Goal: Task Accomplishment & Management: Manage account settings

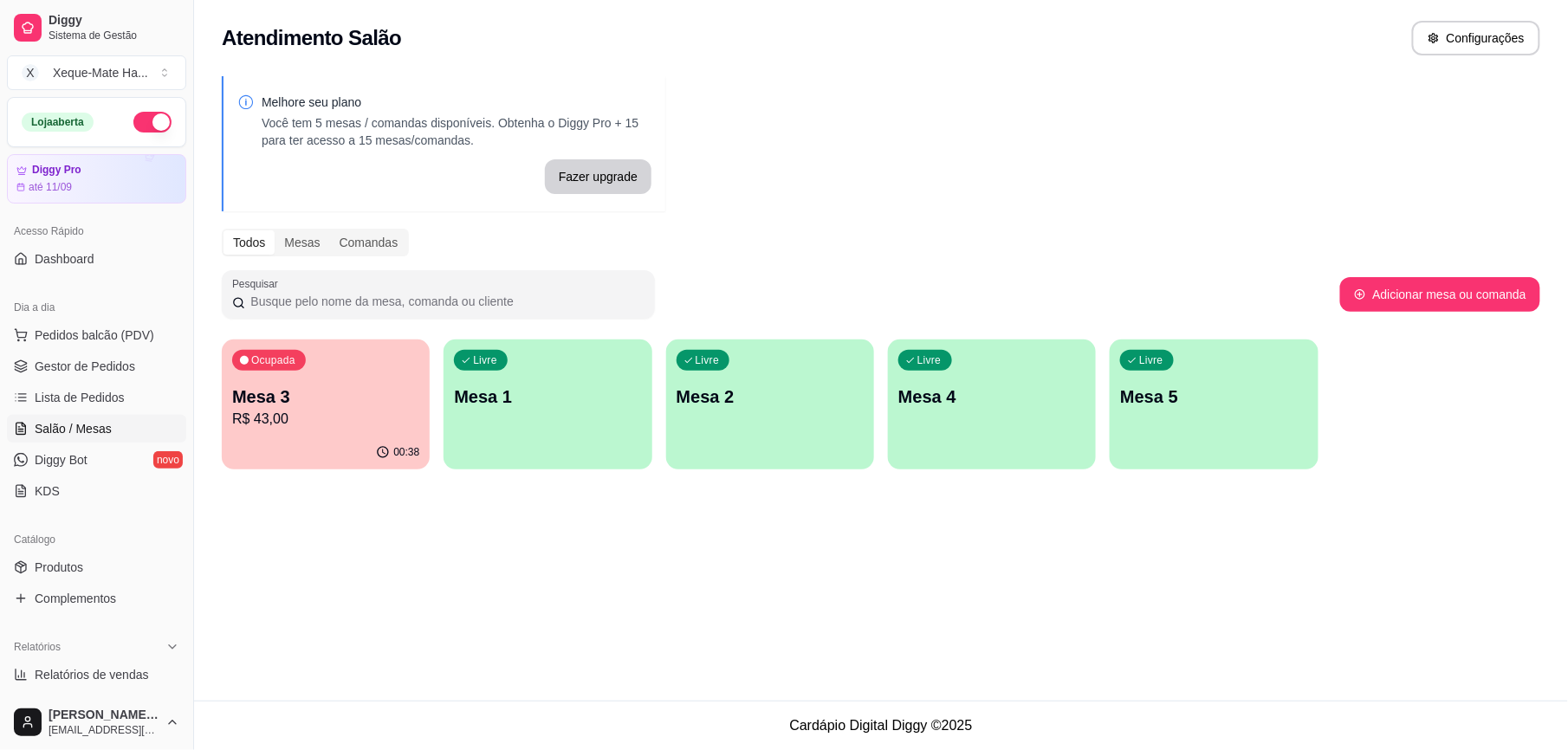
click at [348, 414] on p "R$ 43,00" at bounding box center [325, 420] width 187 height 21
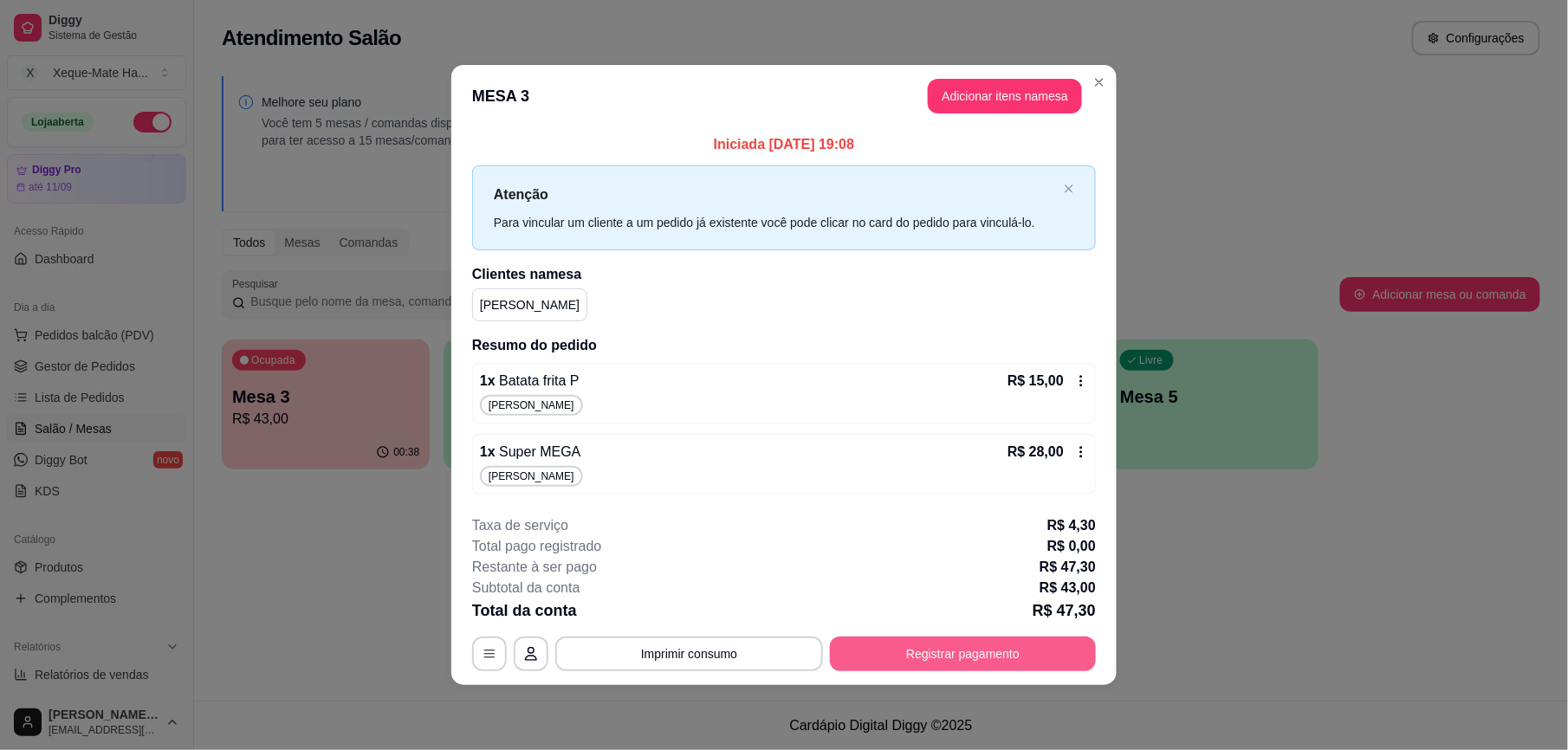
click at [887, 658] on button "Registrar pagamento" at bounding box center [962, 653] width 265 height 34
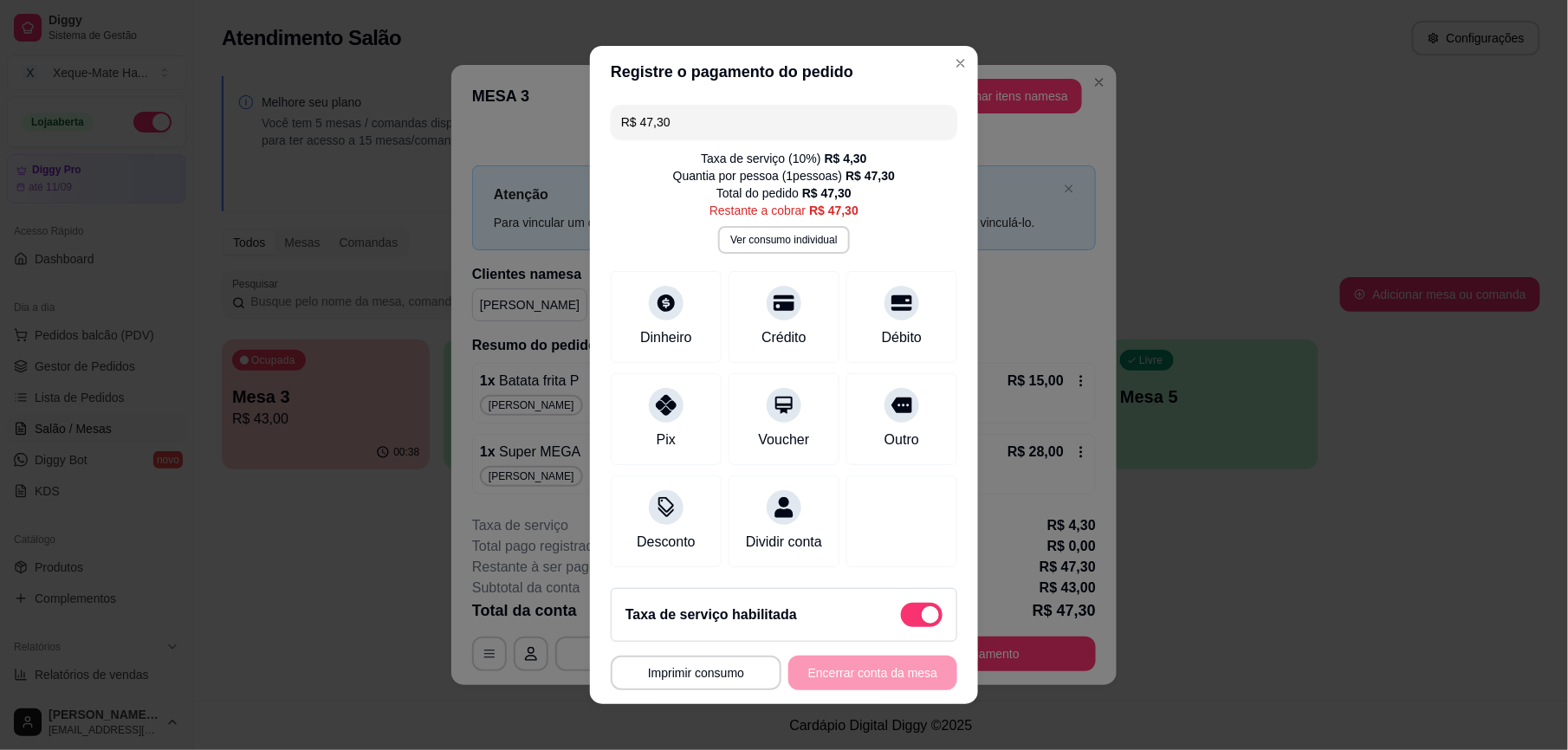
click at [922, 615] on span at bounding box center [931, 615] width 17 height 17
click at [901, 618] on input "checkbox" at bounding box center [906, 624] width 12 height 11
checkbox input "true"
type input "R$ 43,00"
click at [655, 402] on icon at bounding box center [665, 399] width 22 height 22
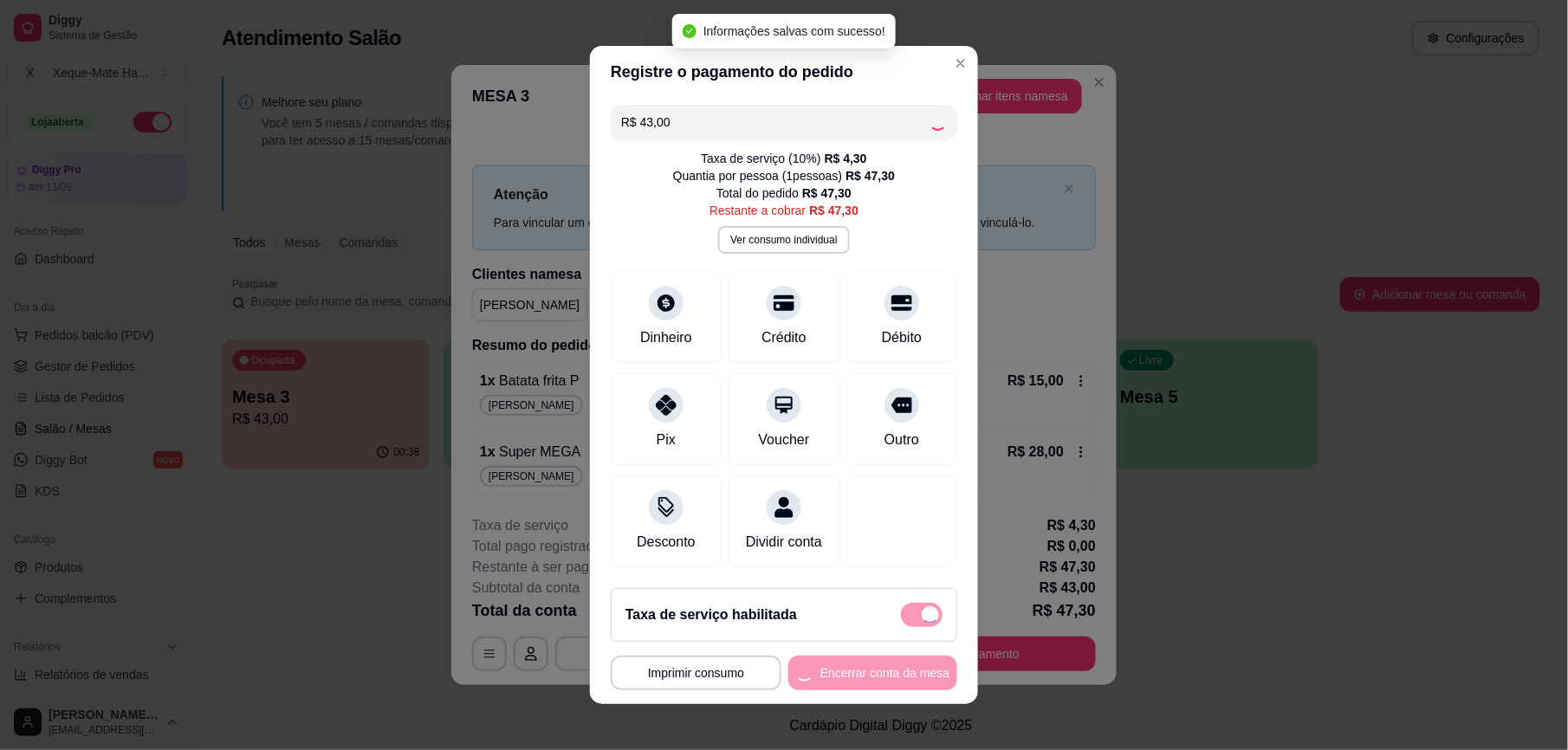
checkbox input "false"
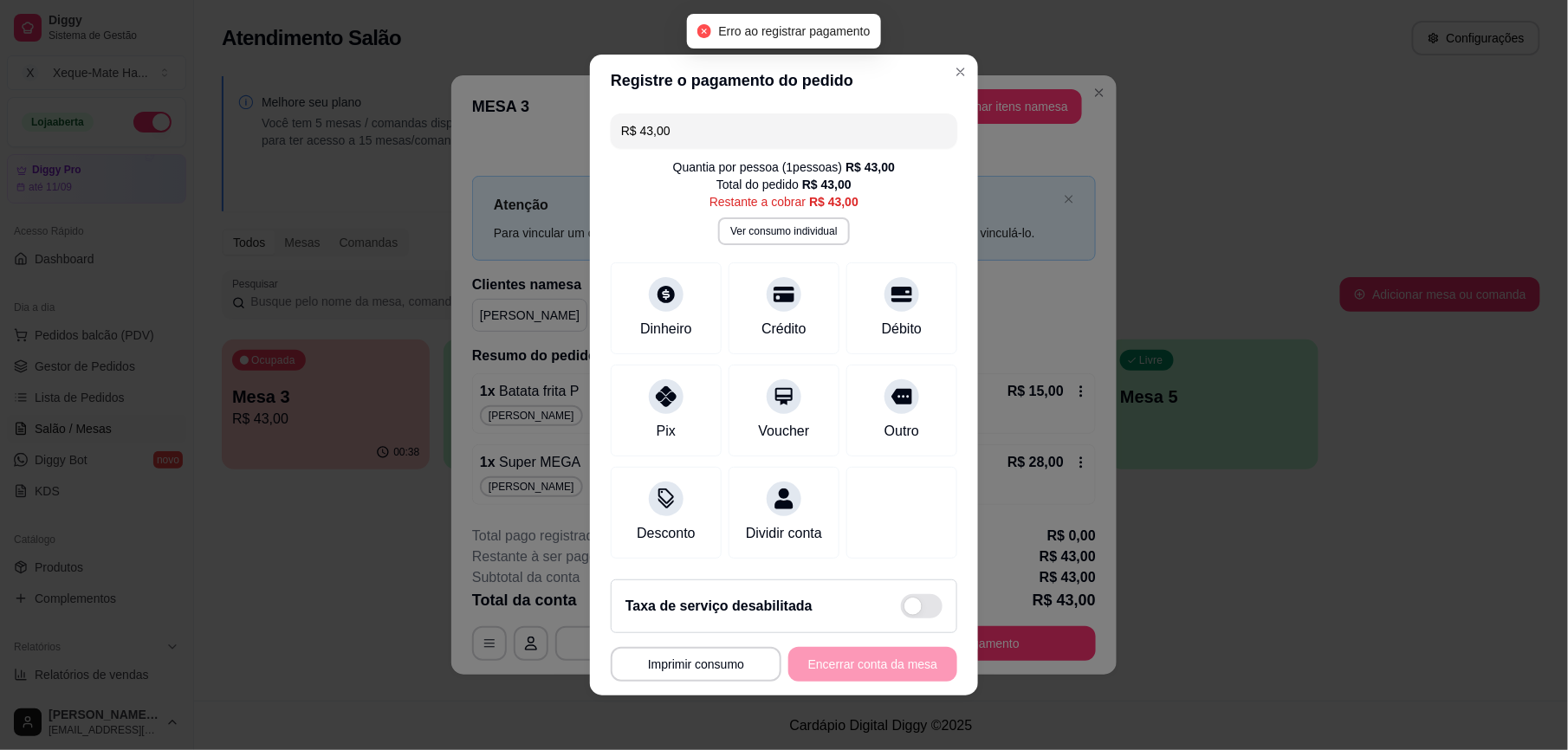
click at [843, 679] on div "**********" at bounding box center [783, 664] width 346 height 34
click at [663, 418] on div "Pix" at bounding box center [666, 428] width 21 height 22
type input "R$ 0,00"
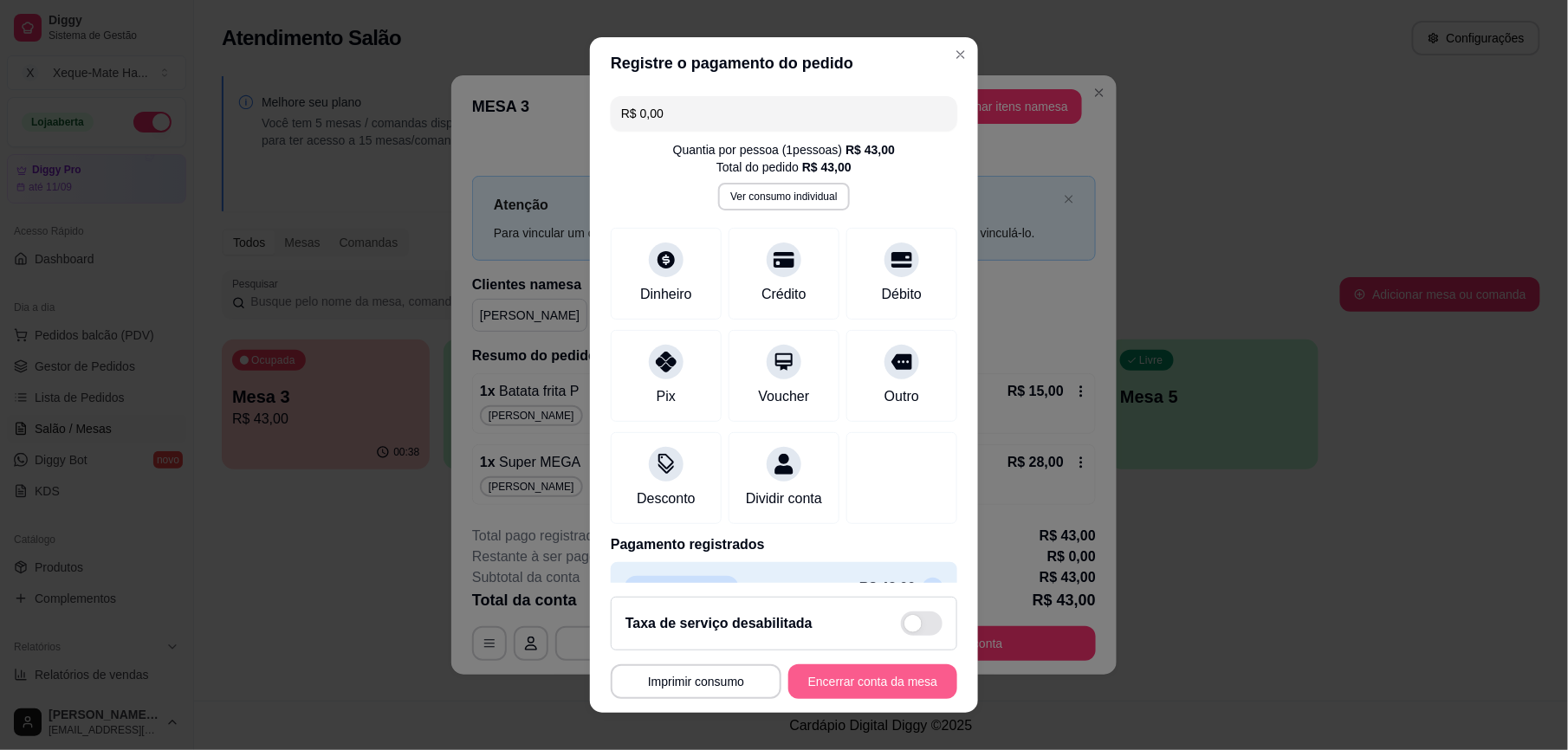
click at [826, 684] on button "Encerrar conta da mesa" at bounding box center [872, 681] width 169 height 34
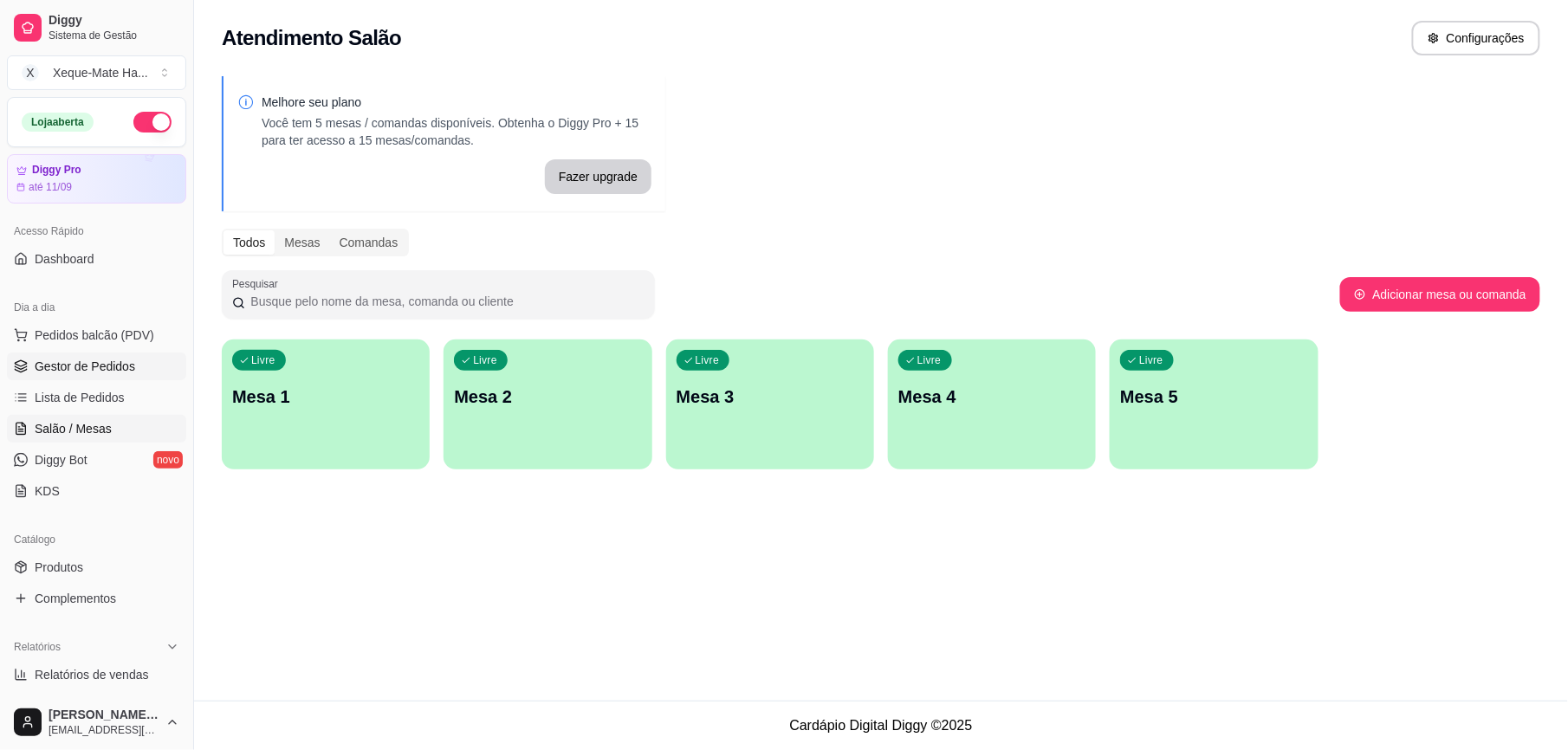
click at [109, 364] on span "Gestor de Pedidos" at bounding box center [84, 366] width 101 height 17
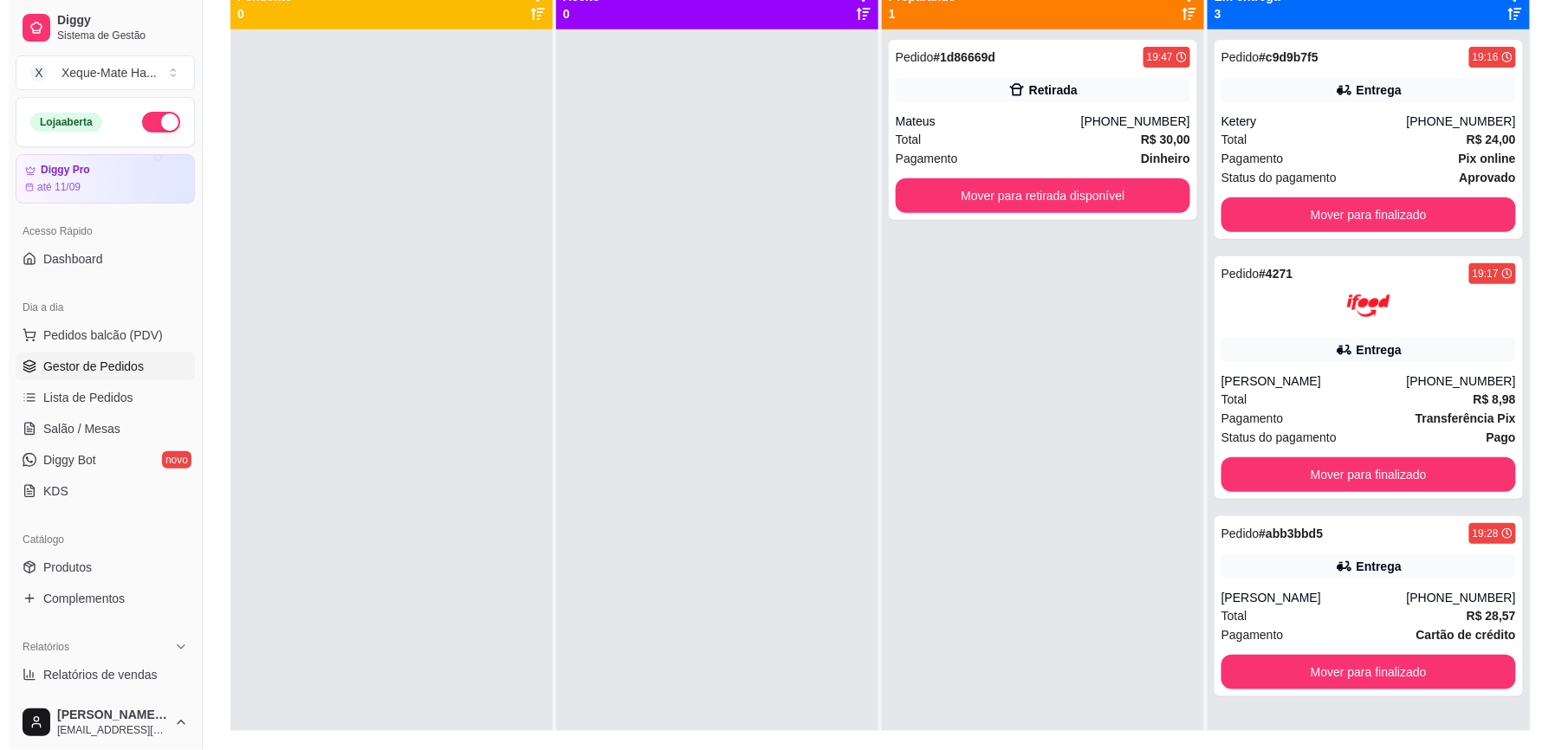
scroll to position [264, 0]
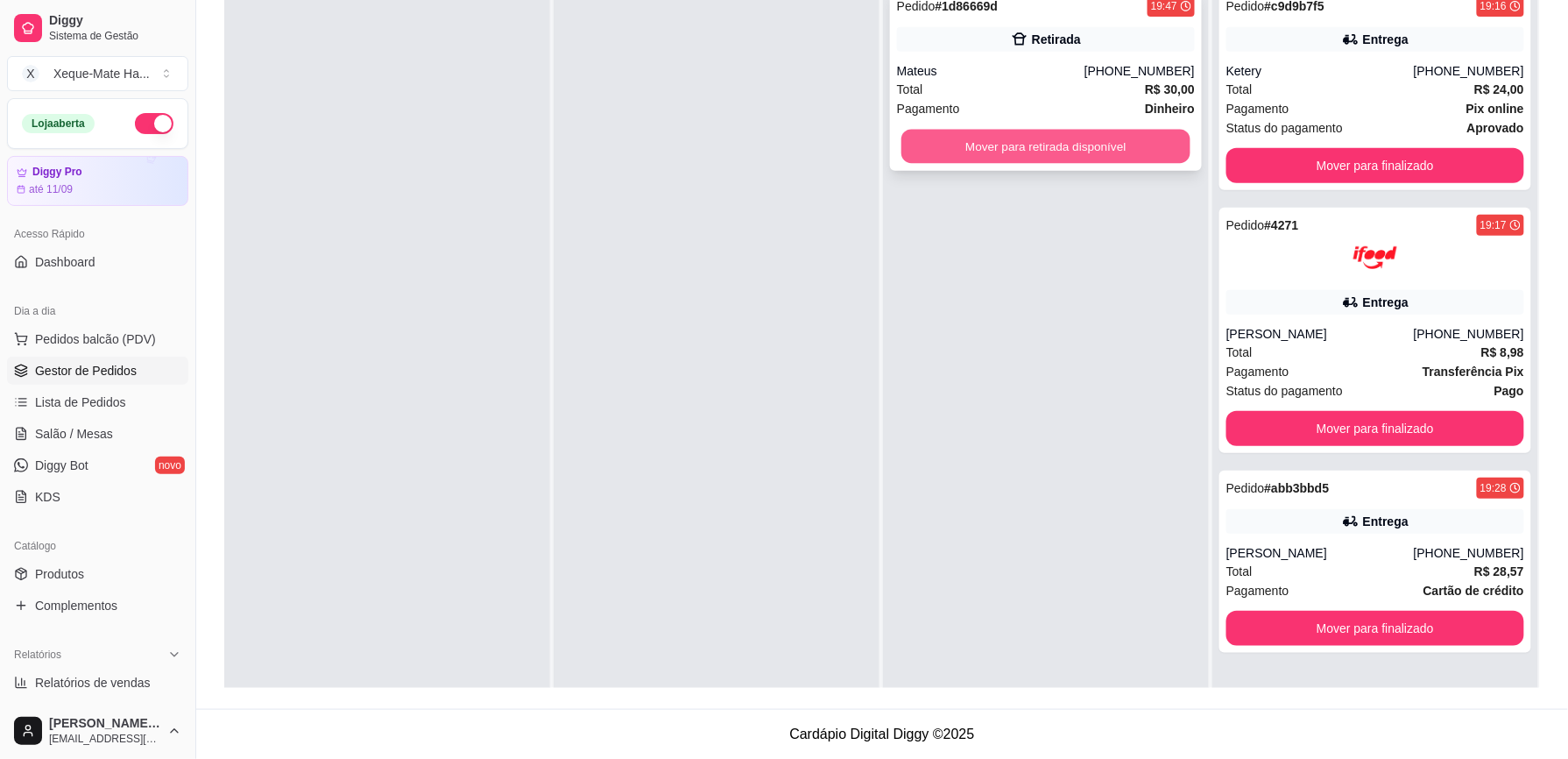
click at [1074, 145] on button "Mover para retirada disponível" at bounding box center [1046, 146] width 289 height 34
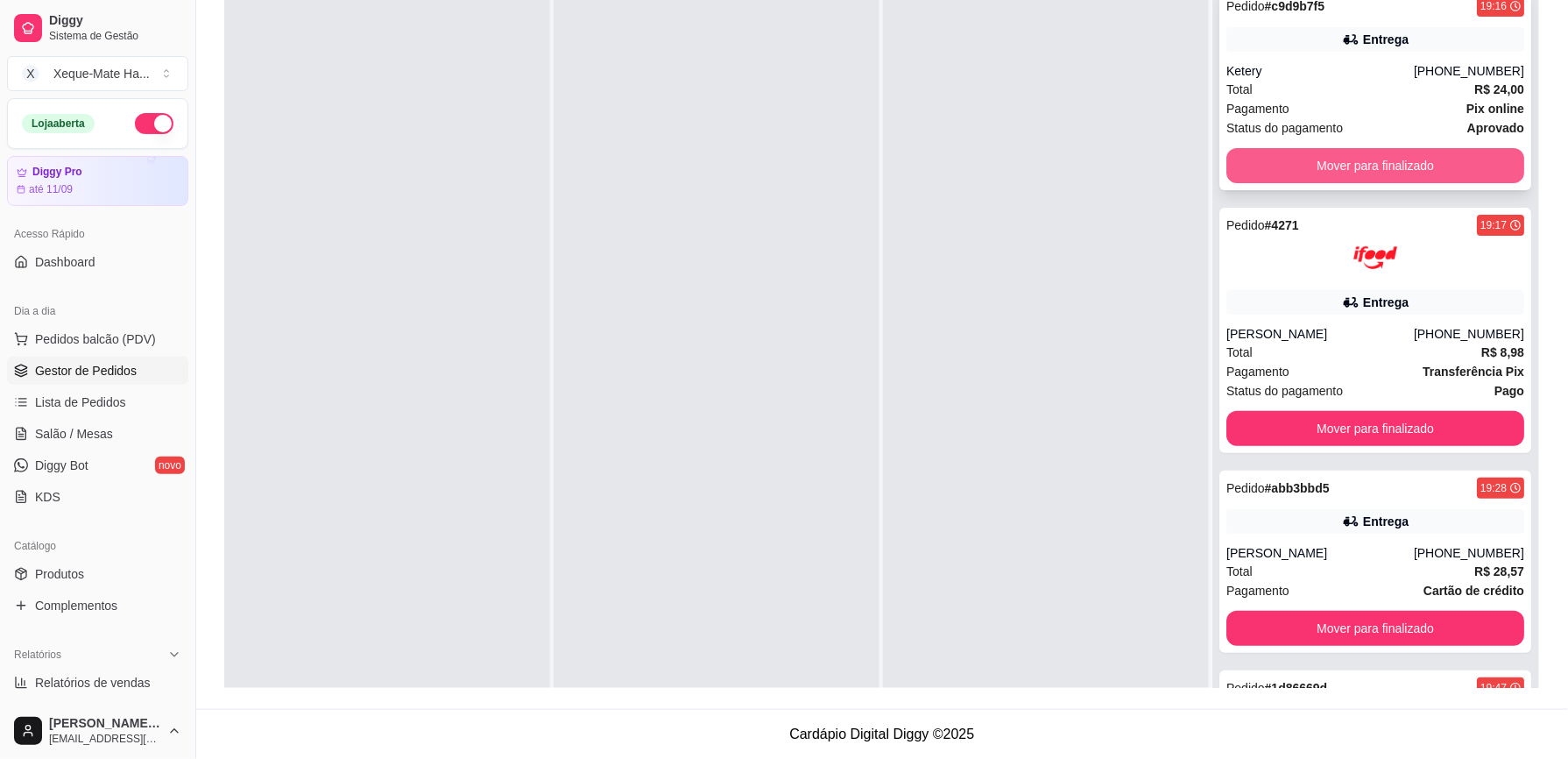
click at [1392, 155] on button "Mover para finalizado" at bounding box center [1374, 166] width 298 height 35
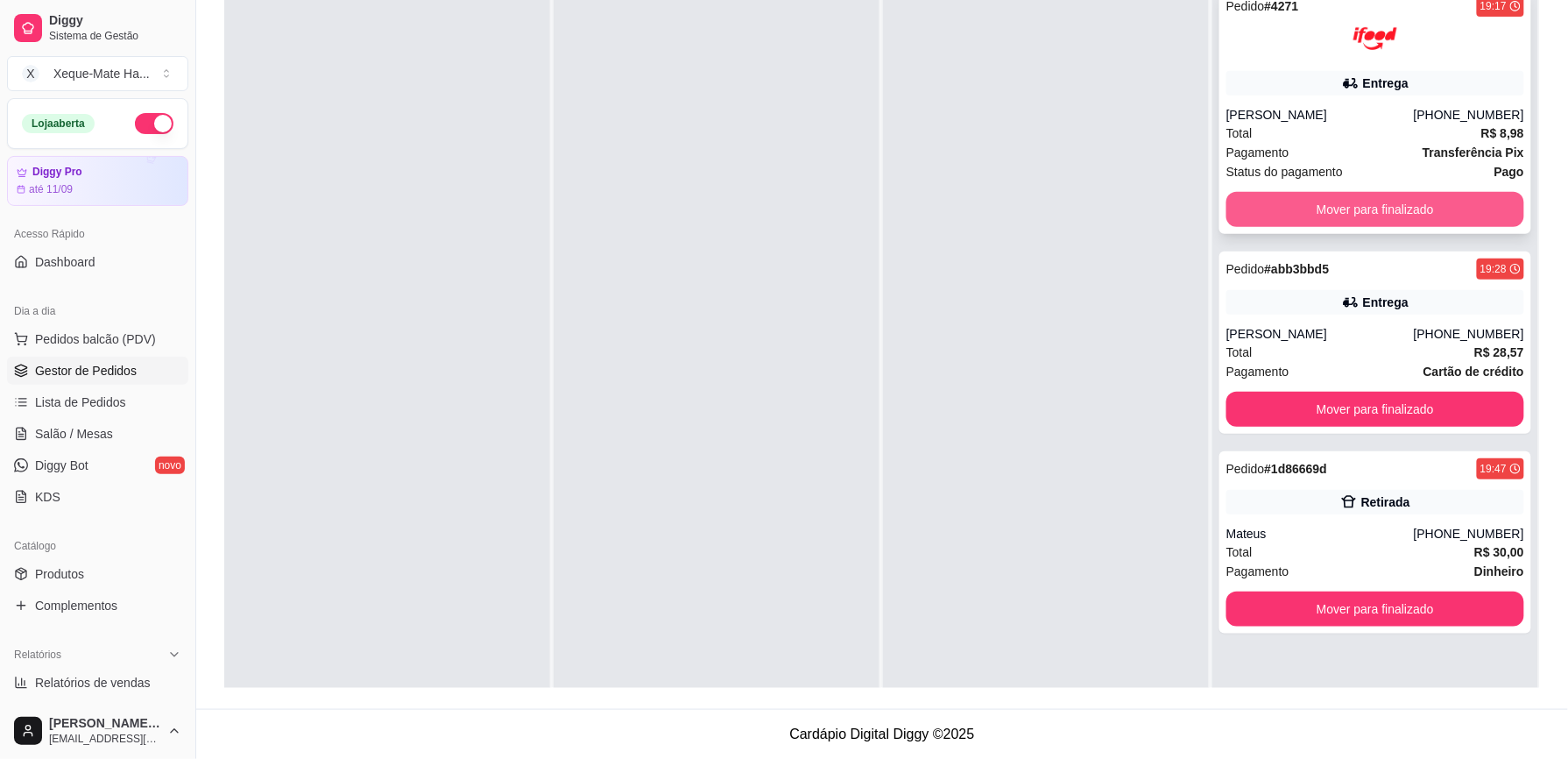
click at [1371, 205] on button "Mover para finalizado" at bounding box center [1374, 209] width 298 height 35
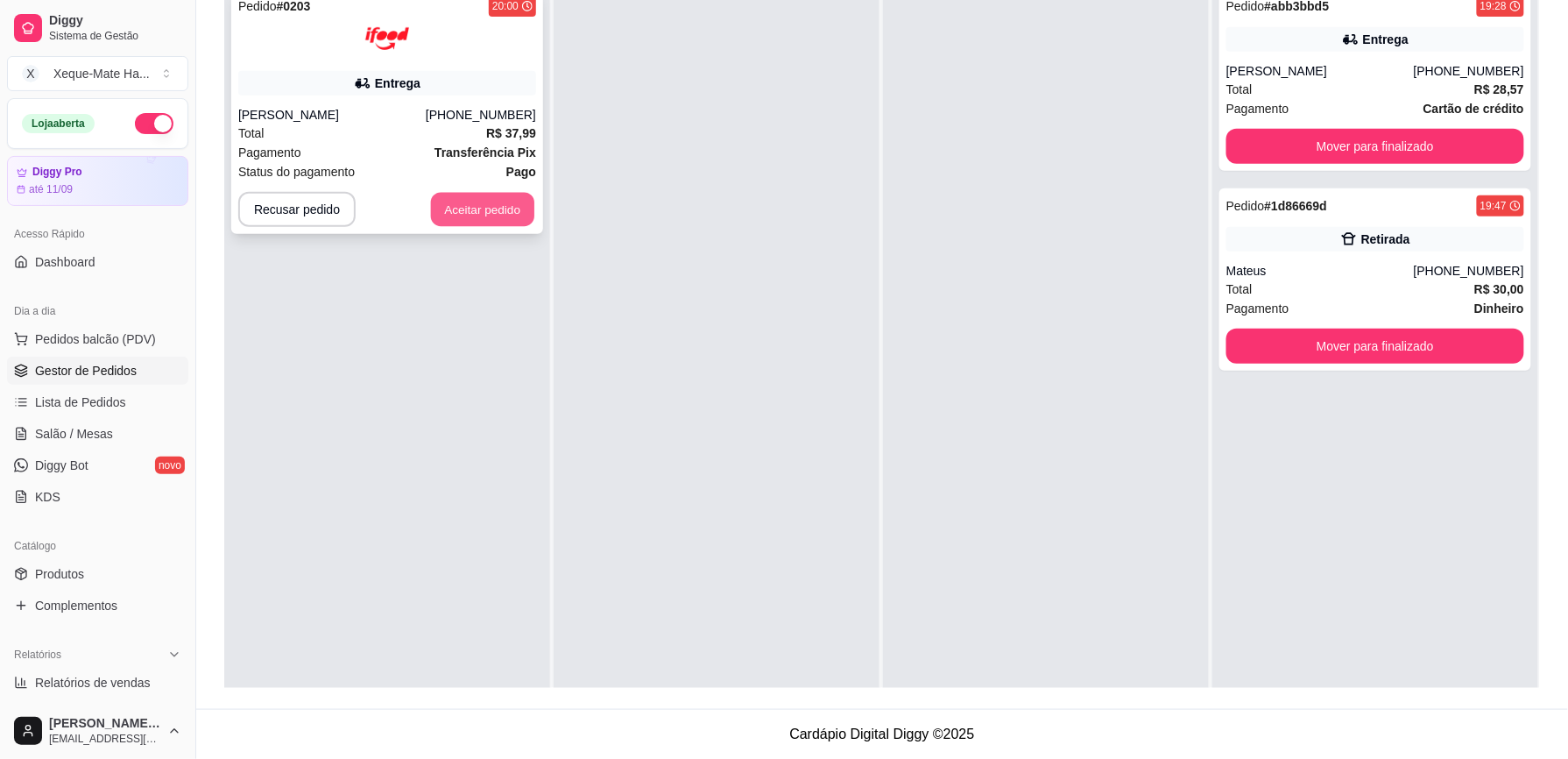
click at [459, 206] on button "Aceitar pedido" at bounding box center [483, 209] width 104 height 34
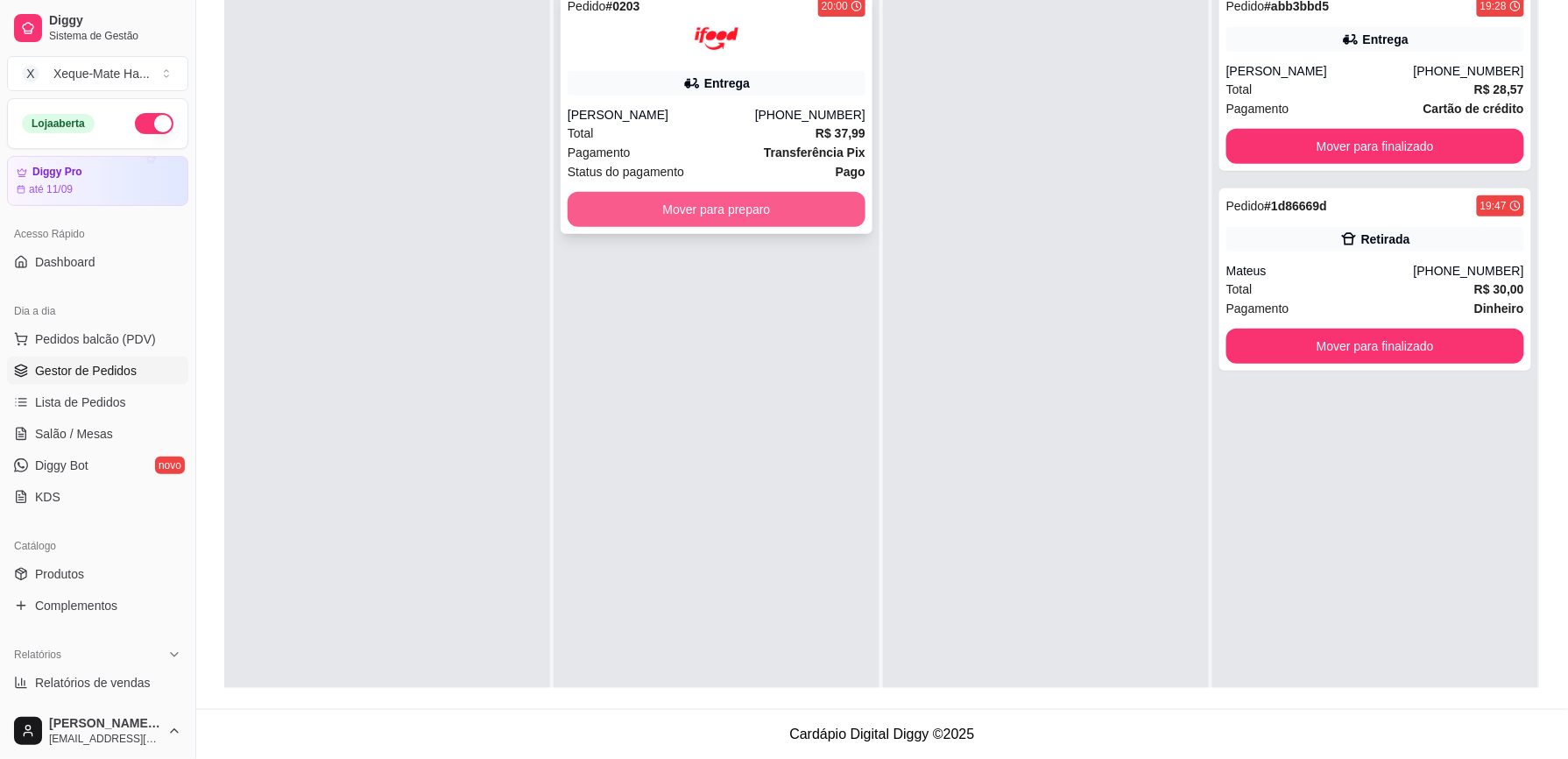
click at [719, 201] on button "Mover para preparo" at bounding box center [716, 209] width 298 height 35
click at [736, 214] on button "Mover para preparo" at bounding box center [716, 209] width 298 height 35
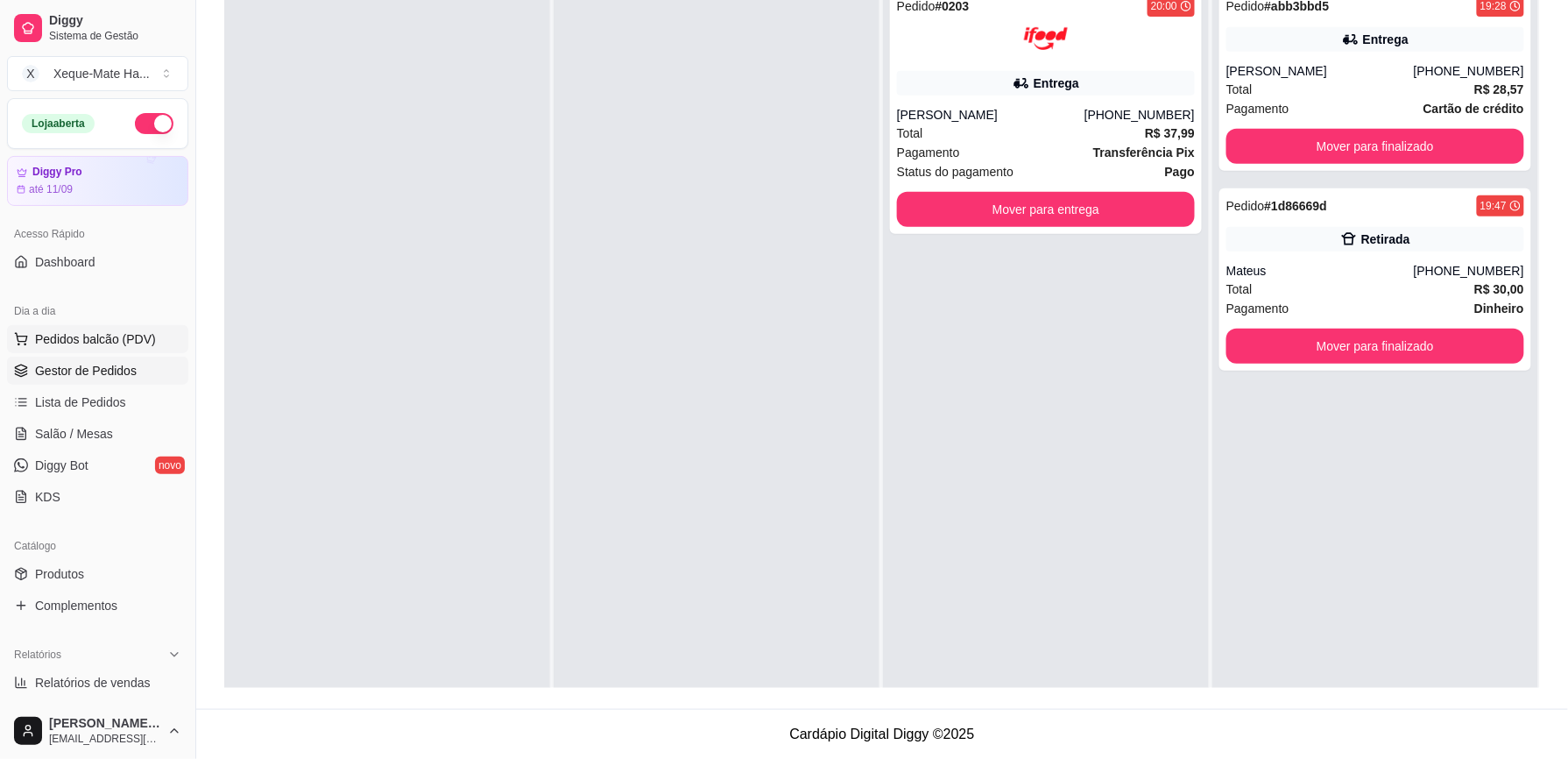
click at [127, 341] on span "Pedidos balcão (PDV)" at bounding box center [95, 339] width 121 height 17
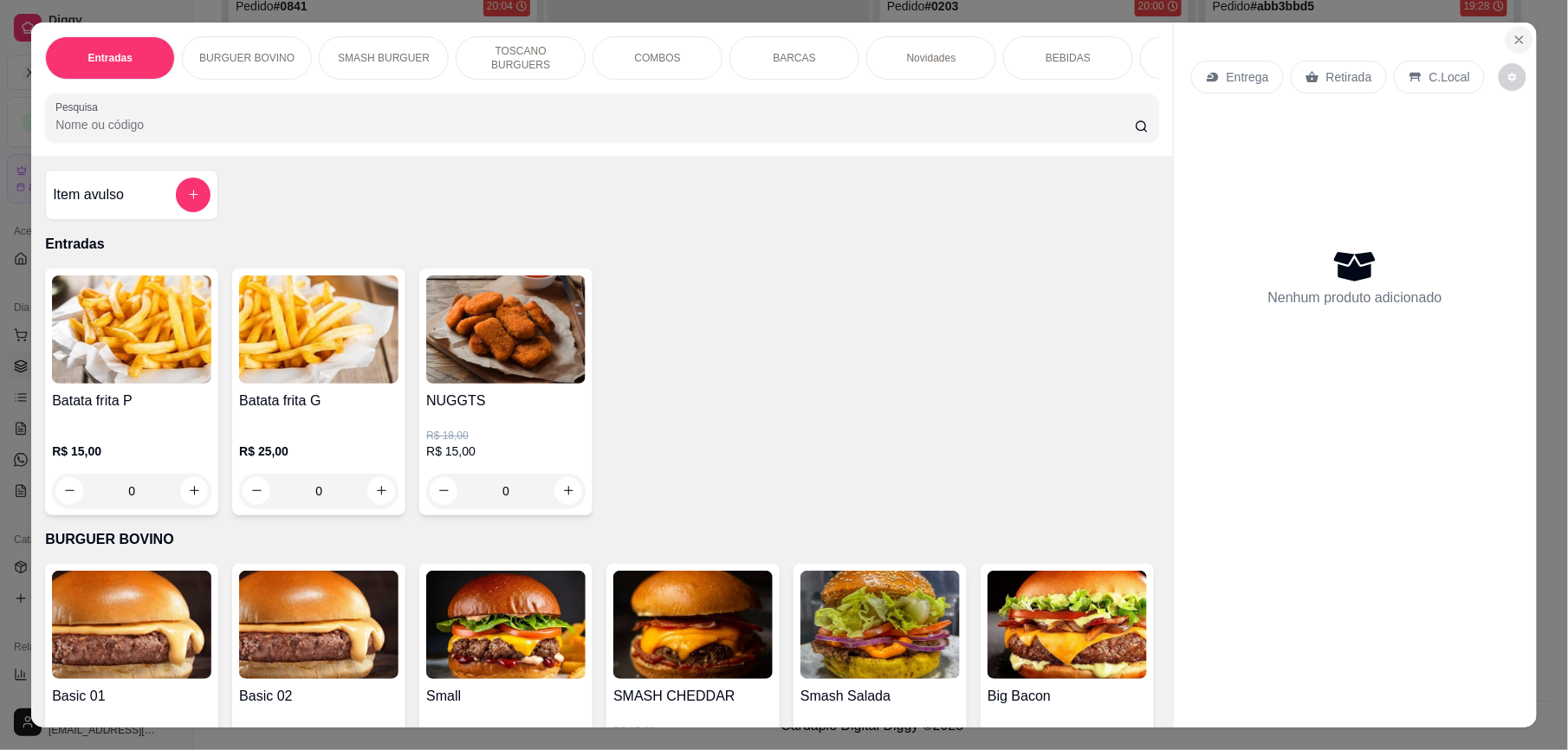
click at [1517, 33] on icon "Close" at bounding box center [1519, 39] width 13 height 13
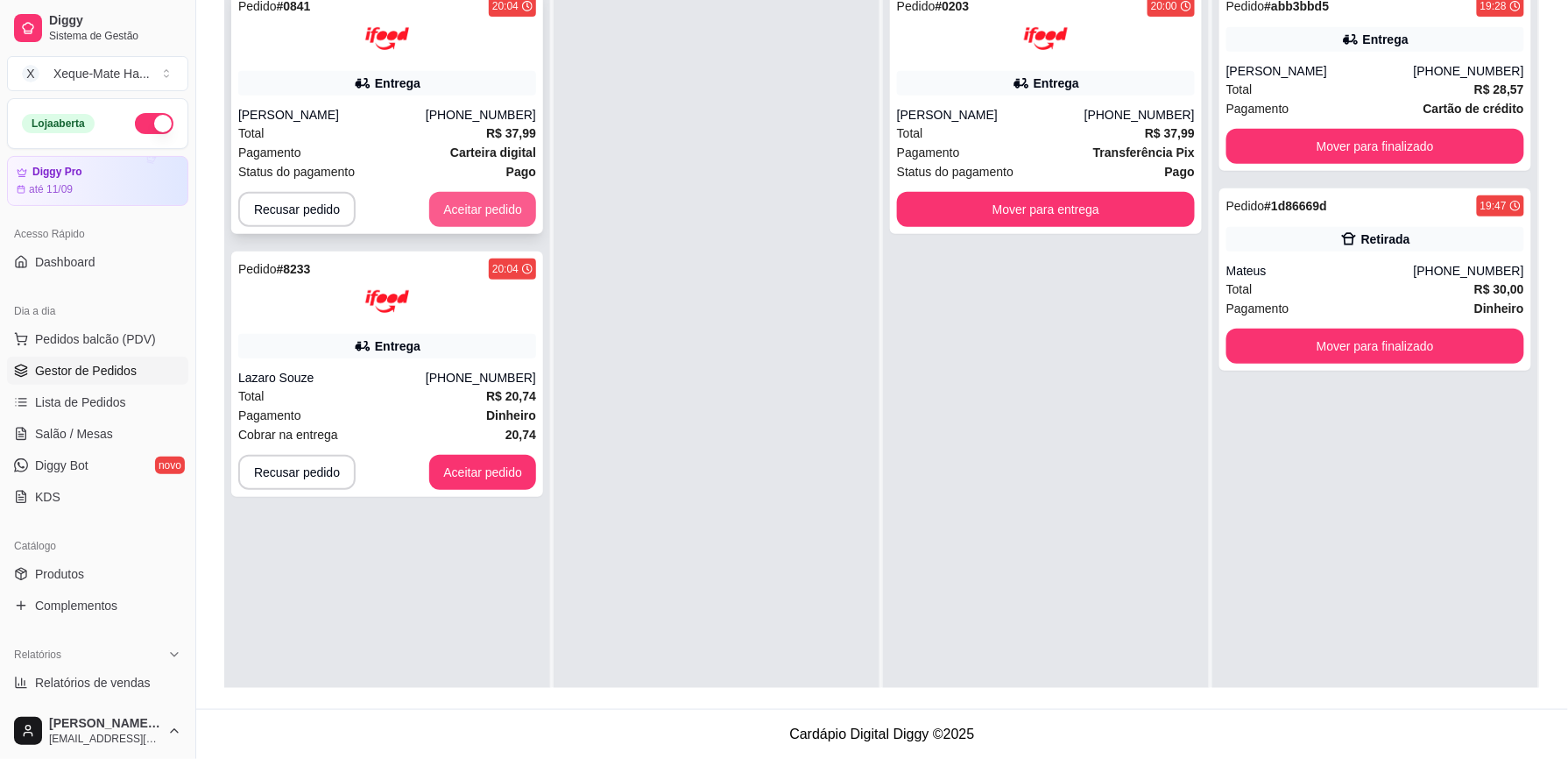
click at [486, 206] on button "Aceitar pedido" at bounding box center [483, 209] width 107 height 35
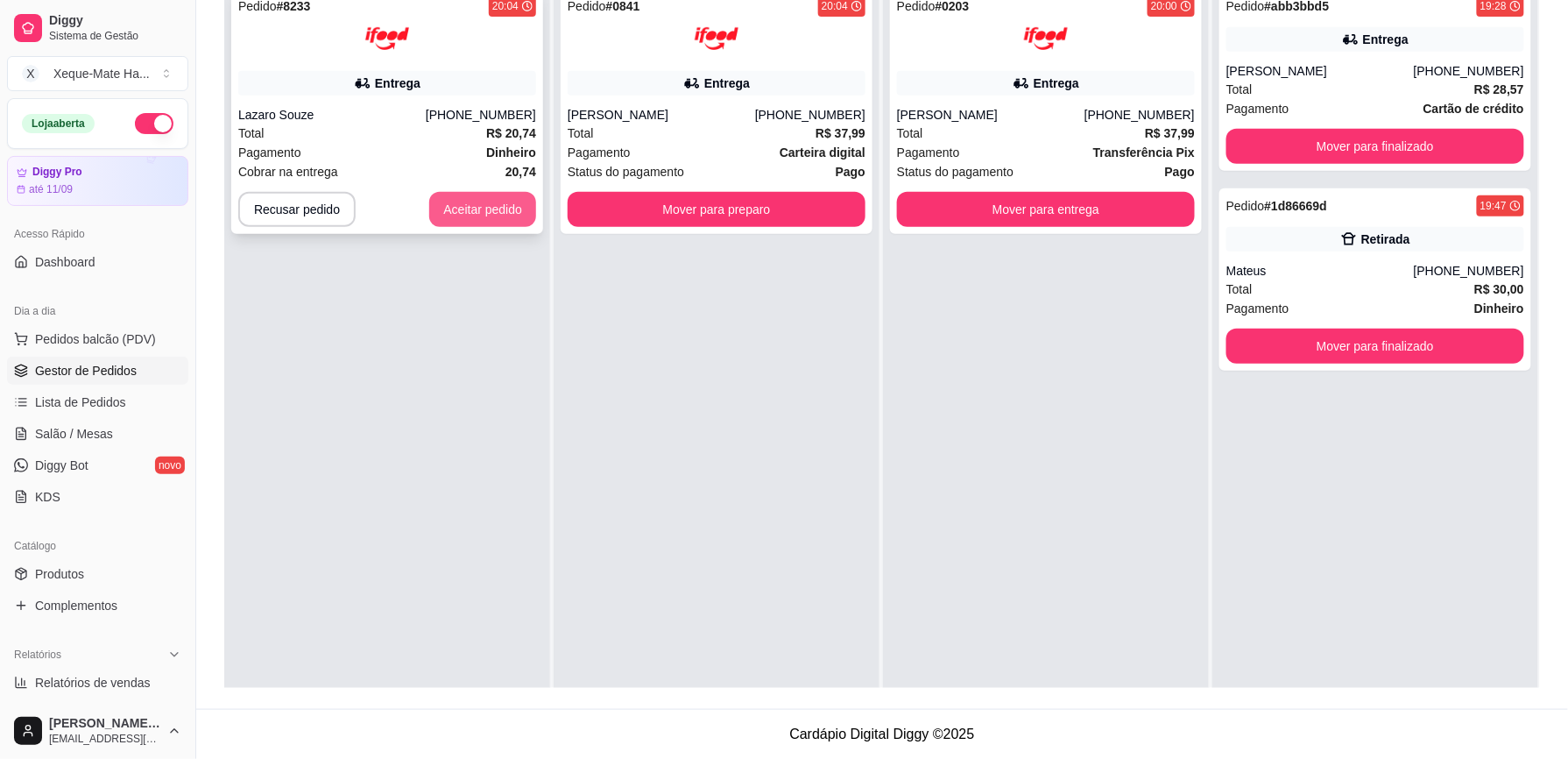
click at [481, 200] on button "Aceitar pedido" at bounding box center [483, 209] width 107 height 35
click at [655, 70] on div "Pedido # 0841 20:04 Entrega [PERSON_NAME] [PHONE_NUMBER] Total R$ 37,99 Pagamen…" at bounding box center [716, 111] width 312 height 245
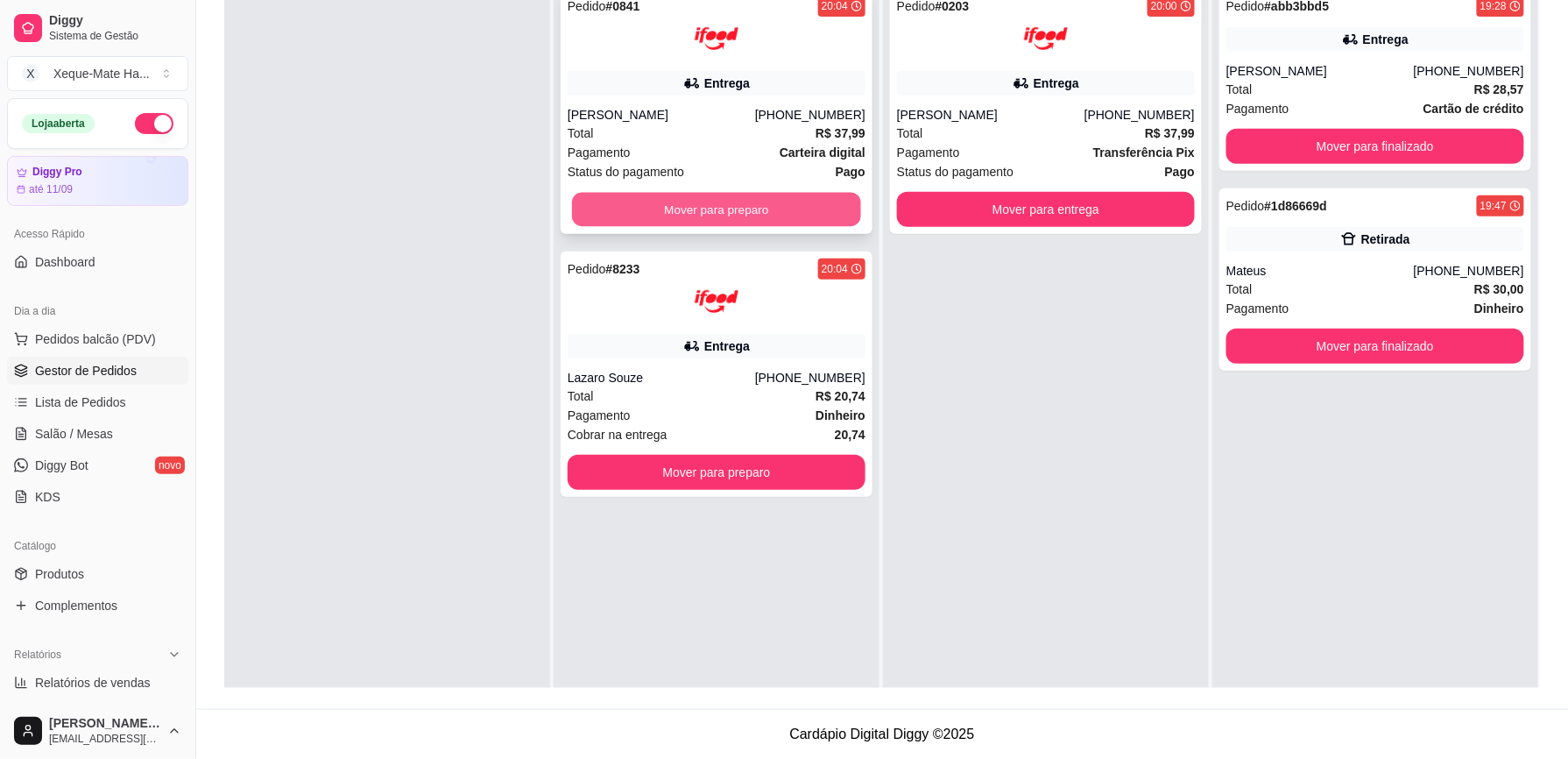
click at [783, 202] on button "Mover para preparo" at bounding box center [716, 209] width 289 height 34
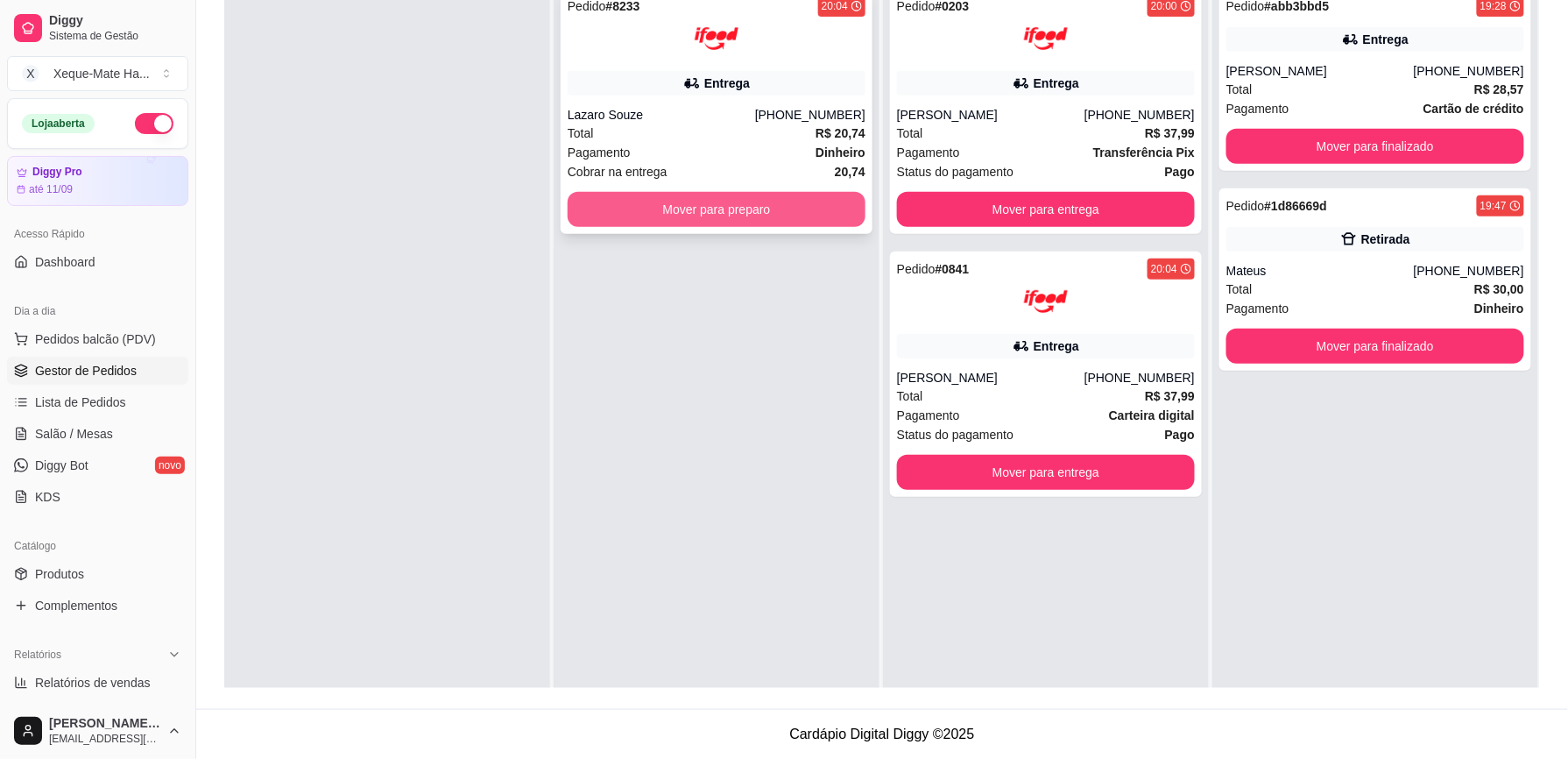
click at [741, 225] on button "Mover para preparo" at bounding box center [716, 209] width 298 height 35
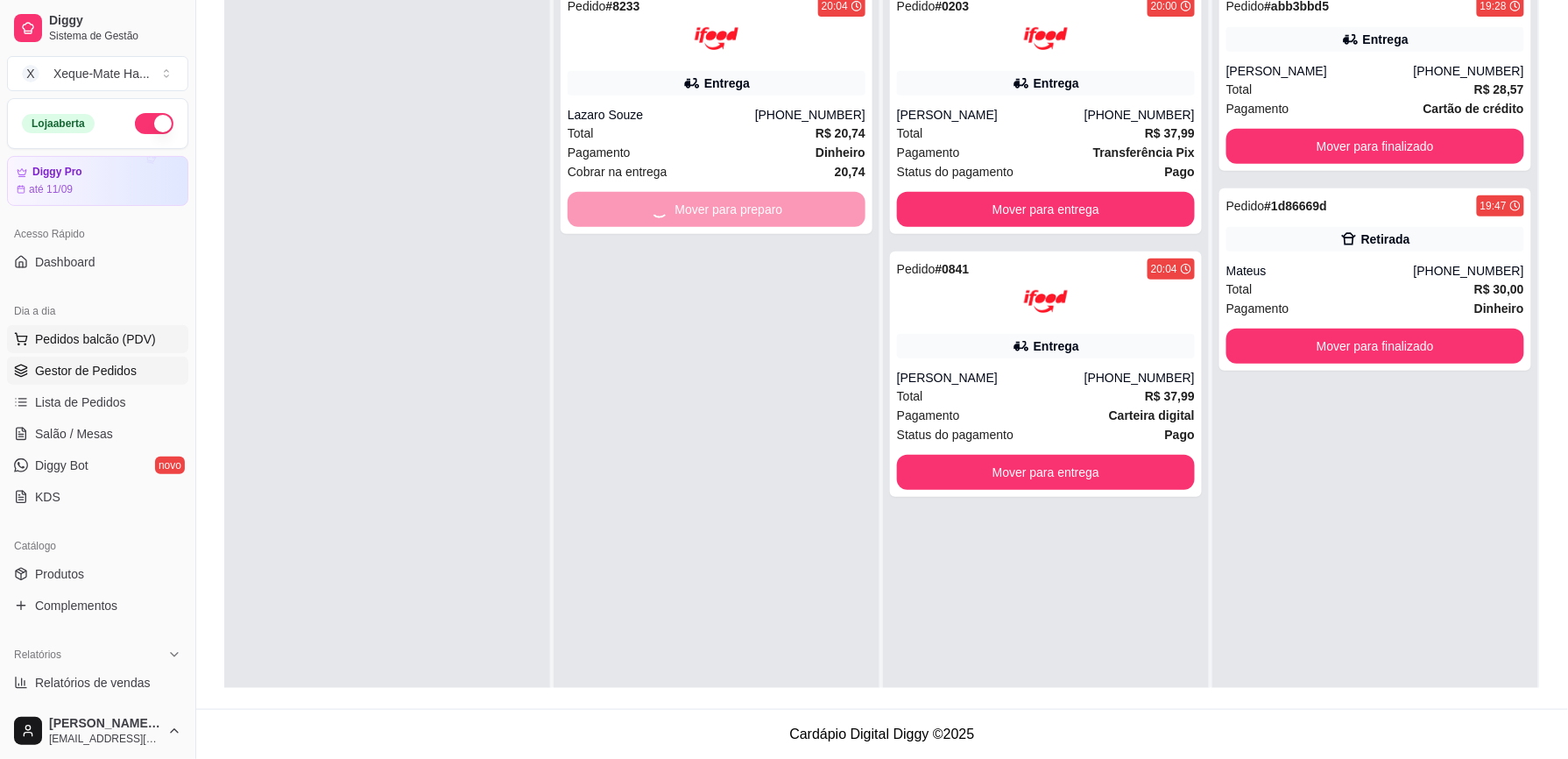
click at [78, 340] on span "Pedidos balcão (PDV)" at bounding box center [95, 339] width 121 height 17
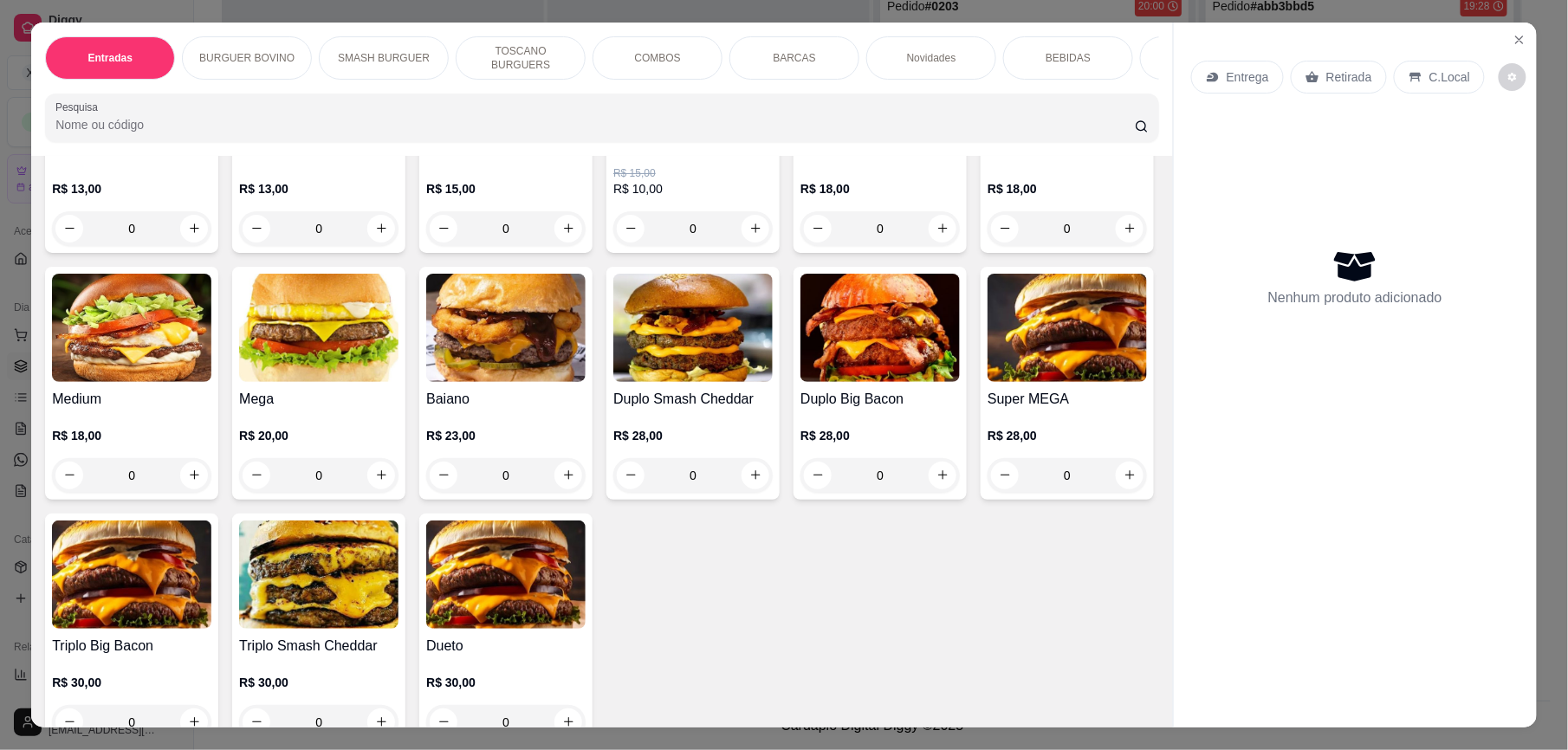
scroll to position [401, 0]
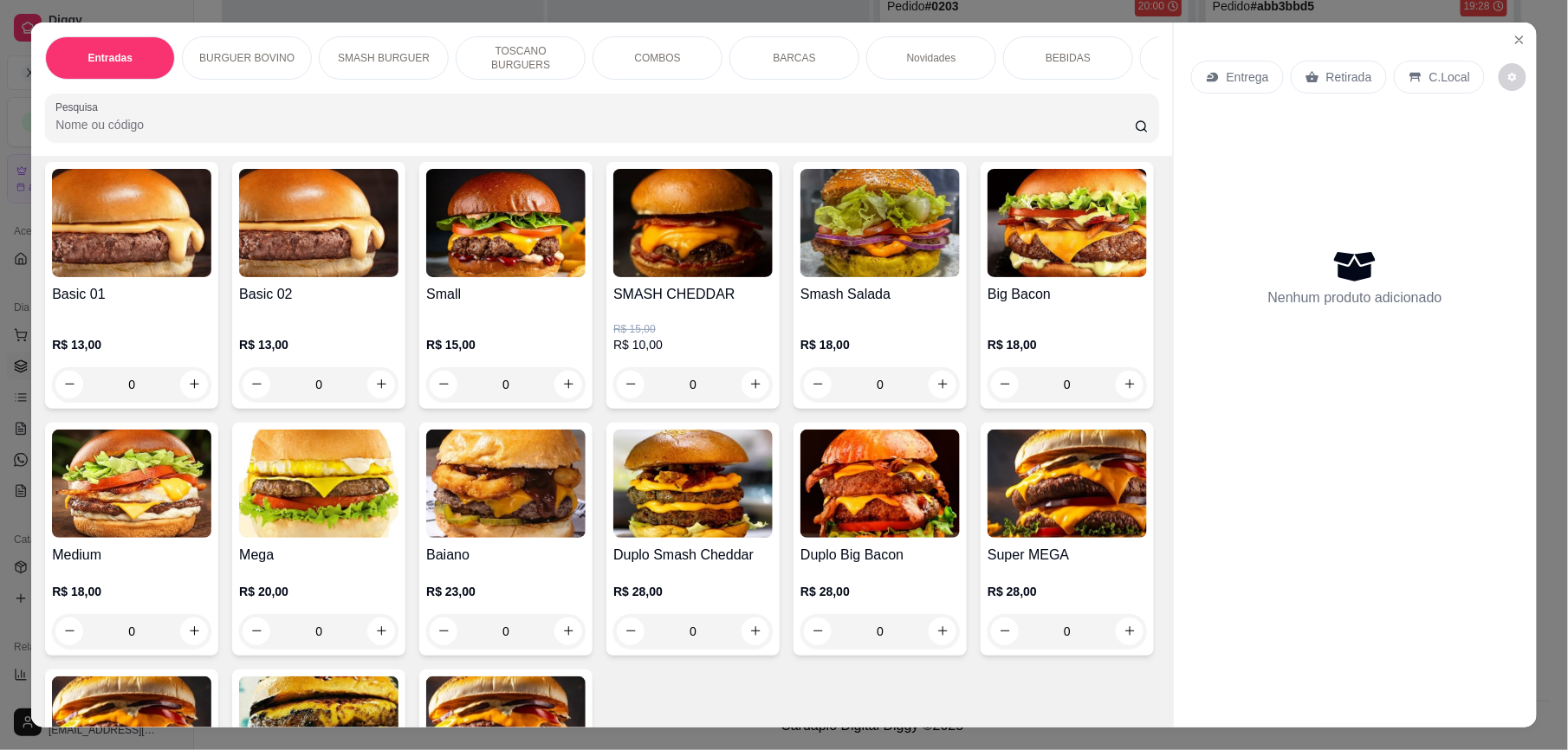
click at [563, 391] on icon "increase-product-quantity" at bounding box center [569, 384] width 13 height 13
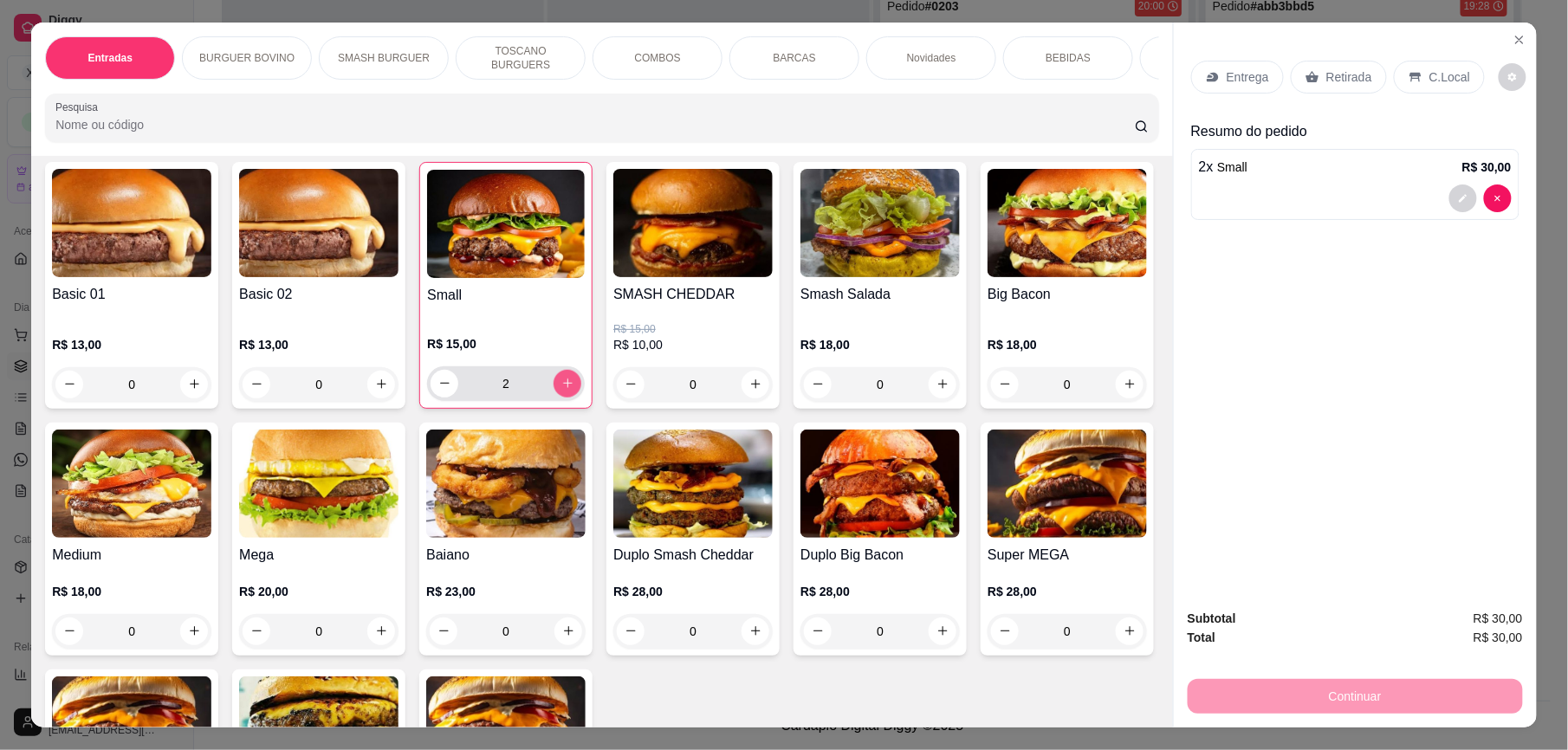
type input "2"
click at [515, 306] on h4 "Small" at bounding box center [506, 295] width 157 height 21
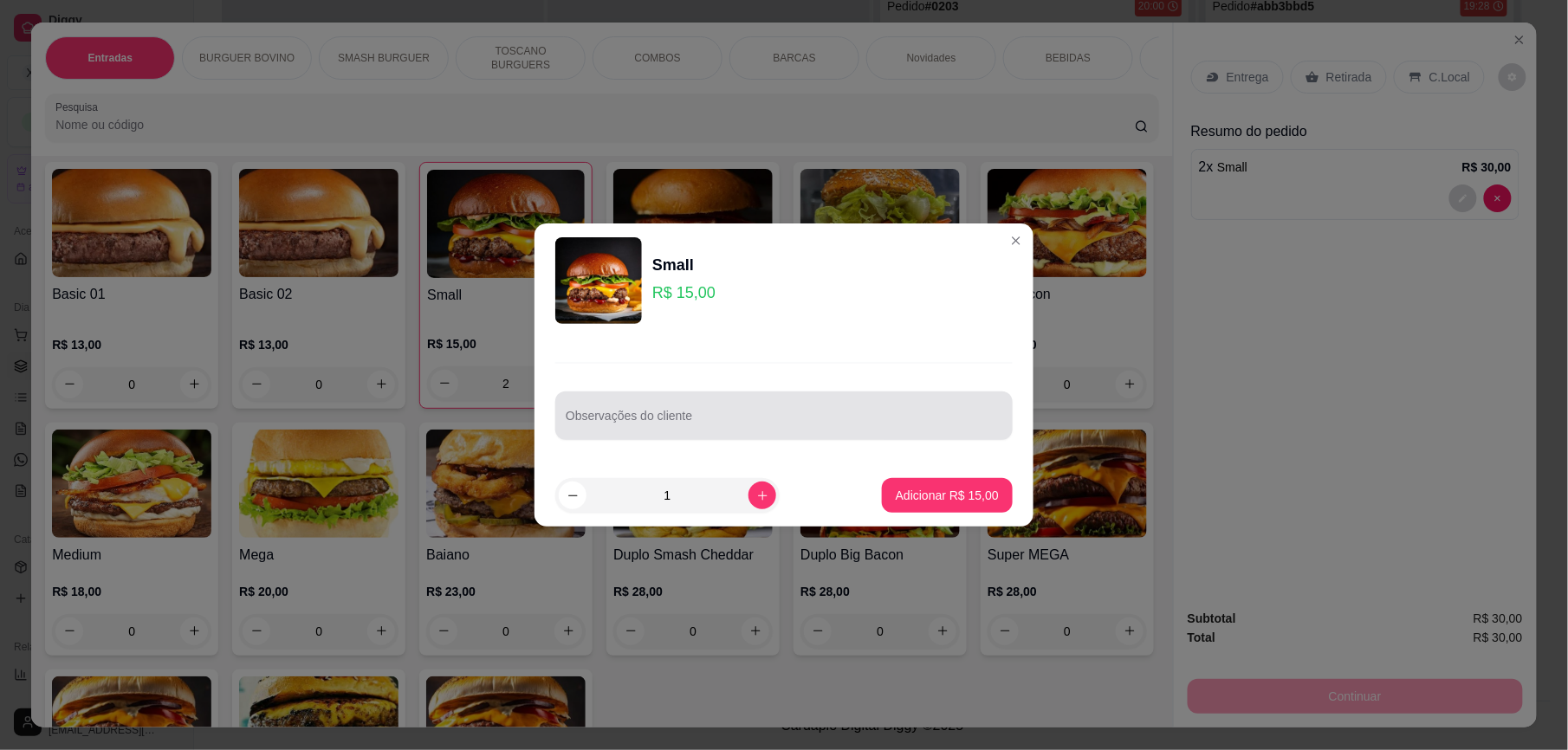
click at [721, 419] on input "Observações do cliente" at bounding box center [783, 422] width 436 height 17
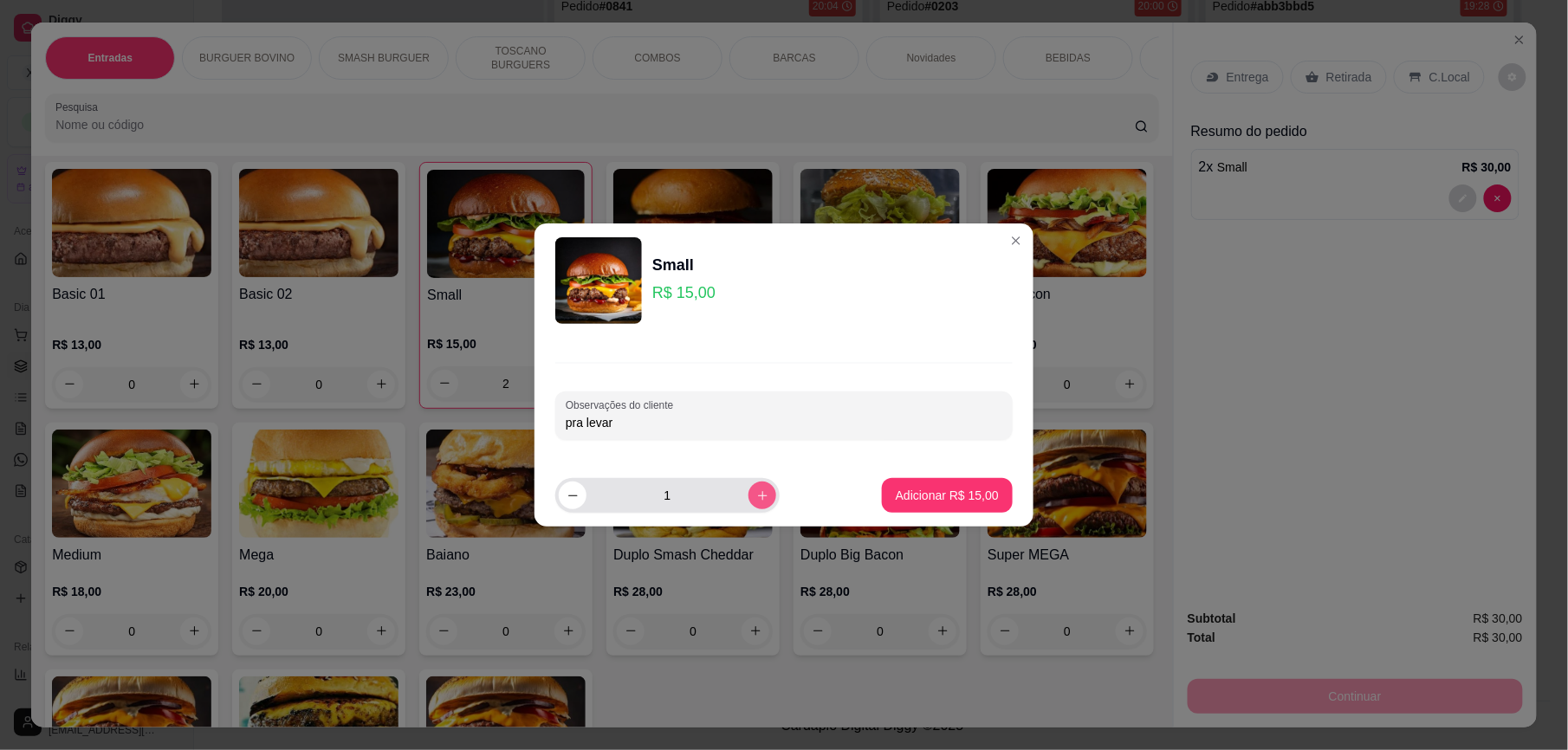
type input "pra levar"
click at [756, 500] on icon "increase-product-quantity" at bounding box center [763, 496] width 13 height 13
type input "2"
click at [918, 486] on button "Adicionar R$ 30,00" at bounding box center [947, 495] width 127 height 34
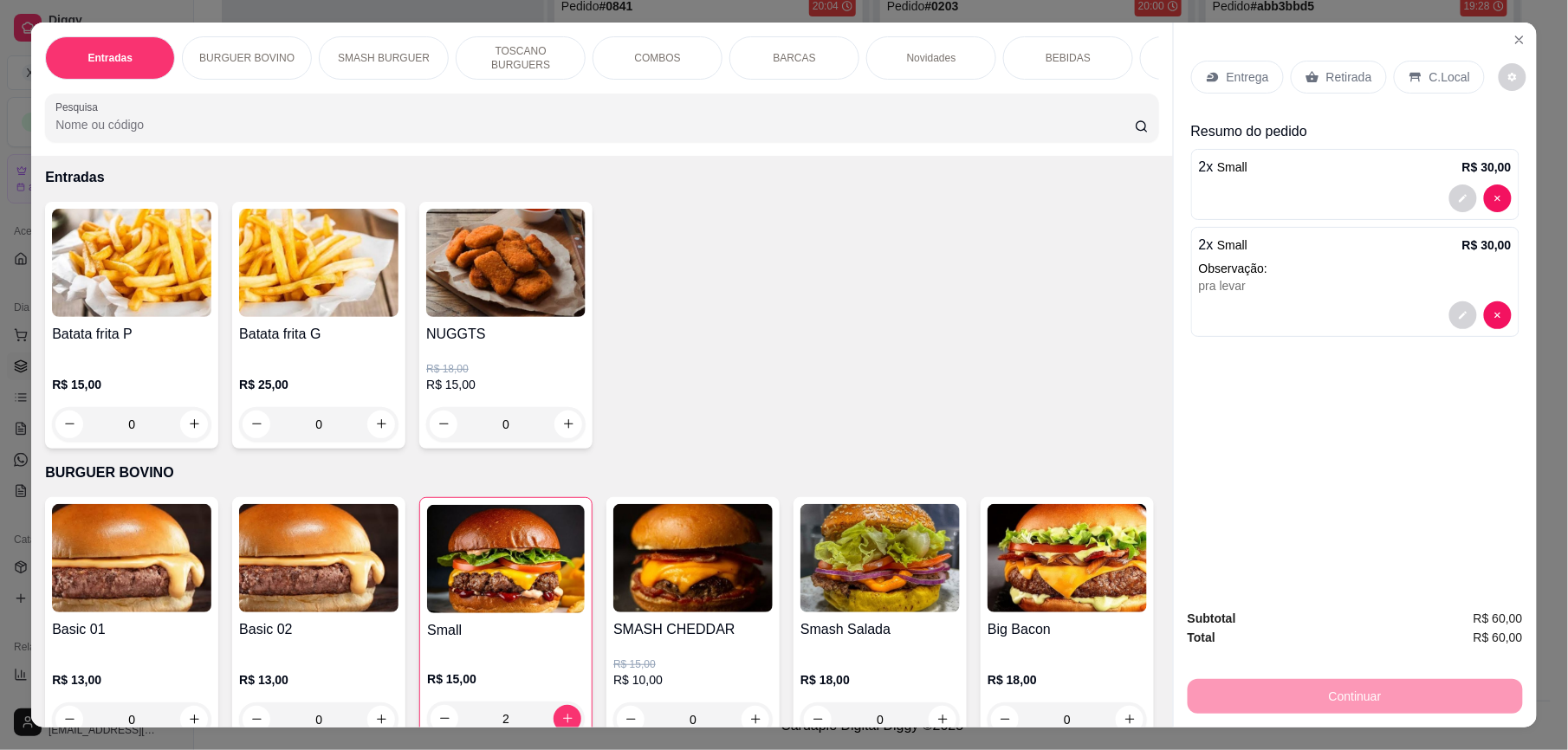
scroll to position [56, 0]
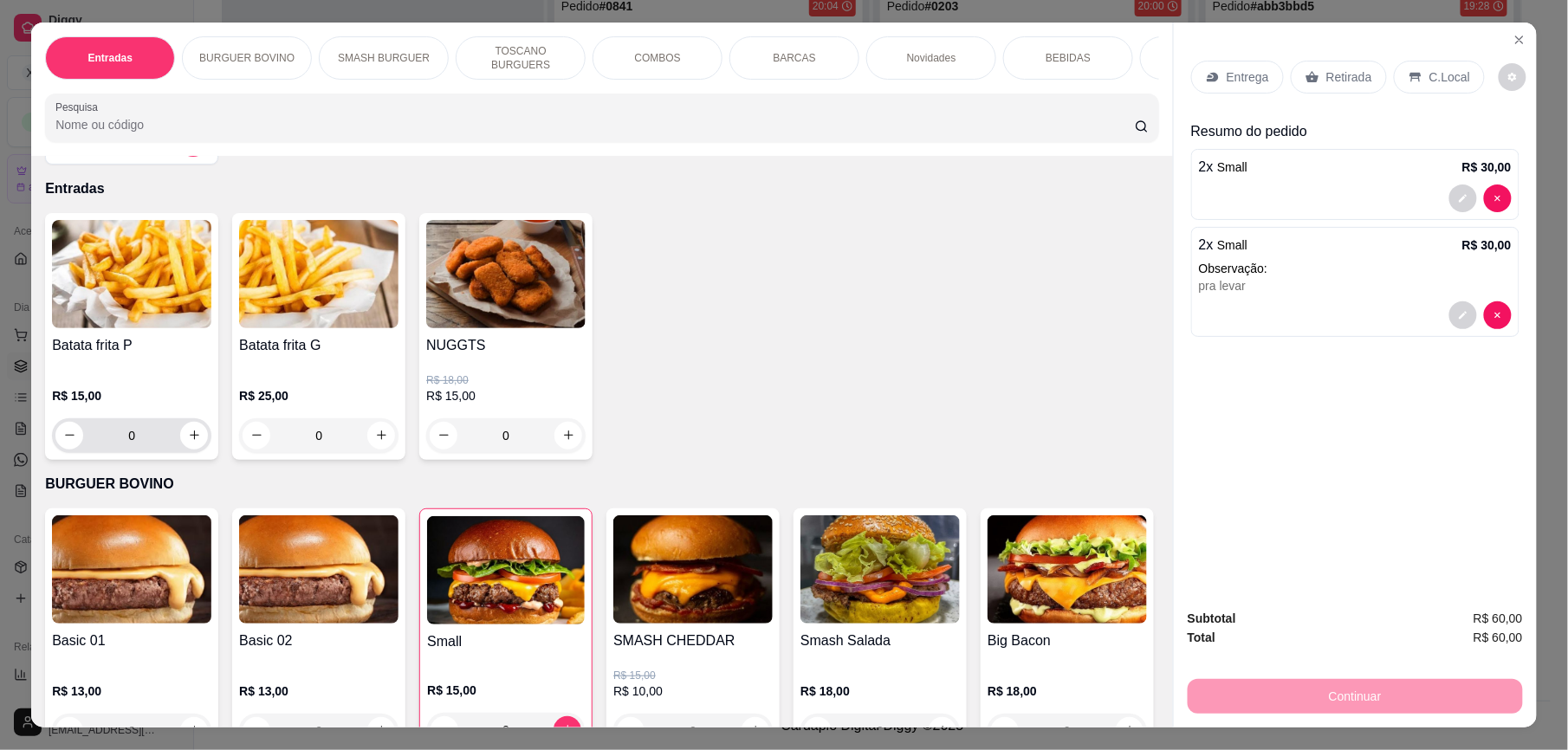
click at [188, 442] on icon "increase-product-quantity" at bounding box center [195, 435] width 13 height 13
type input "1"
click at [1314, 382] on div at bounding box center [1355, 393] width 312 height 28
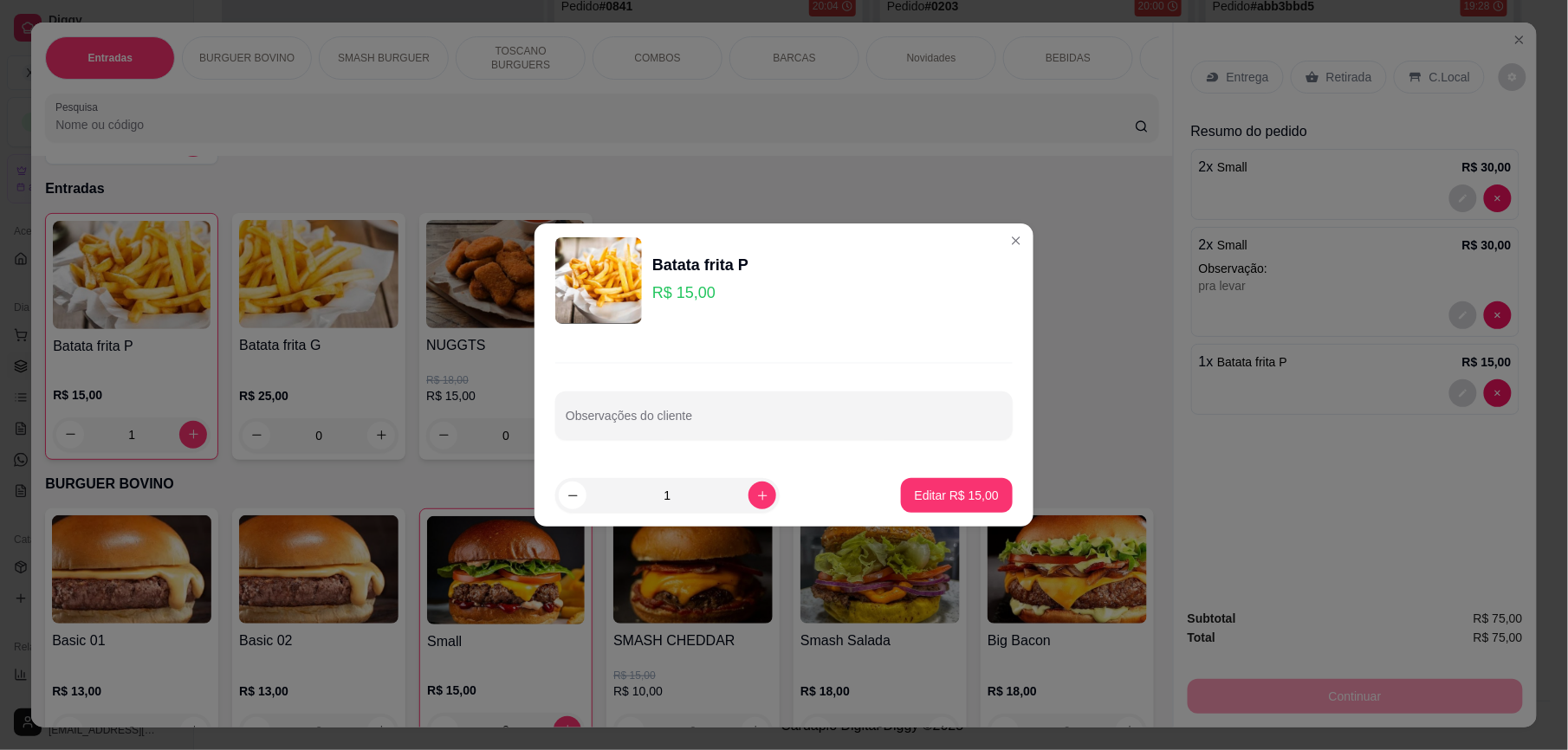
click at [723, 419] on input "Observações do cliente" at bounding box center [783, 422] width 436 height 17
type input "pra levar"
click at [972, 499] on p "Editar R$ 15,00" at bounding box center [957, 495] width 84 height 17
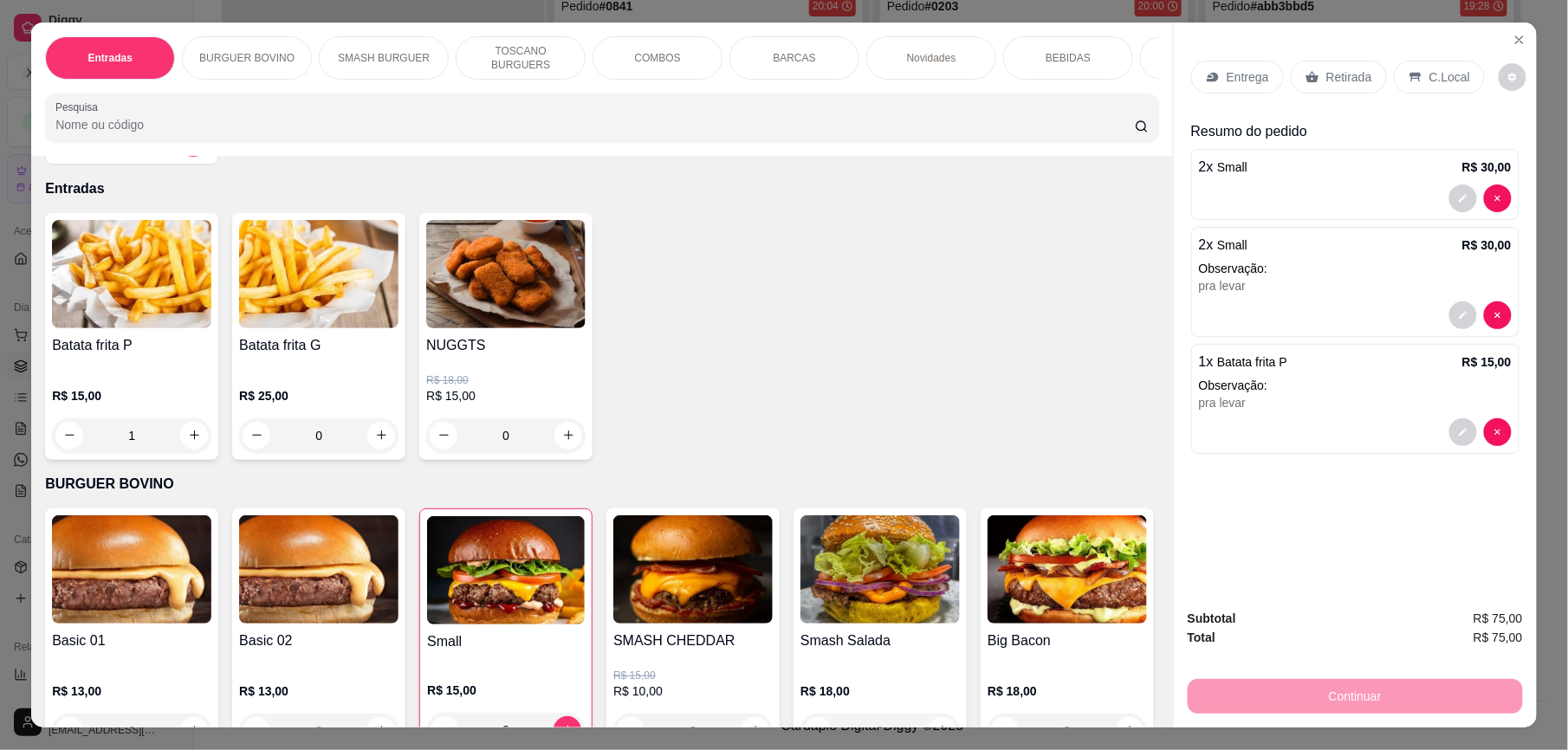
type input "0"
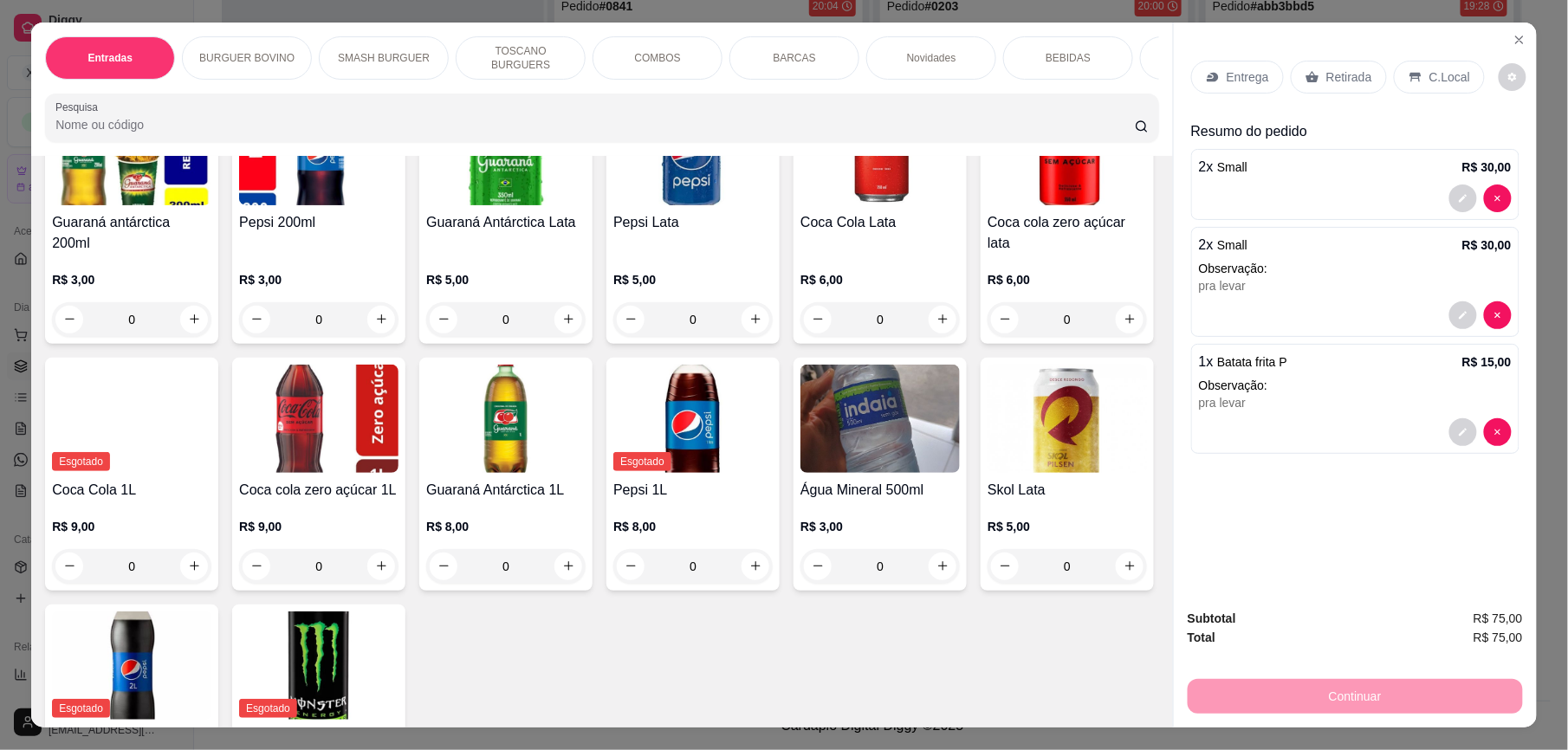
scroll to position [3076, 0]
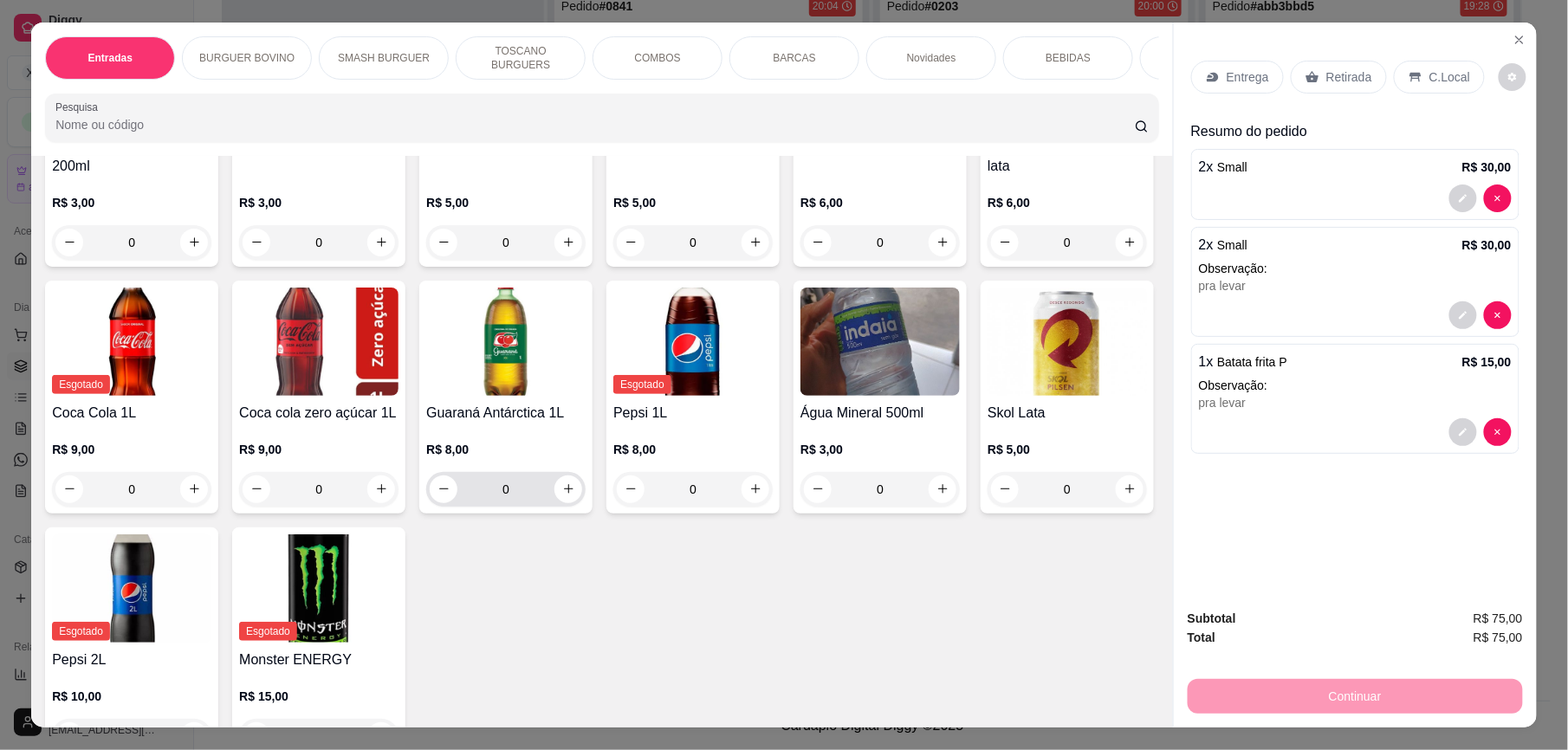
click at [575, 482] on icon "increase-product-quantity" at bounding box center [569, 489] width 13 height 13
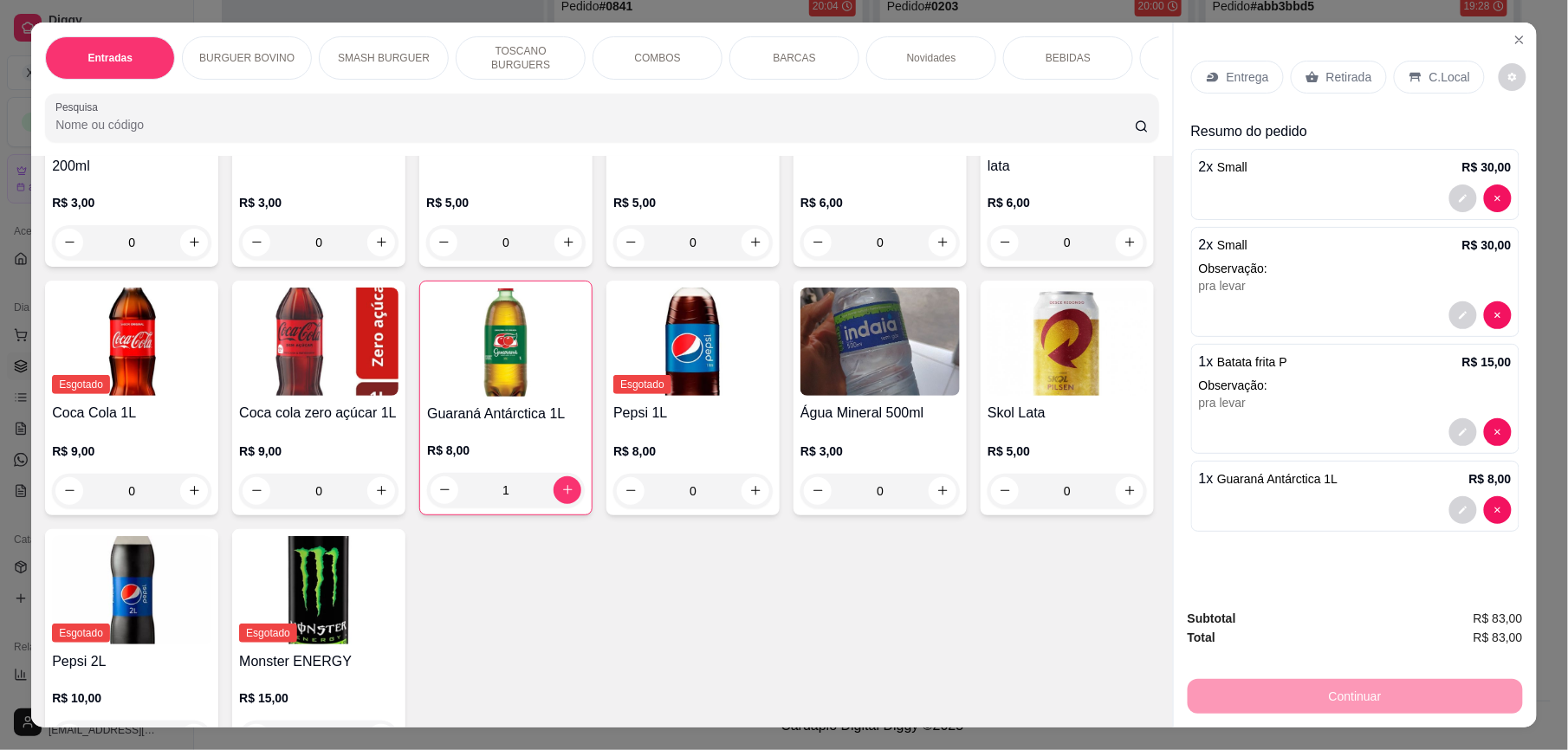
type input "1"
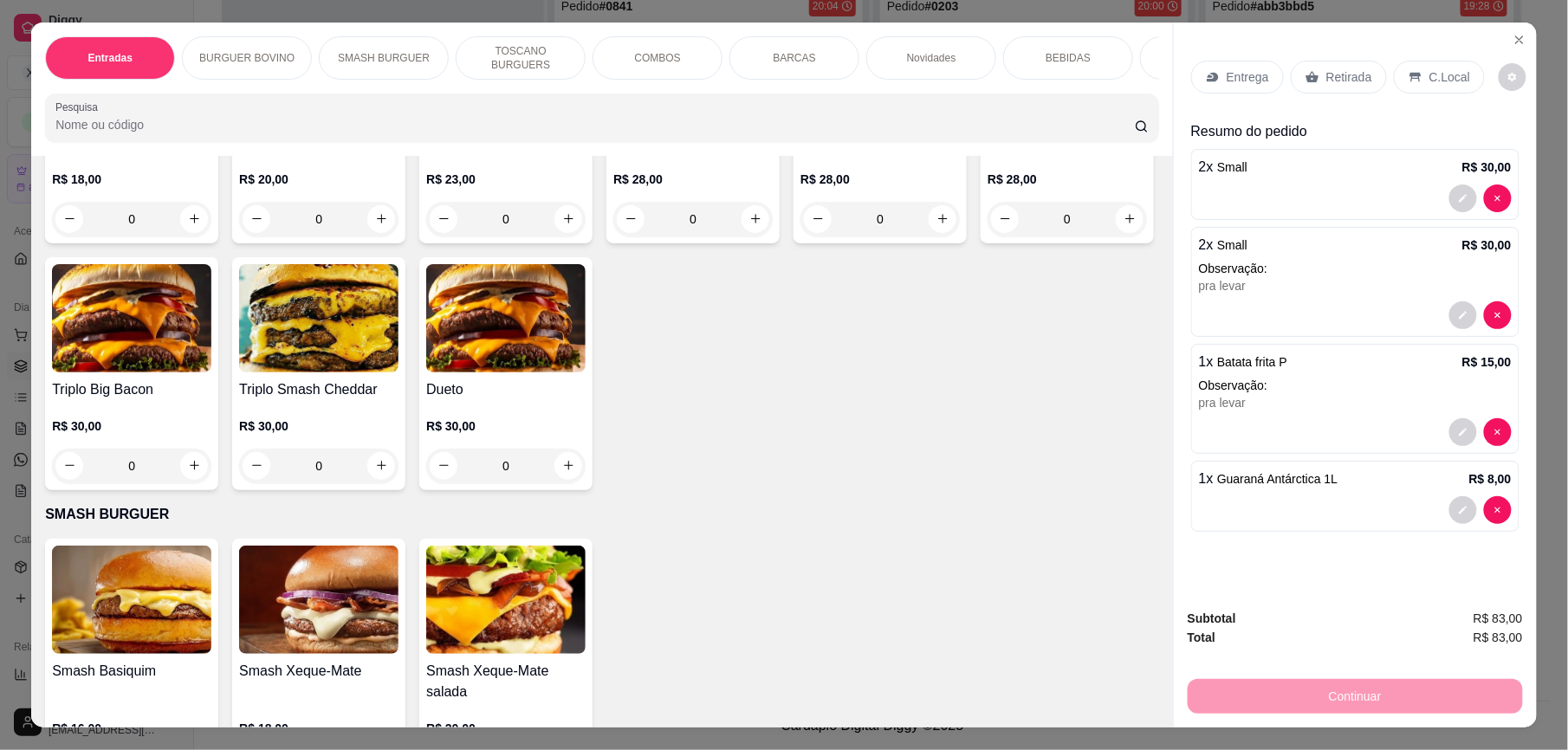
scroll to position [635, 0]
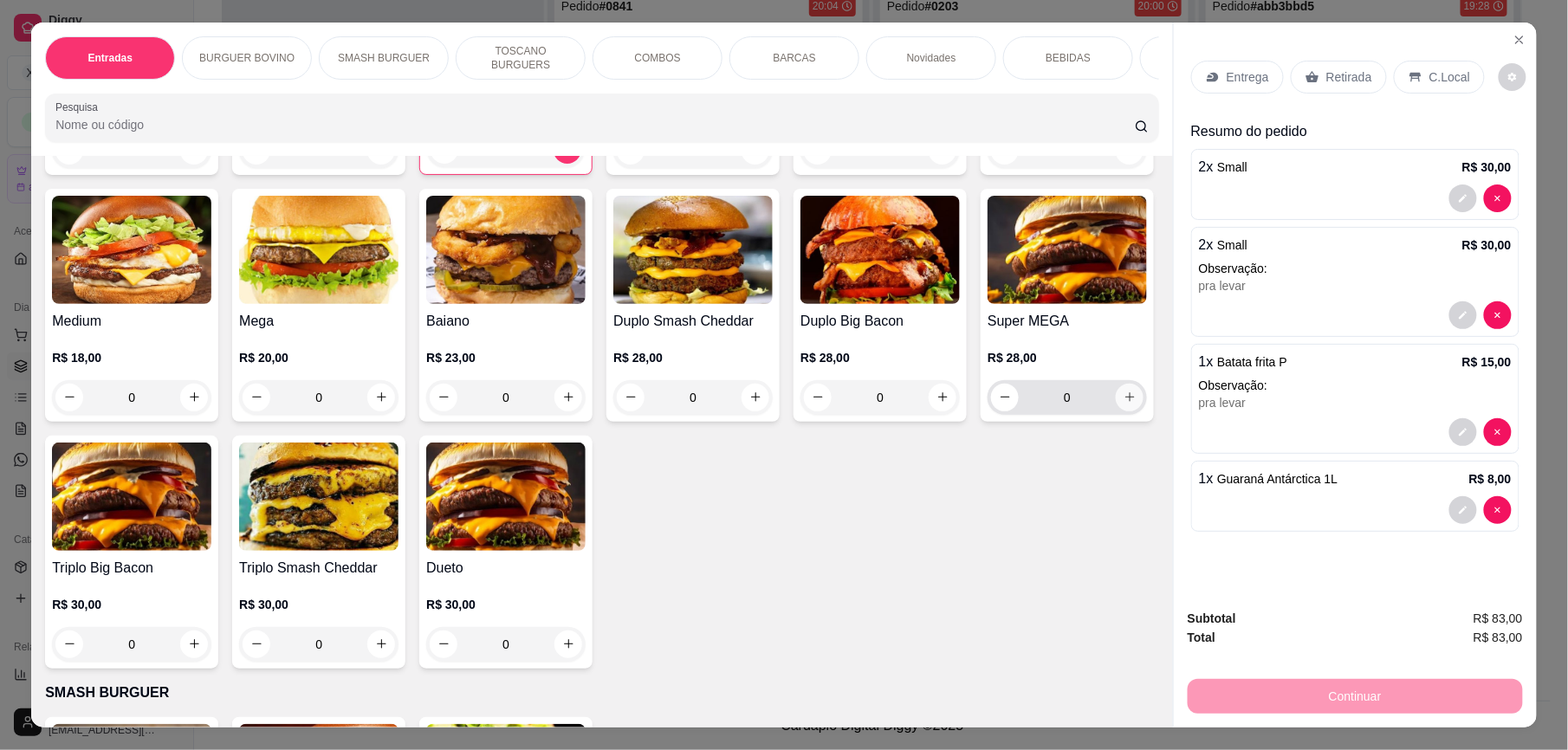
click at [1125, 402] on icon "increase-product-quantity" at bounding box center [1130, 398] width 10 height 10
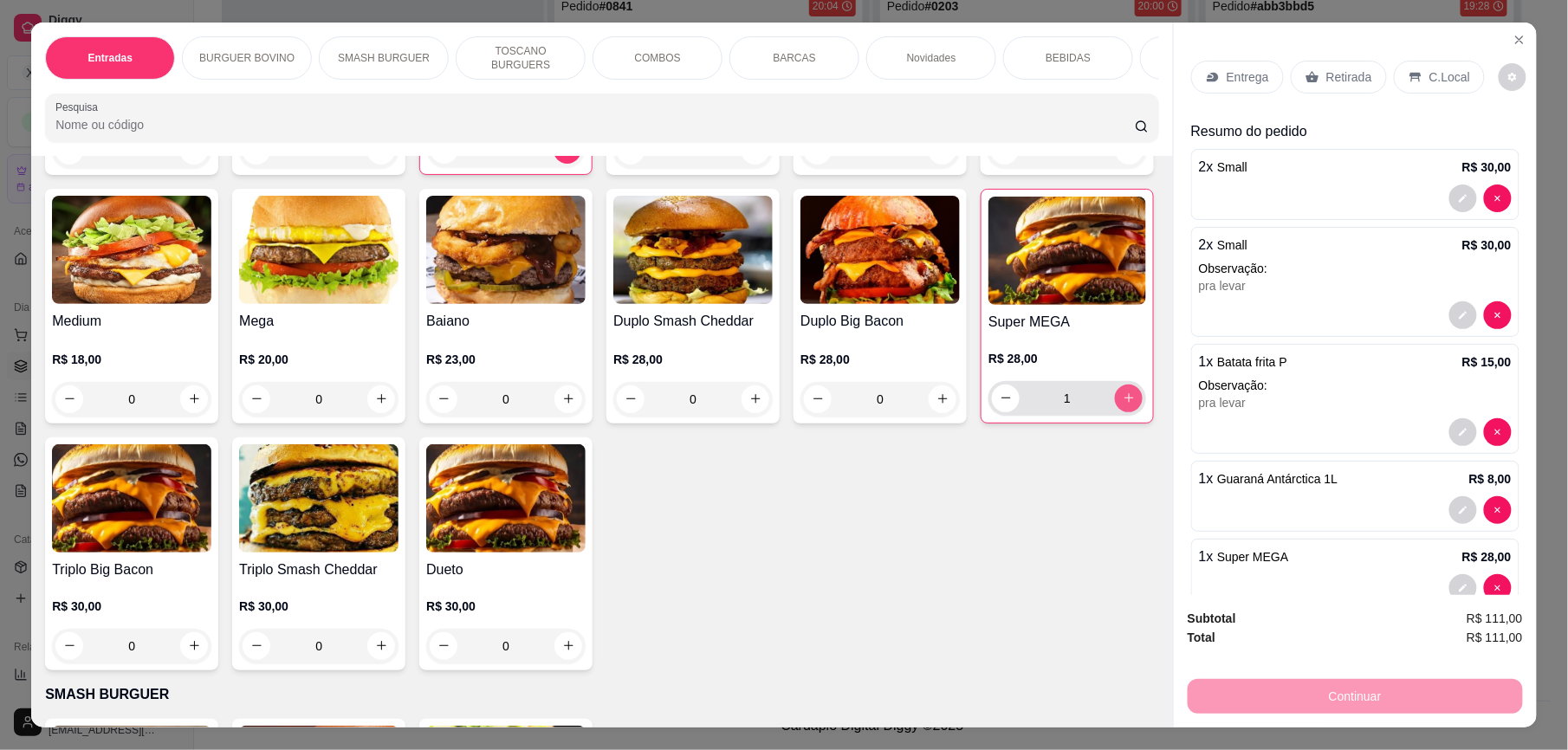
type input "1"
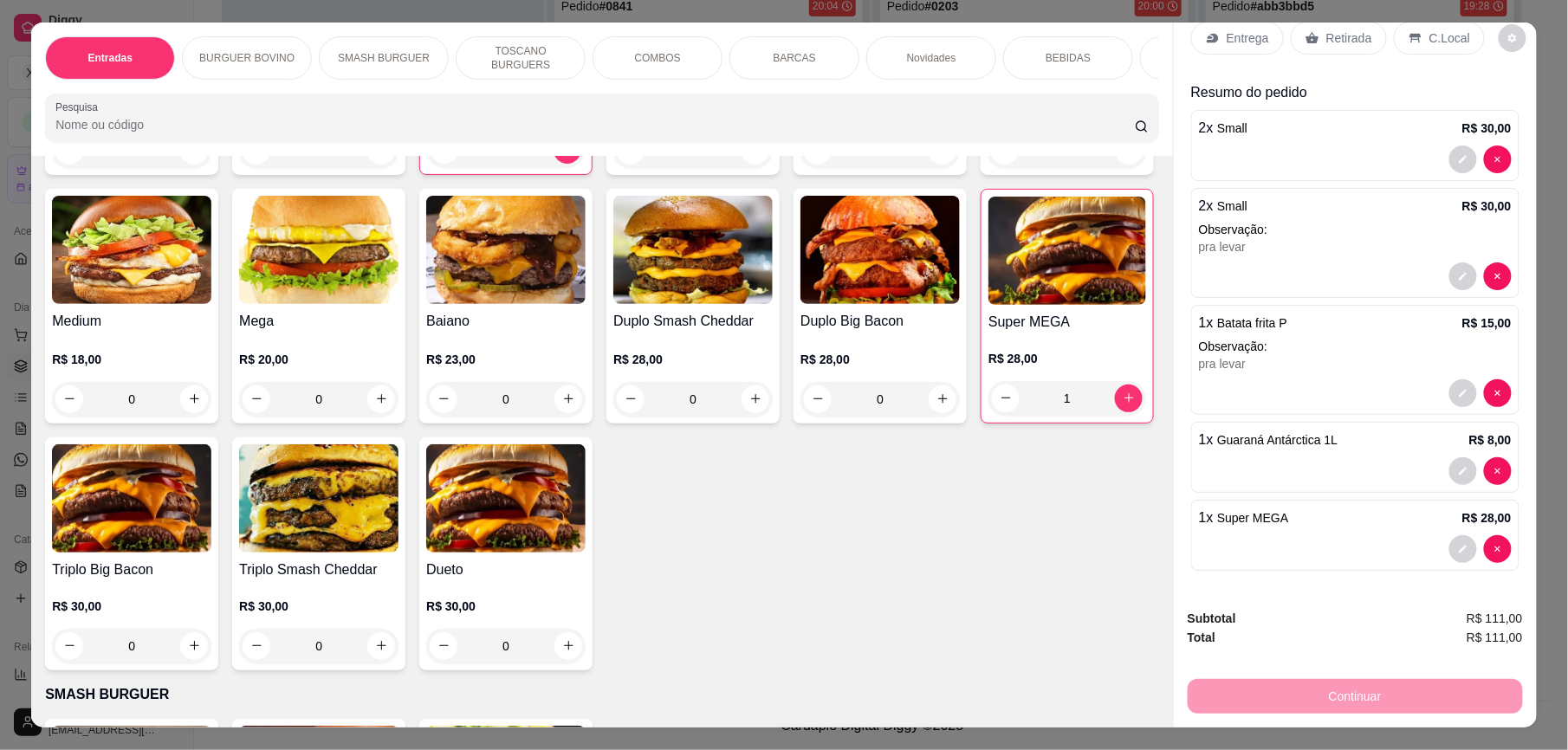
scroll to position [0, 2]
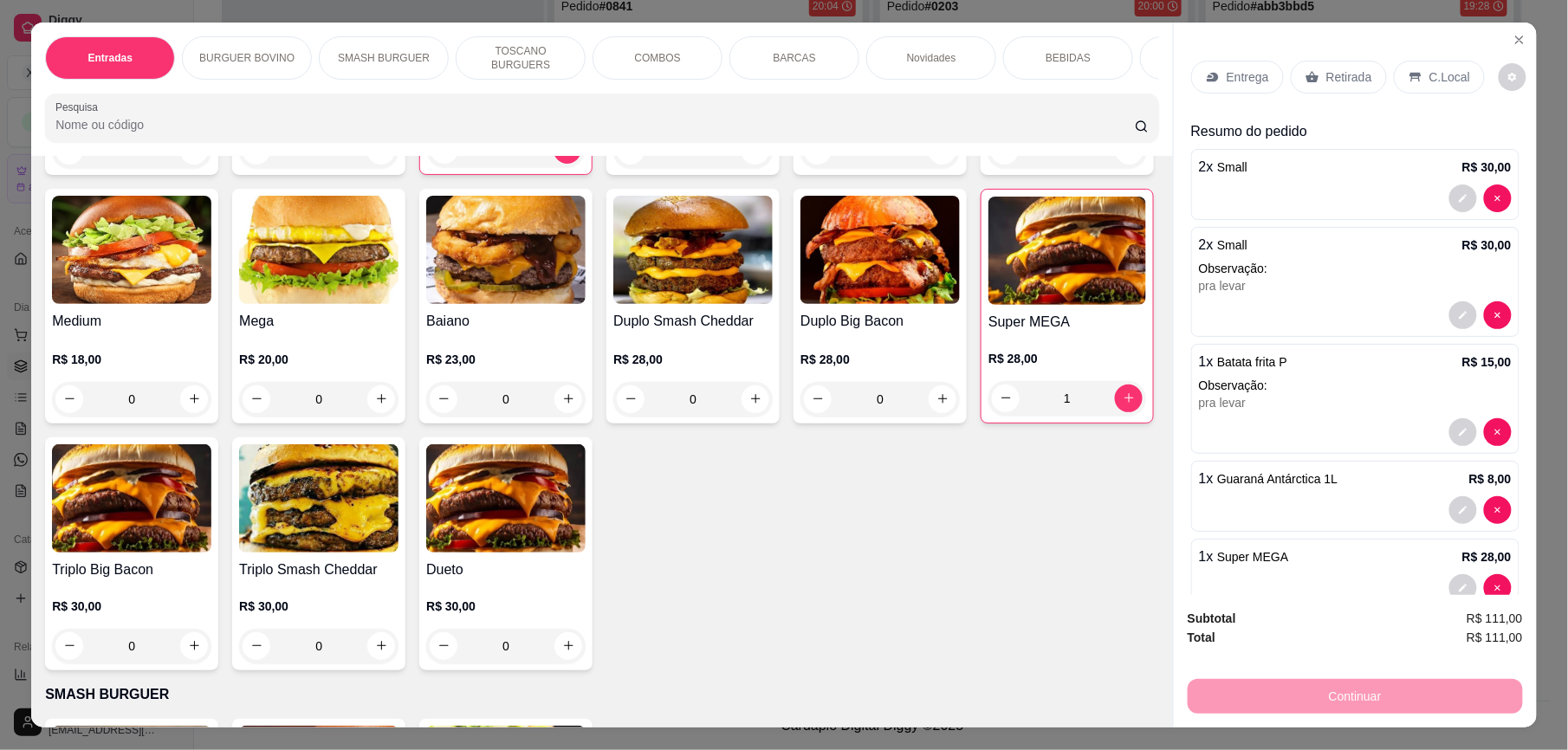
click at [1424, 87] on div "C.Local" at bounding box center [1439, 77] width 91 height 33
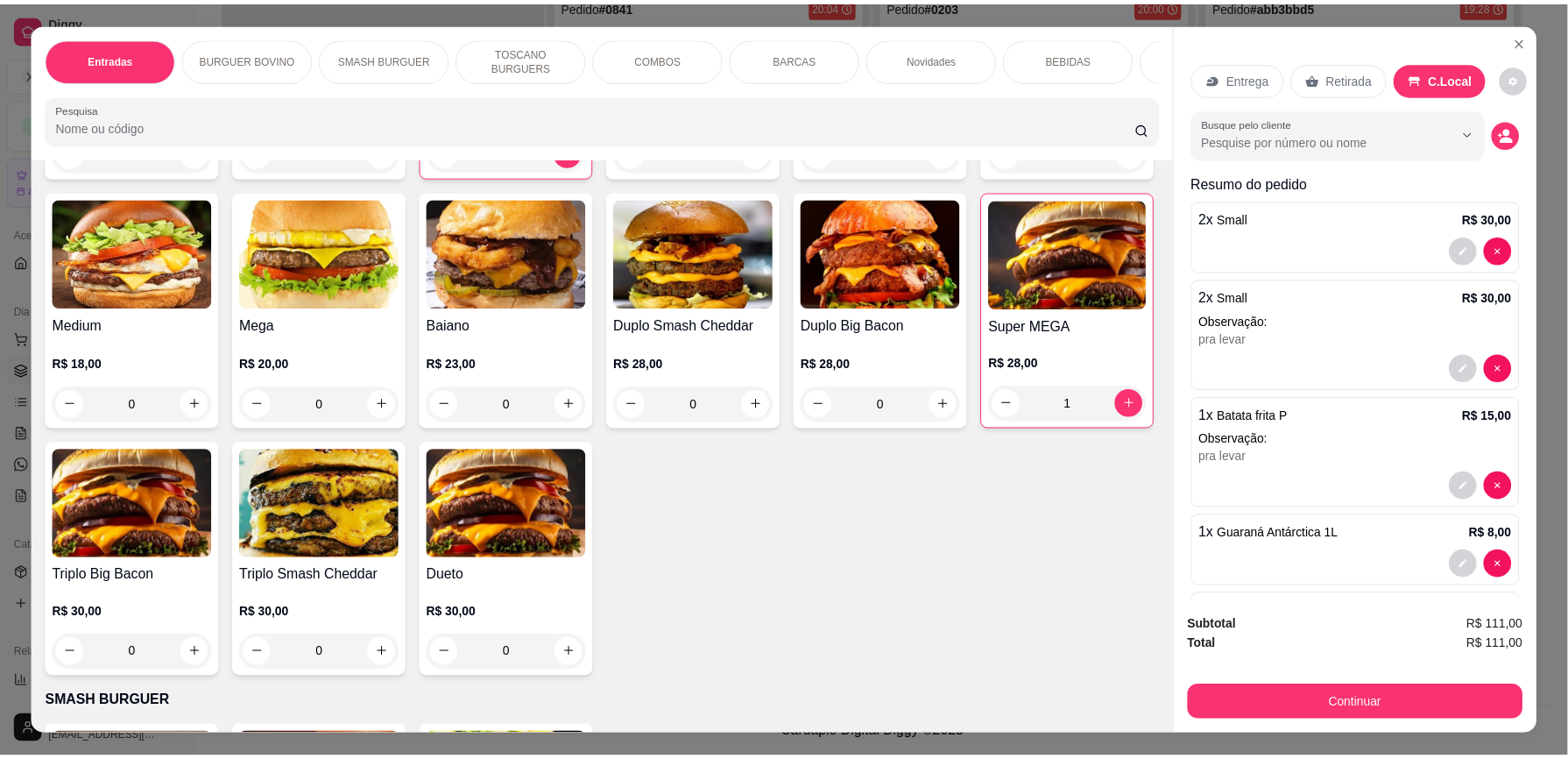
scroll to position [0, 1]
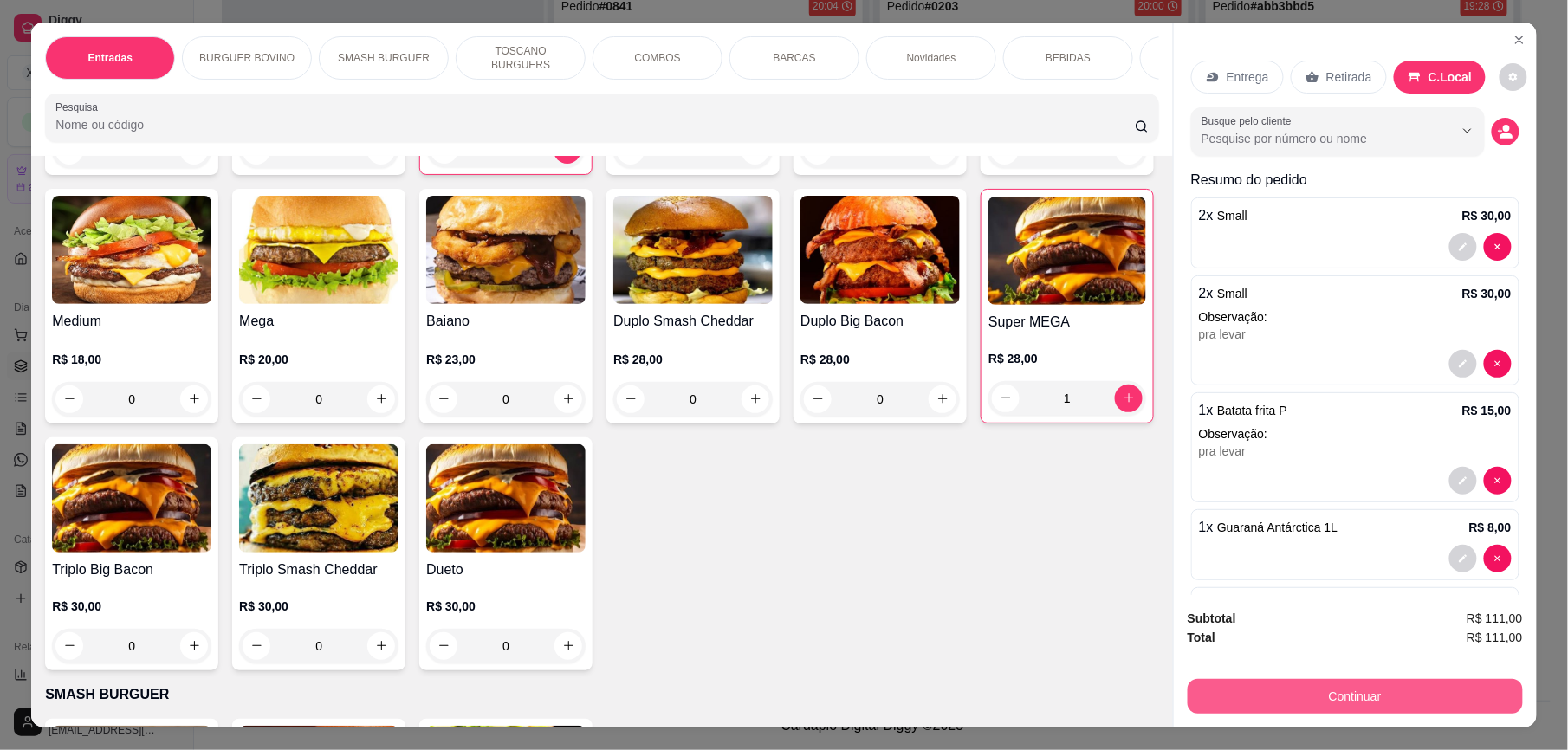
click at [1345, 704] on button "Continuar" at bounding box center [1355, 696] width 335 height 34
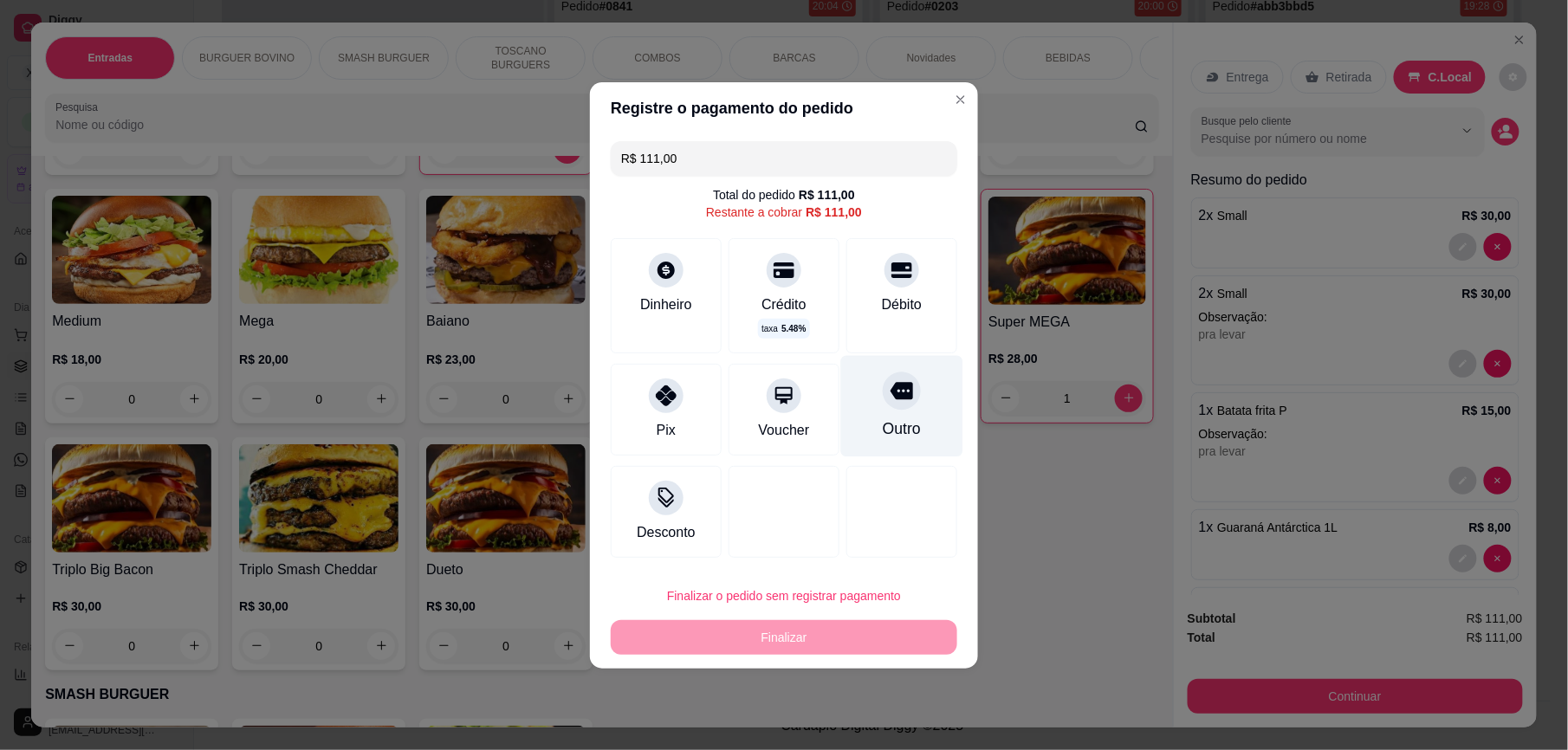
click at [895, 391] on icon at bounding box center [901, 391] width 22 height 17
type input "R$ 0,00"
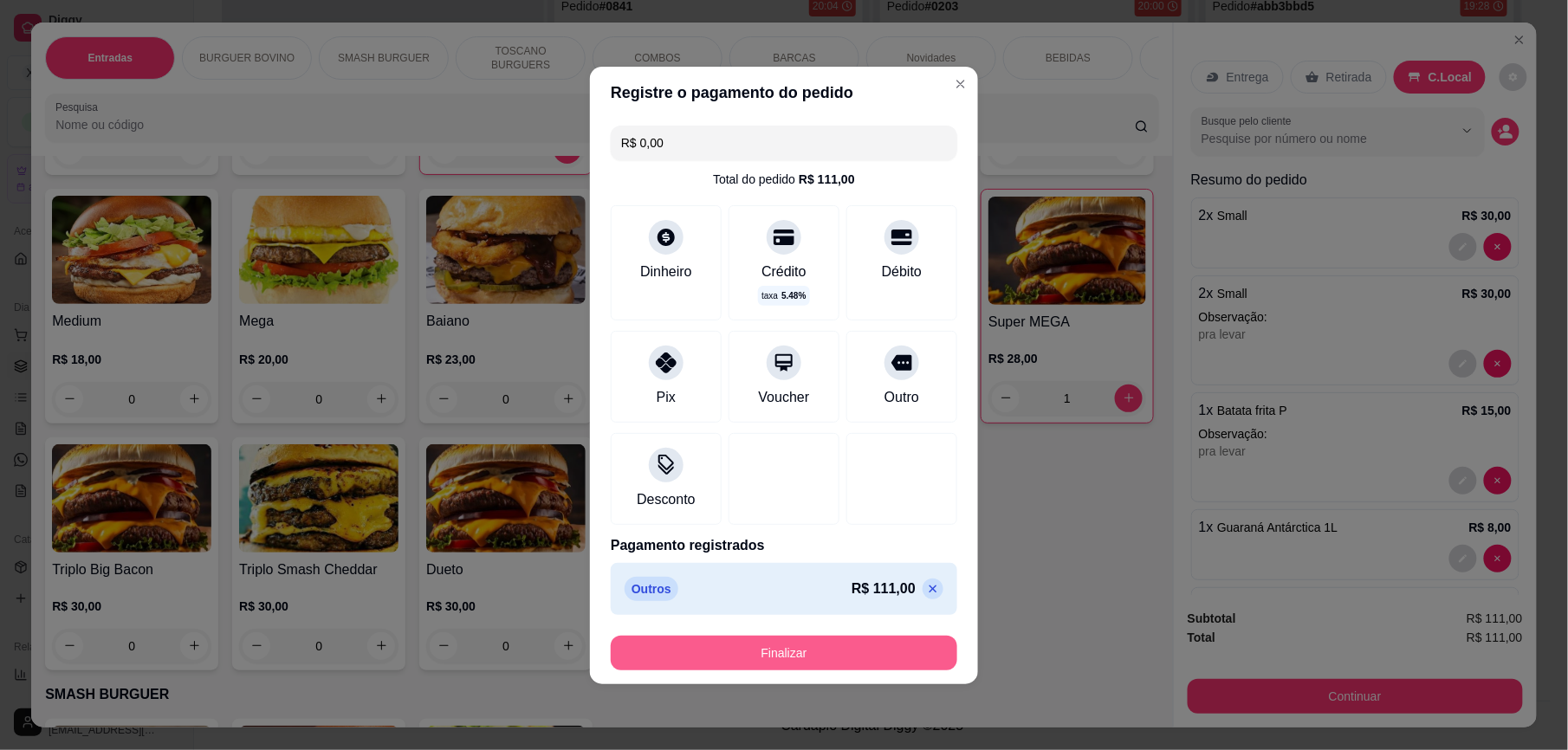
click at [856, 645] on button "Finalizar" at bounding box center [783, 652] width 346 height 34
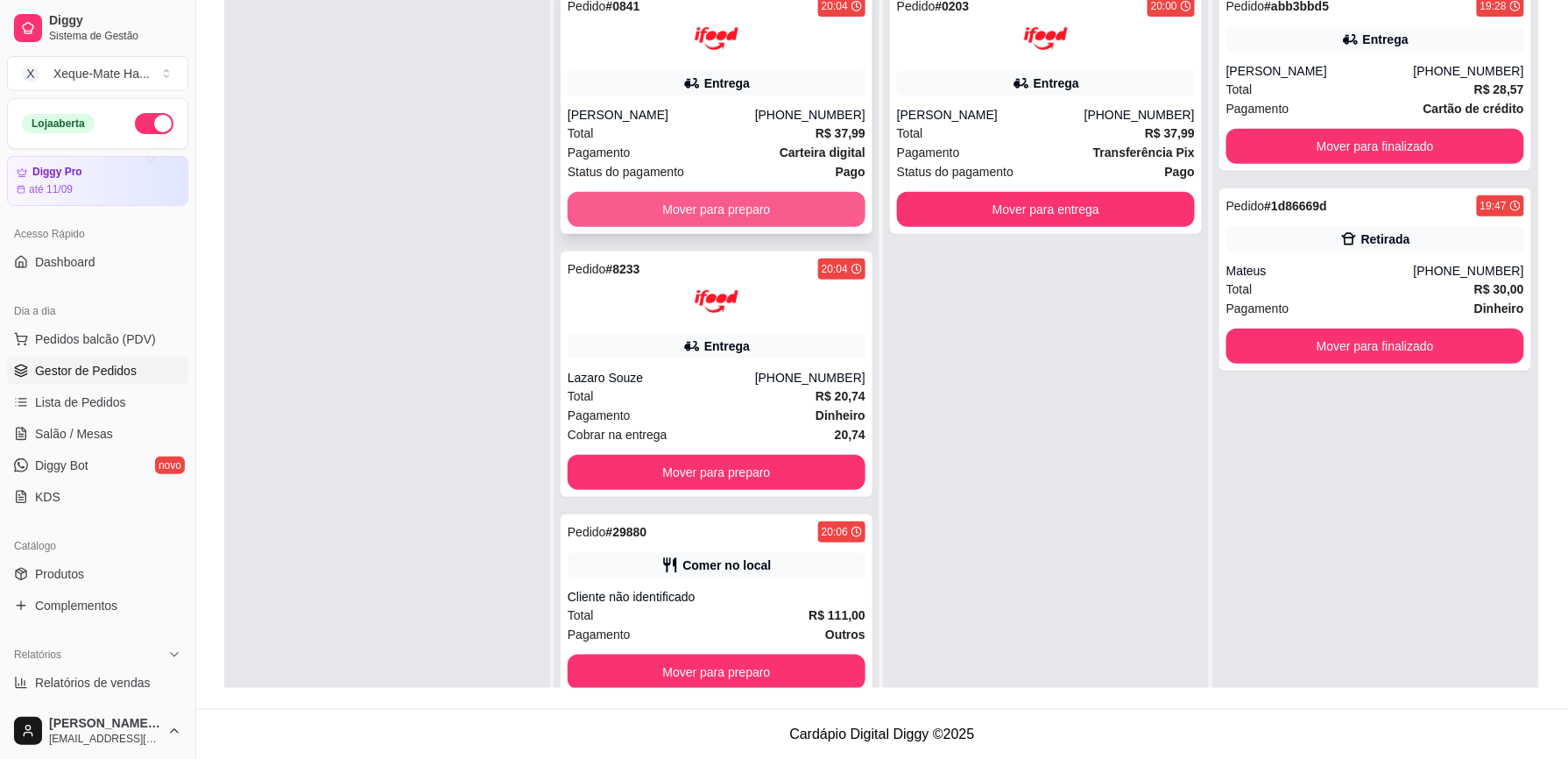
click at [737, 207] on button "Mover para preparo" at bounding box center [716, 209] width 298 height 35
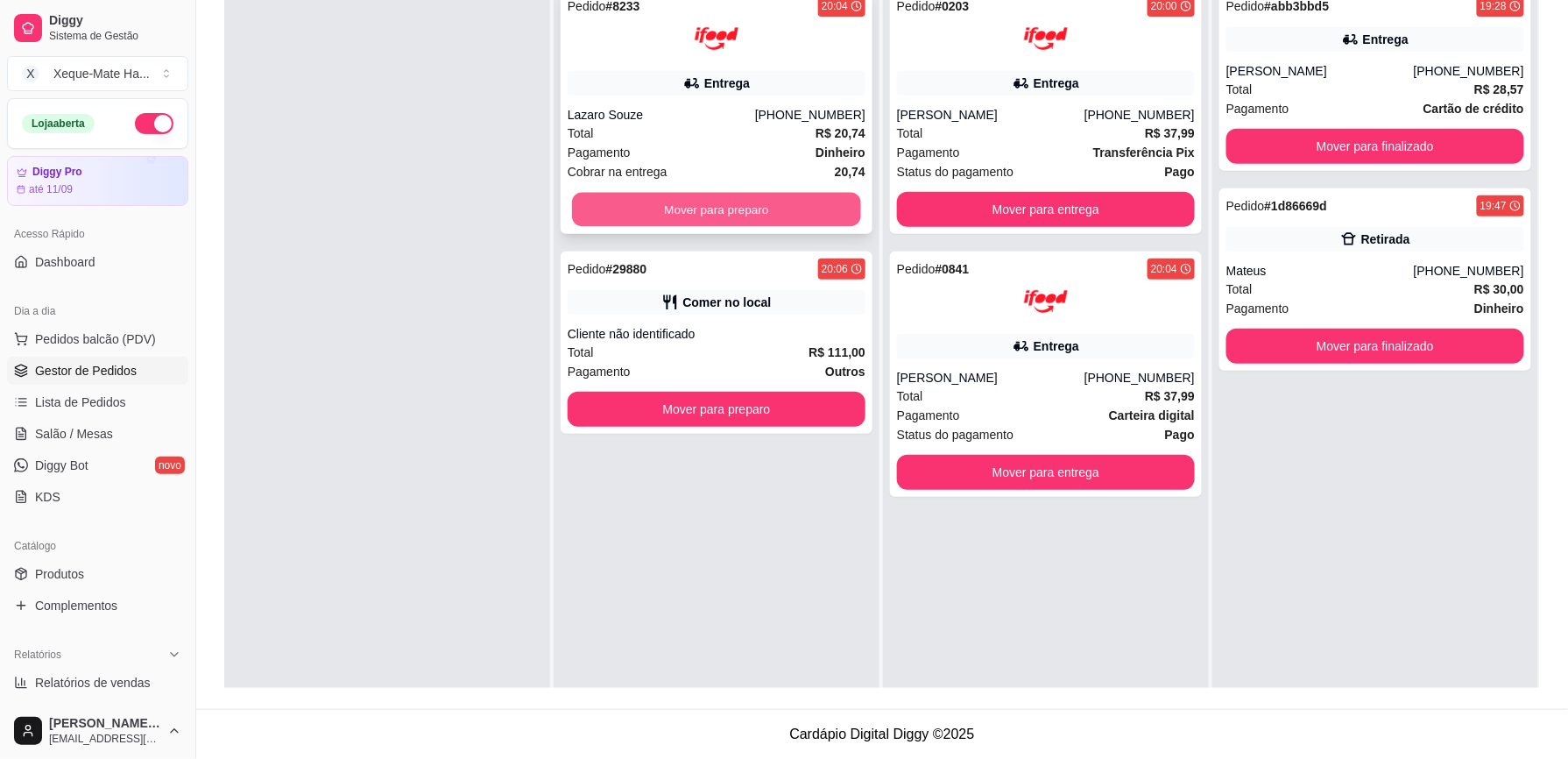
click at [739, 207] on button "Mover para preparo" at bounding box center [716, 209] width 289 height 34
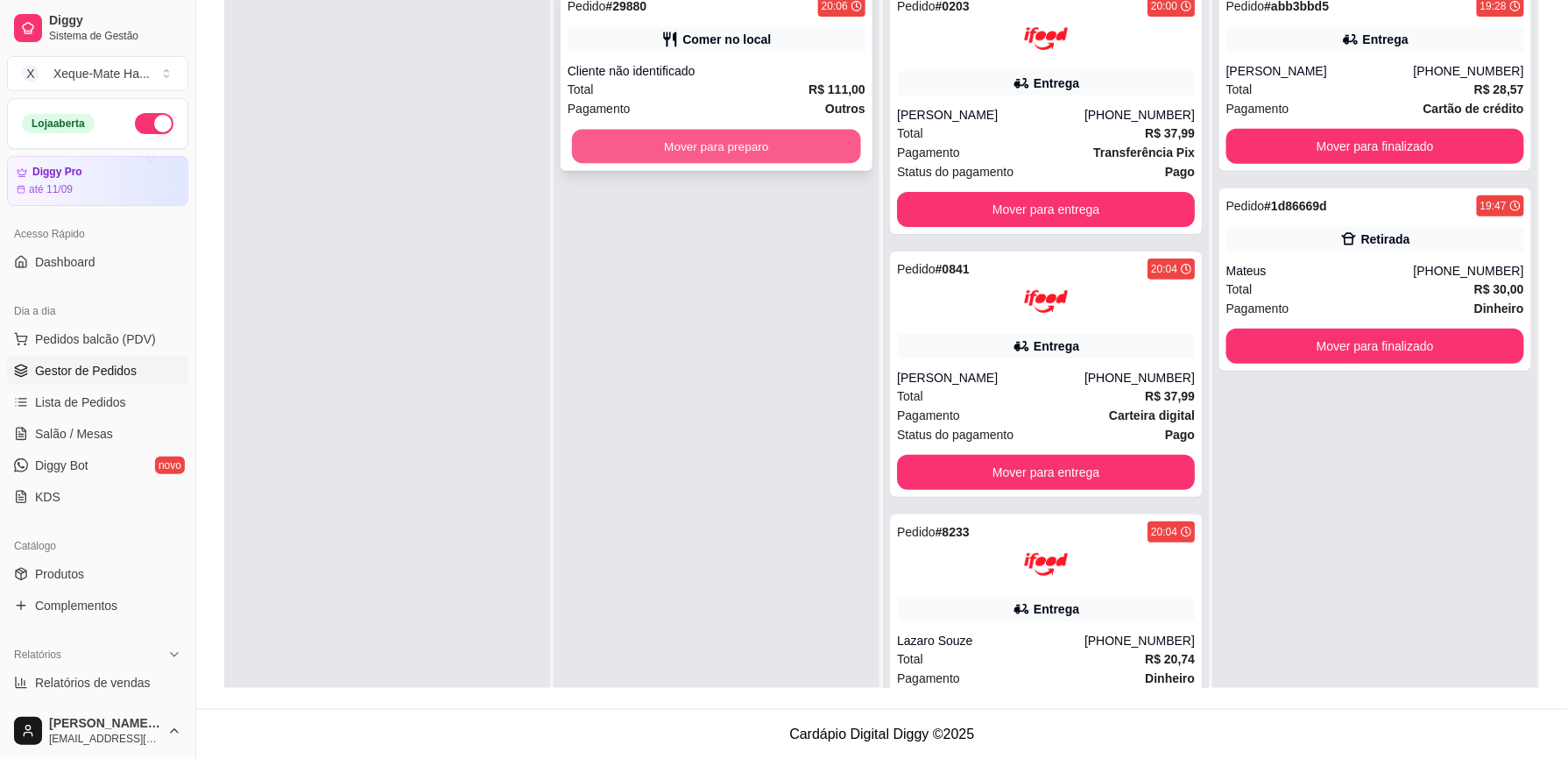
click at [746, 149] on button "Mover para preparo" at bounding box center [716, 146] width 289 height 34
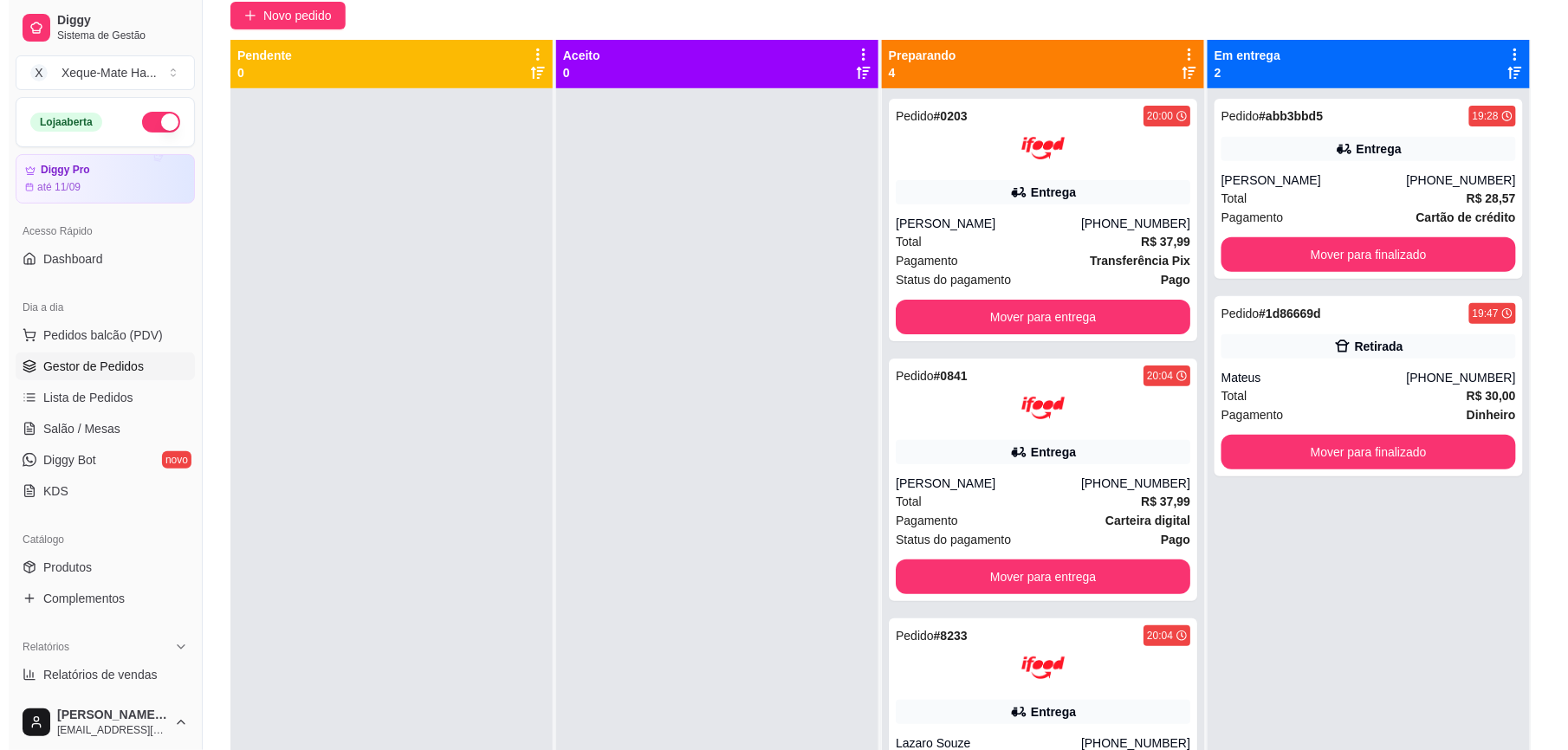
scroll to position [246, 0]
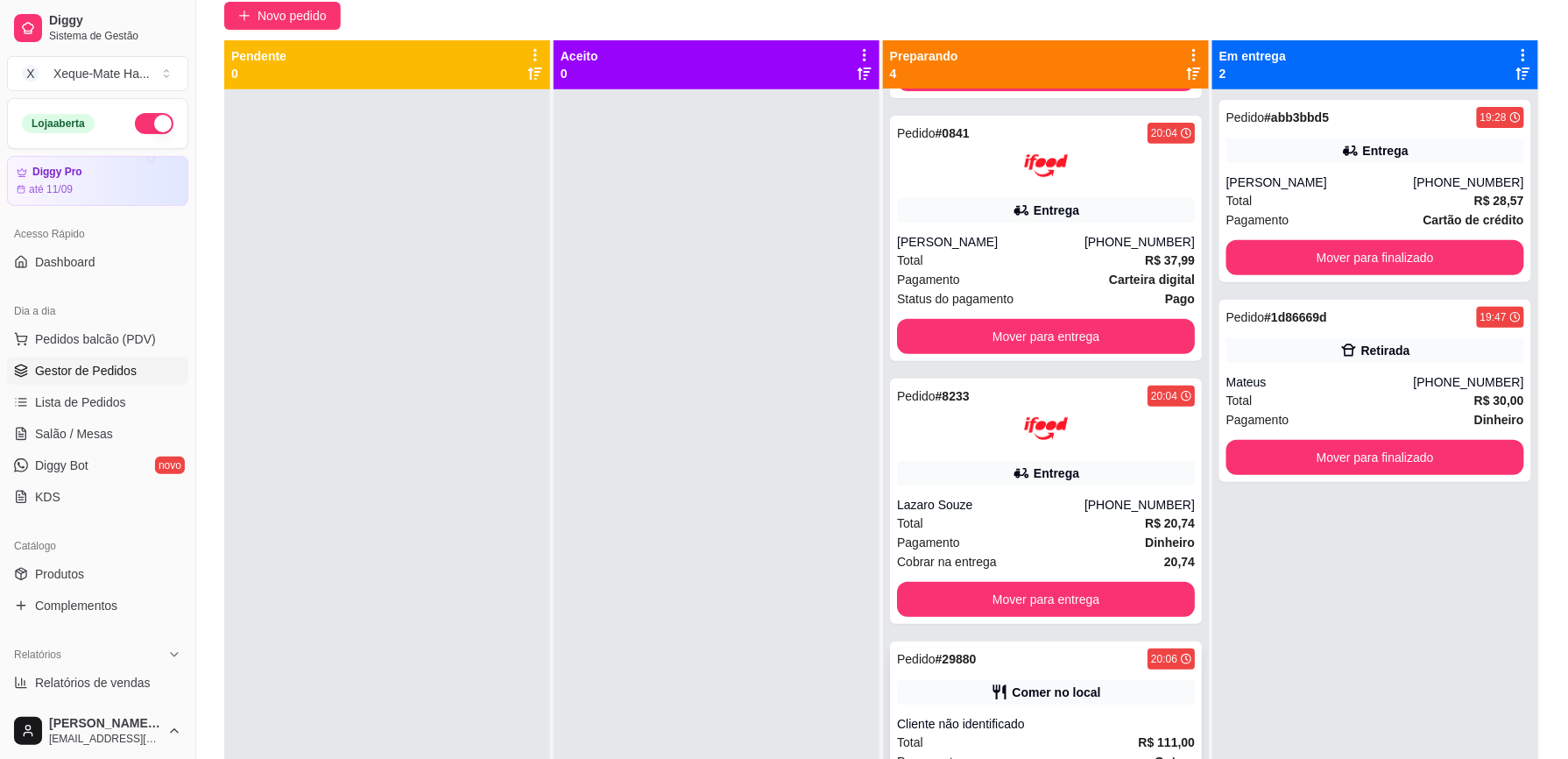
click at [1089, 663] on div "Pedido # 29880 20:06" at bounding box center [1045, 659] width 298 height 21
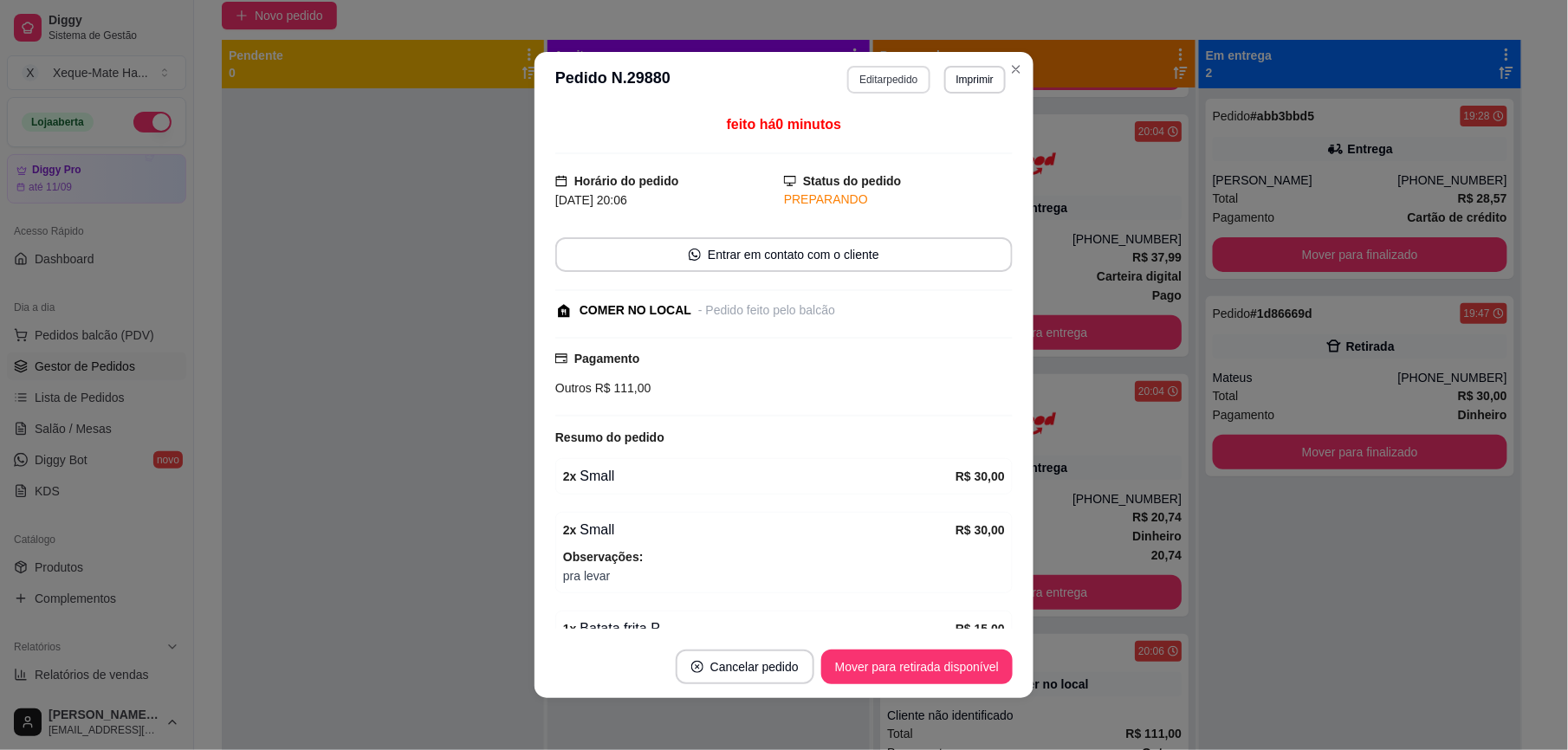
click at [867, 74] on button "Editar pedido" at bounding box center [888, 80] width 82 height 28
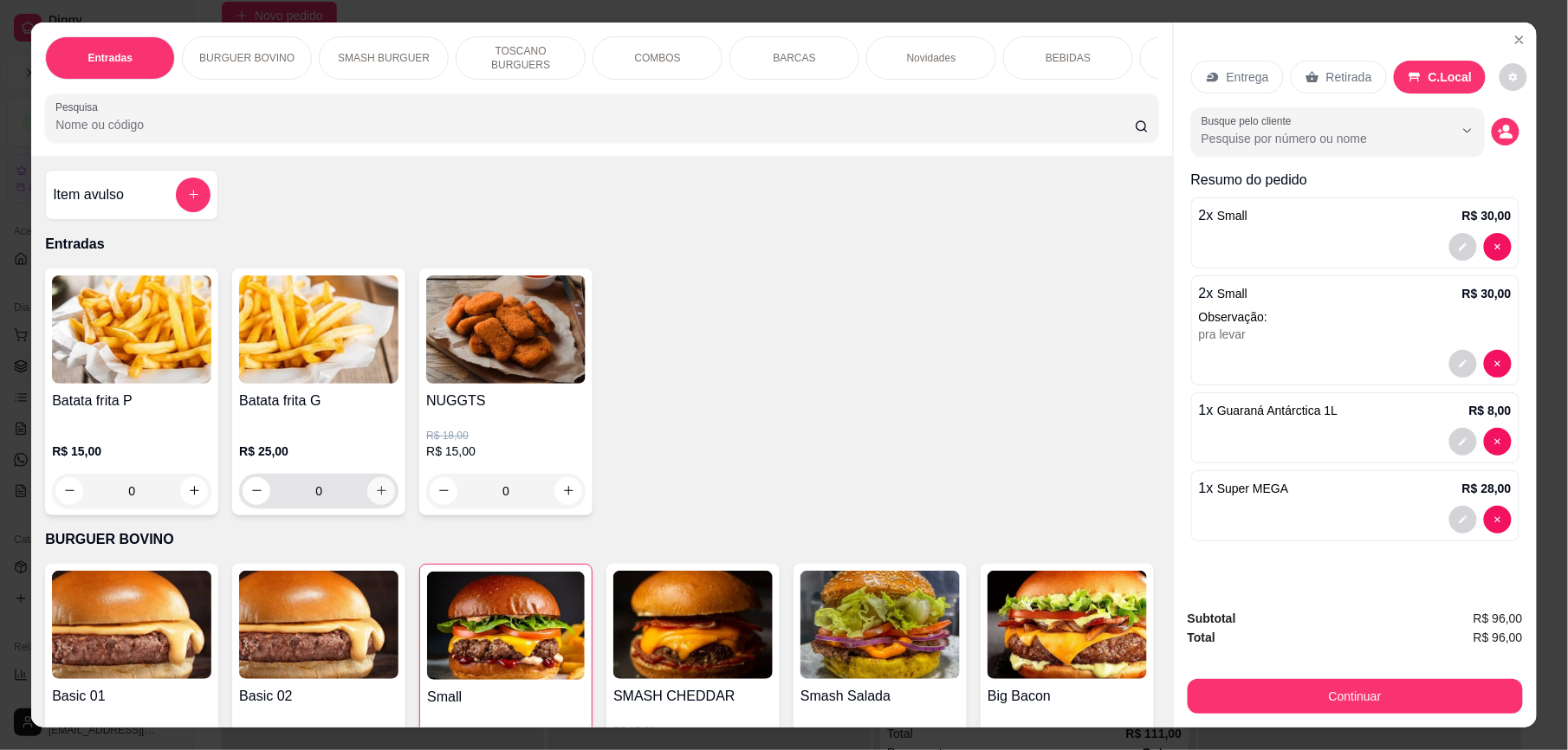
click at [377, 496] on icon "increase-product-quantity" at bounding box center [381, 491] width 10 height 10
type input "1"
click at [340, 444] on div "R$ 25,00 1" at bounding box center [318, 466] width 157 height 83
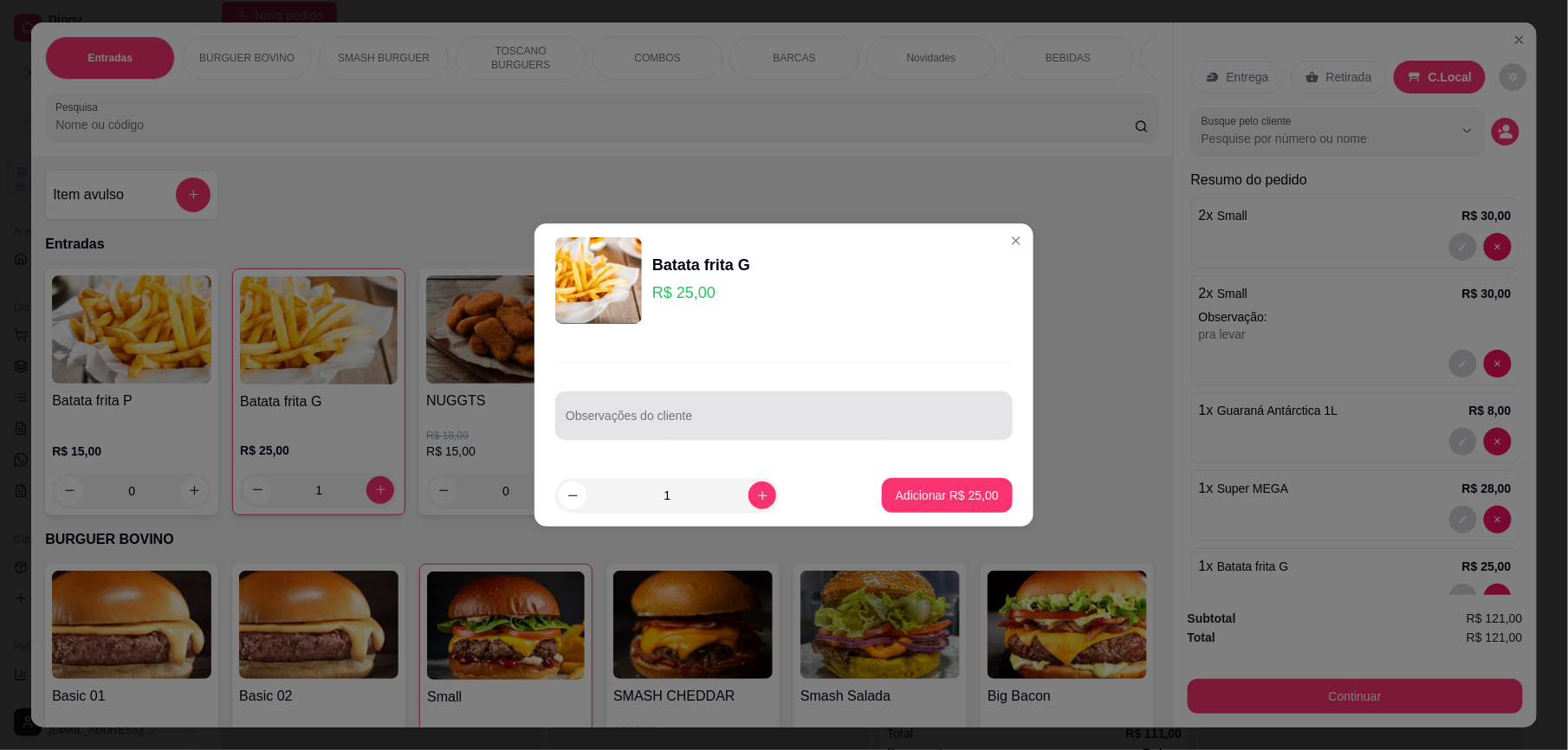
click at [686, 417] on div "Observações do cliente" at bounding box center [783, 415] width 457 height 49
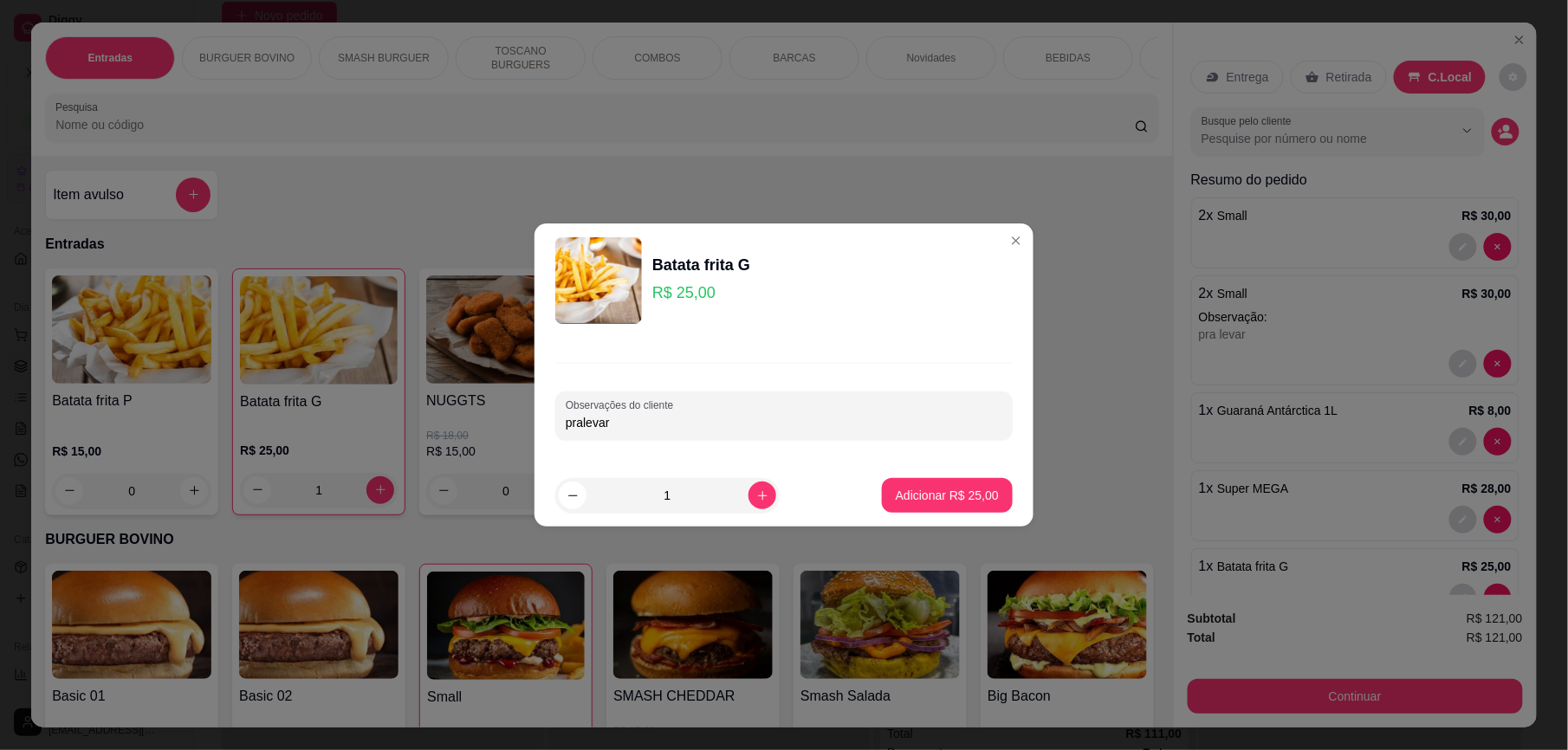
click at [580, 430] on input "pralevar" at bounding box center [783, 422] width 436 height 17
click at [582, 427] on input "pralevar" at bounding box center [783, 422] width 436 height 17
type input "pra levar"
click at [965, 503] on p "Adicionar R$ 25,00" at bounding box center [947, 495] width 104 height 17
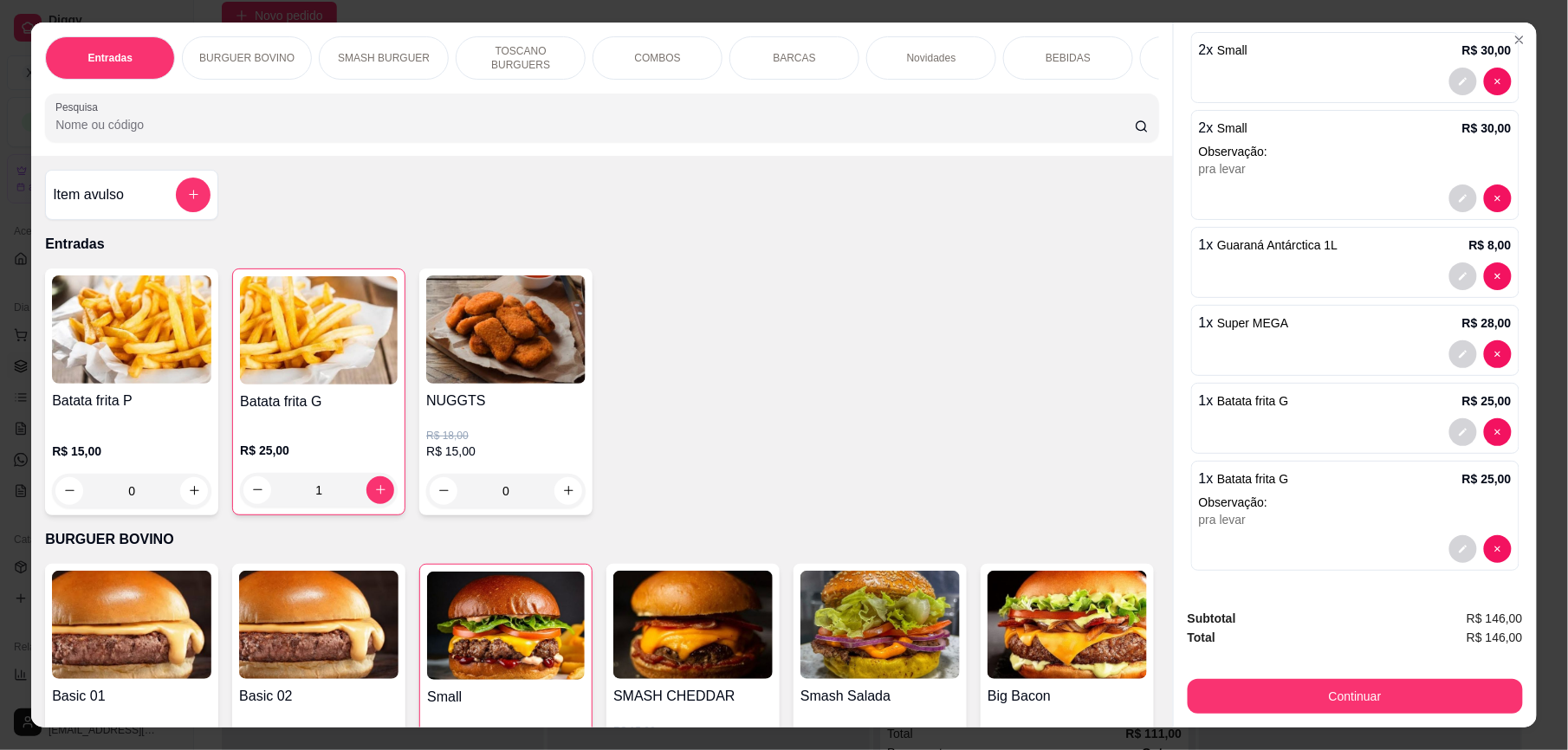
scroll to position [185, 0]
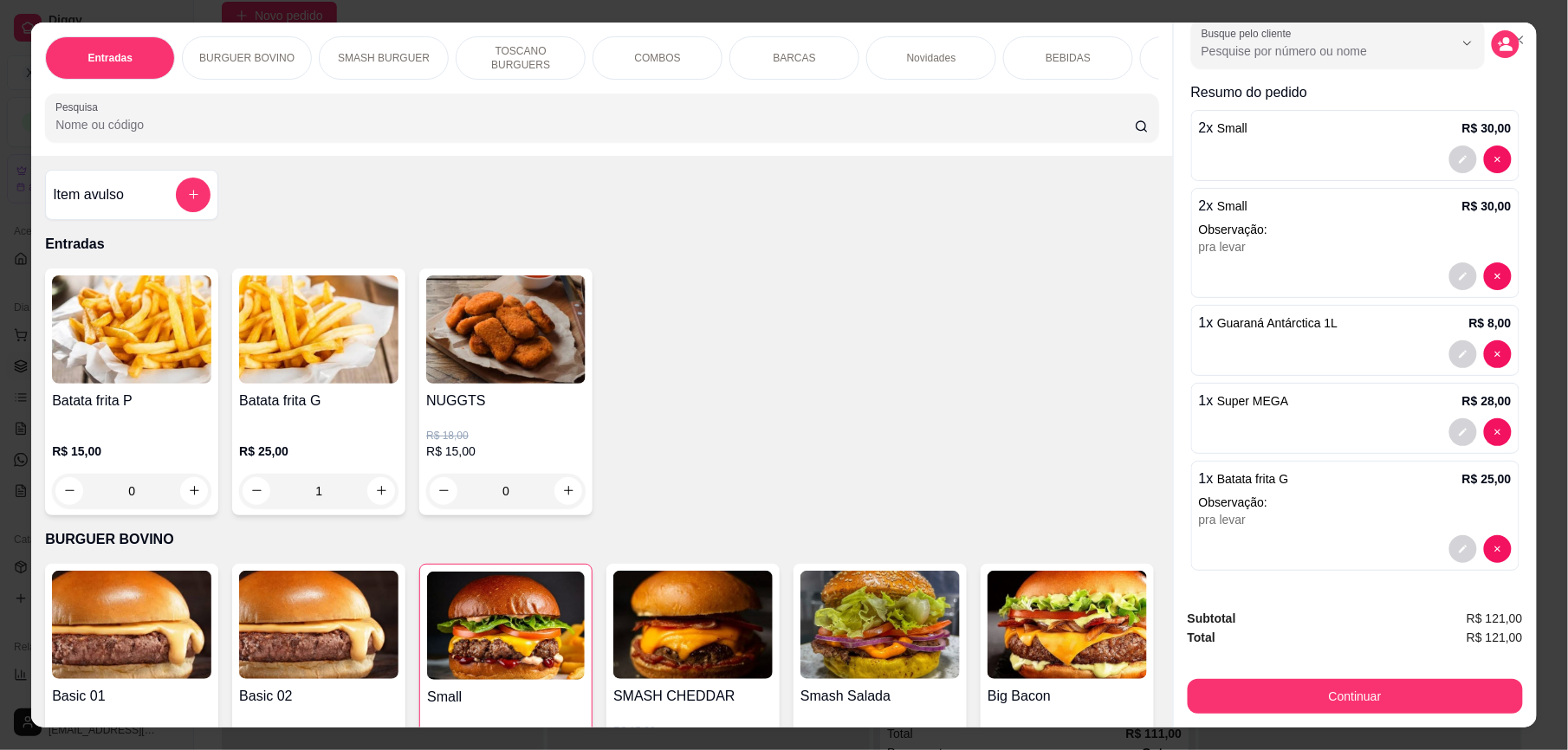
type input "0"
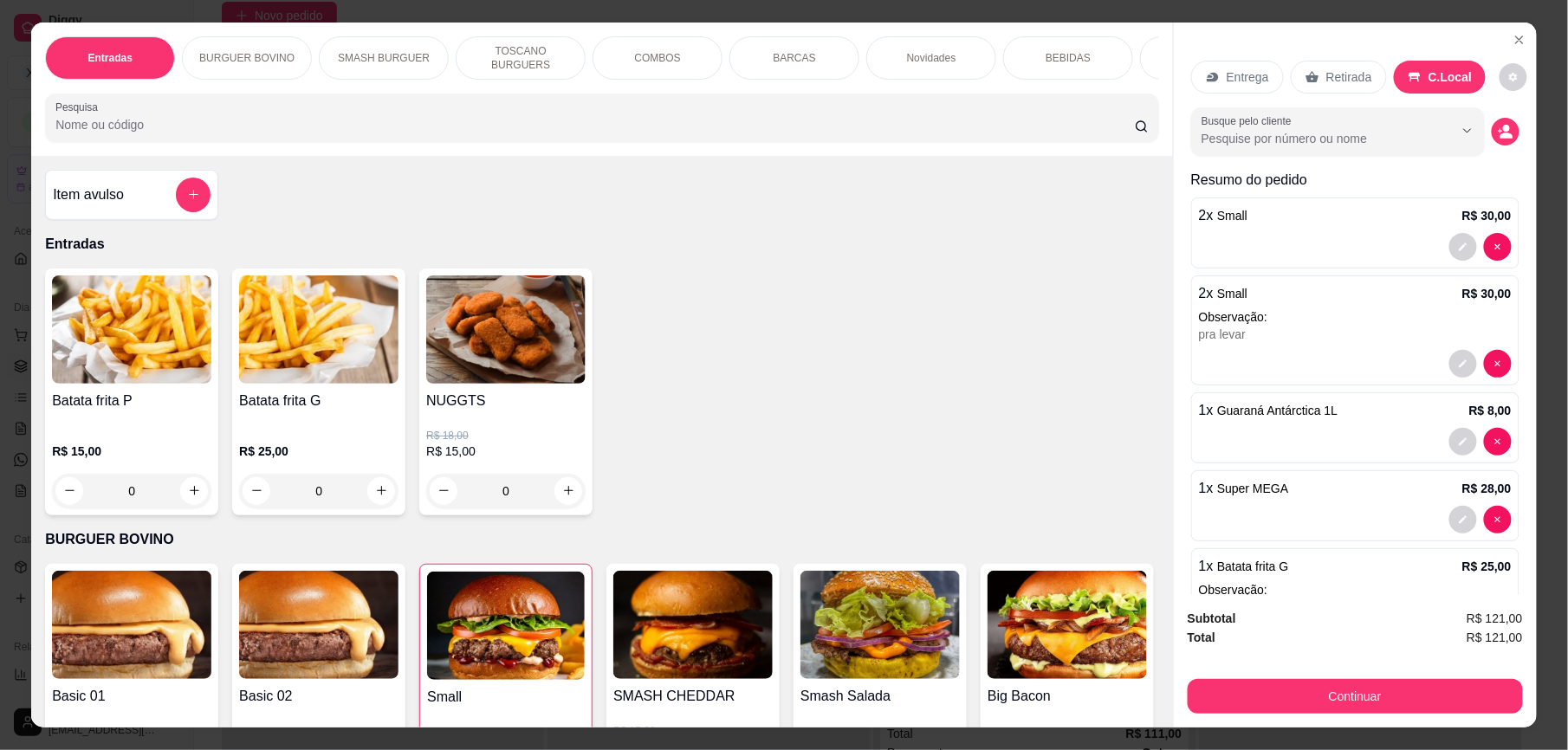
scroll to position [107, 0]
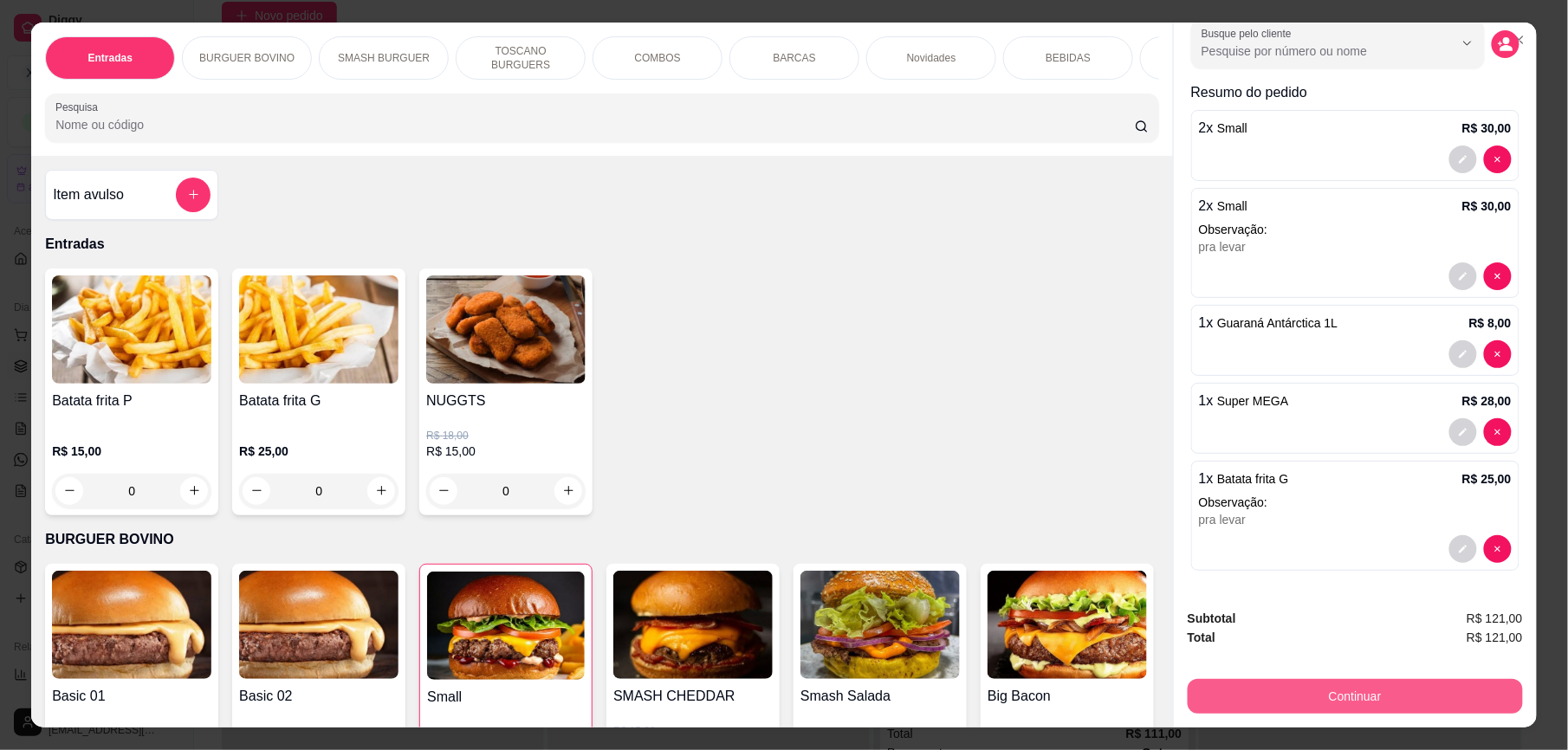
click at [1388, 704] on button "Continuar" at bounding box center [1355, 696] width 335 height 34
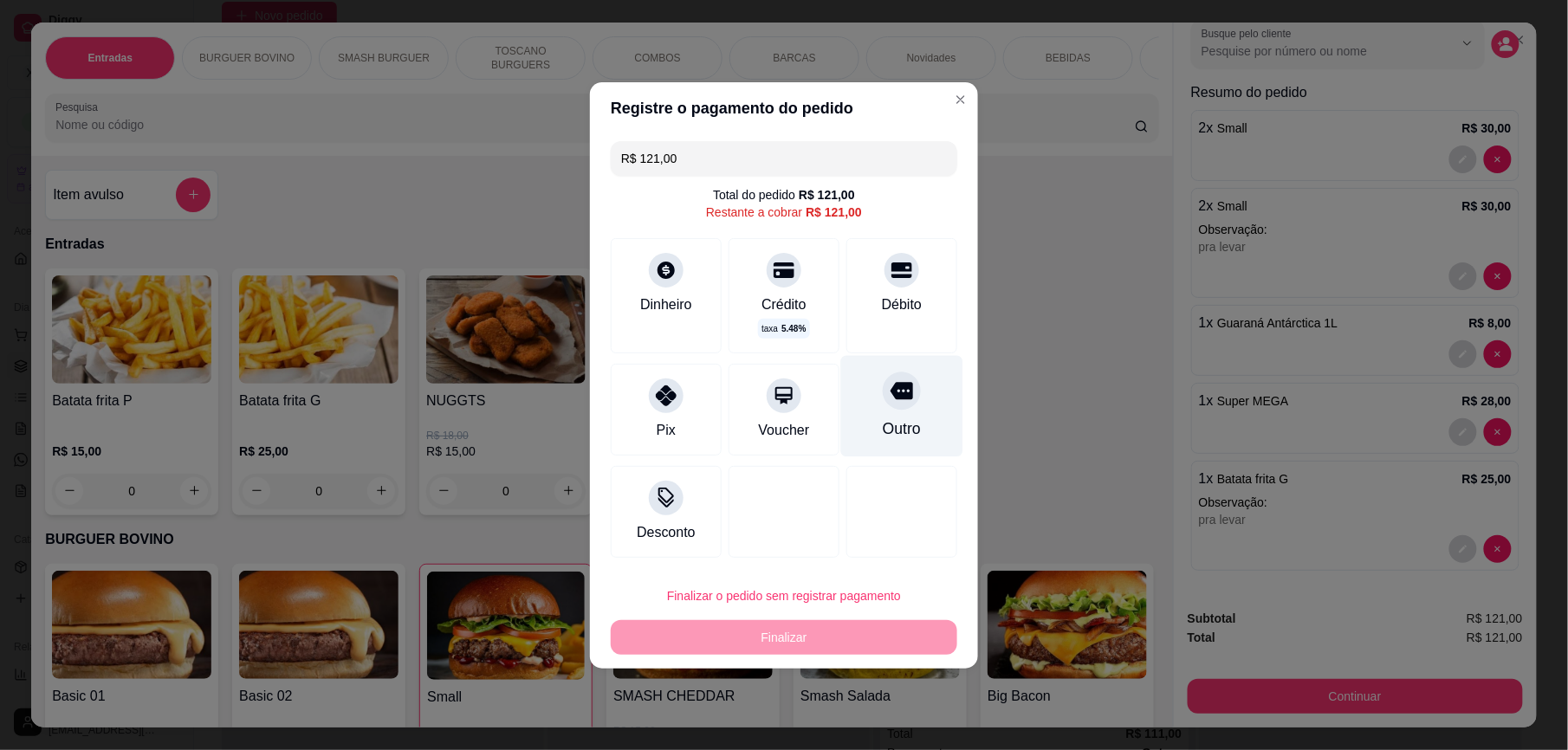
click at [895, 413] on div "Outro" at bounding box center [902, 406] width 122 height 102
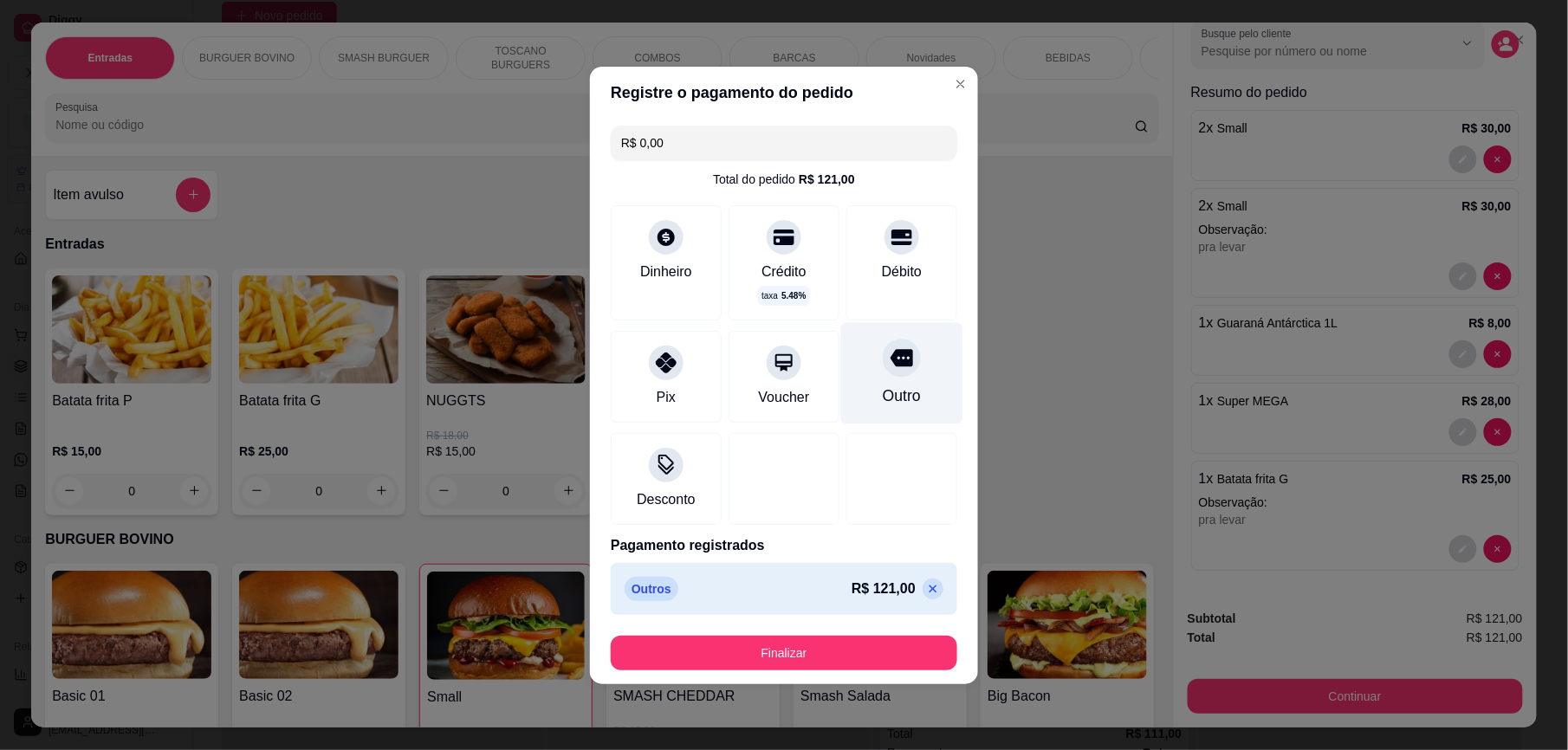
type input "R$ 0,00"
click at [825, 658] on button "Finalizar" at bounding box center [783, 652] width 346 height 34
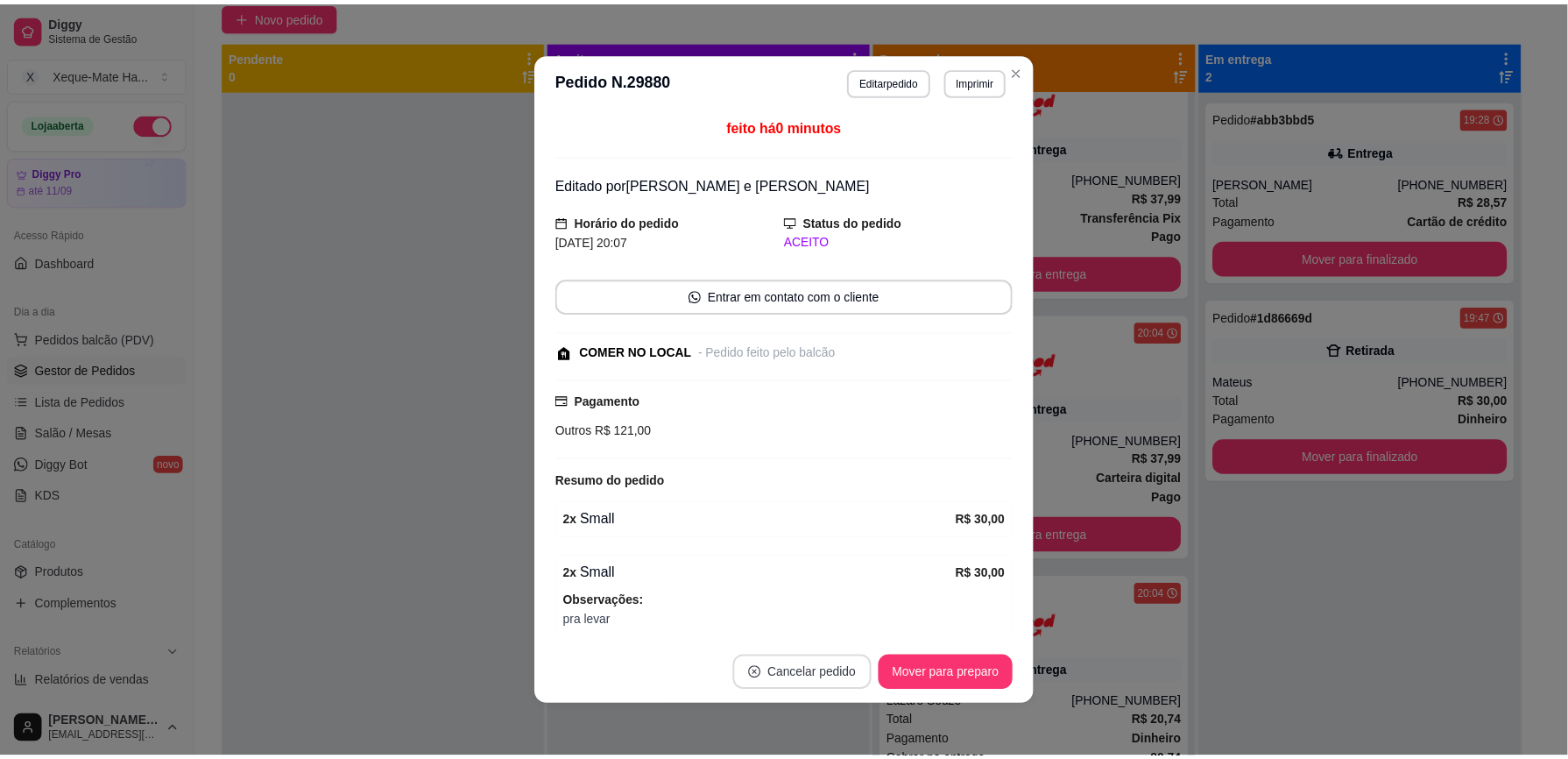
scroll to position [49, 0]
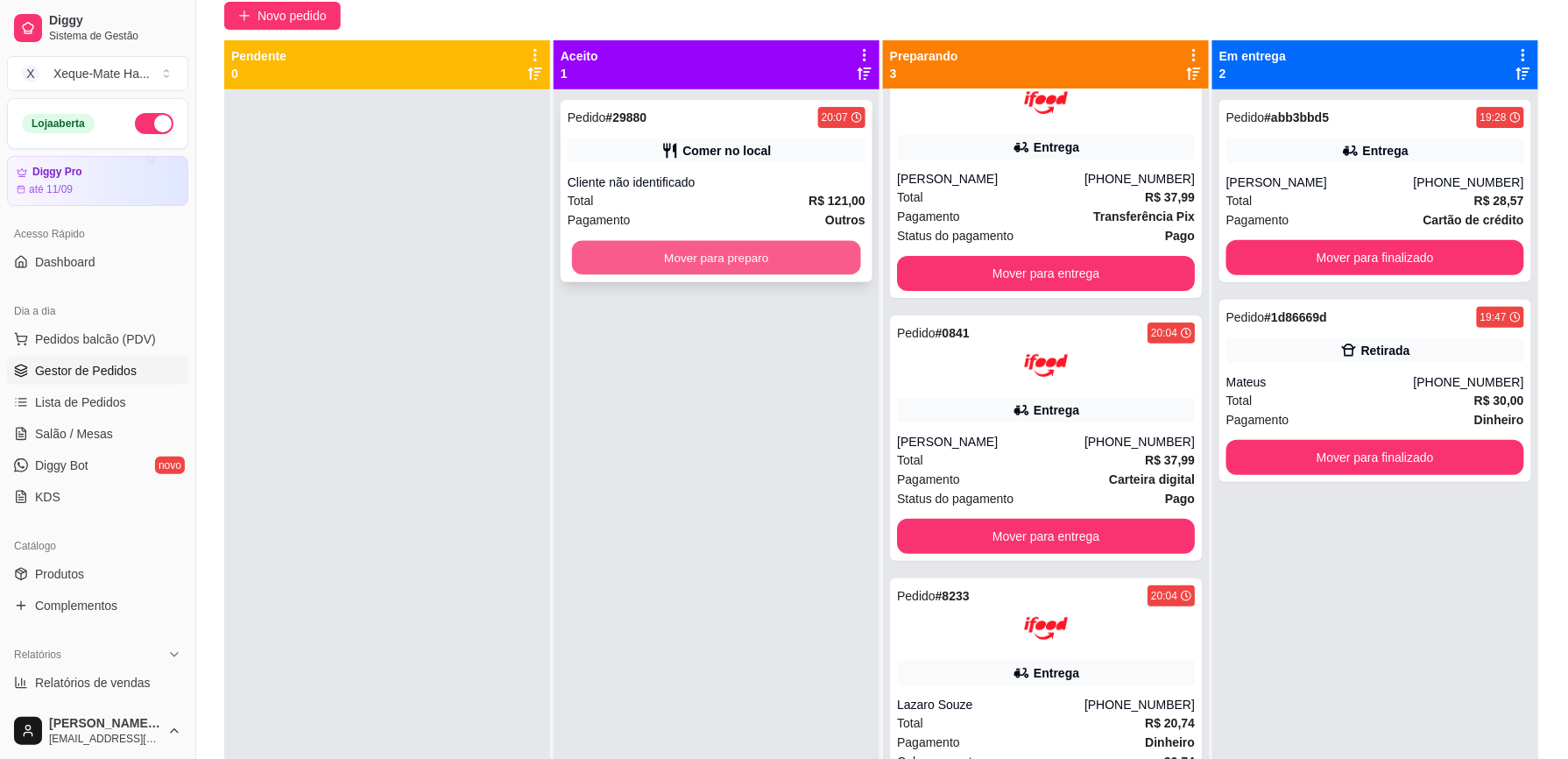
click at [771, 247] on button "Mover para preparo" at bounding box center [716, 258] width 289 height 34
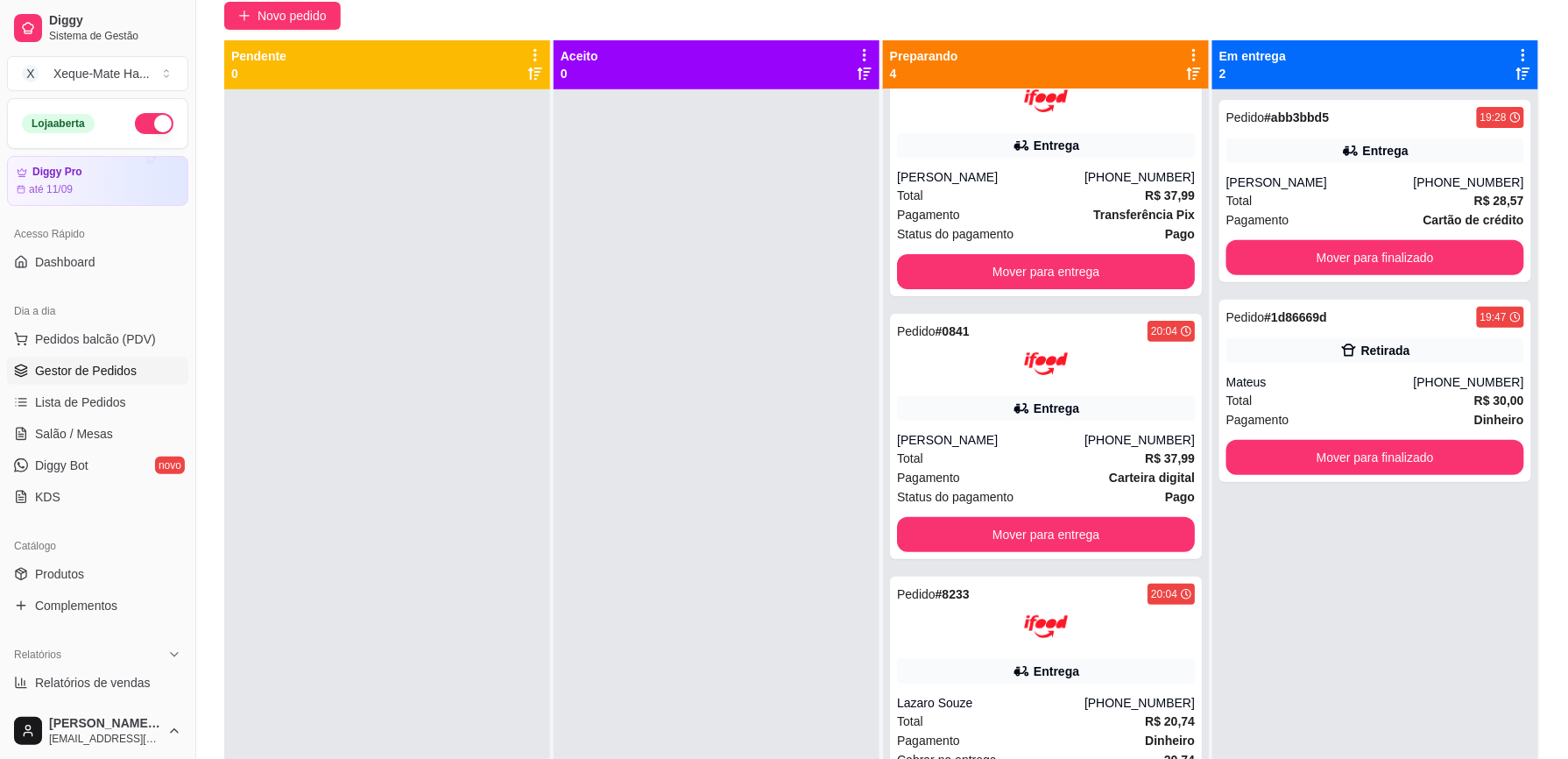
scroll to position [249, 0]
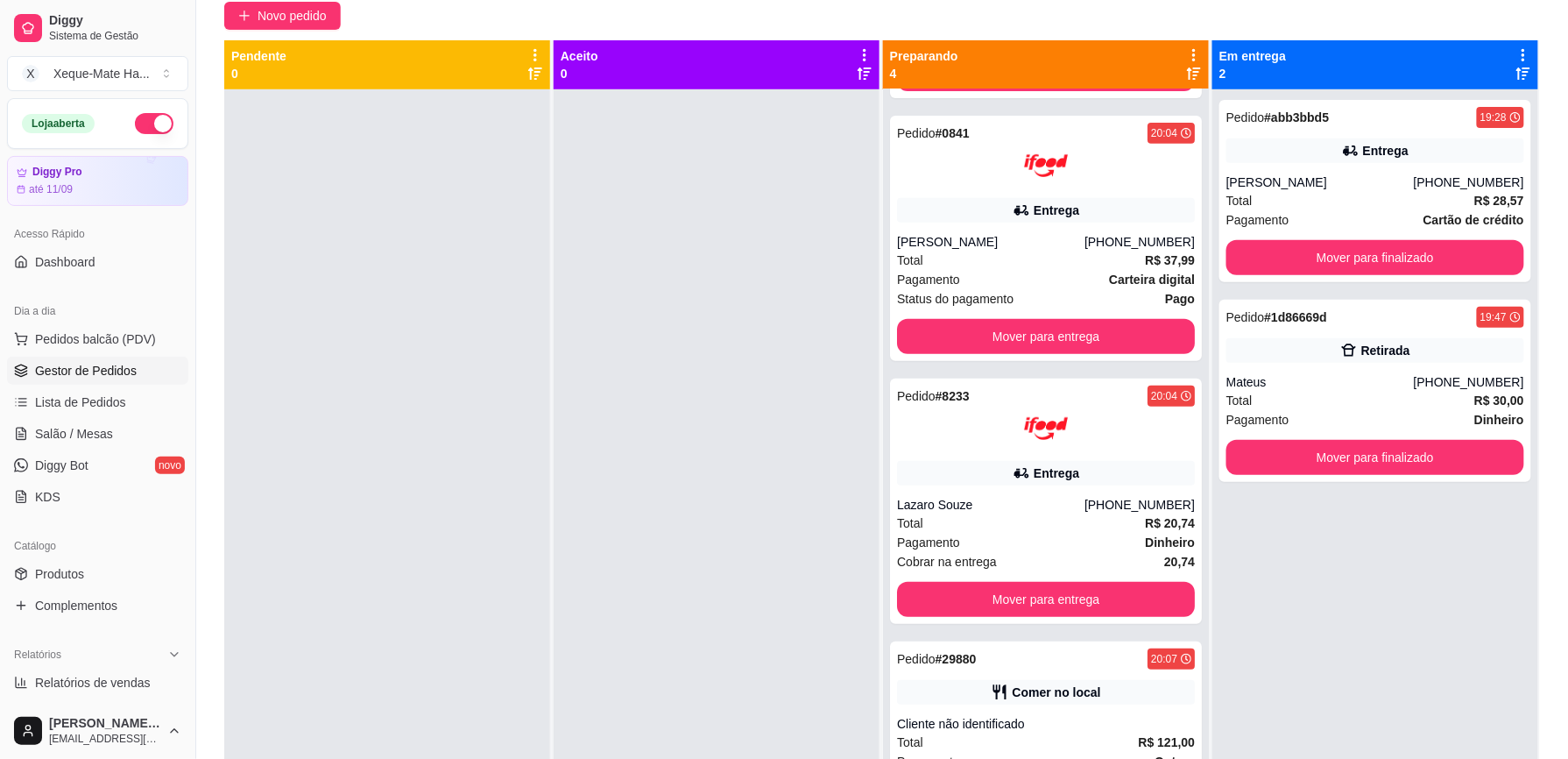
click at [771, 247] on div at bounding box center [716, 468] width 326 height 759
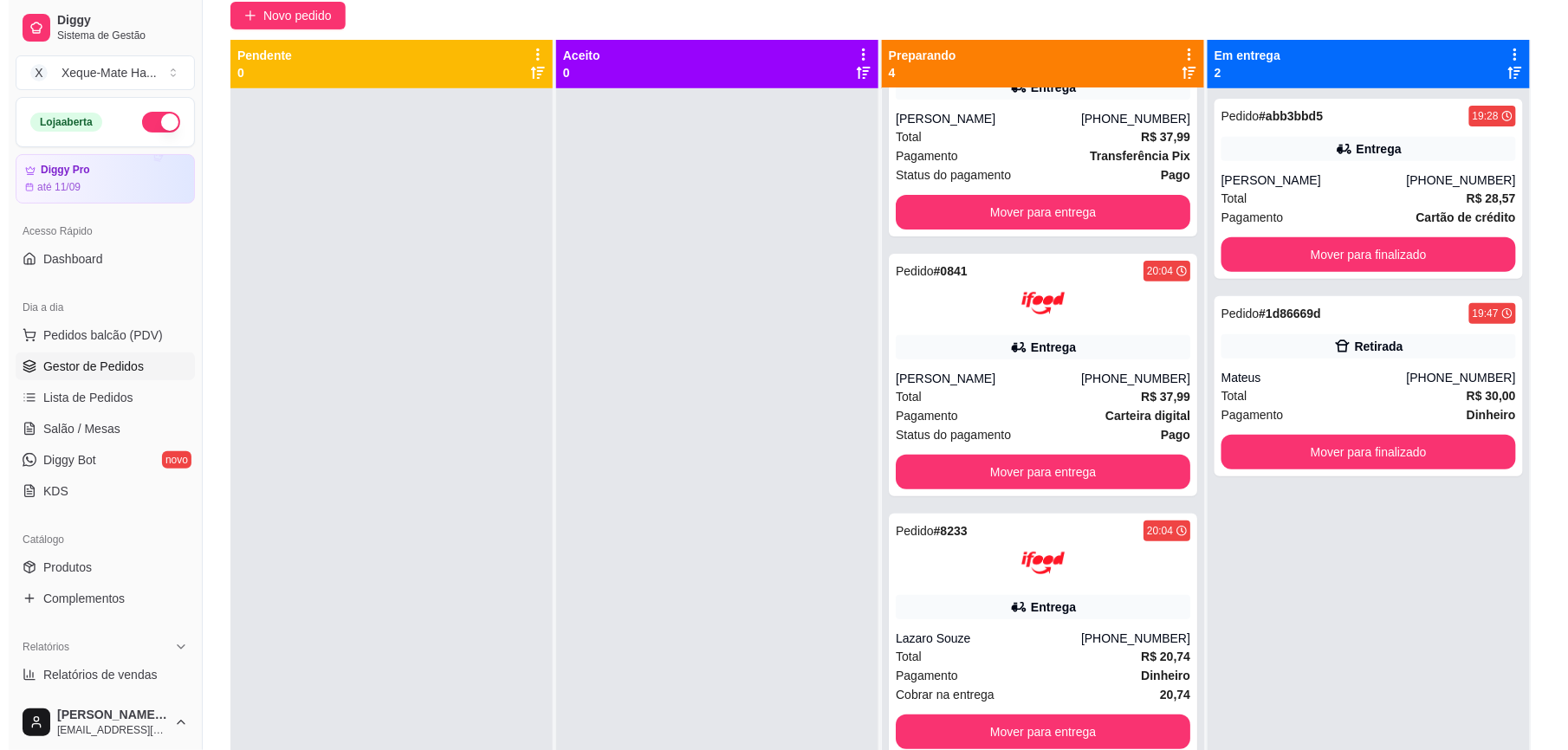
scroll to position [0, 0]
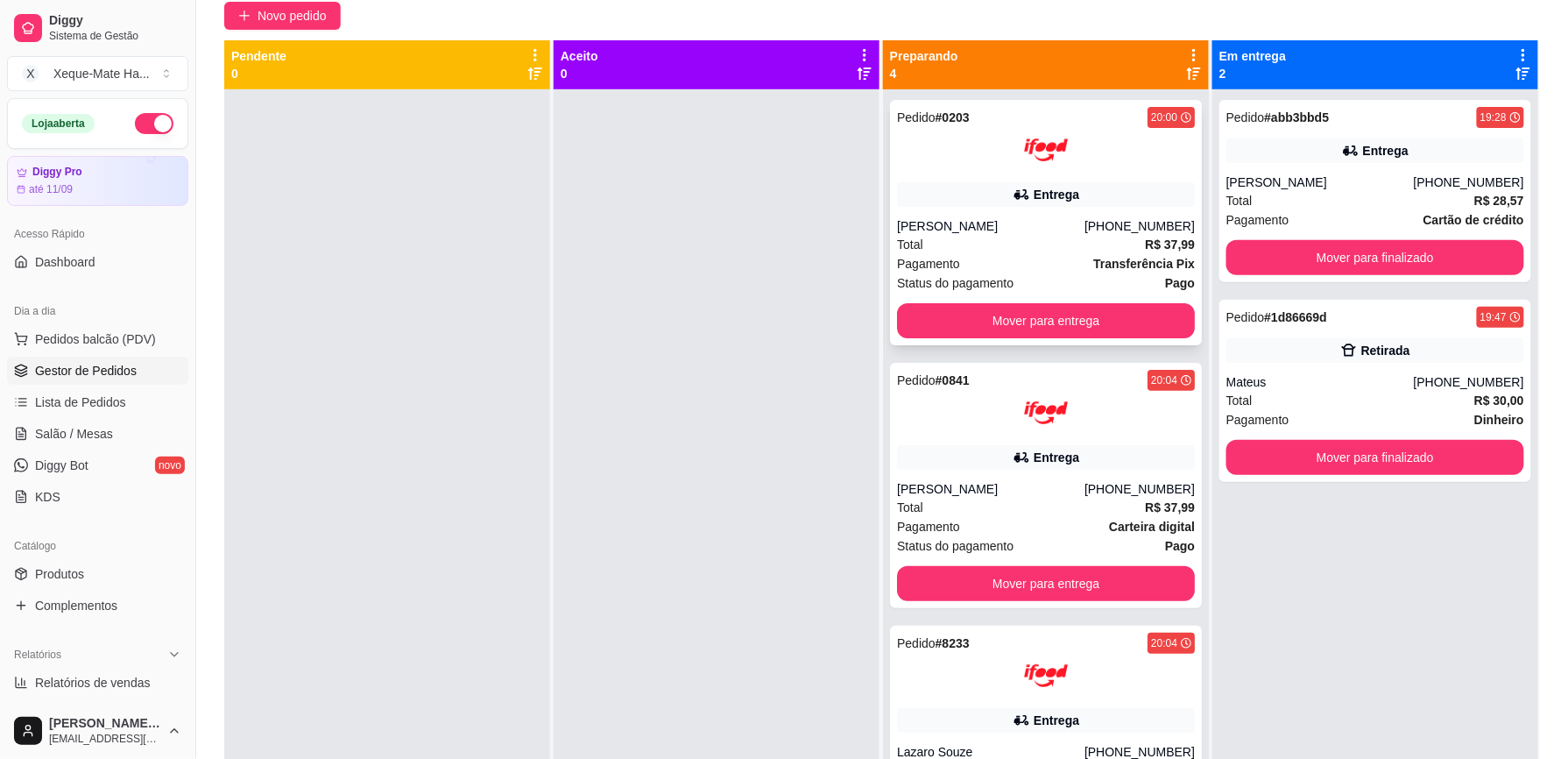
click at [1014, 196] on div "Entrega" at bounding box center [1045, 194] width 298 height 24
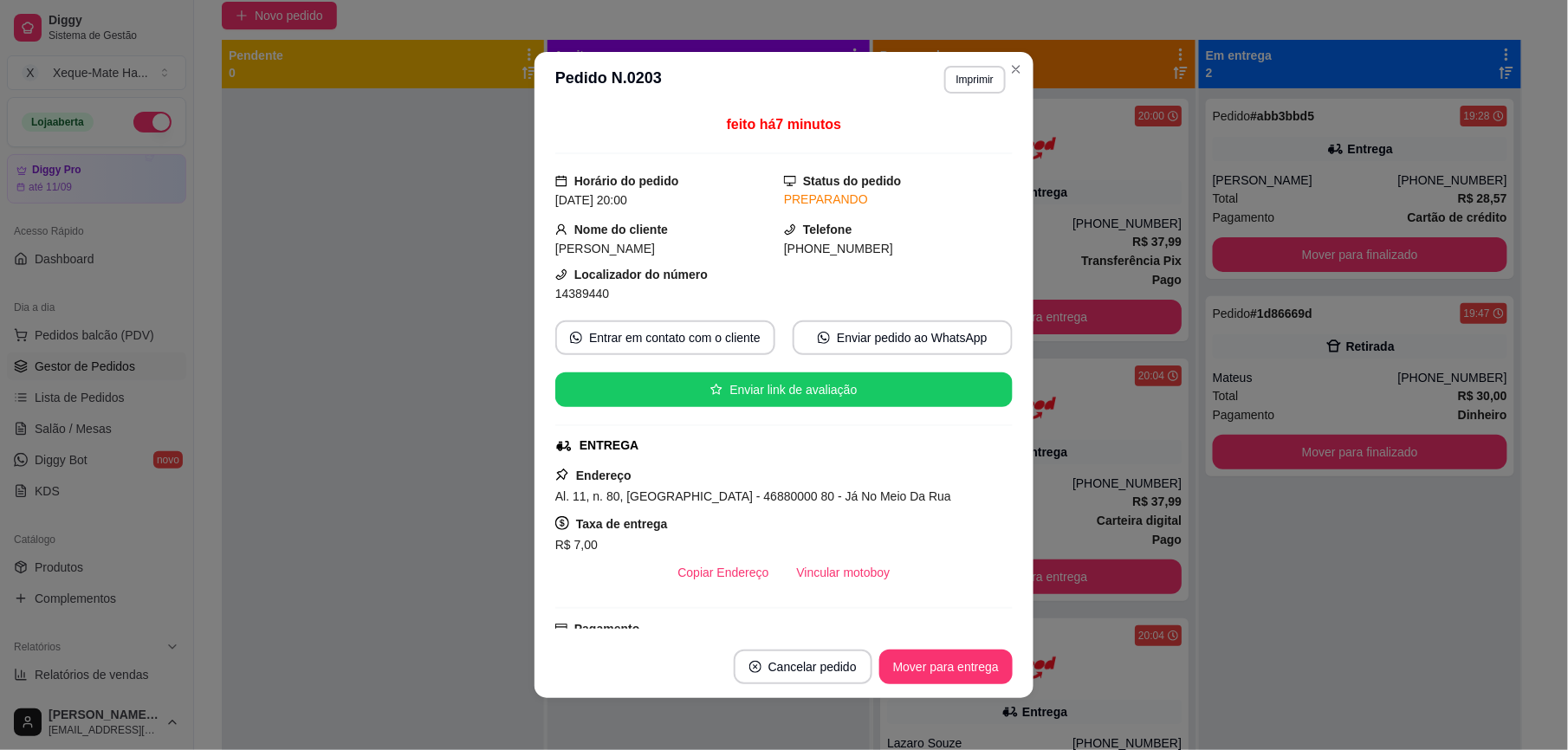
scroll to position [345, 0]
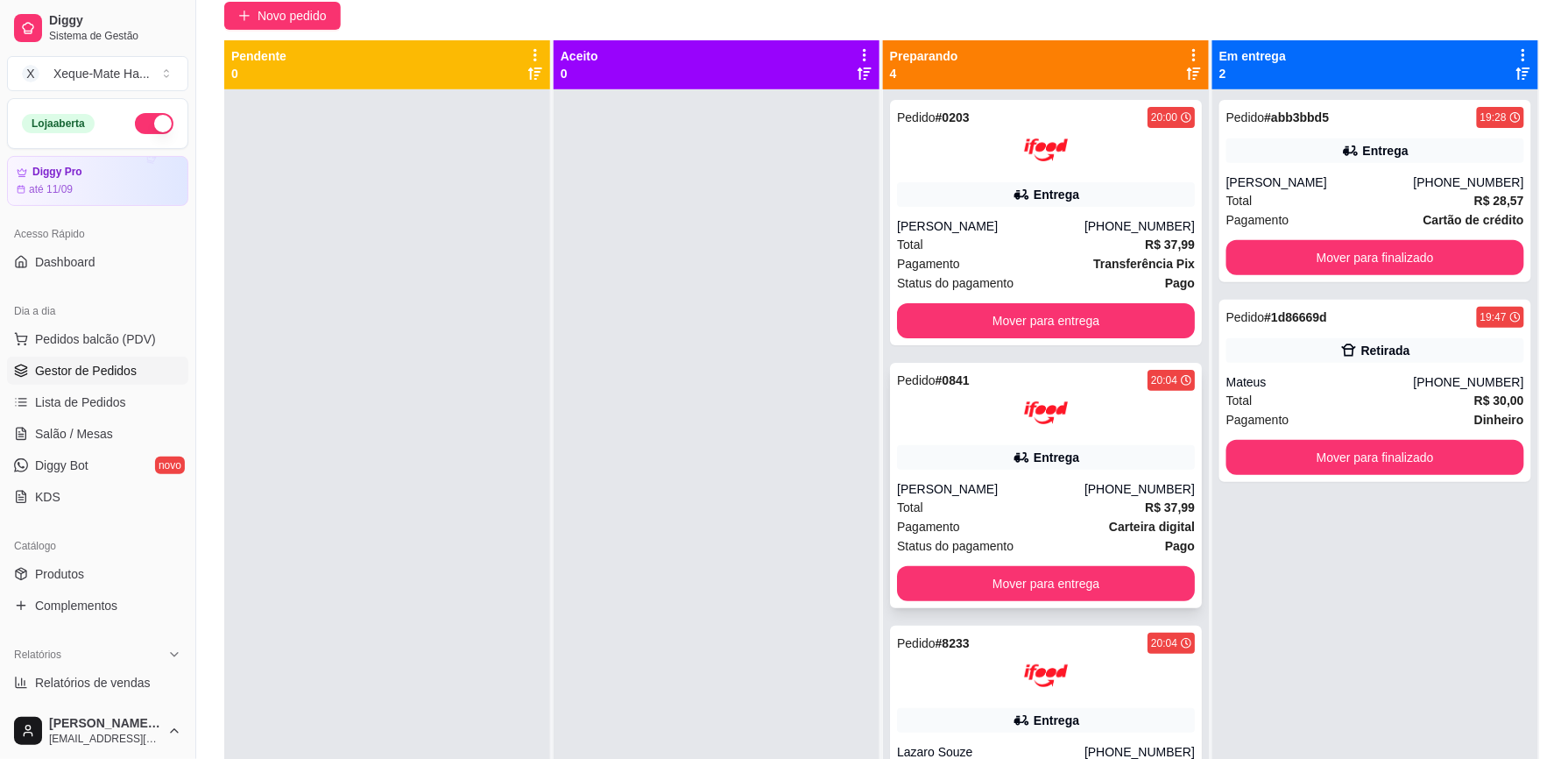
click at [1104, 432] on div at bounding box center [1045, 412] width 298 height 44
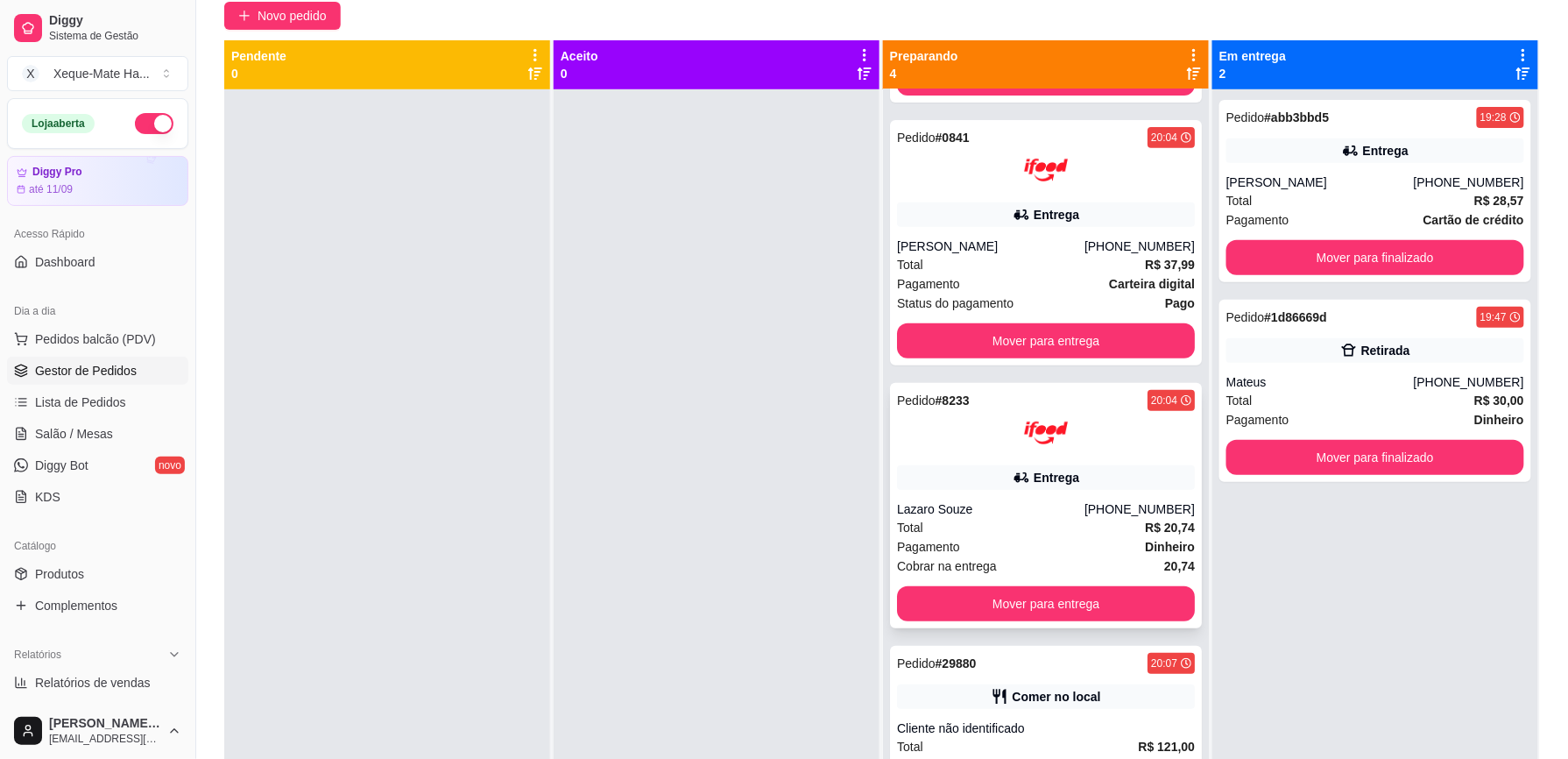
click at [1122, 489] on div "Entrega" at bounding box center [1045, 477] width 298 height 24
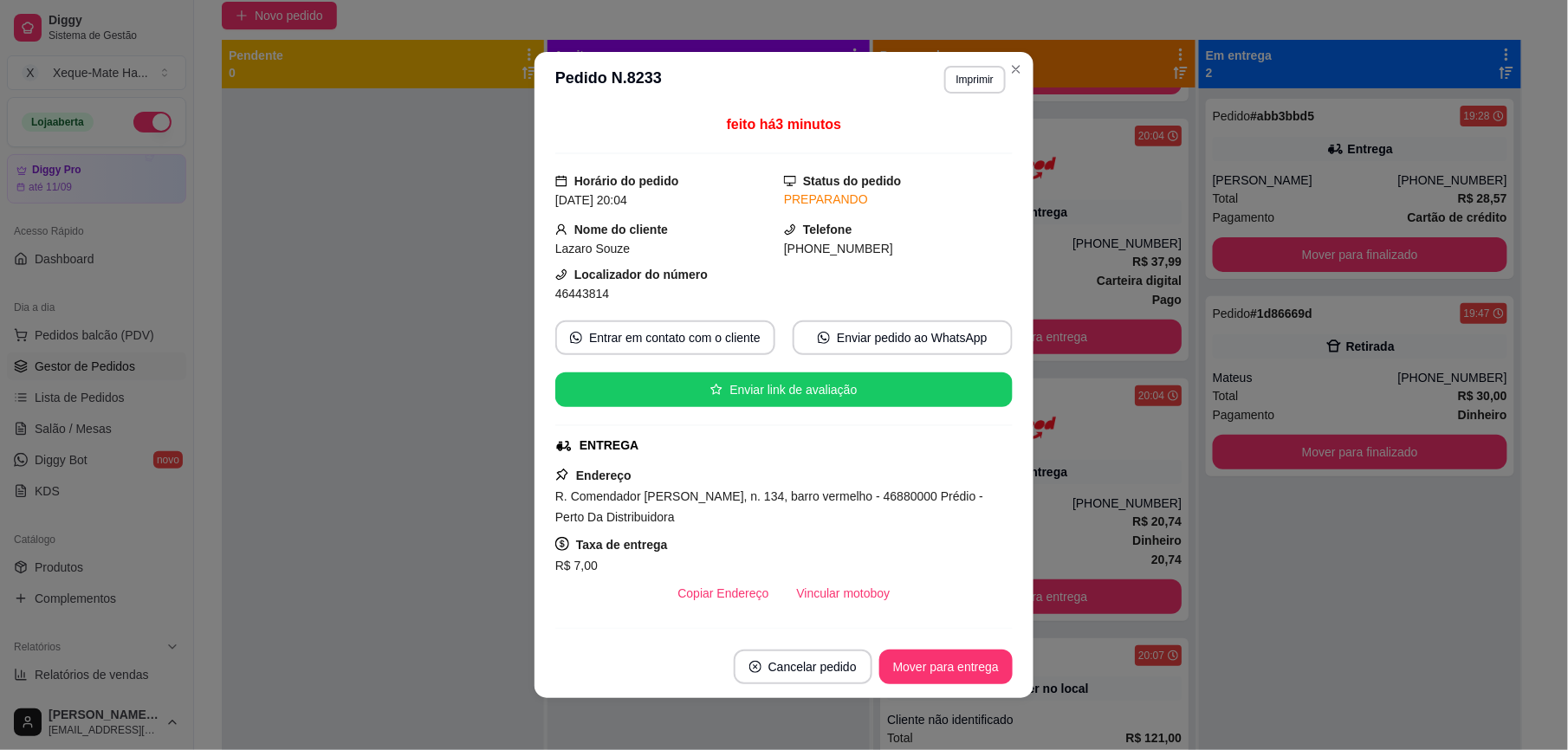
click at [1093, 482] on div "Entrega" at bounding box center [1033, 471] width 294 height 24
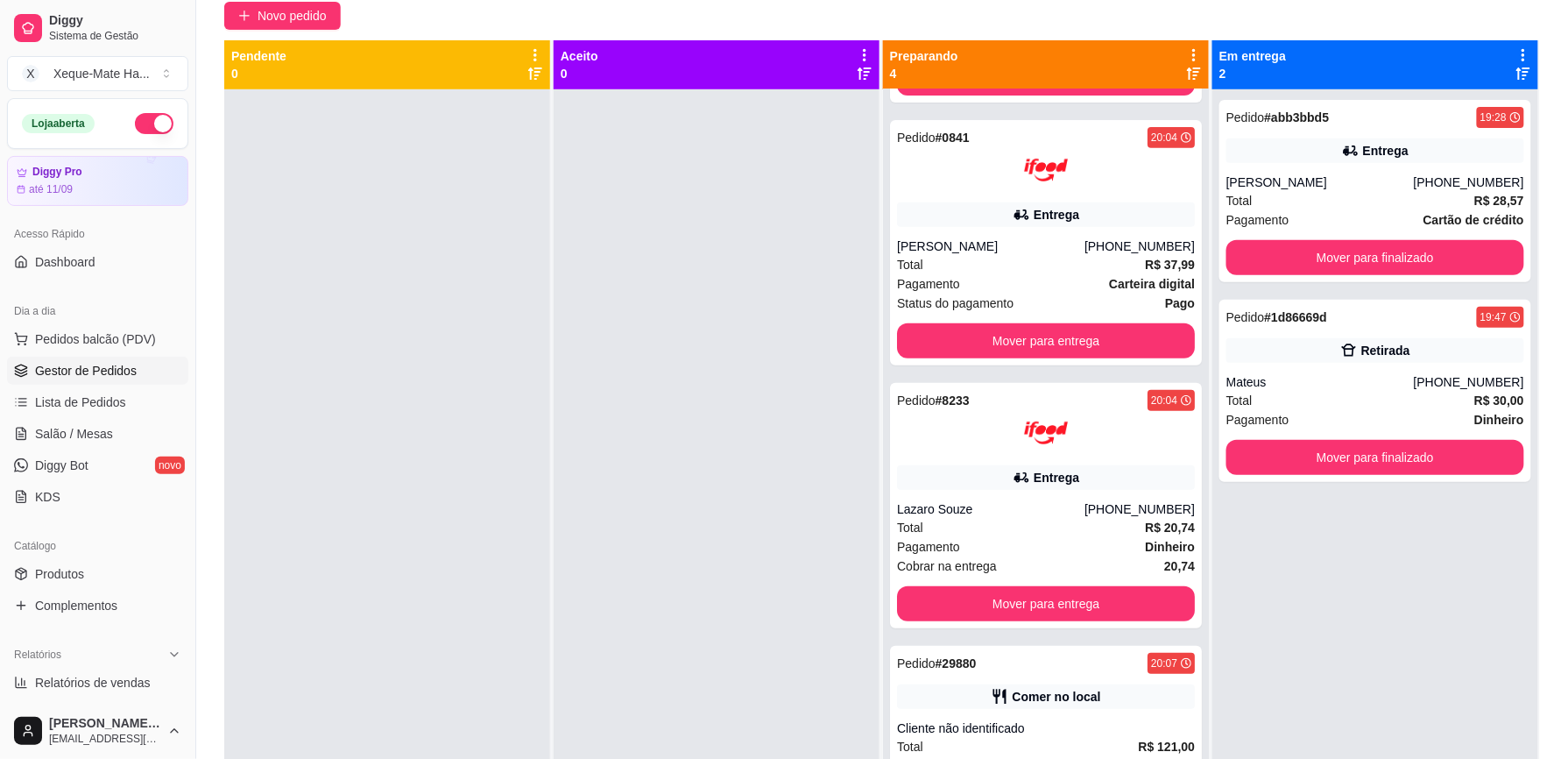
click at [1175, 317] on div "Pedido # 0203 20:00 Entrega Lais Mariano [PHONE_NUMBER] Total R$ 37,99 Pagament…" at bounding box center [1046, 468] width 326 height 759
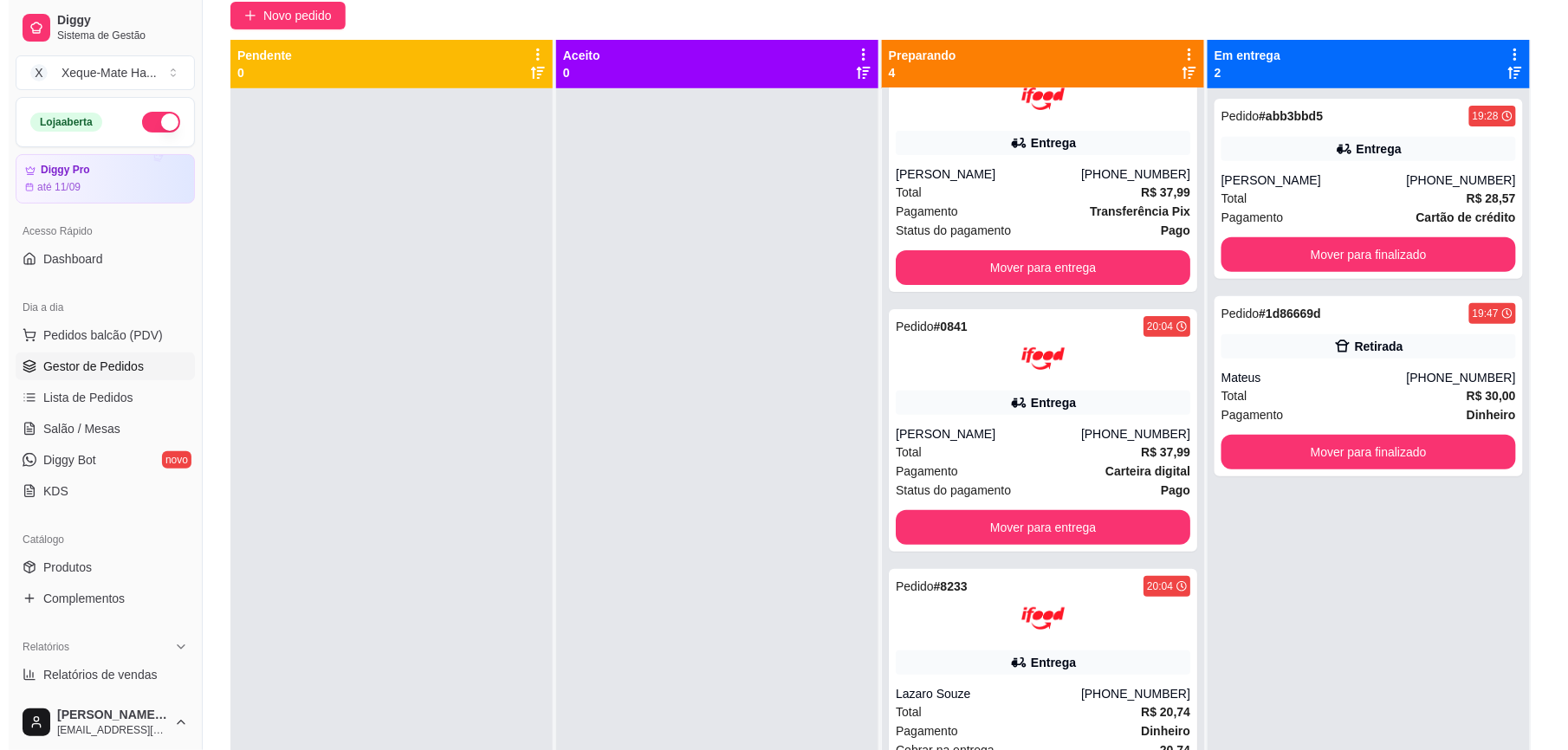
scroll to position [0, 0]
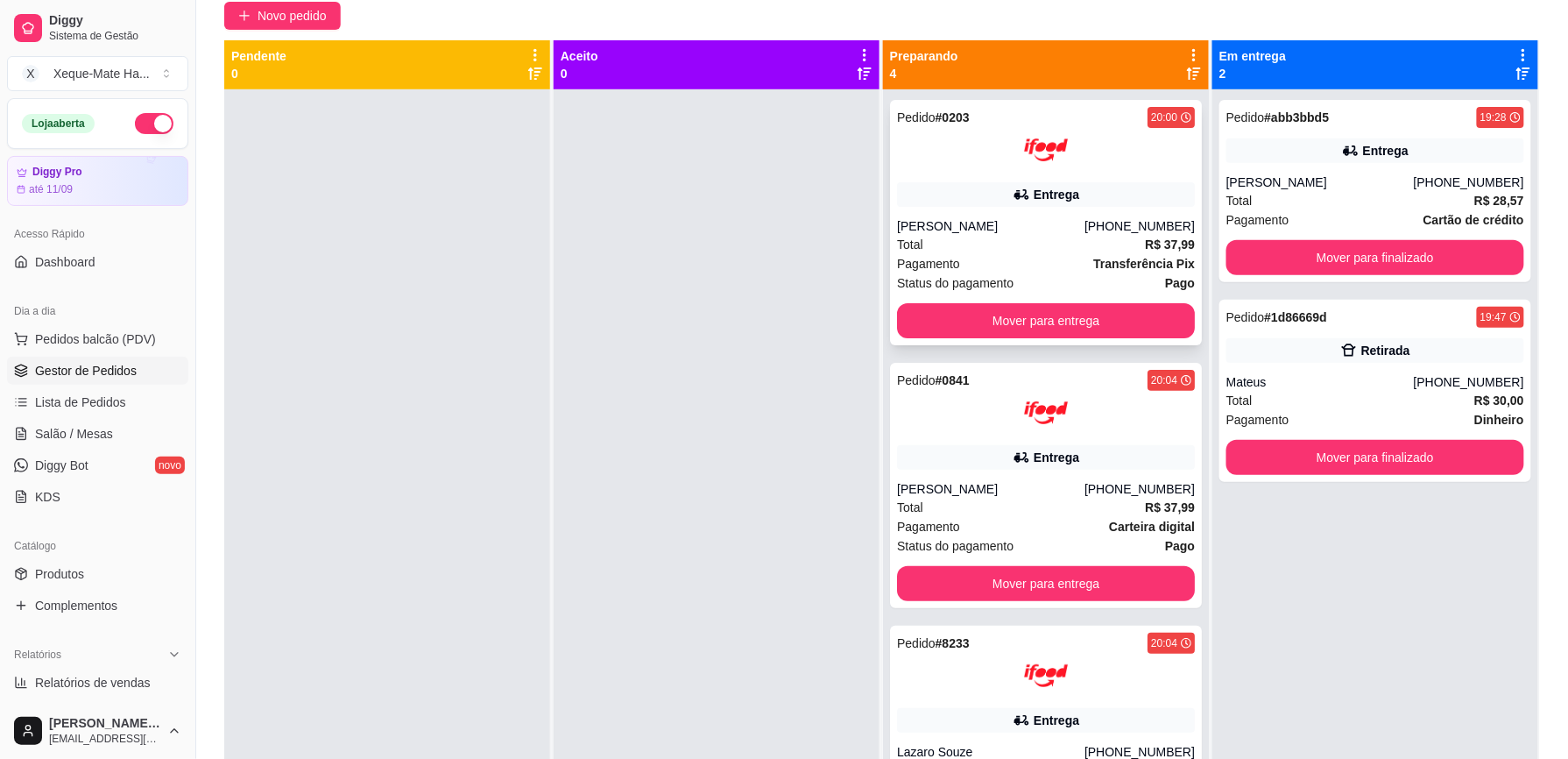
click at [1130, 152] on div at bounding box center [1045, 149] width 298 height 44
click at [1402, 453] on button "Mover para finalizado" at bounding box center [1374, 458] width 298 height 35
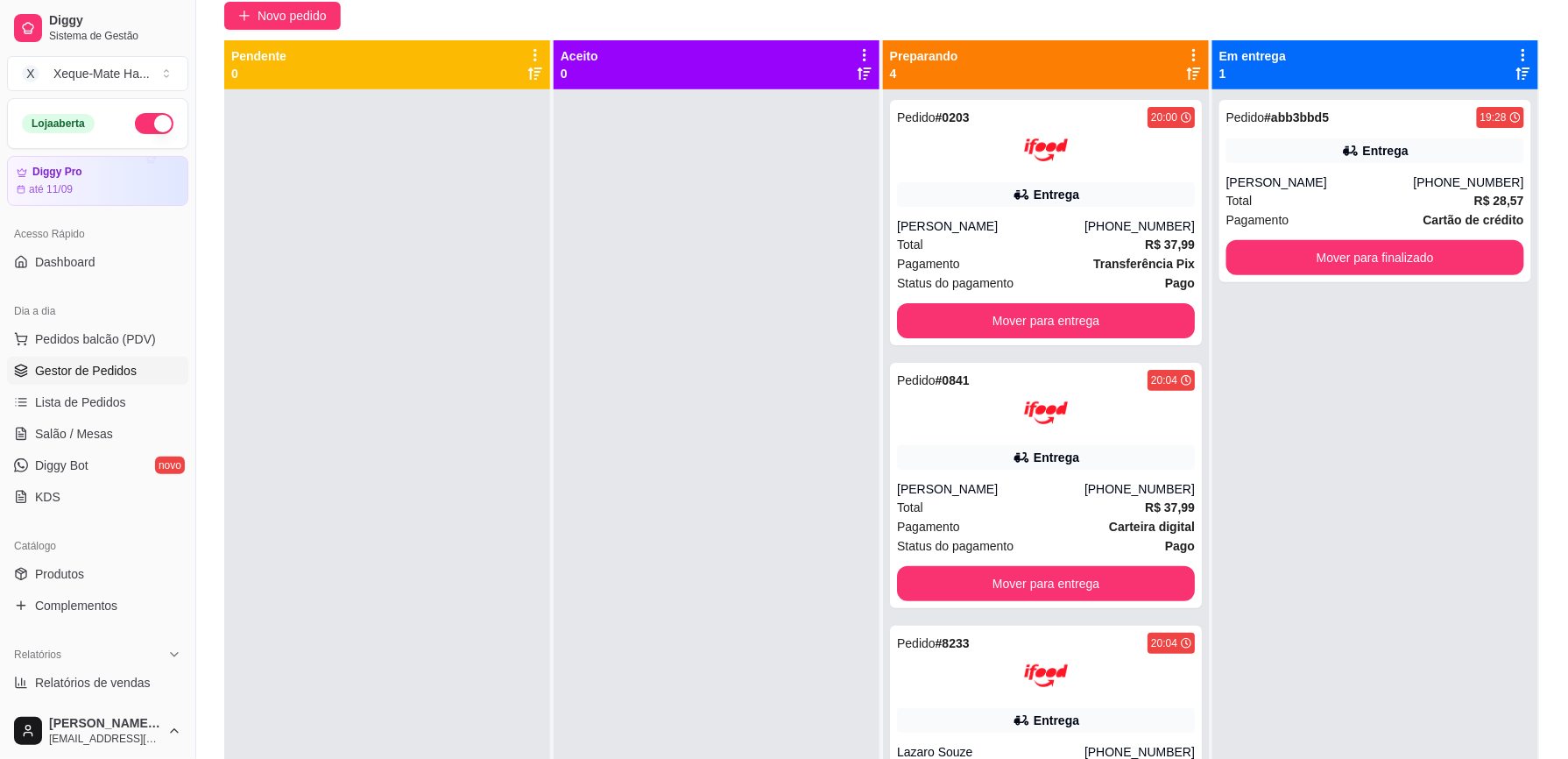
drag, startPoint x: 0, startPoint y: 530, endPoint x: 734, endPoint y: 299, distance: 769.5
click at [734, 299] on div at bounding box center [716, 468] width 326 height 759
click at [1326, 131] on div "Pedido # abb3bbd5 19:28 Entrega [PERSON_NAME] [PHONE_NUMBER] Total R$ 28,57 Pag…" at bounding box center [1375, 191] width 312 height 182
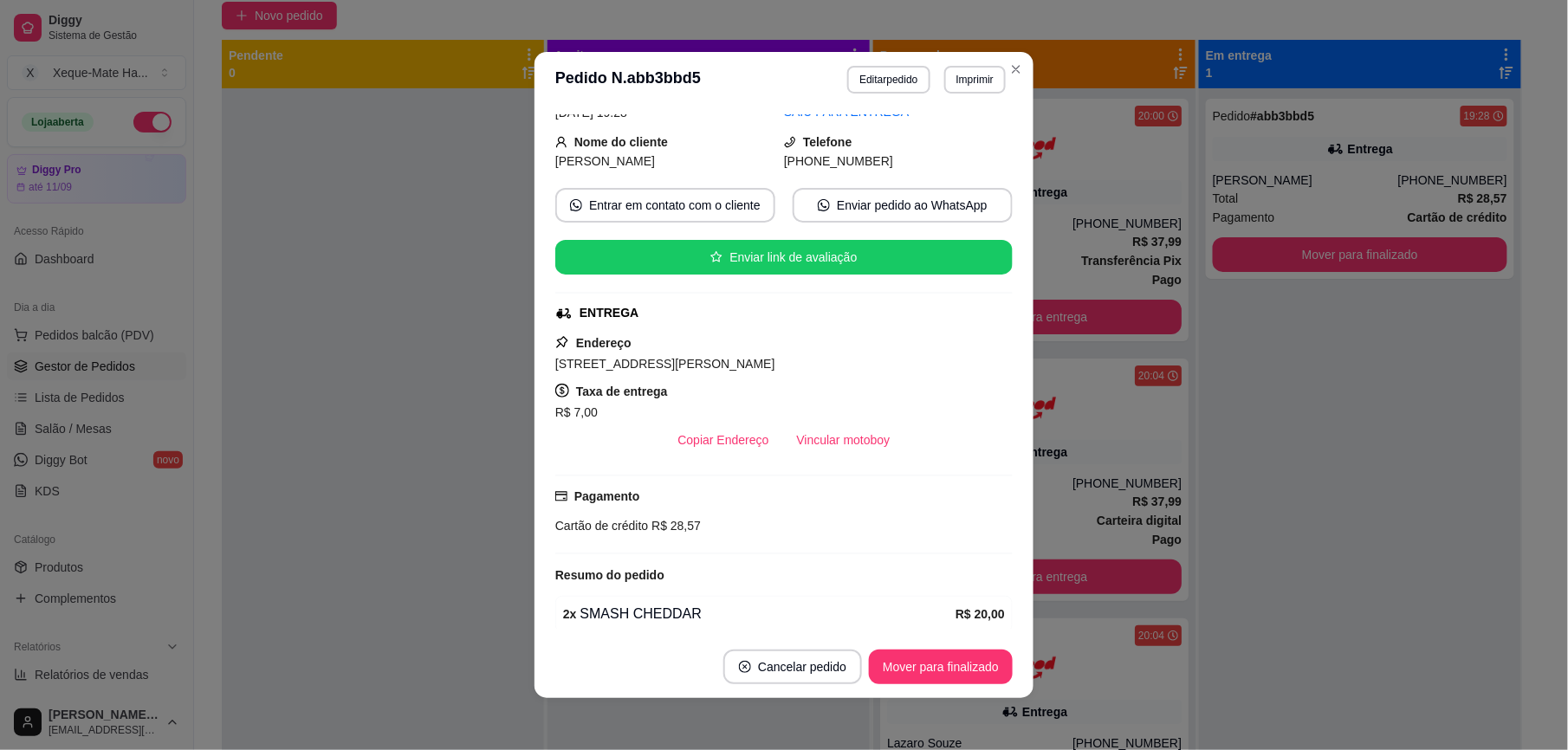
scroll to position [167, 0]
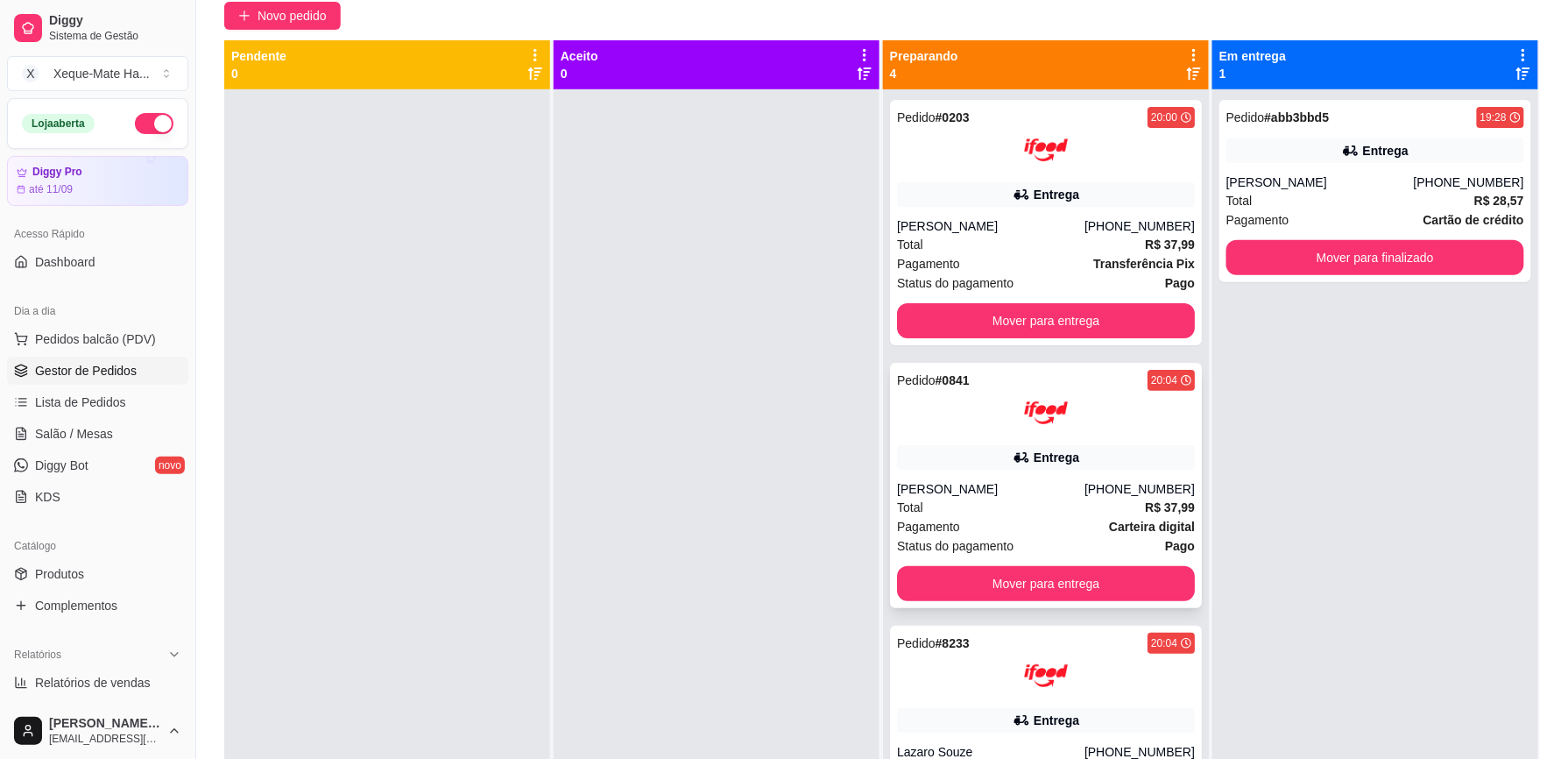
click at [1059, 446] on div "Entrega" at bounding box center [1045, 457] width 298 height 24
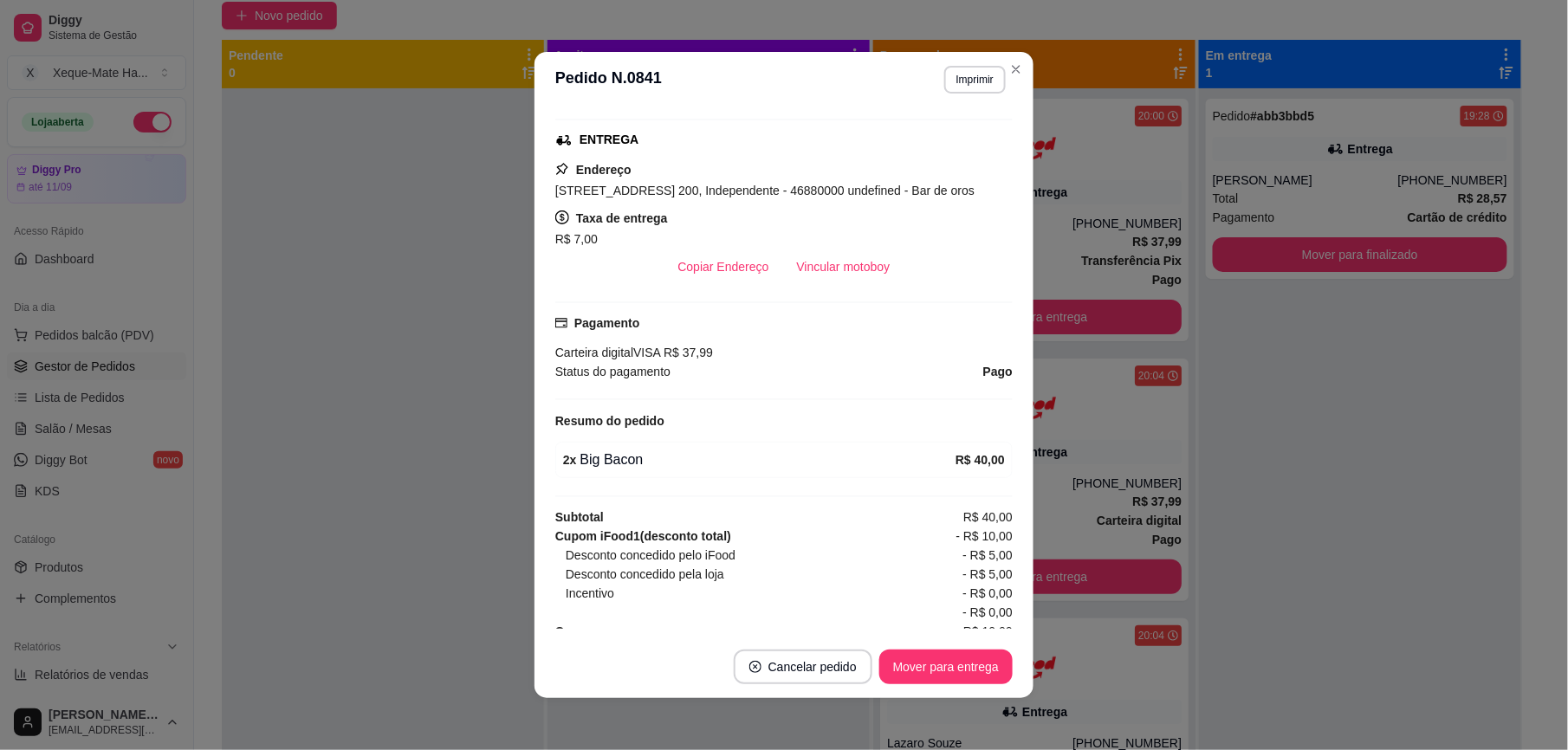
scroll to position [345, 0]
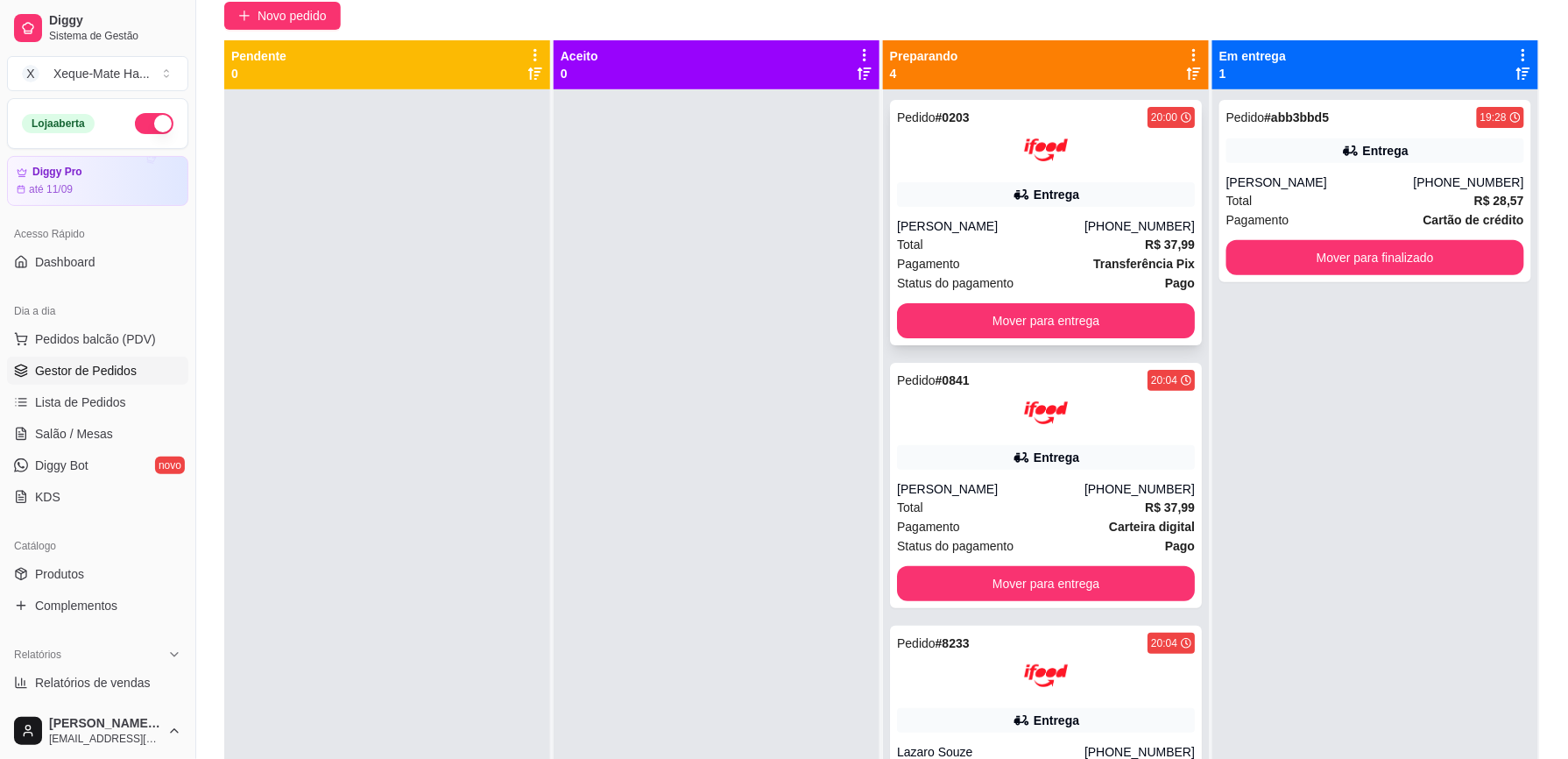
click at [1096, 184] on div "Entrega" at bounding box center [1045, 194] width 298 height 24
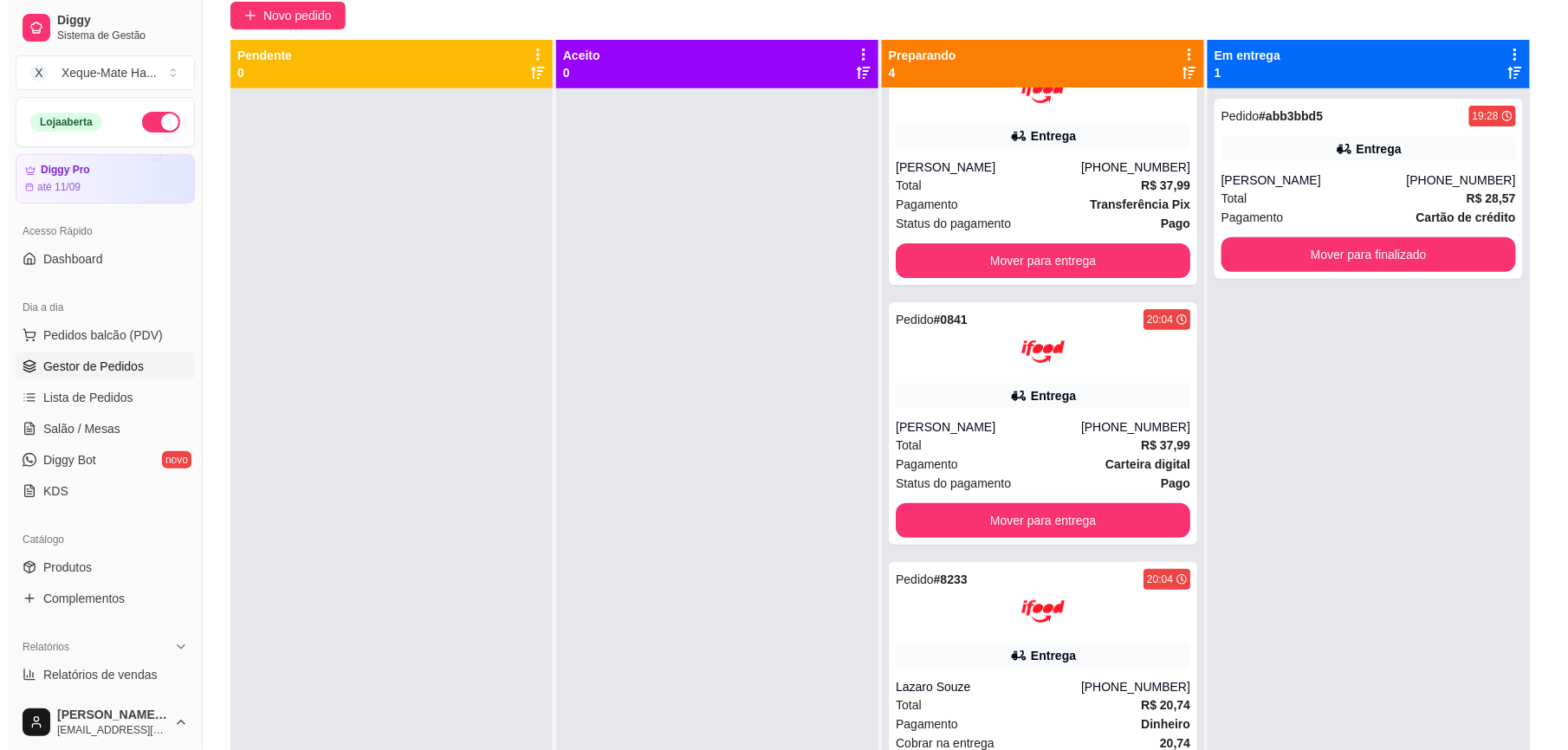
scroll to position [246, 0]
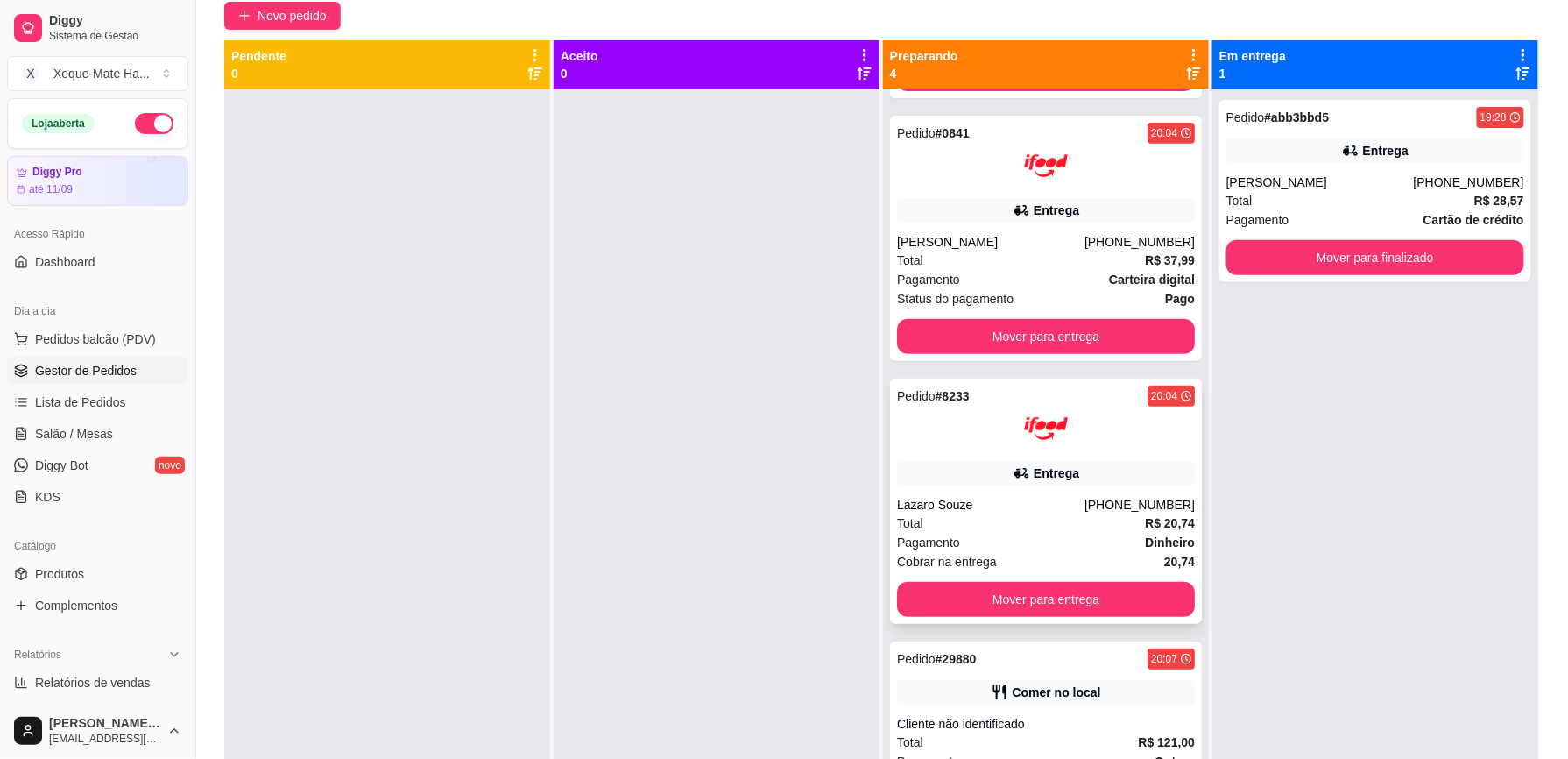
click at [1130, 475] on div "Entrega" at bounding box center [1045, 472] width 298 height 24
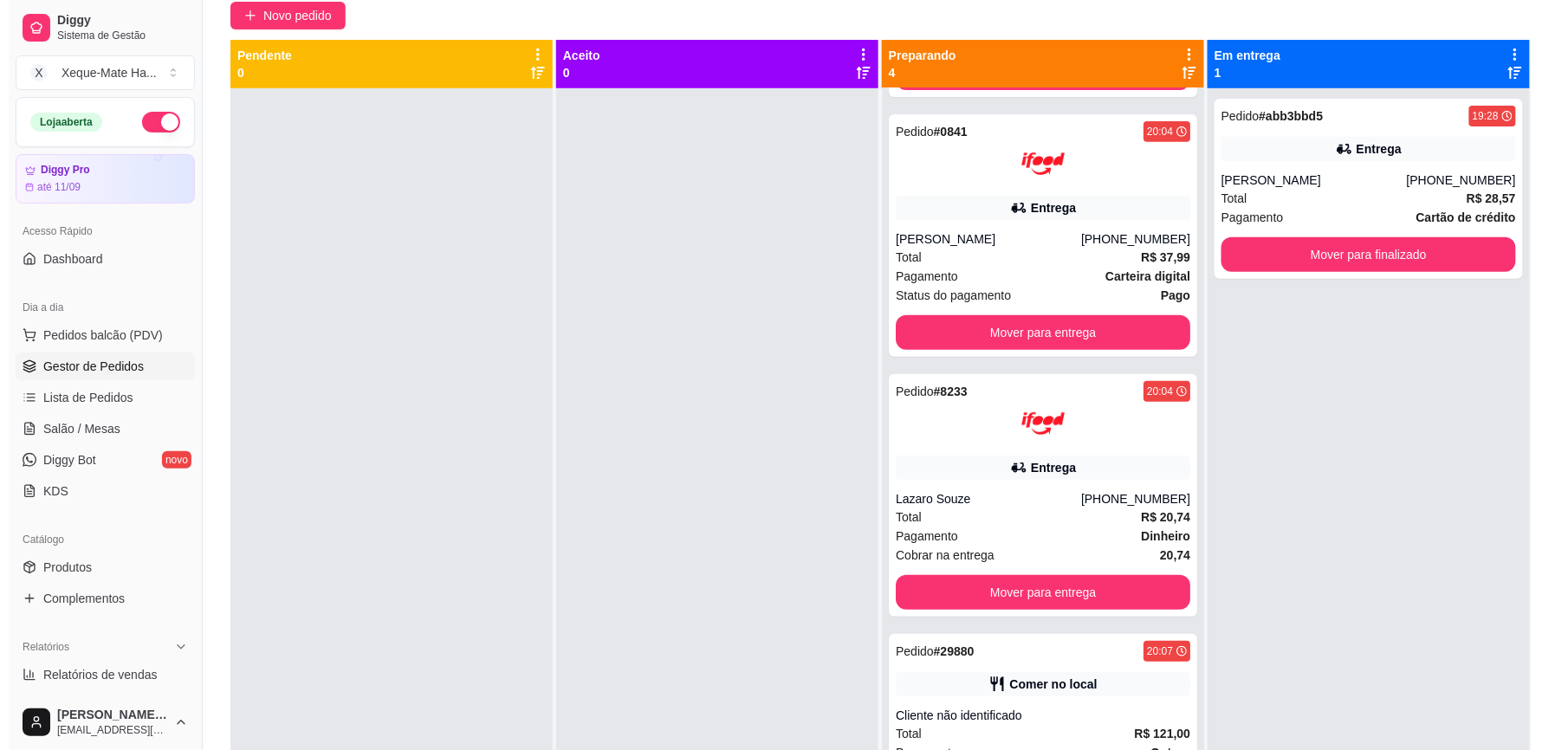
scroll to position [264, 0]
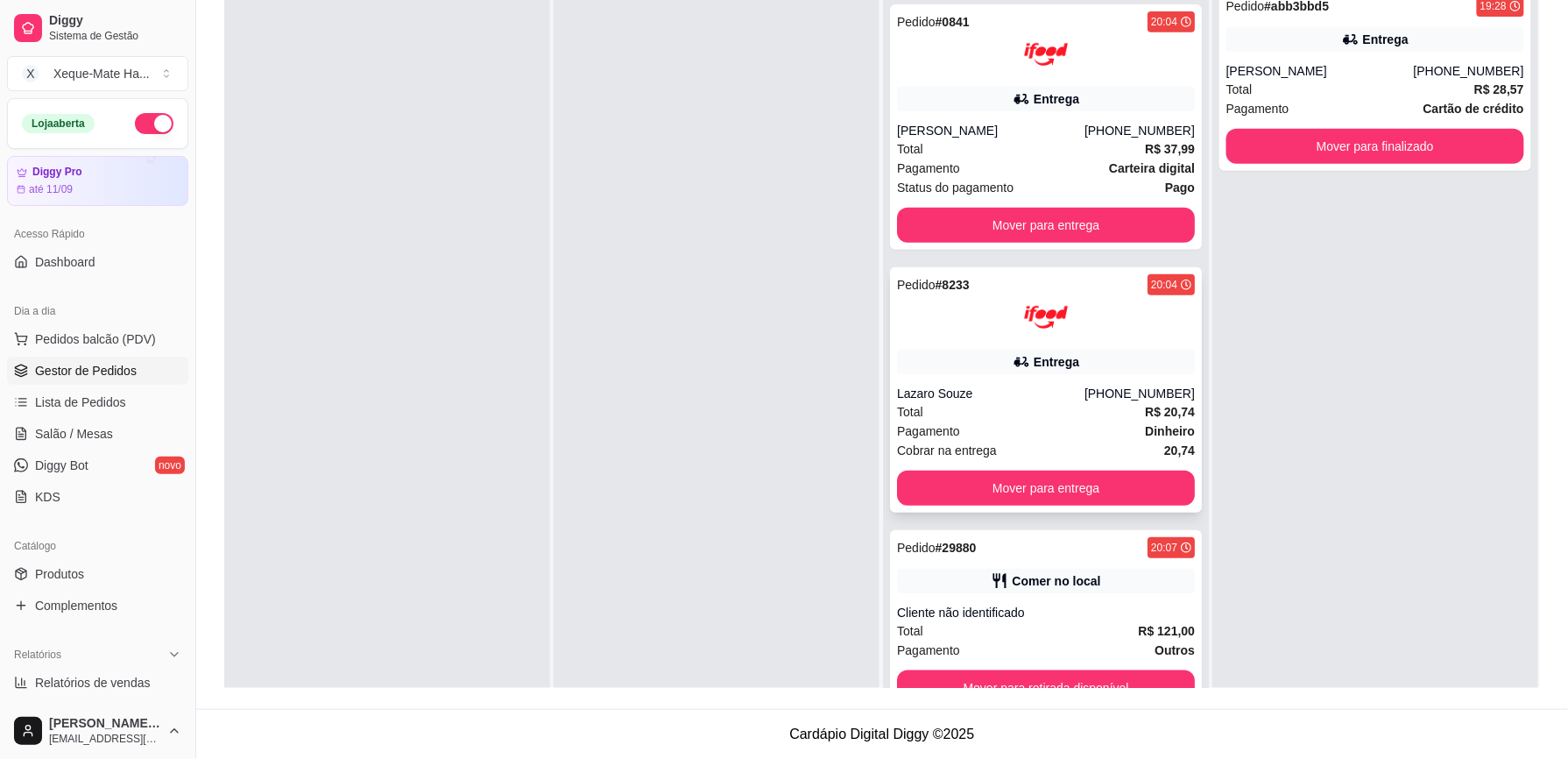
click at [1139, 375] on div "Pedido # 8233 20:04 Entrega Lazaro Souze [PHONE_NUMBER] Total R$ 20,74 Pagament…" at bounding box center [1046, 390] width 312 height 245
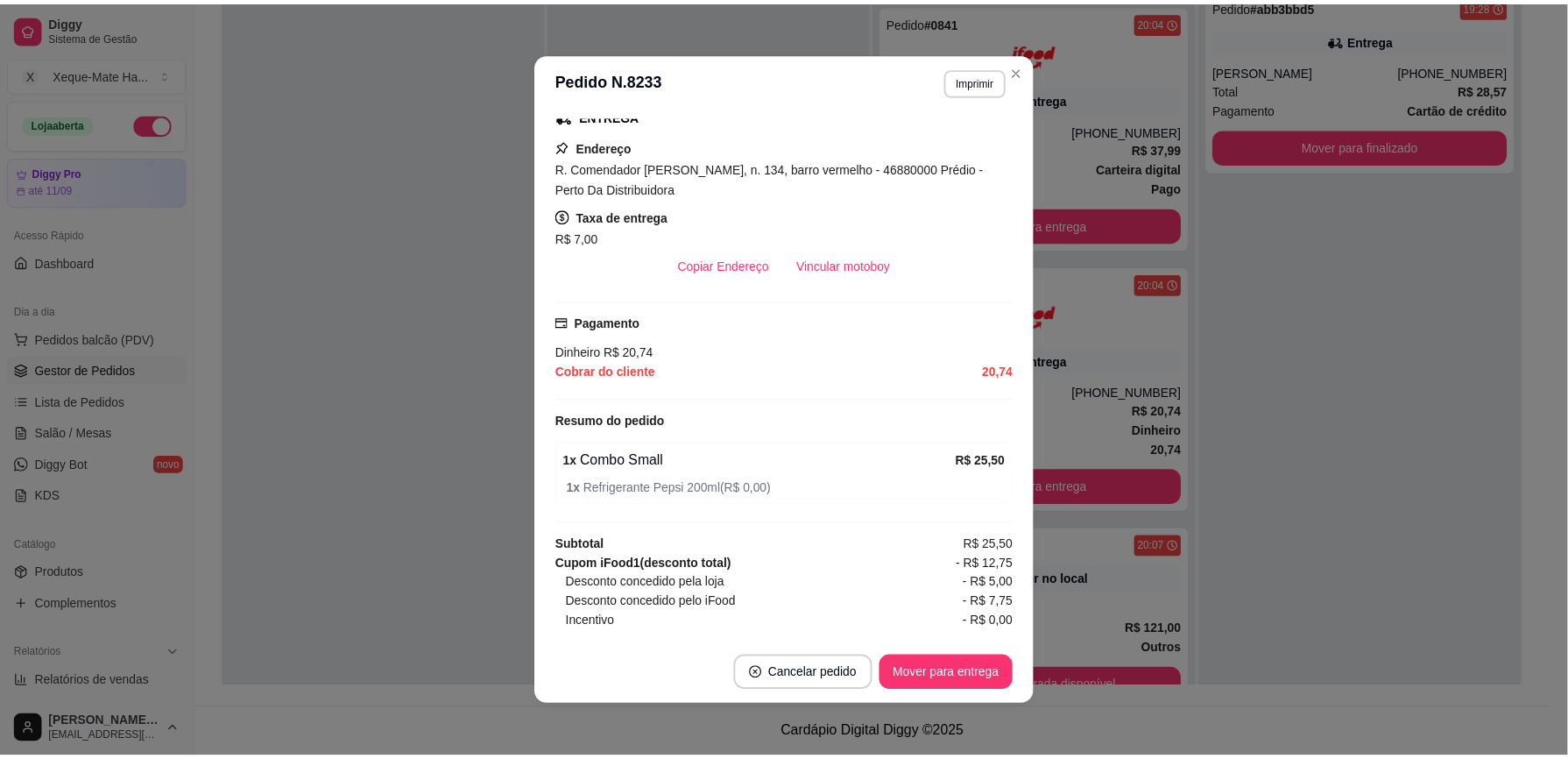
scroll to position [365, 0]
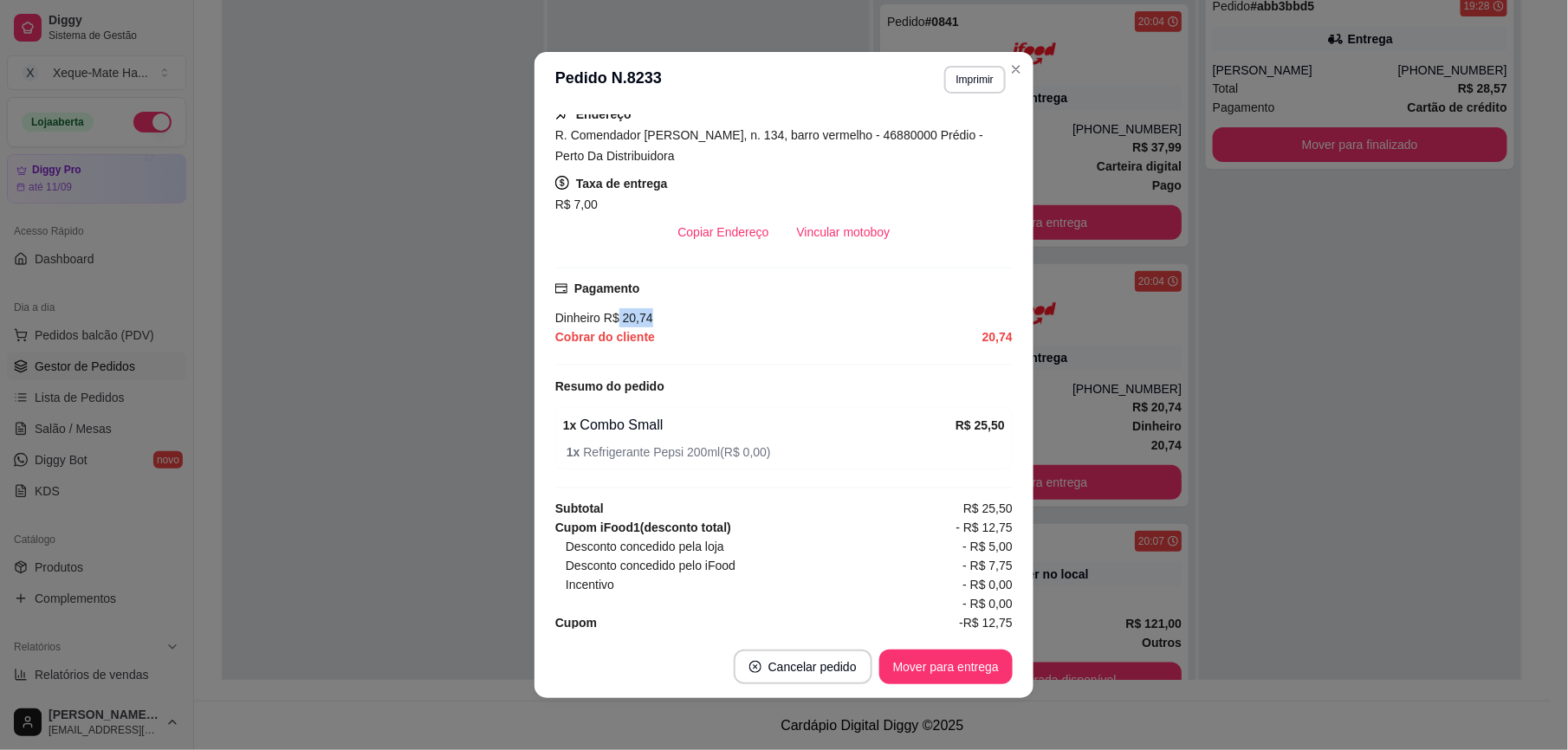
drag, startPoint x: 608, startPoint y: 319, endPoint x: 667, endPoint y: 326, distance: 59.4
click at [667, 326] on div "Dinheiro R$ 20,74" at bounding box center [783, 318] width 457 height 19
drag, startPoint x: 667, startPoint y: 326, endPoint x: 743, endPoint y: 407, distance: 111.1
click at [743, 407] on div "feito há 6 minutos Horário do pedido [DATE] 20:04 Status do pedido PREPARANDO N…" at bounding box center [784, 371] width 499 height 528
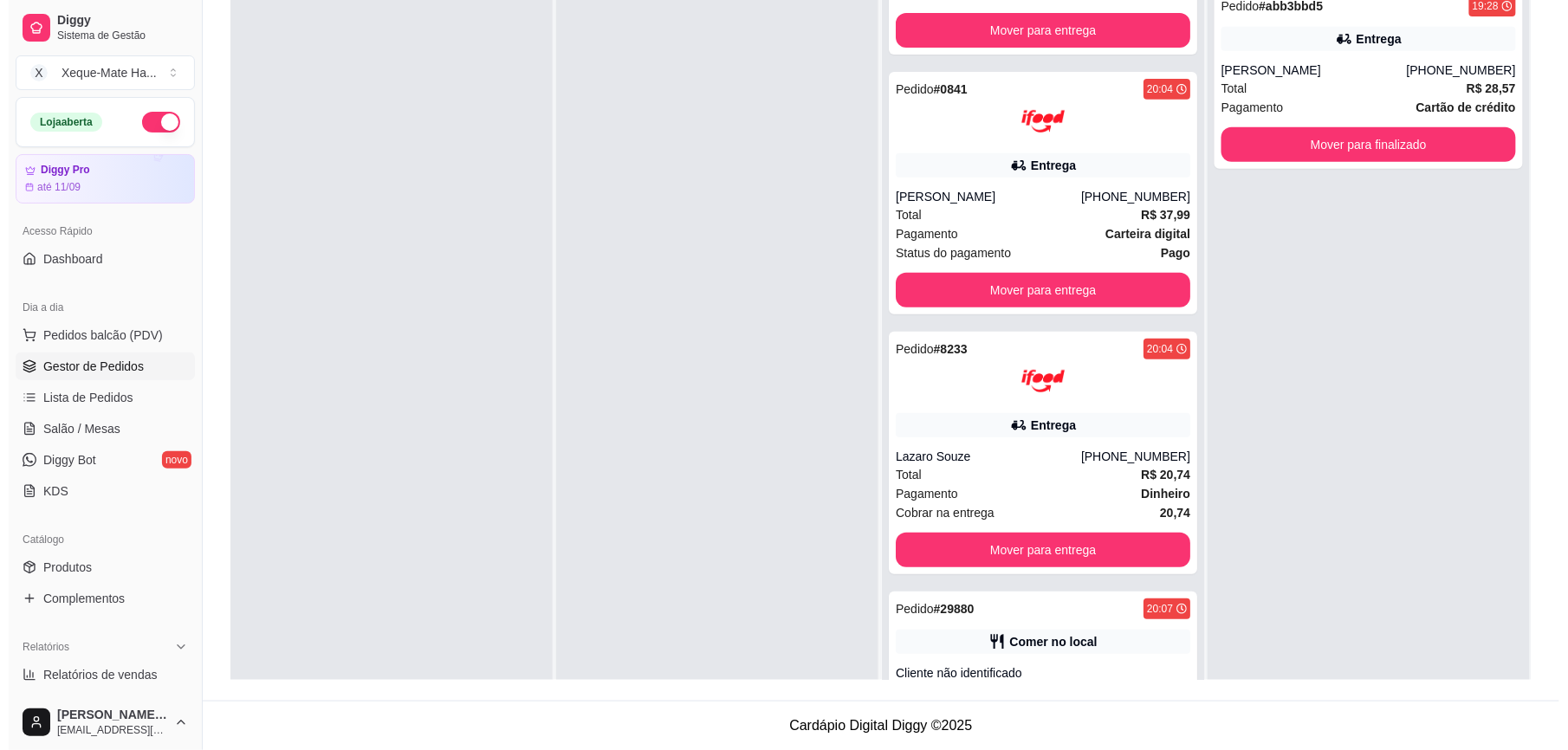
scroll to position [0, 0]
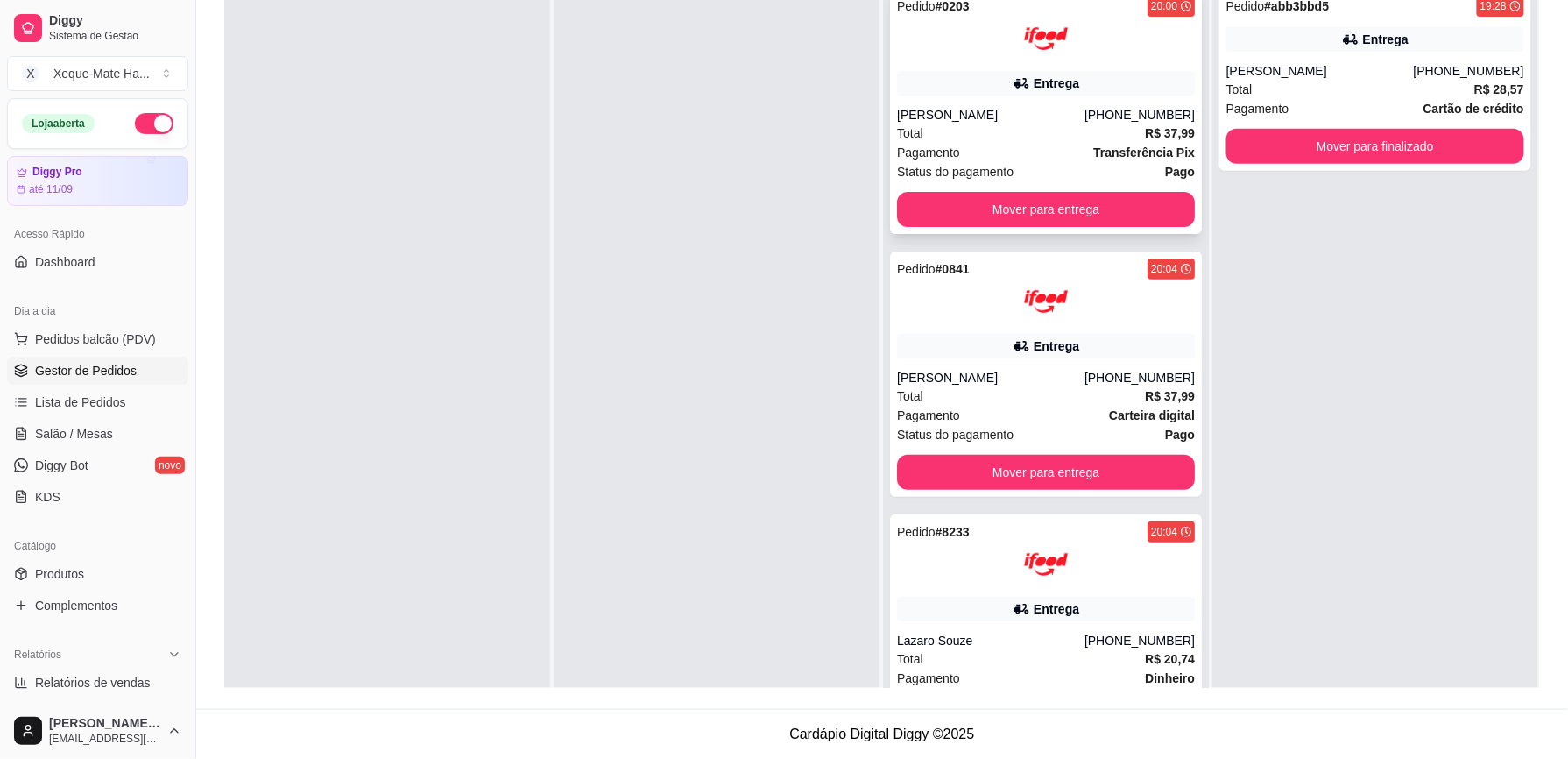
click at [999, 98] on div "Pedido # 0203 20:00 Entrega Lais [PERSON_NAME] [PHONE_NUMBER] Total R$ 37,99 Pa…" at bounding box center [1046, 111] width 312 height 245
click at [1089, 333] on div "Entrega" at bounding box center [1045, 345] width 298 height 24
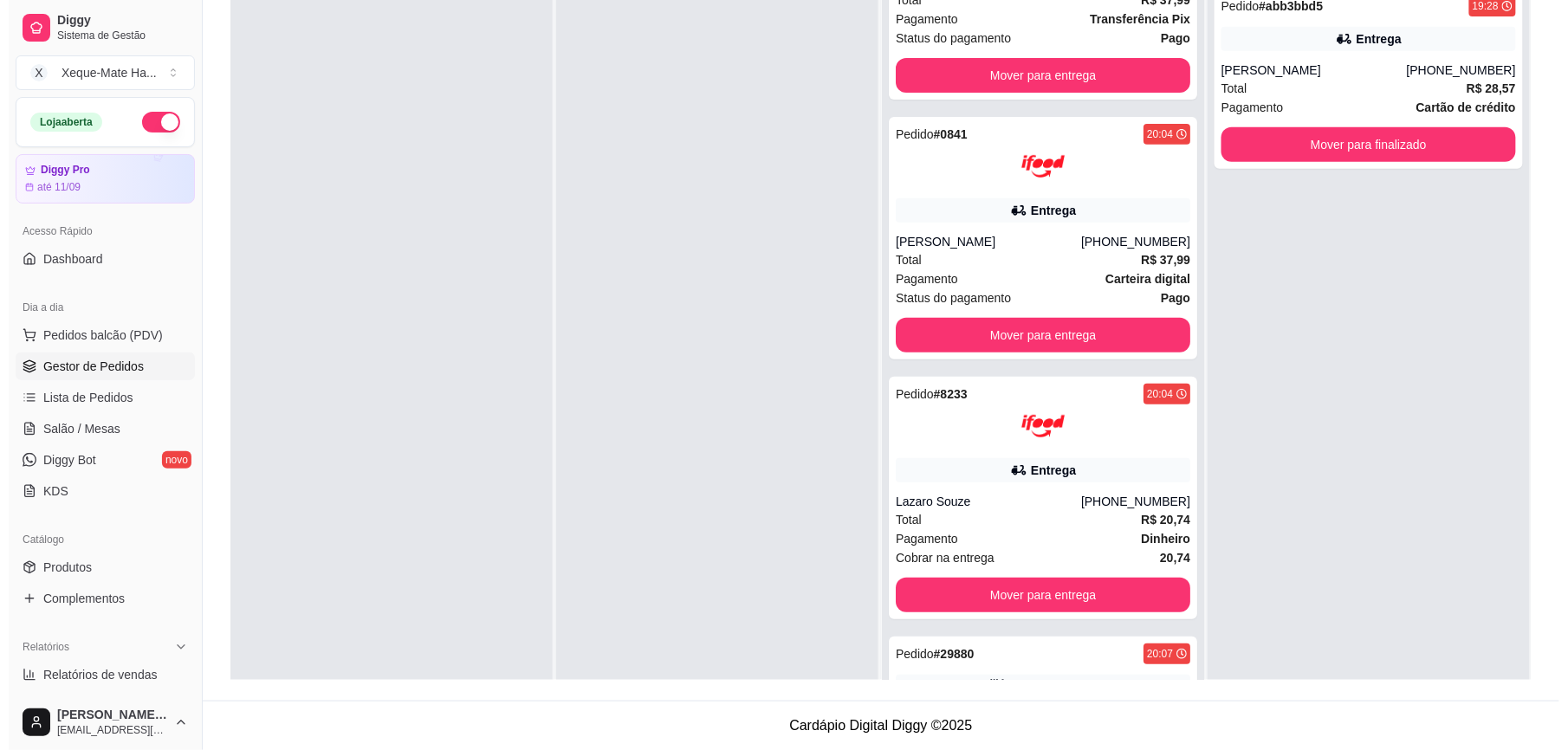
scroll to position [167, 0]
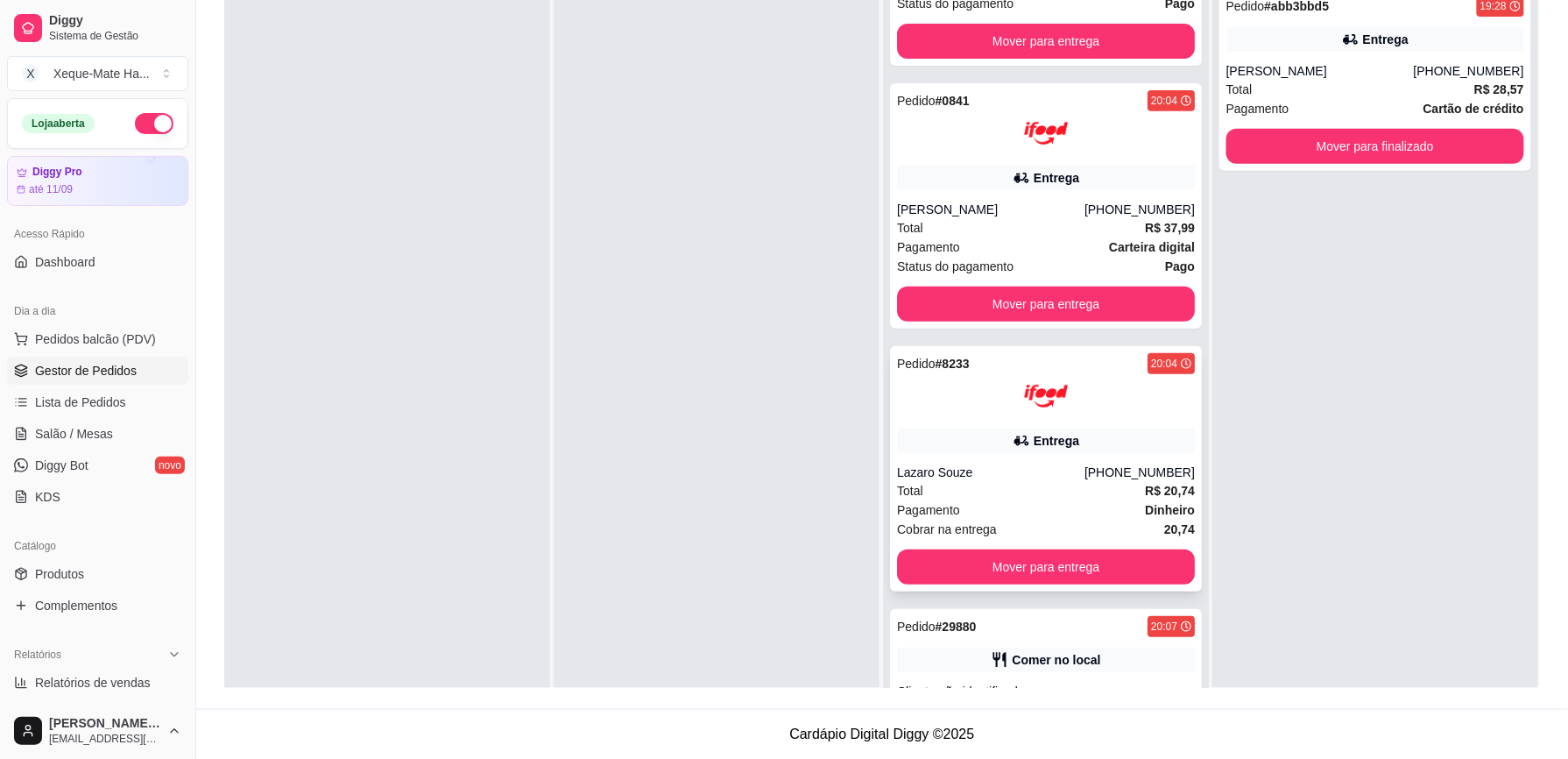
click at [1114, 432] on div "Entrega" at bounding box center [1045, 440] width 298 height 24
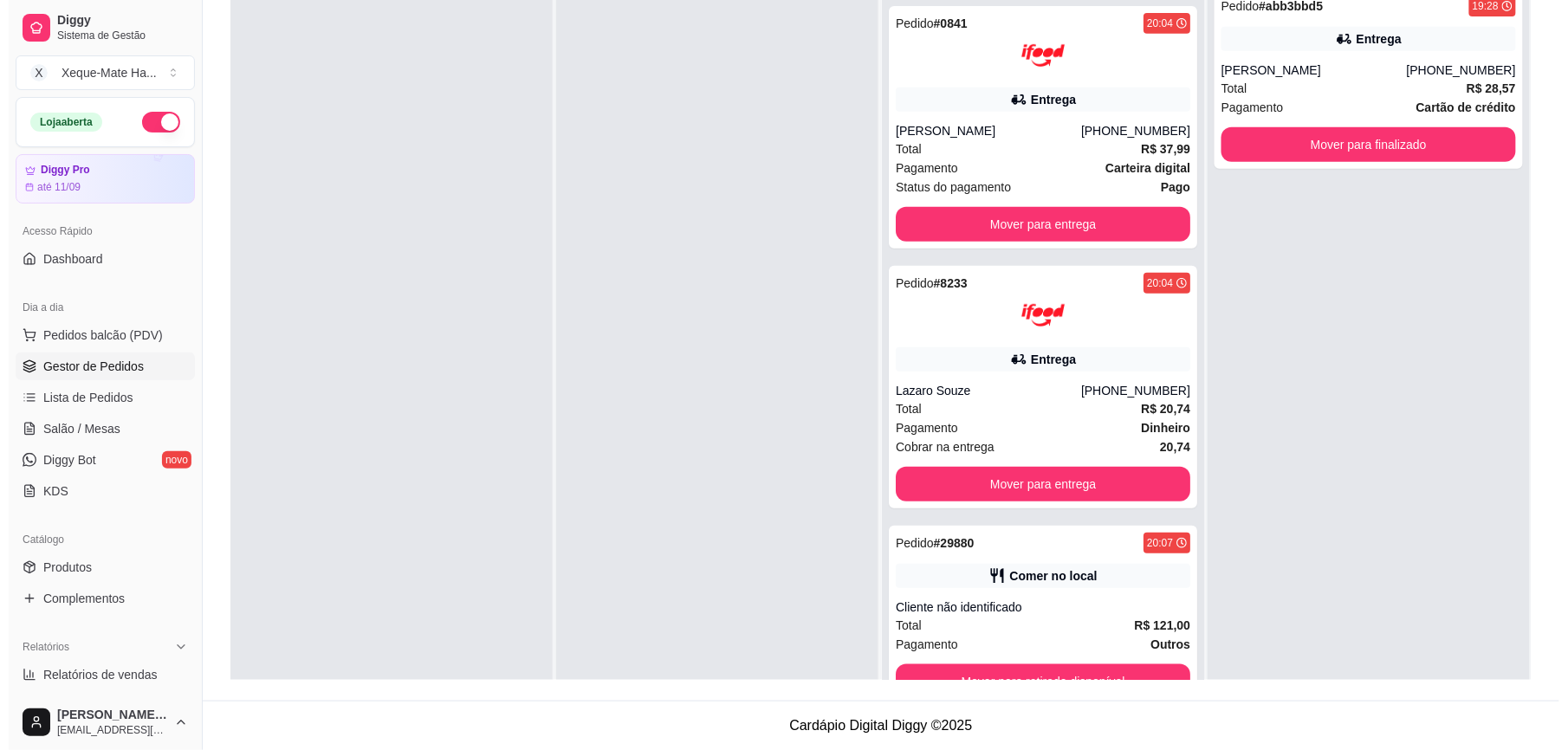
scroll to position [246, 0]
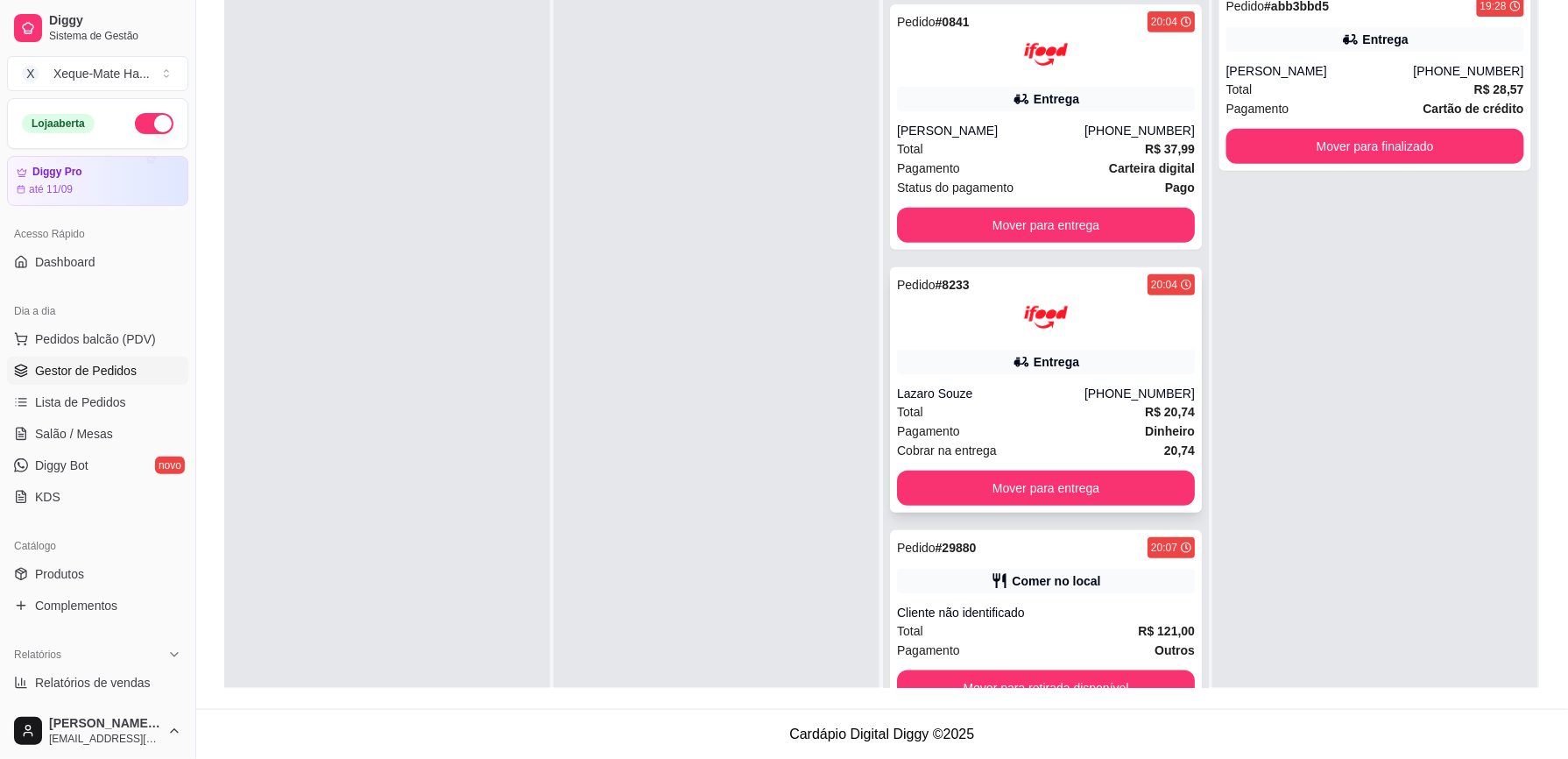
click at [1133, 356] on div "Entrega" at bounding box center [1045, 362] width 298 height 24
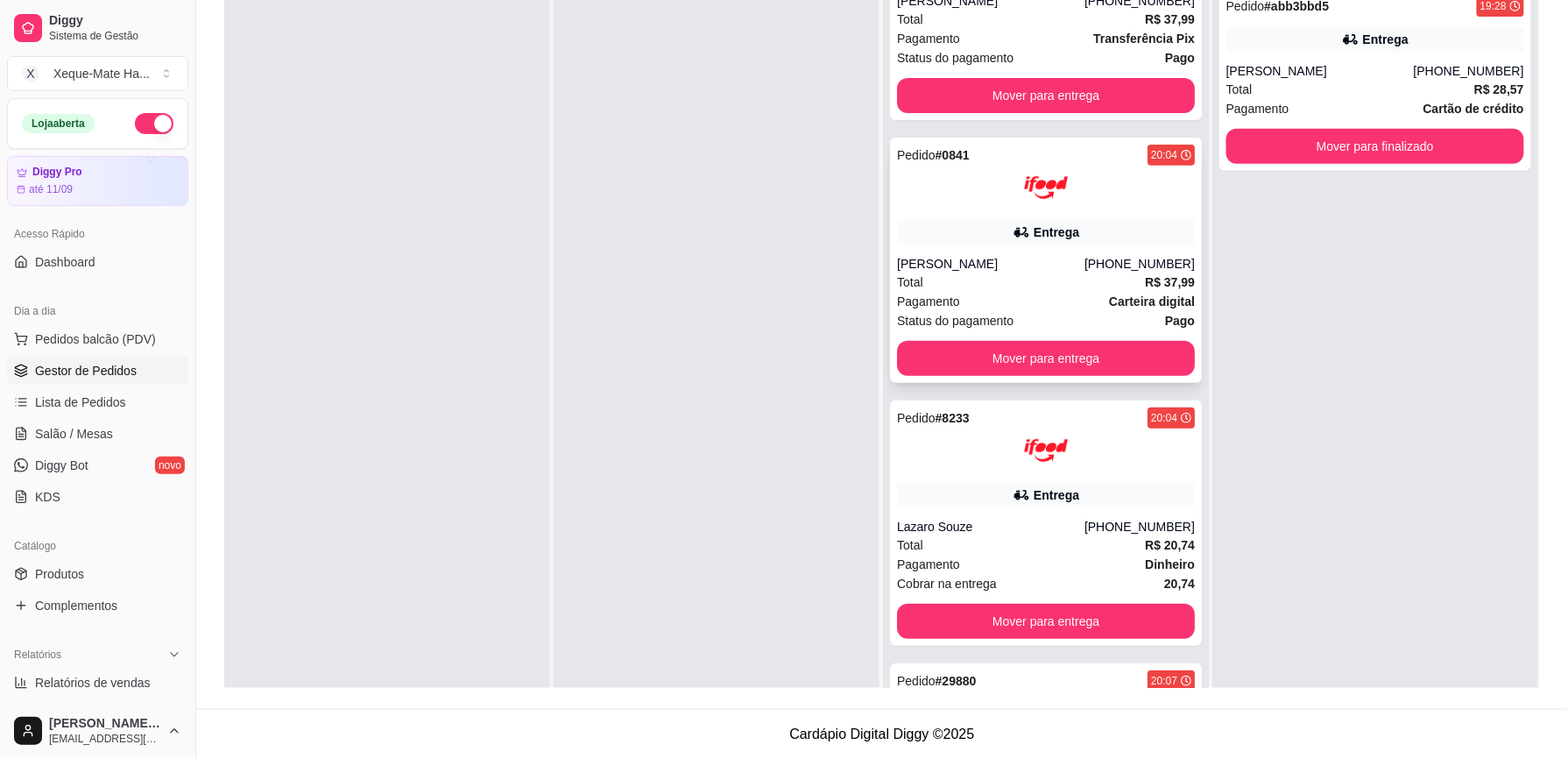
scroll to position [111, 0]
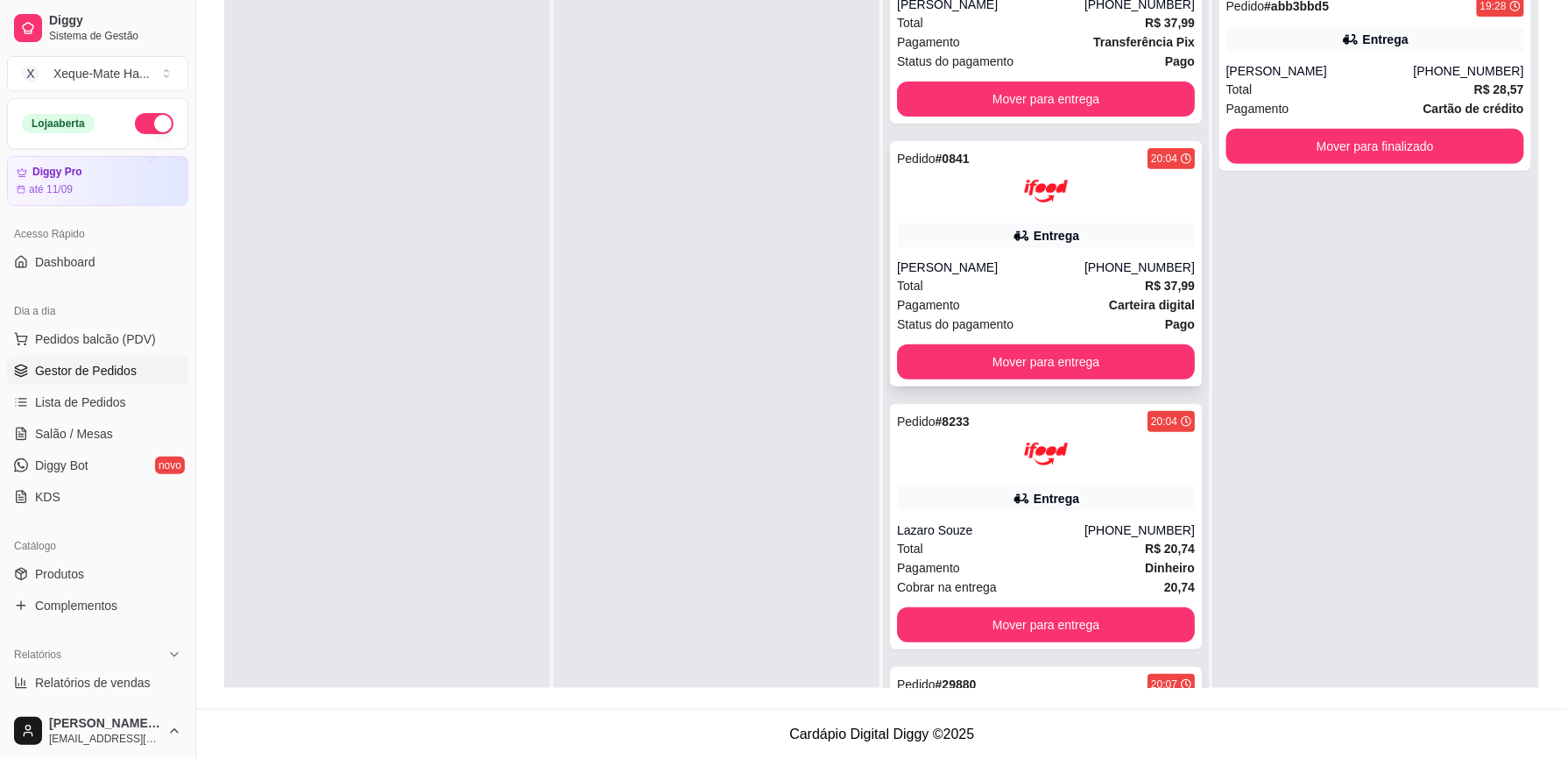
click at [1137, 212] on div at bounding box center [1045, 190] width 298 height 44
click at [1115, 8] on div "[PHONE_NUMBER]" at bounding box center [1140, 4] width 110 height 17
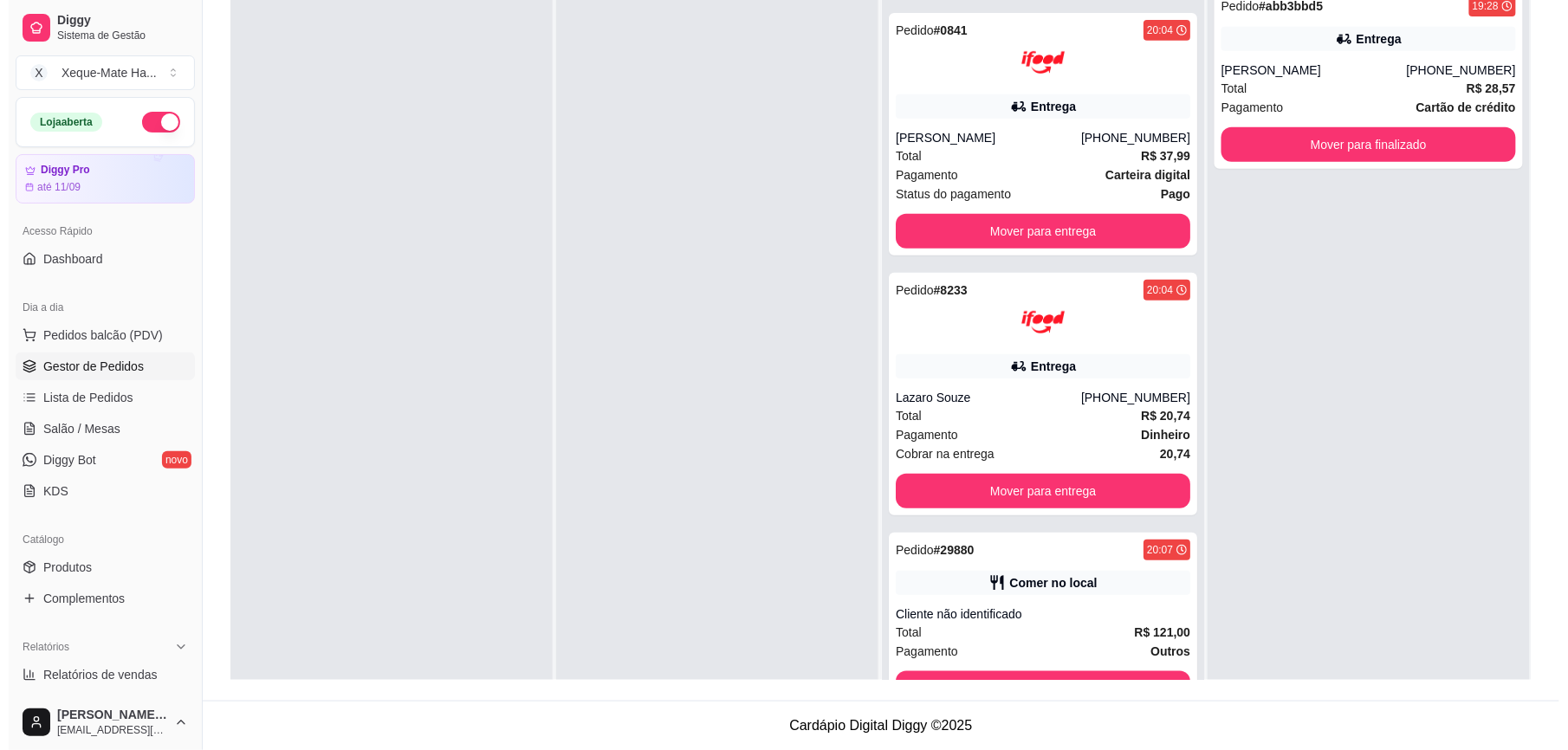
scroll to position [246, 0]
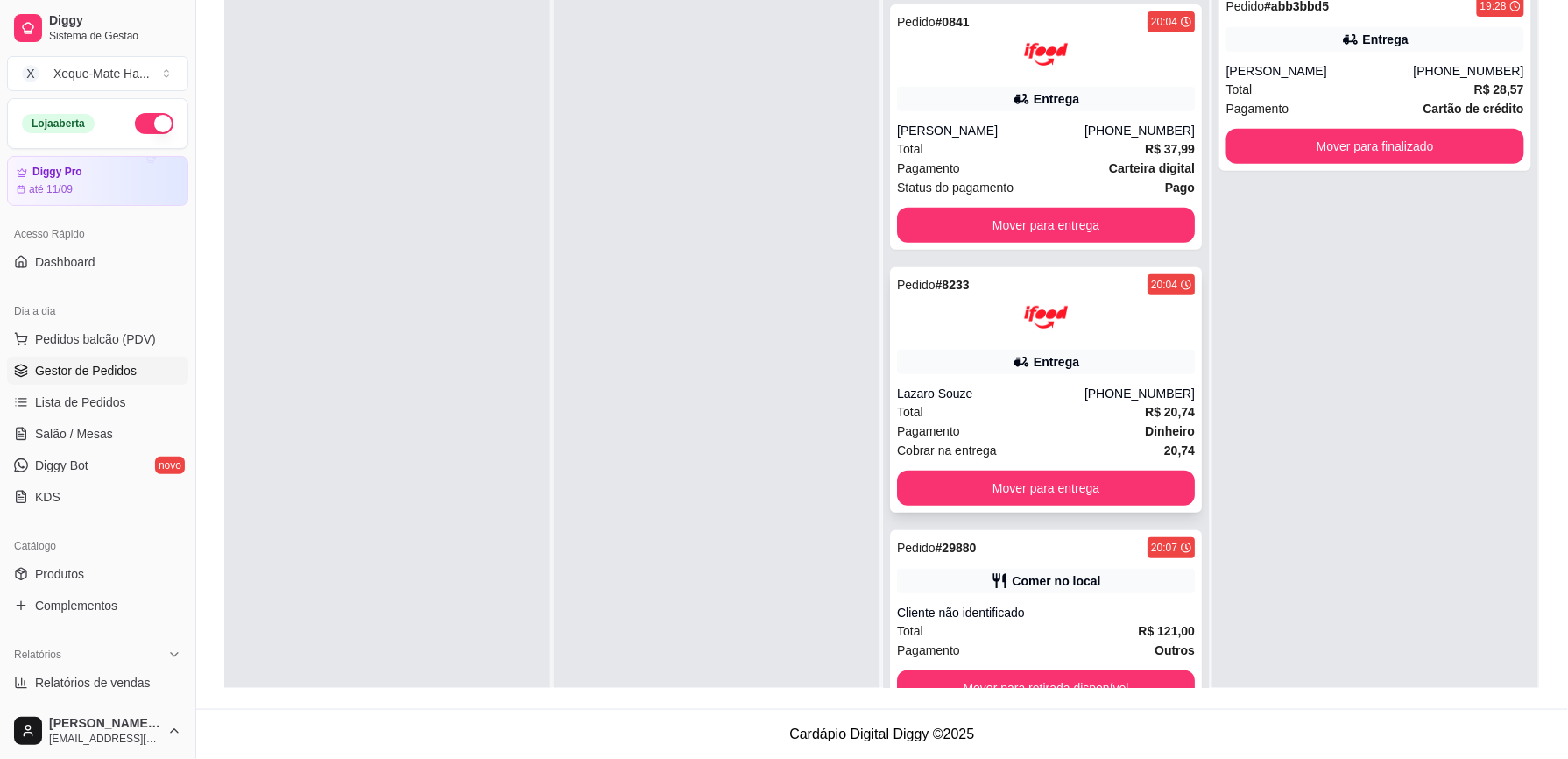
click at [1105, 360] on div "Entrega" at bounding box center [1045, 362] width 298 height 24
click at [1126, 122] on div "[PHONE_NUMBER]" at bounding box center [1140, 131] width 110 height 17
click at [1070, 340] on div "Pedido # 8233 20:04 Entrega Lazaro Souze [PHONE_NUMBER] Total R$ 20,74 Pagament…" at bounding box center [1046, 390] width 312 height 245
click at [975, 65] on div at bounding box center [1045, 53] width 298 height 44
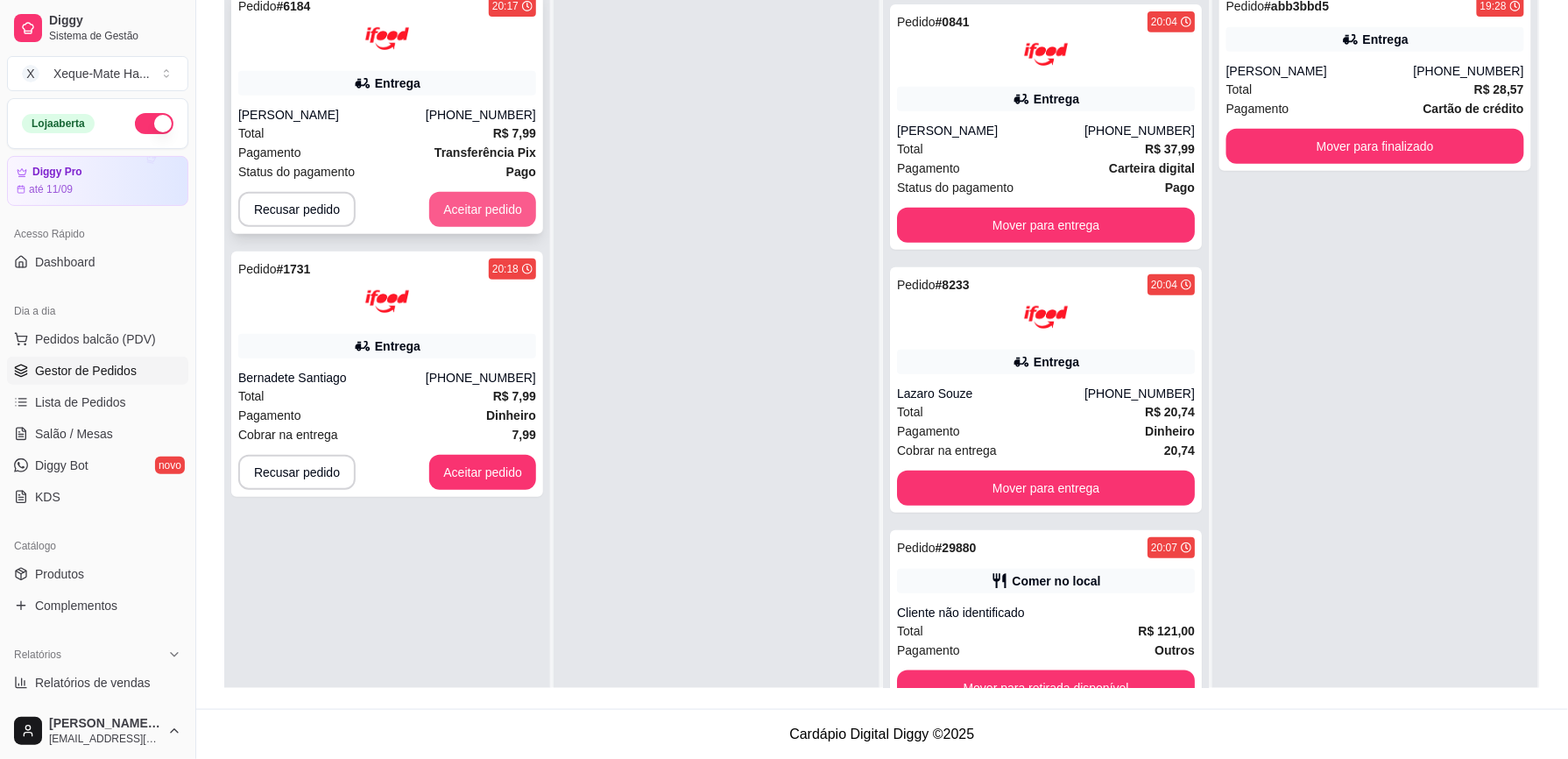
click at [466, 202] on button "Aceitar pedido" at bounding box center [483, 209] width 107 height 35
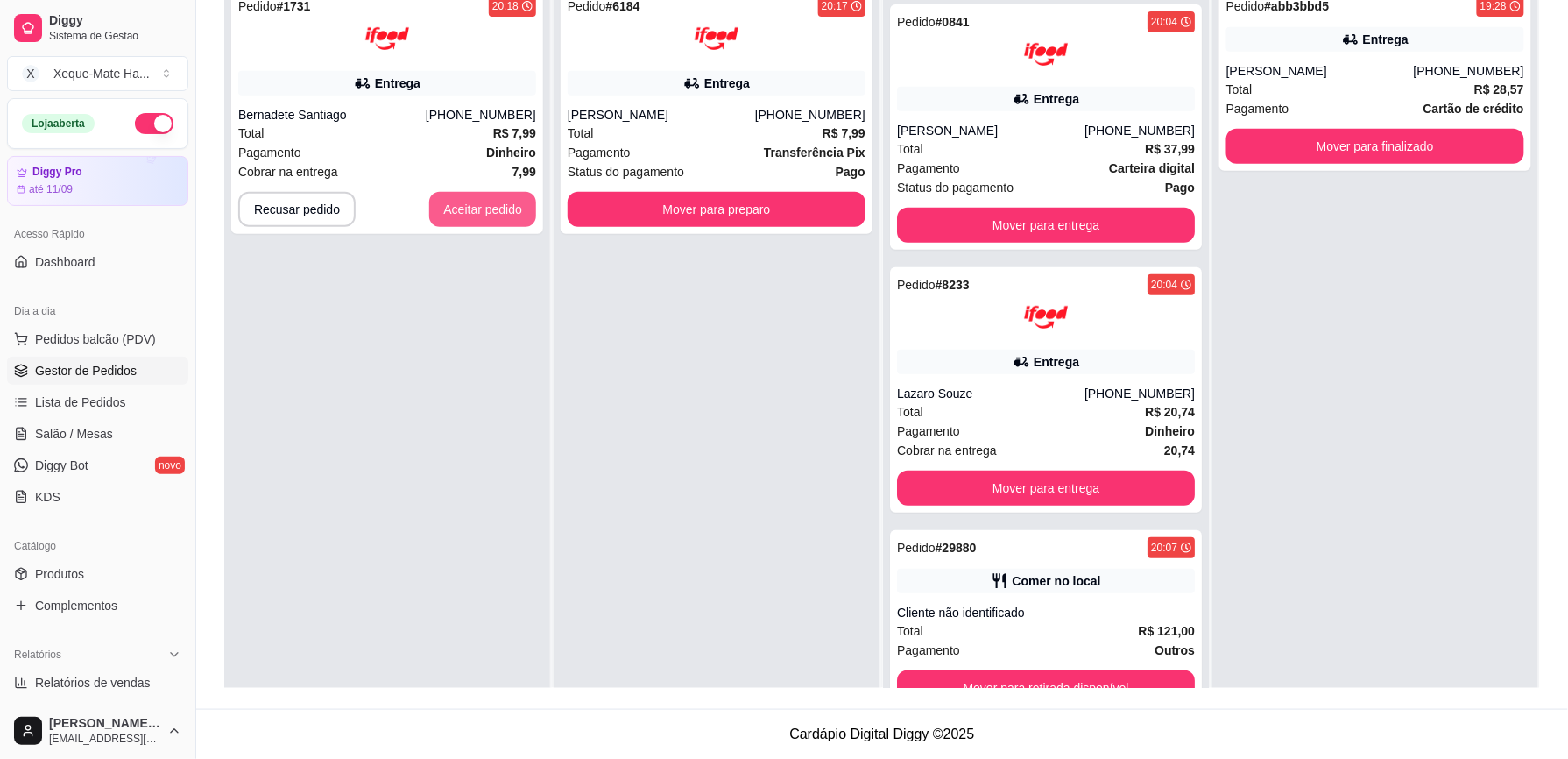
click at [466, 201] on button "Aceitar pedido" at bounding box center [483, 209] width 107 height 35
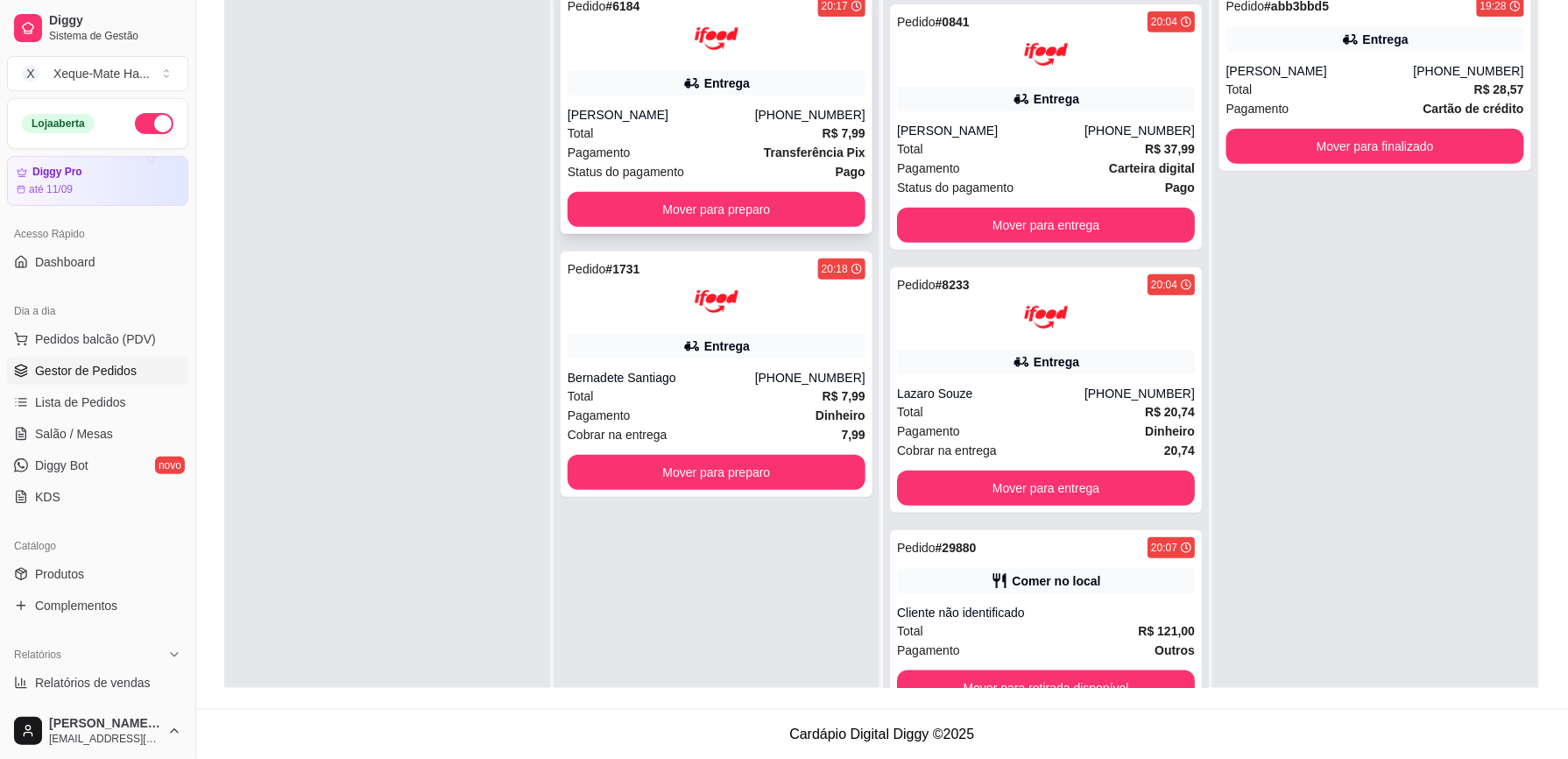
click at [750, 78] on div "Entrega" at bounding box center [716, 82] width 298 height 24
click at [676, 313] on div at bounding box center [716, 300] width 298 height 44
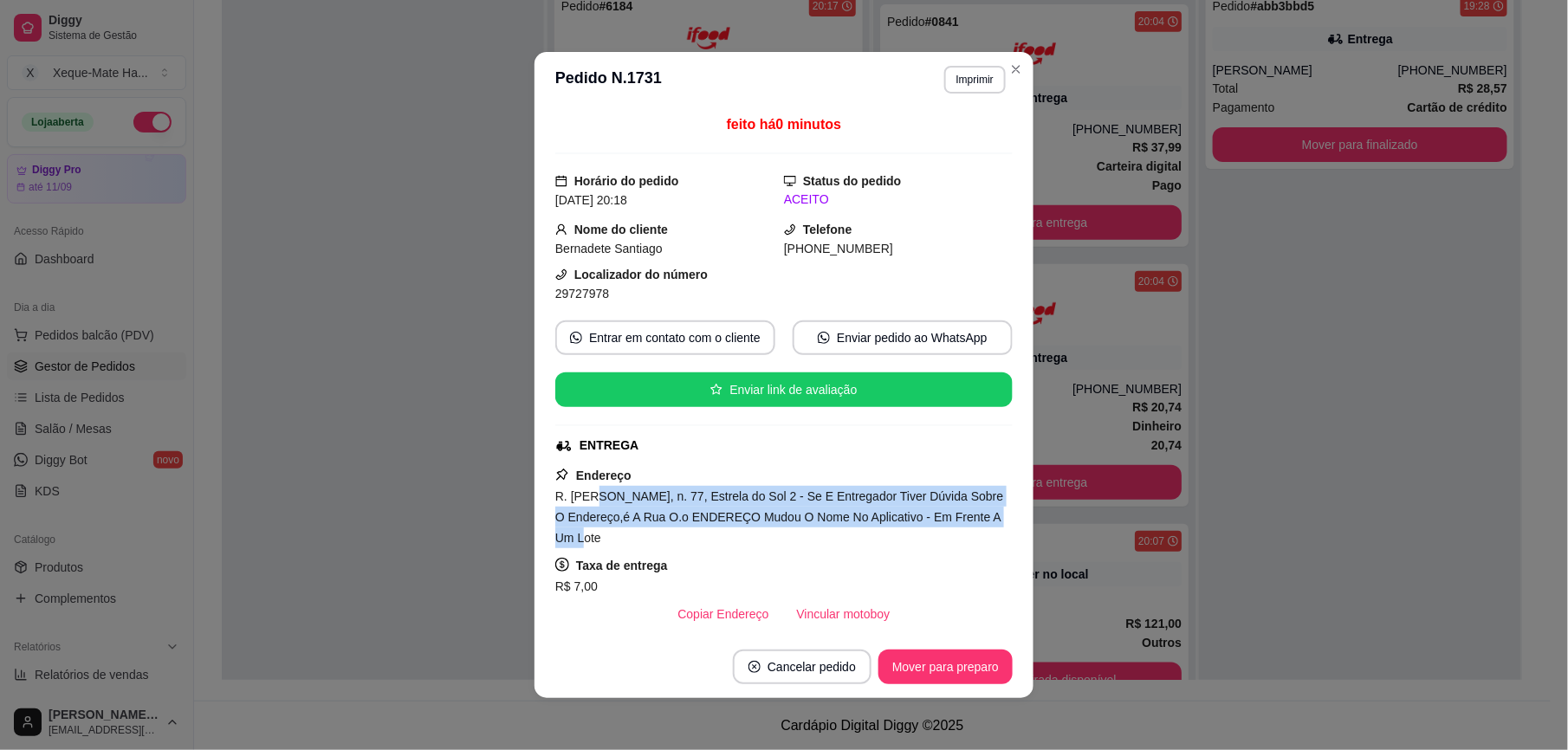
drag, startPoint x: 589, startPoint y: 506, endPoint x: 976, endPoint y: 513, distance: 387.1
click at [976, 513] on span "R. [PERSON_NAME], n. 77, Estrela do Sol 2 - Se E Entregador Tiver Dúvida Sobre …" at bounding box center [778, 517] width 448 height 56
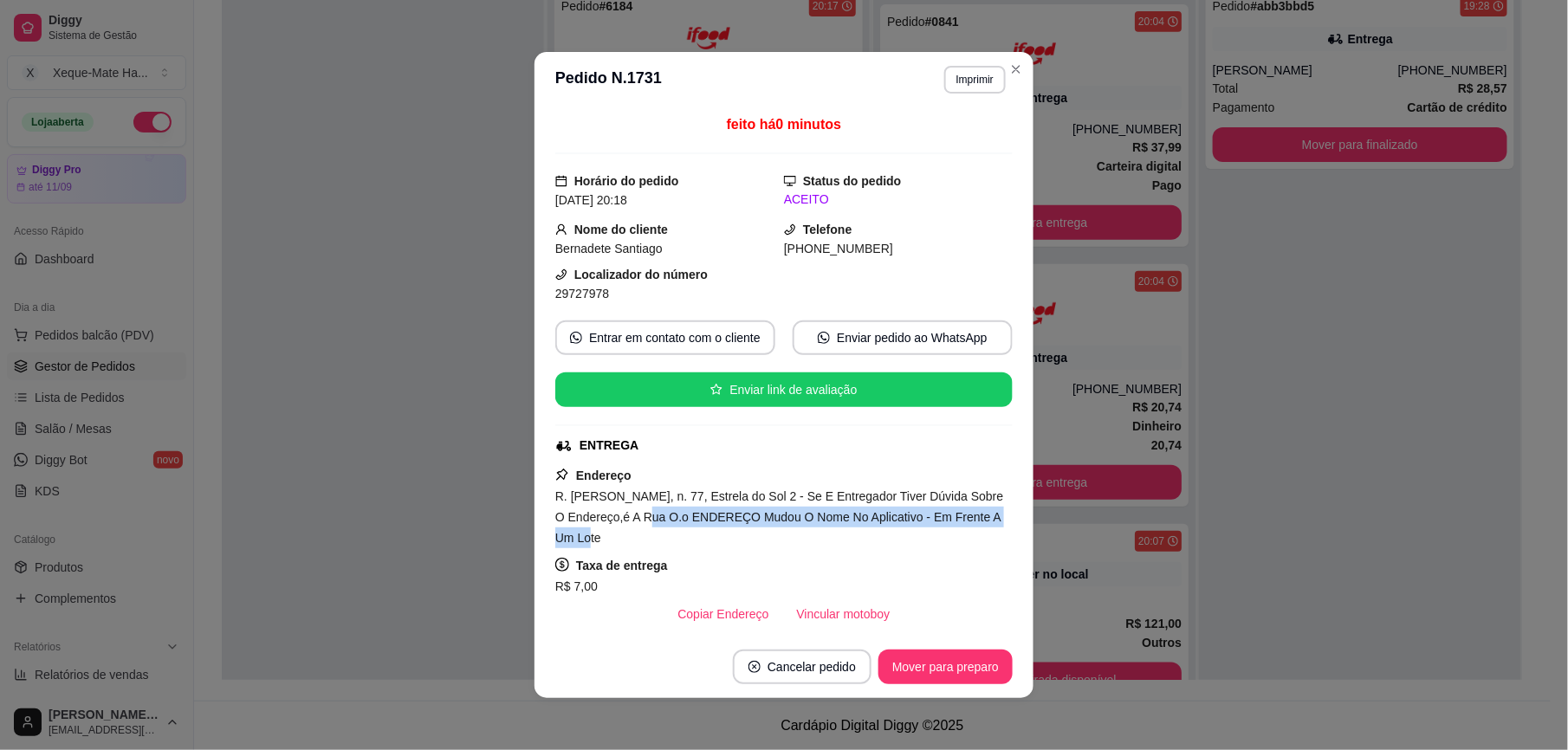
drag, startPoint x: 608, startPoint y: 517, endPoint x: 979, endPoint y: 517, distance: 371.0
click at [979, 517] on span "R. [PERSON_NAME], n. 77, Estrela do Sol 2 - Se E Entregador Tiver Dúvida Sobre …" at bounding box center [778, 517] width 448 height 56
drag, startPoint x: 677, startPoint y: 519, endPoint x: 905, endPoint y: 524, distance: 228.1
click at [905, 524] on span "R. [PERSON_NAME], n. 77, Estrela do Sol 2 - Se E Entregador Tiver Dúvida Sobre …" at bounding box center [778, 517] width 448 height 56
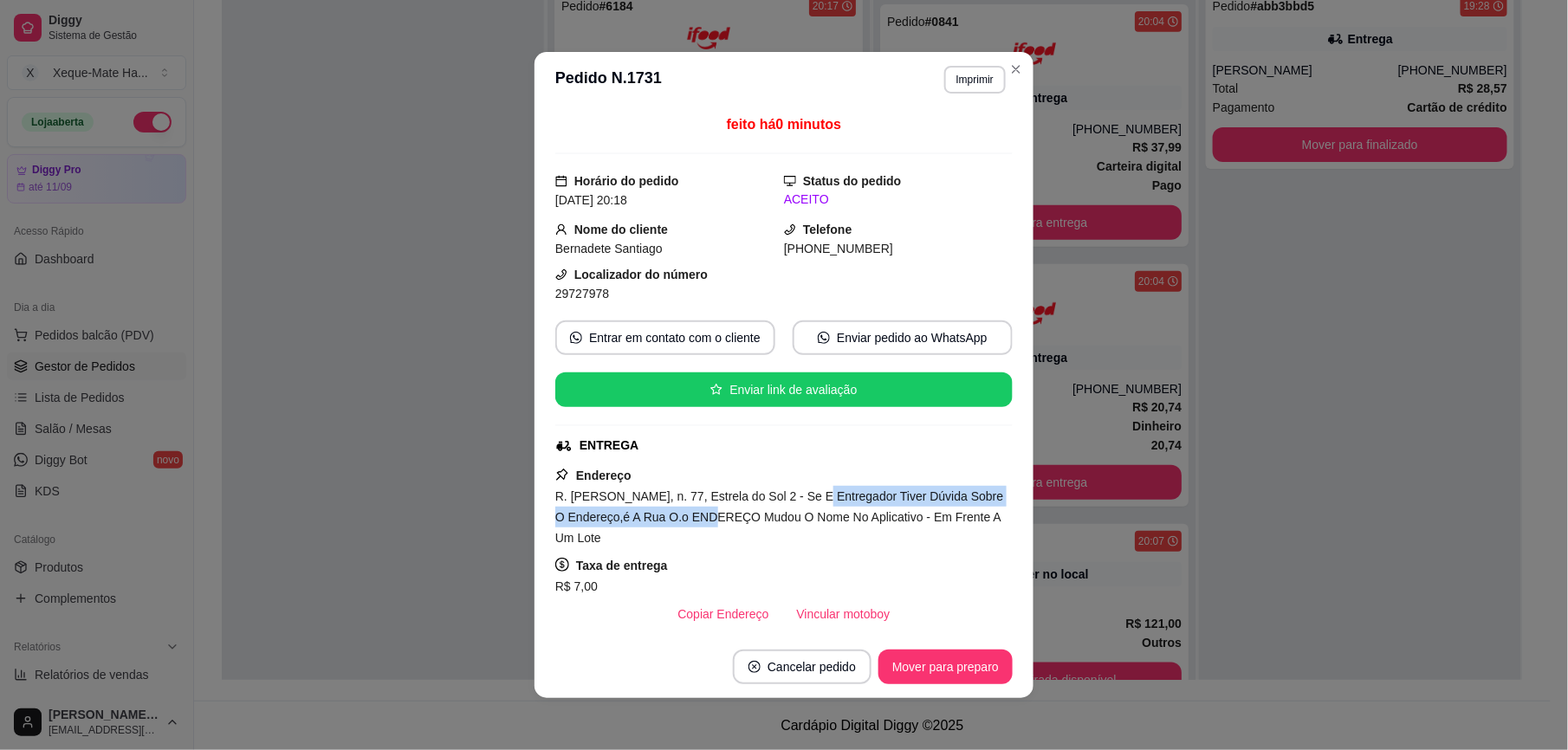
drag, startPoint x: 785, startPoint y: 499, endPoint x: 670, endPoint y: 524, distance: 117.7
click at [670, 524] on span "R. [PERSON_NAME], n. 77, Estrela do Sol 2 - Se E Entregador Tiver Dúvida Sobre …" at bounding box center [778, 517] width 448 height 56
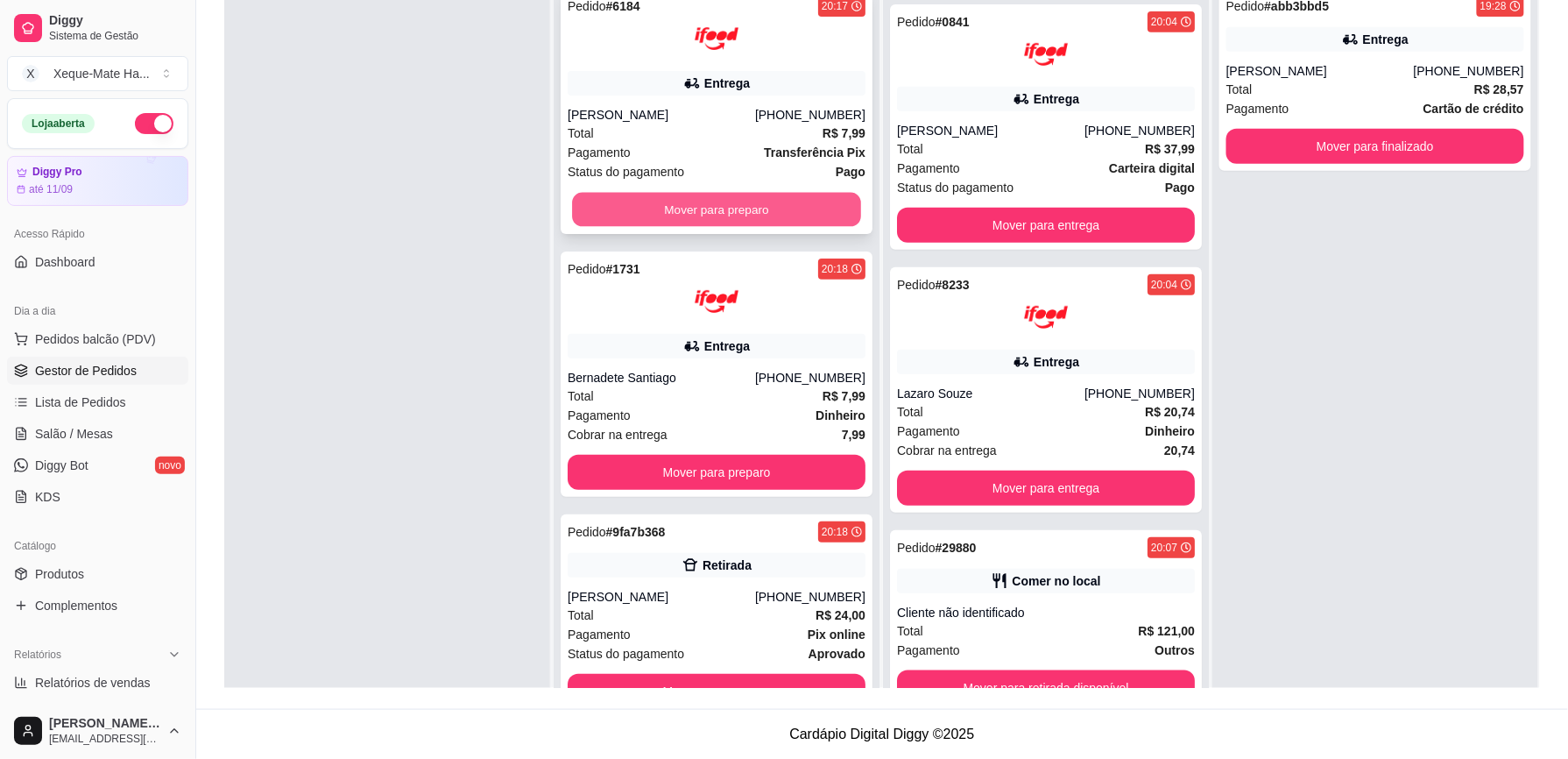
click at [669, 214] on button "Mover para preparo" at bounding box center [716, 209] width 289 height 34
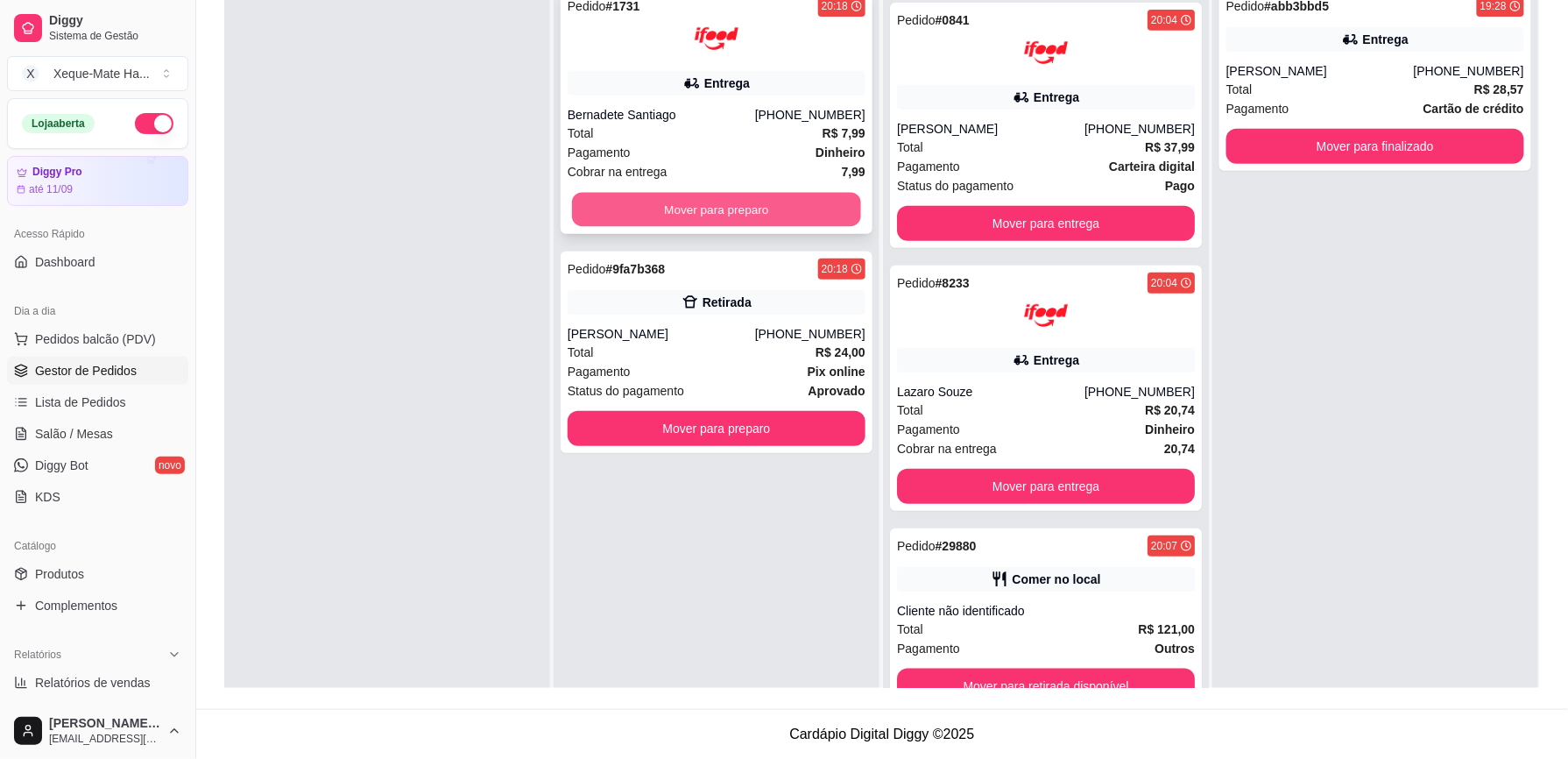
click at [679, 207] on button "Mover para preparo" at bounding box center [716, 209] width 289 height 34
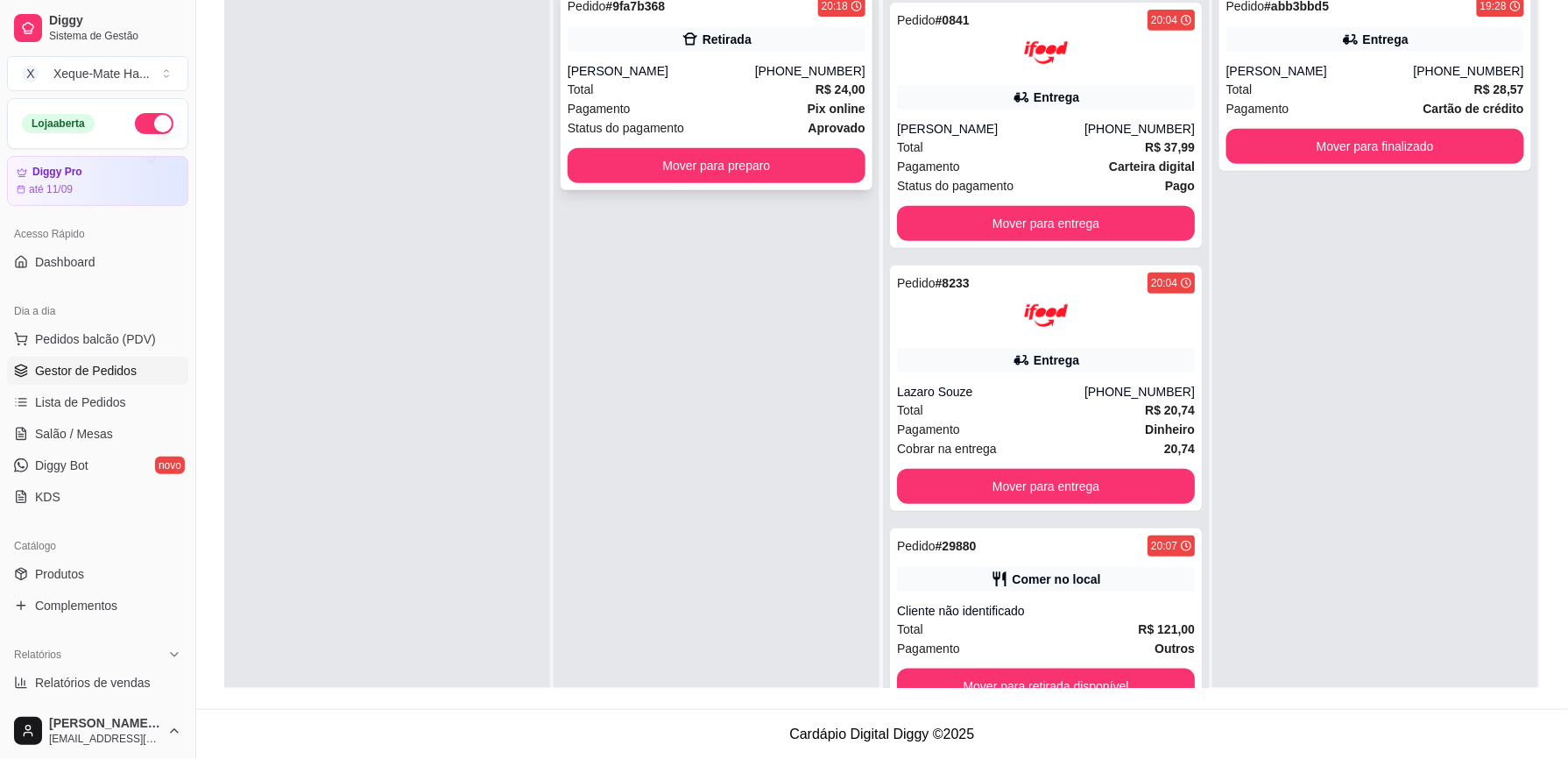
click at [681, 109] on div "Pagamento Pix online" at bounding box center [716, 109] width 298 height 19
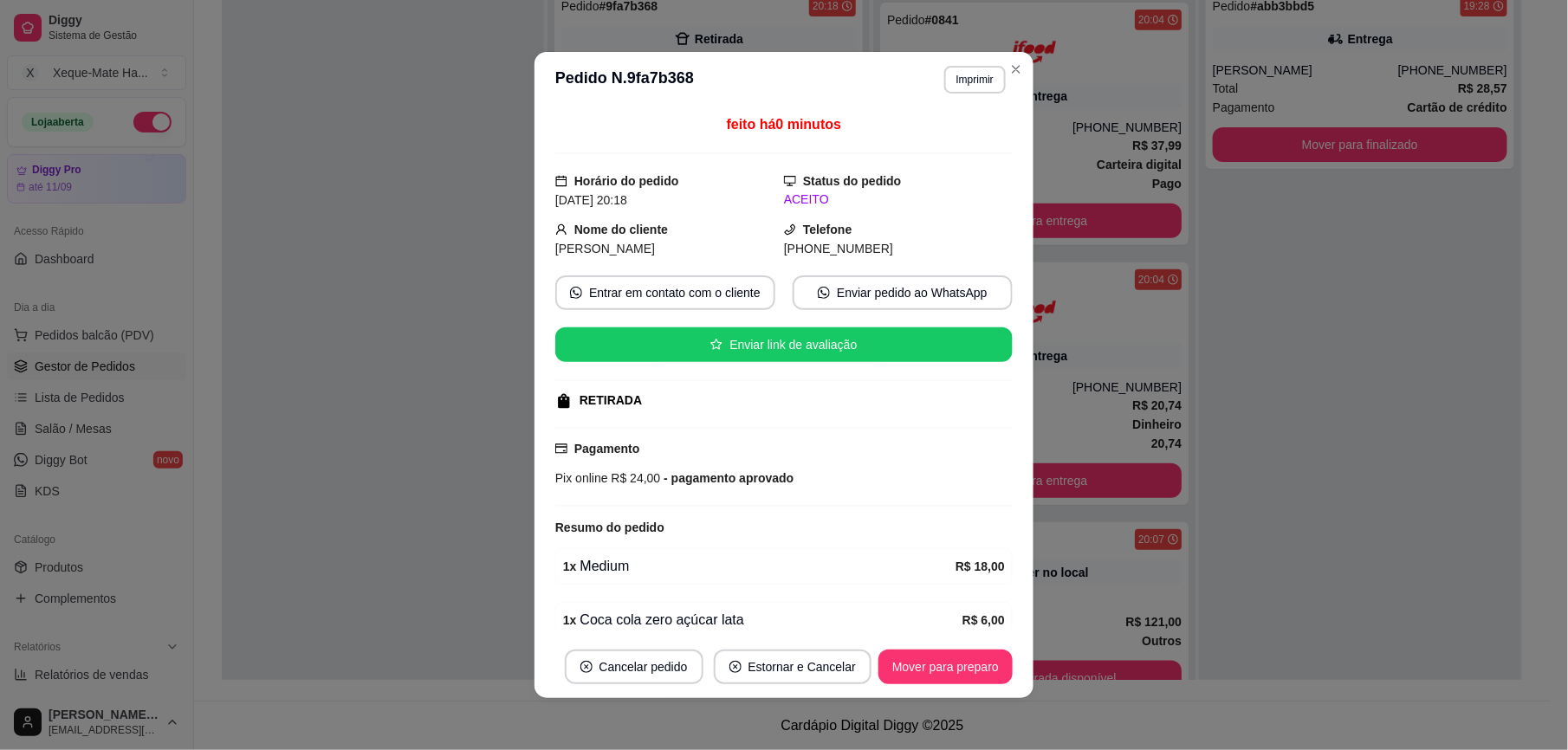
scroll to position [84, 0]
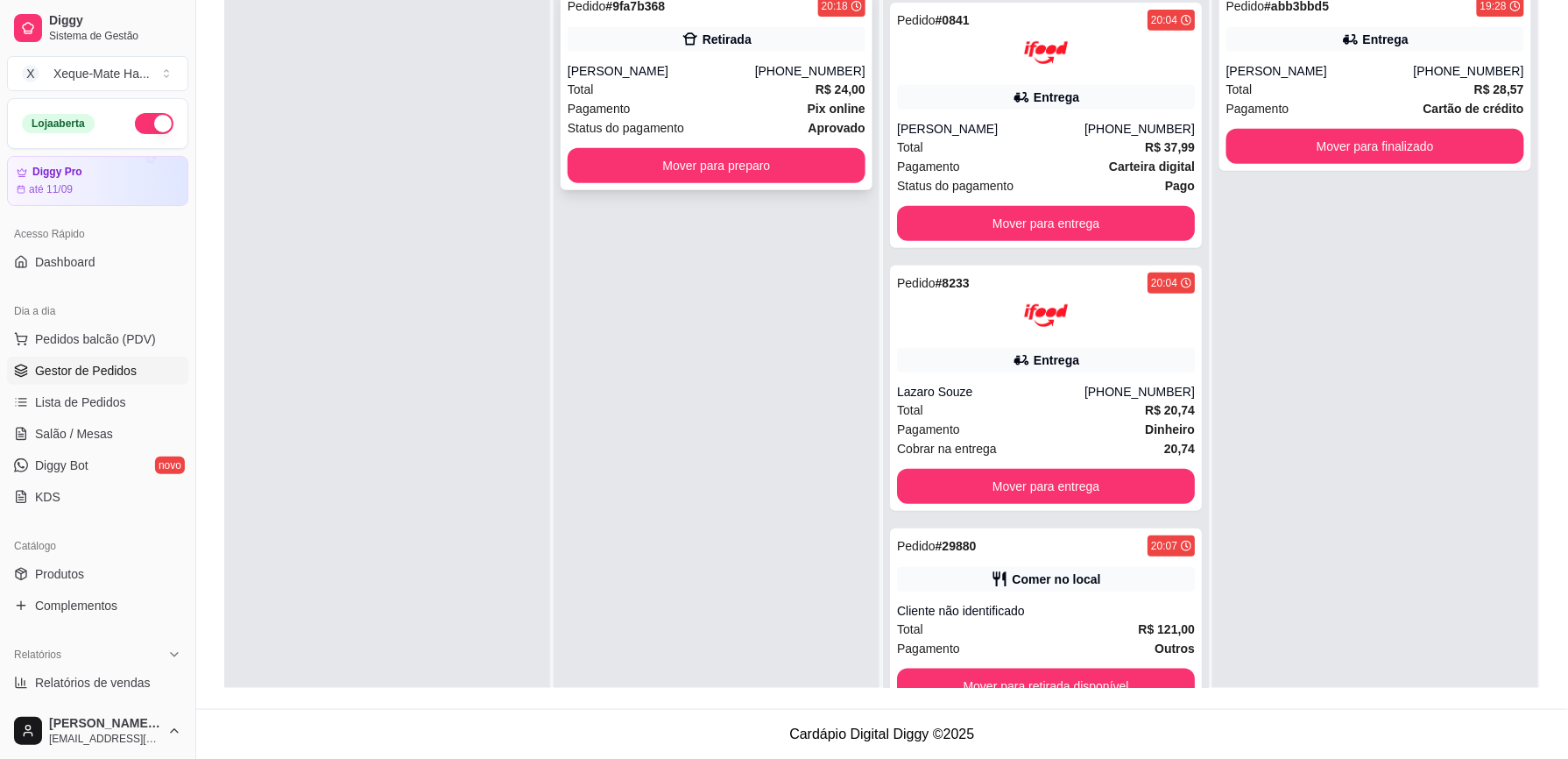
click at [687, 67] on div "[PERSON_NAME]" at bounding box center [661, 71] width 187 height 17
click at [775, 167] on button "Mover para preparo" at bounding box center [716, 166] width 298 height 35
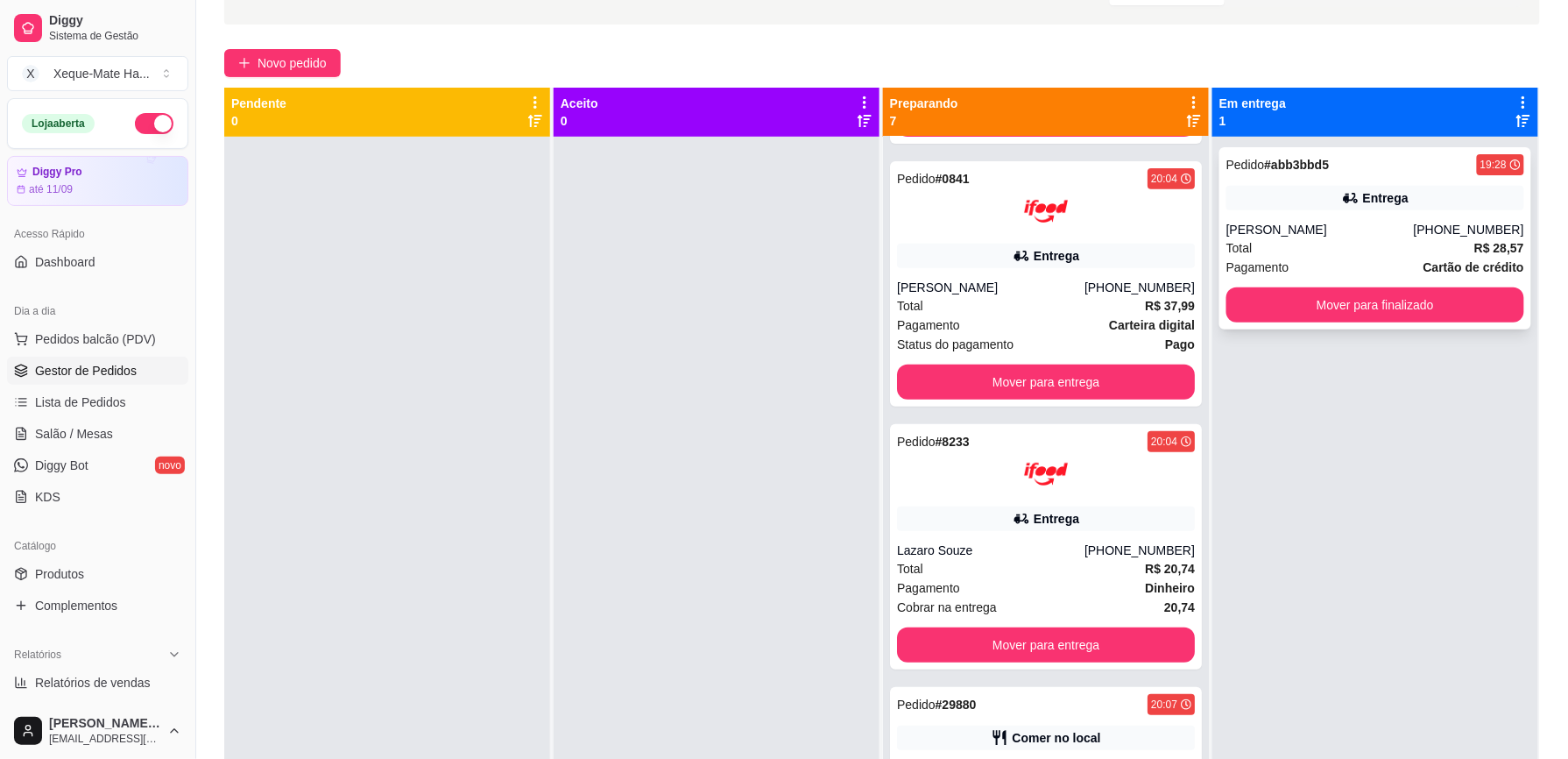
scroll to position [111, 0]
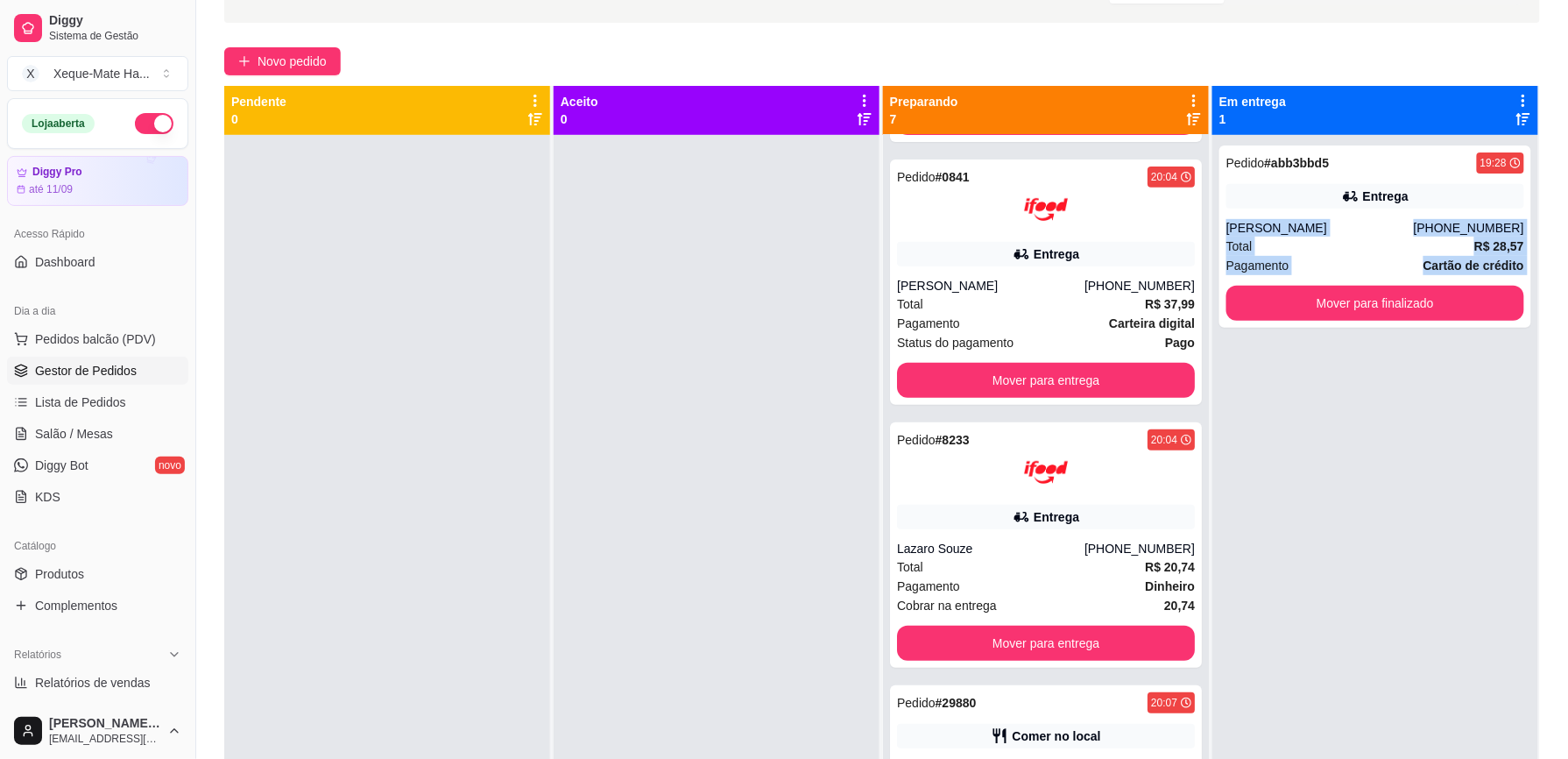
drag, startPoint x: 1198, startPoint y: 358, endPoint x: 1202, endPoint y: 224, distance: 134.1
click at [1212, 224] on div "Pedido # abb3bbd5 19:28 Entrega [PERSON_NAME] [PHONE_NUMBER] Total R$ 28,57 Pag…" at bounding box center [1375, 514] width 326 height 759
click at [1196, 226] on div "Preparando 7 Pedido # 0203 20:00 Entrega Lais [PERSON_NAME] [PHONE_NUMBER] Tota…" at bounding box center [1047, 490] width 328 height 807
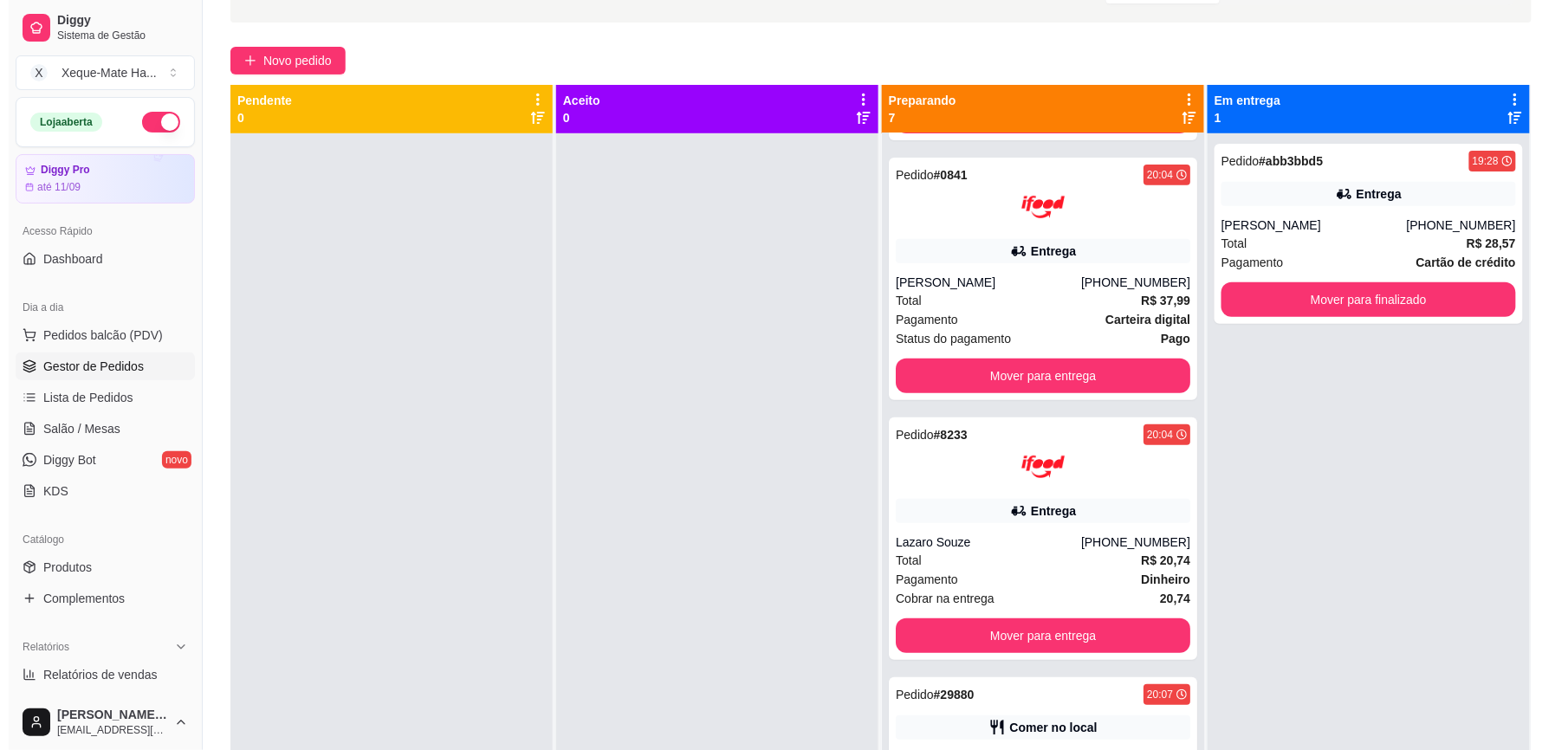
scroll to position [0, 0]
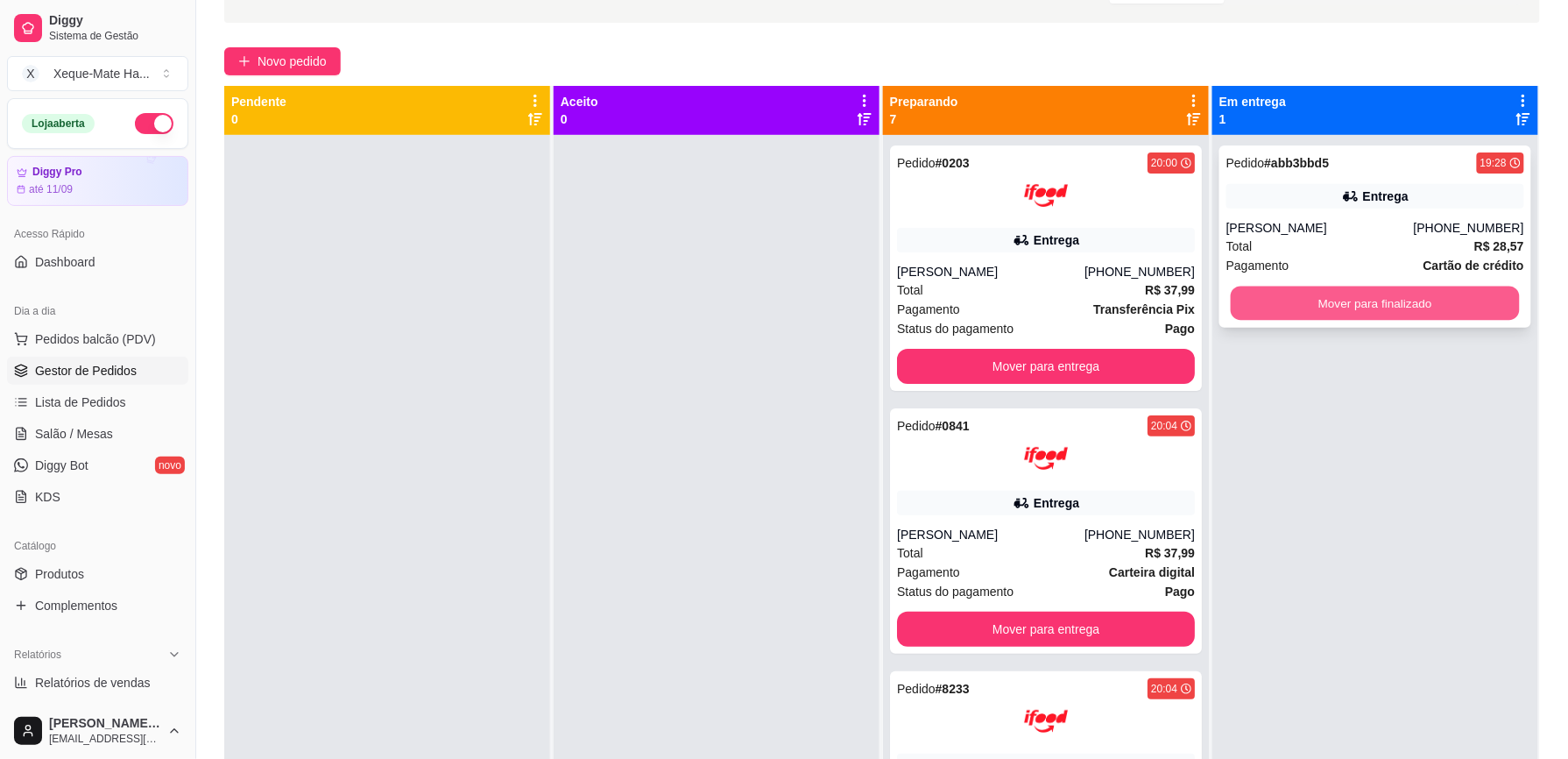
click at [1437, 293] on button "Mover para finalizado" at bounding box center [1375, 303] width 289 height 34
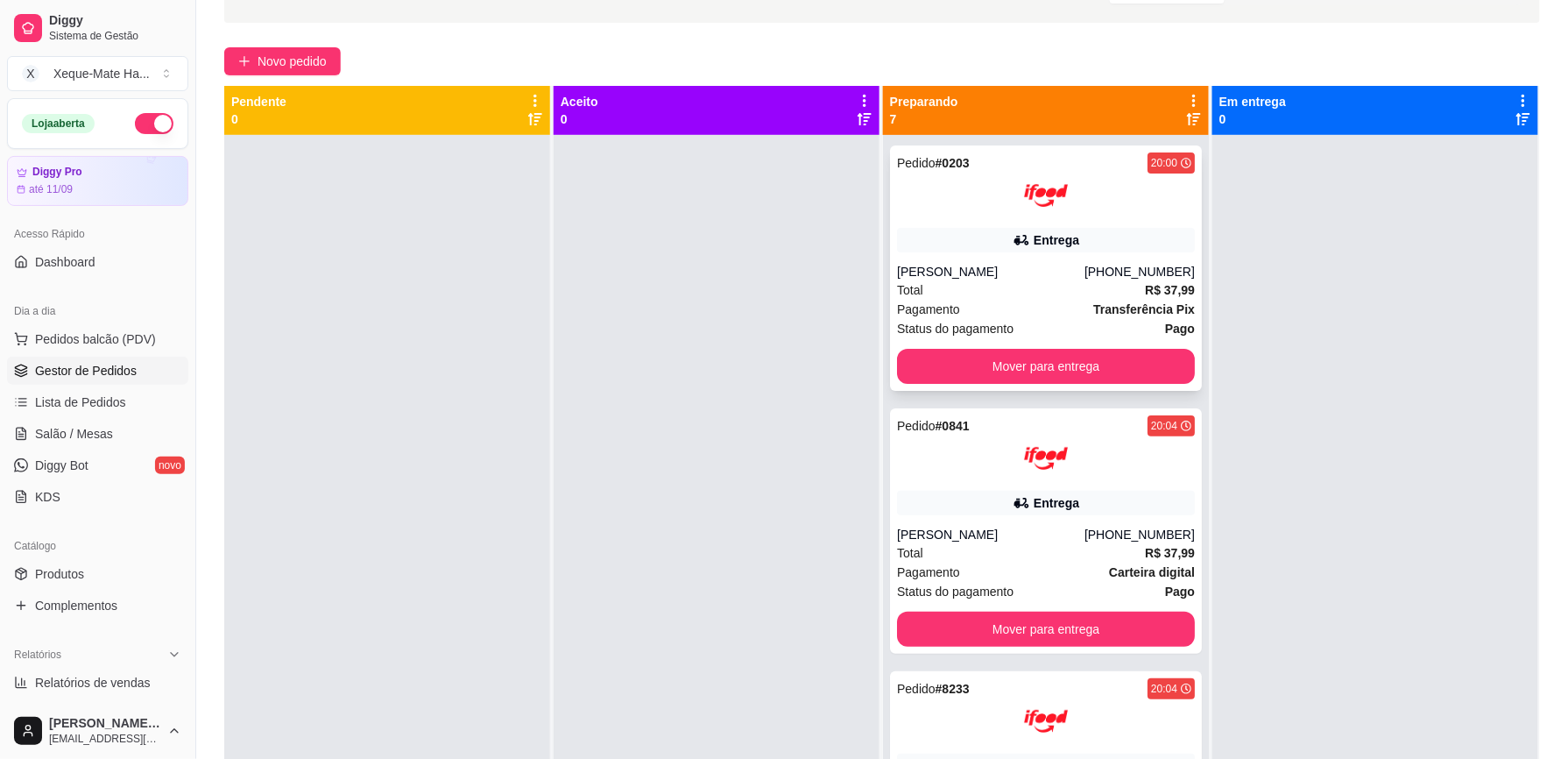
click at [1091, 250] on div "Entrega" at bounding box center [1045, 239] width 298 height 24
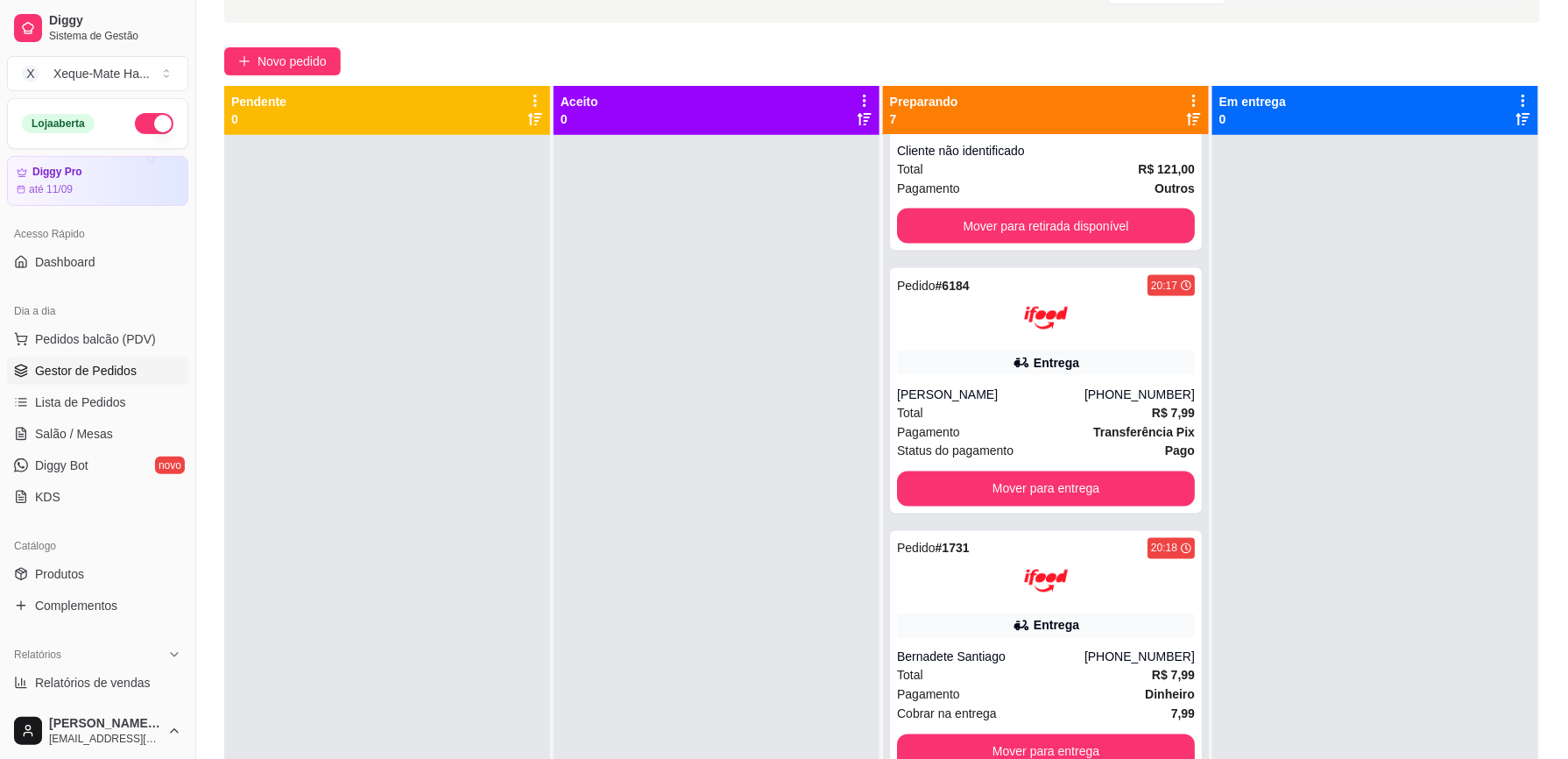
scroll to position [996, 0]
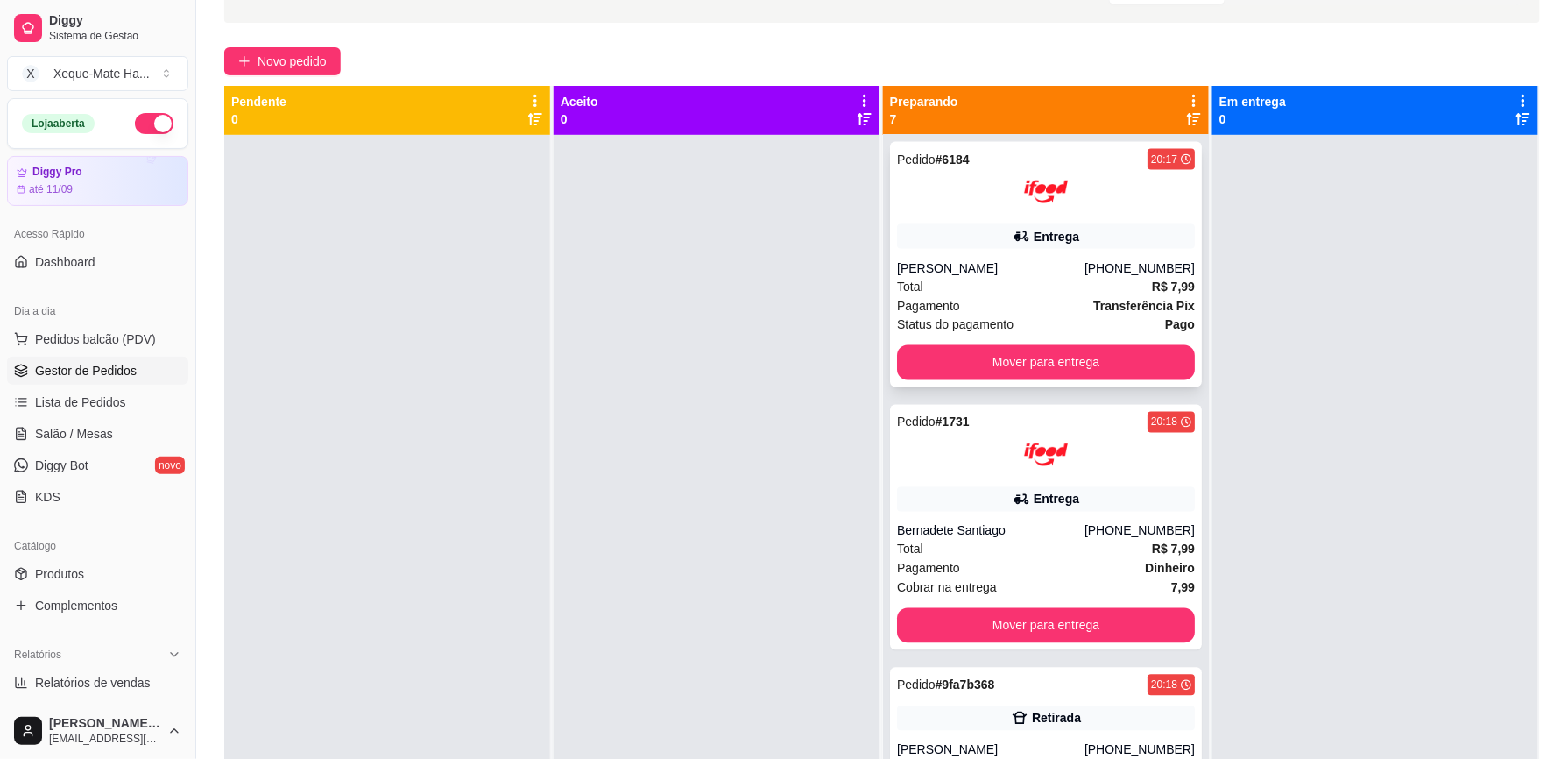
click at [1081, 246] on div "Entrega" at bounding box center [1045, 236] width 298 height 24
click at [1100, 466] on div at bounding box center [1045, 454] width 298 height 44
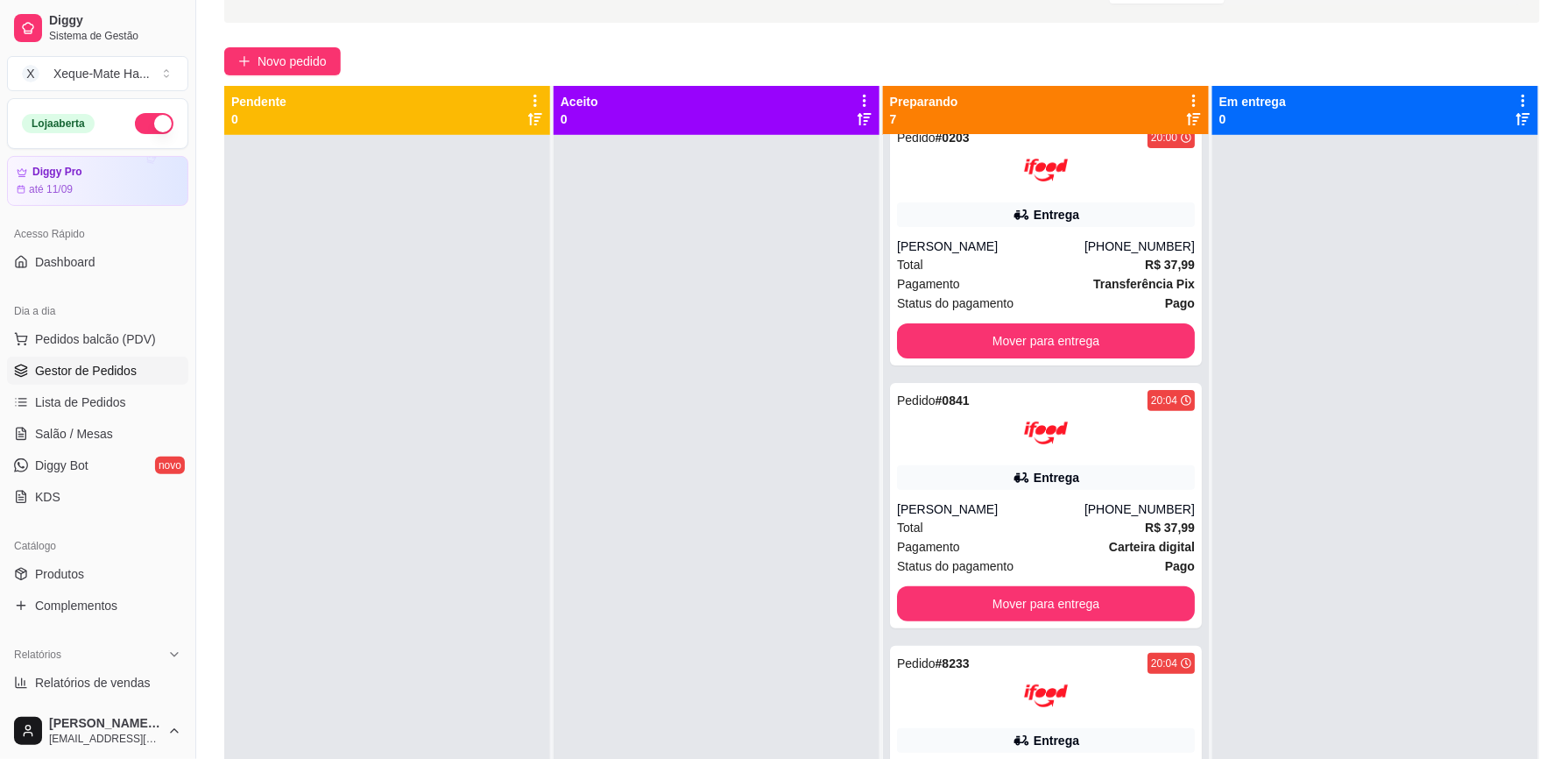
scroll to position [0, 0]
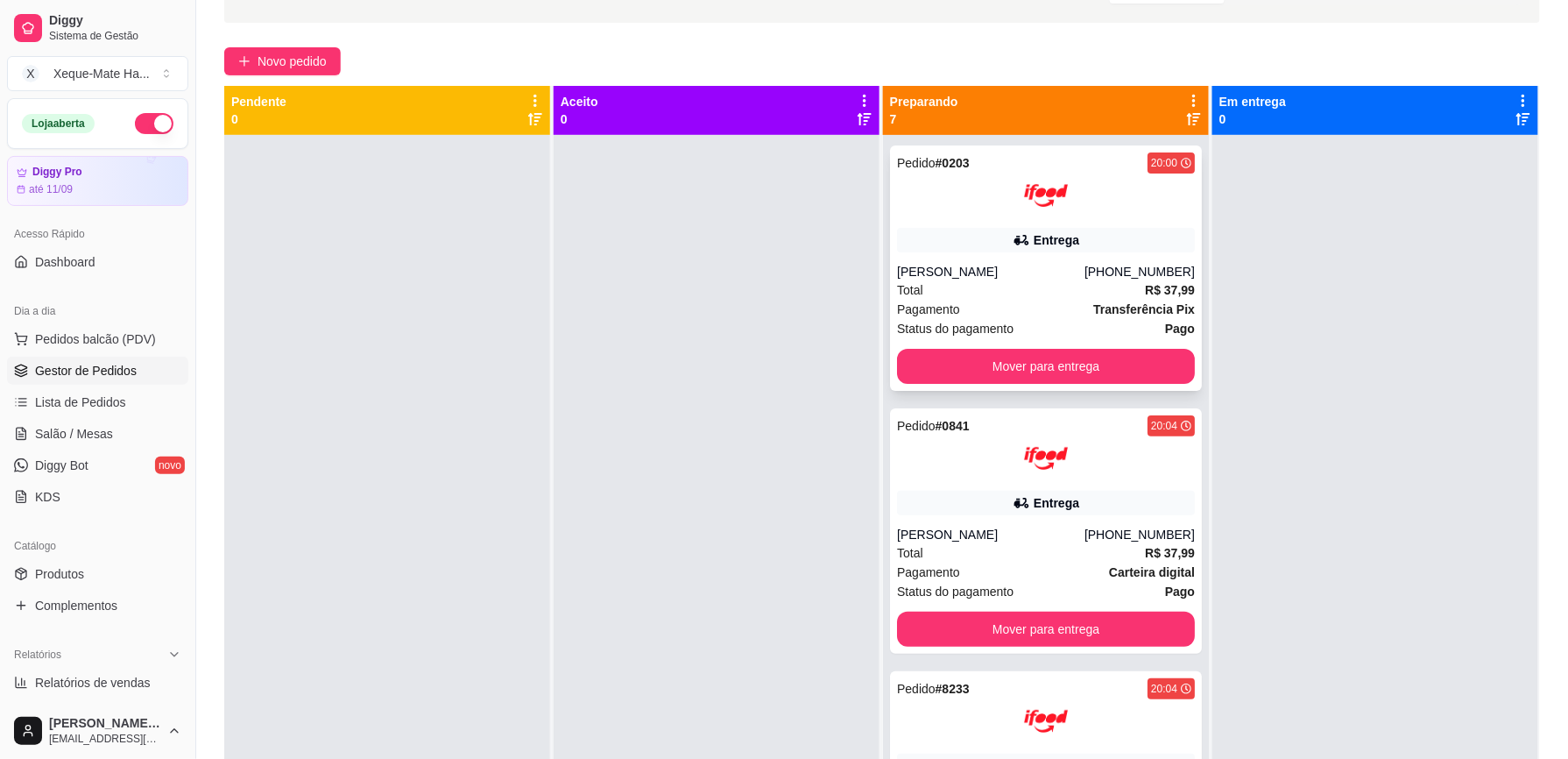
click at [1089, 190] on div at bounding box center [1045, 195] width 298 height 44
click at [930, 498] on div "Entrega" at bounding box center [1045, 502] width 298 height 24
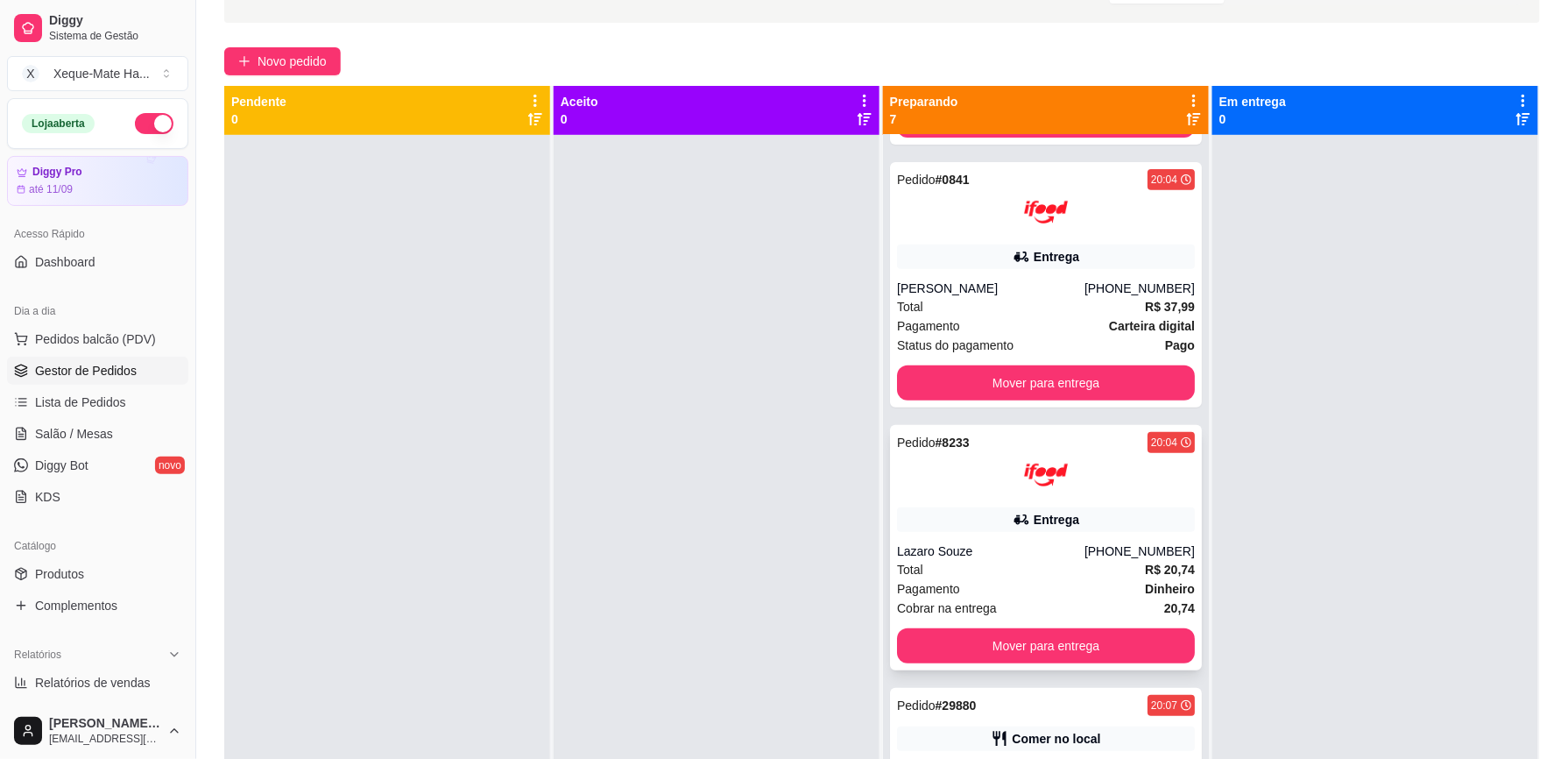
scroll to position [273, 0]
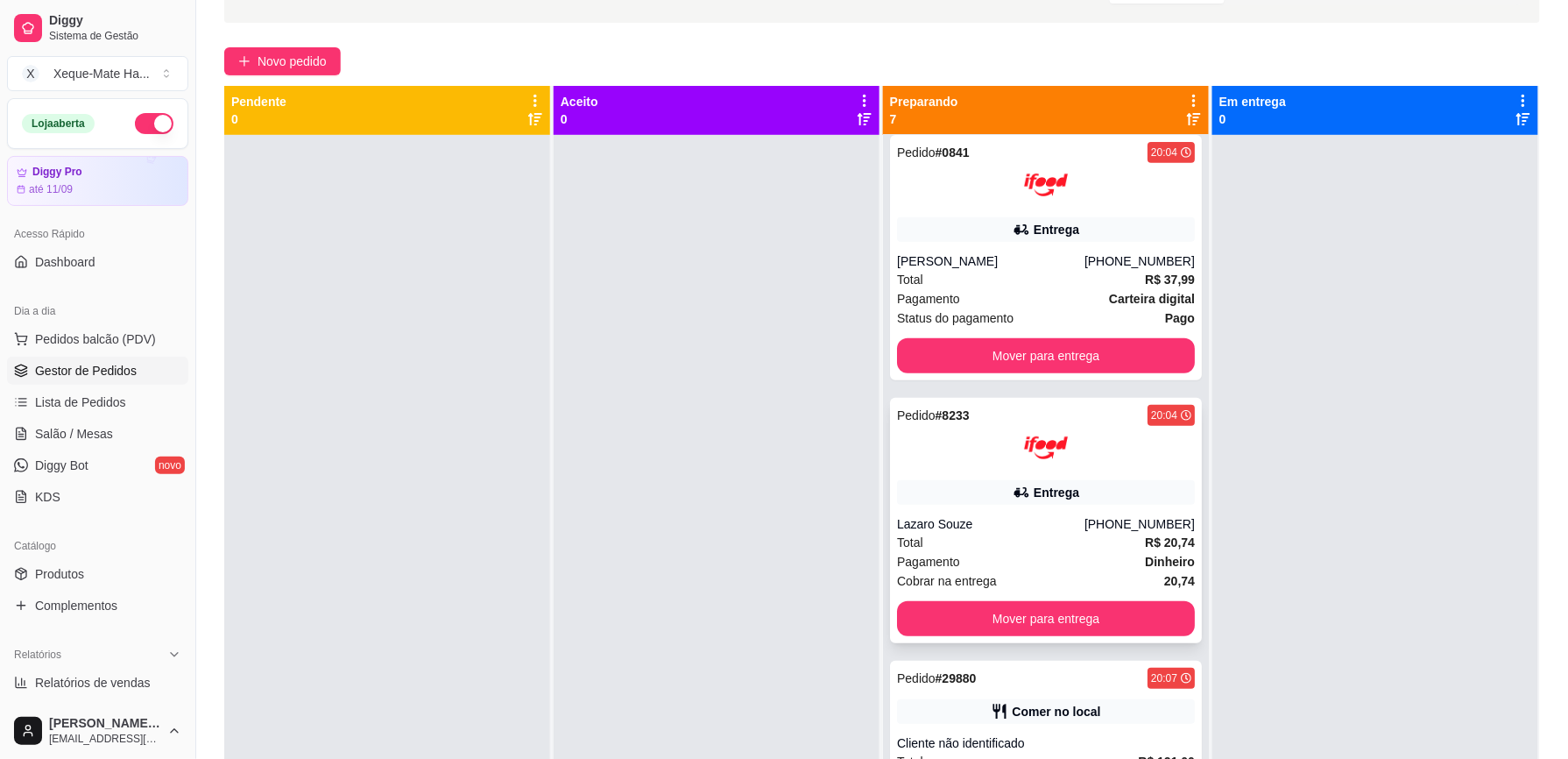
click at [1063, 492] on div "Entrega" at bounding box center [1045, 491] width 298 height 24
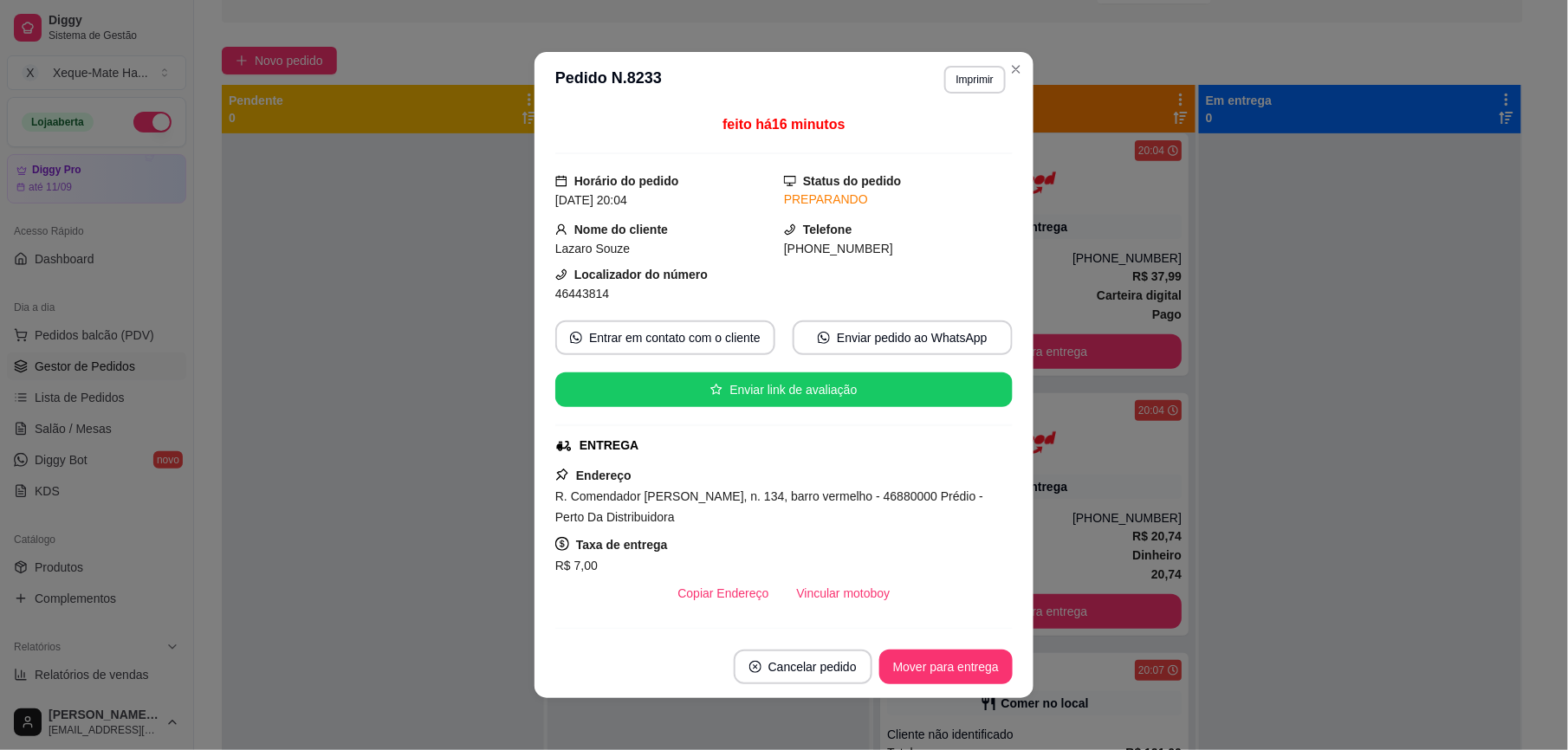
drag, startPoint x: 537, startPoint y: 490, endPoint x: 895, endPoint y: 527, distance: 359.9
click at [895, 527] on div "feito há 16 minutos Horário do pedido [DATE] 20:04 Status do pedido PREPARANDO …" at bounding box center [784, 371] width 499 height 528
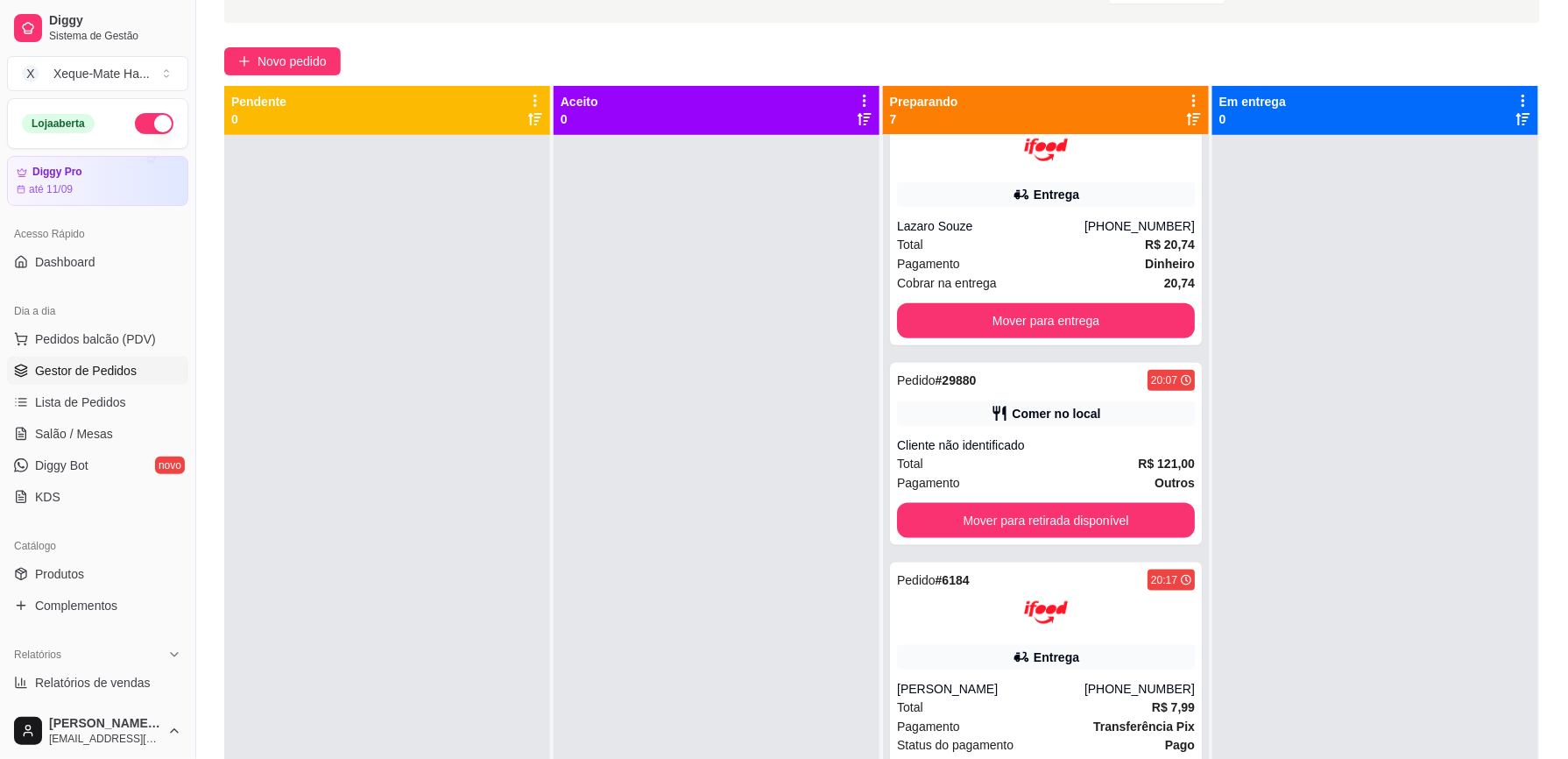
scroll to position [600, 0]
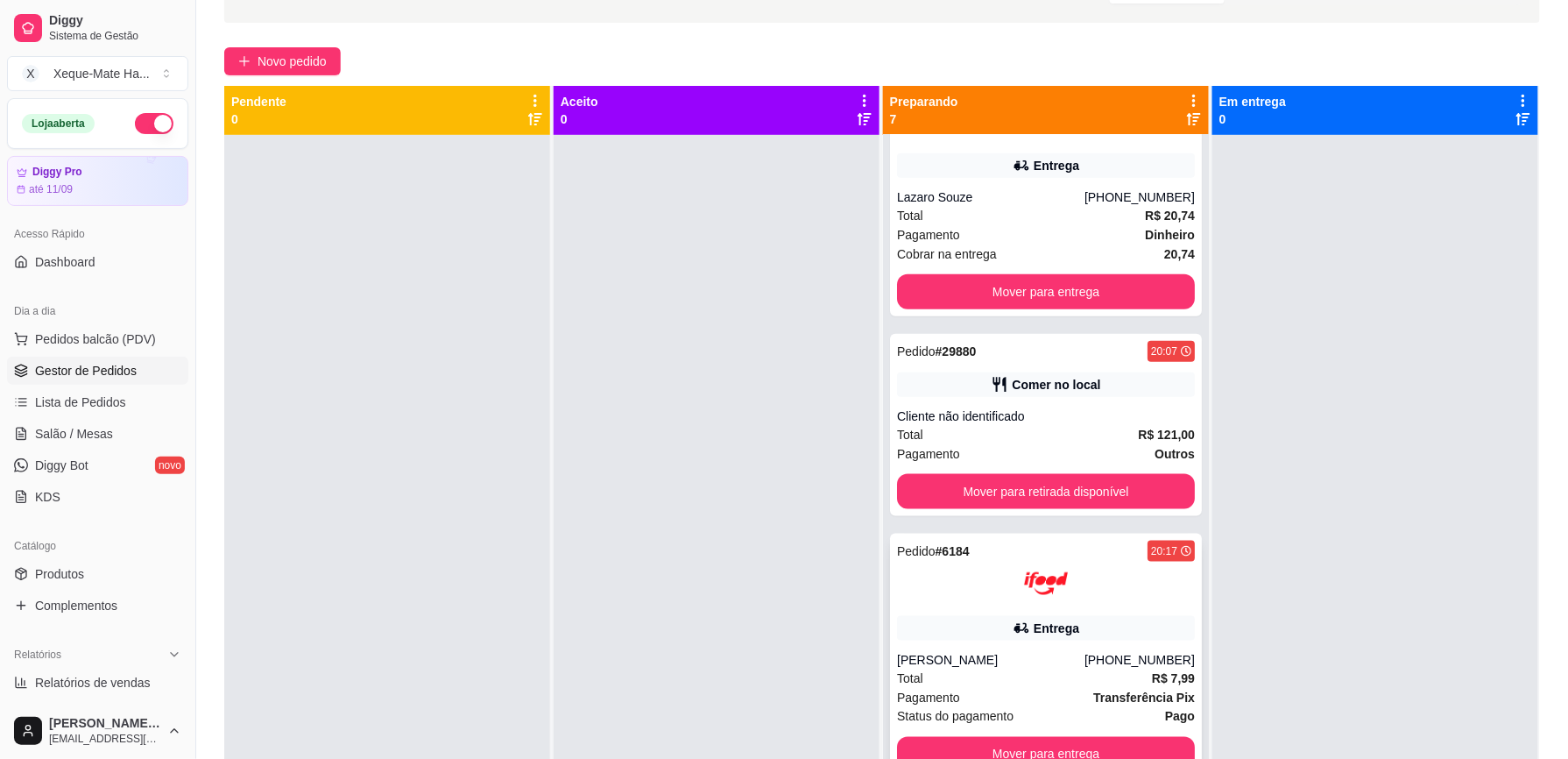
click at [1093, 607] on div "Pedido # 6184 20:17 Entrega [PERSON_NAME] [PHONE_NUMBER] Total R$ 7,99 Pagament…" at bounding box center [1046, 655] width 312 height 245
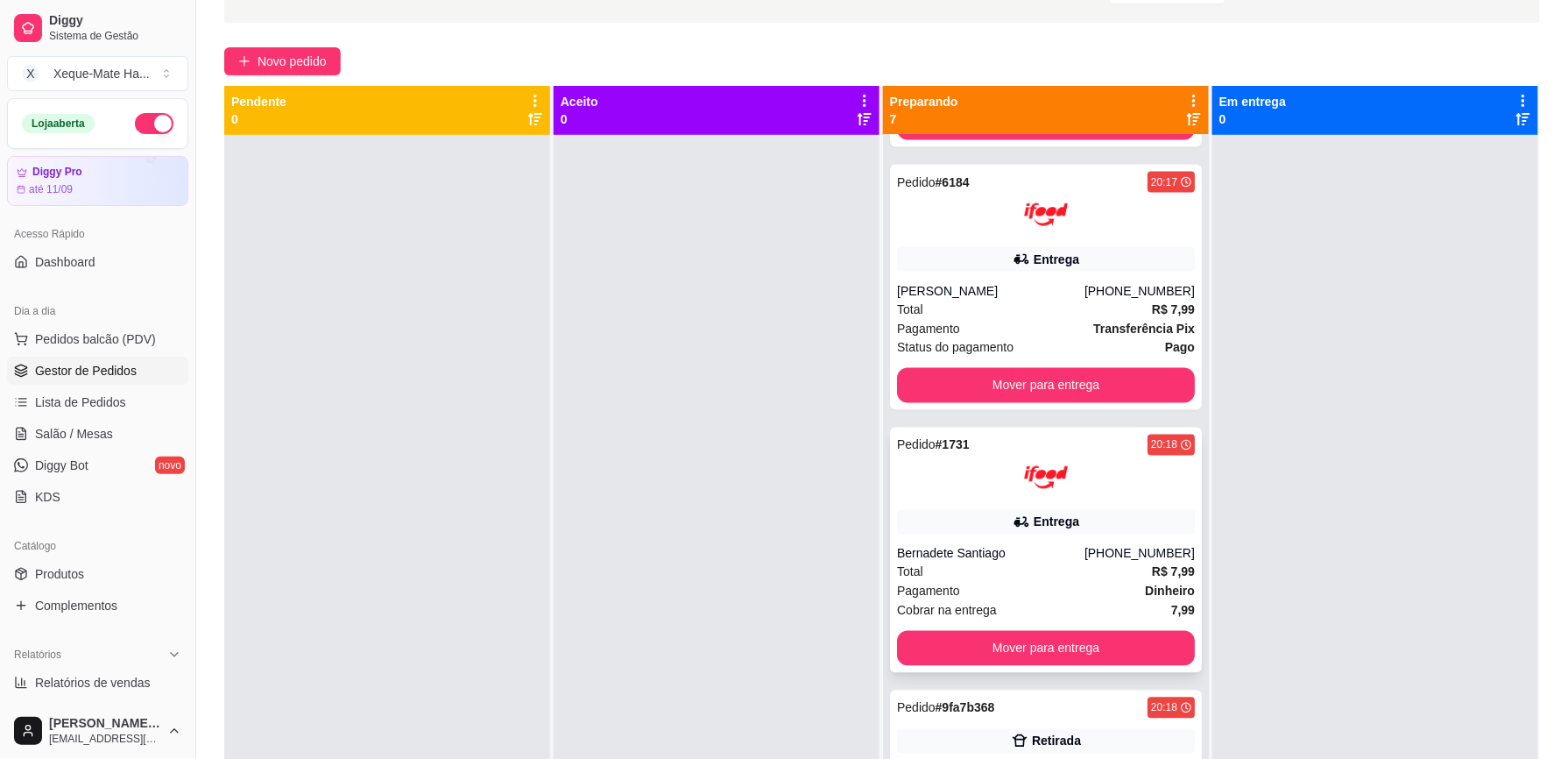
scroll to position [996, 0]
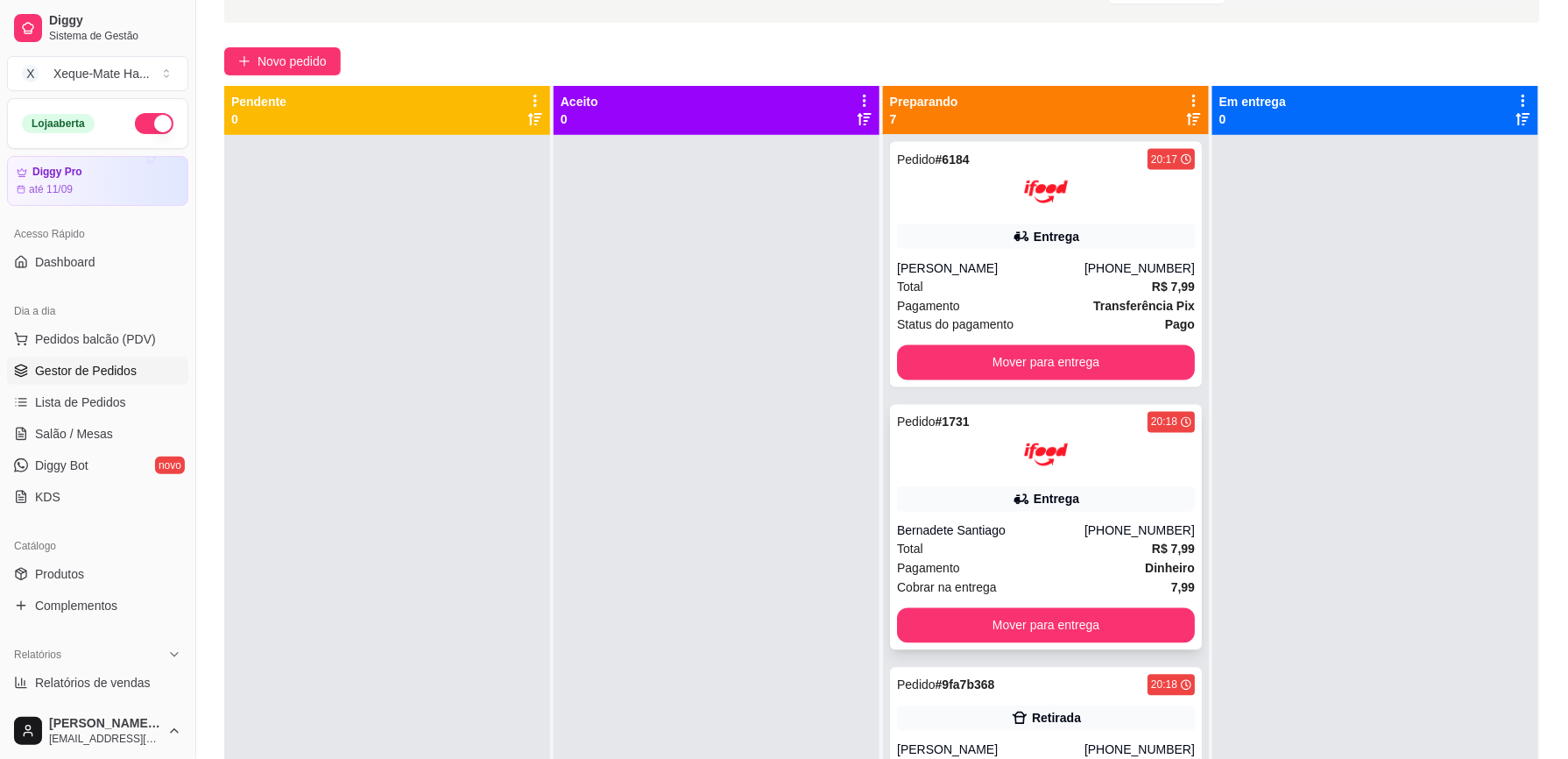
click at [1041, 462] on img at bounding box center [1045, 454] width 44 height 44
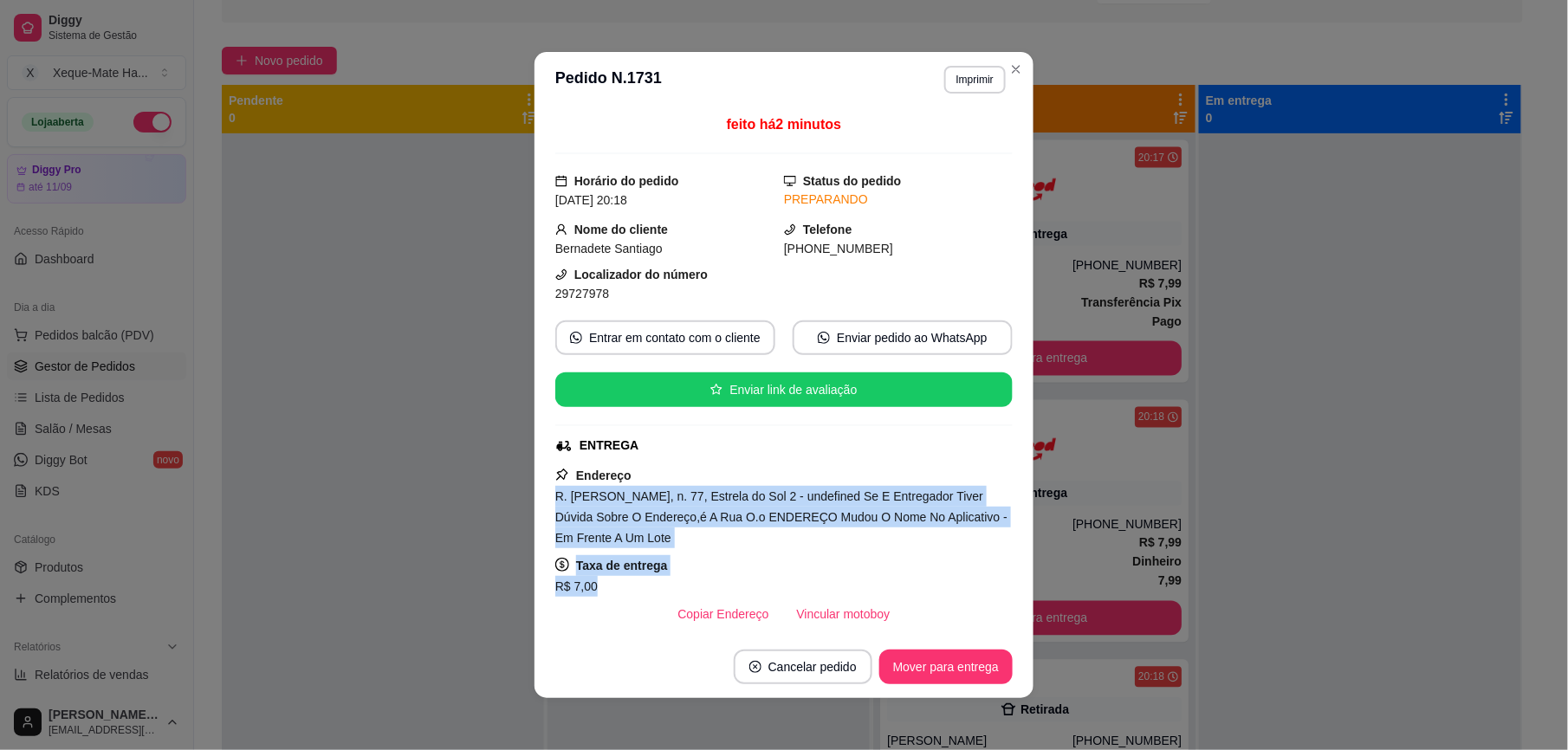
drag, startPoint x: 544, startPoint y: 495, endPoint x: 1030, endPoint y: 585, distance: 494.3
click at [1030, 585] on div "**********" at bounding box center [784, 375] width 1568 height 750
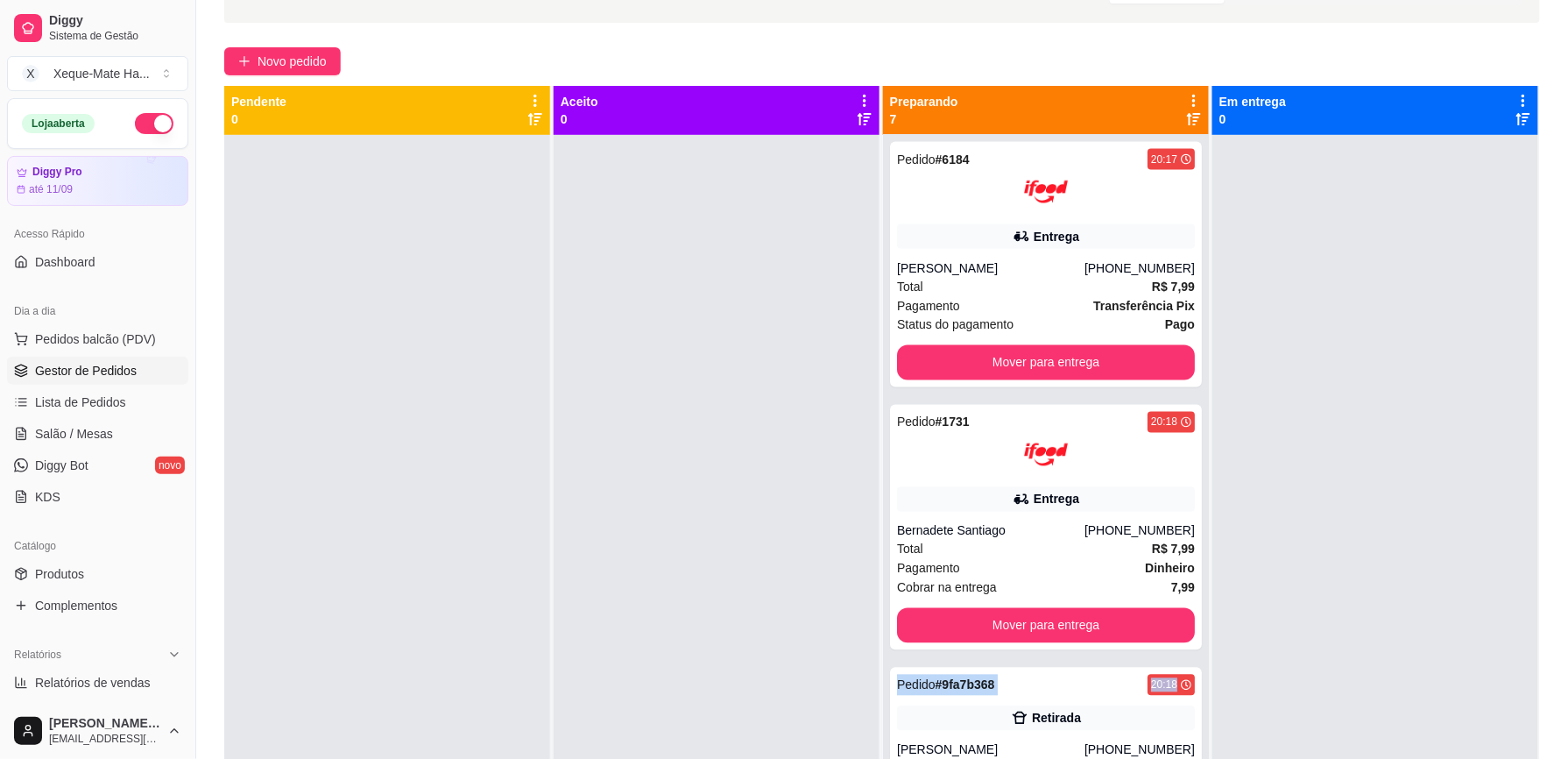
drag, startPoint x: 1175, startPoint y: 691, endPoint x: 1184, endPoint y: 610, distance: 81.5
click at [1184, 610] on div "Pedido # 0203 20:00 Entrega Lais Mariano [PHONE_NUMBER] Total R$ 37,99 Pagament…" at bounding box center [1046, 514] width 326 height 759
drag, startPoint x: 1184, startPoint y: 610, endPoint x: 1212, endPoint y: 651, distance: 49.6
click at [1212, 651] on div at bounding box center [1375, 514] width 326 height 759
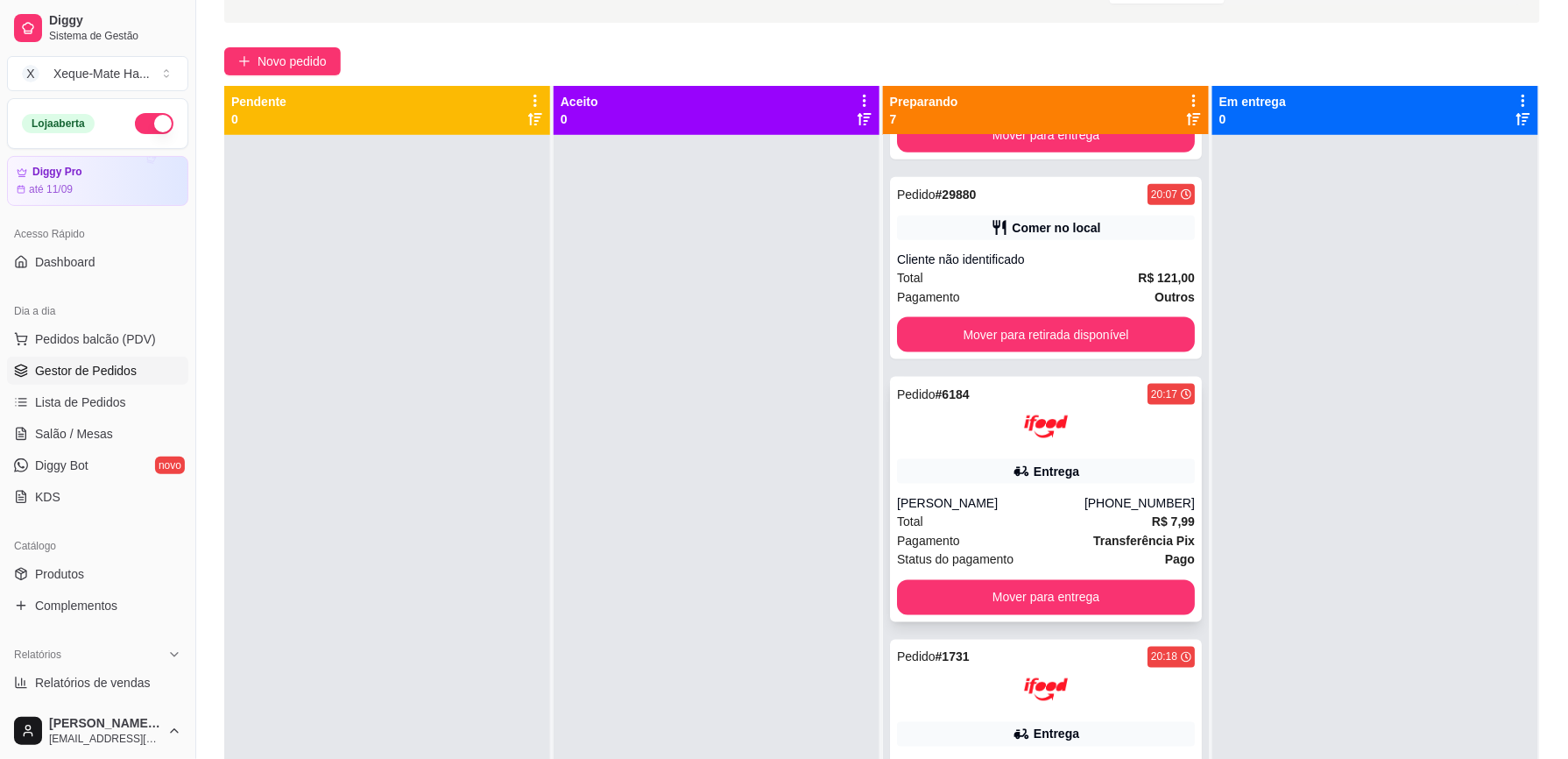
scroll to position [719, 0]
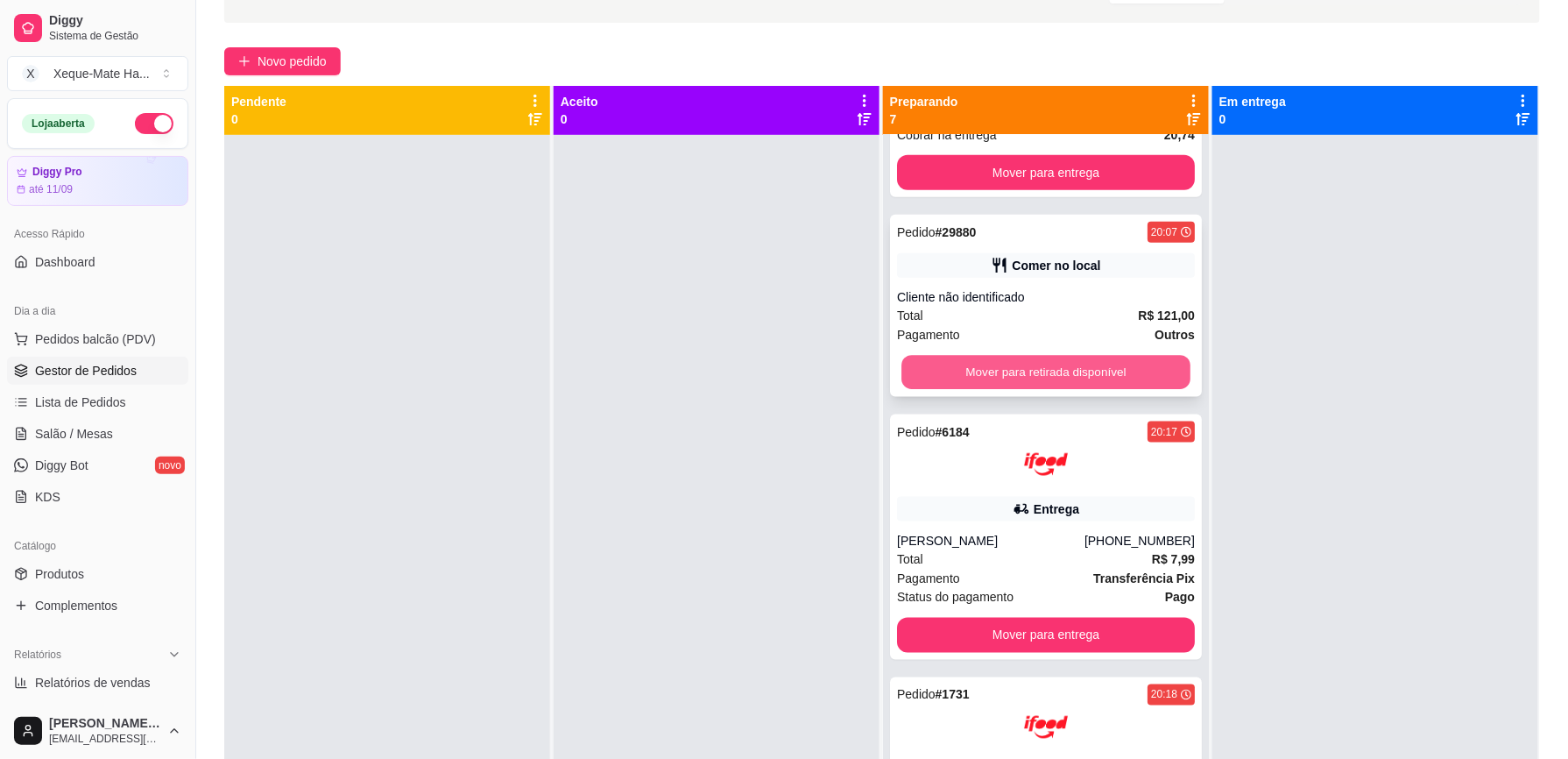
click at [1097, 368] on button "Mover para retirada disponível" at bounding box center [1046, 372] width 289 height 34
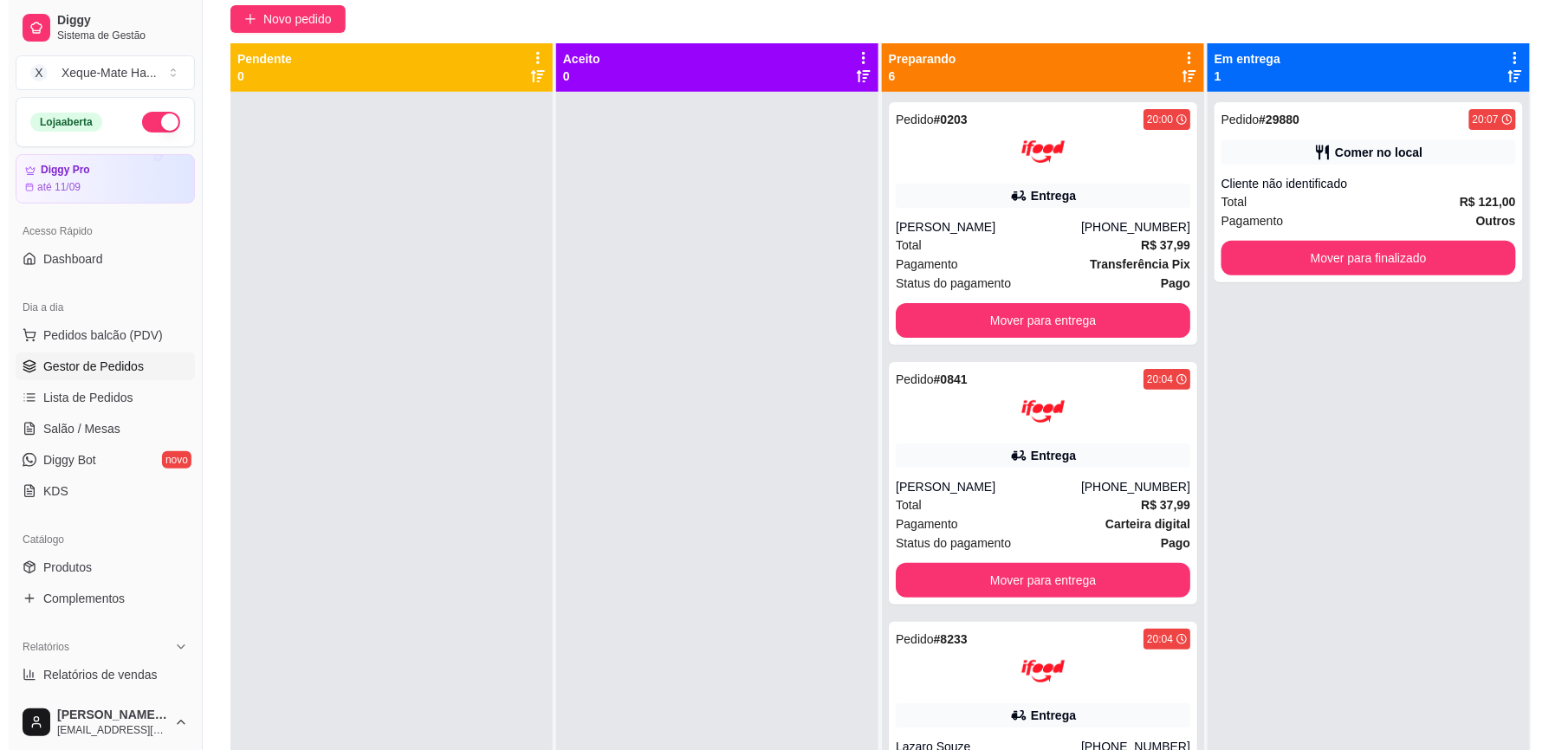
scroll to position [139, 0]
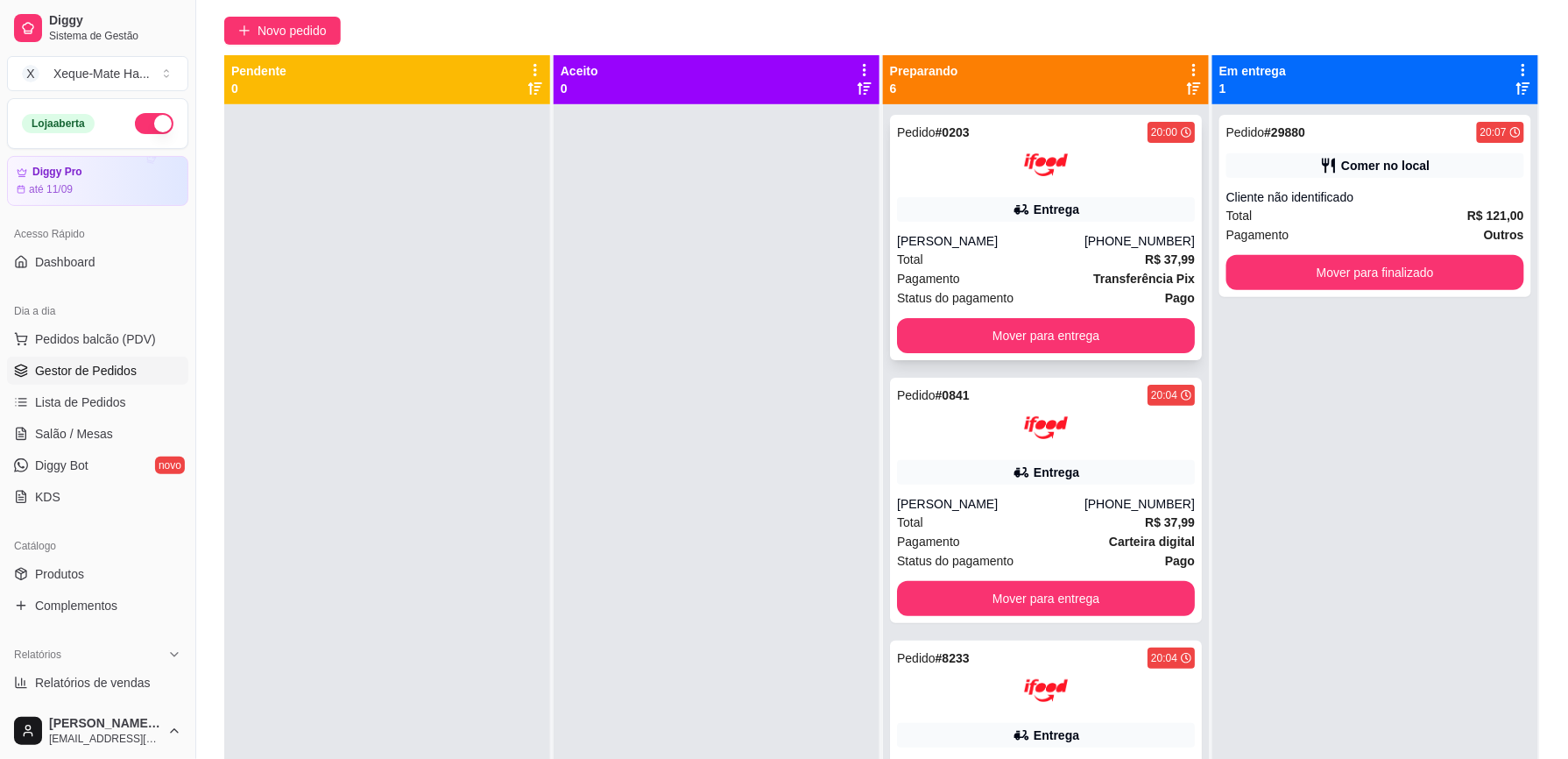
click at [1114, 184] on div at bounding box center [1045, 164] width 298 height 44
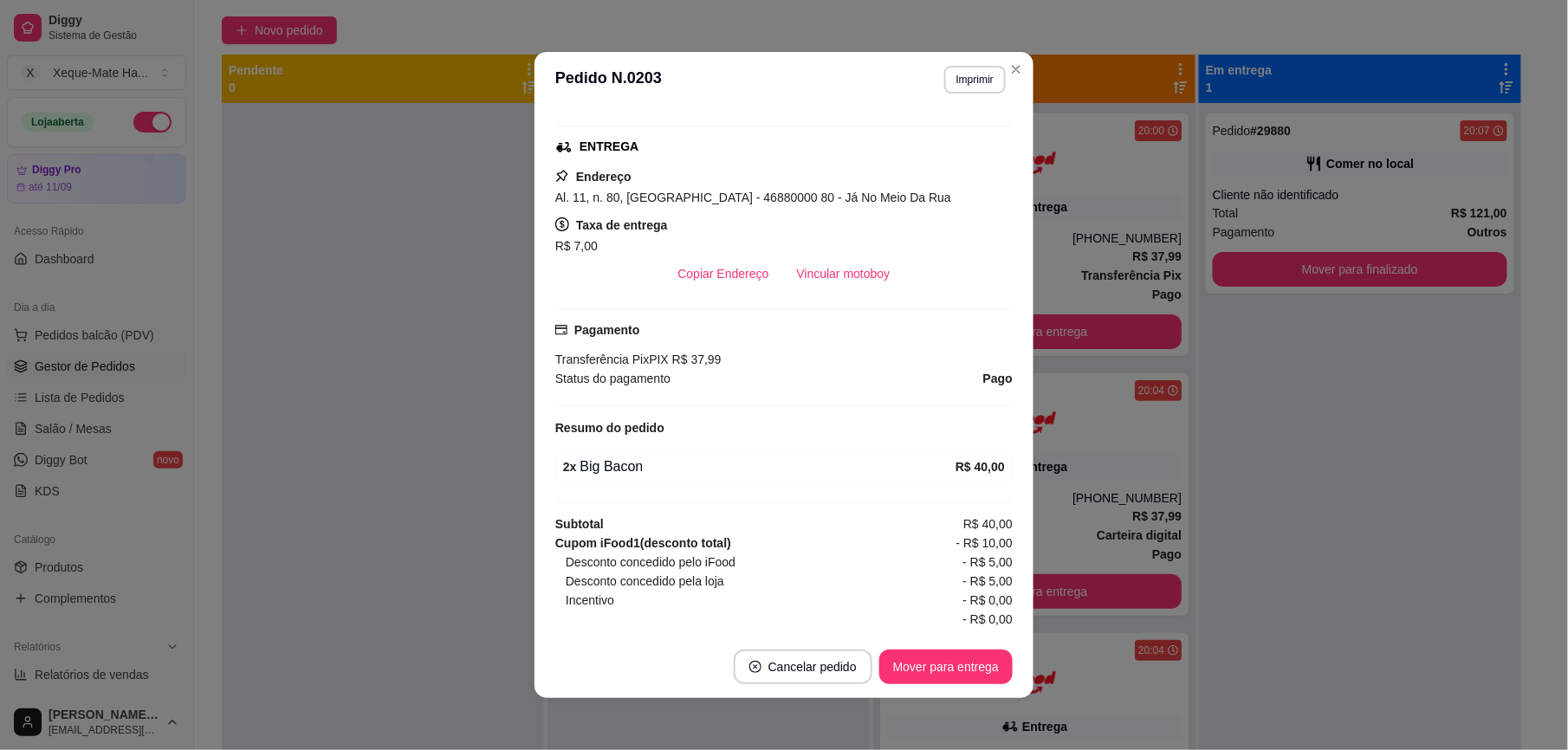
scroll to position [345, 0]
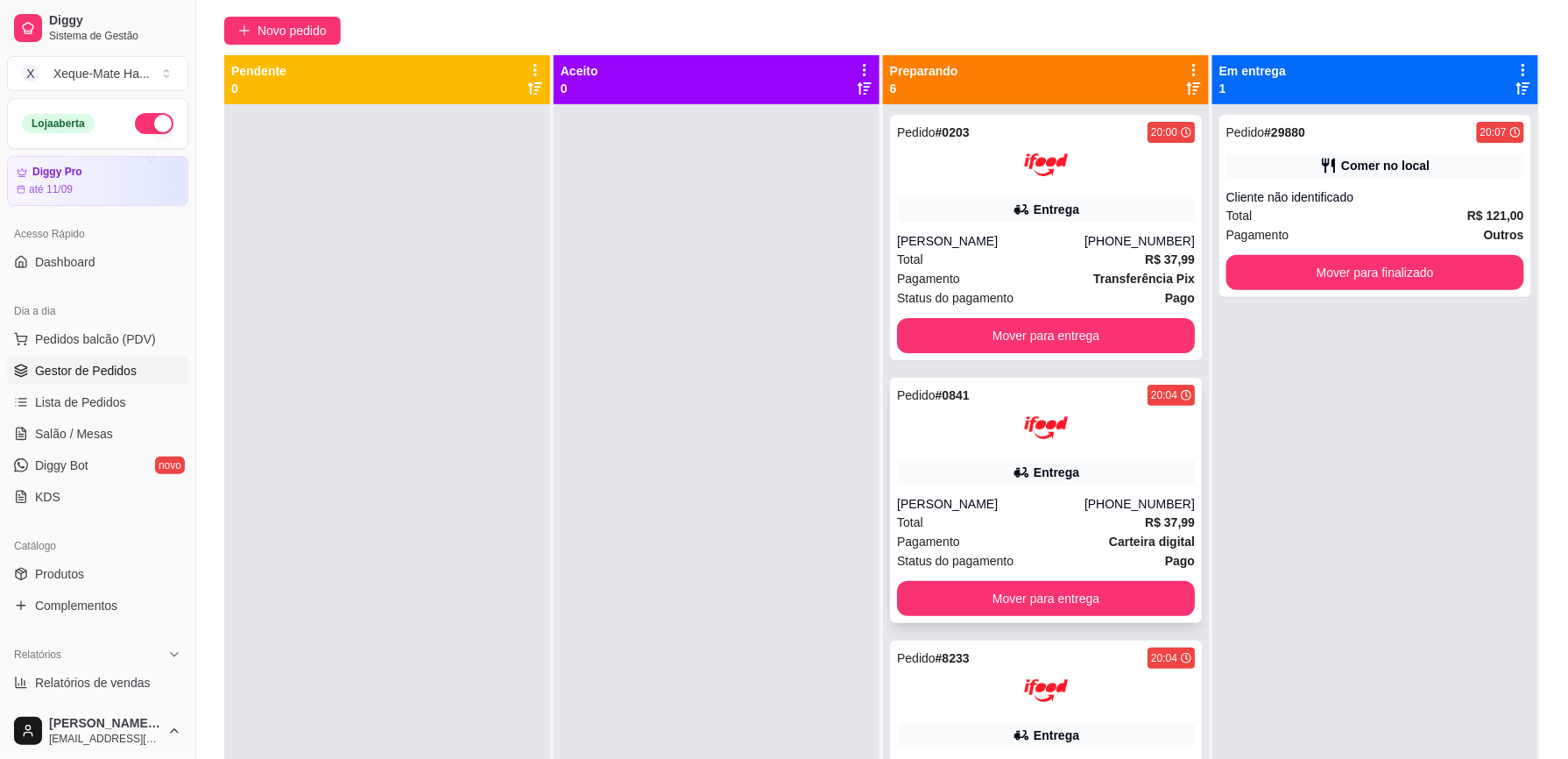
click at [1113, 459] on div "Pedido # 0841 20:04 Entrega [PERSON_NAME] [PHONE_NUMBER] Total R$ 37,99 Pagamen…" at bounding box center [1046, 500] width 312 height 245
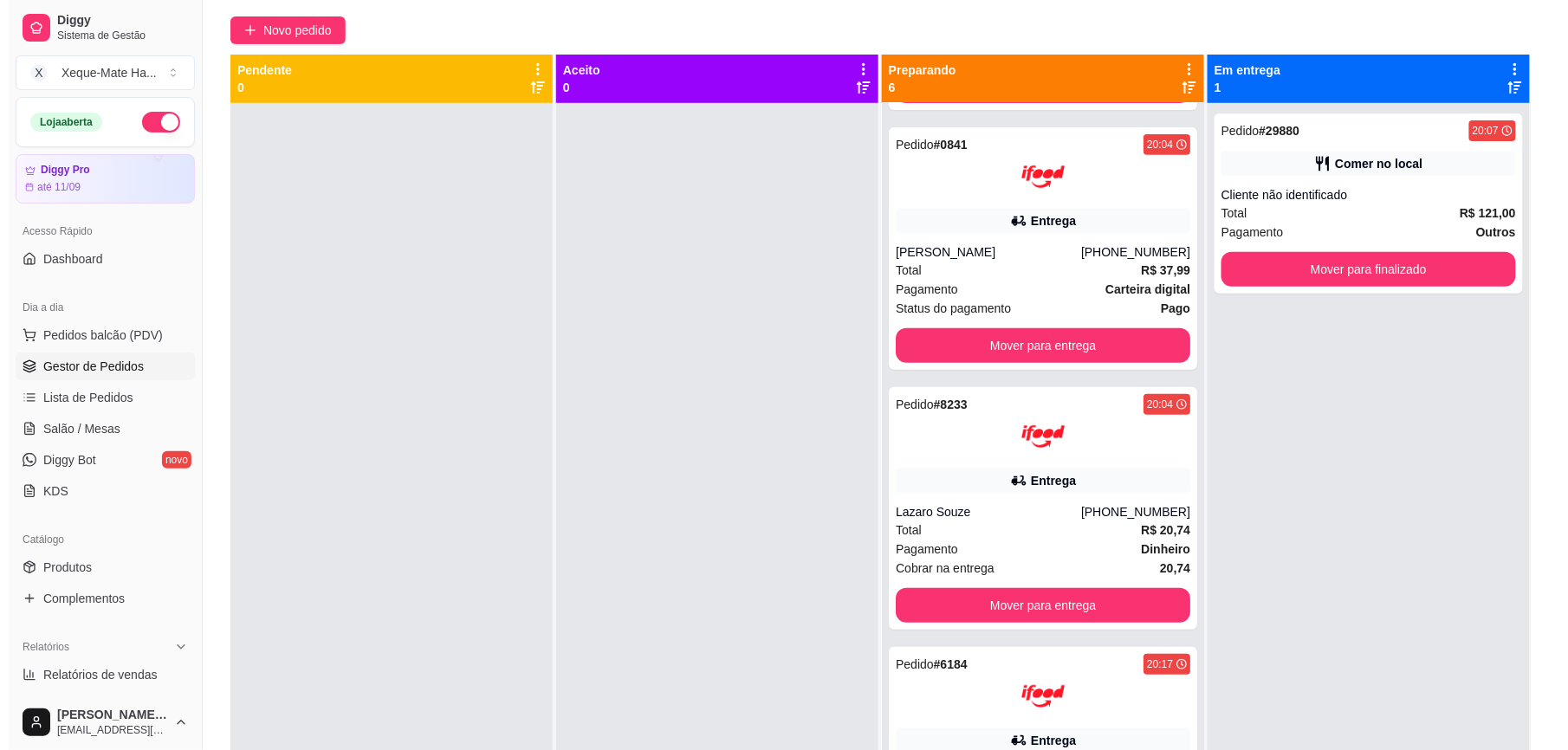
scroll to position [287, 0]
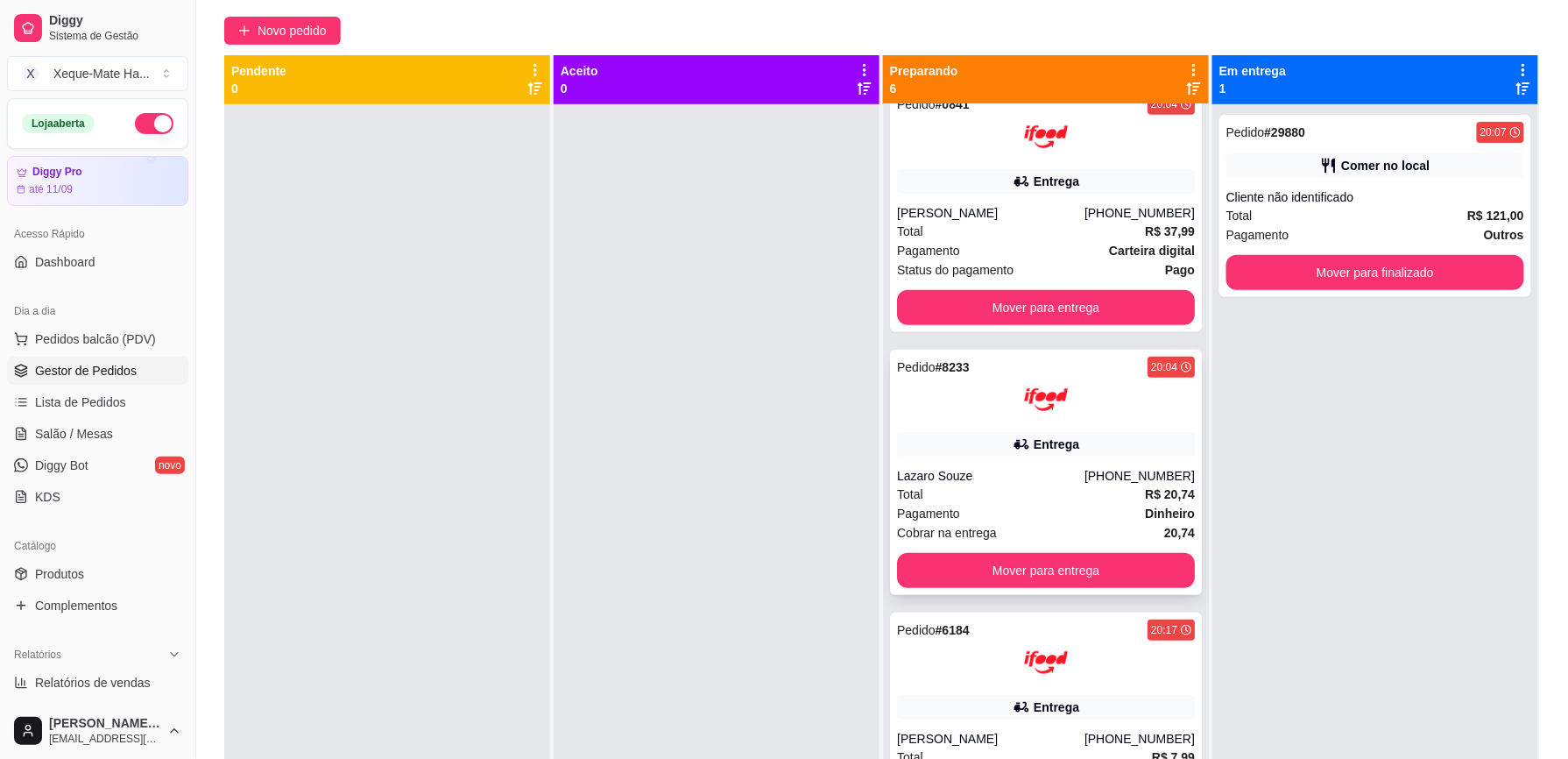
click at [1095, 419] on div at bounding box center [1045, 399] width 298 height 44
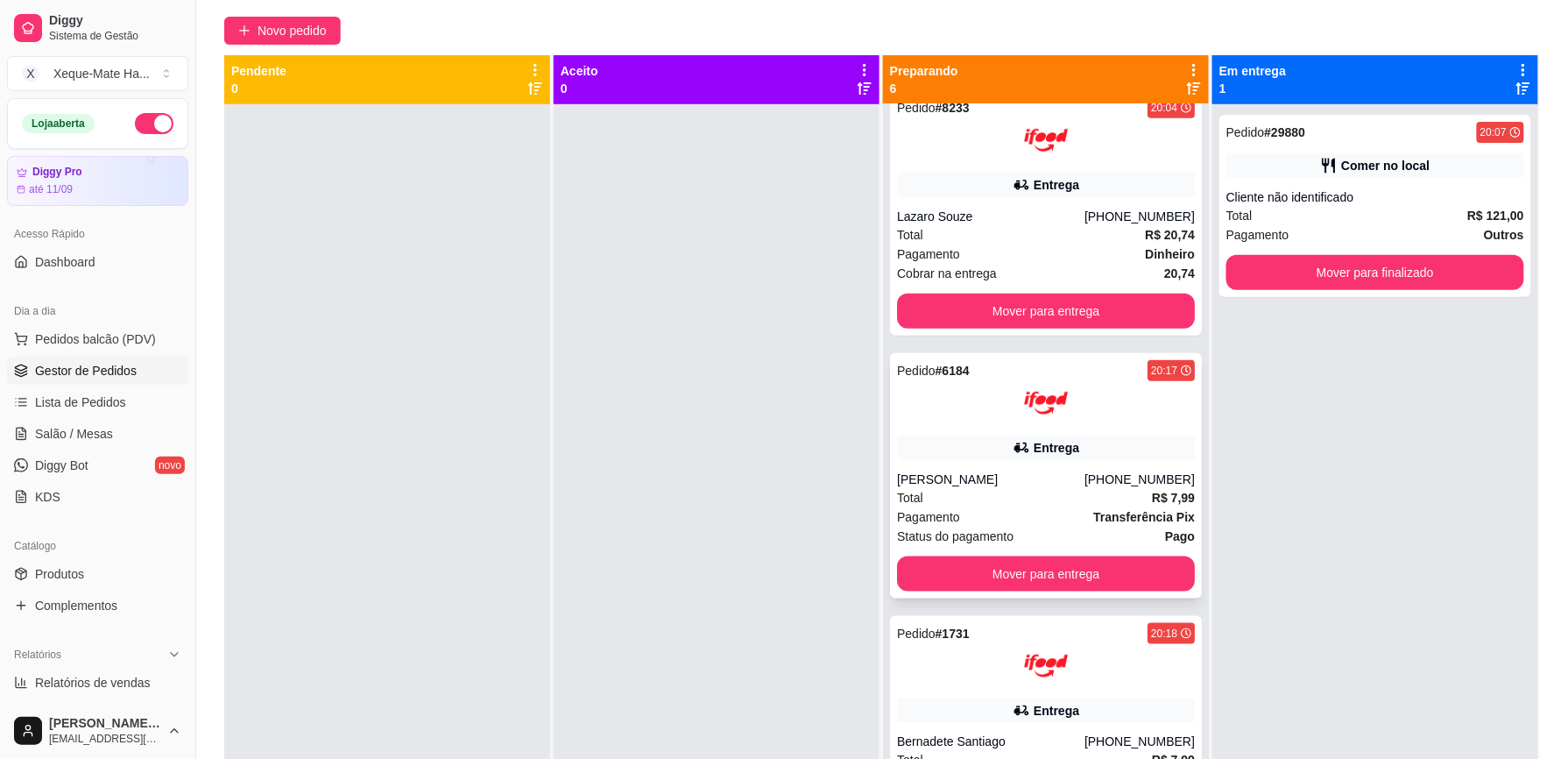
scroll to position [553, 0]
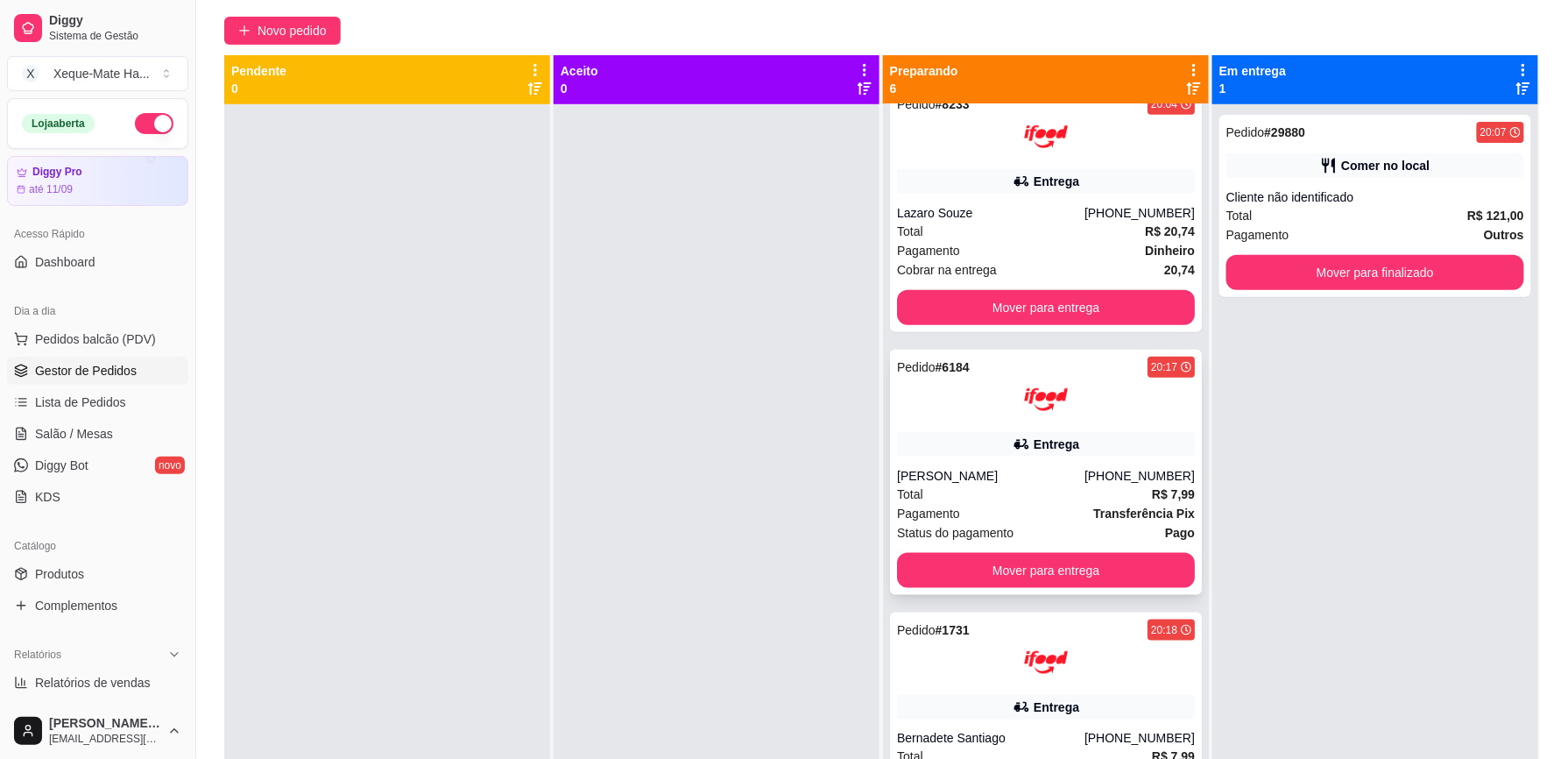
click at [1095, 467] on div "Pedido # 6184 20:17 Entrega [PERSON_NAME] [PHONE_NUMBER] Total R$ 7,99 Pagament…" at bounding box center [1046, 472] width 312 height 245
click at [1150, 663] on div at bounding box center [1045, 662] width 298 height 44
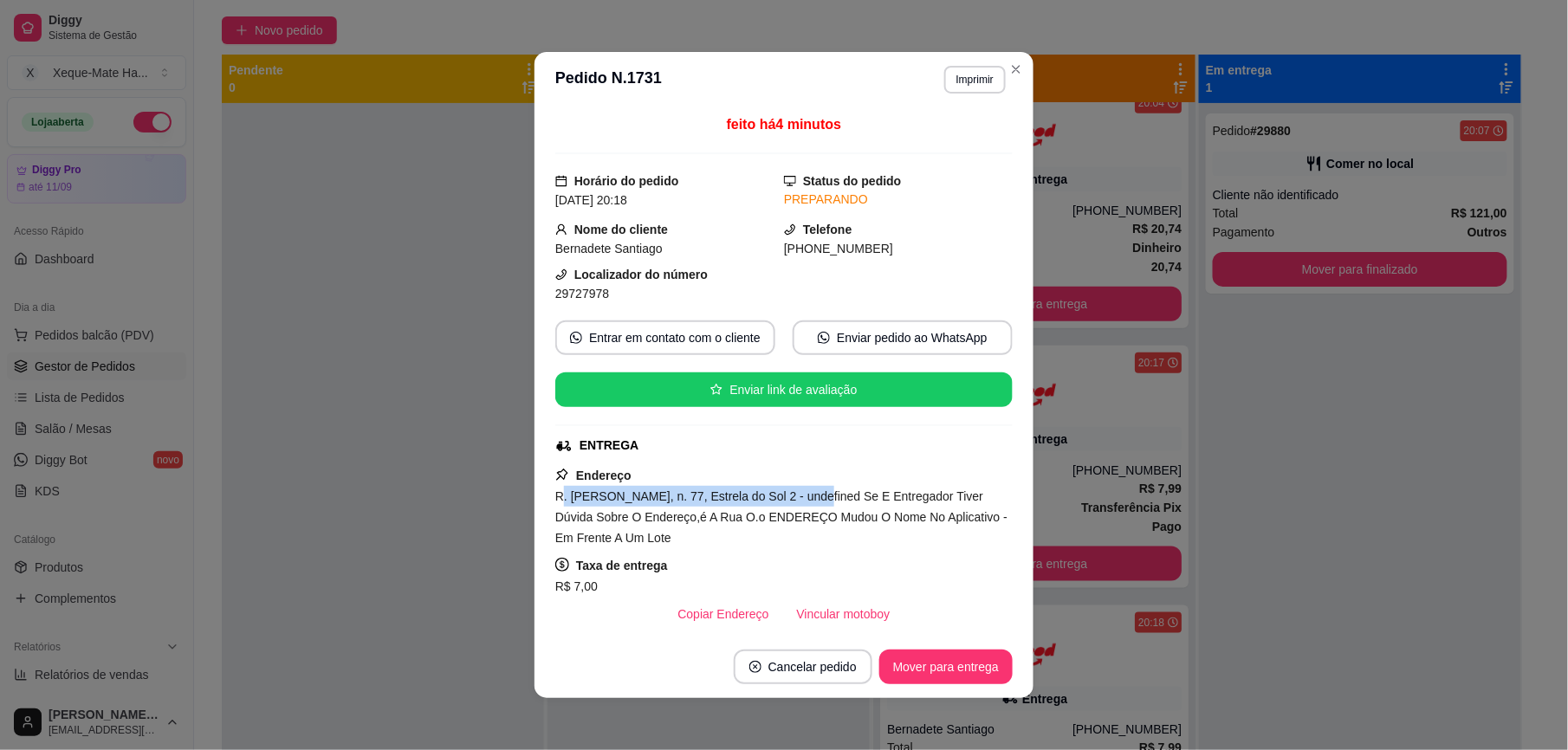
drag, startPoint x: 554, startPoint y: 499, endPoint x: 784, endPoint y: 497, distance: 230.0
click at [784, 497] on span "R. [PERSON_NAME], n. 77, Estrela do Sol 2 - undefined Se E Entregador Tiver Dúv…" at bounding box center [781, 517] width 452 height 56
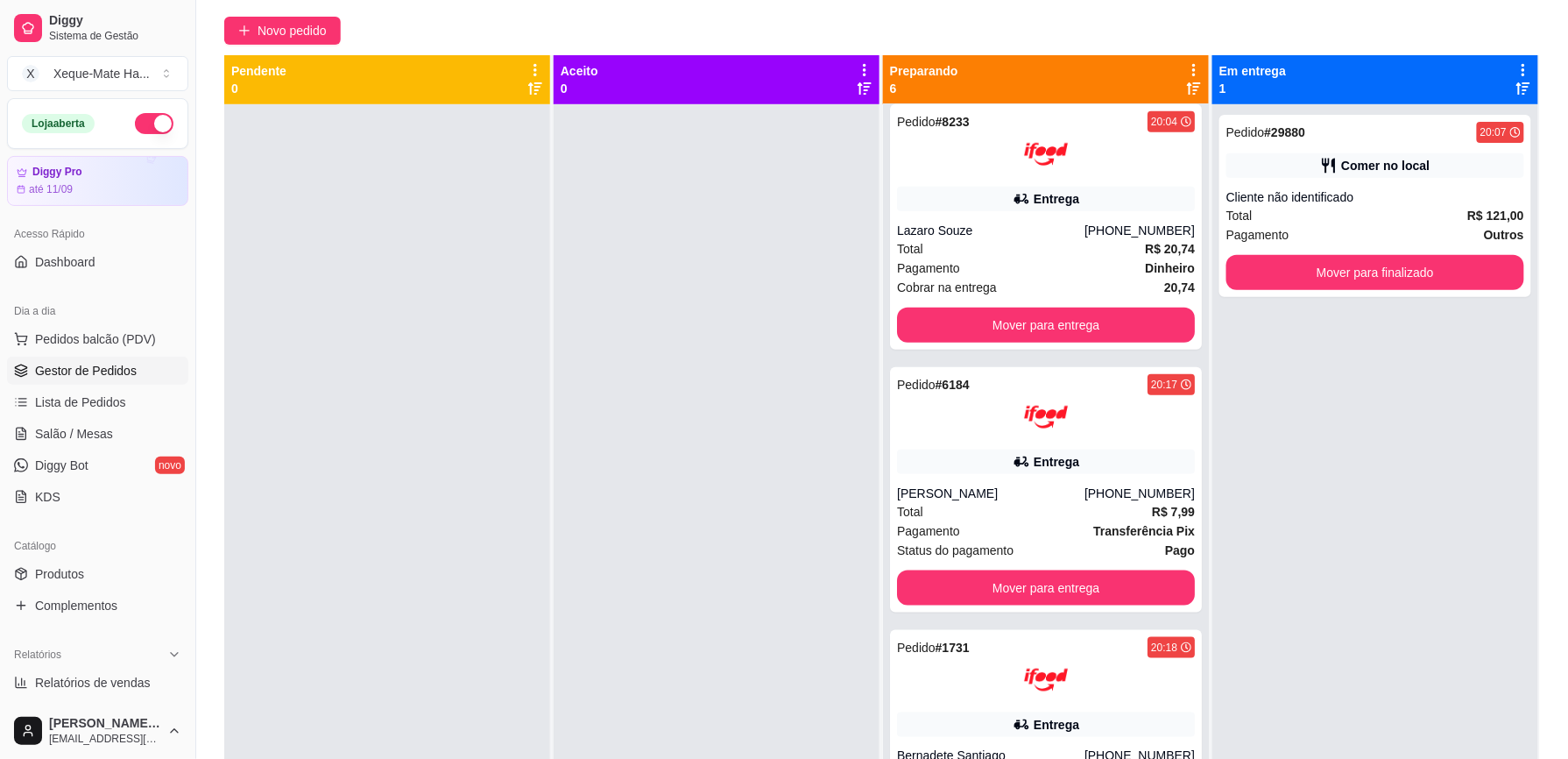
scroll to position [796, 0]
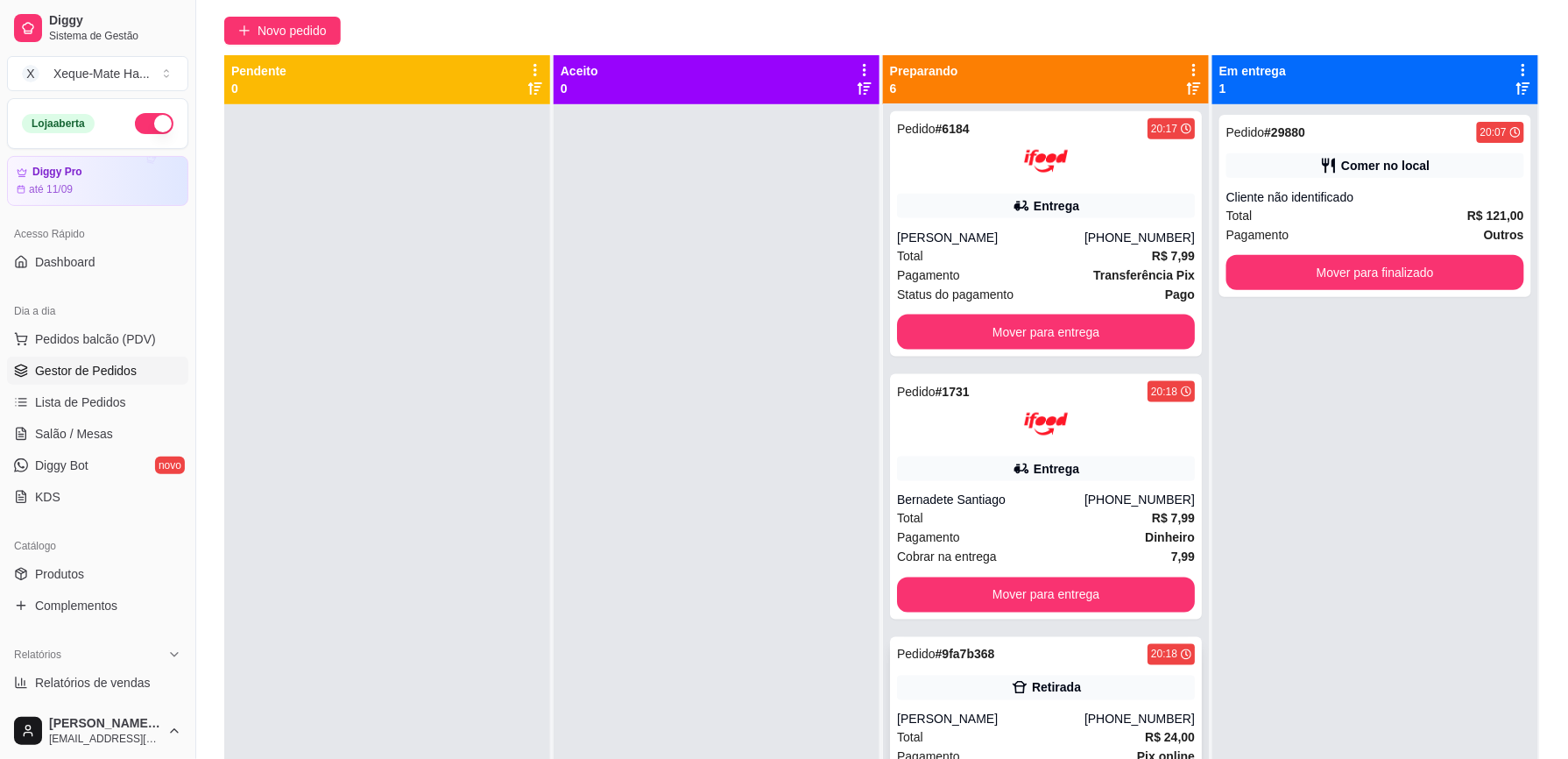
click at [1121, 690] on div "Retirada" at bounding box center [1045, 687] width 298 height 24
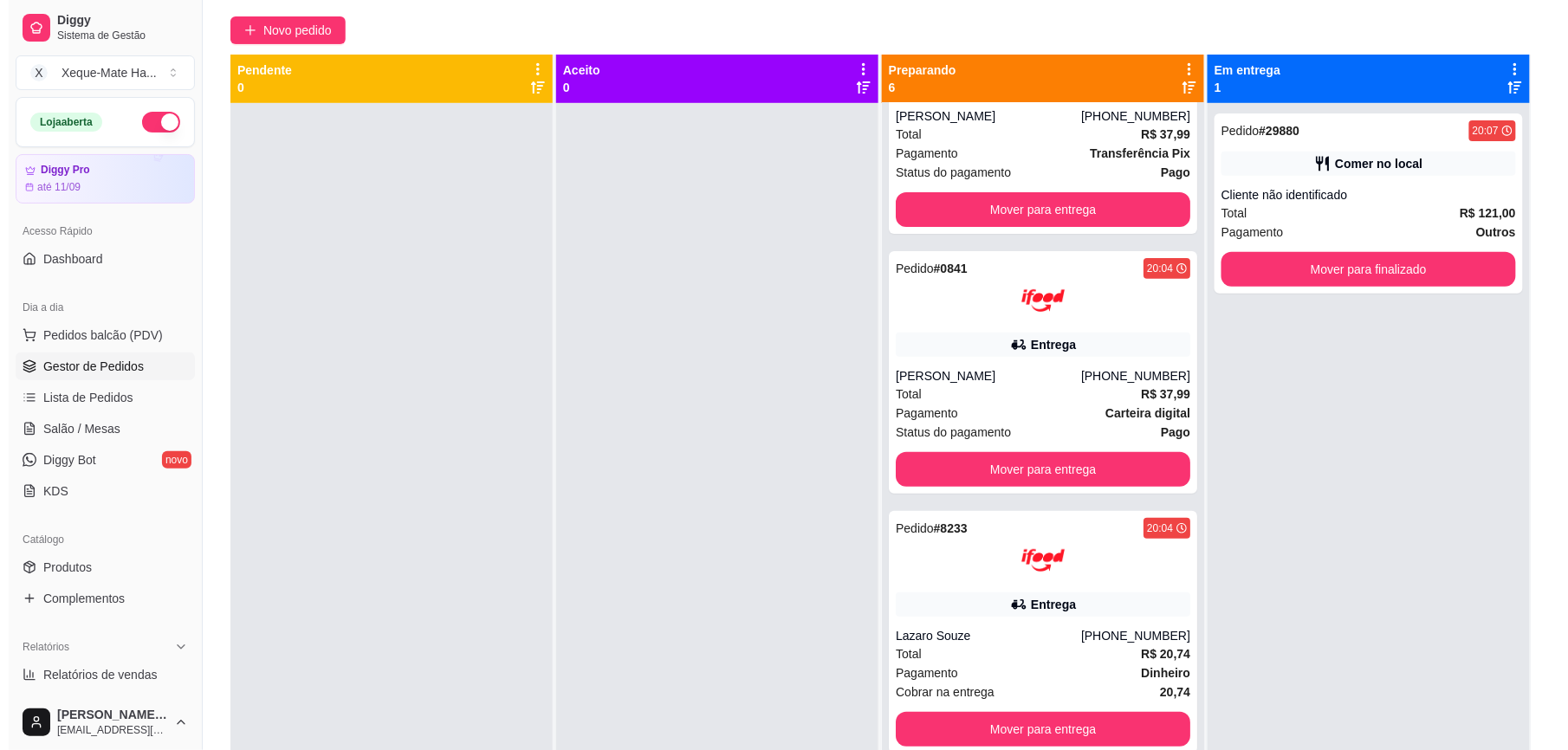
scroll to position [0, 0]
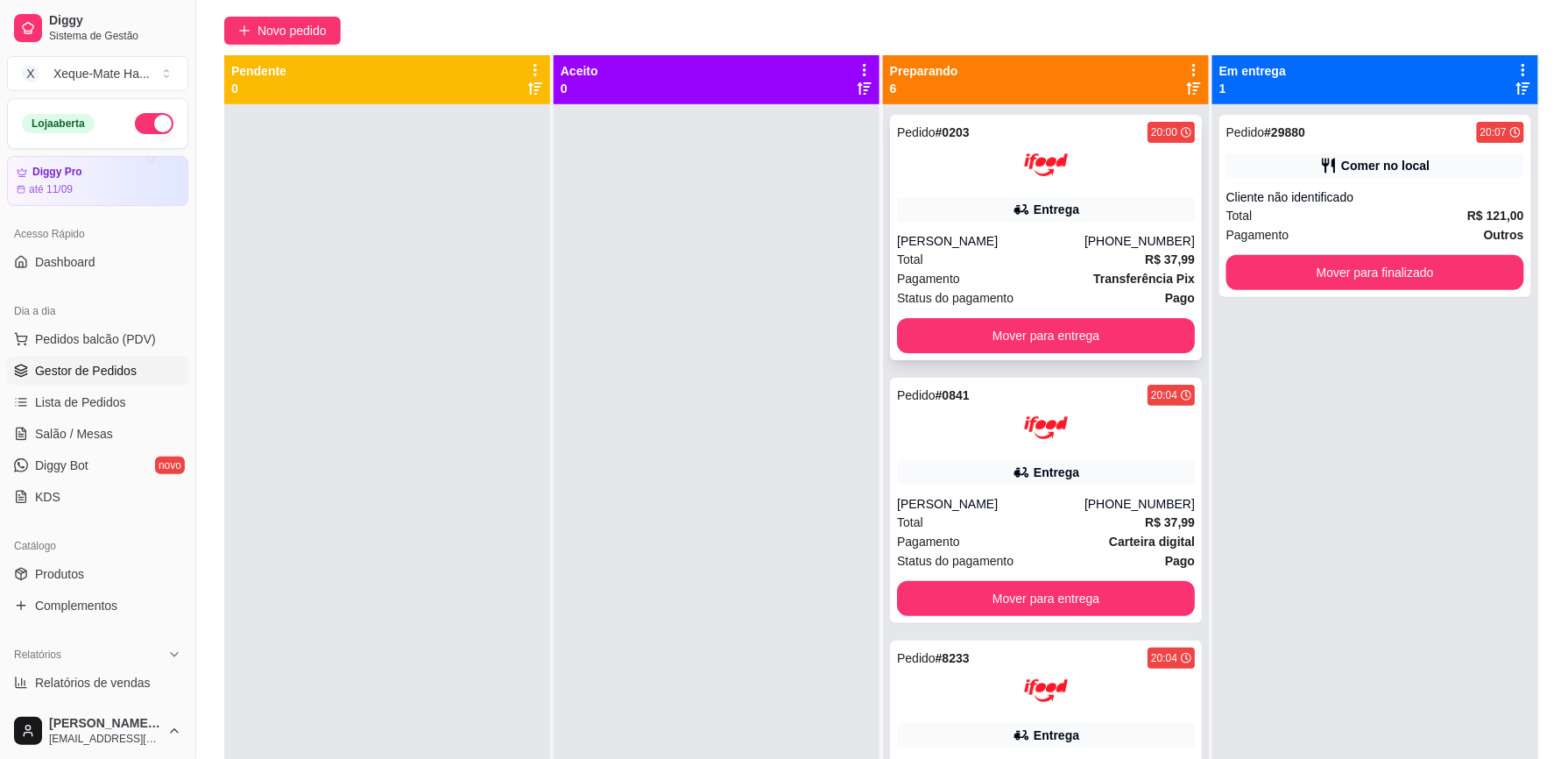
click at [1002, 190] on div "Pedido # 0203 20:00 Entrega Lais [PERSON_NAME] [PHONE_NUMBER] Total R$ 37,99 Pa…" at bounding box center [1046, 237] width 312 height 245
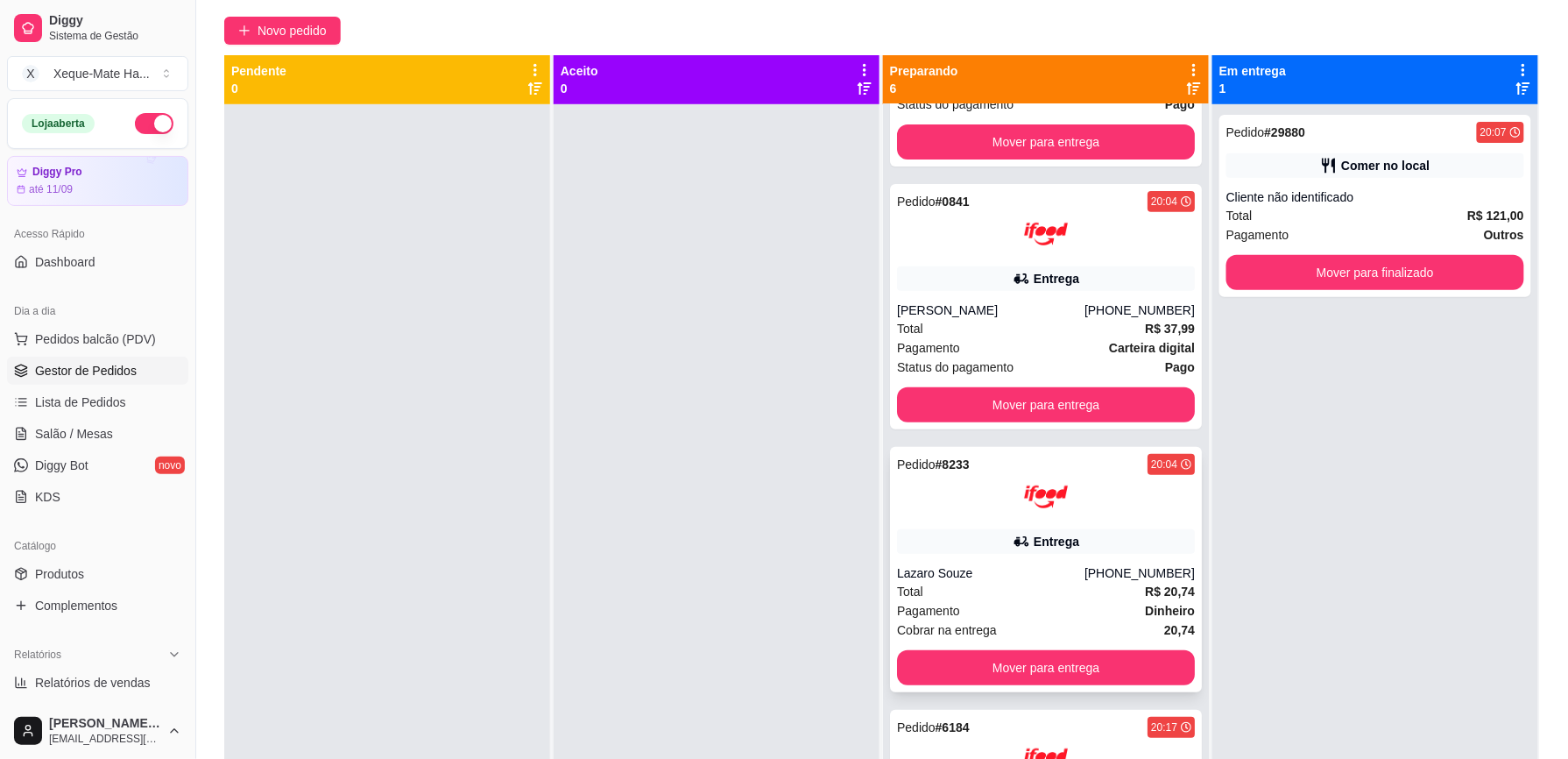
scroll to position [207, 0]
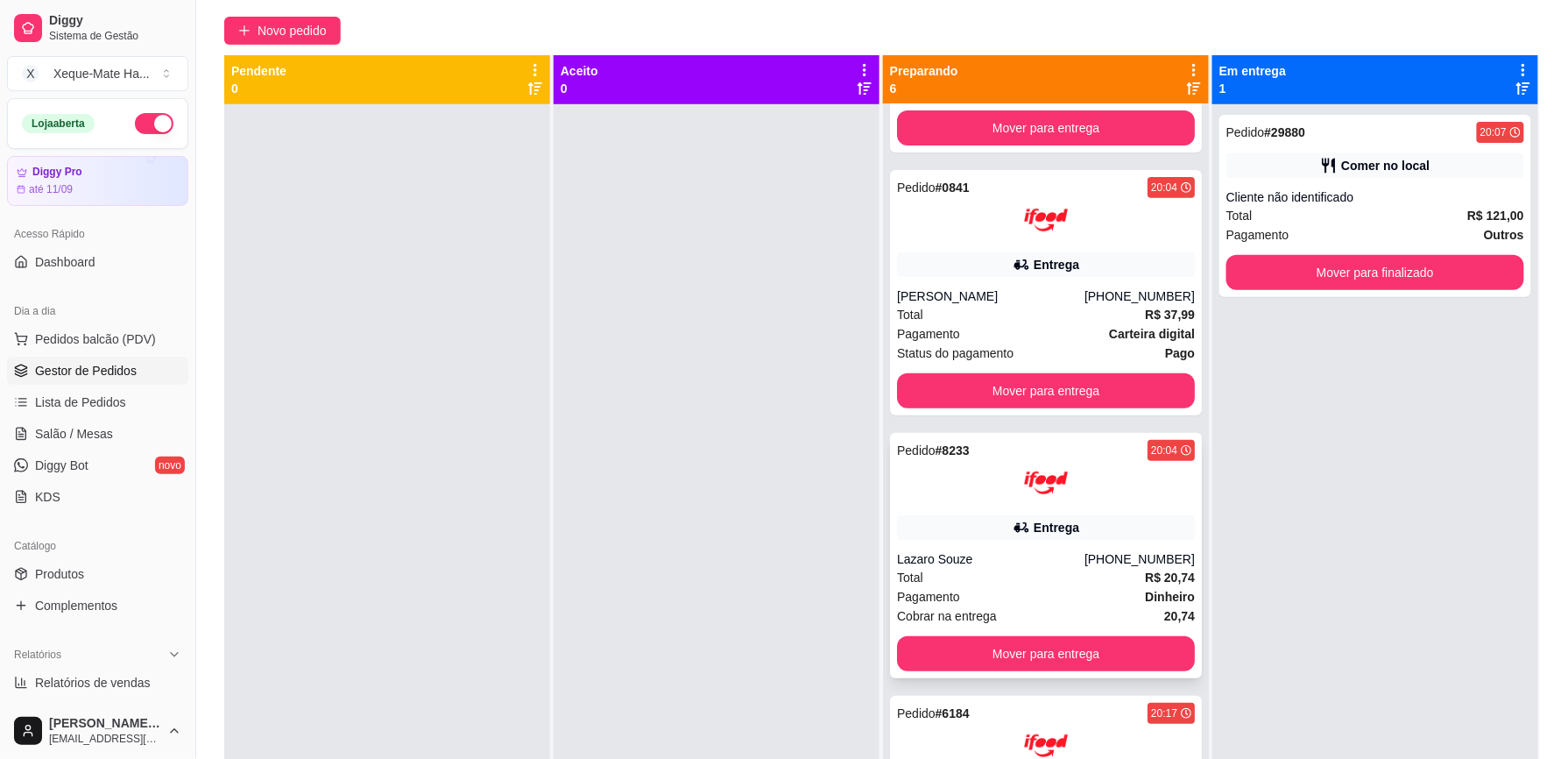
click at [1136, 513] on div "Pedido # 8233 20:04 Entrega Lazaro Souze [PHONE_NUMBER] Total R$ 20,74 Pagament…" at bounding box center [1046, 554] width 312 height 245
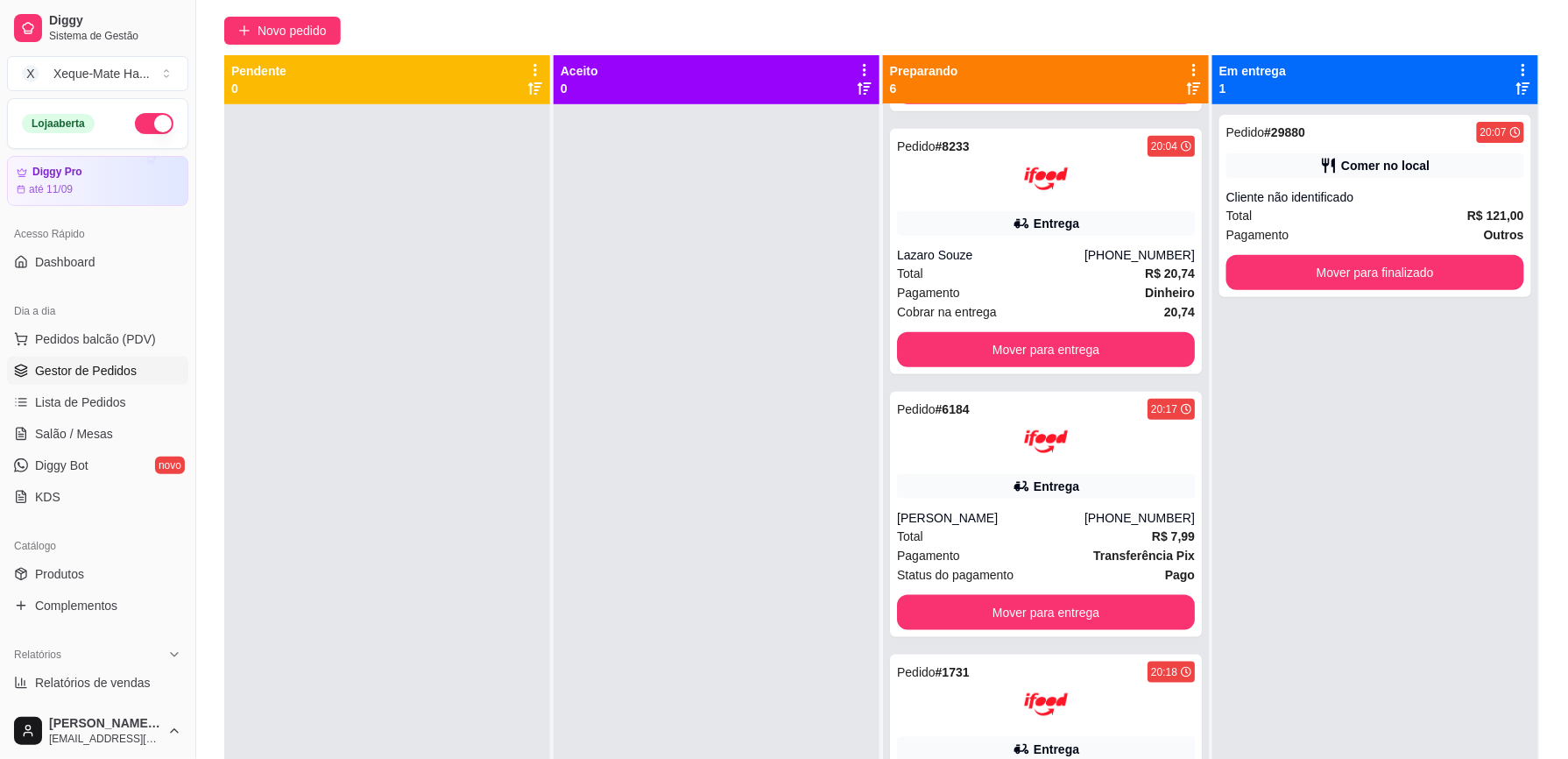
scroll to position [496, 0]
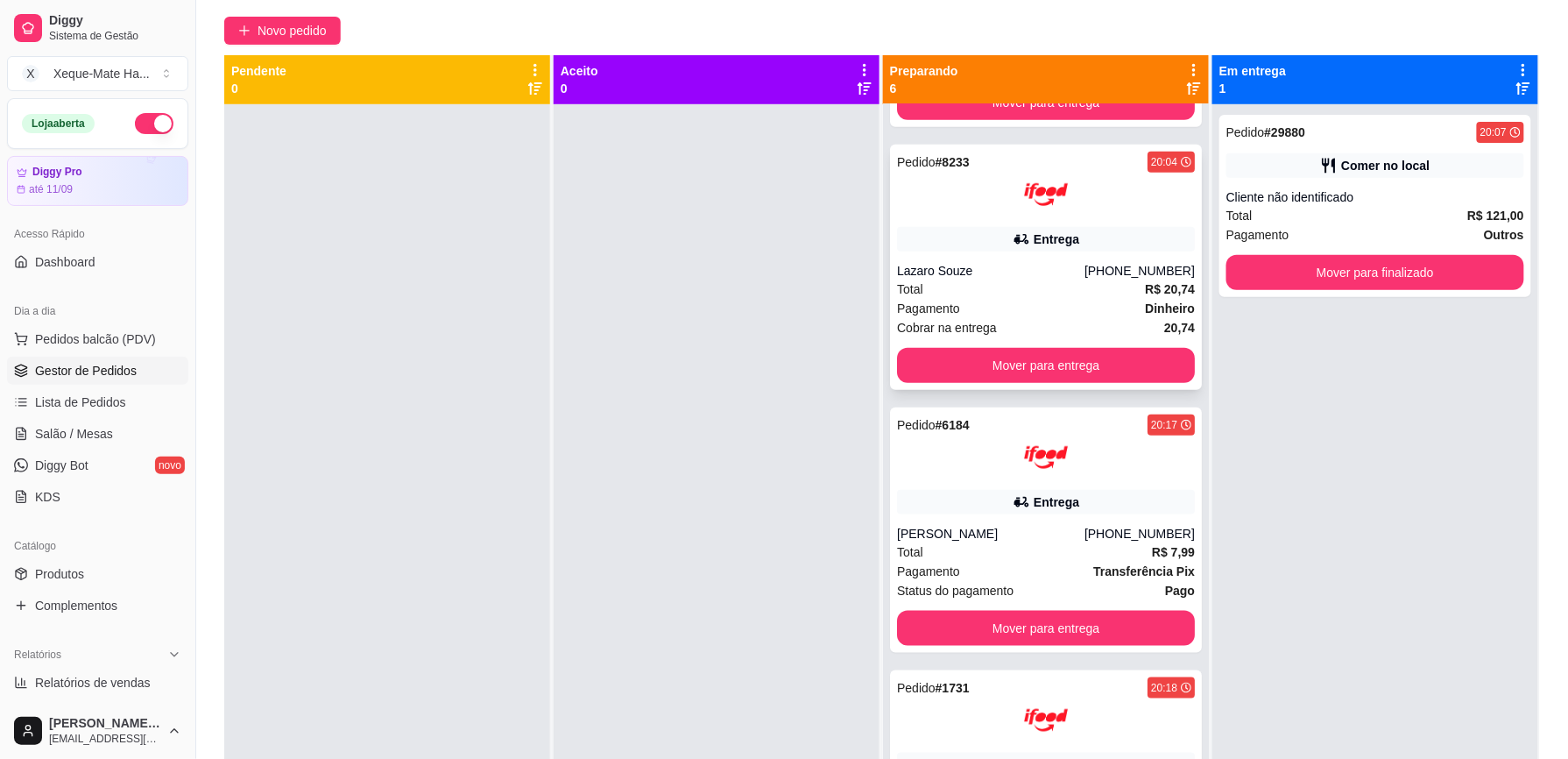
click at [1048, 252] on div "Pedido # 8233 20:04 Entrega Lazaro Souze [PHONE_NUMBER] Total R$ 20,74 Pagament…" at bounding box center [1046, 267] width 312 height 245
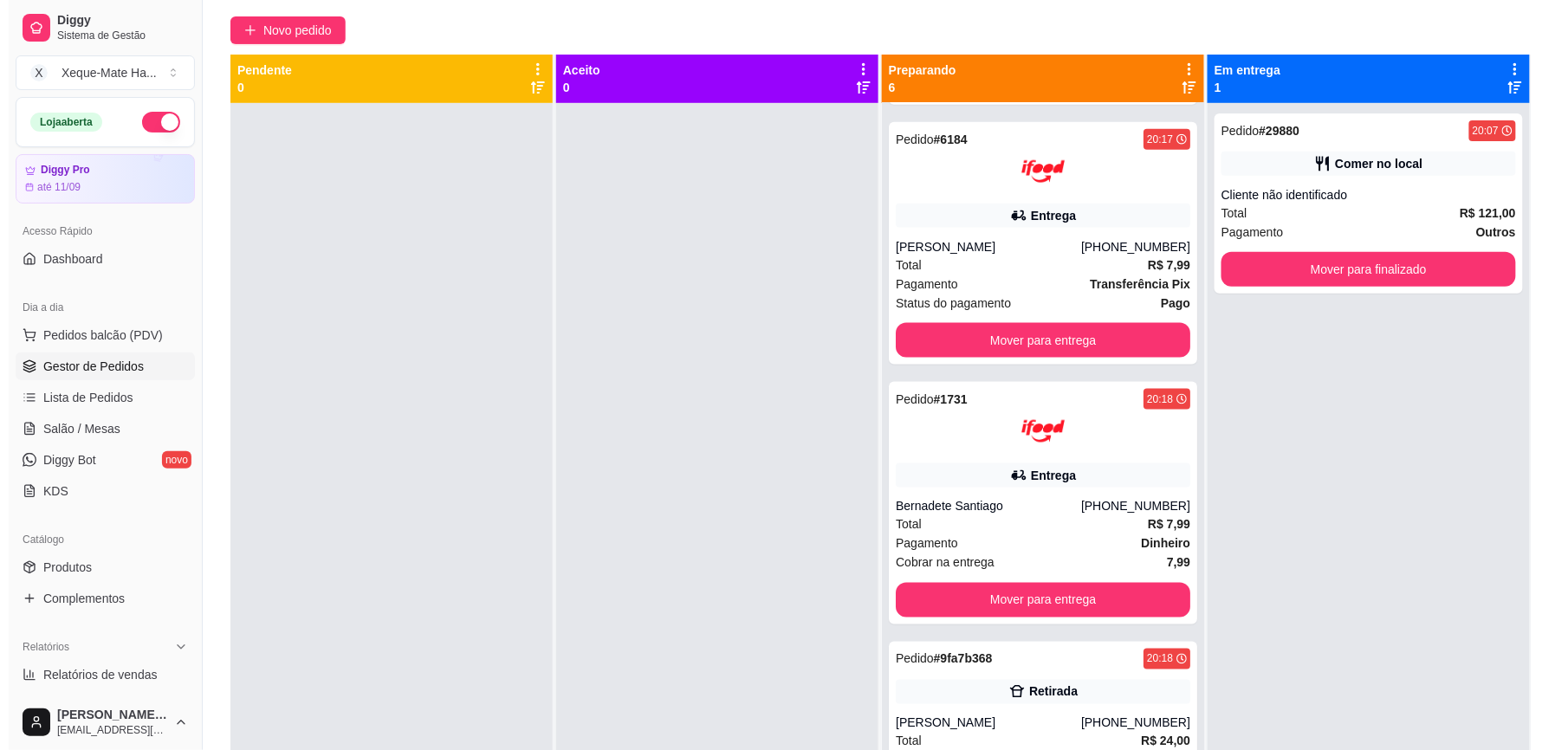
scroll to position [786, 0]
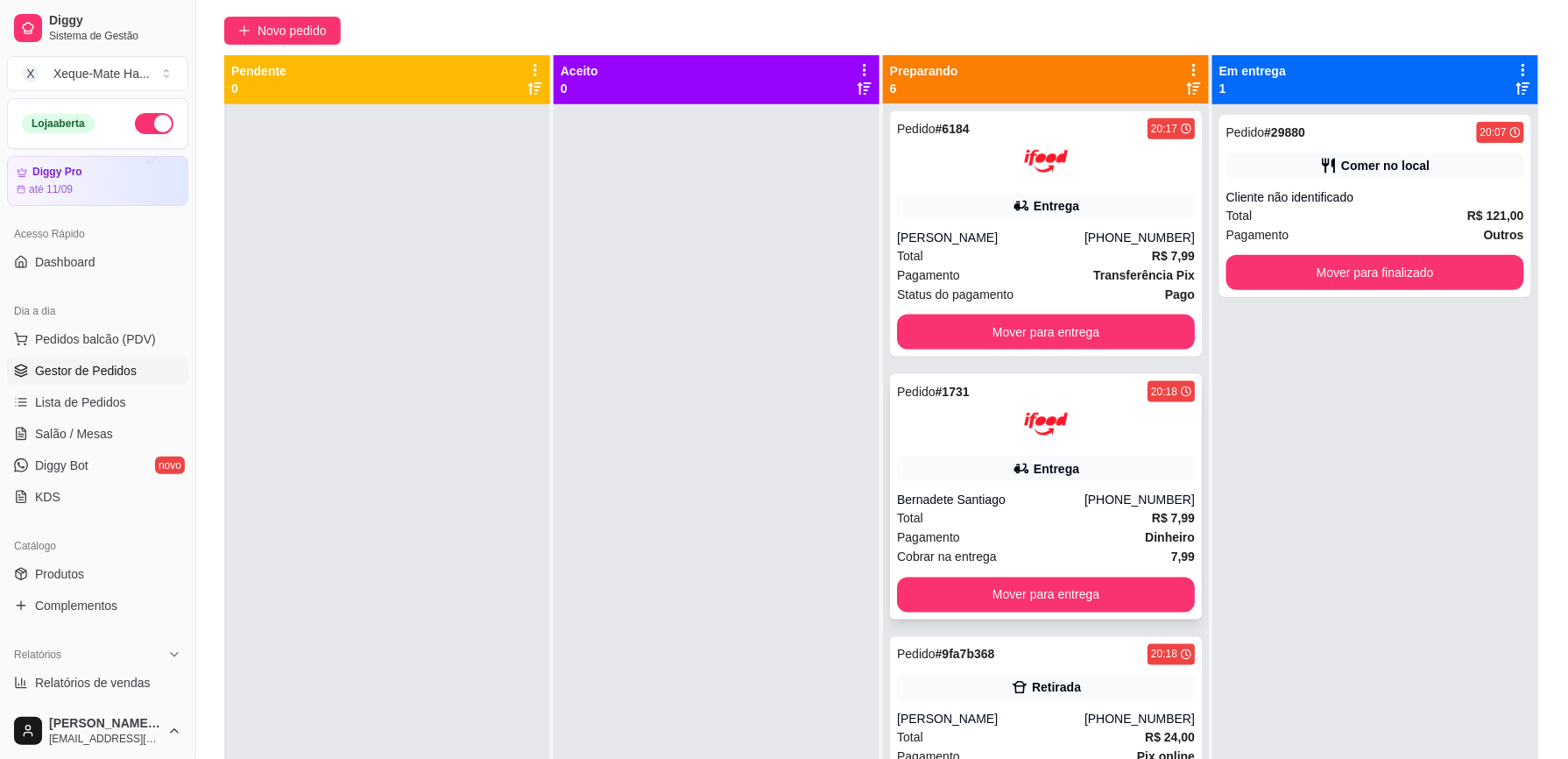
click at [1117, 468] on div "Entrega" at bounding box center [1045, 468] width 298 height 24
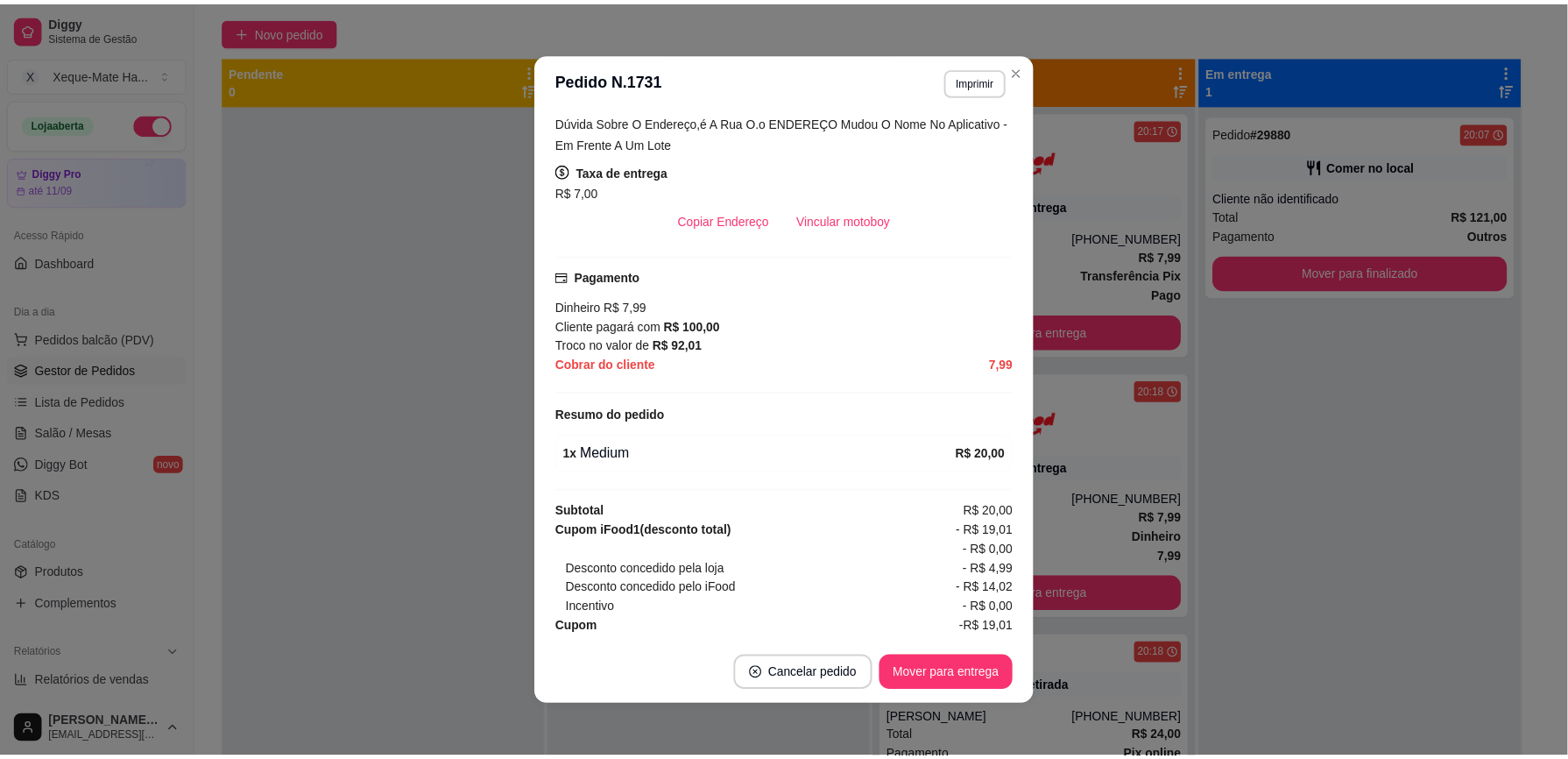
scroll to position [432, 0]
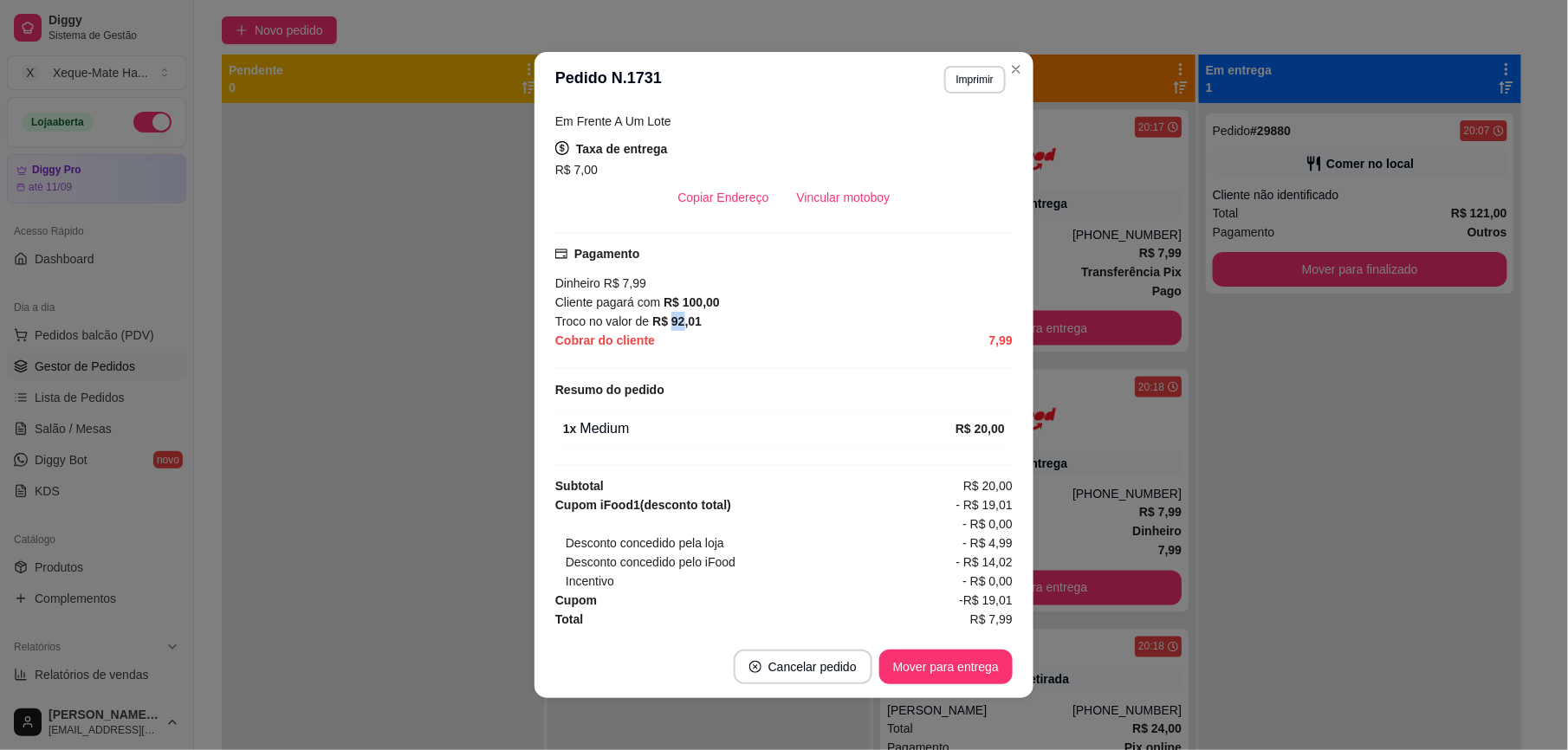
drag, startPoint x: 659, startPoint y: 312, endPoint x: 670, endPoint y: 313, distance: 11.0
click at [670, 314] on strong "R$ 92,01" at bounding box center [677, 321] width 50 height 13
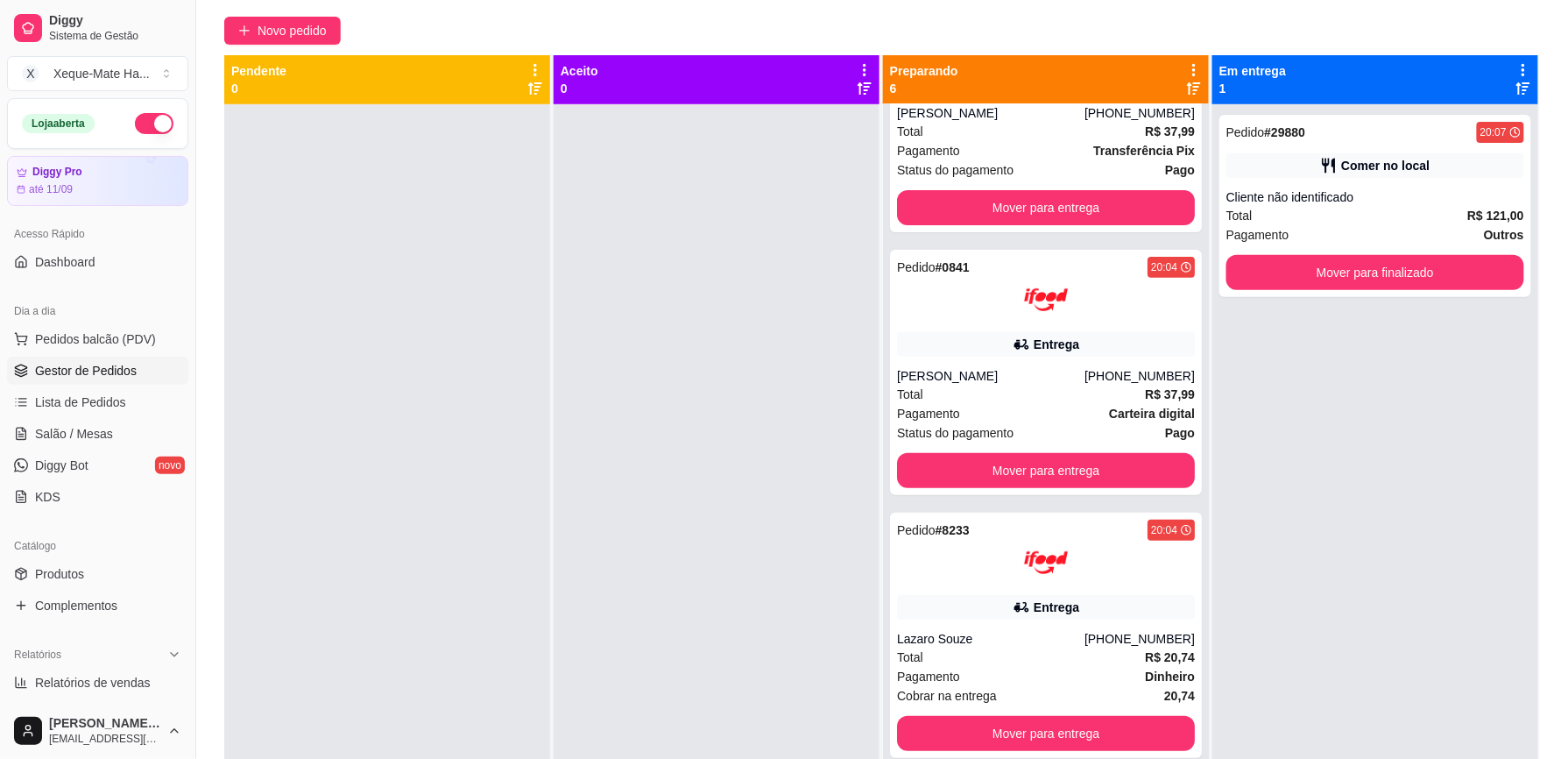
scroll to position [0, 0]
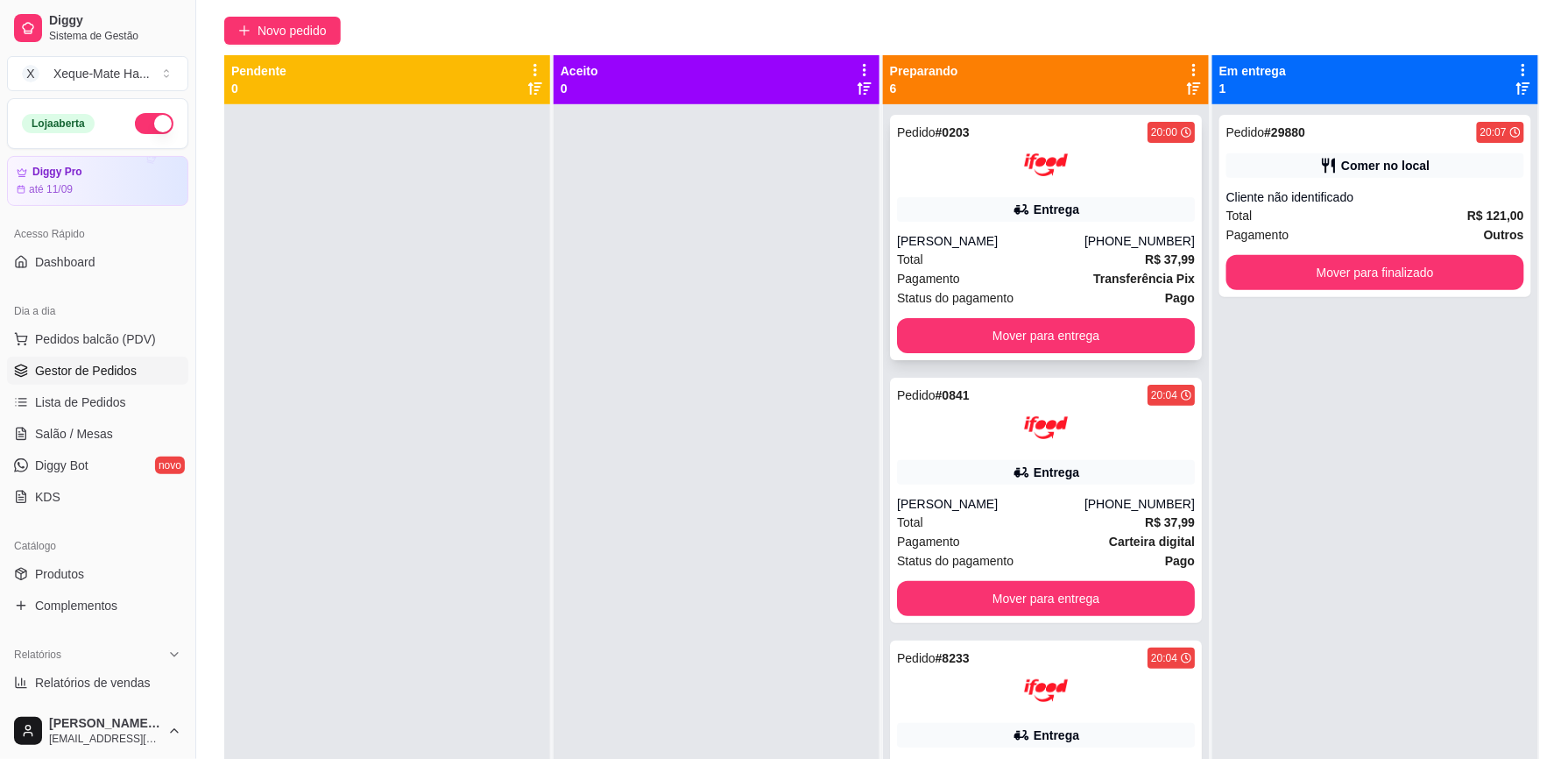
click at [1101, 155] on div at bounding box center [1045, 164] width 298 height 44
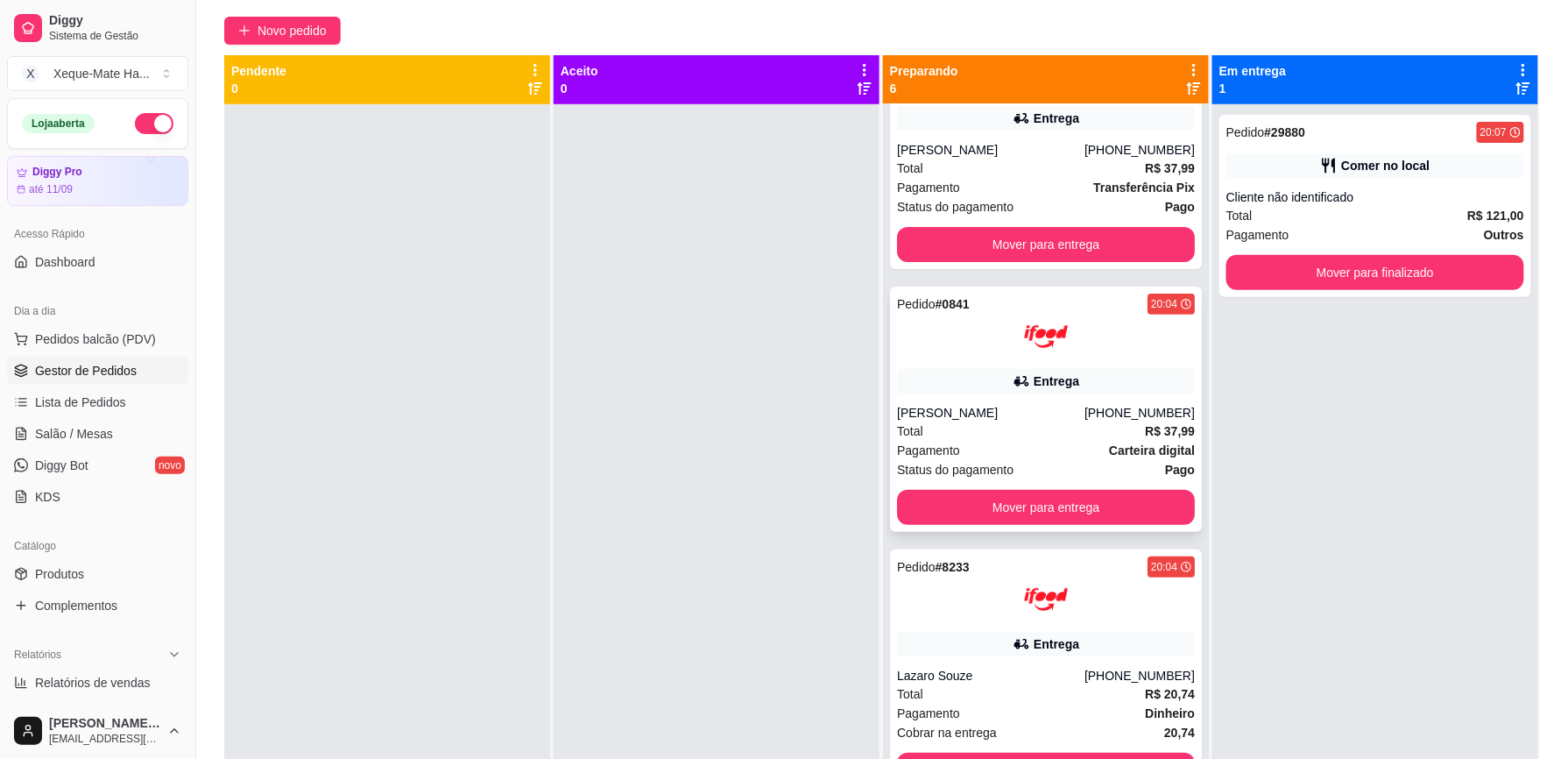
scroll to position [98, 0]
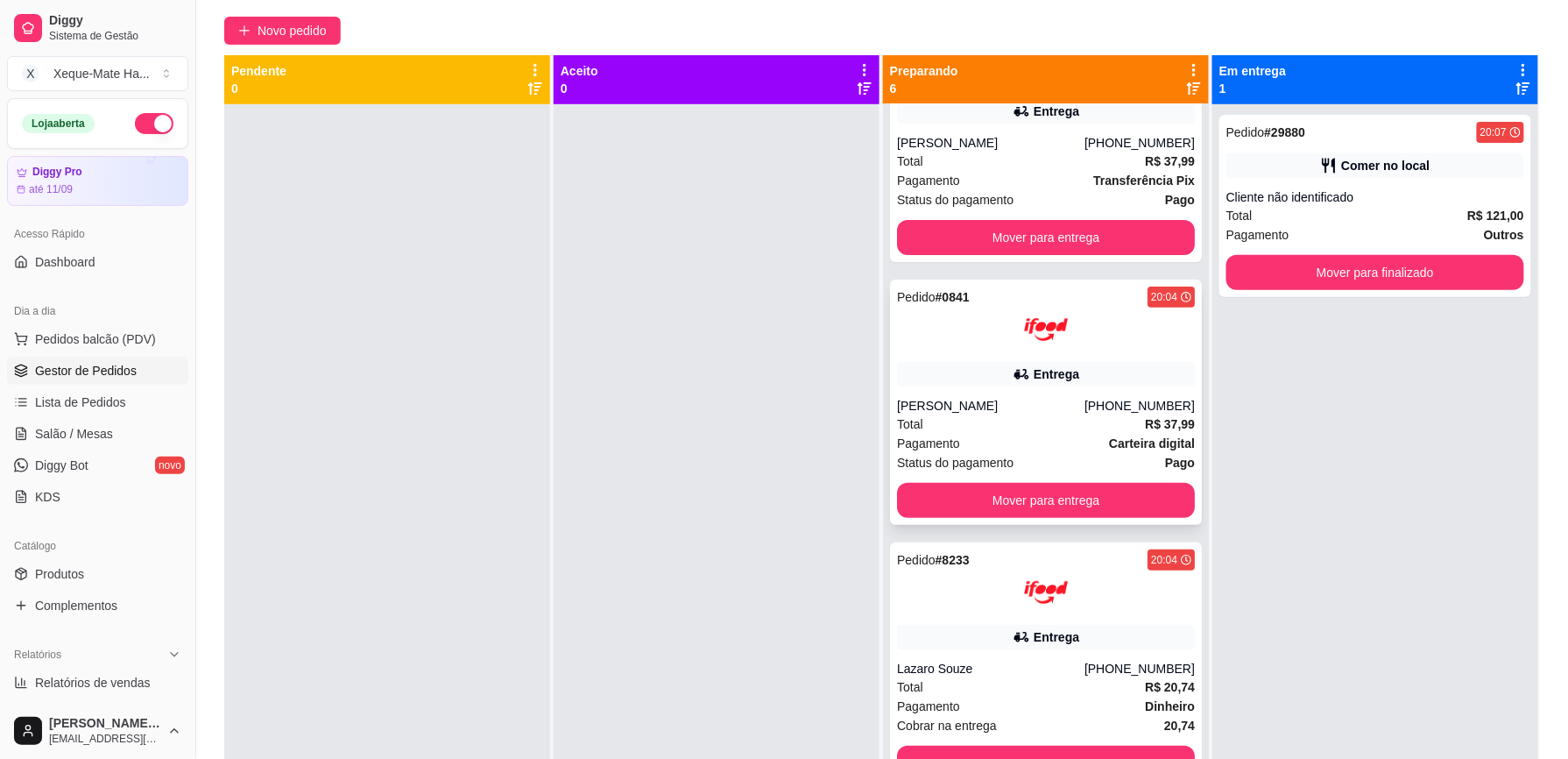
click at [1079, 363] on div "Entrega" at bounding box center [1045, 373] width 298 height 24
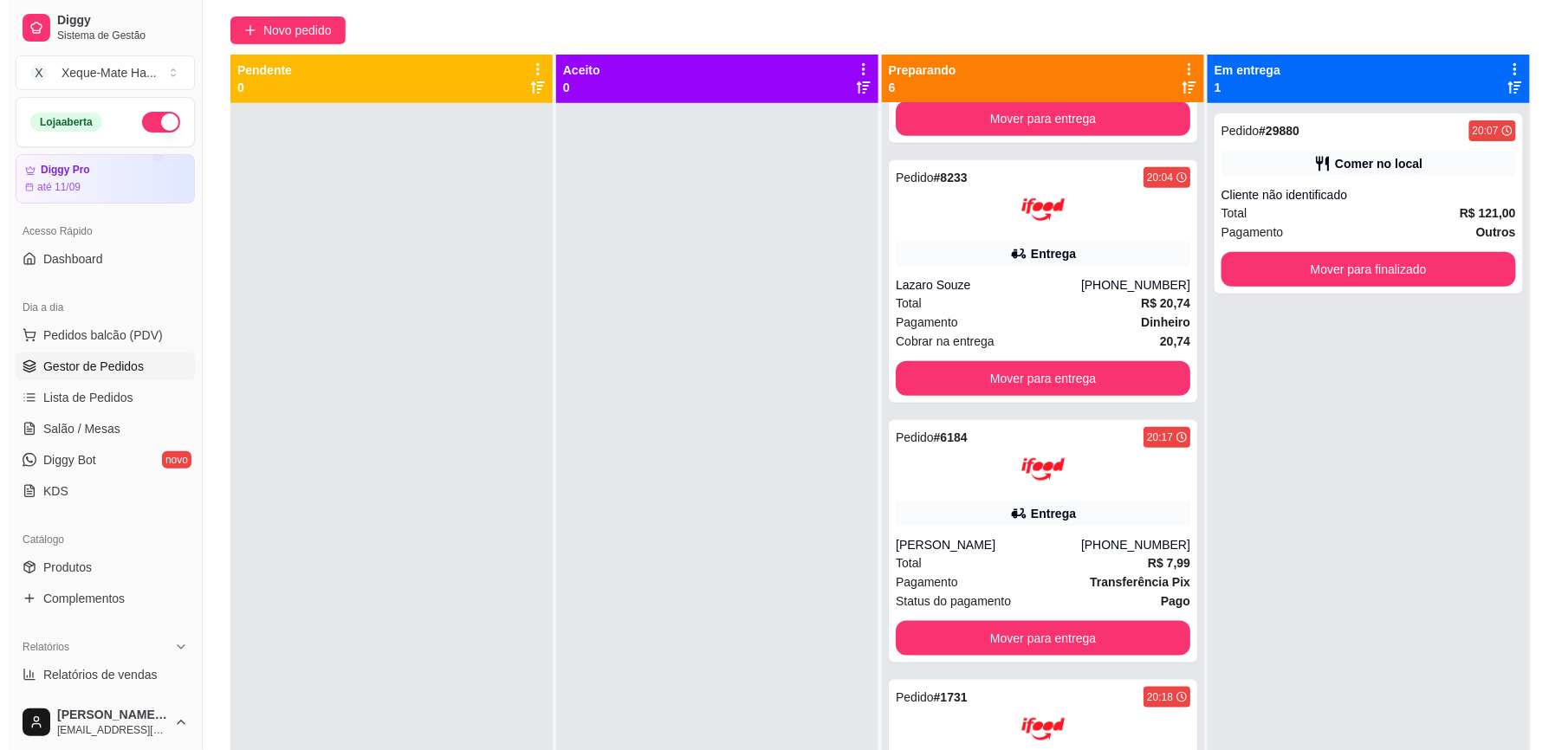
scroll to position [490, 0]
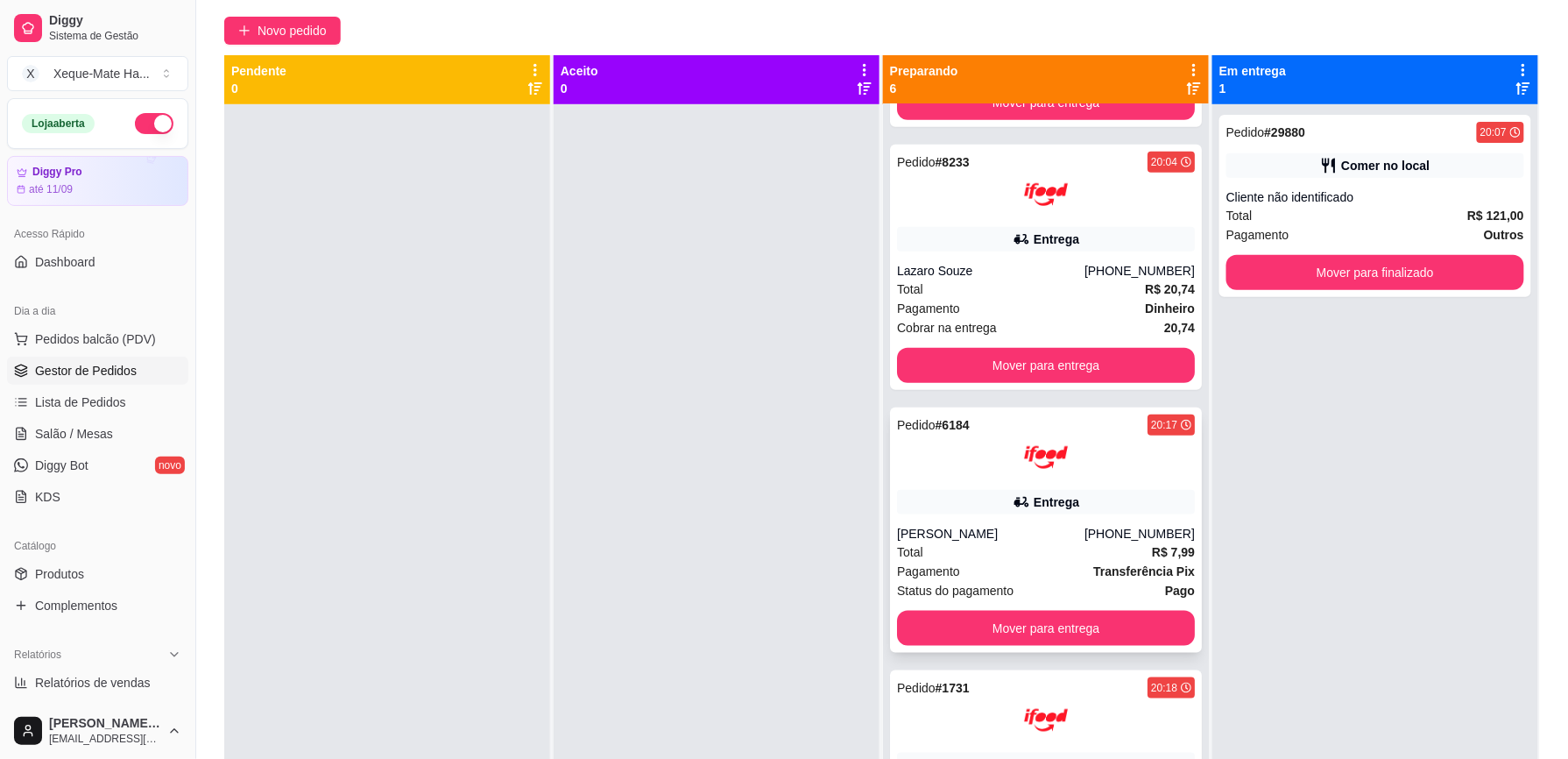
click at [1100, 497] on div "Entrega" at bounding box center [1045, 501] width 298 height 24
click at [1297, 176] on div "Comer no local" at bounding box center [1374, 165] width 298 height 24
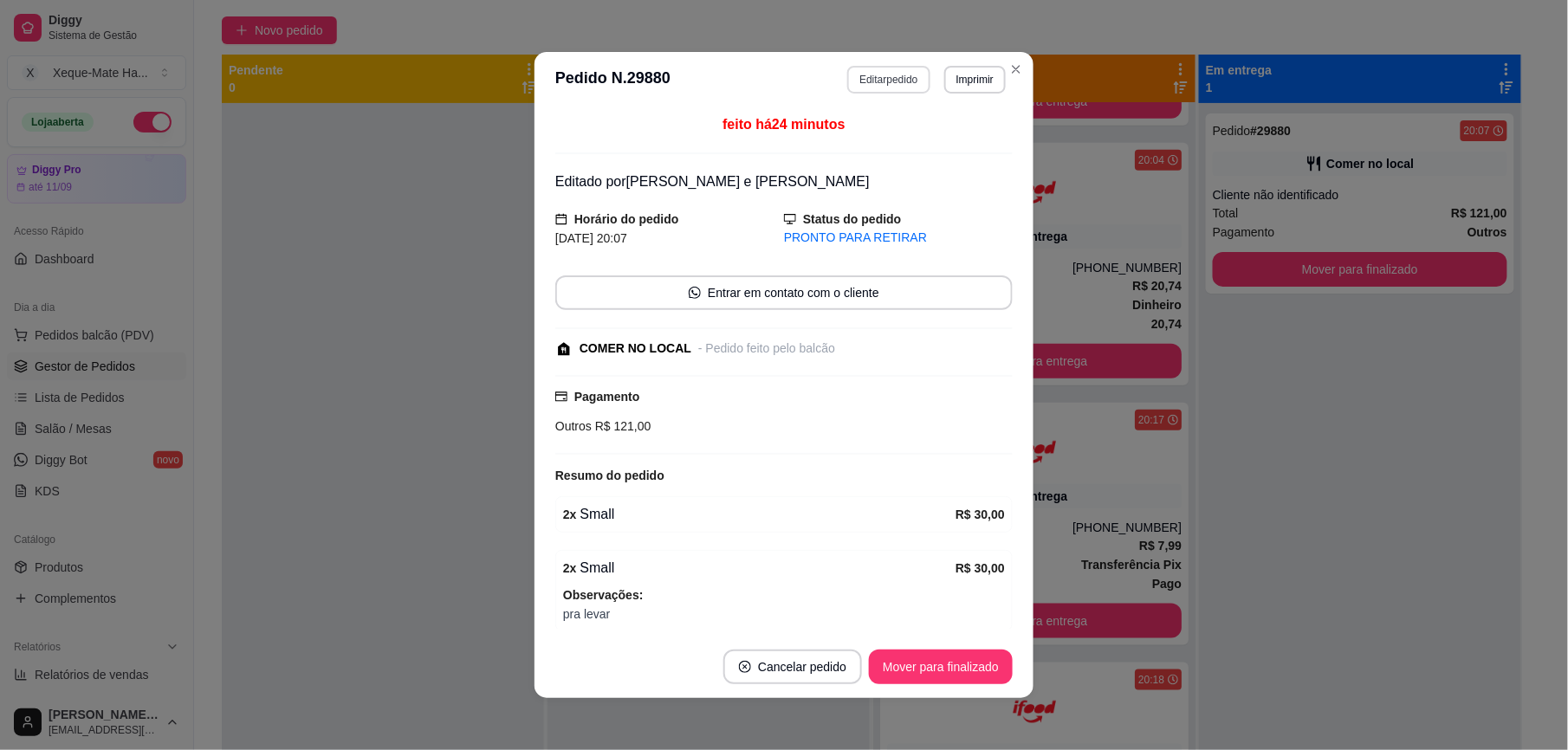
click at [881, 77] on button "Editar pedido" at bounding box center [888, 80] width 82 height 28
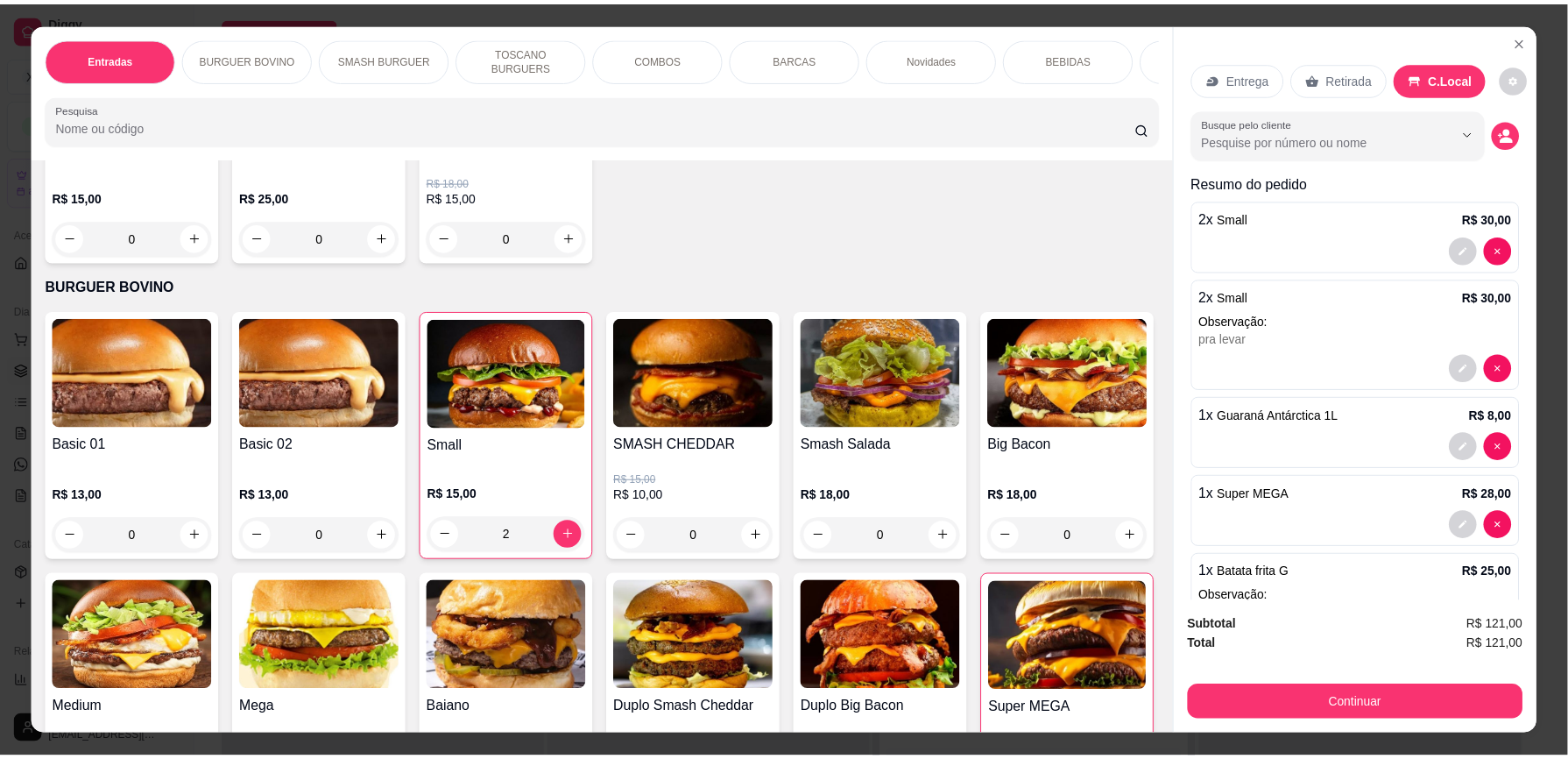
scroll to position [270, 0]
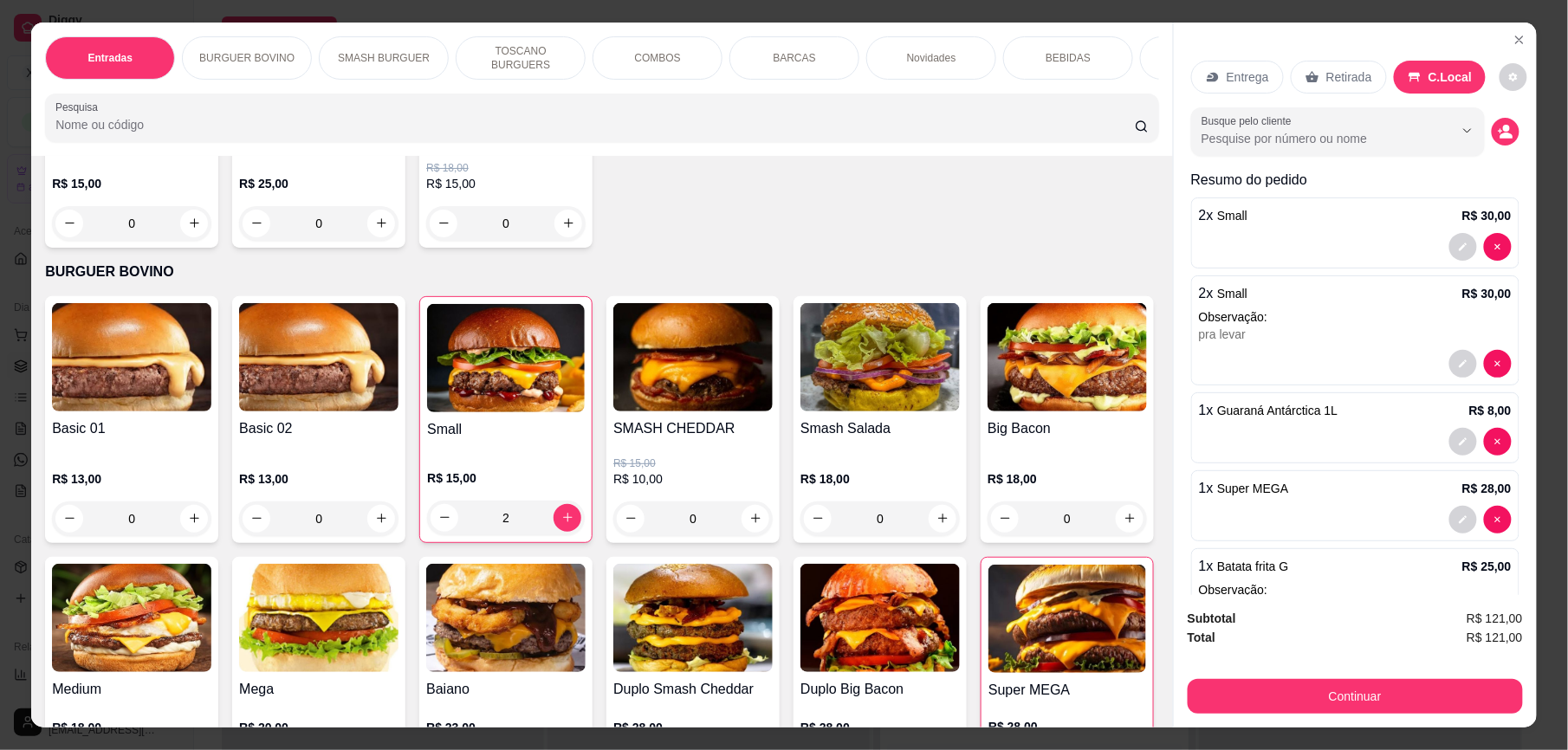
click at [1255, 316] on p "Observação:" at bounding box center [1355, 317] width 312 height 17
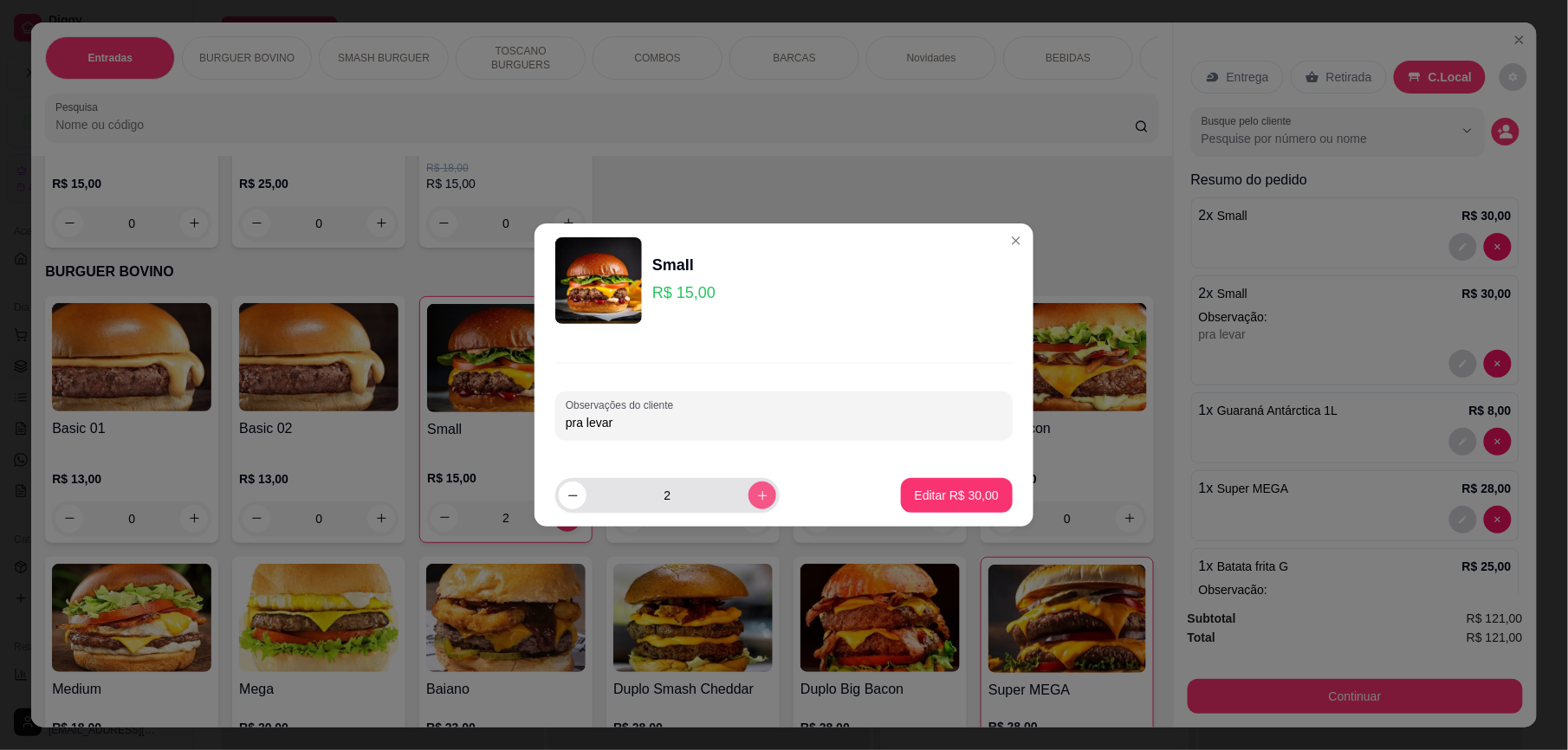
click at [756, 496] on icon "increase-product-quantity" at bounding box center [763, 496] width 13 height 13
click at [758, 496] on icon "increase-product-quantity" at bounding box center [763, 495] width 10 height 10
type input "4"
click at [927, 487] on p "Editar R$ 60,00" at bounding box center [956, 494] width 81 height 16
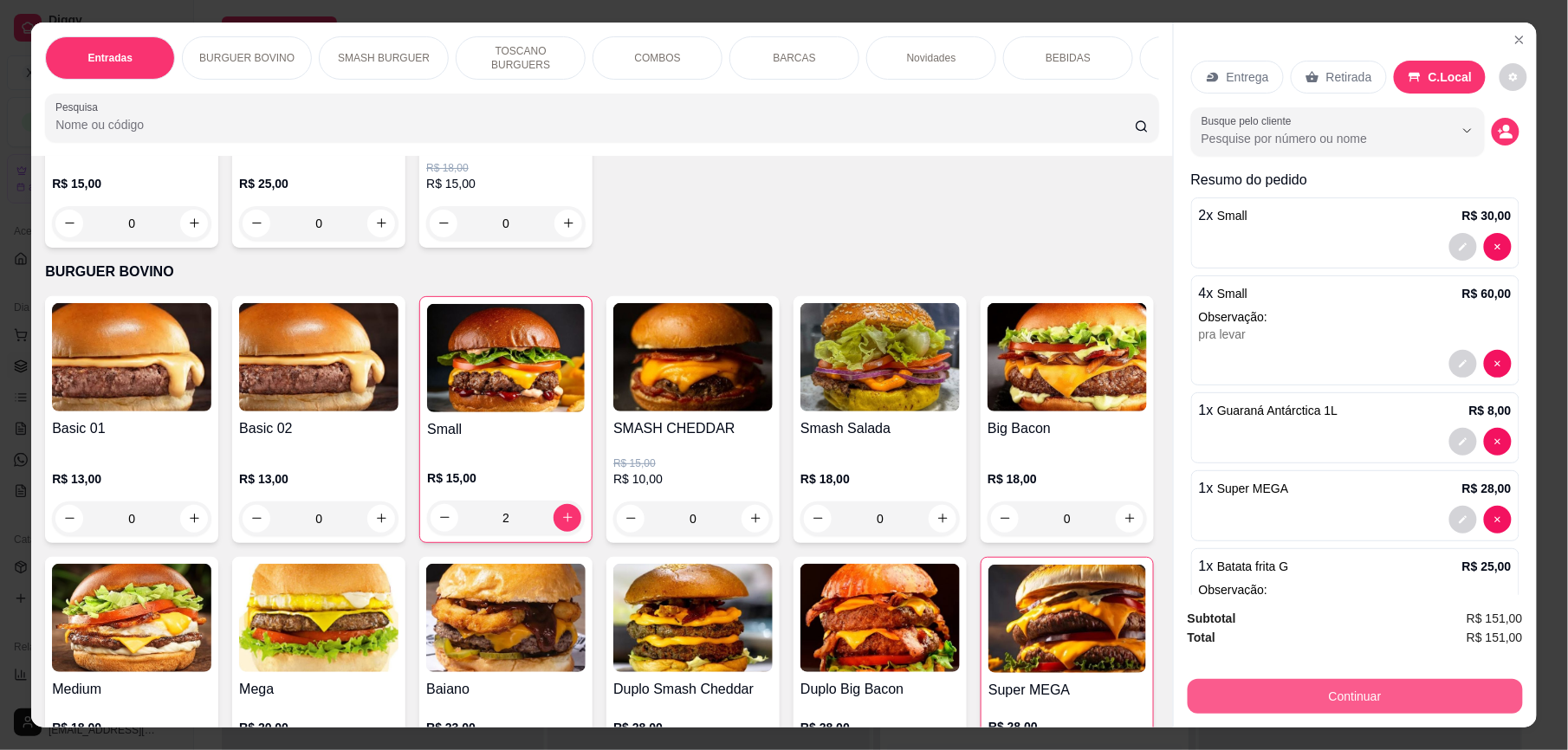
click at [1334, 691] on button "Continuar" at bounding box center [1355, 696] width 335 height 34
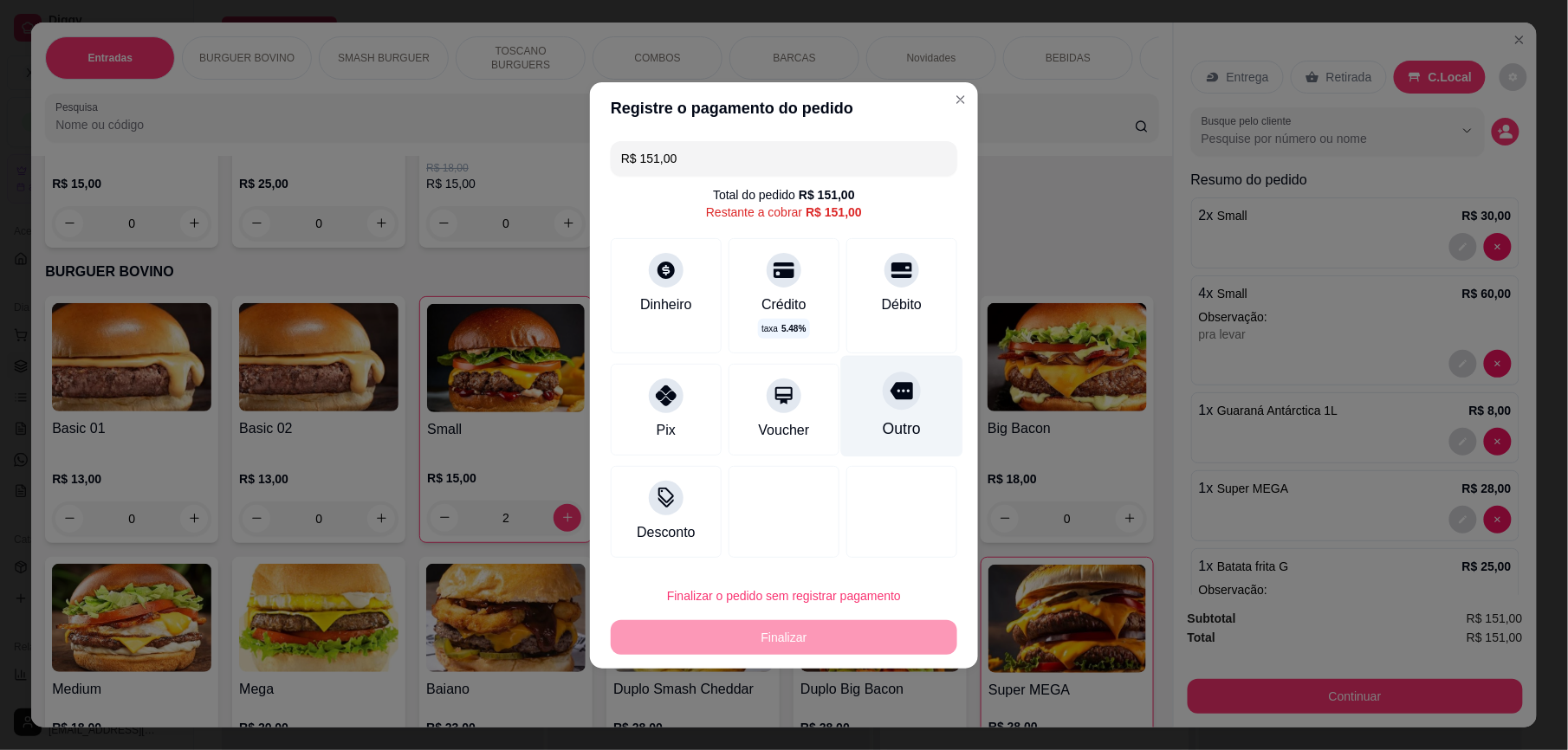
click at [890, 392] on icon at bounding box center [901, 390] width 22 height 22
type input "R$ 0,00"
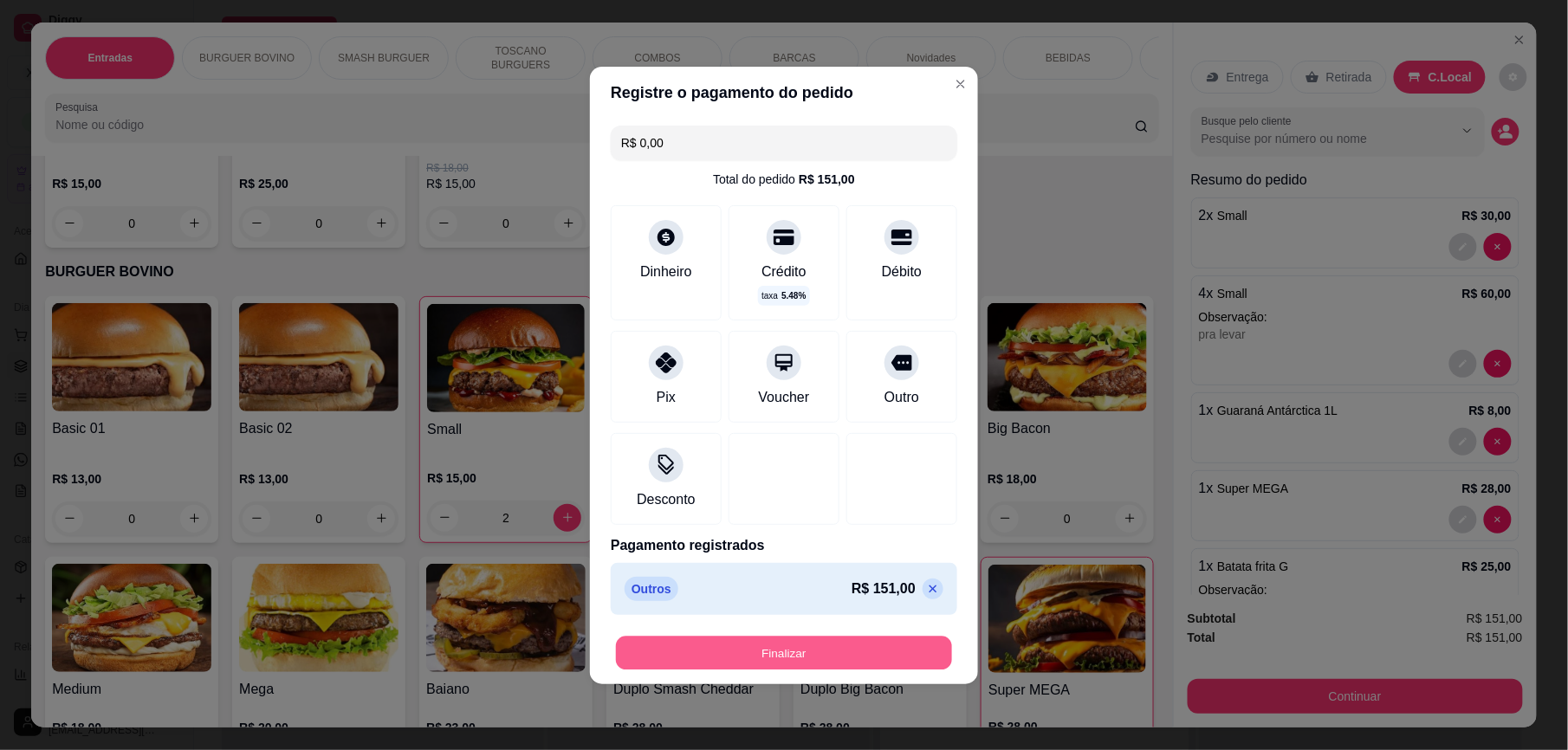
click at [909, 649] on button "Finalizar" at bounding box center [784, 651] width 336 height 34
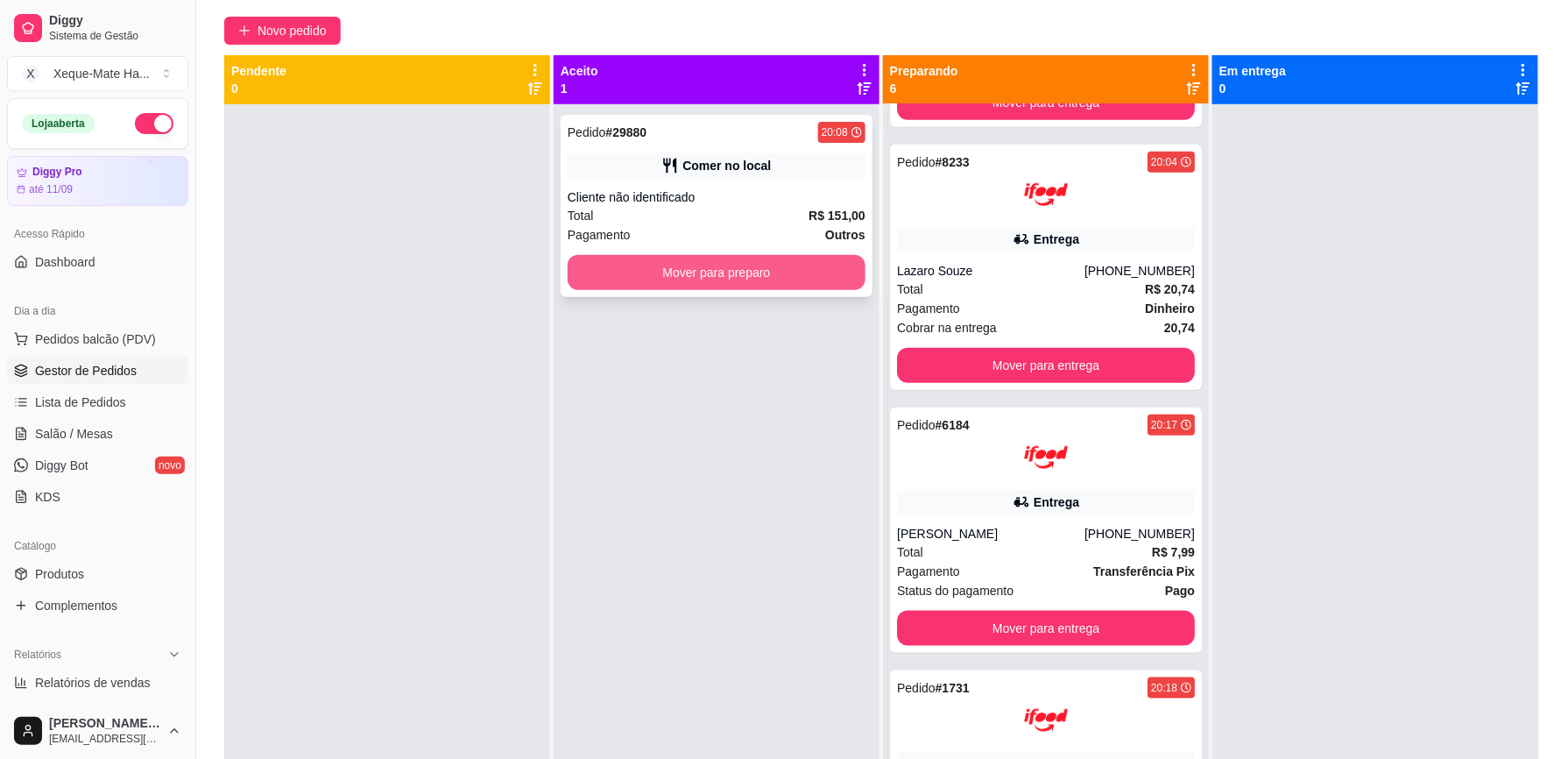
click at [642, 277] on button "Mover para preparo" at bounding box center [716, 272] width 298 height 35
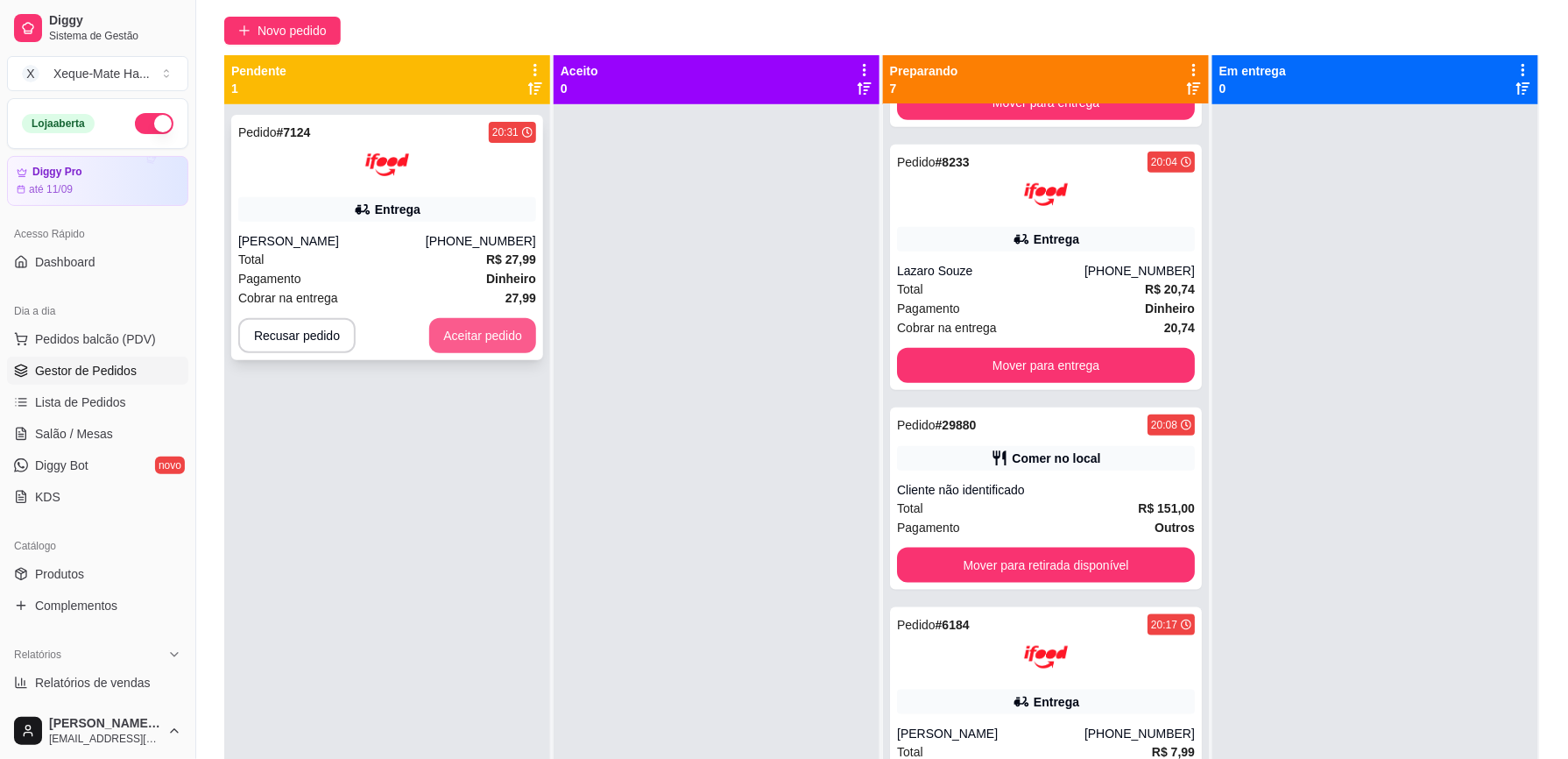
click at [499, 337] on button "Aceitar pedido" at bounding box center [483, 335] width 107 height 35
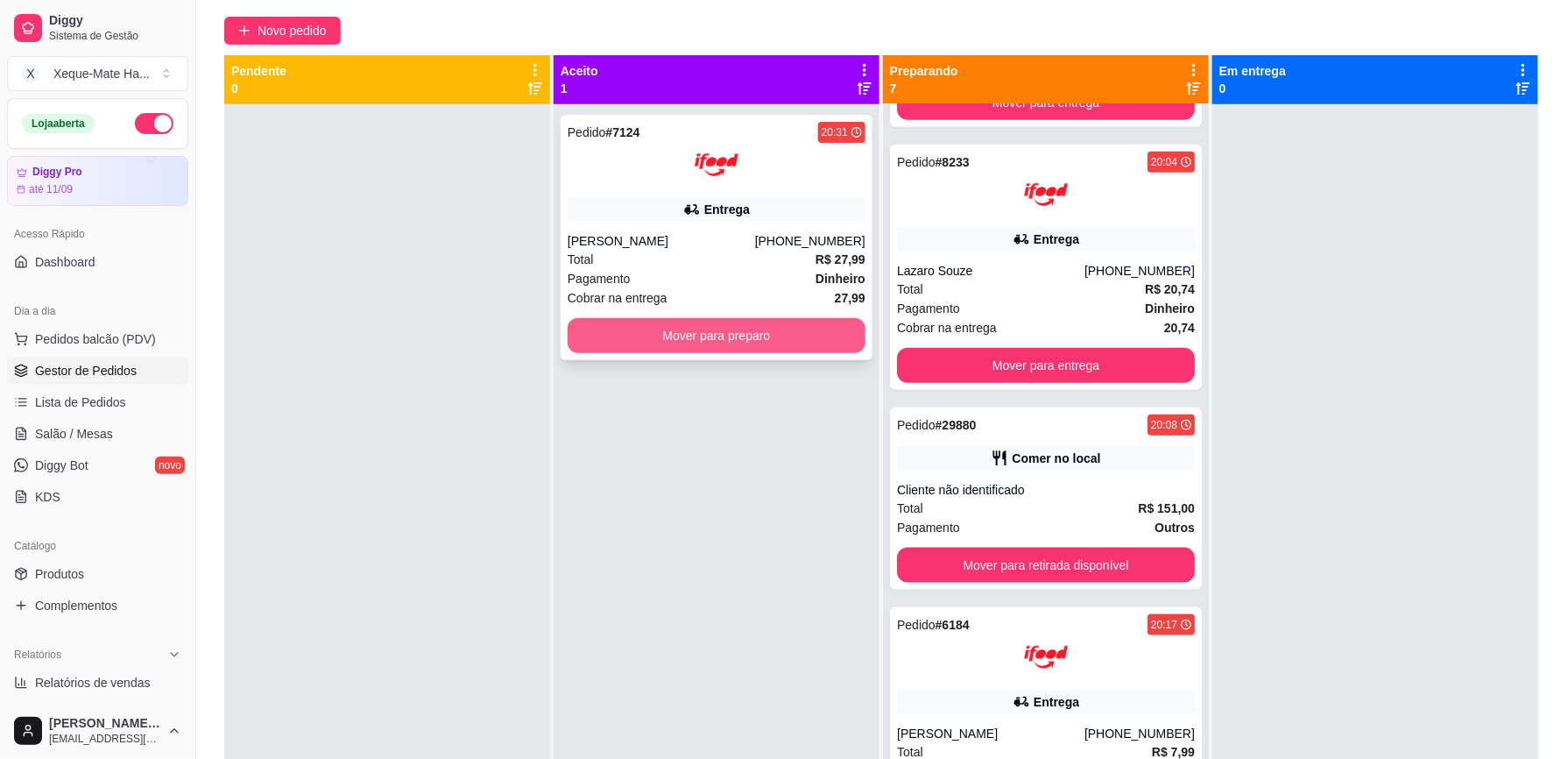
click at [655, 337] on button "Mover para preparo" at bounding box center [716, 335] width 298 height 35
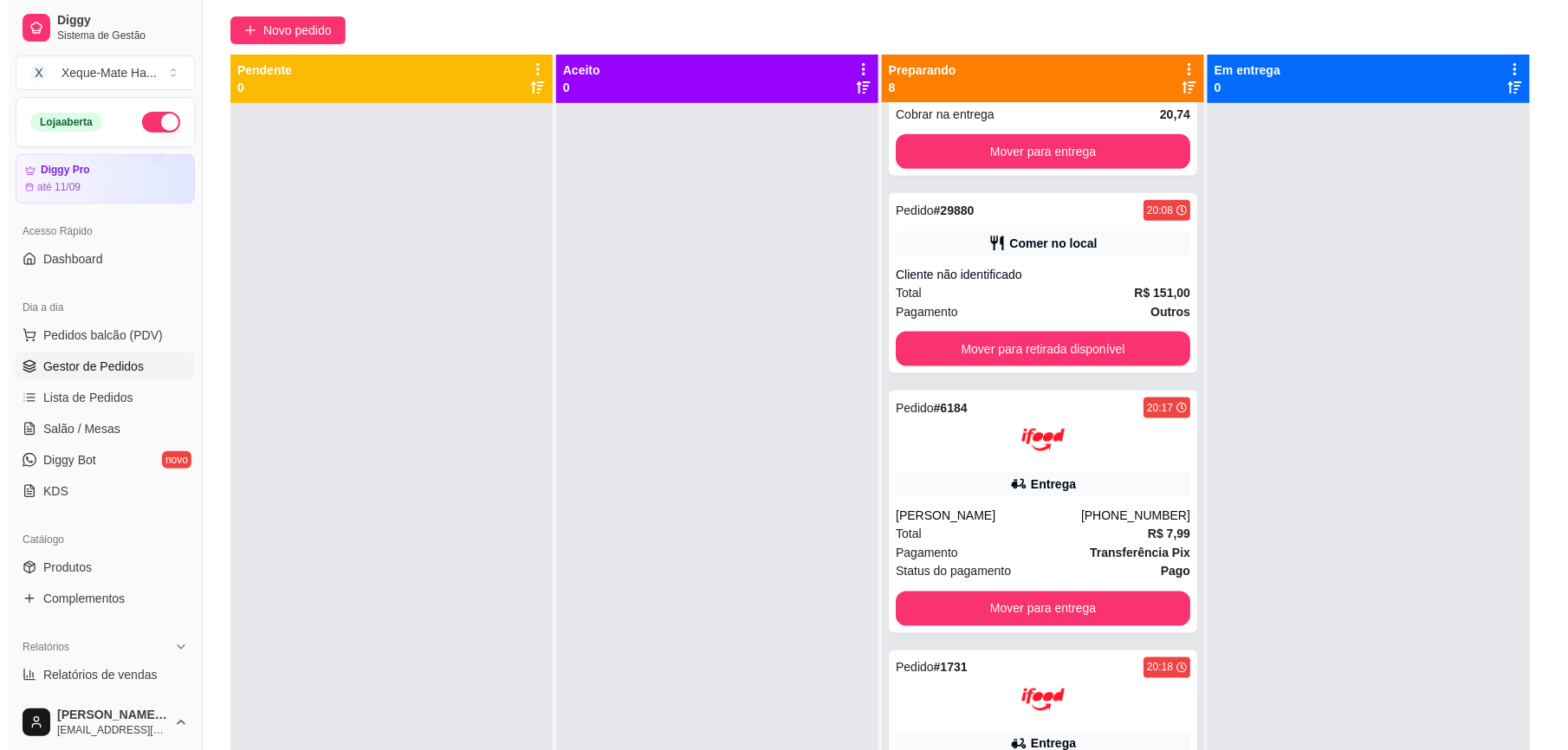
scroll to position [710, 0]
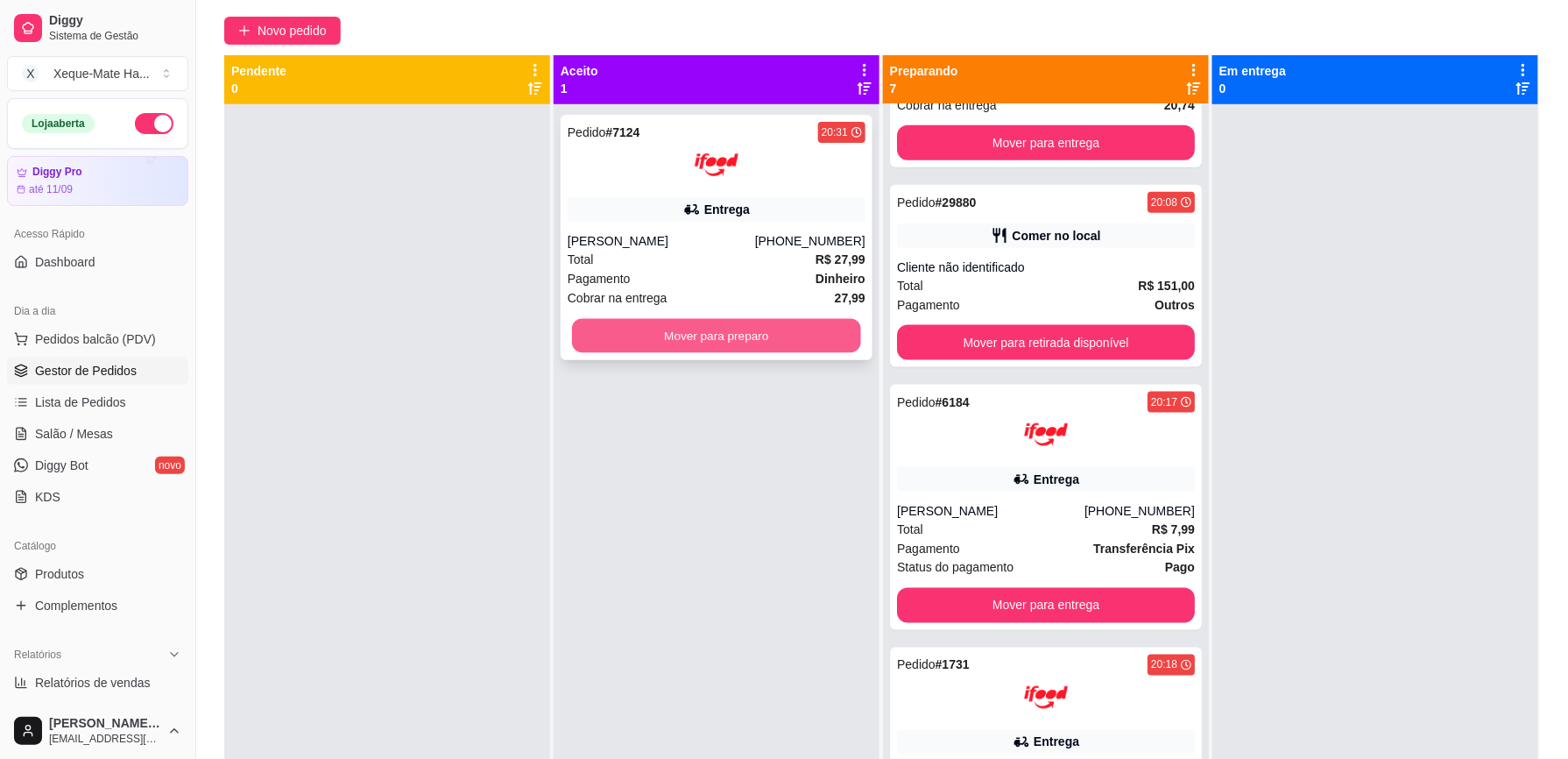
click at [643, 340] on button "Mover para preparo" at bounding box center [716, 335] width 289 height 34
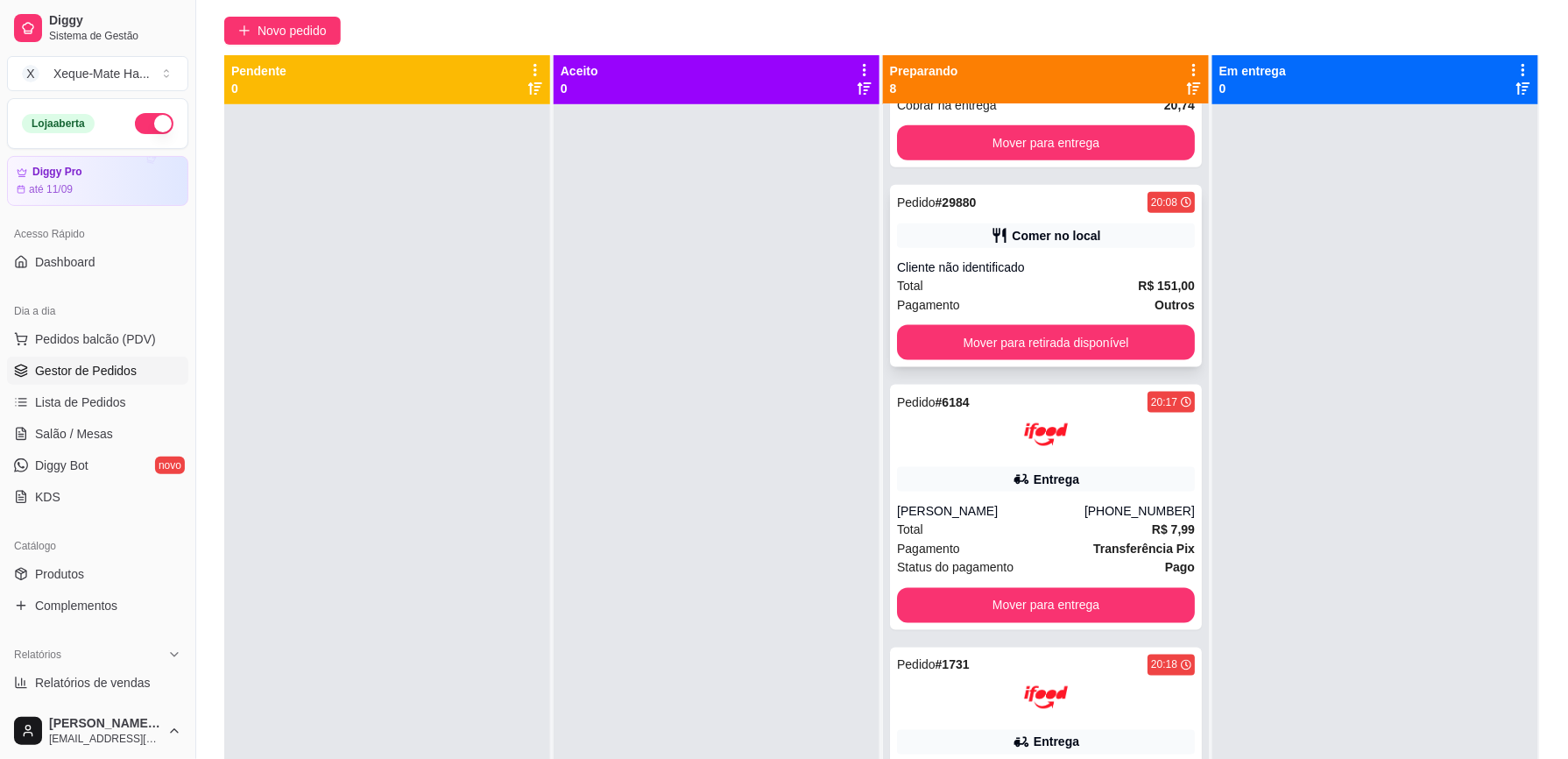
click at [1073, 228] on div "Comer no local" at bounding box center [1045, 235] width 298 height 24
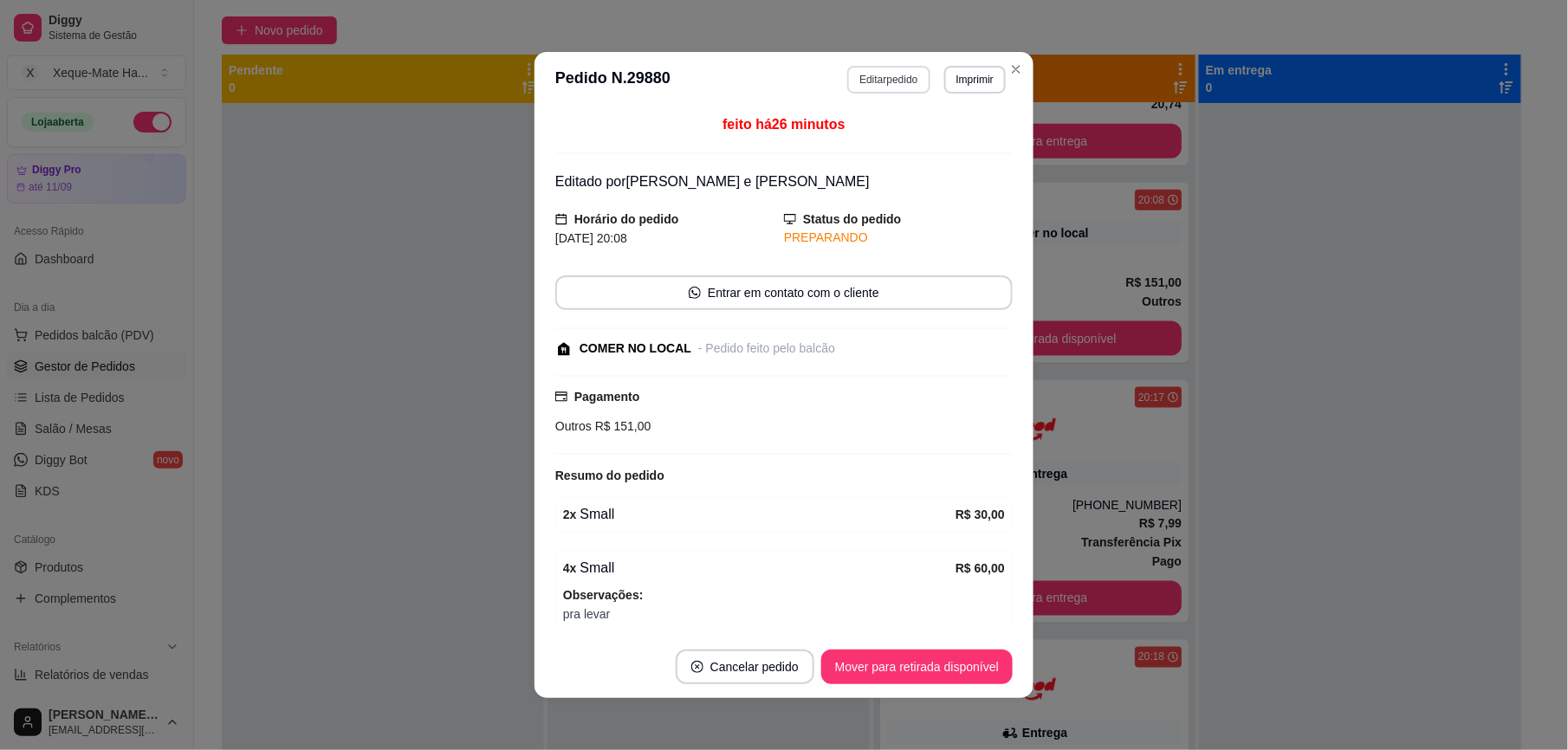
click at [882, 80] on button "Editar pedido" at bounding box center [888, 80] width 82 height 28
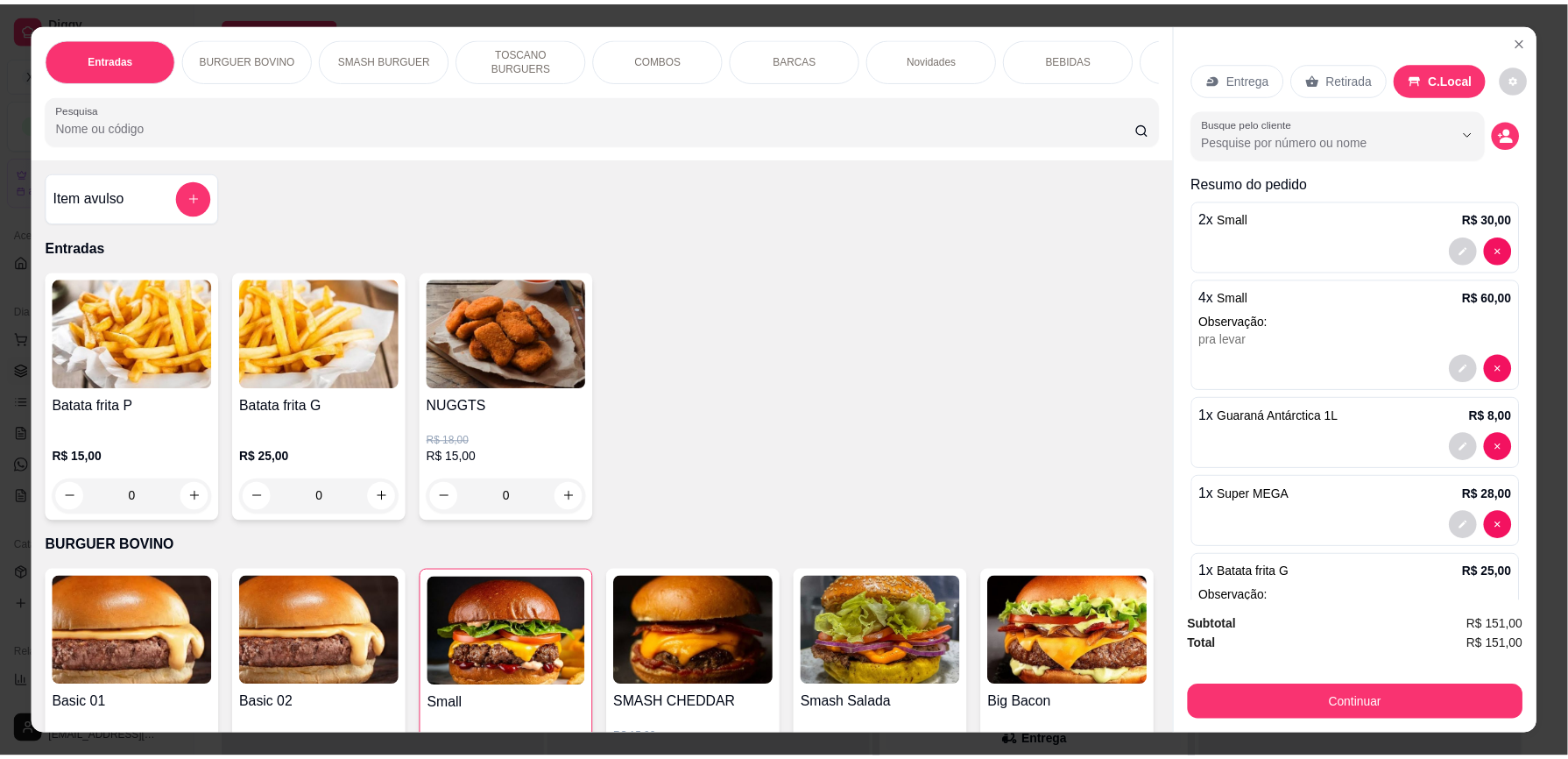
scroll to position [350, 0]
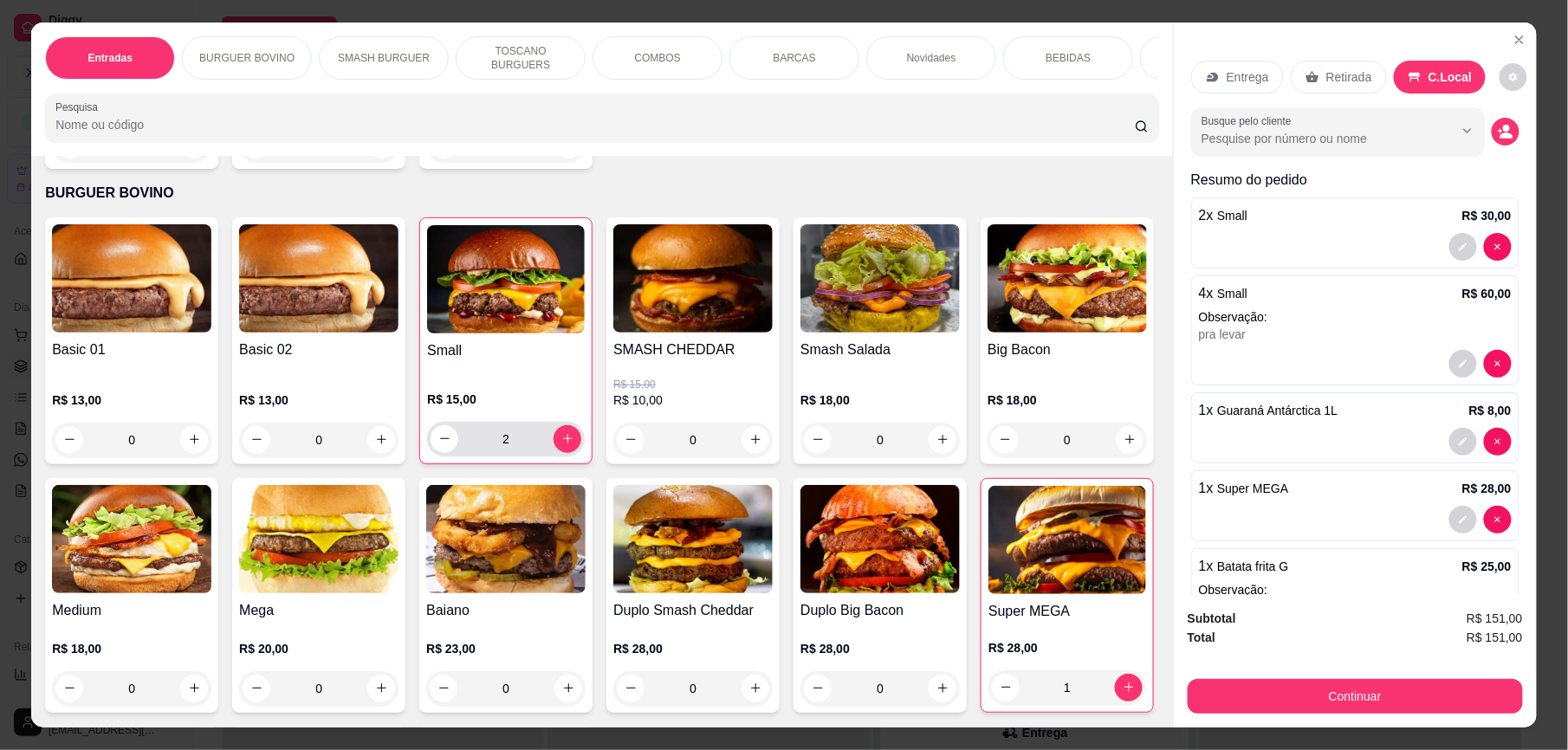
click at [565, 448] on button "increase-product-quantity" at bounding box center [566, 439] width 28 height 28
click at [438, 445] on icon "decrease-product-quantity" at bounding box center [445, 439] width 13 height 13
type input "2"
click at [1315, 317] on p "Observação:" at bounding box center [1355, 317] width 312 height 17
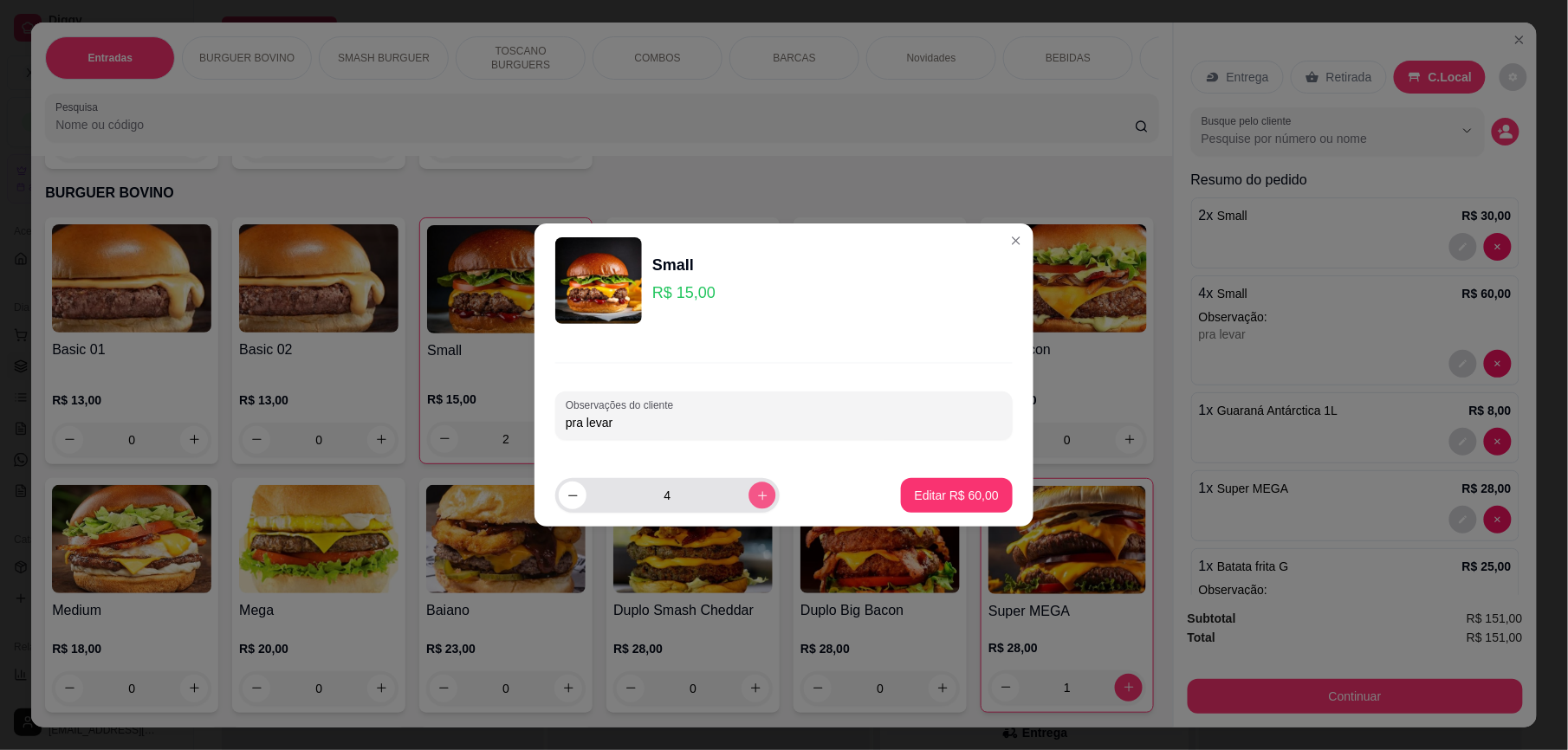
click at [759, 489] on button "increase-product-quantity" at bounding box center [762, 494] width 27 height 27
type input "5"
click at [943, 489] on p "Editar R$ 75,00" at bounding box center [957, 495] width 84 height 17
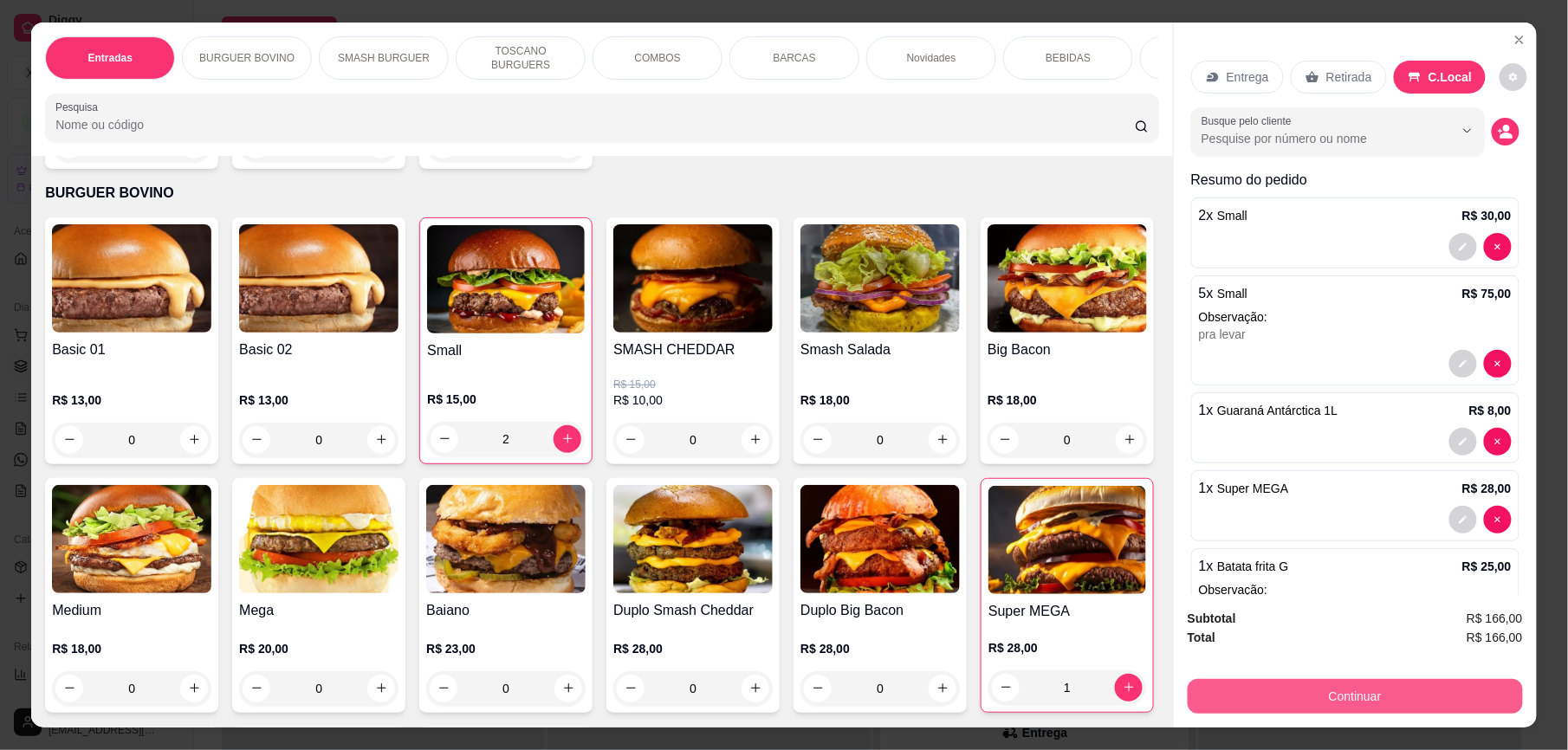
click at [1294, 693] on button "Continuar" at bounding box center [1355, 696] width 335 height 34
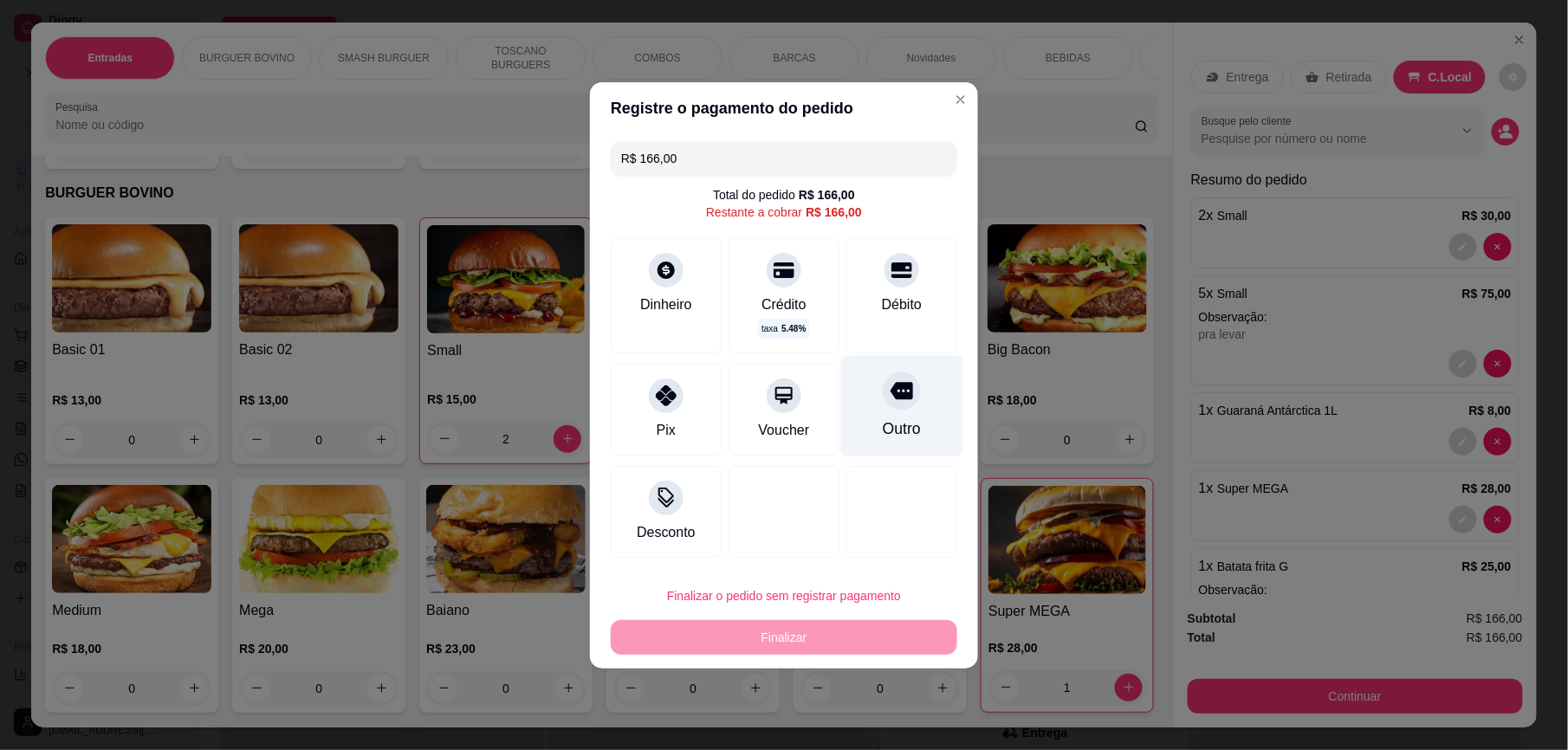
click at [890, 388] on icon at bounding box center [901, 391] width 22 height 17
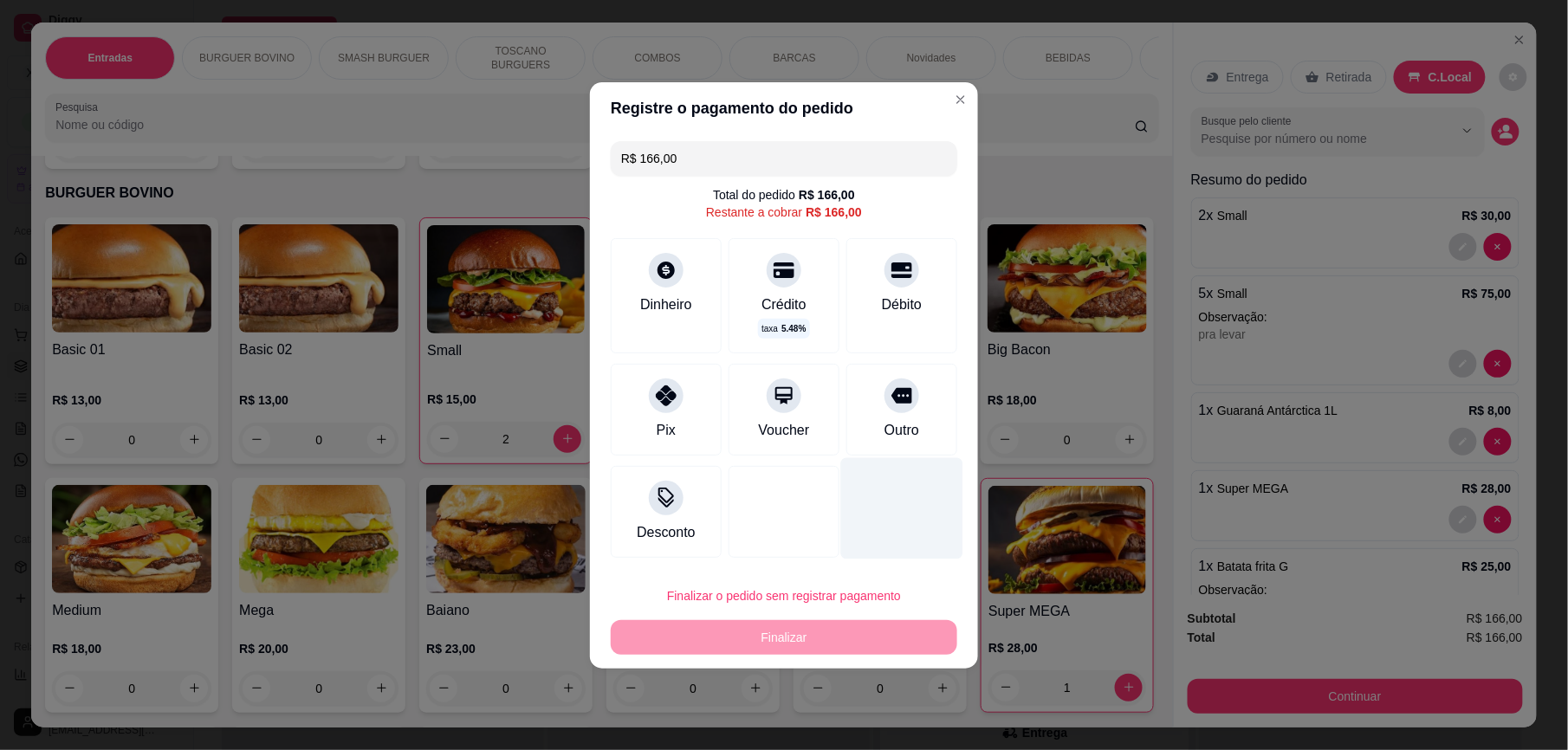
type input "R$ 0,00"
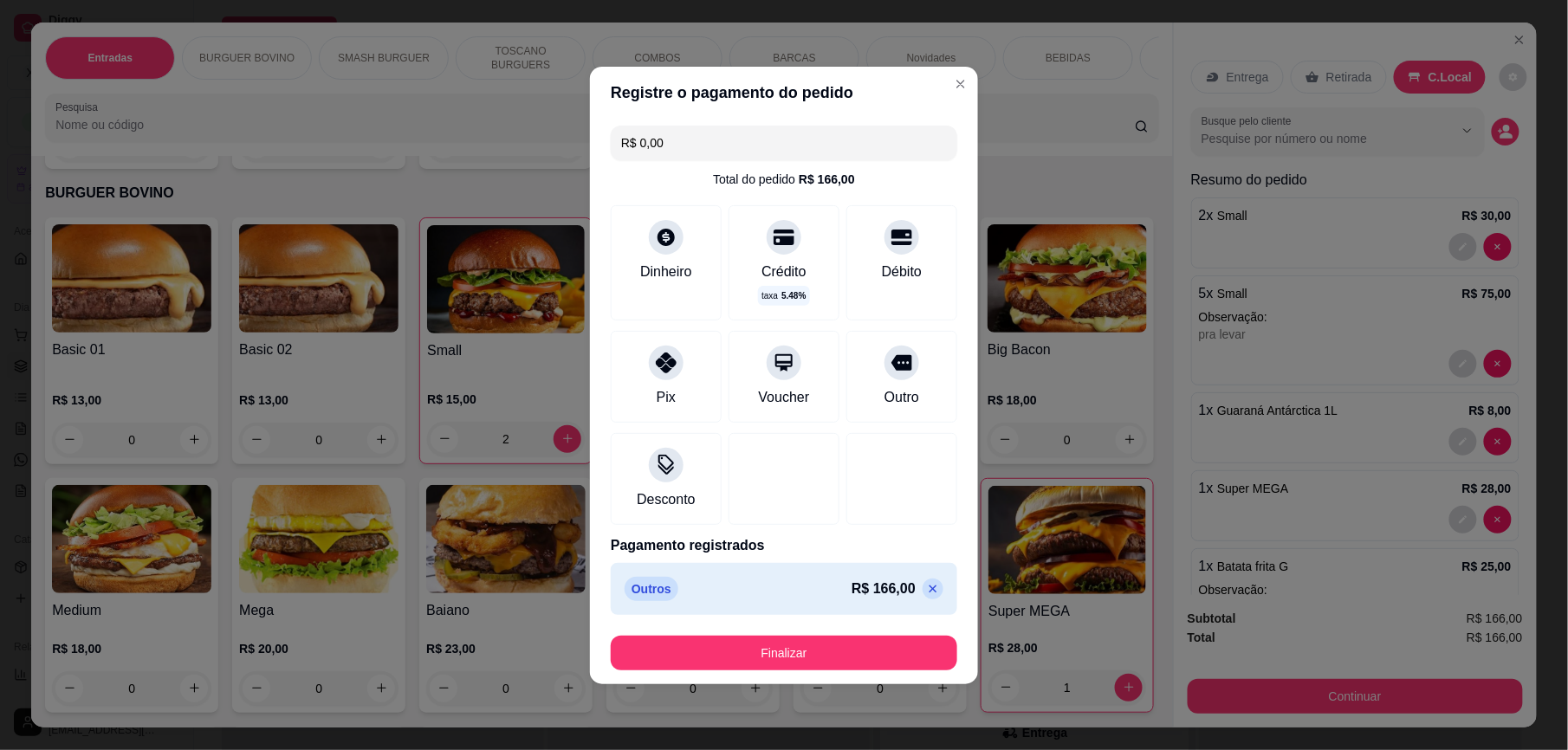
click at [818, 642] on button "Finalizar" at bounding box center [783, 652] width 346 height 34
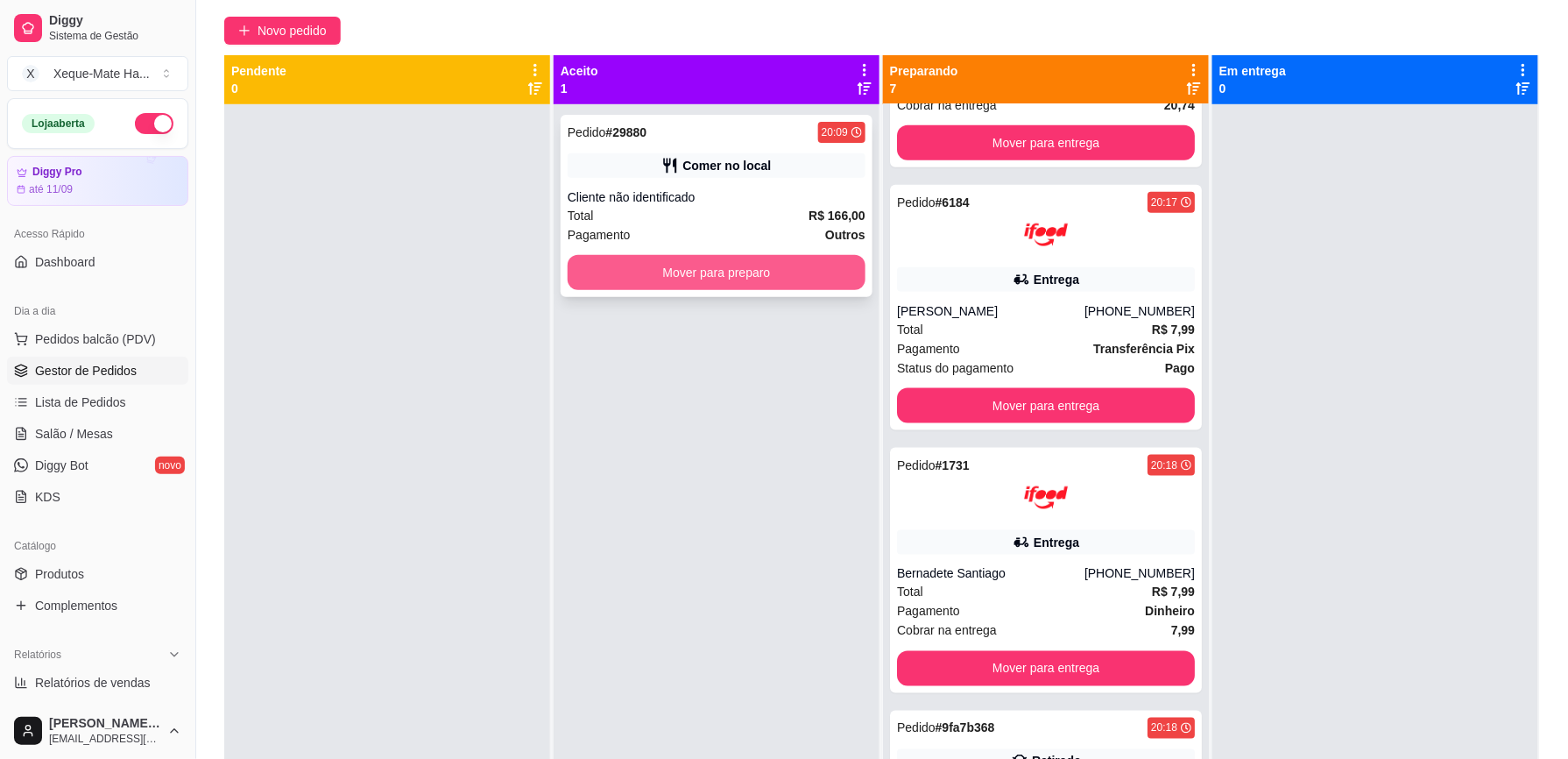
click at [806, 263] on button "Mover para preparo" at bounding box center [716, 272] width 298 height 35
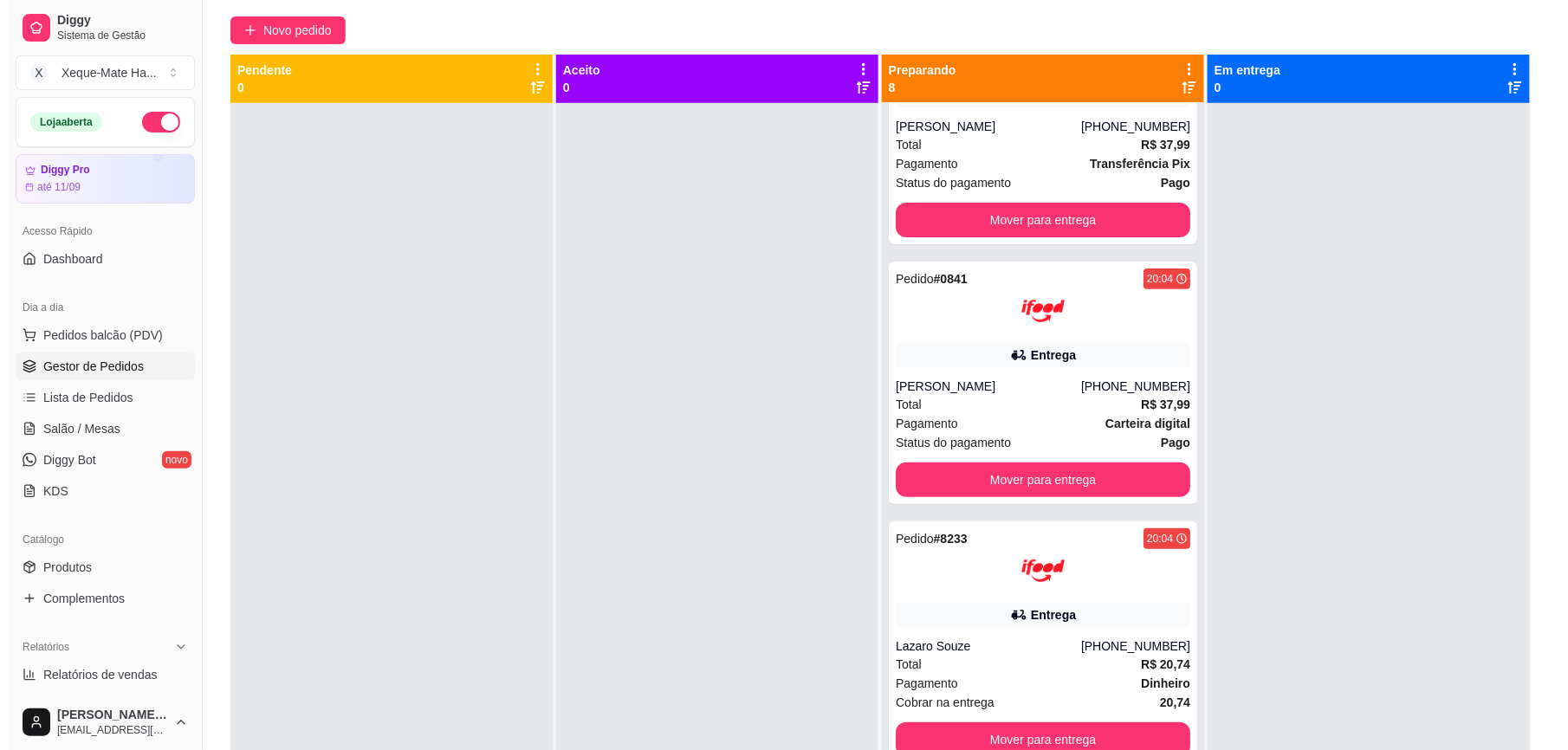
scroll to position [0, 0]
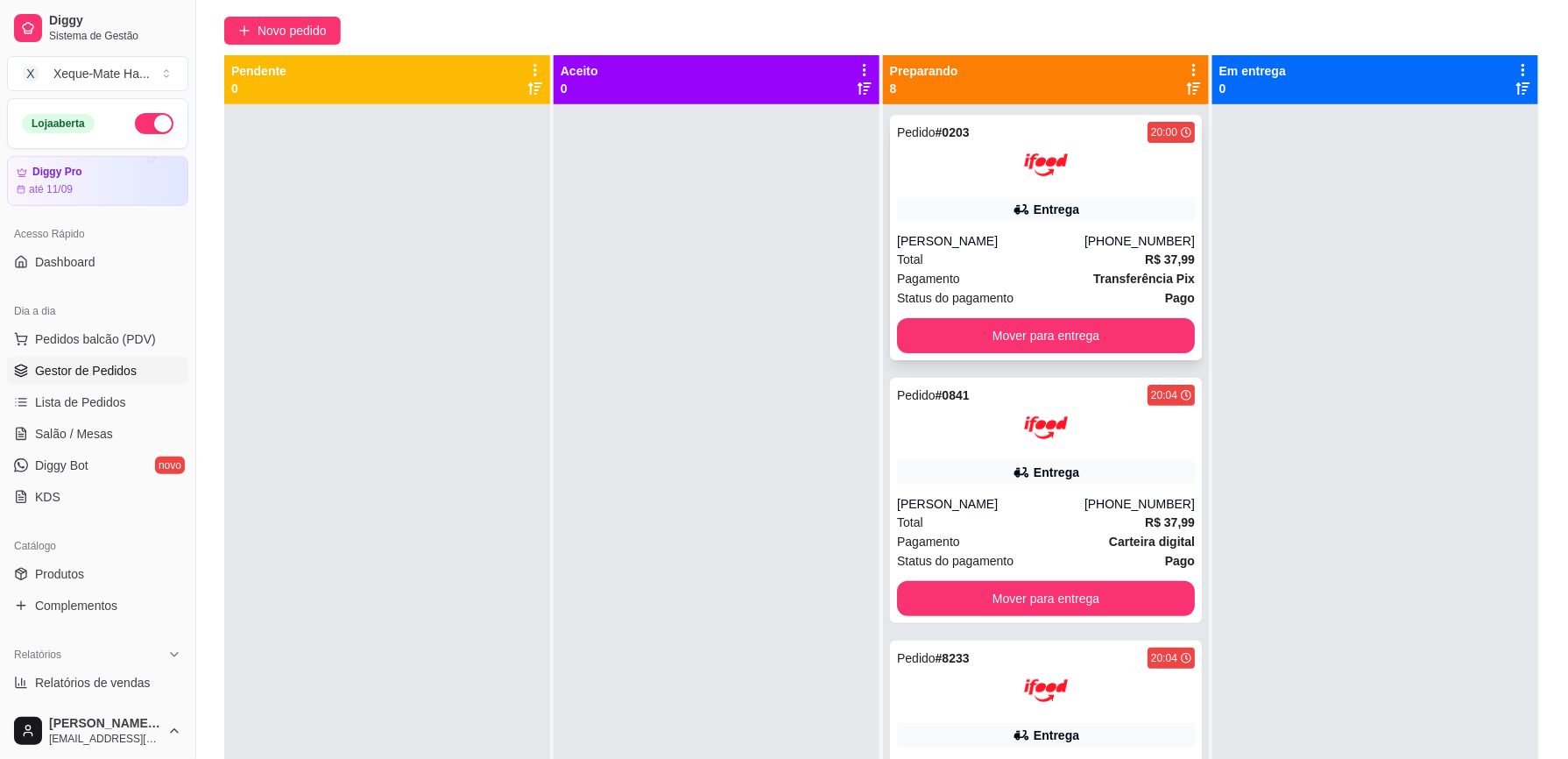
click at [1090, 195] on div "Pedido # 0203 20:00 Entrega Lais [PERSON_NAME] [PHONE_NUMBER] Total R$ 37,99 Pa…" at bounding box center [1046, 237] width 312 height 245
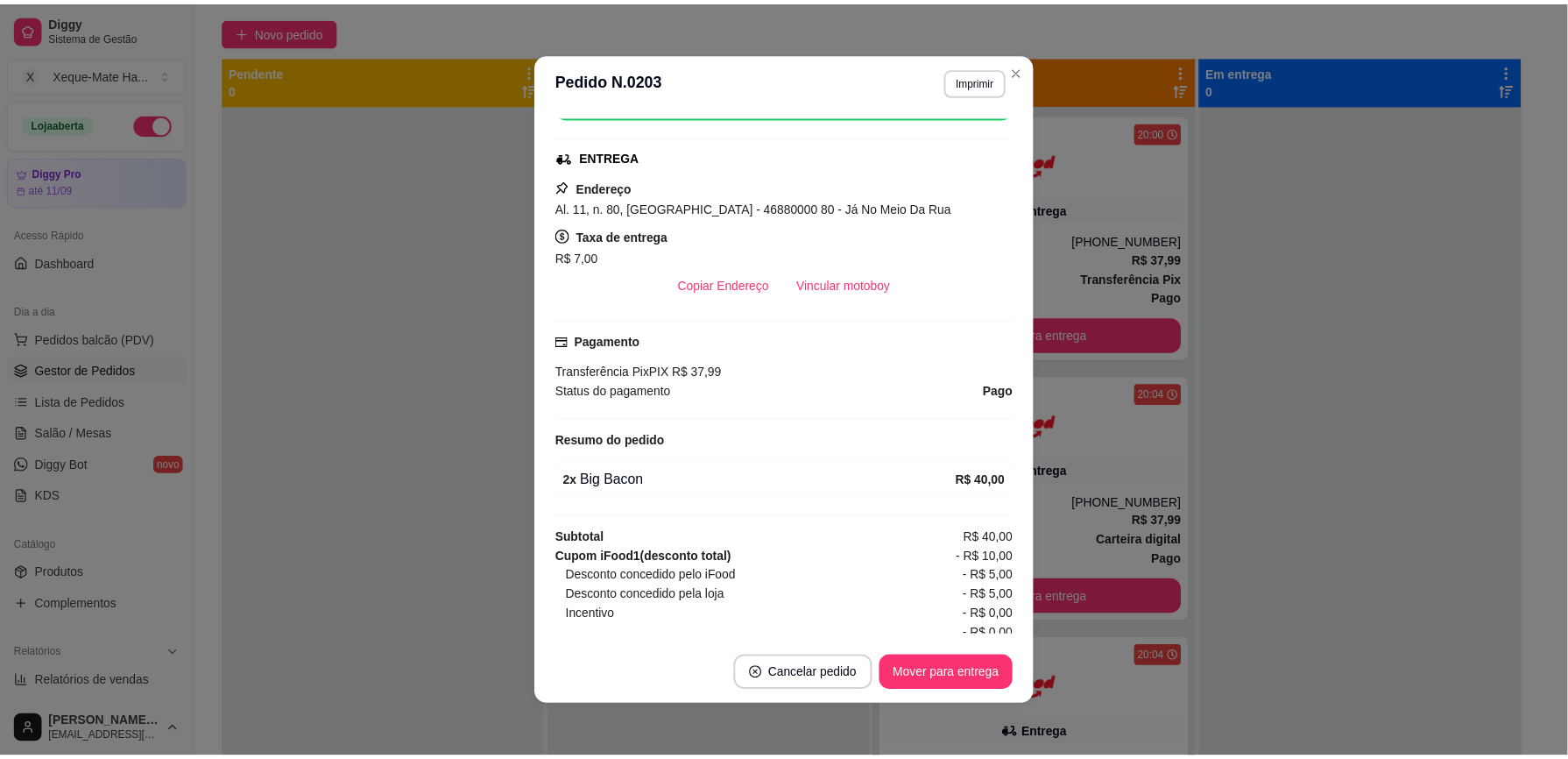
scroll to position [349, 0]
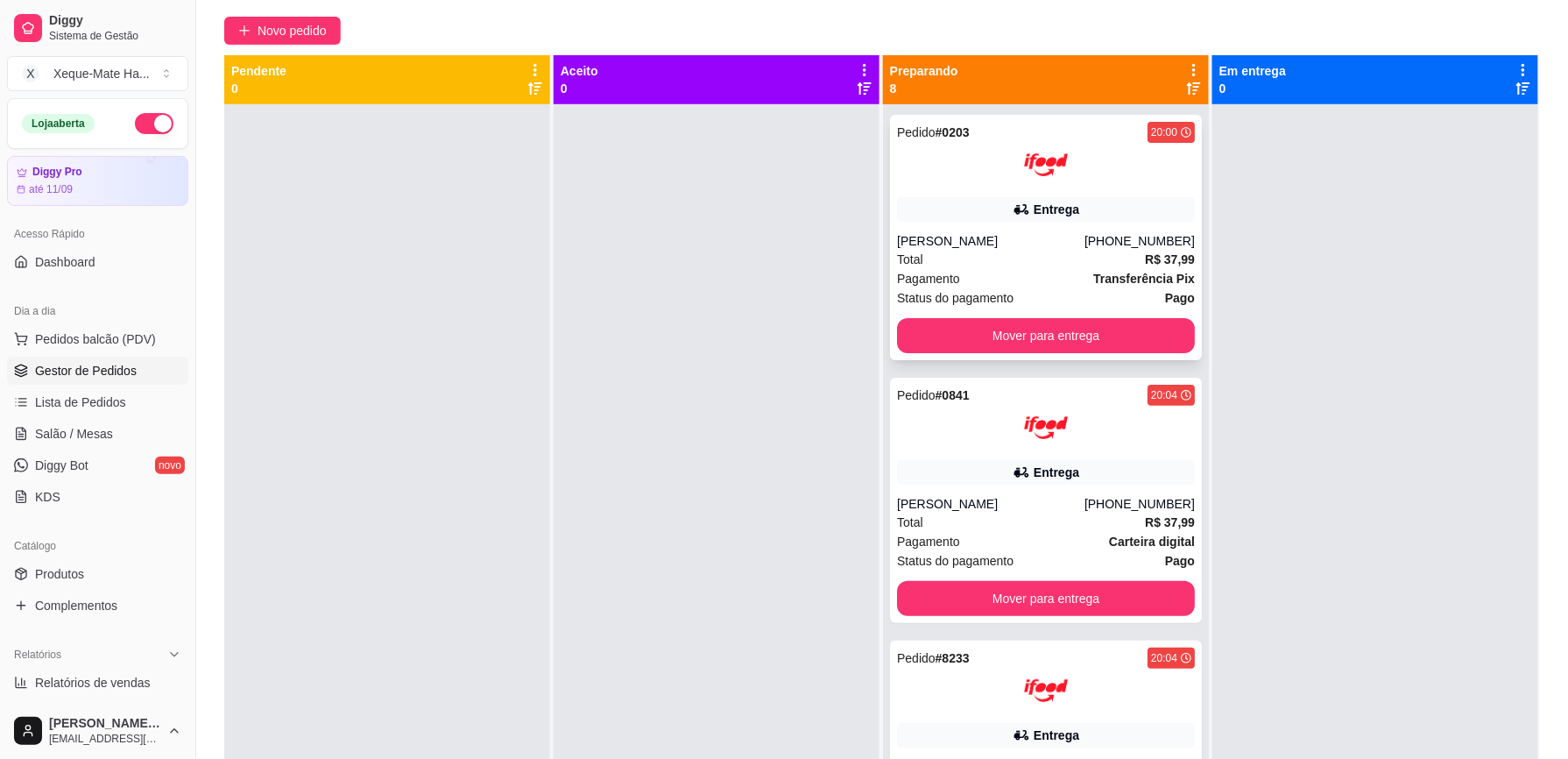
click at [1105, 316] on div "Pedido # 0203 20:00 Entrega Lais [PERSON_NAME] [PHONE_NUMBER] Total R$ 37,99 Pa…" at bounding box center [1046, 237] width 312 height 245
click at [1112, 334] on button "Mover para entrega" at bounding box center [1046, 335] width 289 height 34
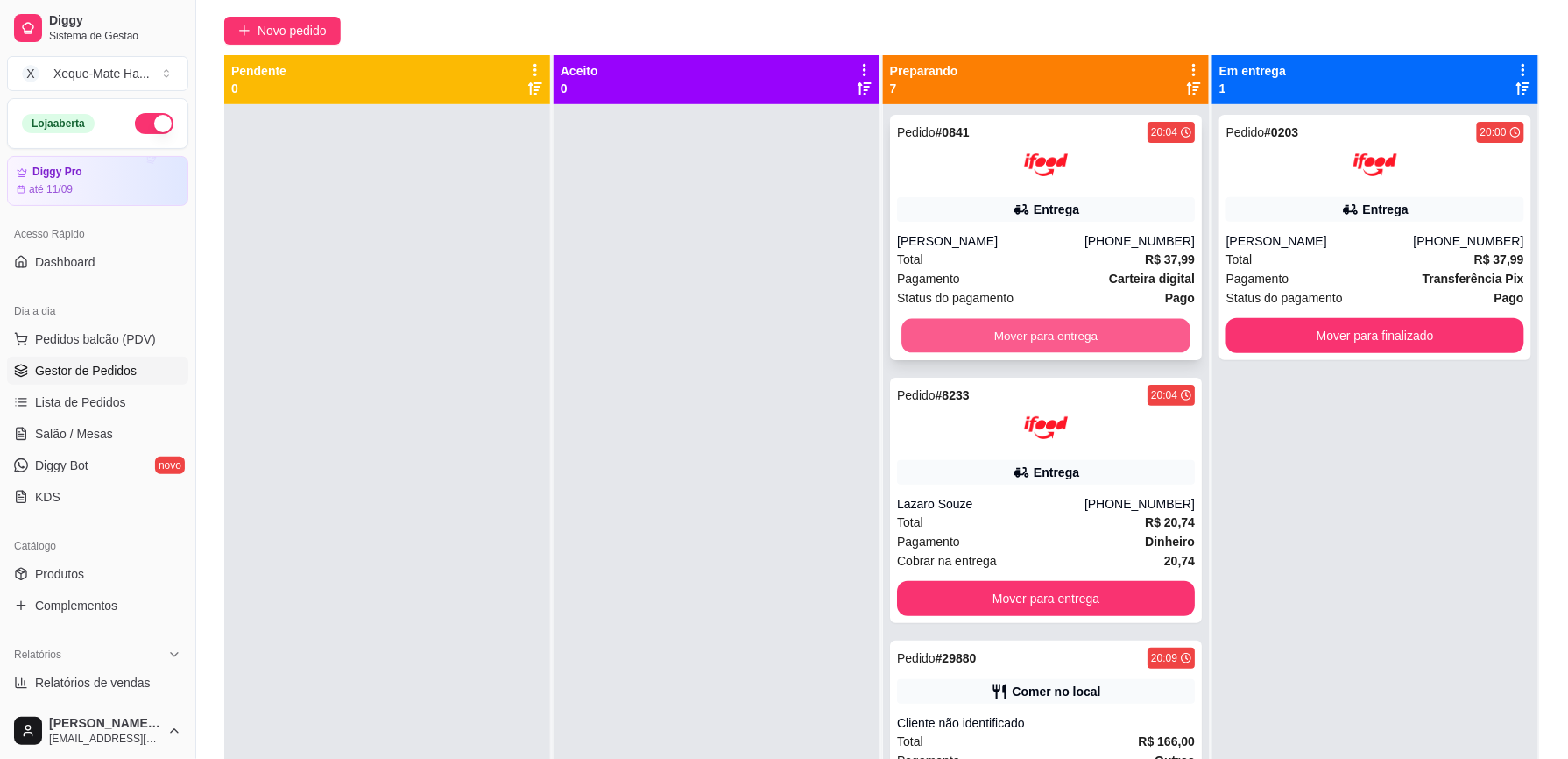
click at [1108, 332] on button "Mover para entrega" at bounding box center [1046, 335] width 289 height 34
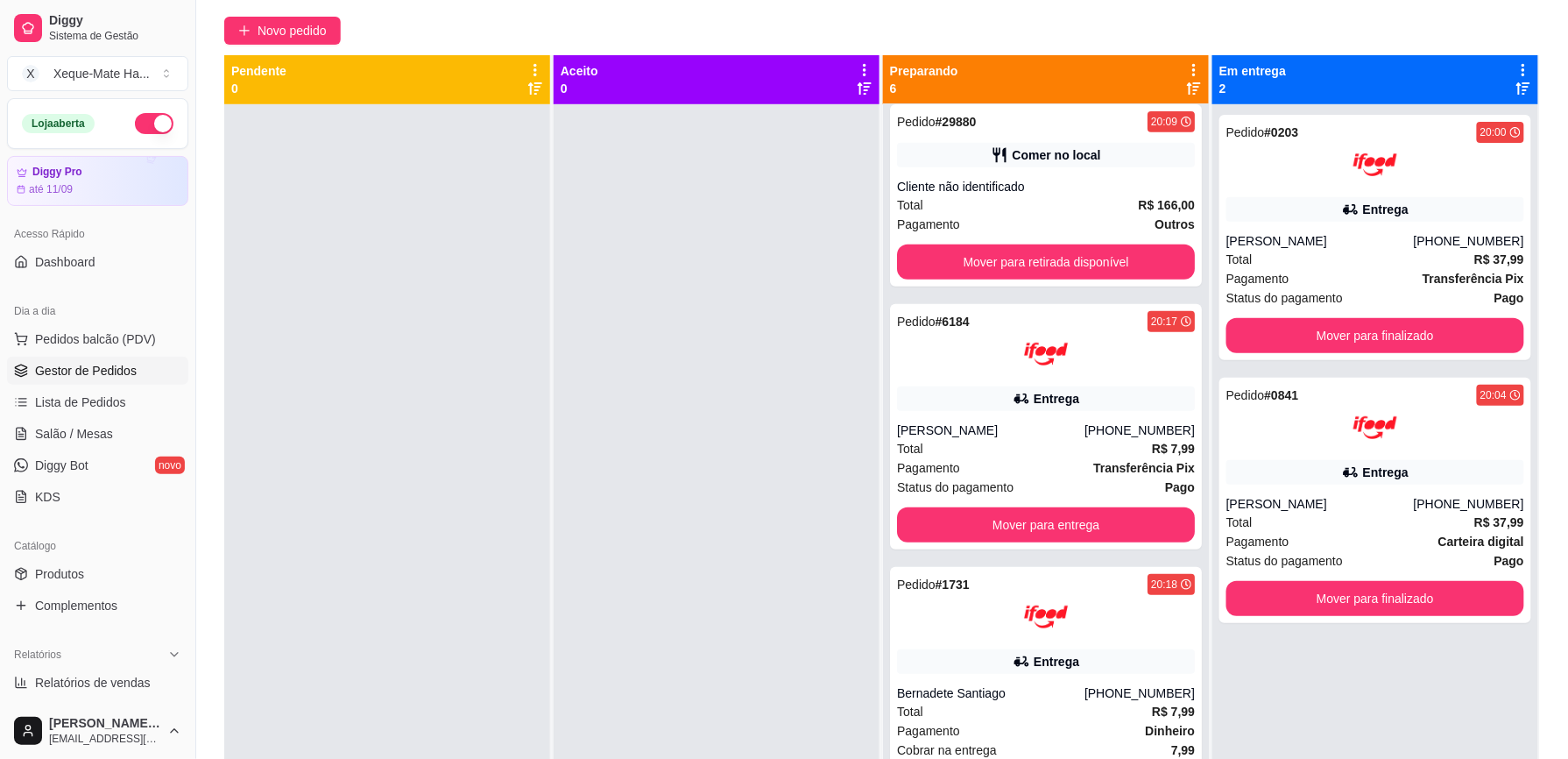
scroll to position [275, 0]
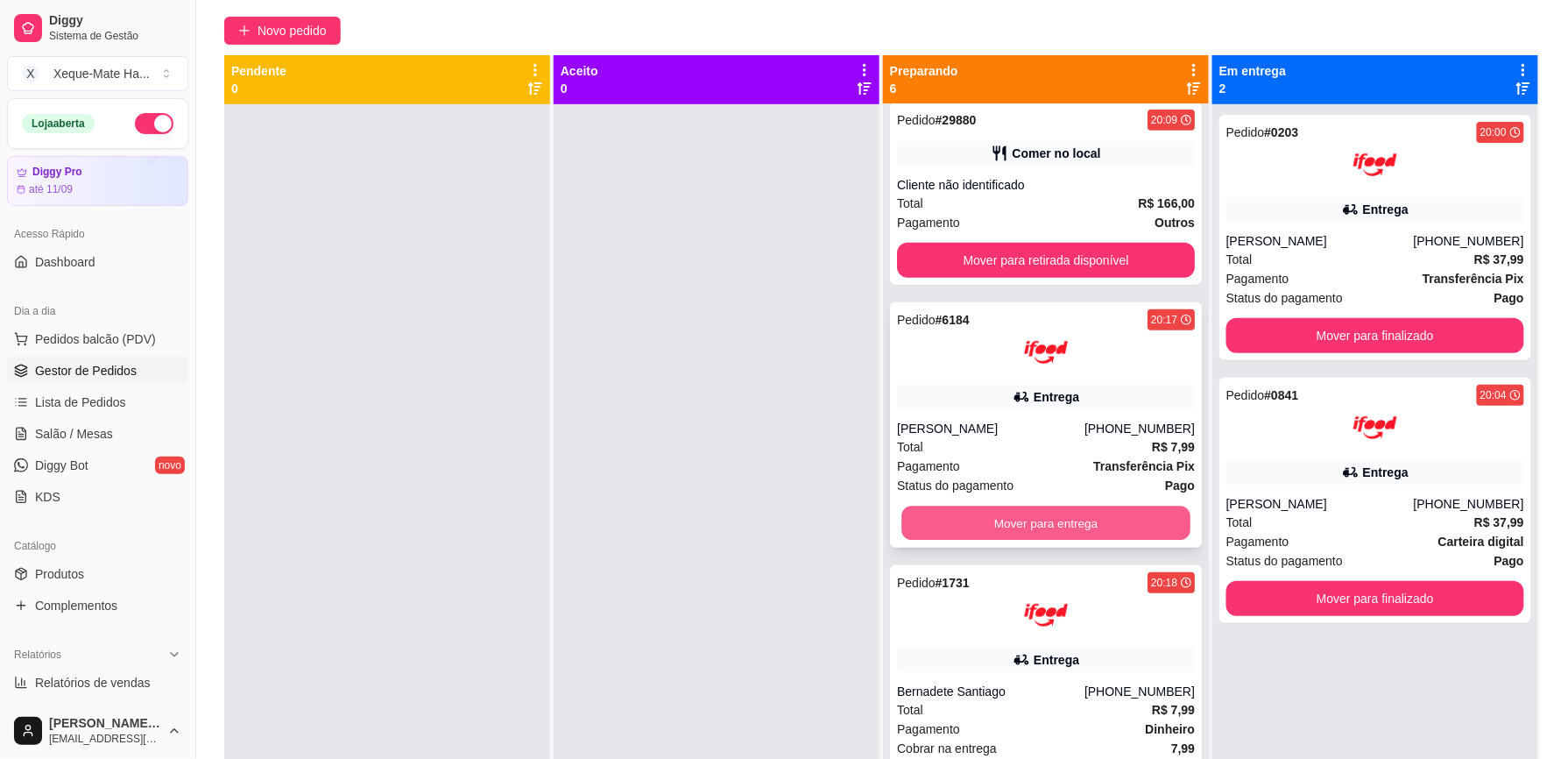
click at [1115, 520] on button "Mover para entrega" at bounding box center [1046, 522] width 289 height 34
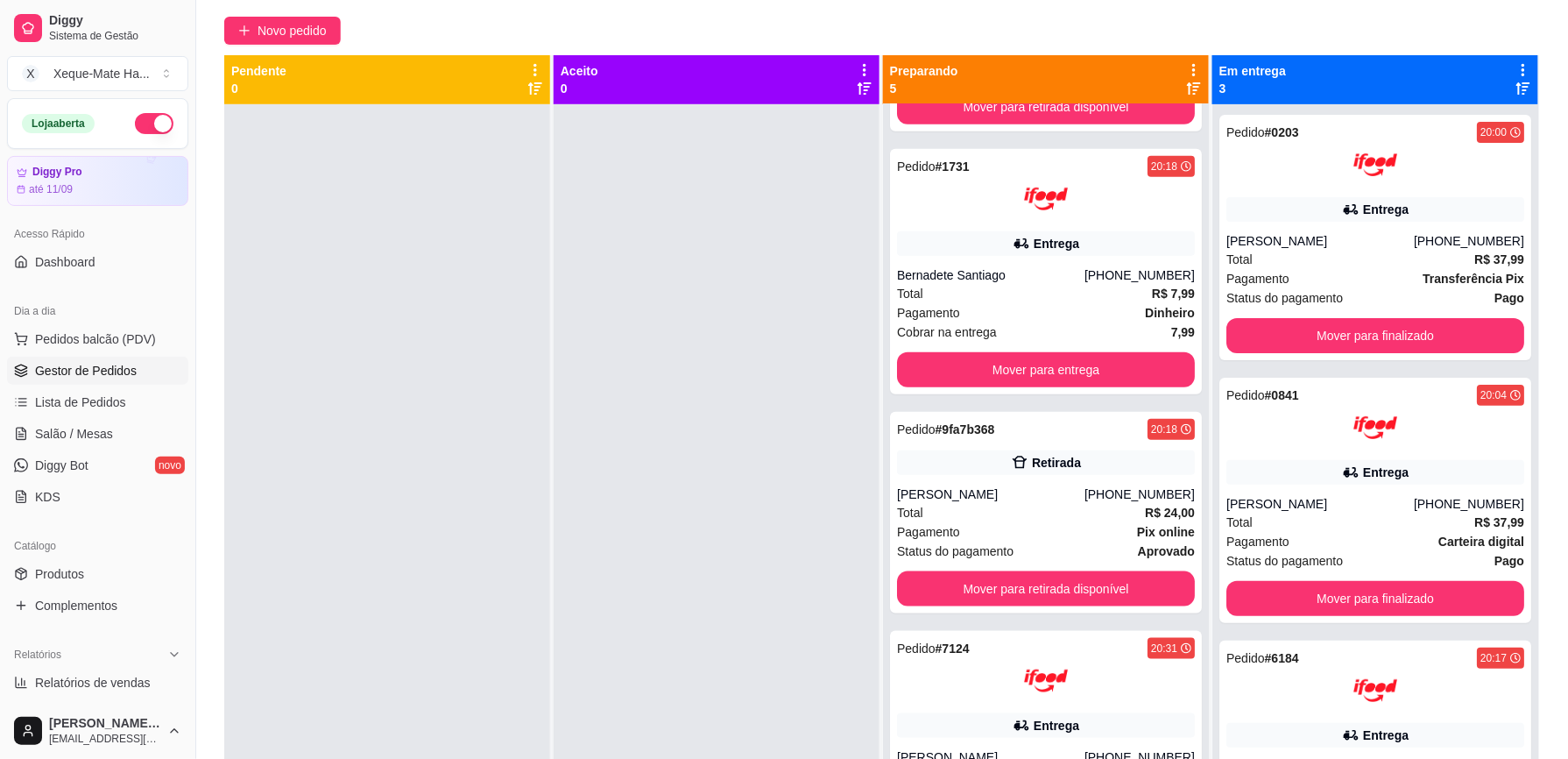
scroll to position [468, 0]
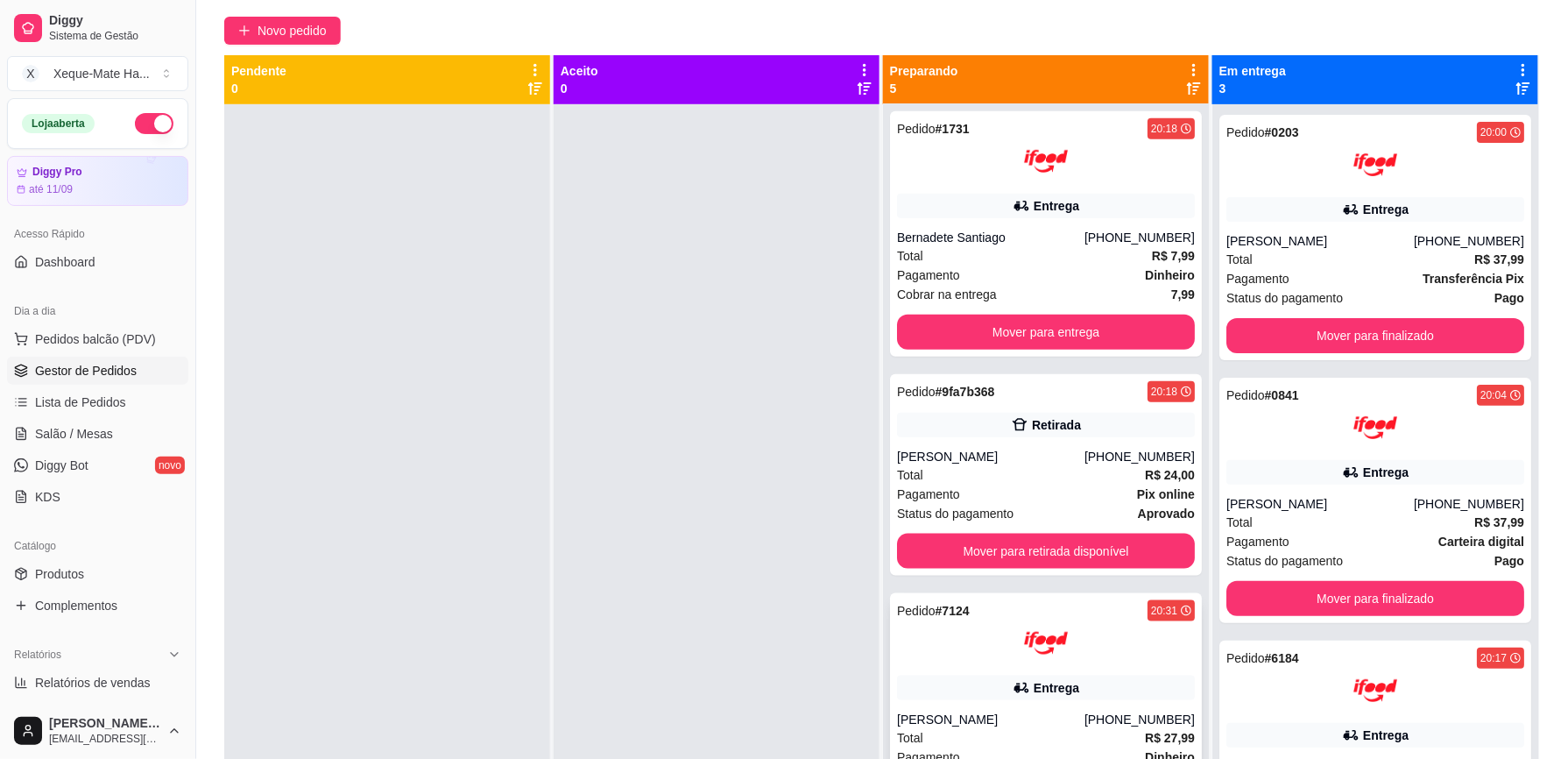
click at [948, 681] on div "Entrega" at bounding box center [1045, 687] width 298 height 24
drag, startPoint x: 1196, startPoint y: 445, endPoint x: 1187, endPoint y: 541, distance: 96.4
click at [1187, 541] on div "Pedido # 8233 20:04 Entrega Lazaro Souze [PHONE_NUMBER] Total R$ 20,74 Pagament…" at bounding box center [1046, 484] width 326 height 759
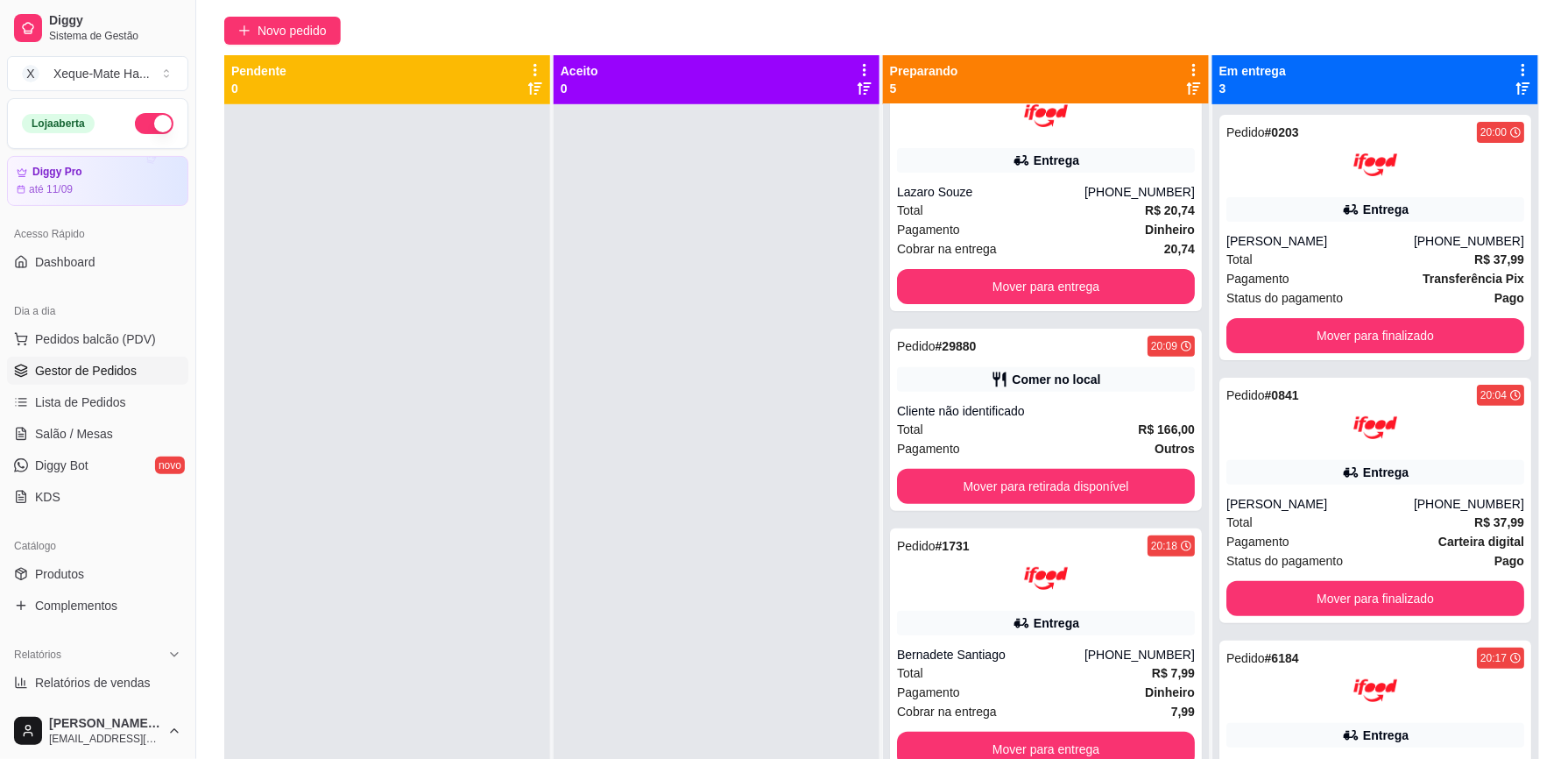
scroll to position [0, 0]
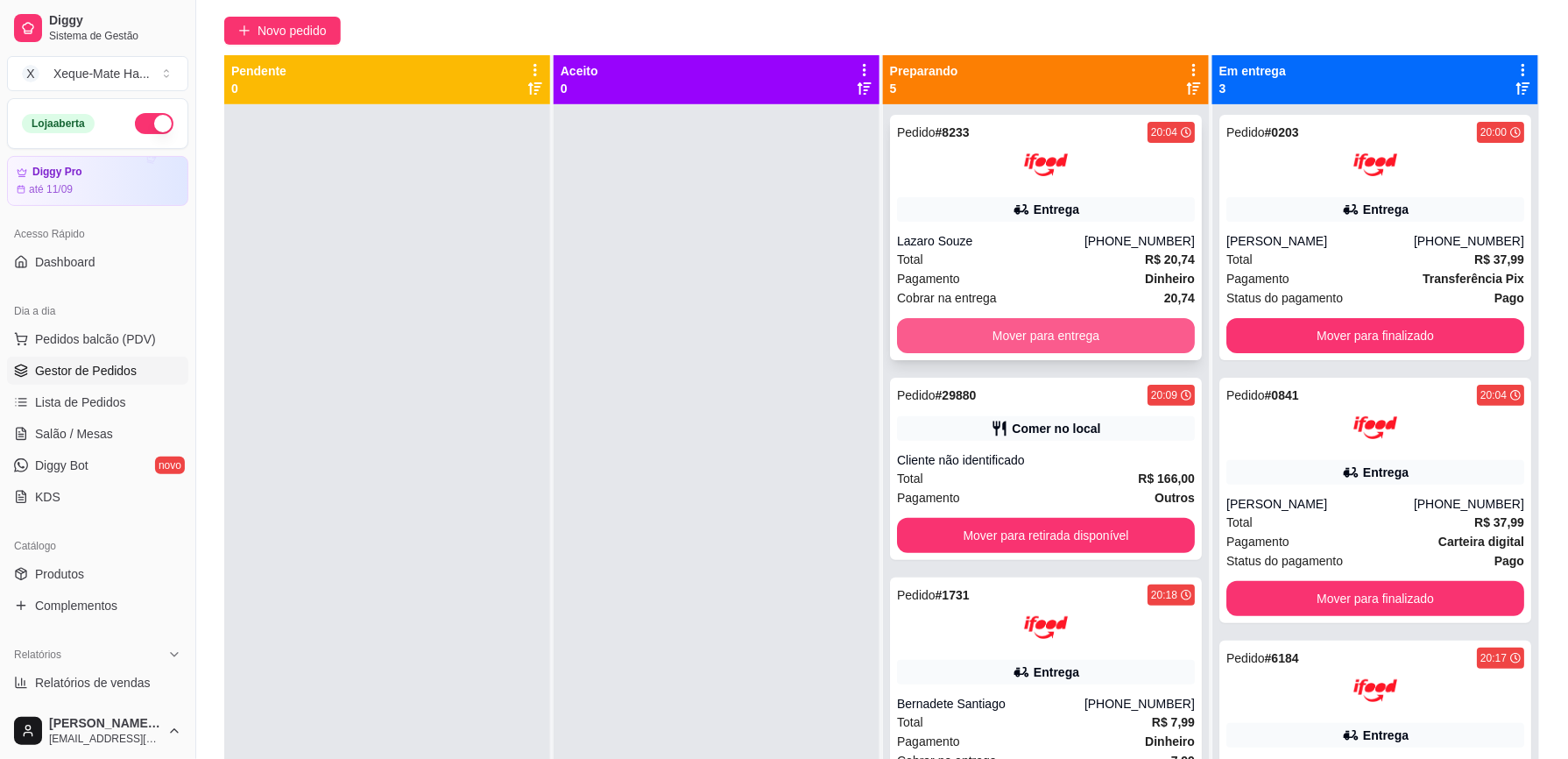
click at [1033, 336] on button "Mover para entrega" at bounding box center [1045, 335] width 298 height 35
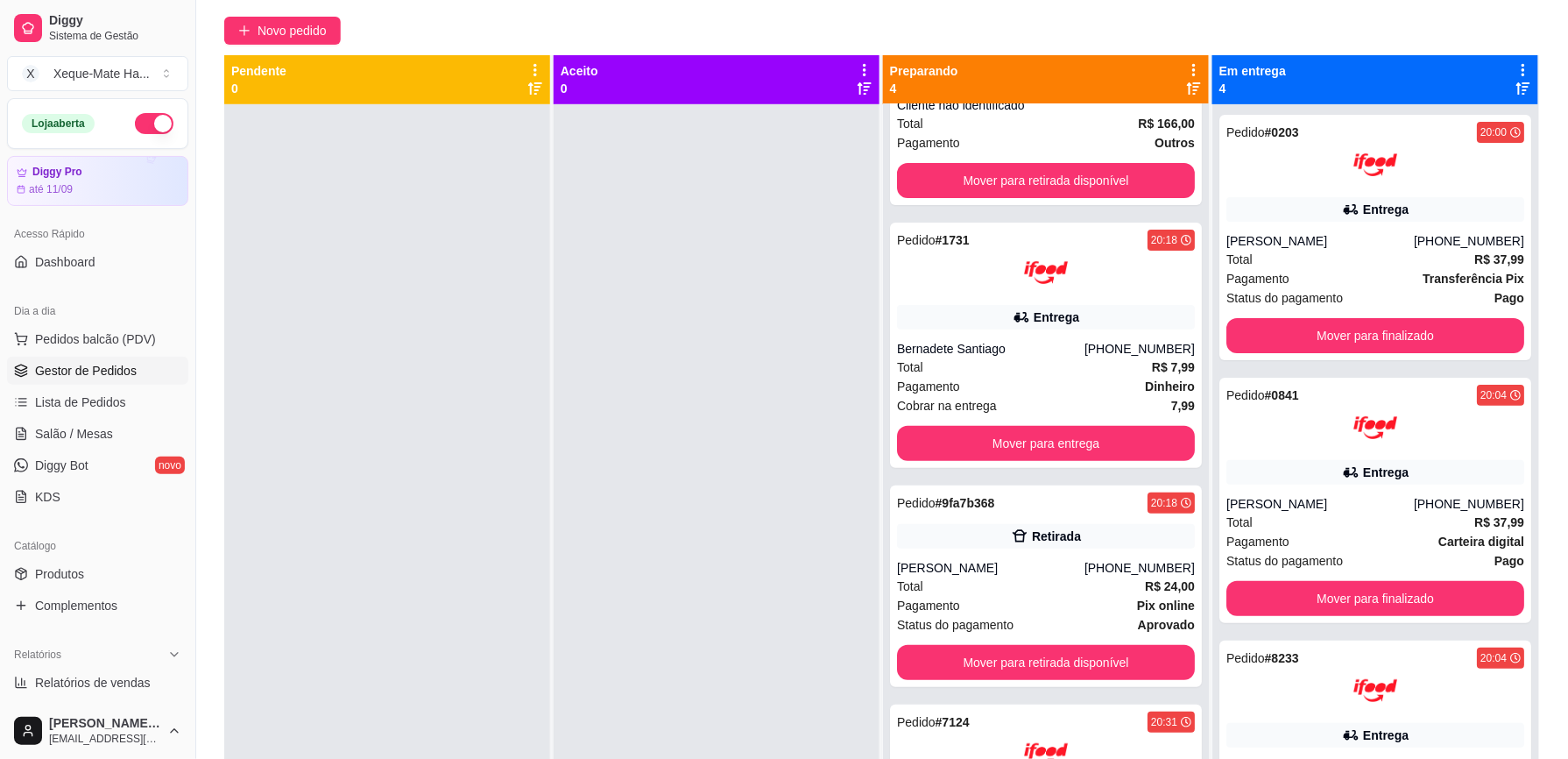
scroll to position [109, 0]
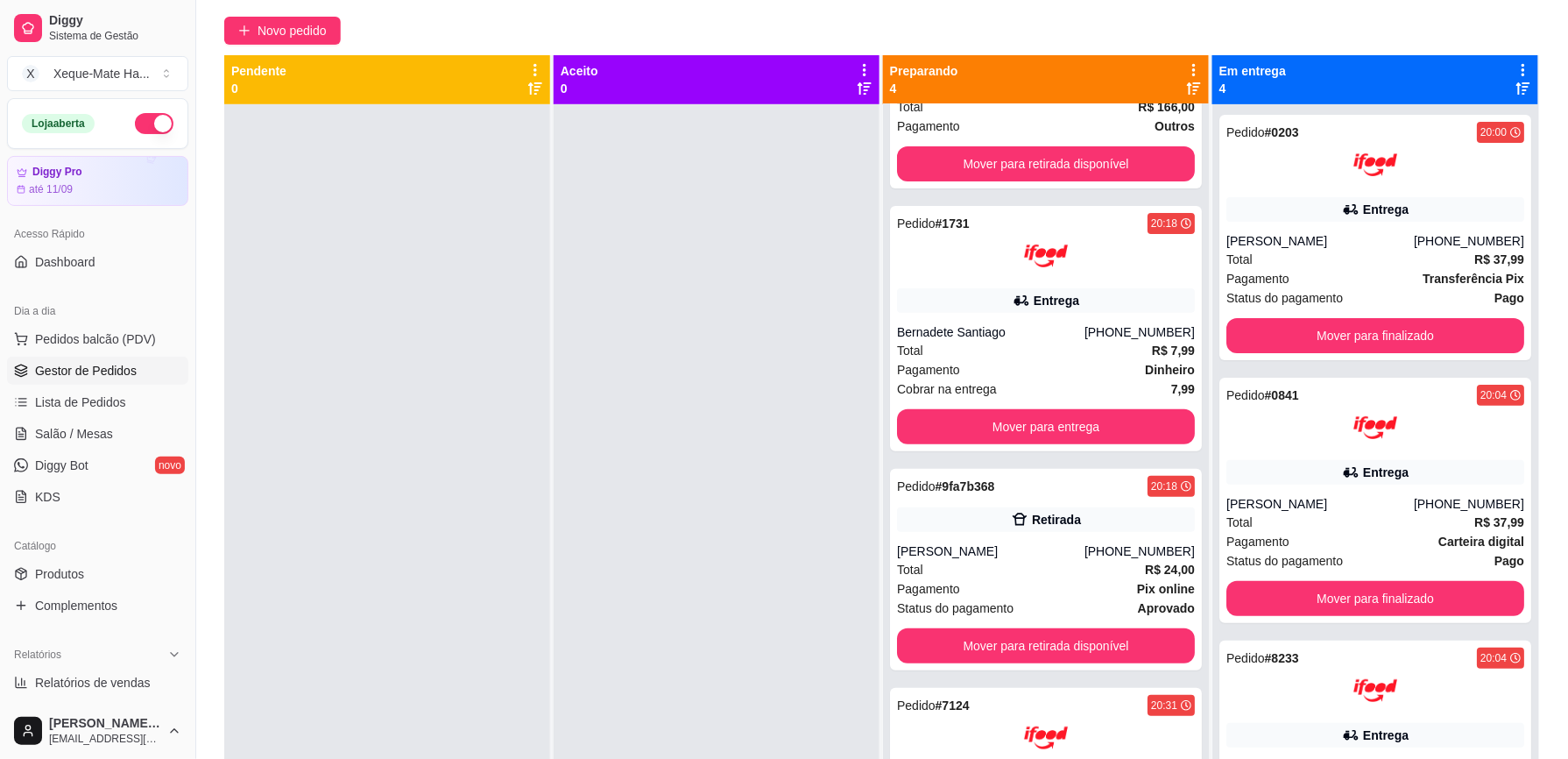
click at [737, 337] on div at bounding box center [716, 484] width 326 height 759
click at [941, 415] on button "Mover para entrega" at bounding box center [1045, 427] width 298 height 35
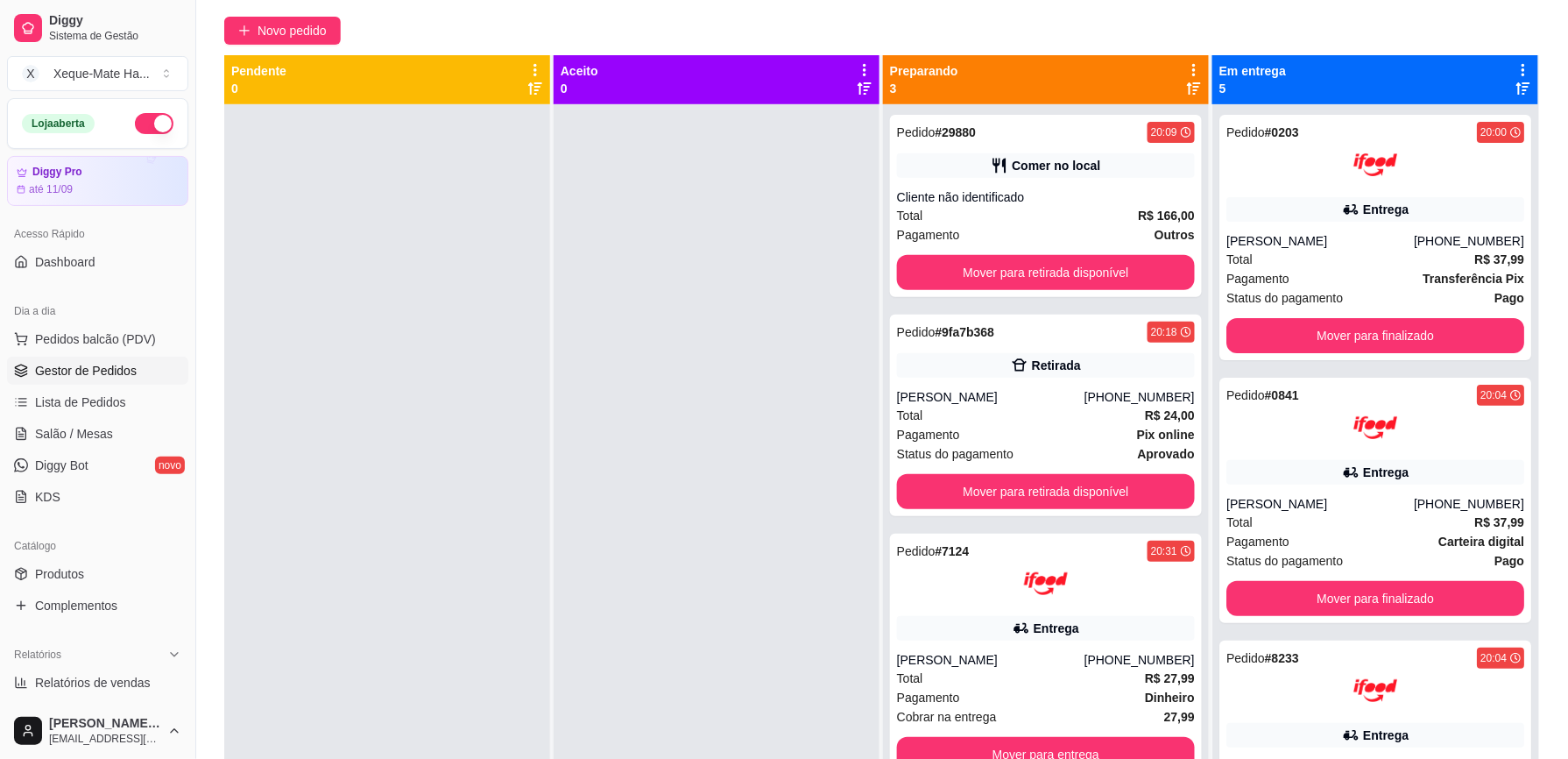
scroll to position [268, 0]
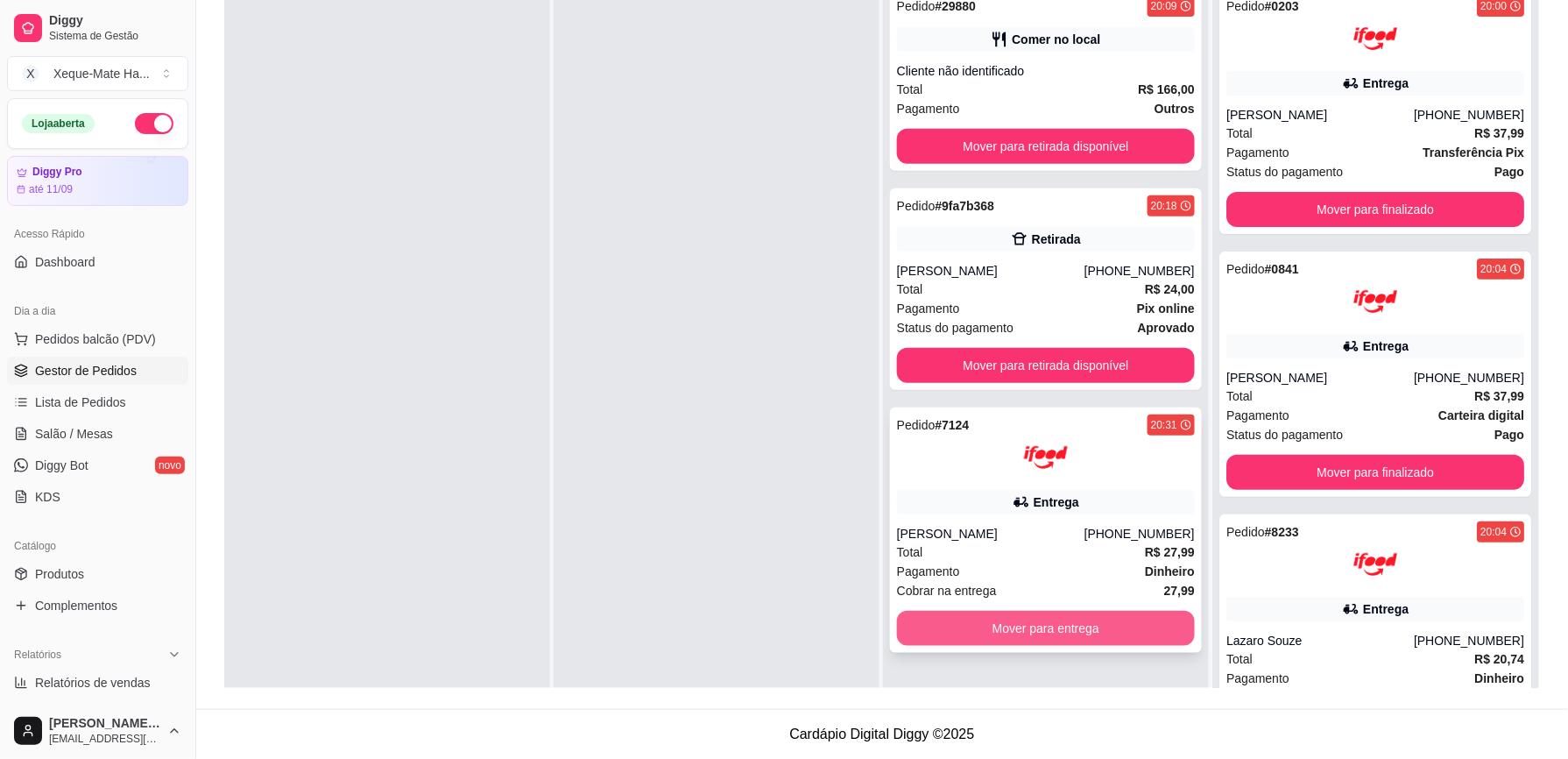
click at [1084, 618] on button "Mover para entrega" at bounding box center [1045, 628] width 298 height 35
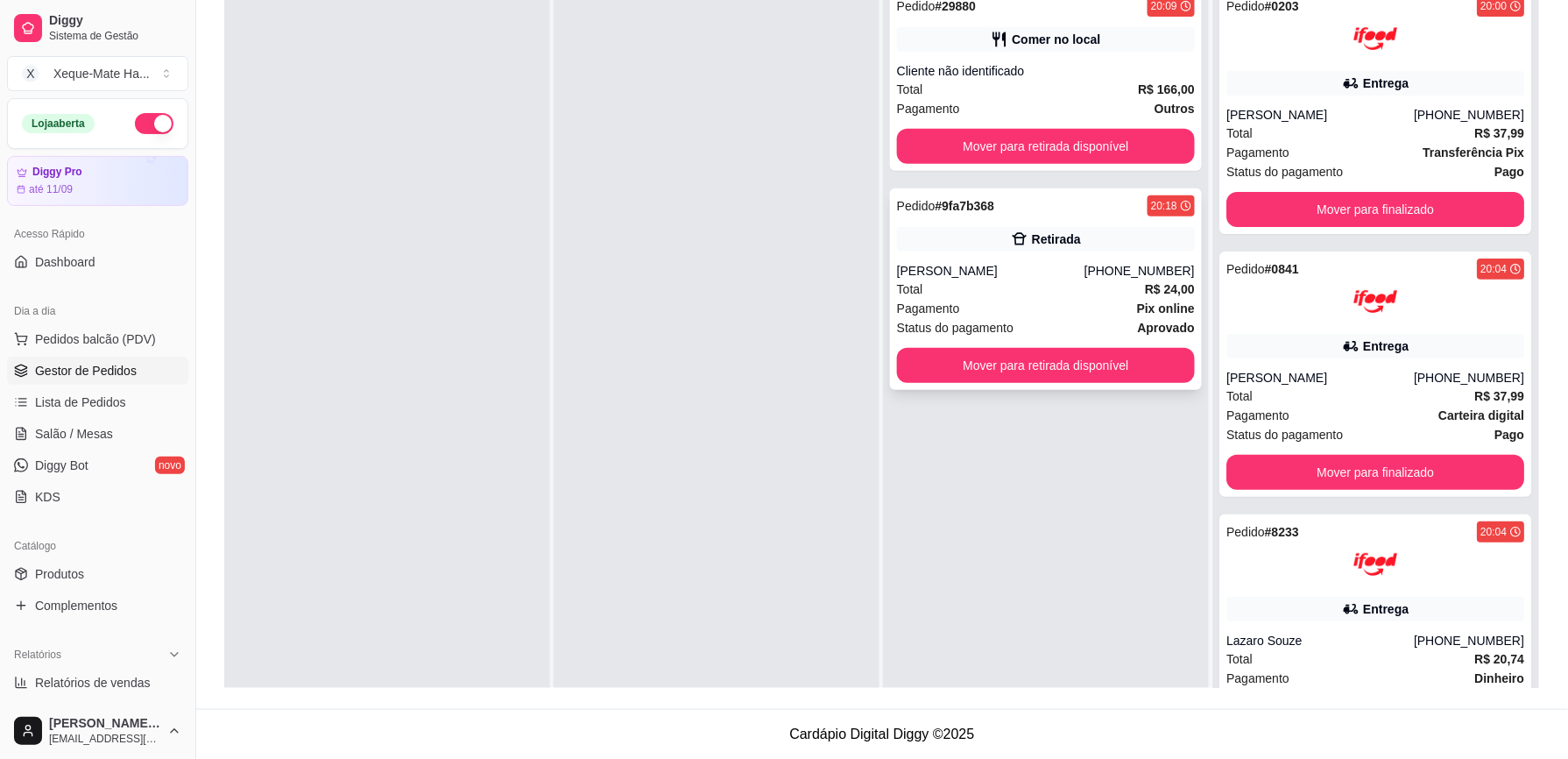
click at [1109, 264] on div "[PHONE_NUMBER]" at bounding box center [1140, 270] width 110 height 17
click at [1083, 363] on button "Mover para retirada disponível" at bounding box center [1046, 365] width 289 height 34
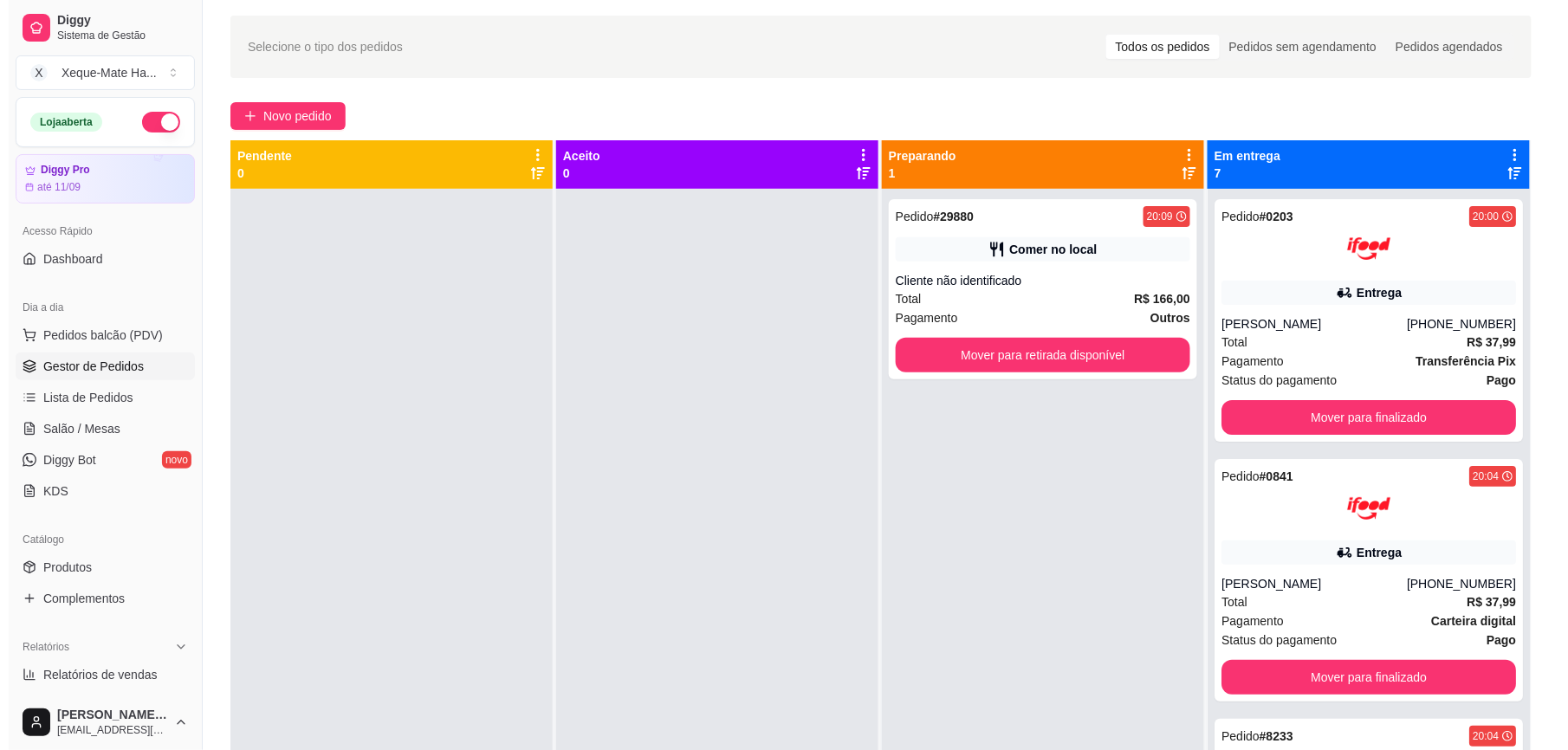
scroll to position [49, 0]
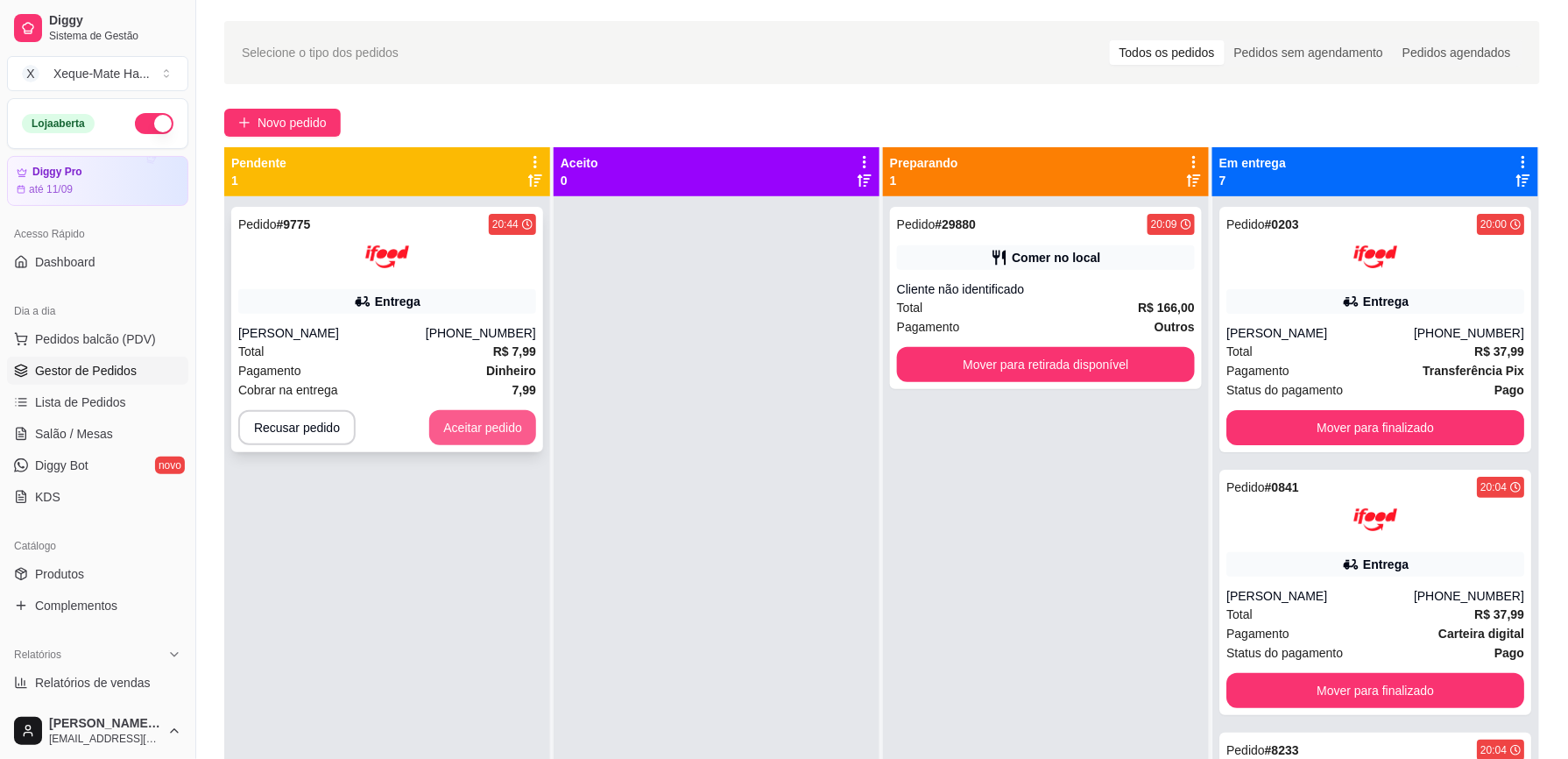
click at [464, 426] on button "Aceitar pedido" at bounding box center [483, 427] width 107 height 35
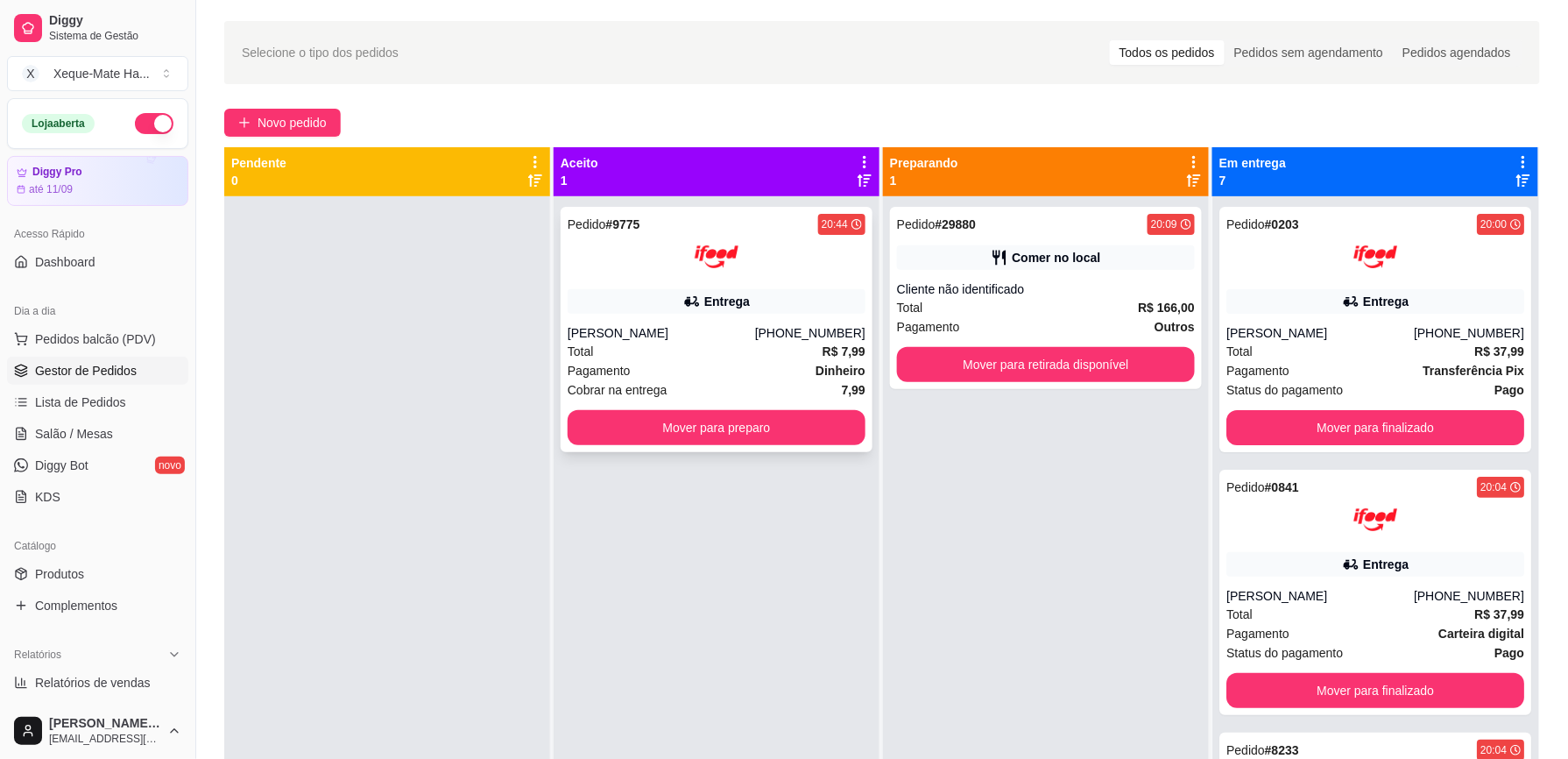
click at [709, 303] on div "Entrega" at bounding box center [727, 301] width 46 height 17
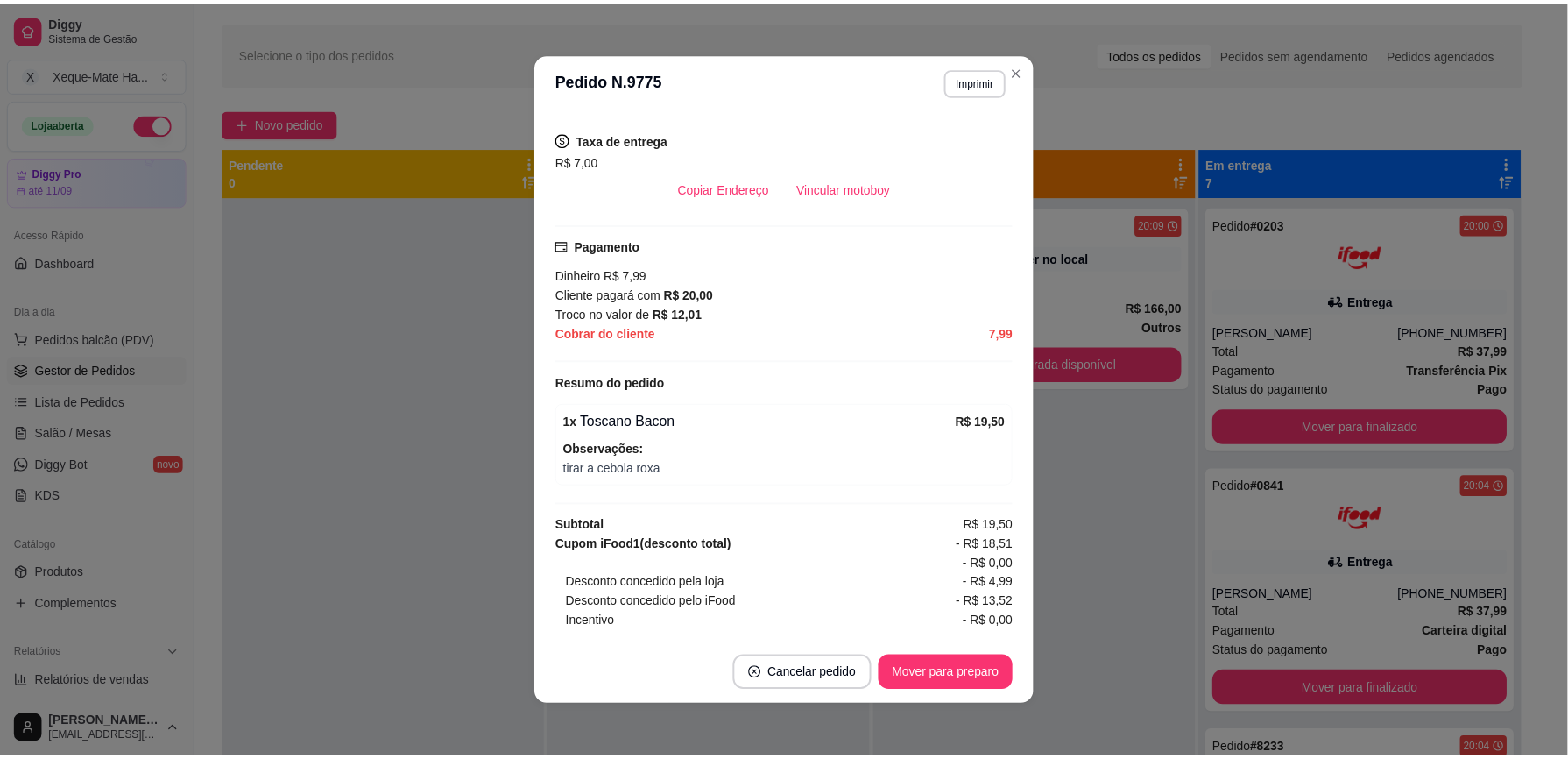
scroll to position [406, 0]
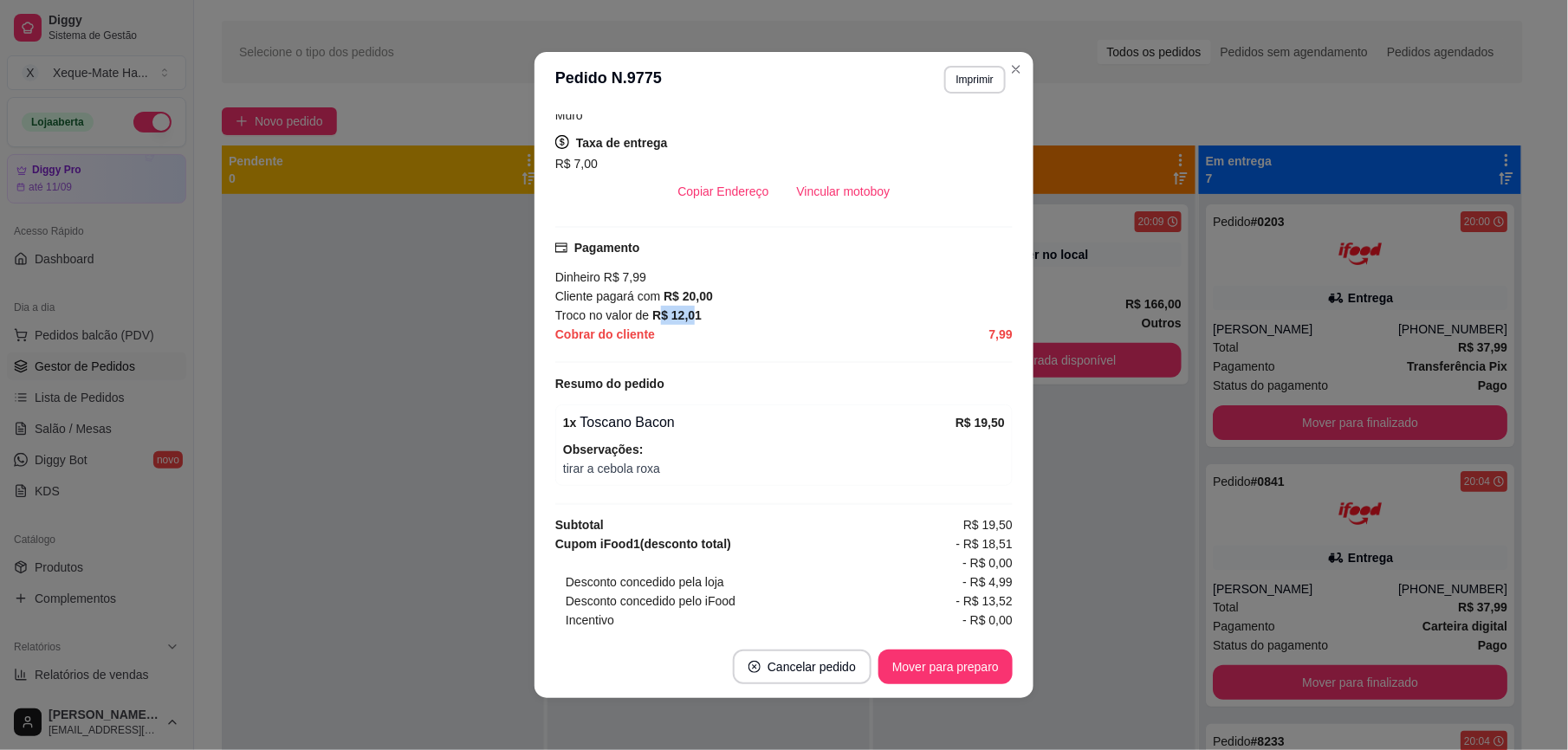
drag, startPoint x: 659, startPoint y: 322, endPoint x: 683, endPoint y: 320, distance: 24.1
click at [683, 320] on strong "R$ 12,01" at bounding box center [677, 315] width 50 height 13
click at [729, 502] on div "**********" at bounding box center [784, 375] width 1568 height 750
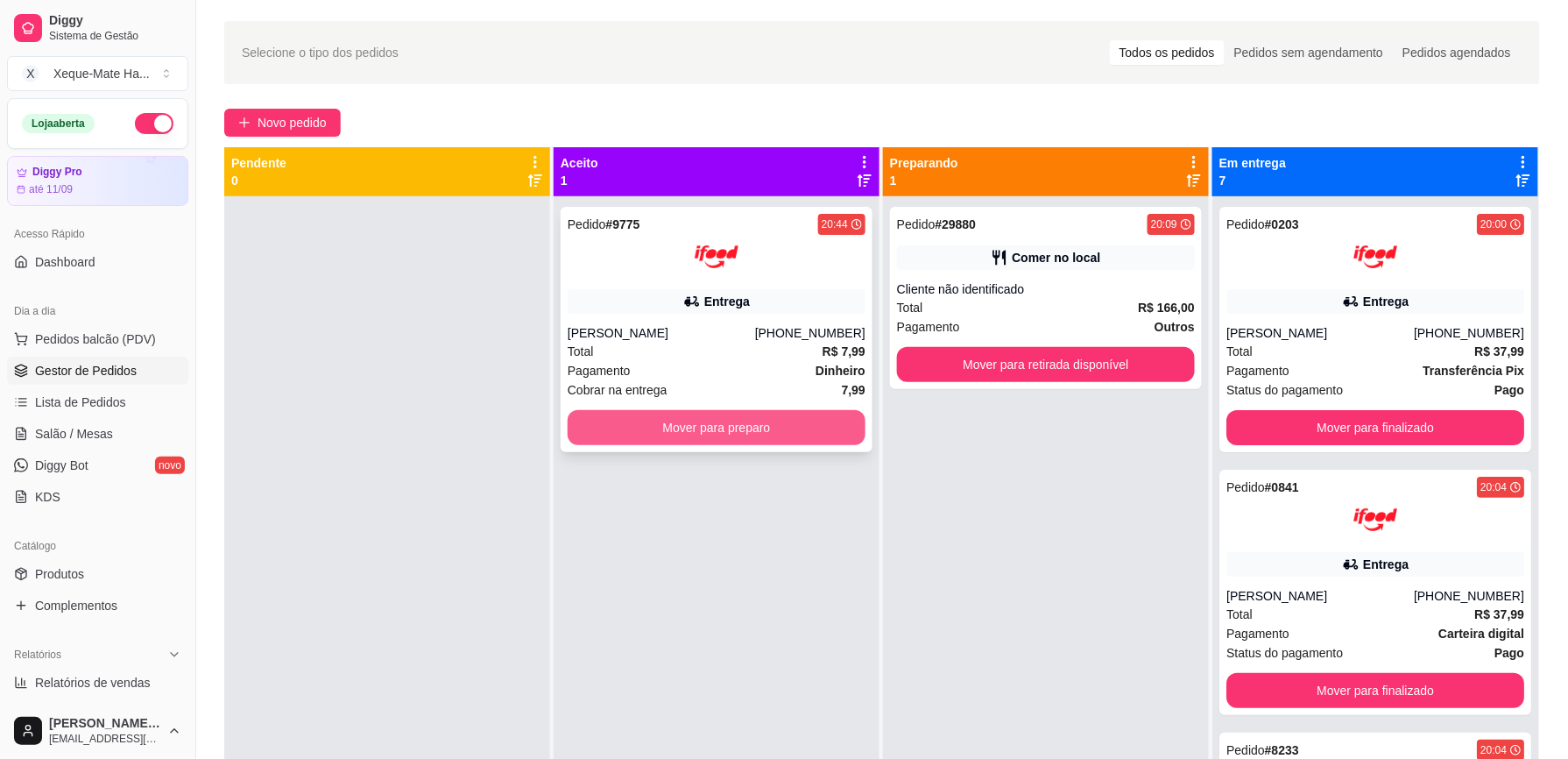
click at [734, 423] on button "Mover para preparo" at bounding box center [716, 427] width 298 height 35
click at [736, 423] on button "Mover para preparo" at bounding box center [716, 427] width 289 height 34
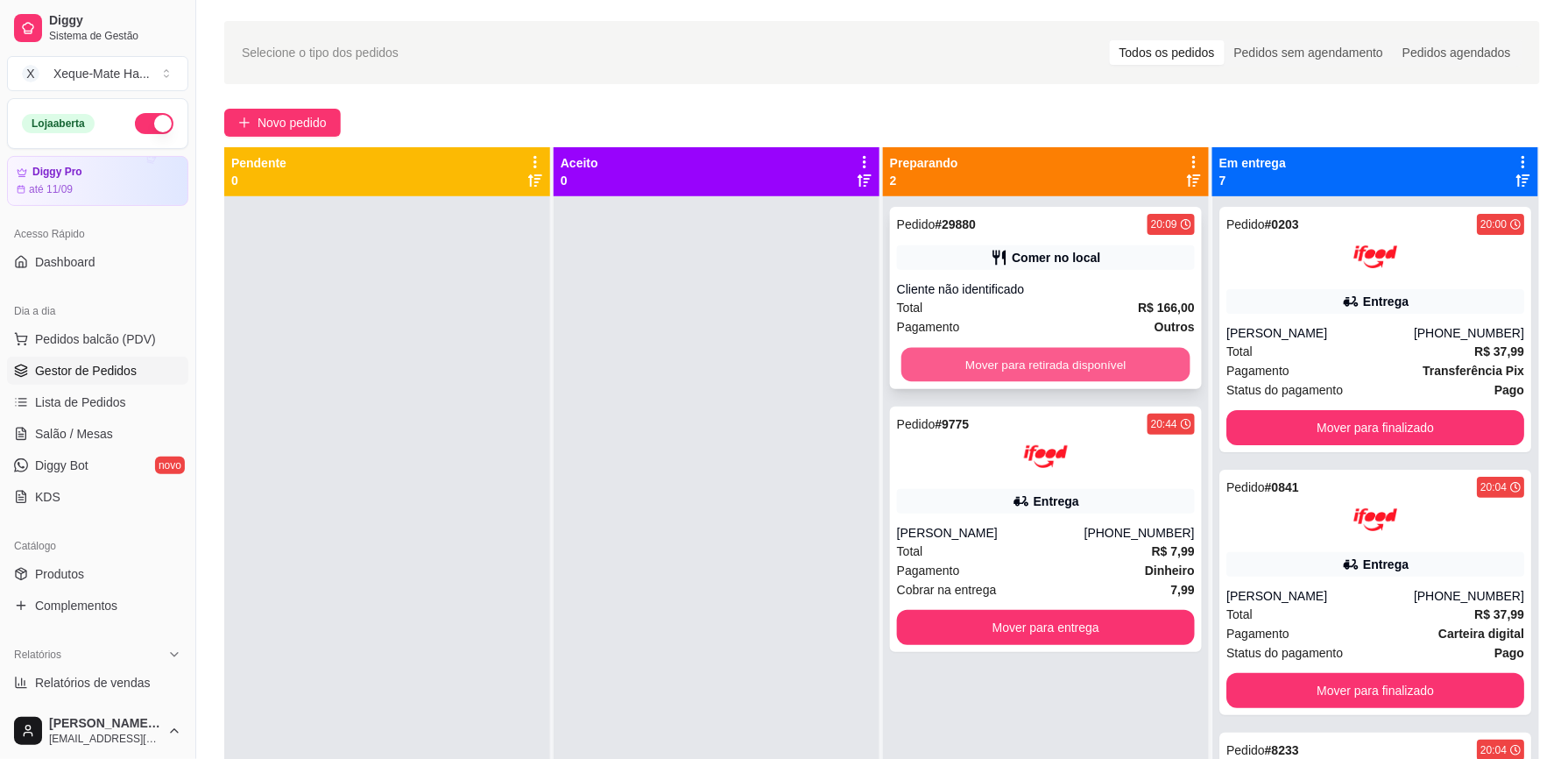
click at [920, 371] on button "Mover para retirada disponível" at bounding box center [1046, 364] width 289 height 34
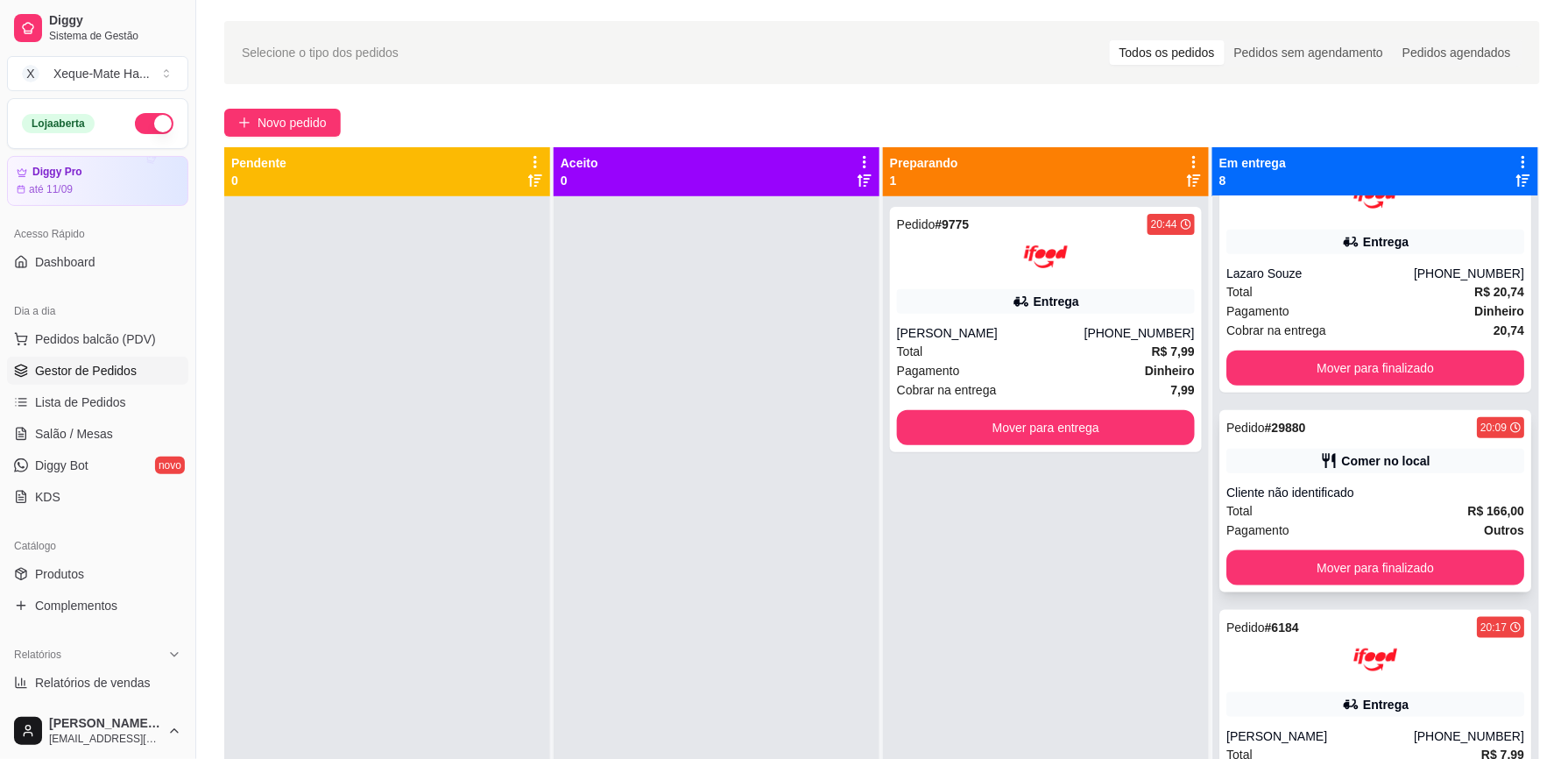
scroll to position [634, 0]
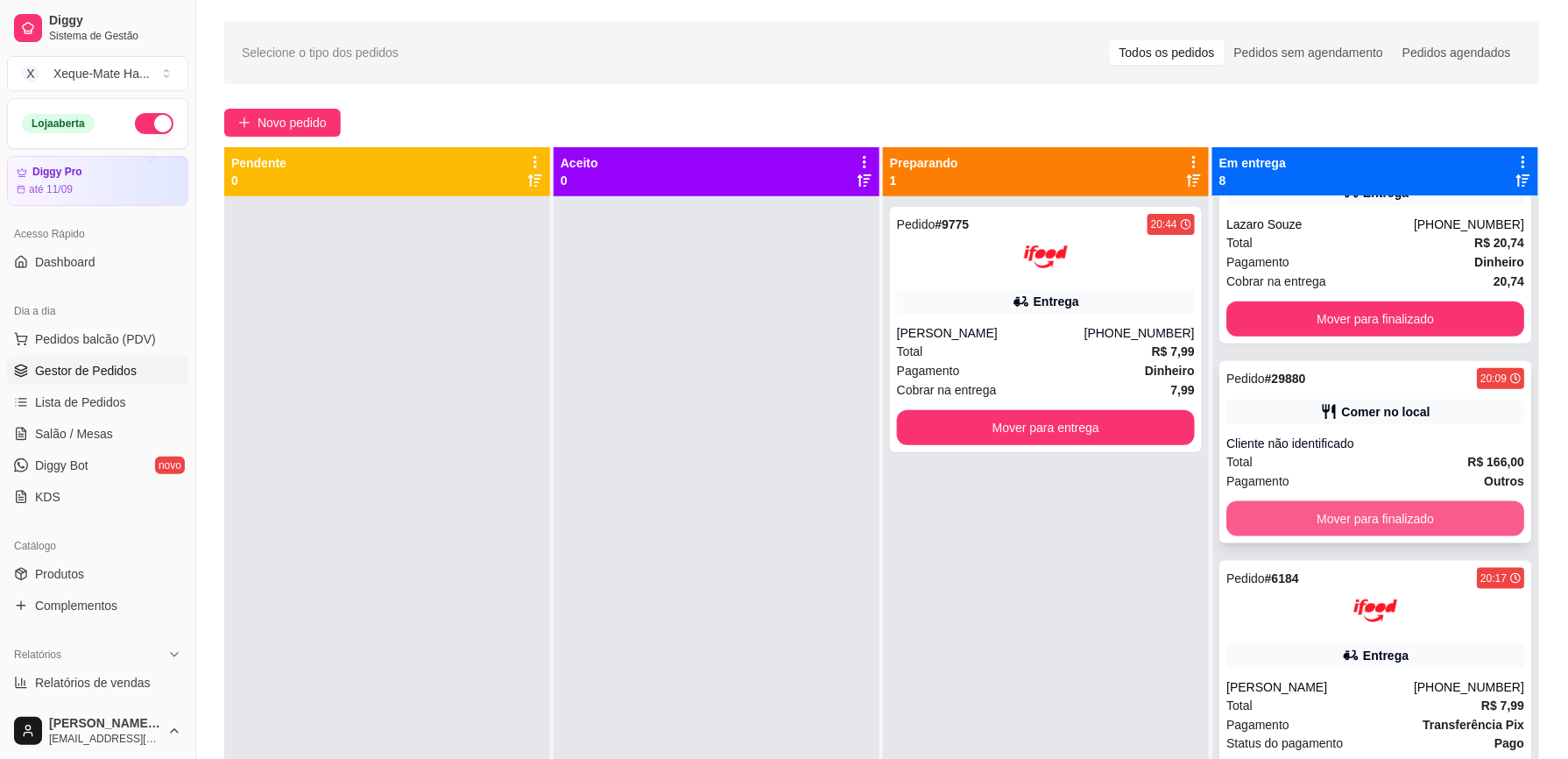
click at [1419, 521] on button "Mover para finalizado" at bounding box center [1374, 519] width 298 height 35
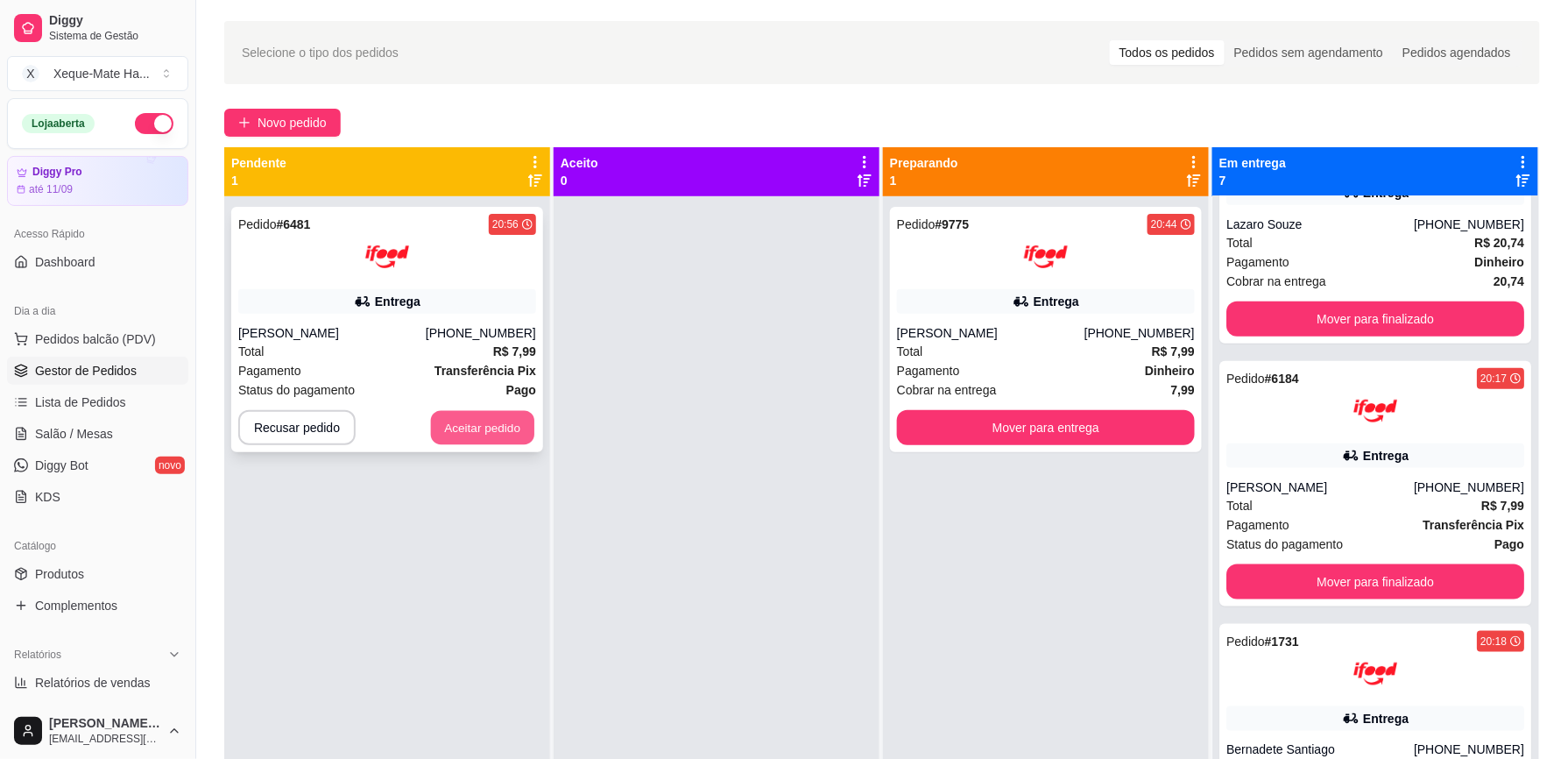
click at [496, 421] on button "Aceitar pedido" at bounding box center [483, 427] width 104 height 34
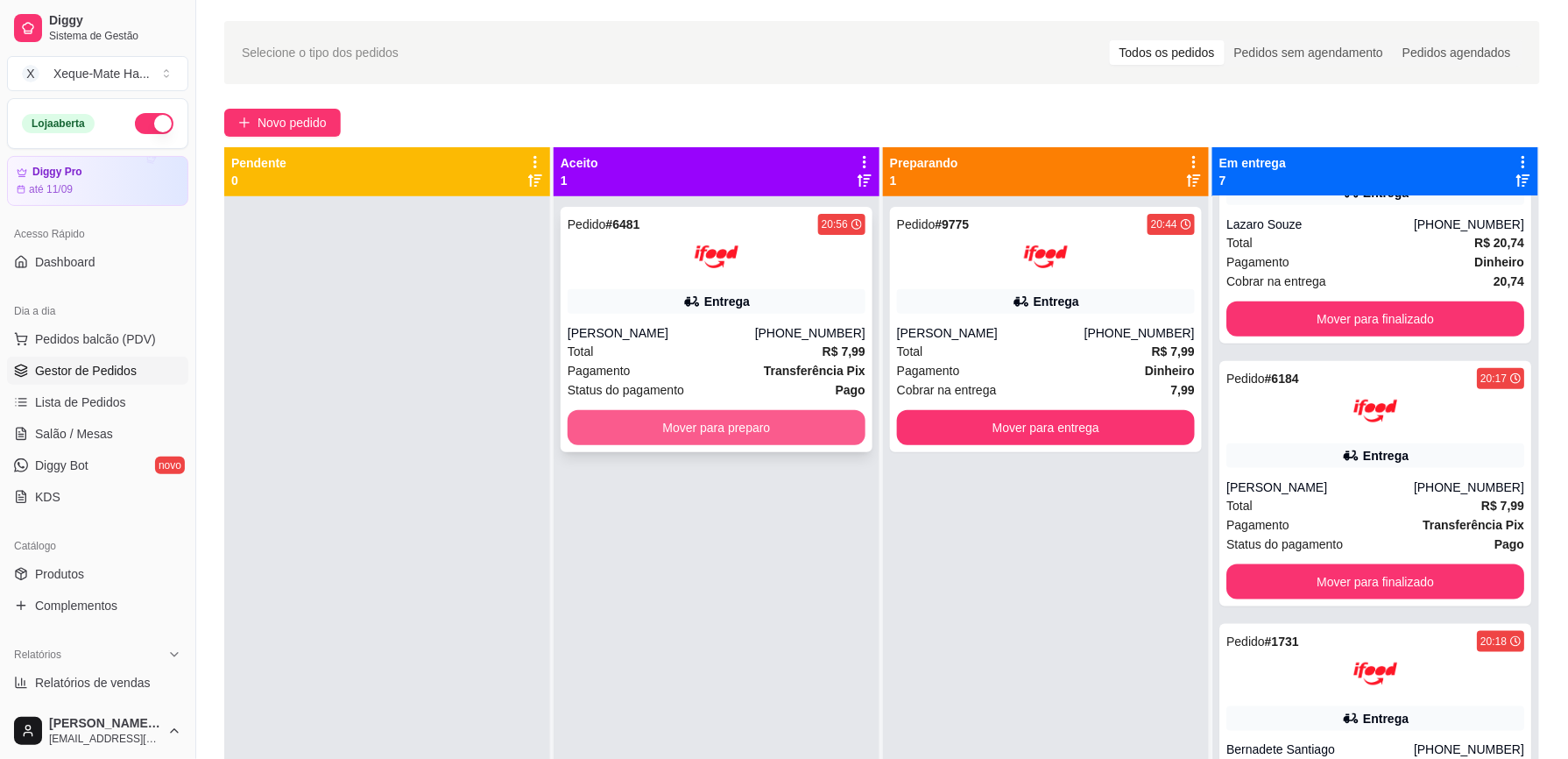
click at [822, 426] on button "Mover para preparo" at bounding box center [716, 427] width 298 height 35
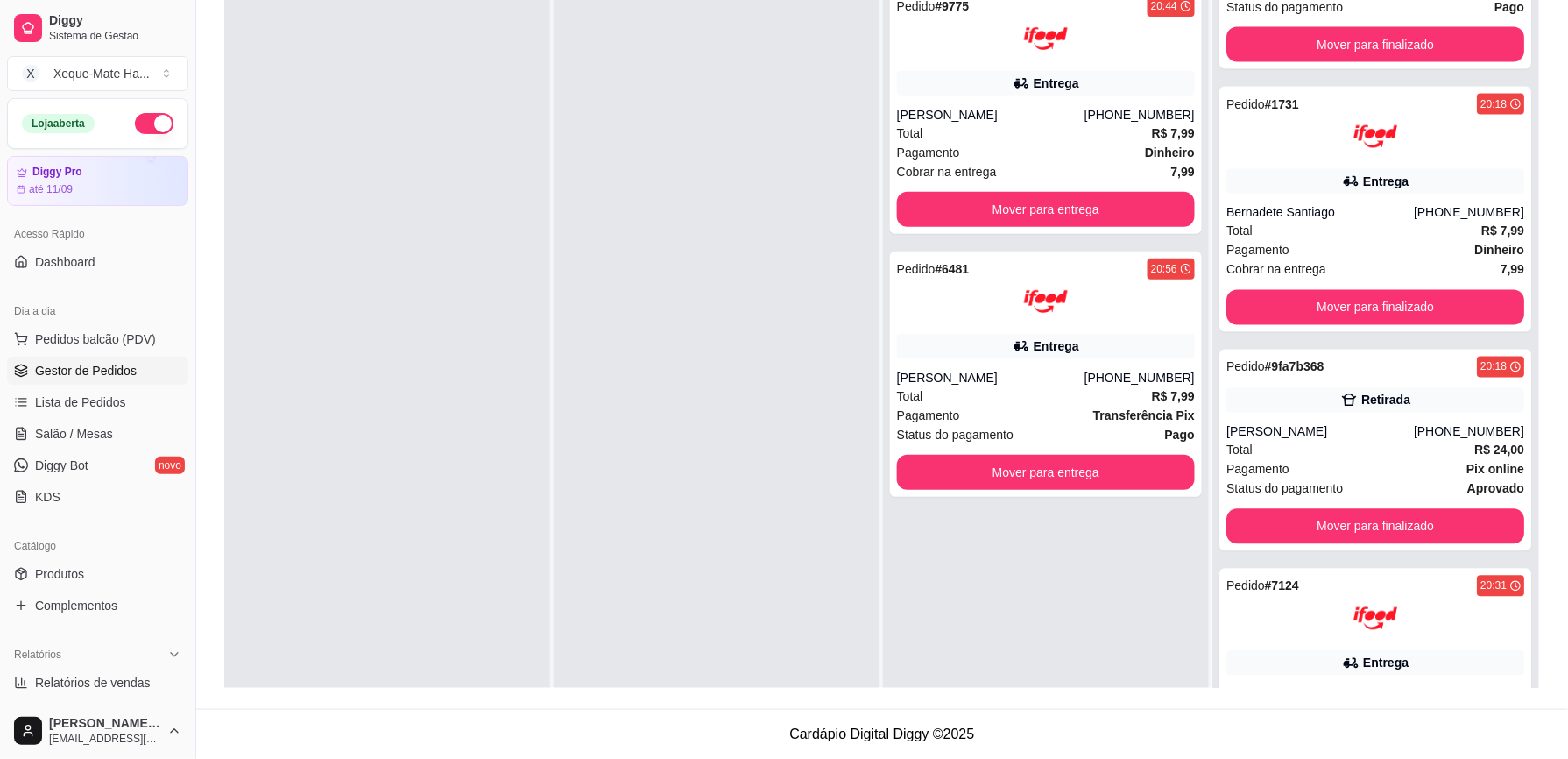
scroll to position [987, 0]
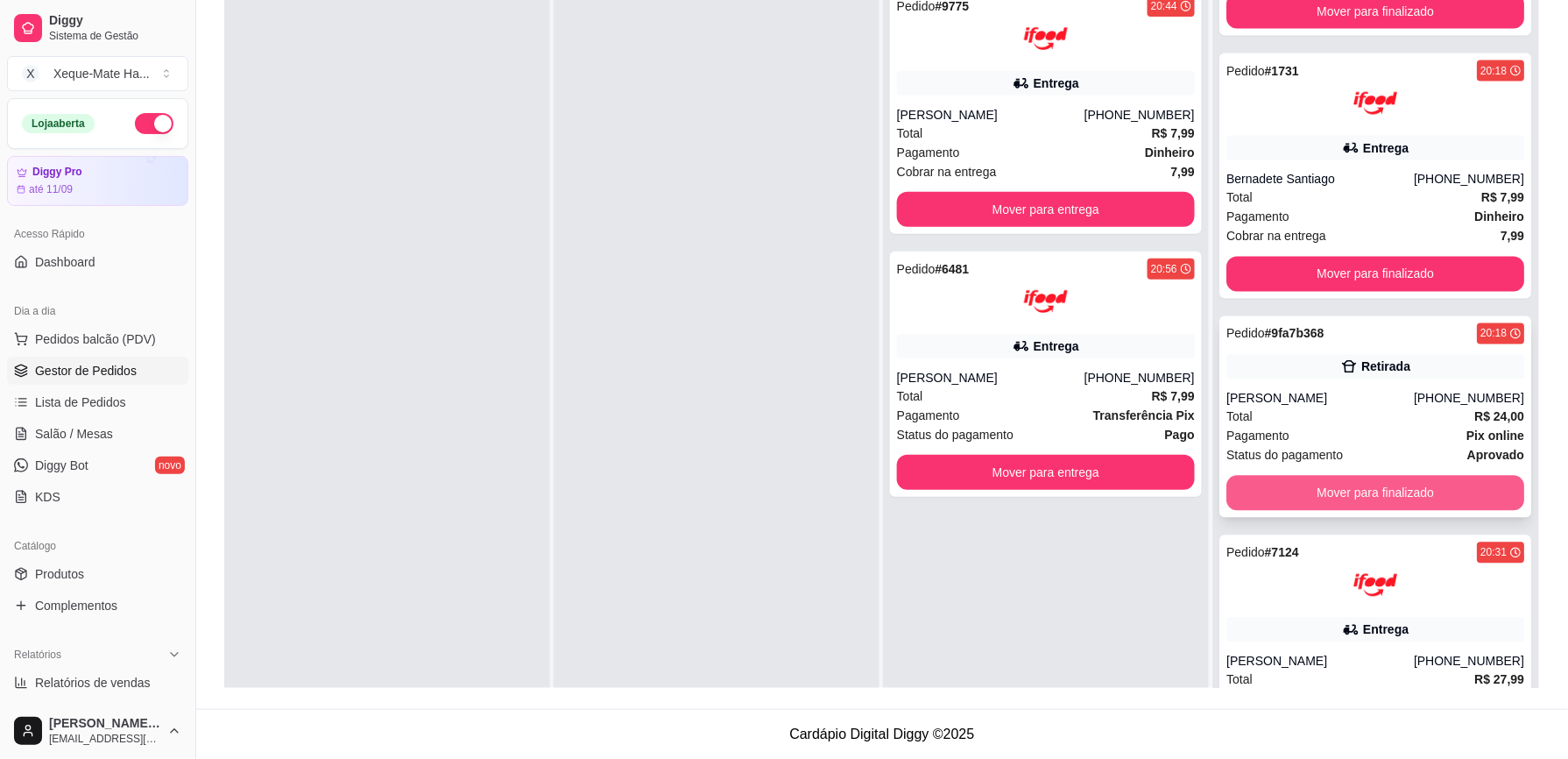
click at [1436, 491] on button "Mover para finalizado" at bounding box center [1374, 493] width 298 height 35
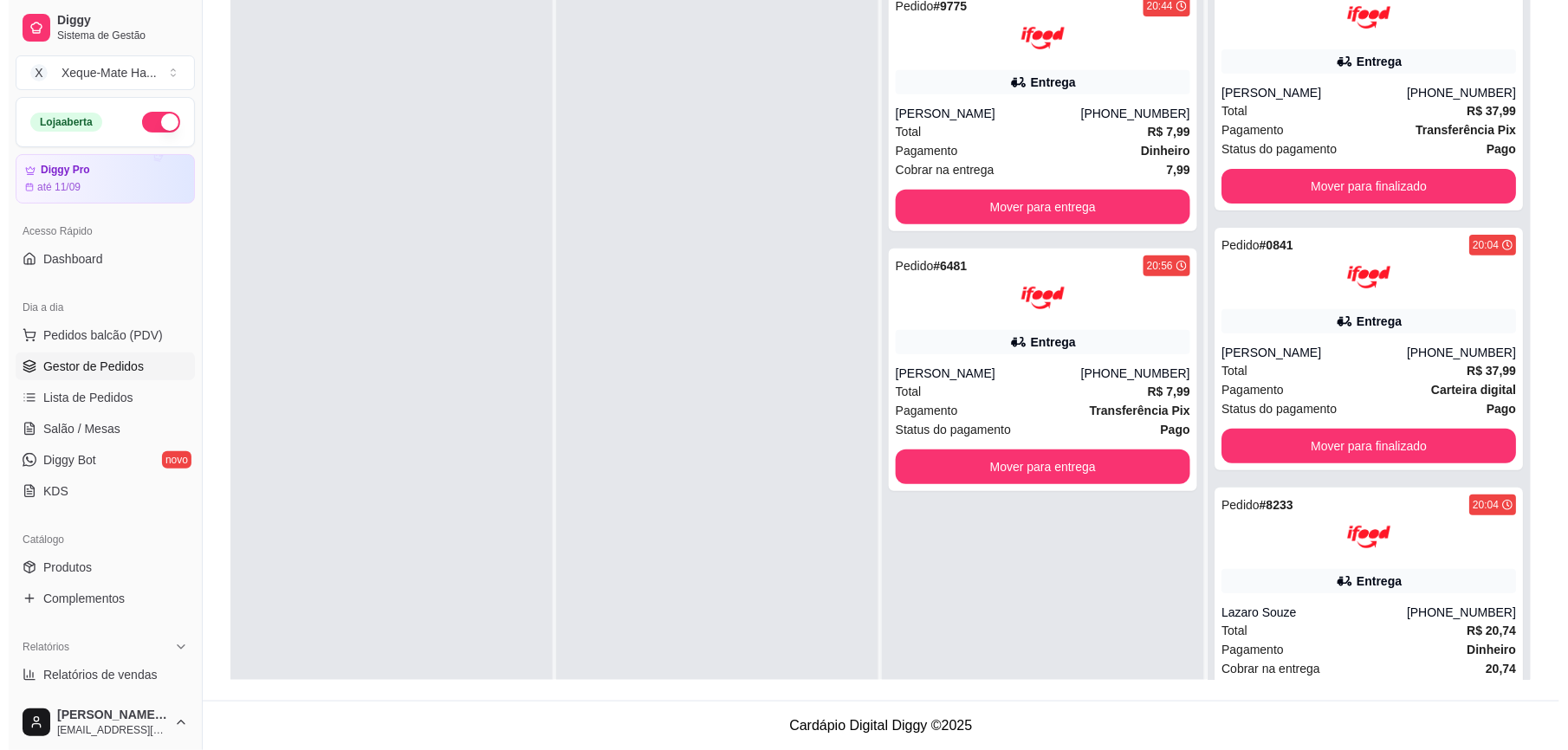
scroll to position [0, 0]
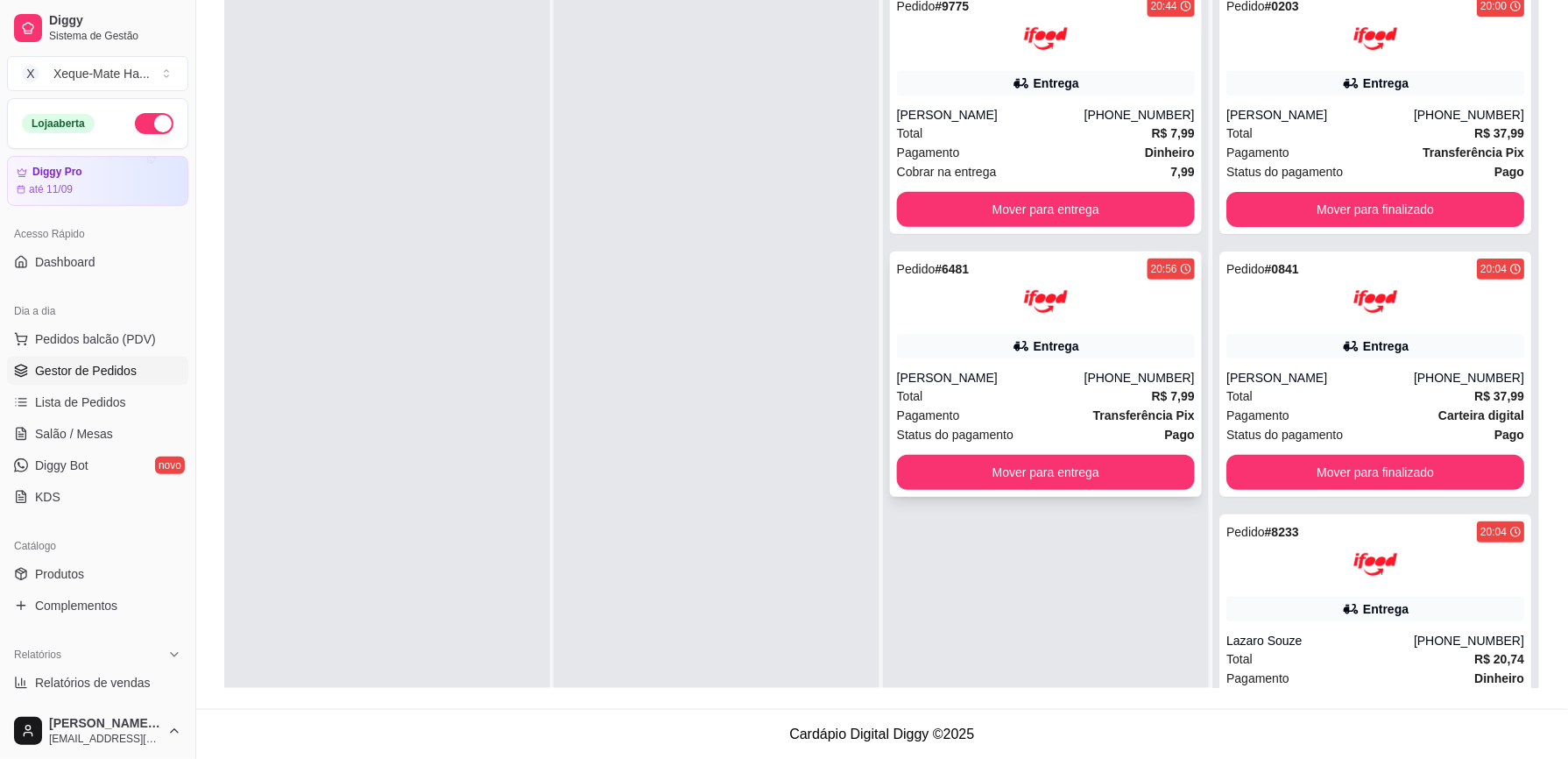
click at [1017, 336] on div "Entrega" at bounding box center [1045, 345] width 298 height 24
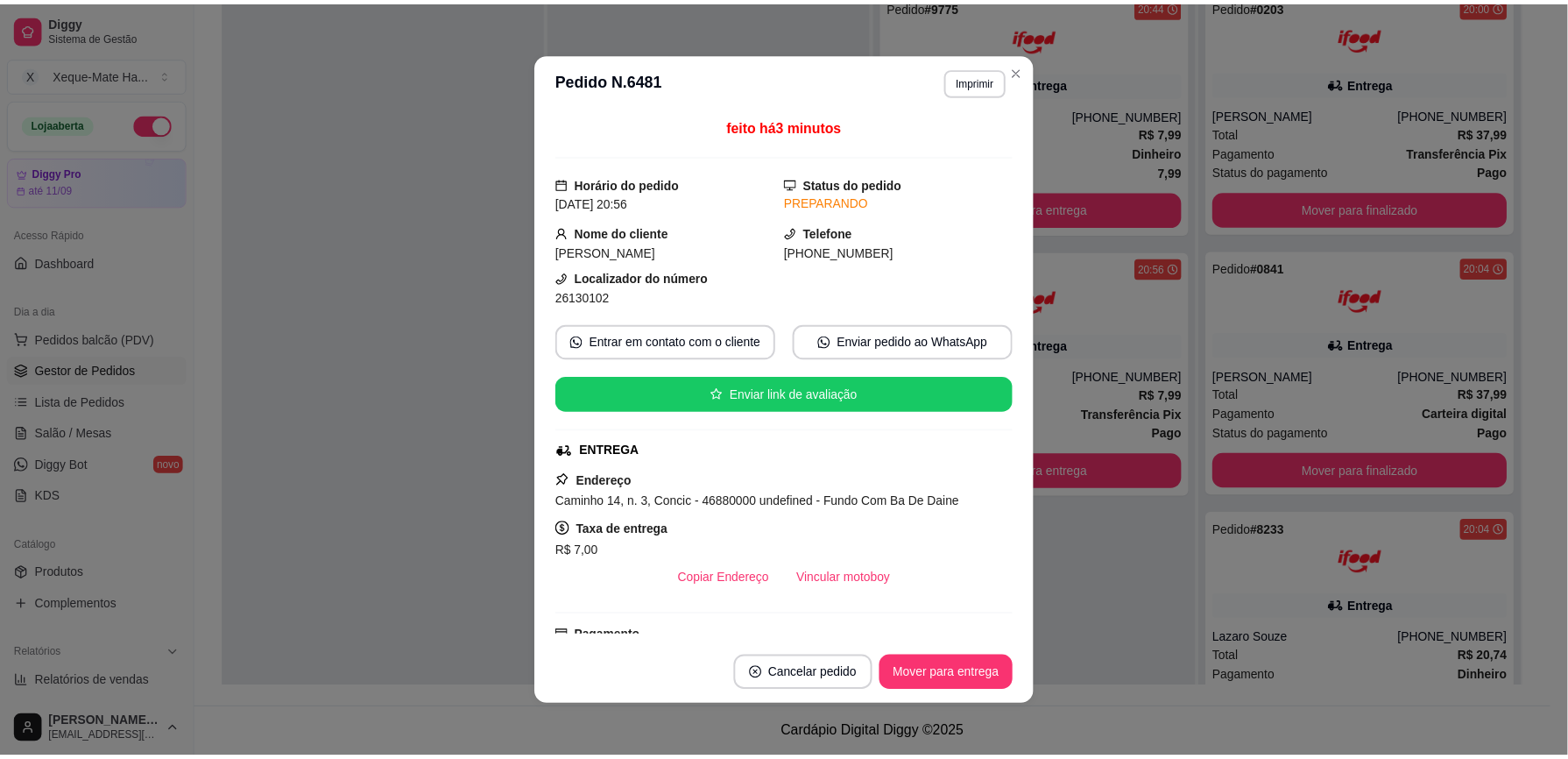
scroll to position [349, 0]
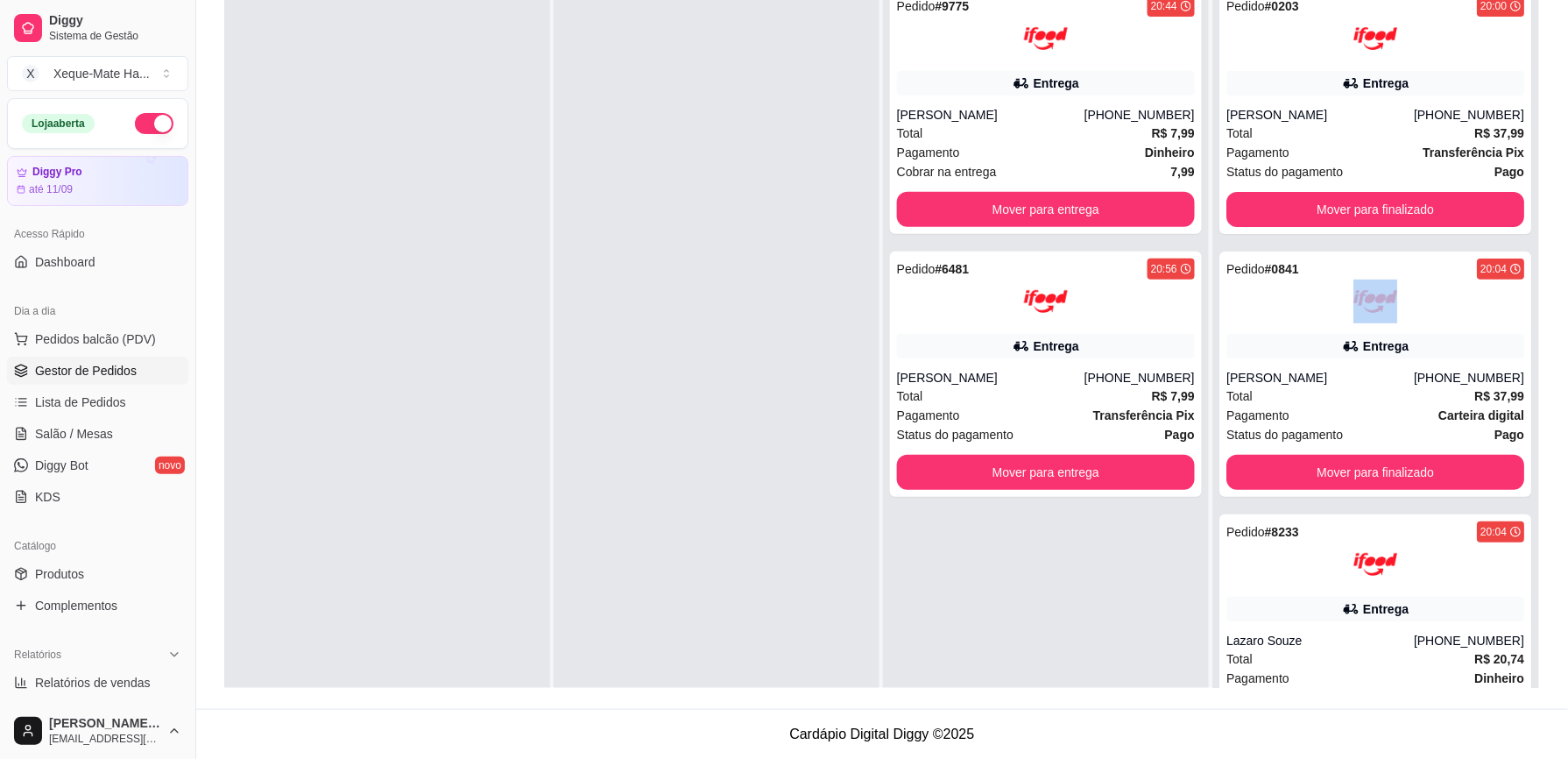
drag, startPoint x: 1503, startPoint y: 242, endPoint x: 1512, endPoint y: 314, distance: 72.6
click at [1512, 314] on div "Pedido # 0203 20:00 Entrega Lais Mariano [PHONE_NUMBER] Total R$ 37,99 Pagament…" at bounding box center [1375, 357] width 326 height 759
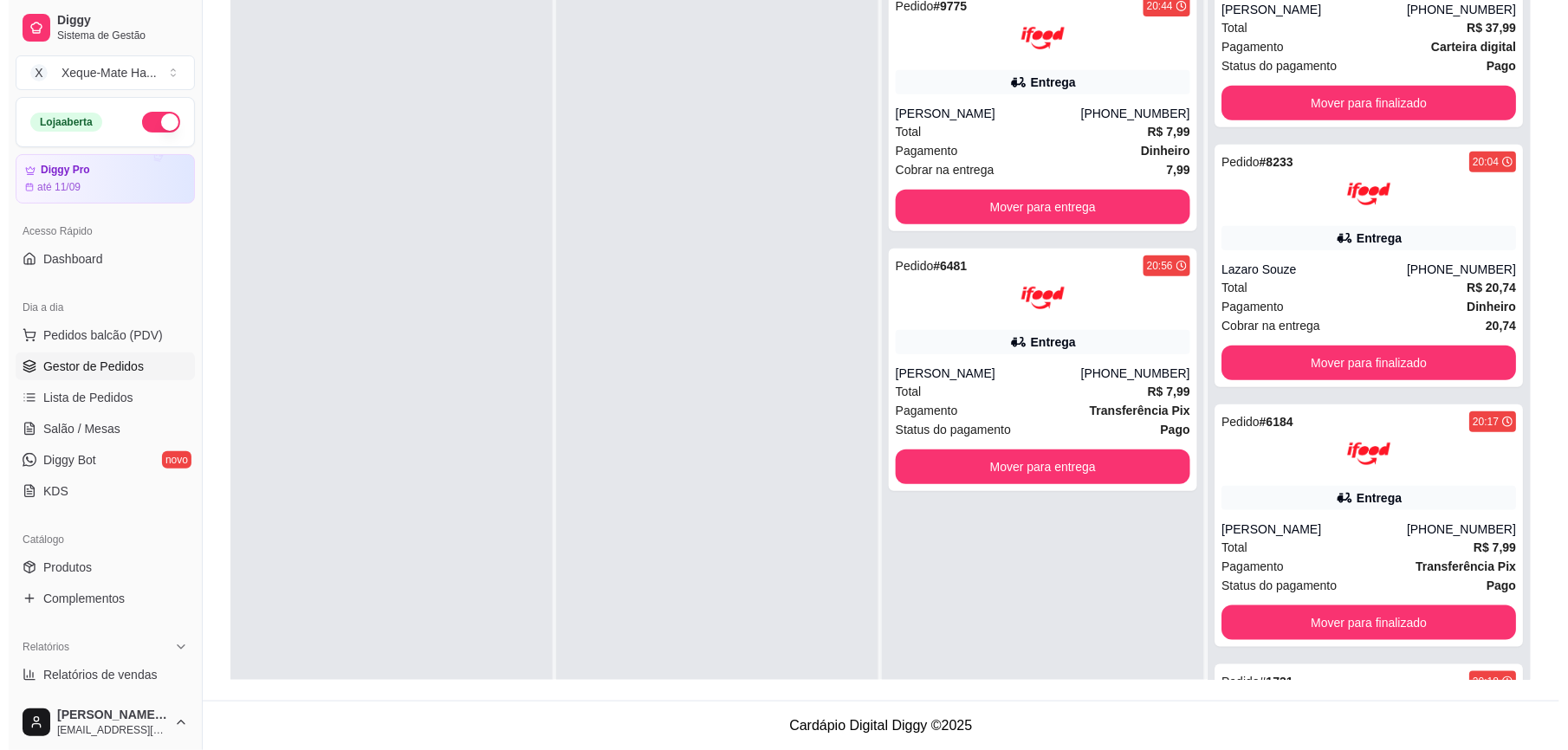
scroll to position [402, 0]
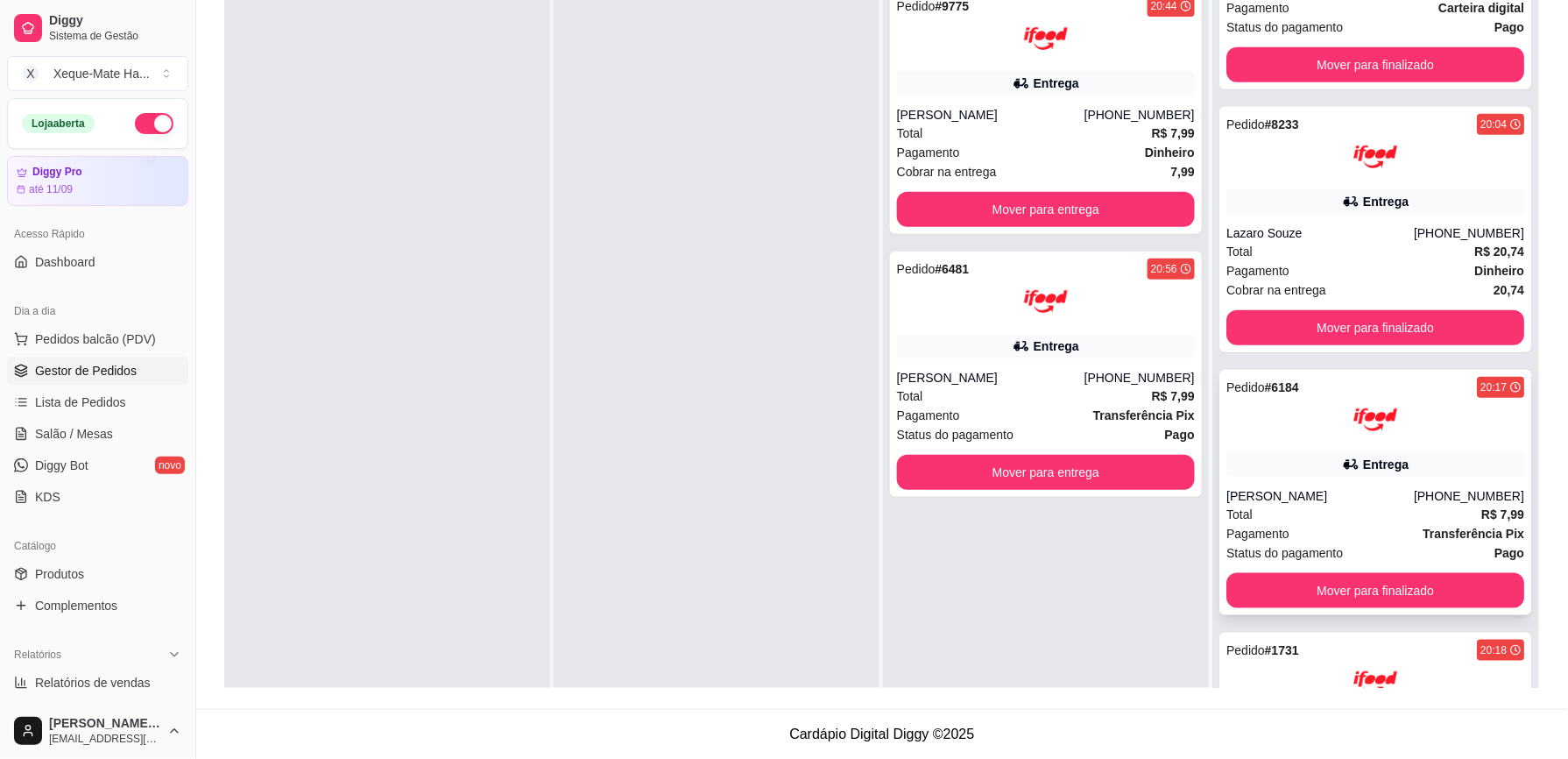
click at [1443, 487] on div "Pedido # 6184 20:17 Entrega [PERSON_NAME] [PHONE_NUMBER] Total R$ 7,99 Pagament…" at bounding box center [1375, 491] width 312 height 245
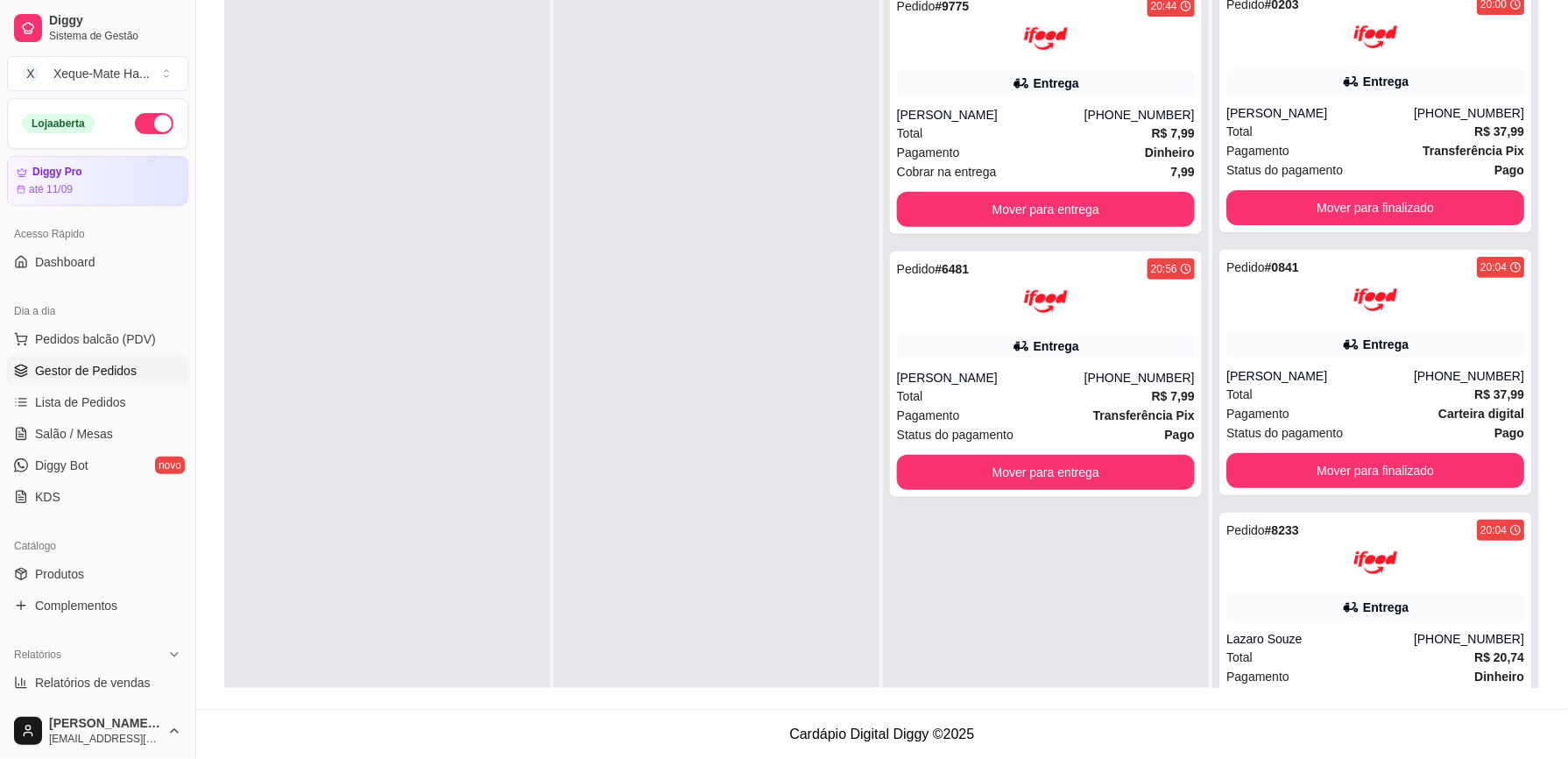
scroll to position [0, 0]
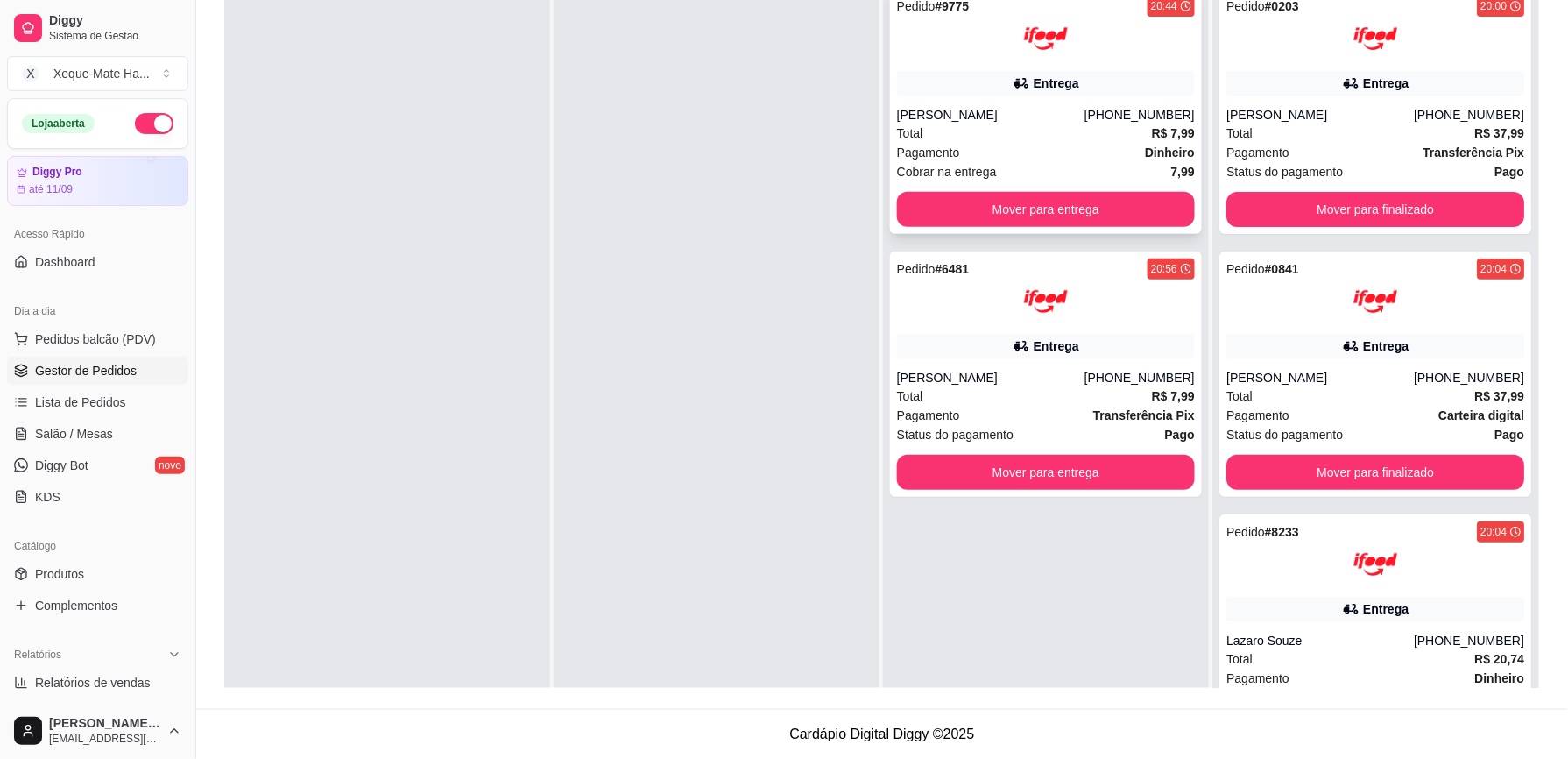
click at [1051, 85] on div "Entrega" at bounding box center [1055, 83] width 46 height 17
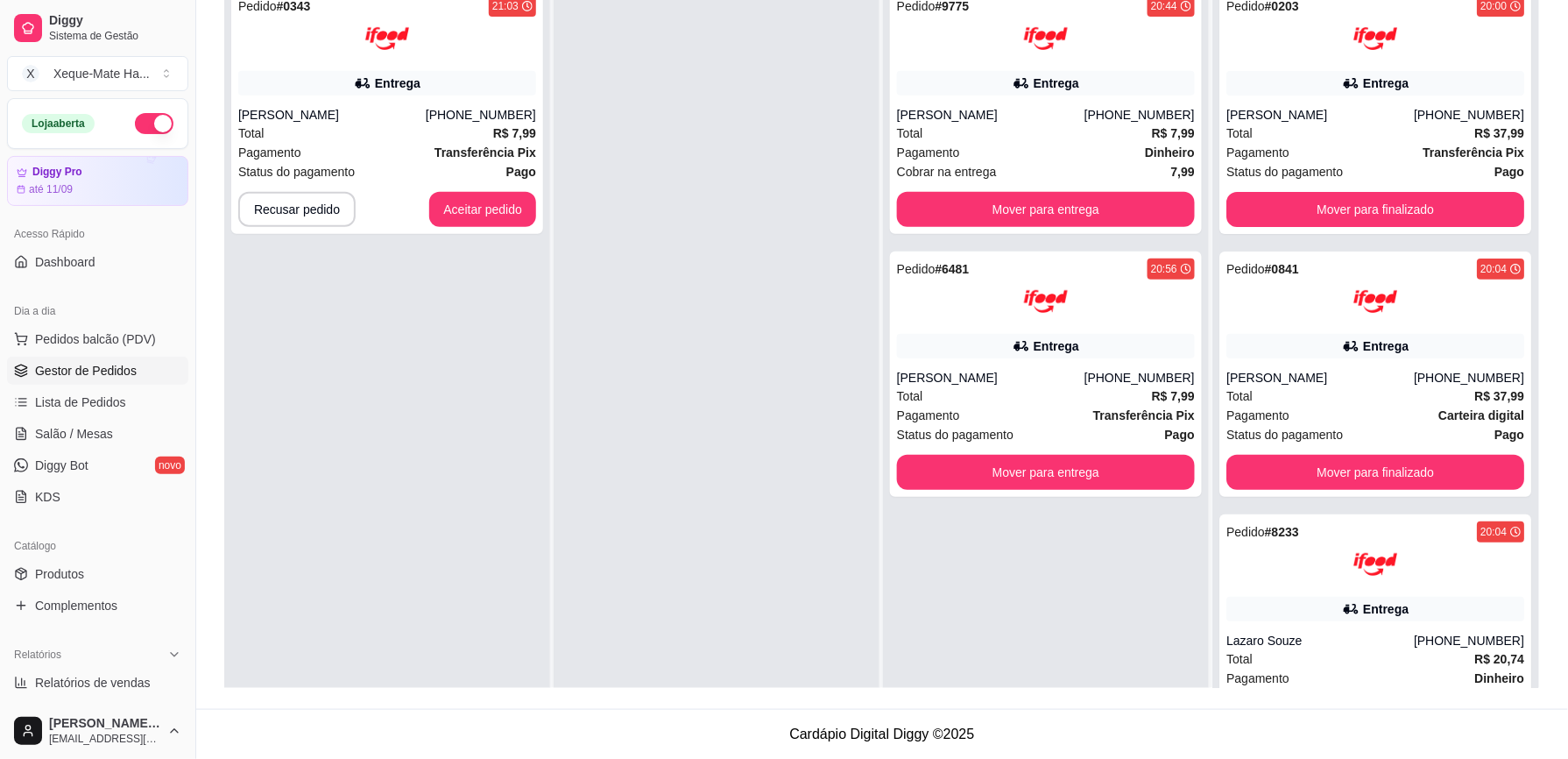
click at [1133, 0] on html "Diggy Sistema de Gestão X Xeque-Mate Ha ... Loja aberta Diggy Pro até 11/09 Ace…" at bounding box center [784, 111] width 1568 height 759
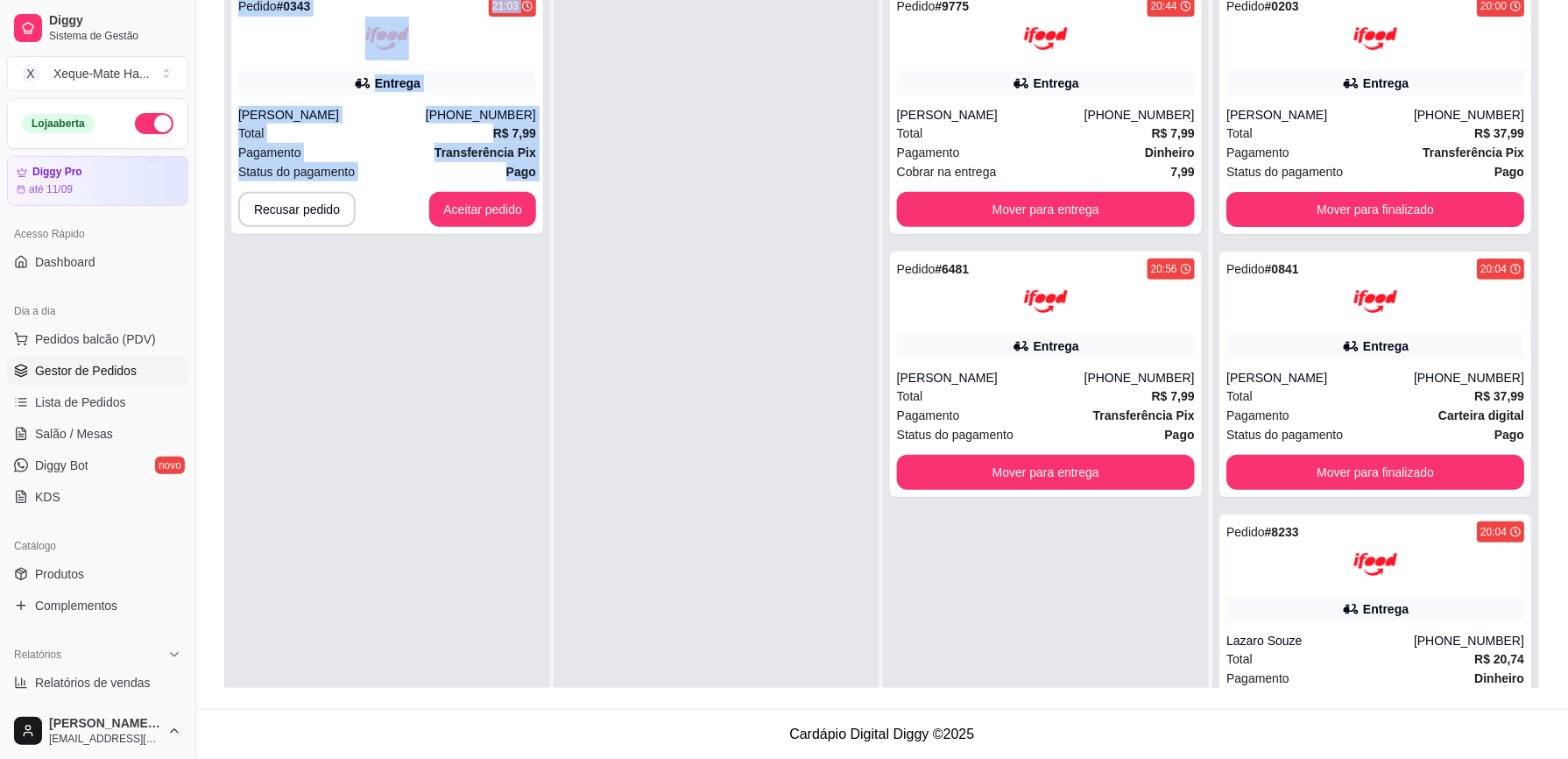
click at [405, 330] on div "Pedido # 0343 21:03 Entrega [PERSON_NAME] [PHONE_NUMBER] Total R$ 7,99 Pagament…" at bounding box center [387, 357] width 326 height 759
click at [480, 211] on button "Aceitar pedido" at bounding box center [483, 209] width 107 height 35
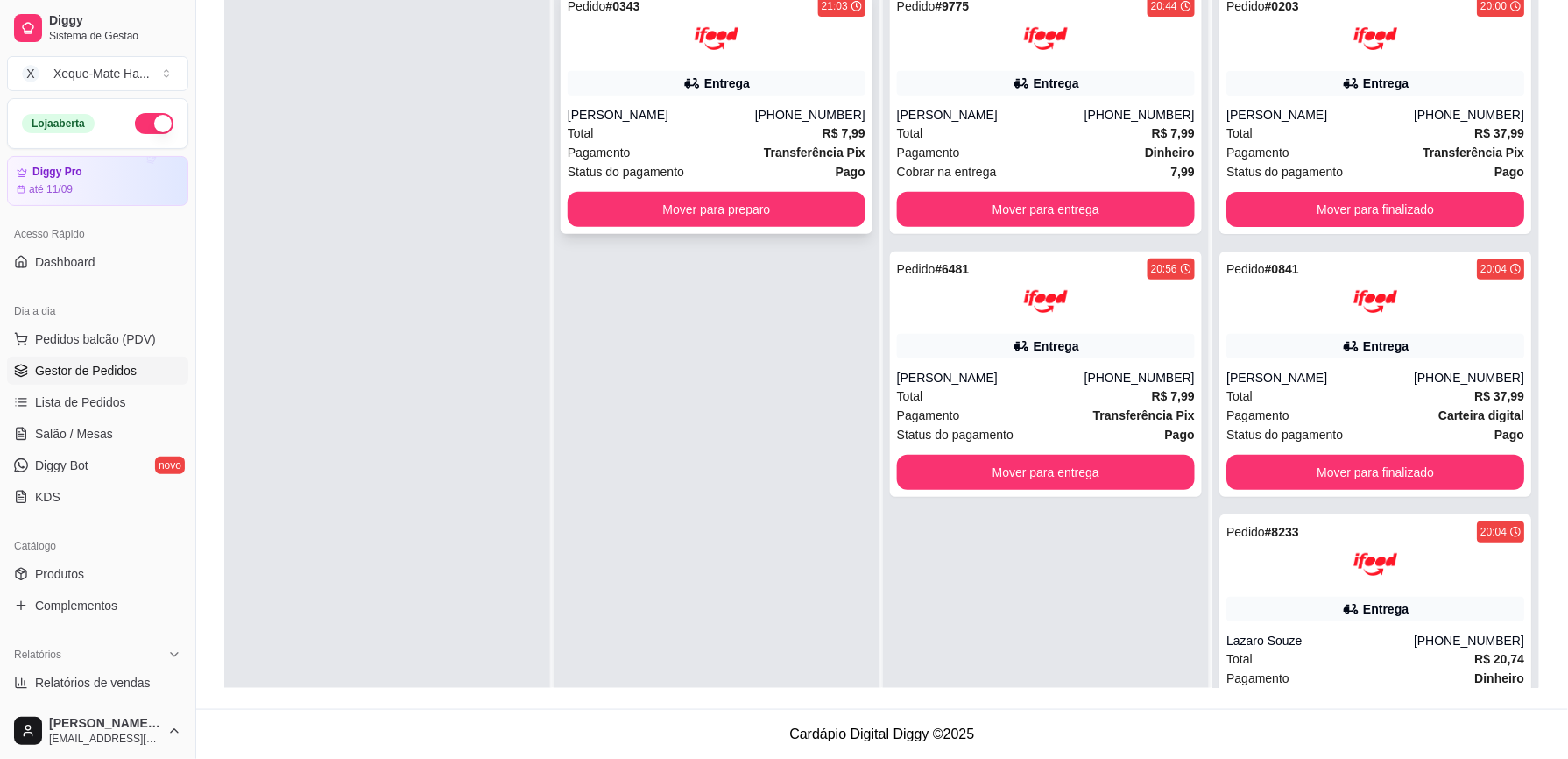
click at [705, 113] on div "[PERSON_NAME]" at bounding box center [661, 114] width 187 height 17
click at [642, 205] on button "Mover para preparo" at bounding box center [716, 209] width 289 height 34
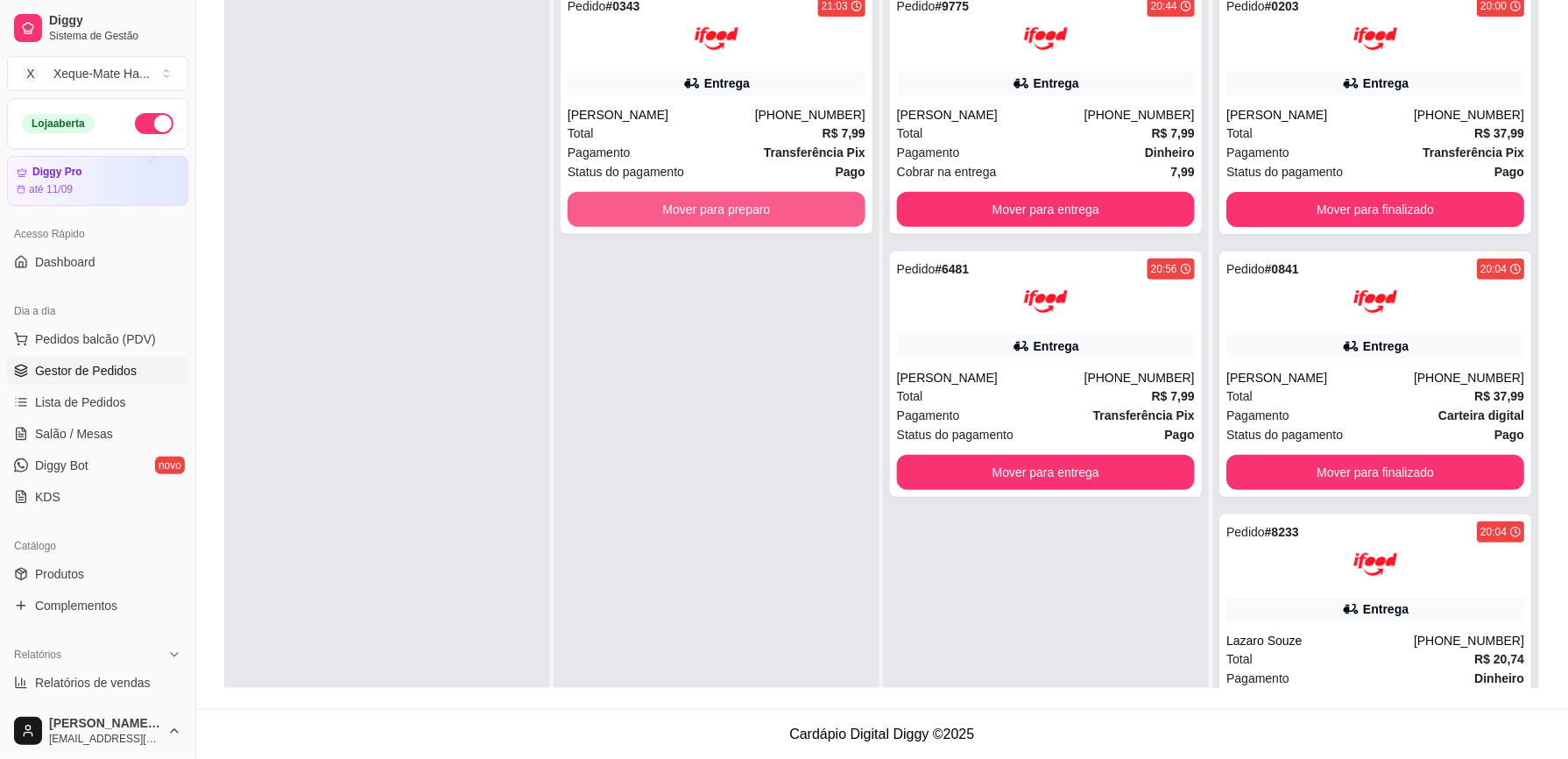
click at [639, 204] on button "Mover para preparo" at bounding box center [716, 209] width 298 height 35
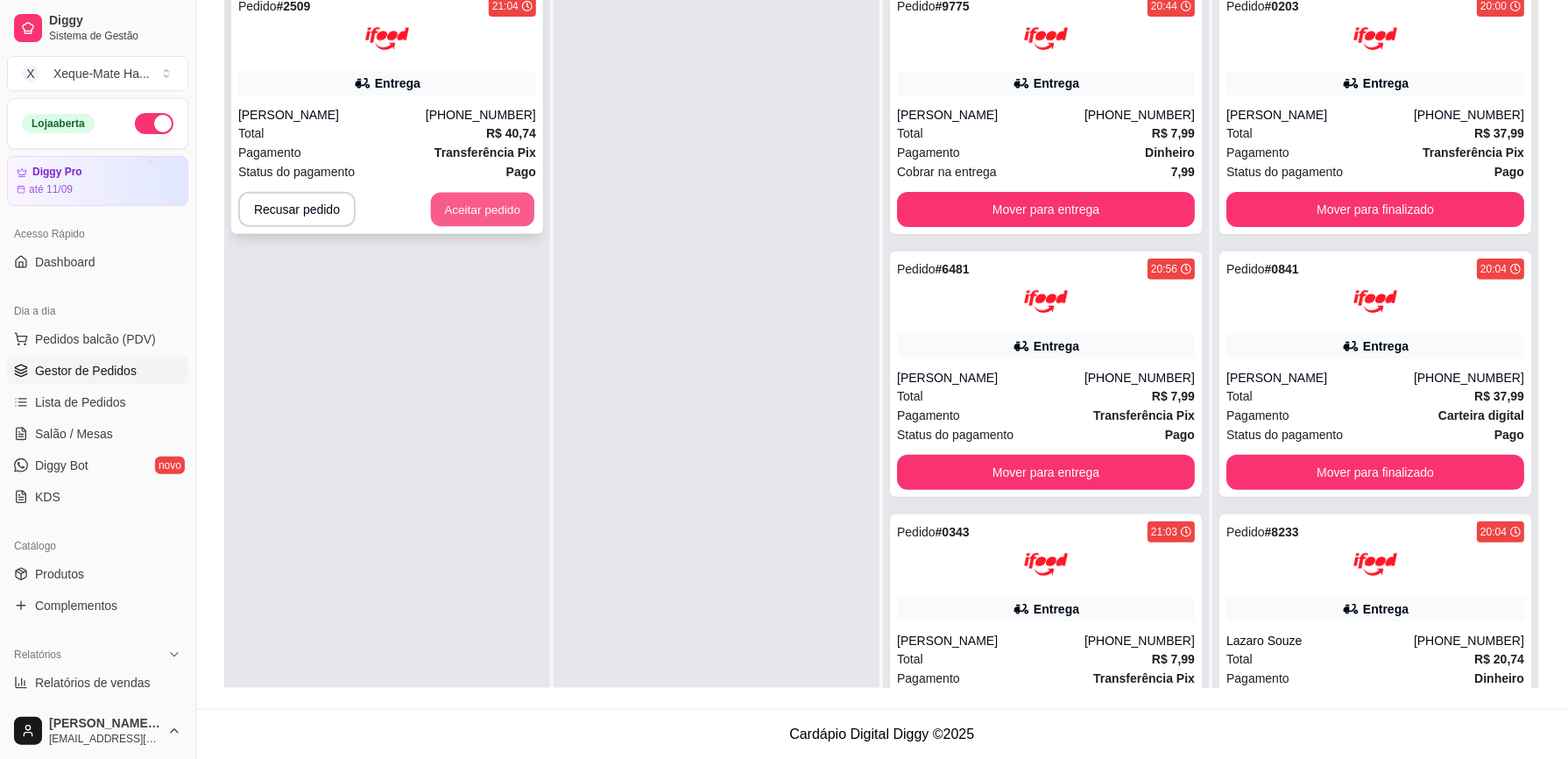
click at [477, 219] on button "Aceitar pedido" at bounding box center [483, 209] width 104 height 34
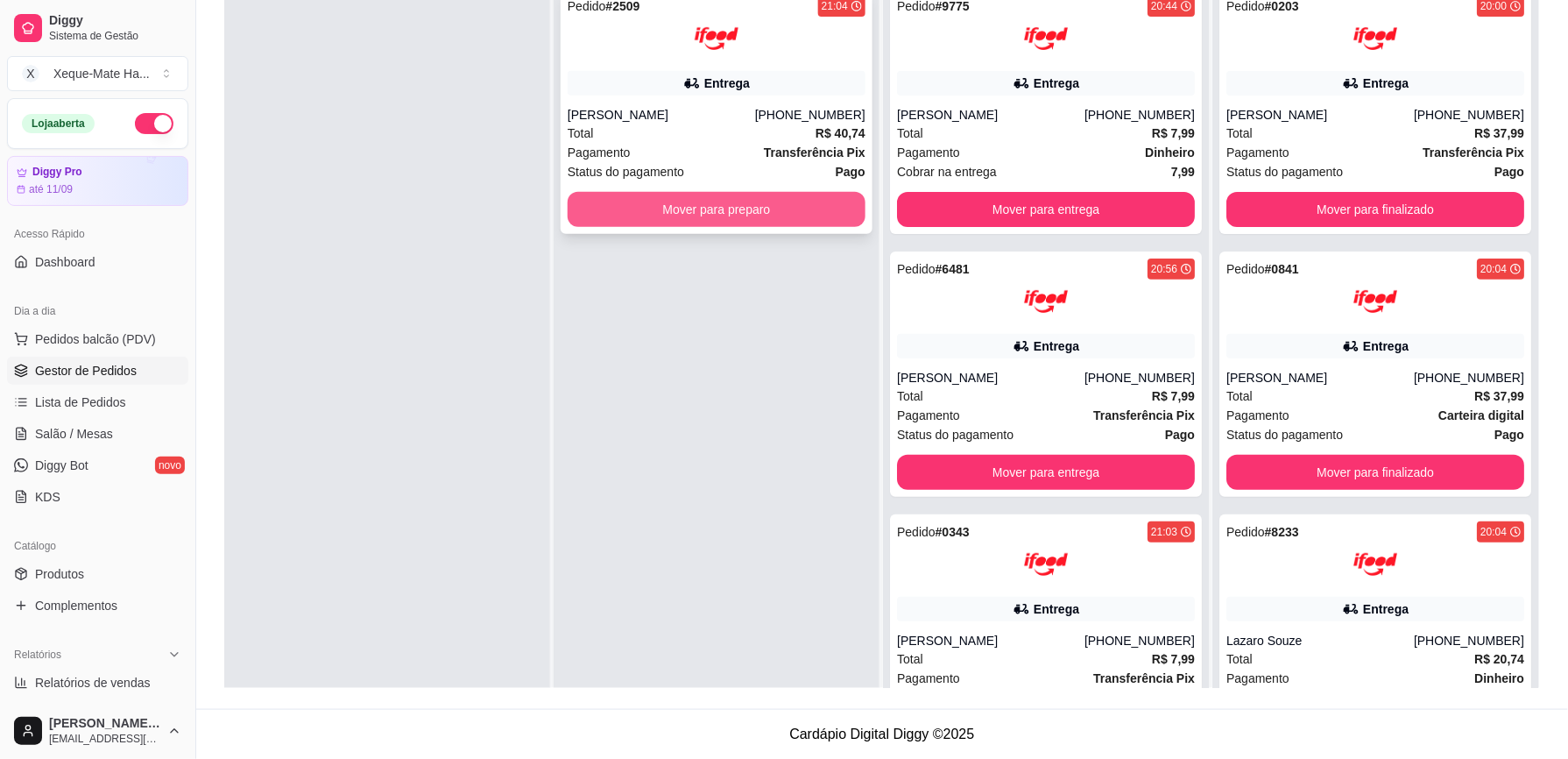
click at [663, 196] on button "Mover para preparo" at bounding box center [716, 209] width 298 height 35
click at [656, 197] on button "Mover para preparo" at bounding box center [716, 209] width 289 height 34
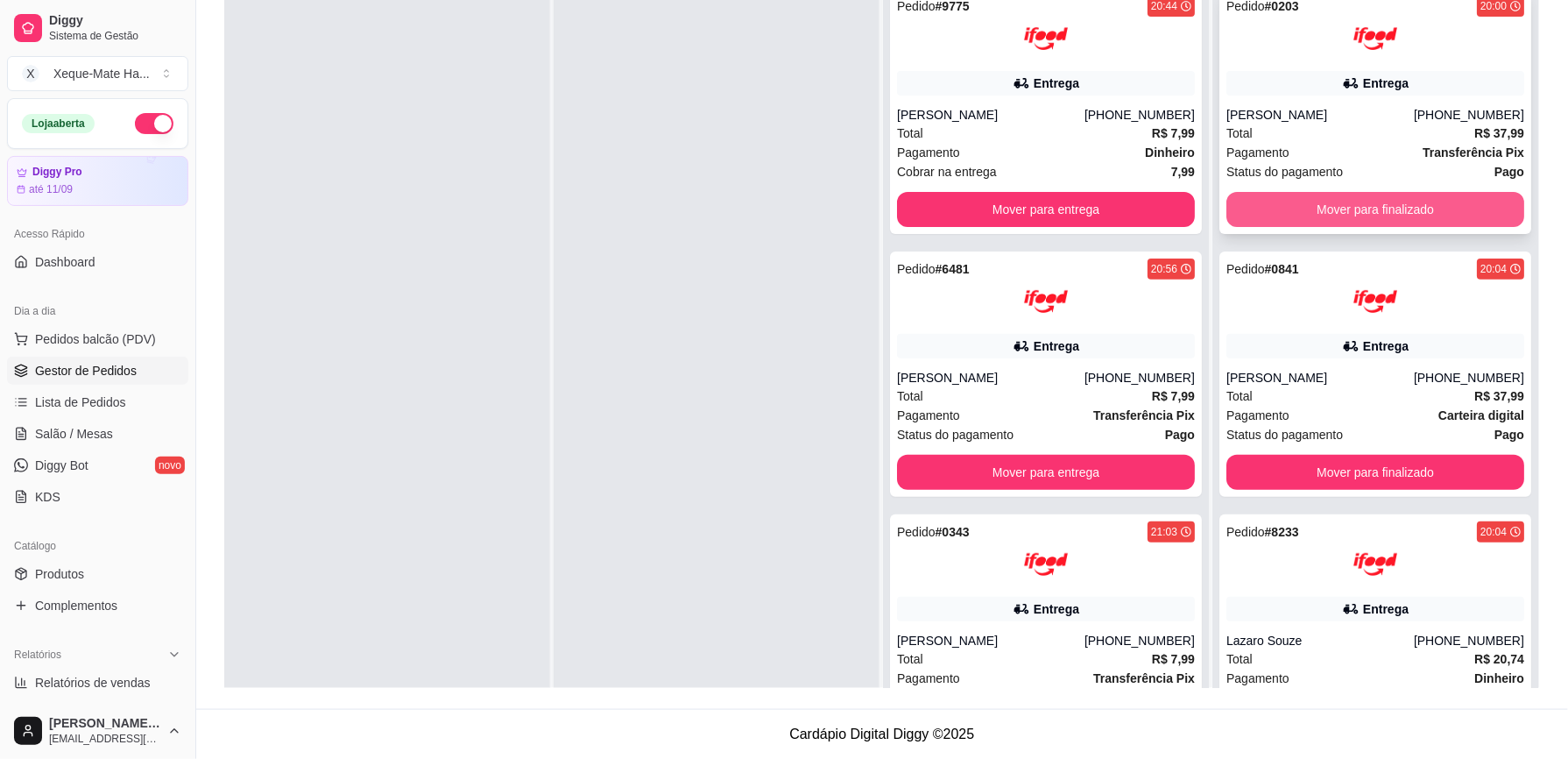
click at [1298, 204] on button "Mover para finalizado" at bounding box center [1374, 209] width 298 height 35
click at [1335, 205] on button "Mover para finalizado" at bounding box center [1375, 209] width 289 height 34
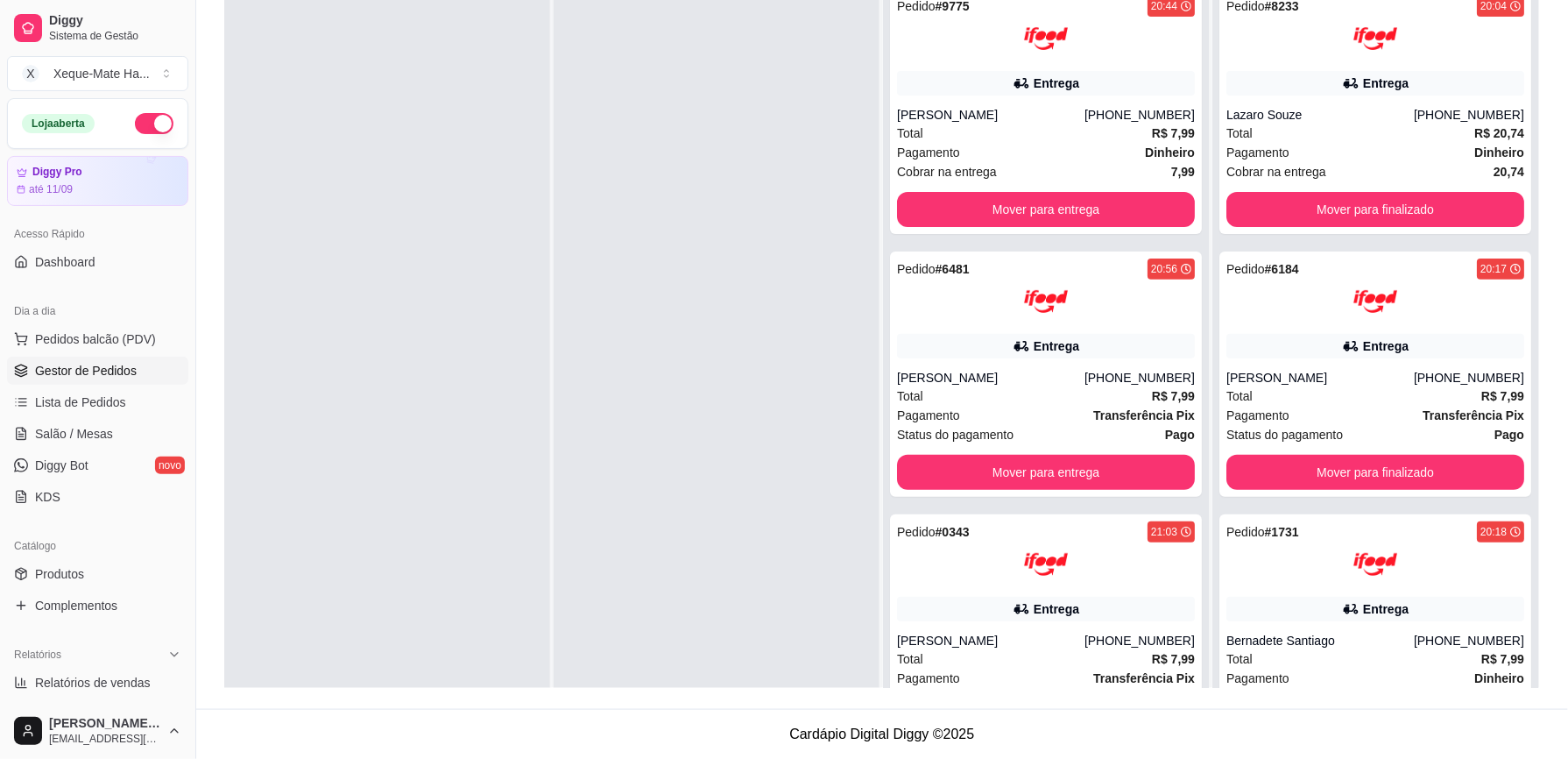
scroll to position [59, 0]
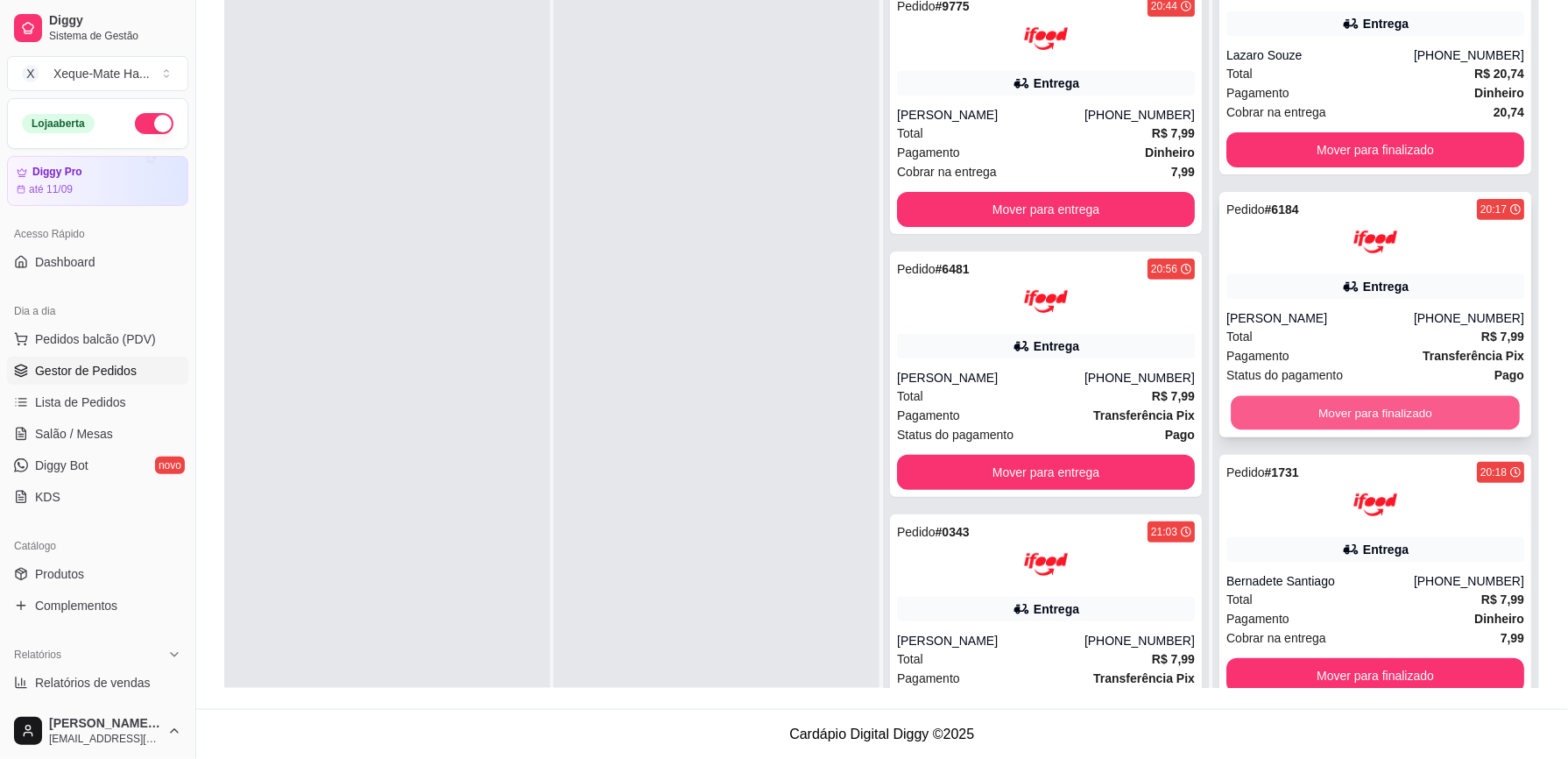
click at [1427, 408] on button "Mover para finalizado" at bounding box center [1375, 412] width 289 height 34
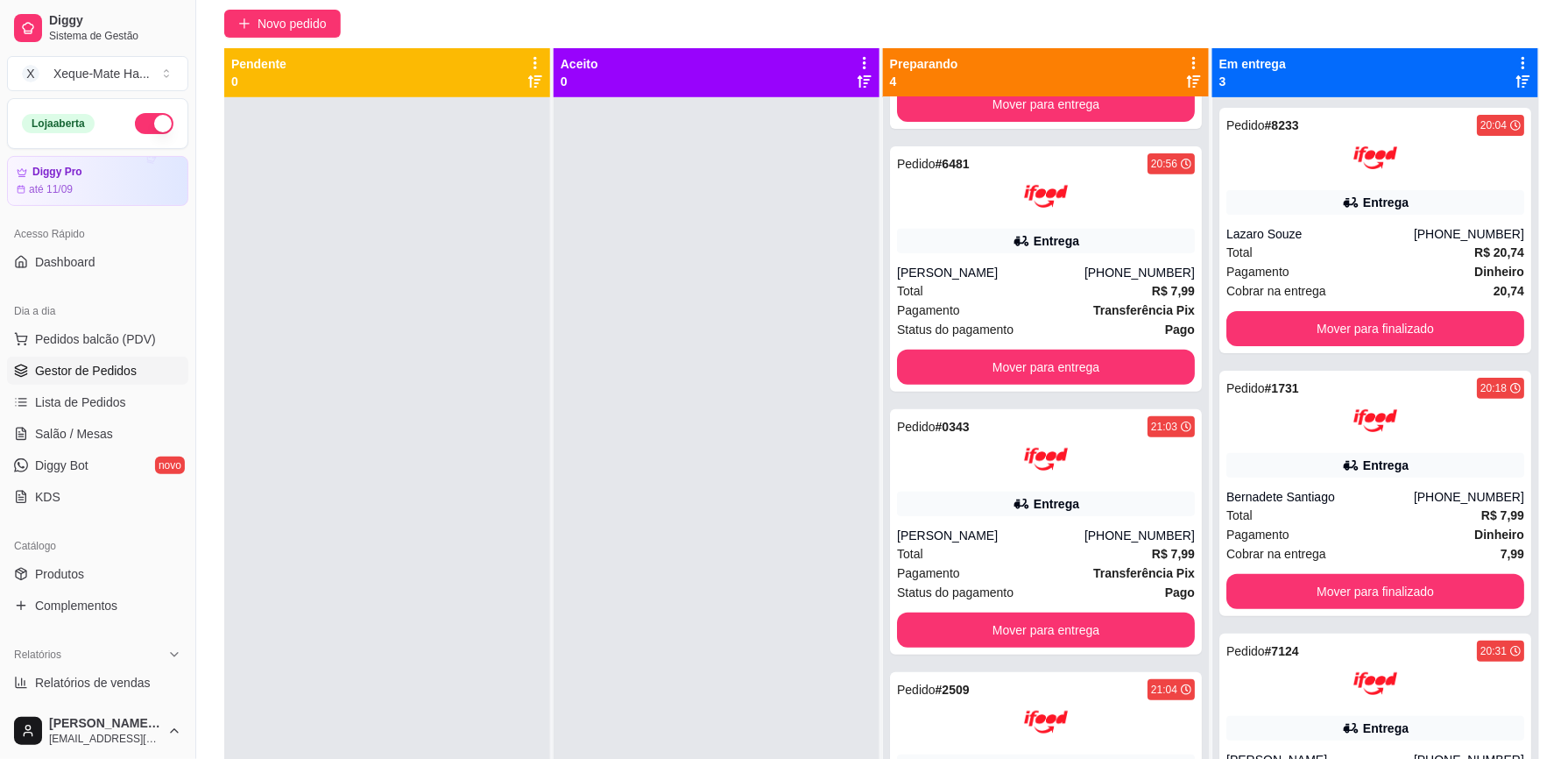
scroll to position [232, 0]
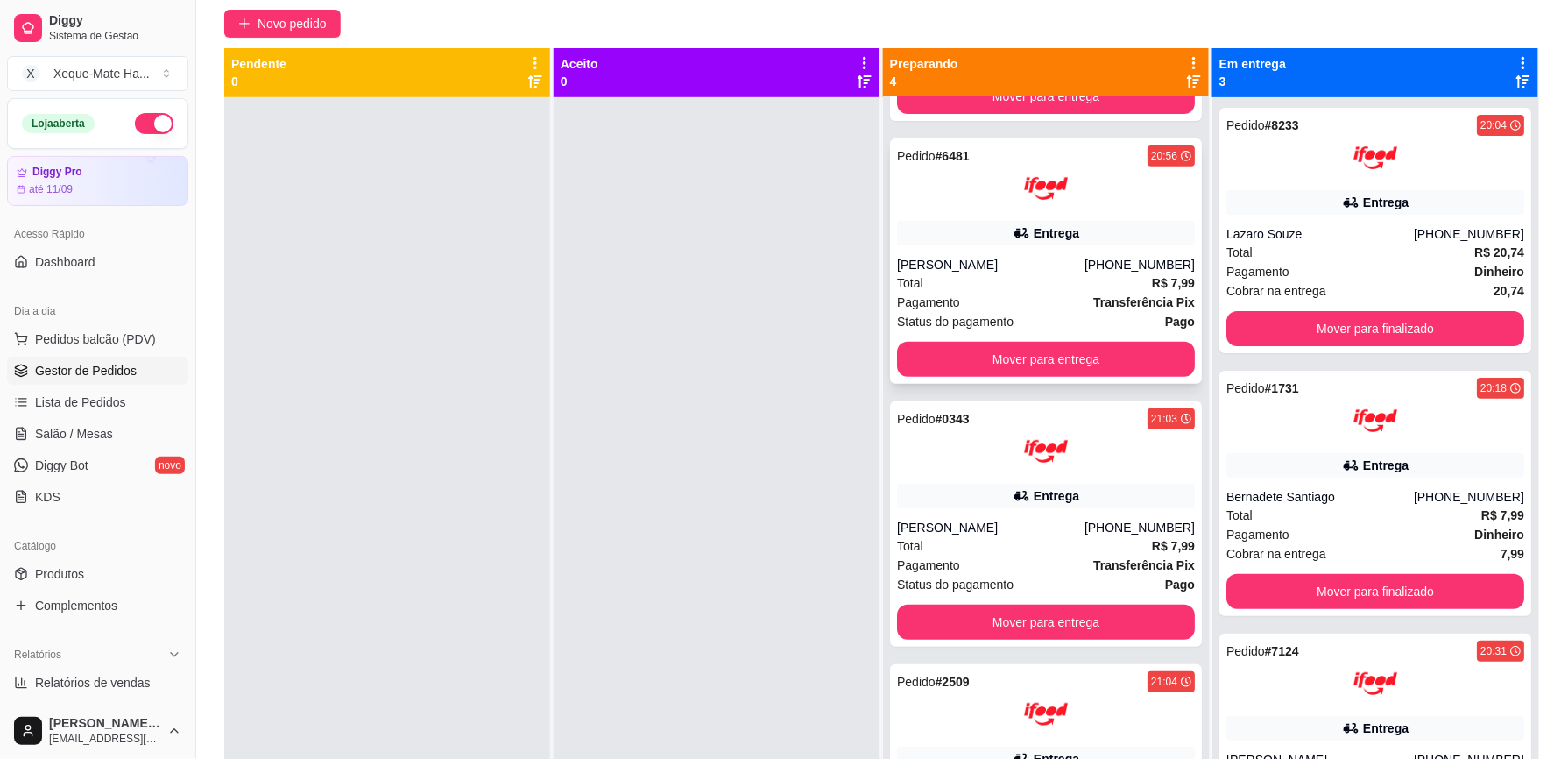
click at [1093, 233] on div "Entrega" at bounding box center [1045, 233] width 298 height 24
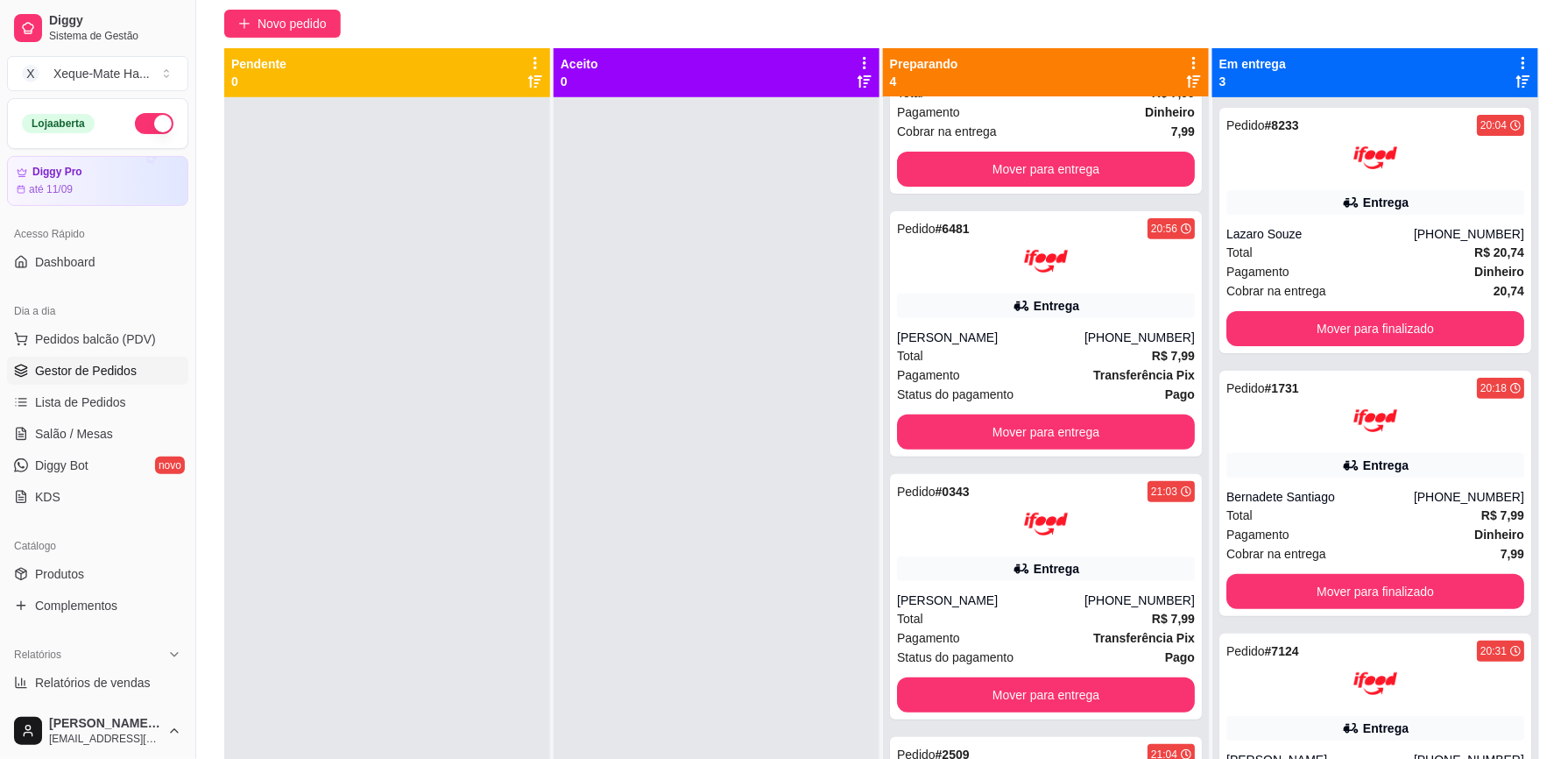
scroll to position [120, 0]
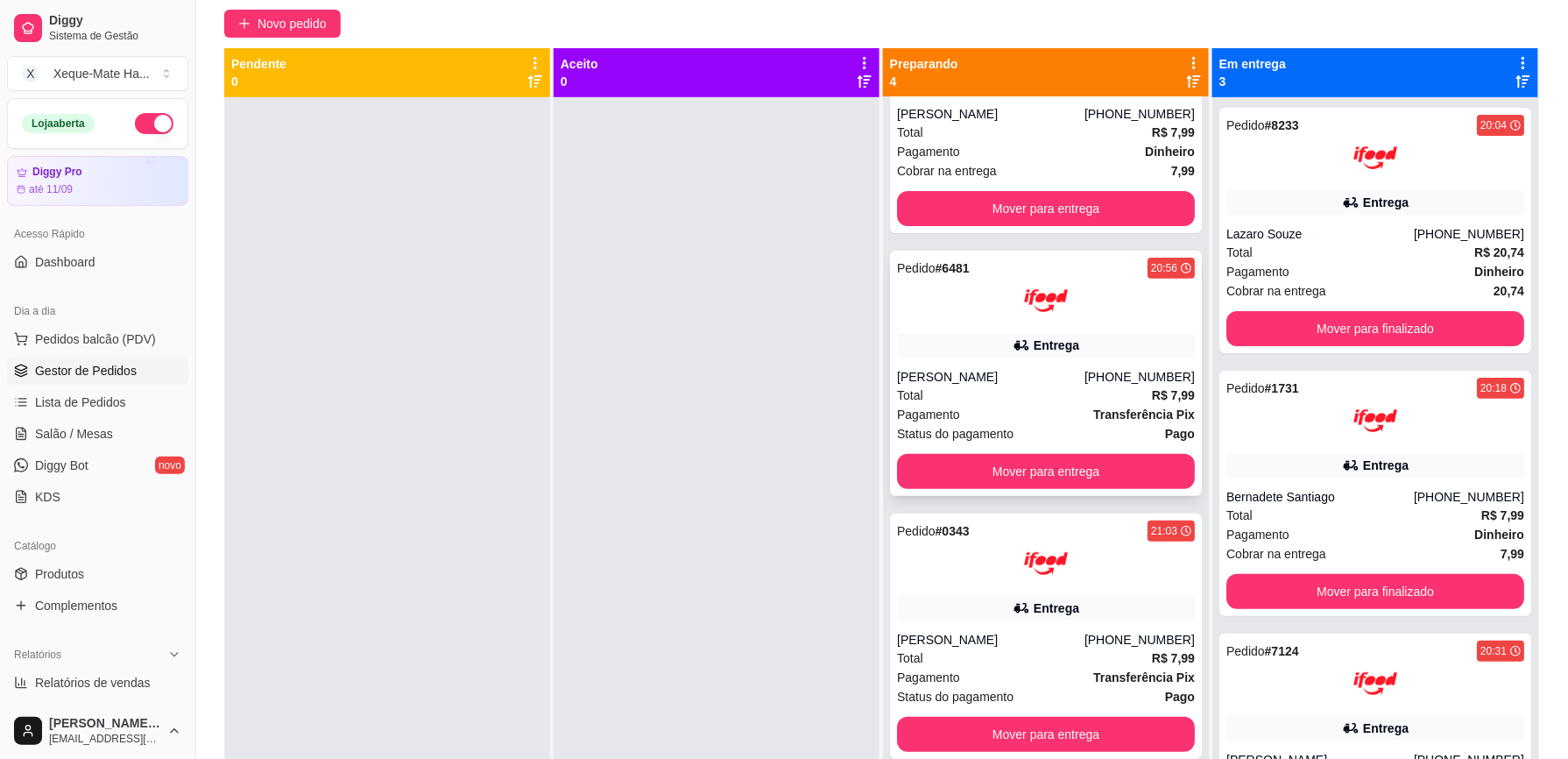
click at [1105, 324] on div "Pedido # 6481 20:56 Entrega [PERSON_NAME] [PHONE_NUMBER] Total R$ 7,99 Pagament…" at bounding box center [1046, 372] width 312 height 245
click at [965, 596] on div "Pedido # 0343 21:03 Entrega [PERSON_NAME] [PHONE_NUMBER] Total R$ 7,99 Pagament…" at bounding box center [1046, 636] width 312 height 245
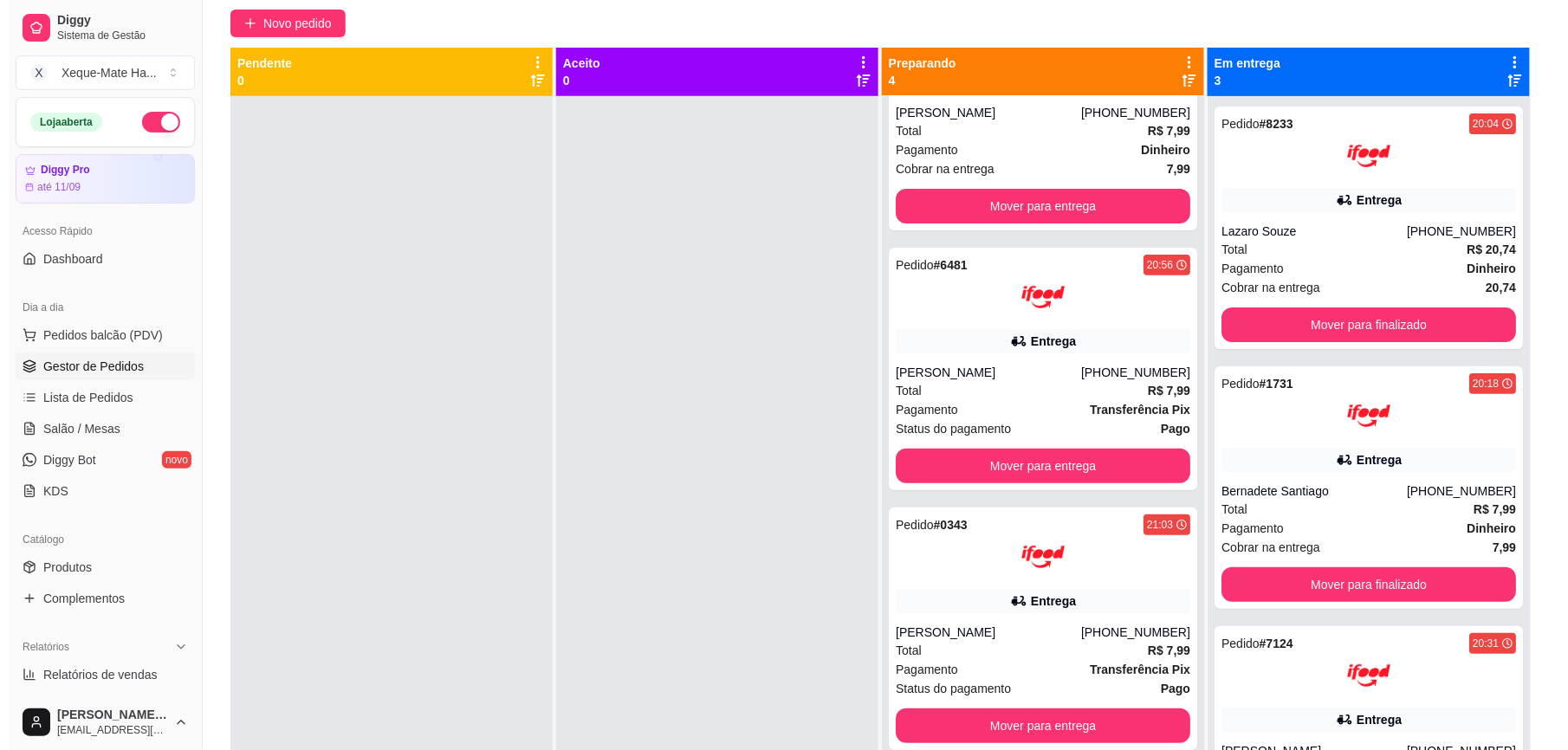
scroll to position [0, 0]
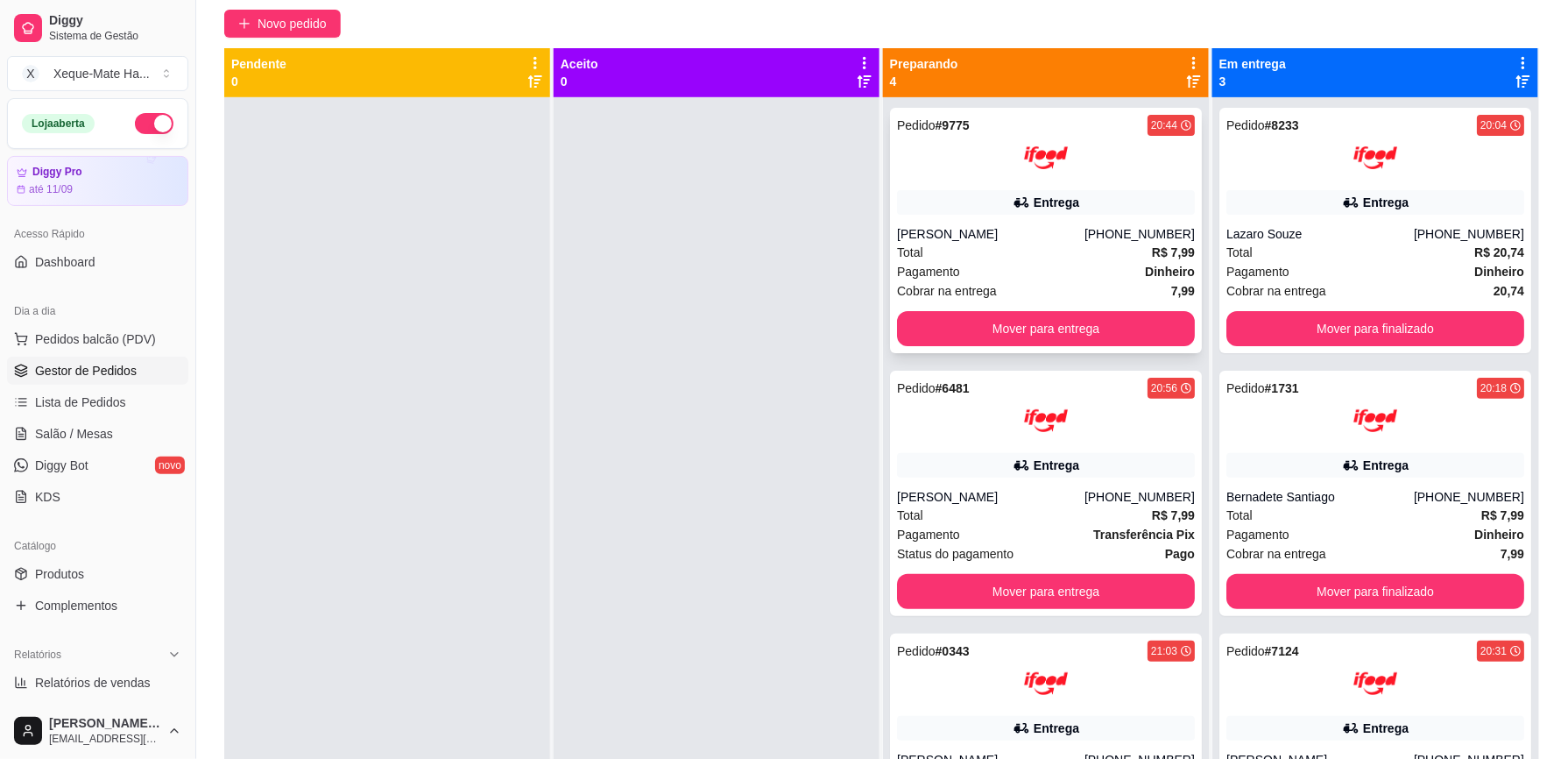
click at [1033, 180] on div "Pedido # 9775 20:44 Entrega [PERSON_NAME] [PHONE_NUMBER] Total R$ 7,99 Pagament…" at bounding box center [1046, 230] width 312 height 245
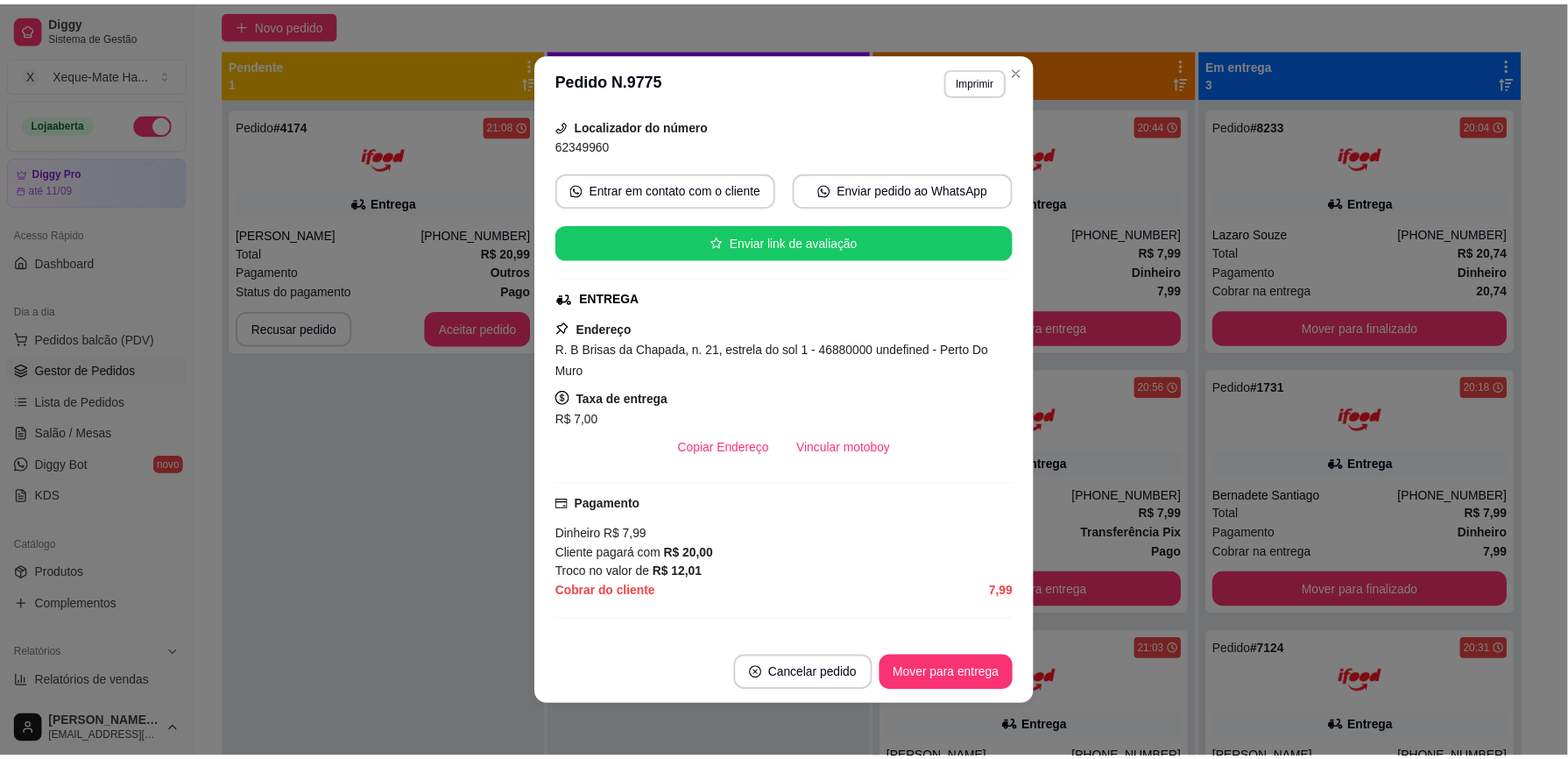
scroll to position [372, 0]
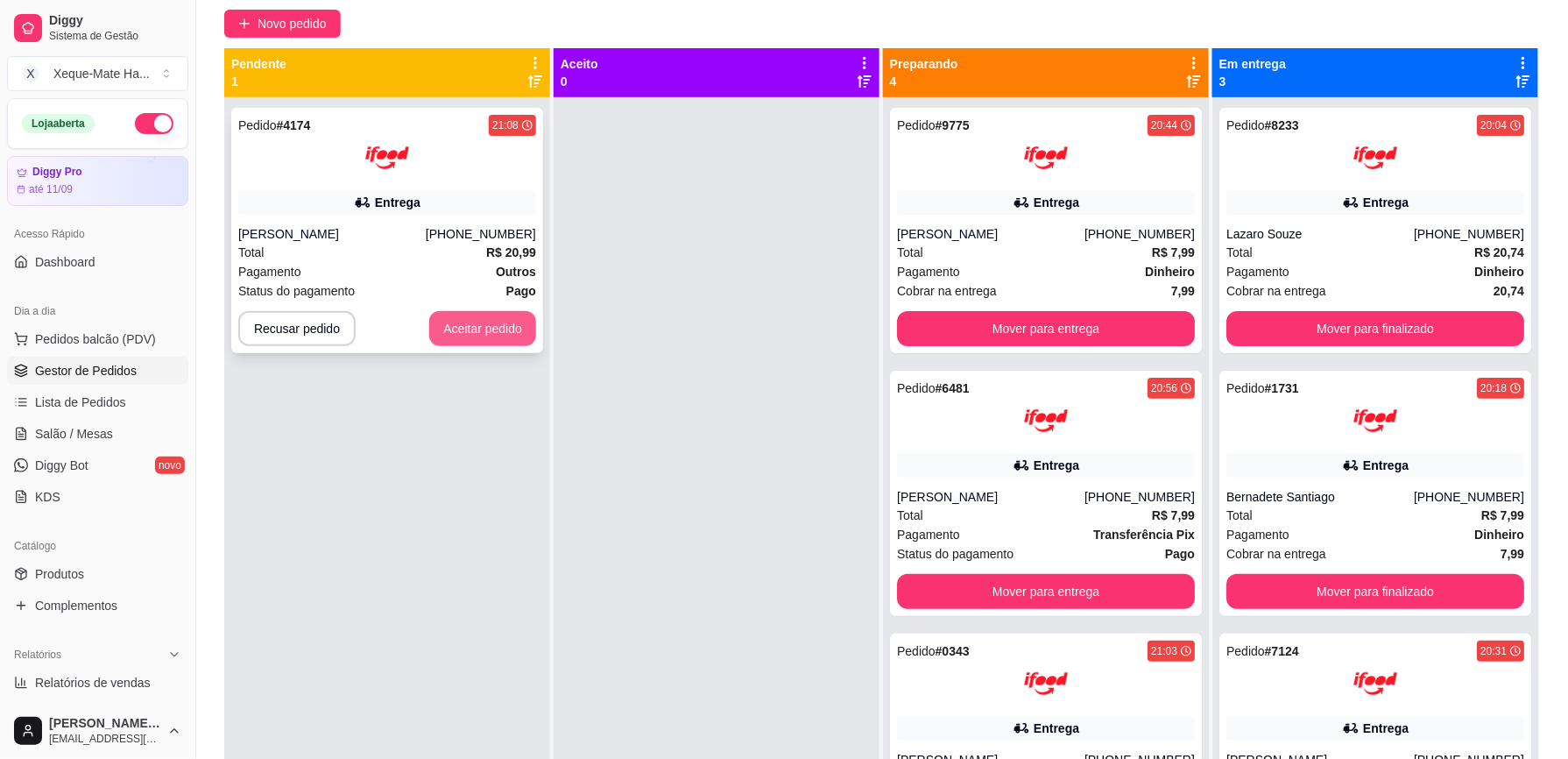
click at [455, 323] on button "Aceitar pedido" at bounding box center [483, 329] width 107 height 35
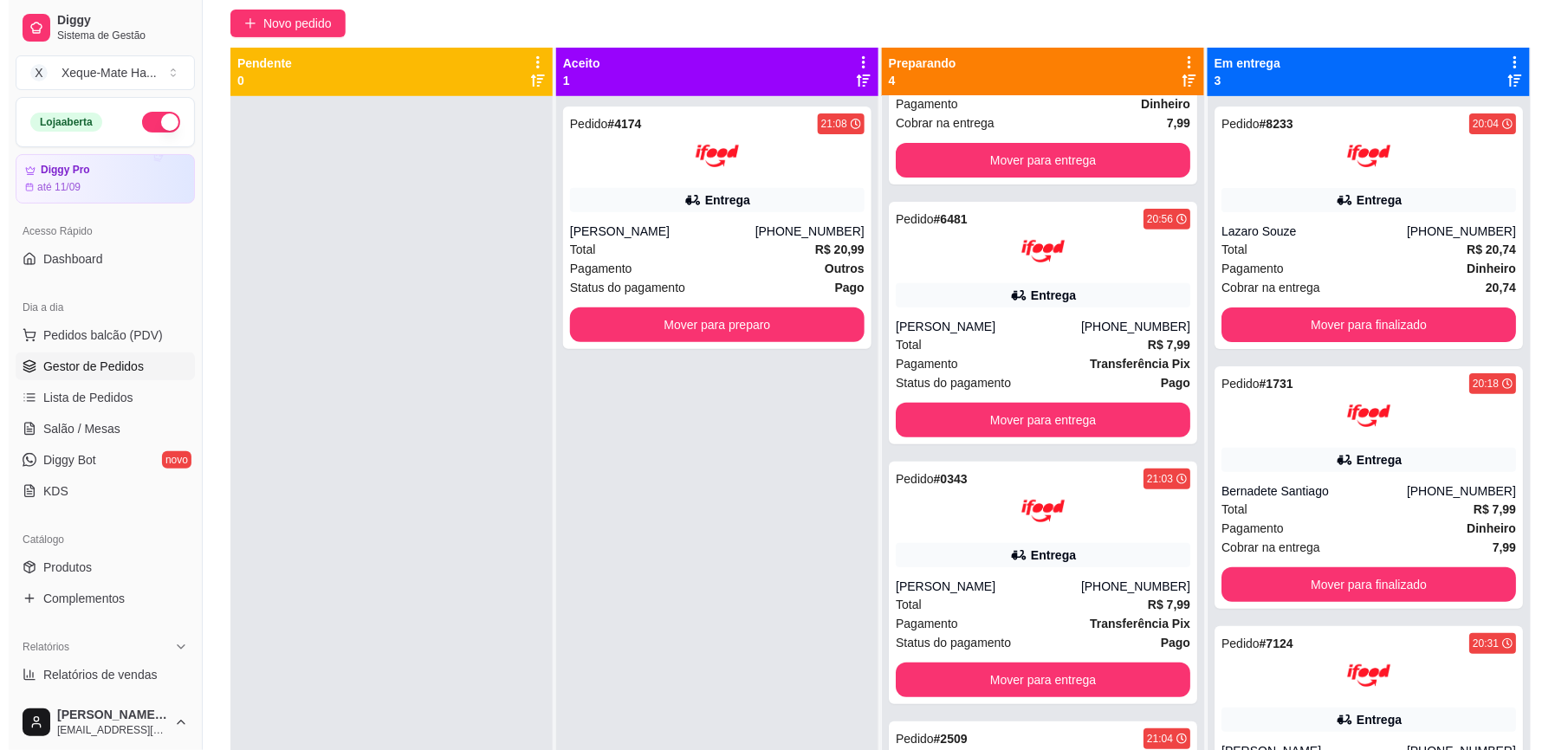
scroll to position [173, 0]
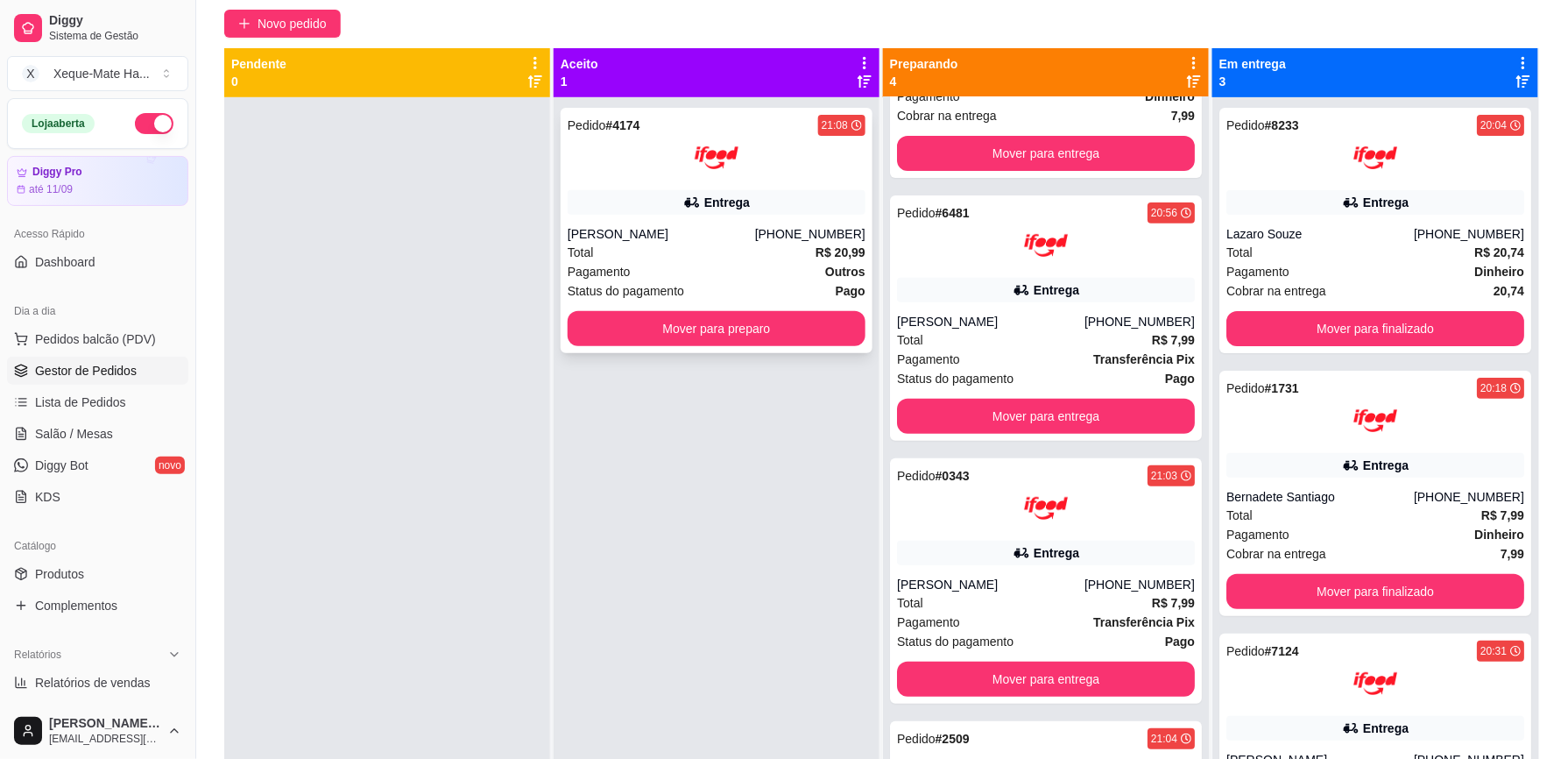
click at [703, 163] on img at bounding box center [716, 157] width 44 height 44
click at [1039, 605] on div "Total R$ 7,99" at bounding box center [1045, 603] width 298 height 19
click at [684, 170] on div at bounding box center [716, 157] width 298 height 44
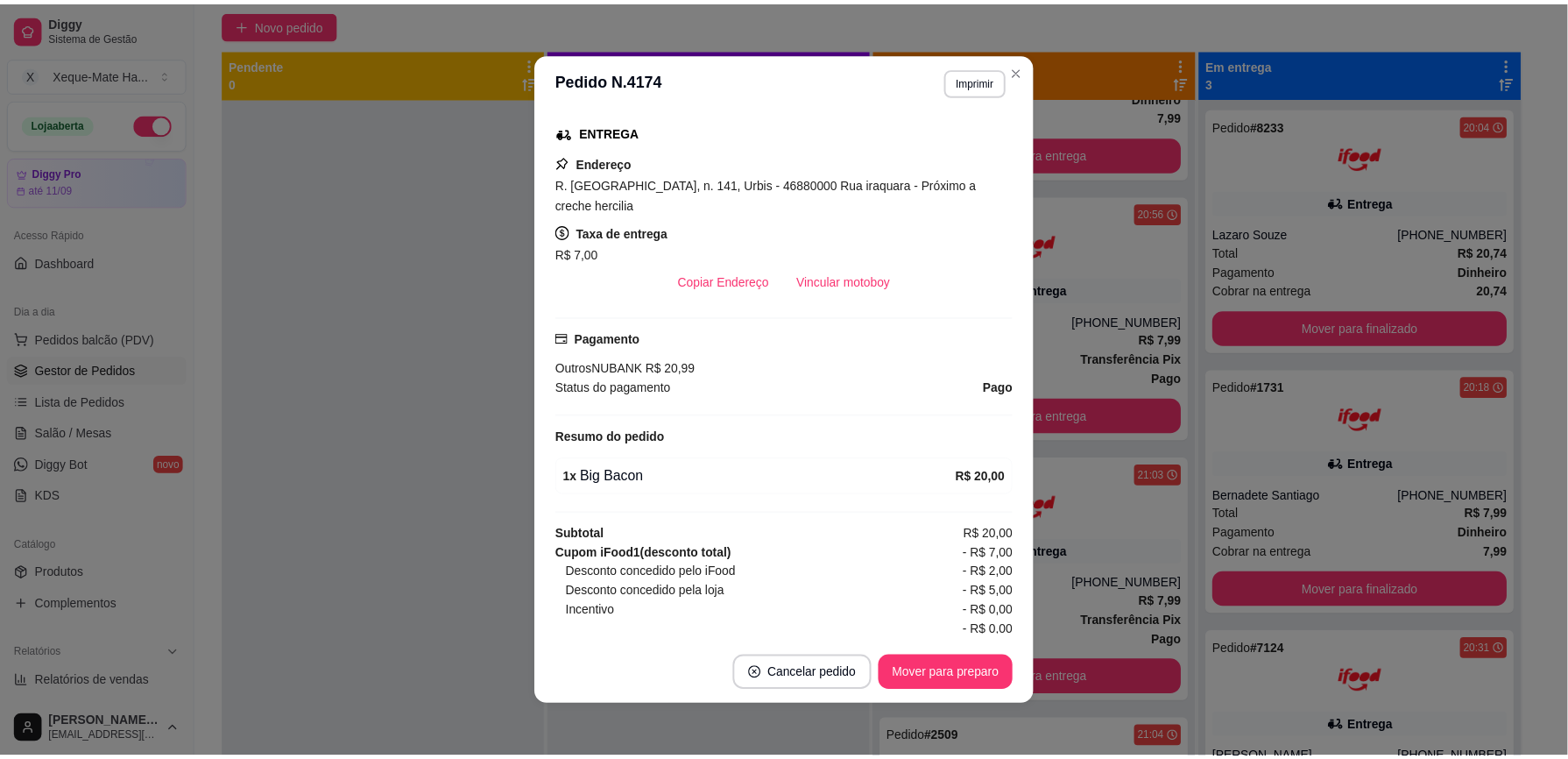
scroll to position [349, 0]
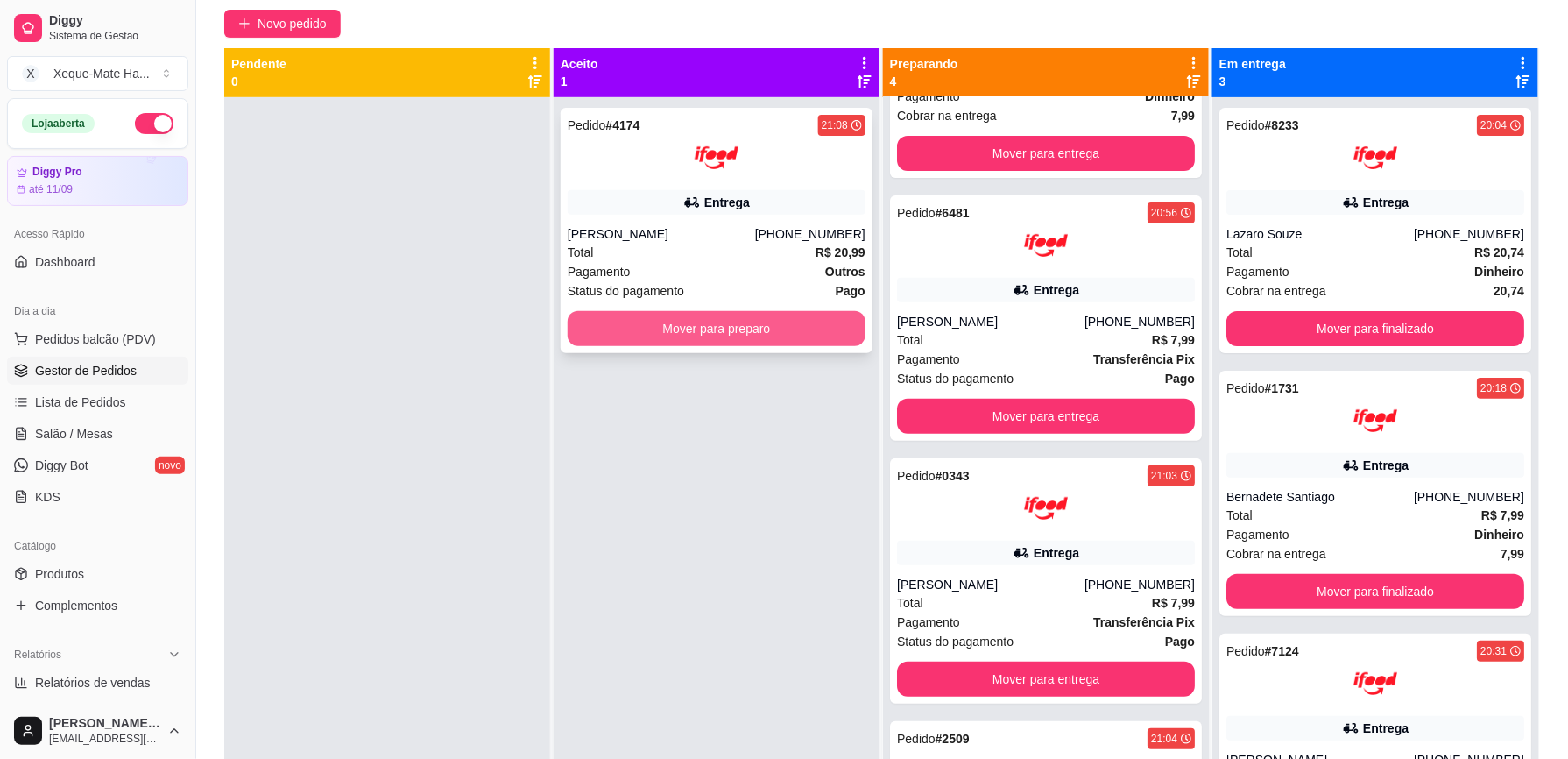
click at [659, 331] on button "Mover para preparo" at bounding box center [716, 329] width 298 height 35
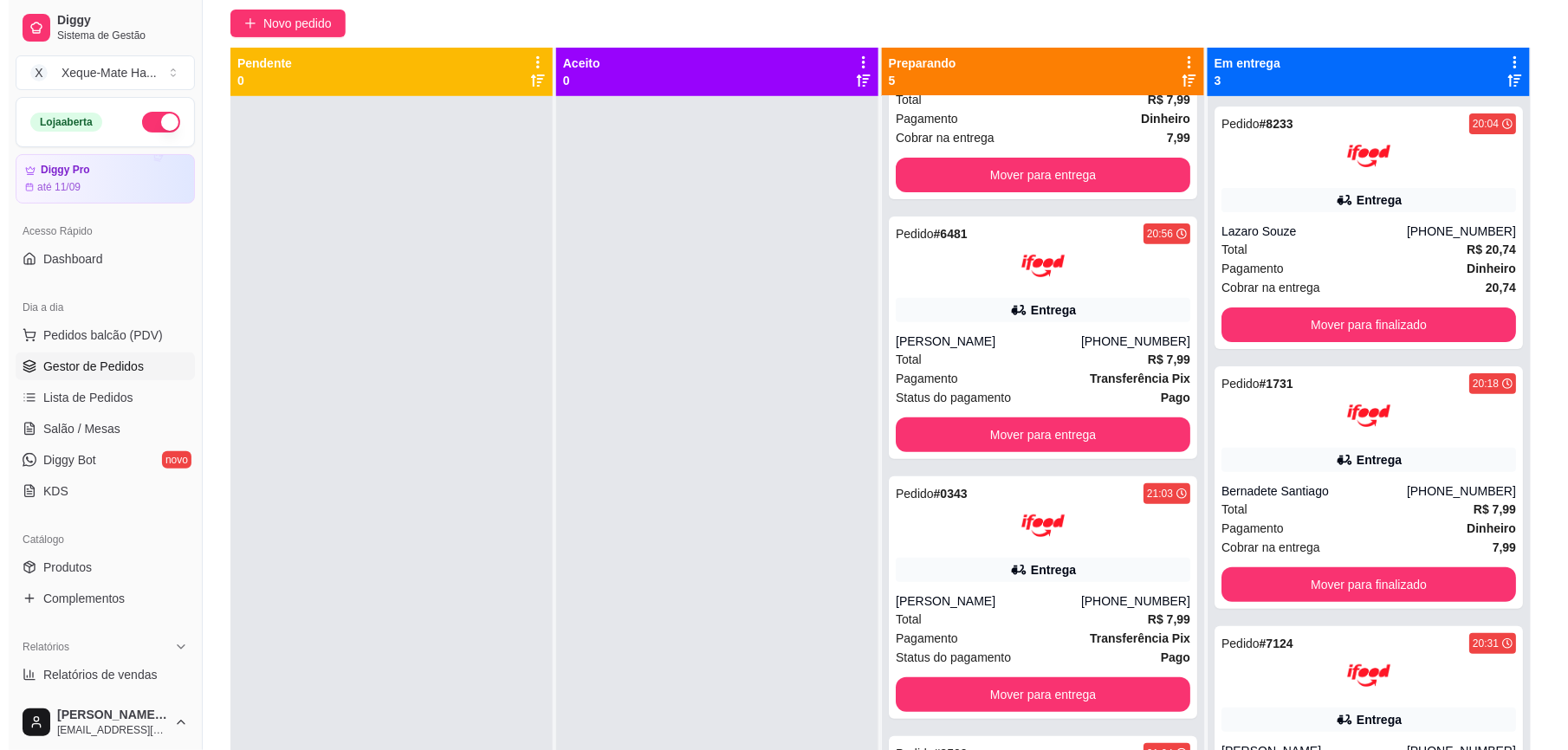
scroll to position [0, 0]
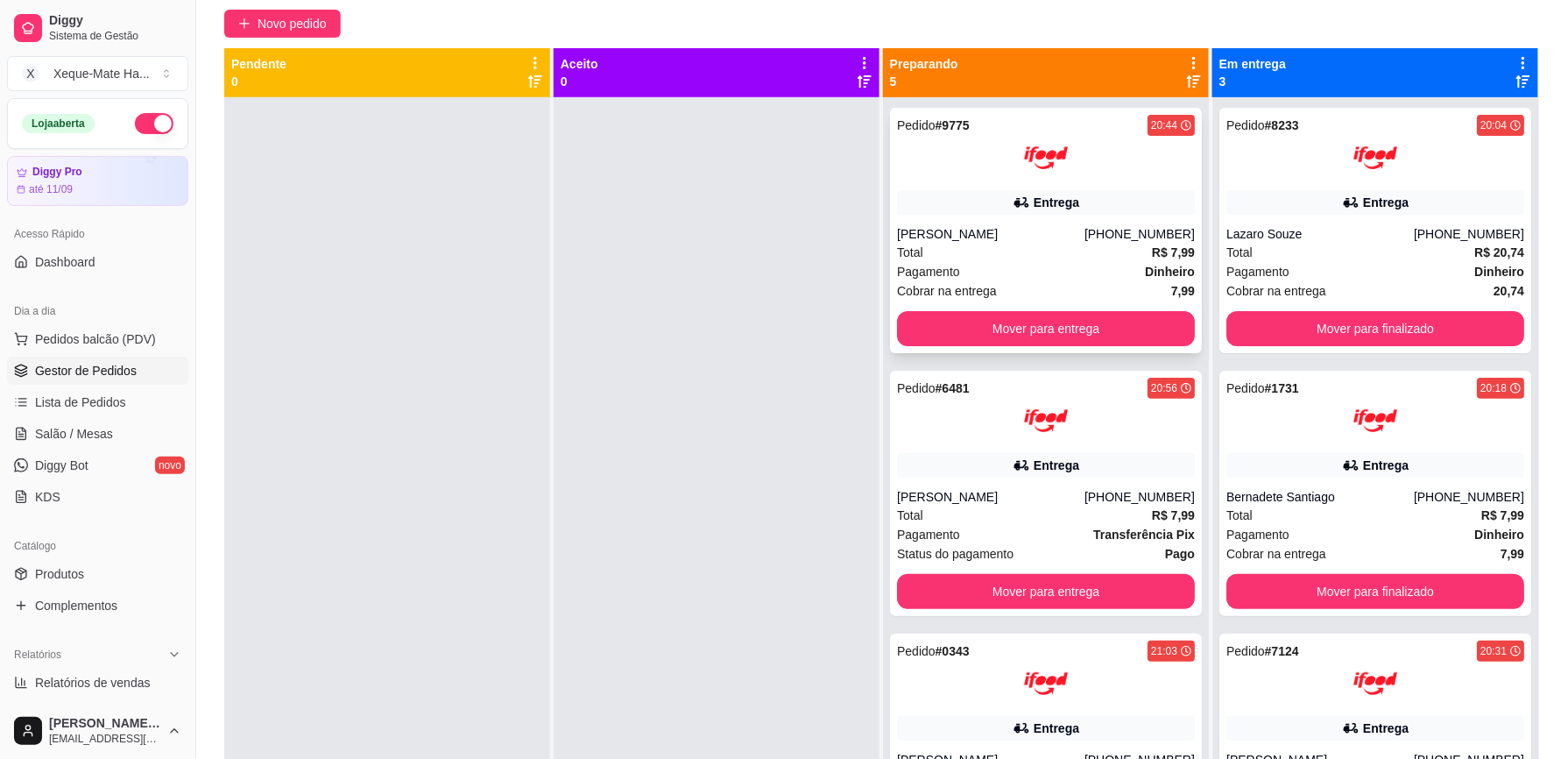
click at [1061, 144] on div at bounding box center [1045, 157] width 298 height 44
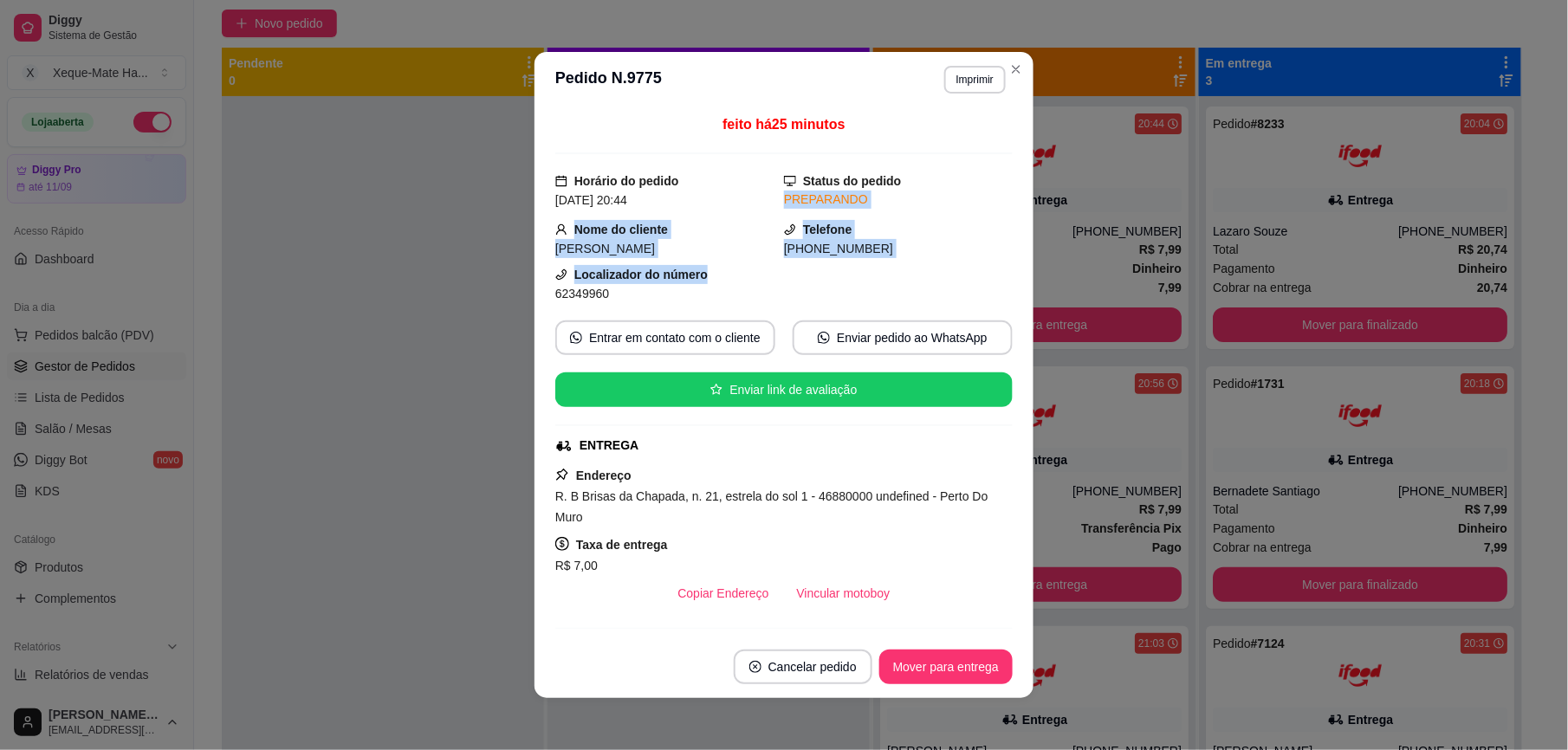
drag, startPoint x: 984, startPoint y: 160, endPoint x: 987, endPoint y: 283, distance: 123.0
click at [987, 283] on div "feito há 25 minutos Horário do pedido [DATE] 20:44 Status do pedido PREPARANDO …" at bounding box center [783, 371] width 457 height 514
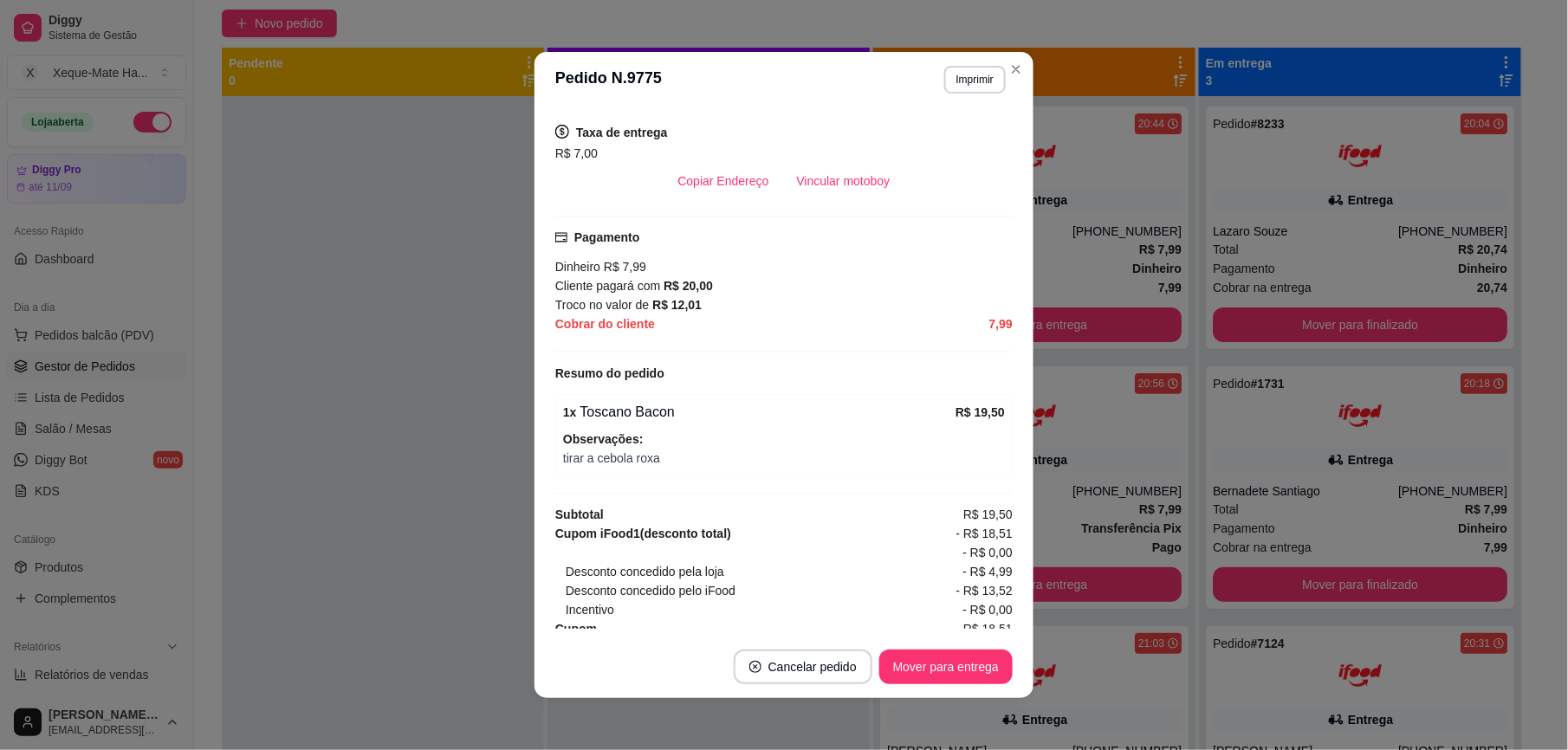
scroll to position [450, 0]
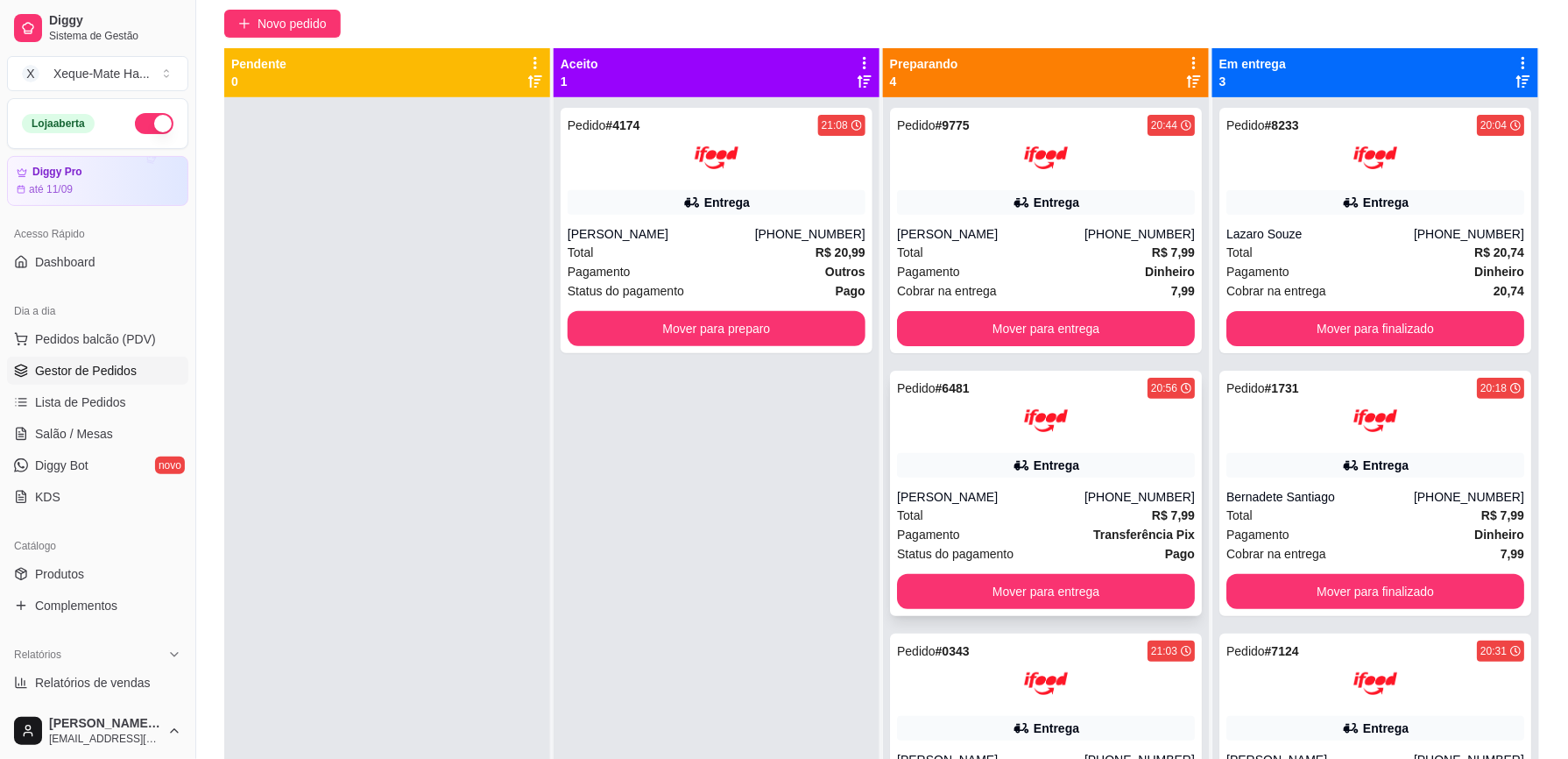
click at [1024, 477] on div "Pedido # 6481 20:56 Entrega [PERSON_NAME] [PHONE_NUMBER] Total R$ 7,99 Pagament…" at bounding box center [1046, 492] width 312 height 245
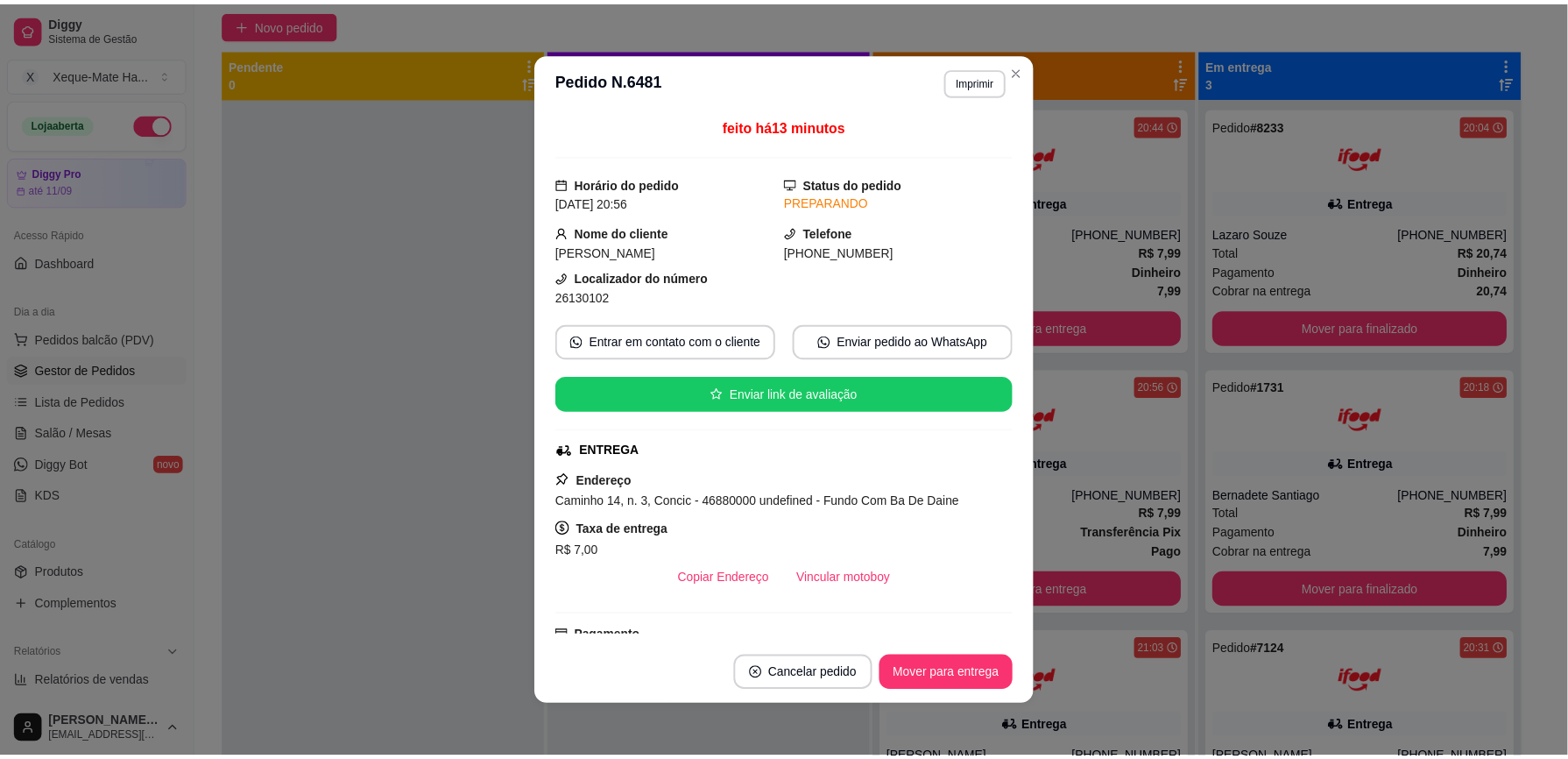
scroll to position [349, 0]
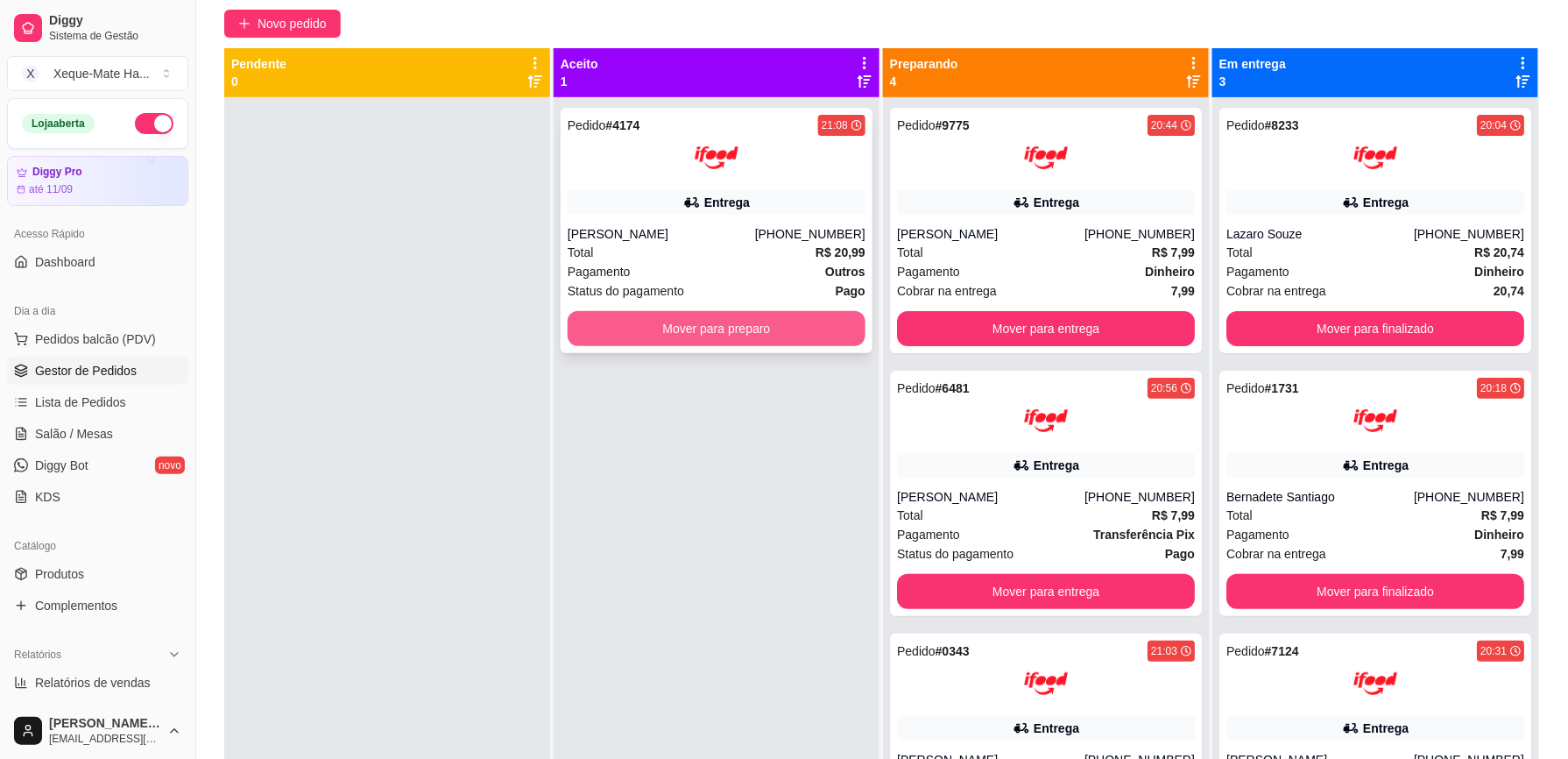
click at [708, 333] on button "Mover para preparo" at bounding box center [716, 329] width 298 height 35
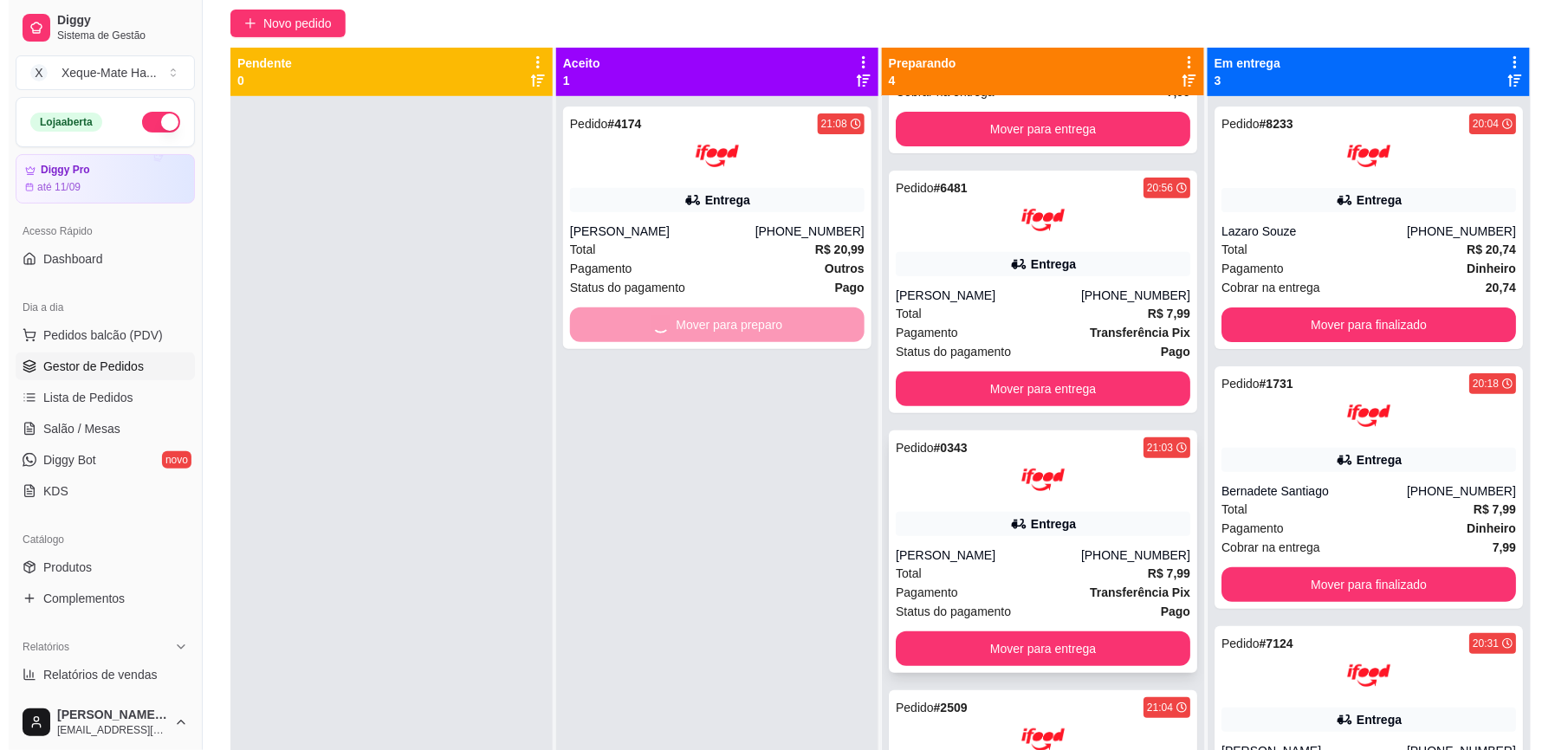
scroll to position [199, 0]
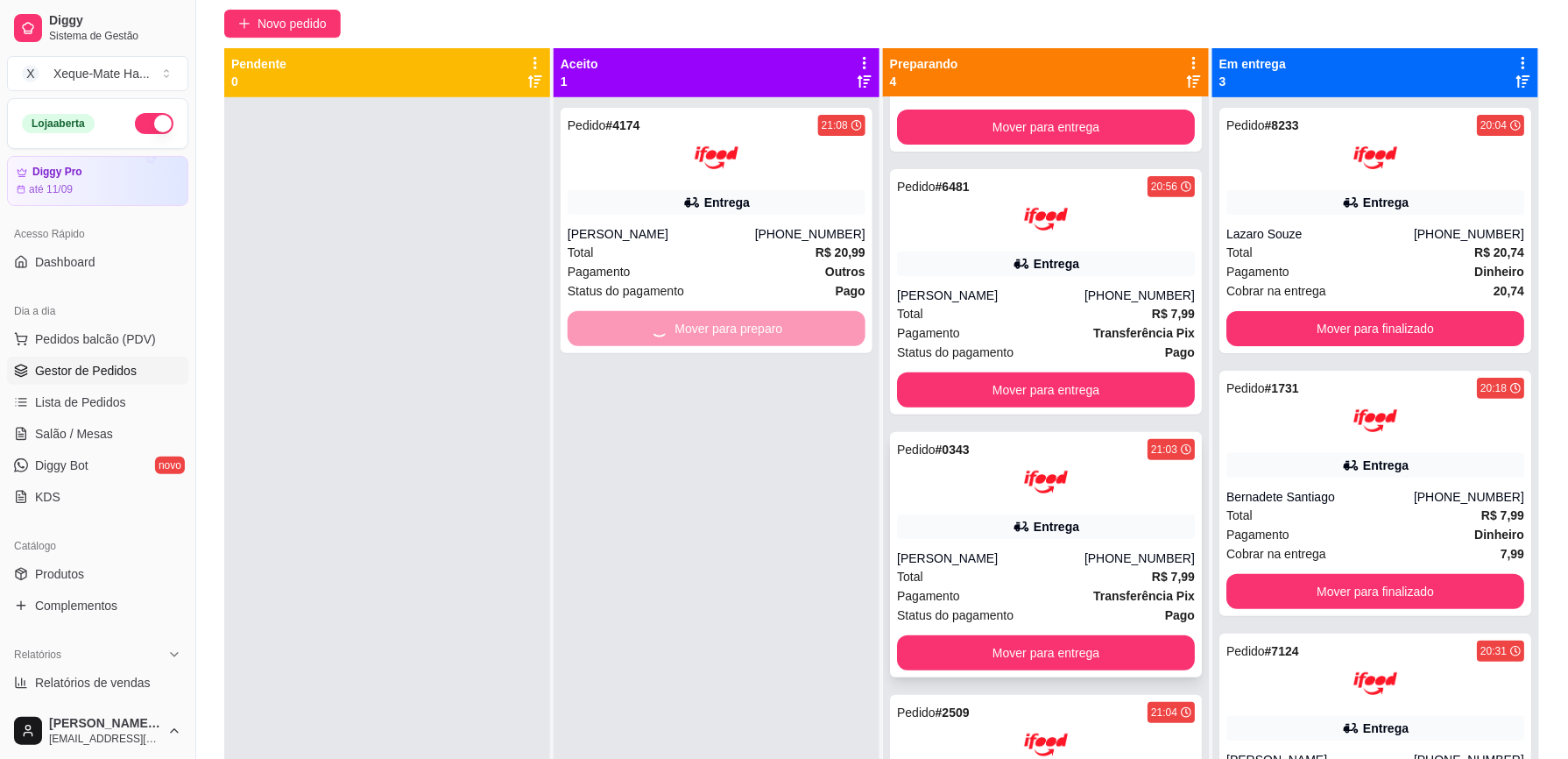
click at [1077, 534] on div "Entrega" at bounding box center [1045, 525] width 298 height 24
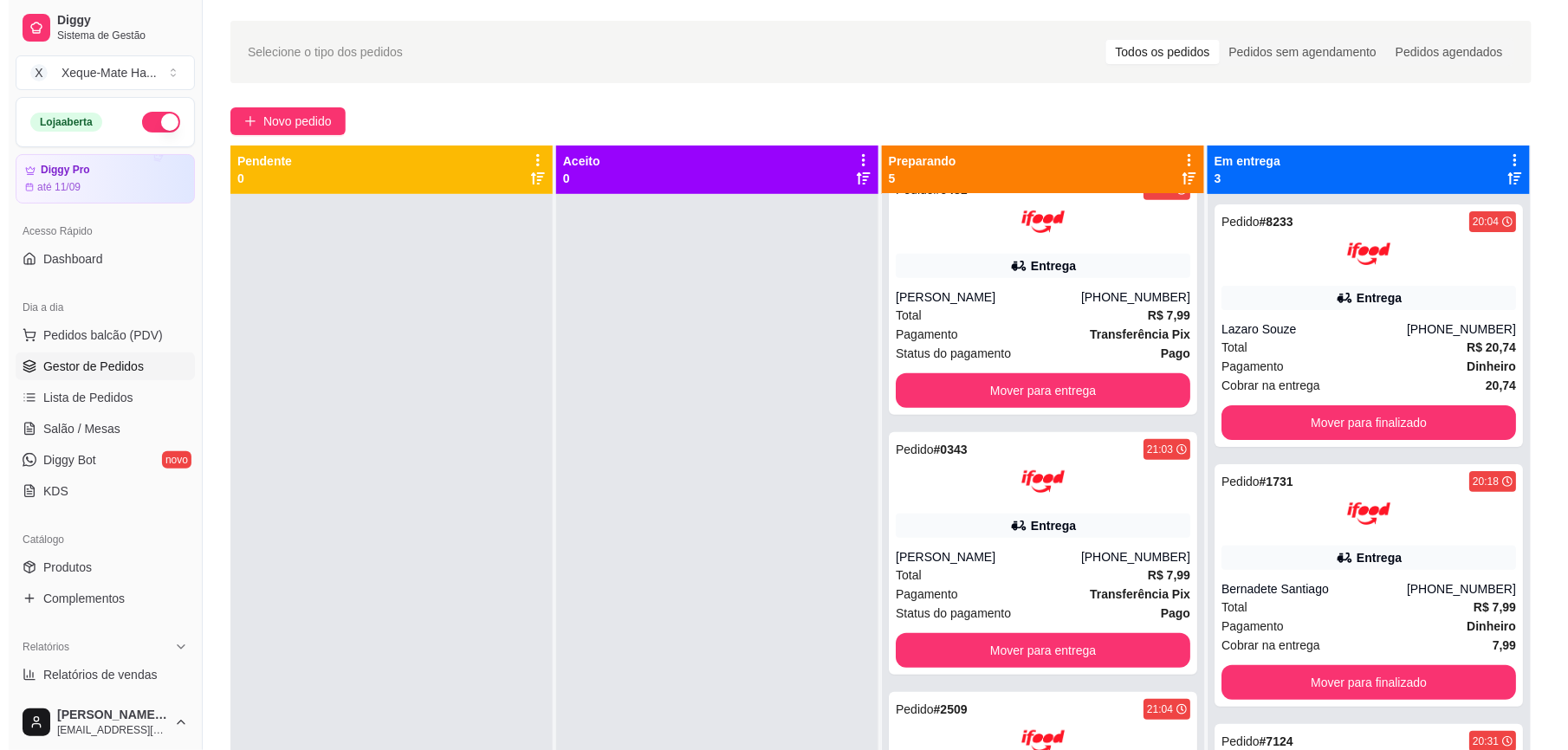
scroll to position [0, 0]
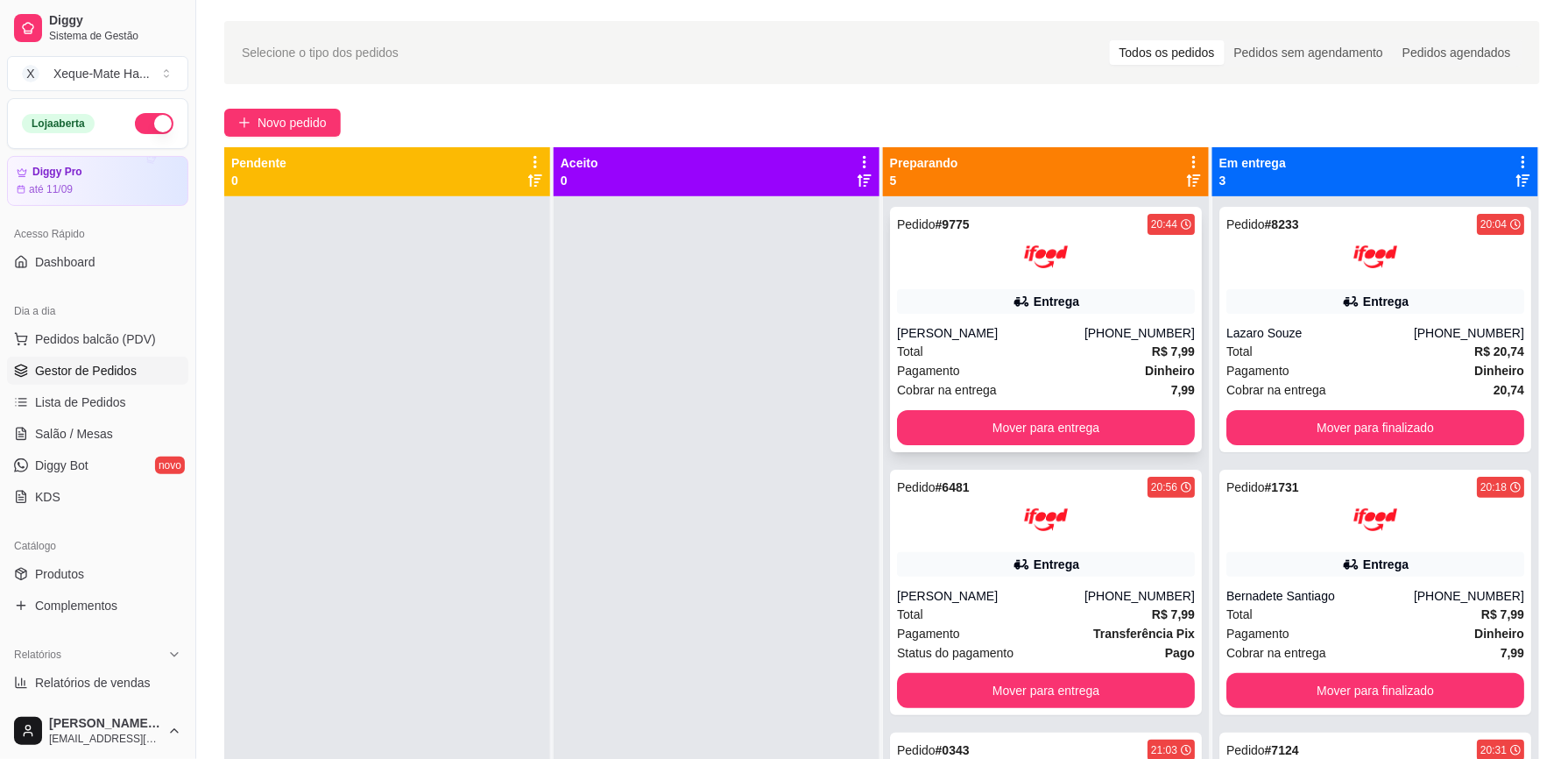
click at [1023, 254] on img at bounding box center [1045, 256] width 44 height 44
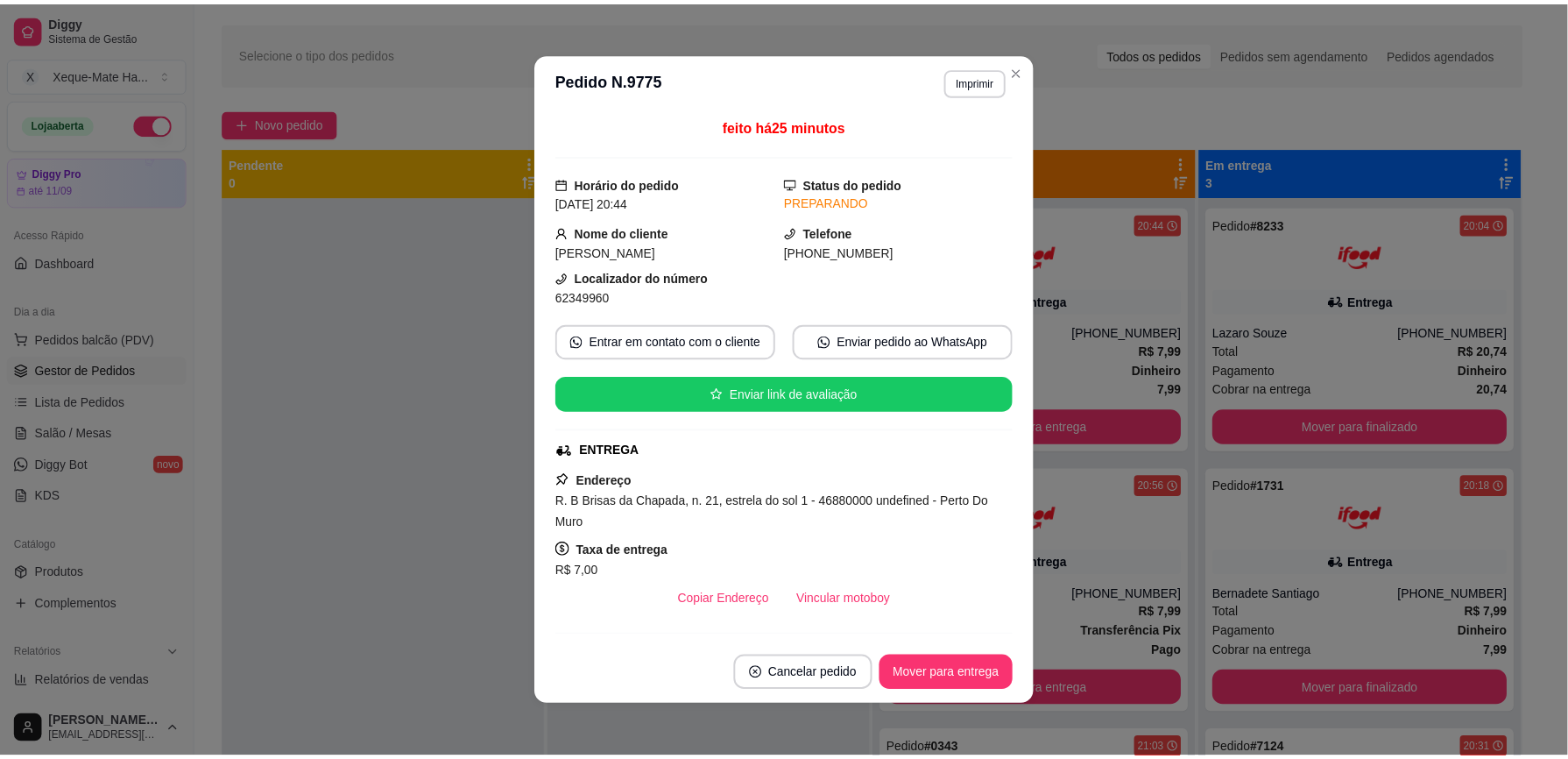
scroll to position [456, 0]
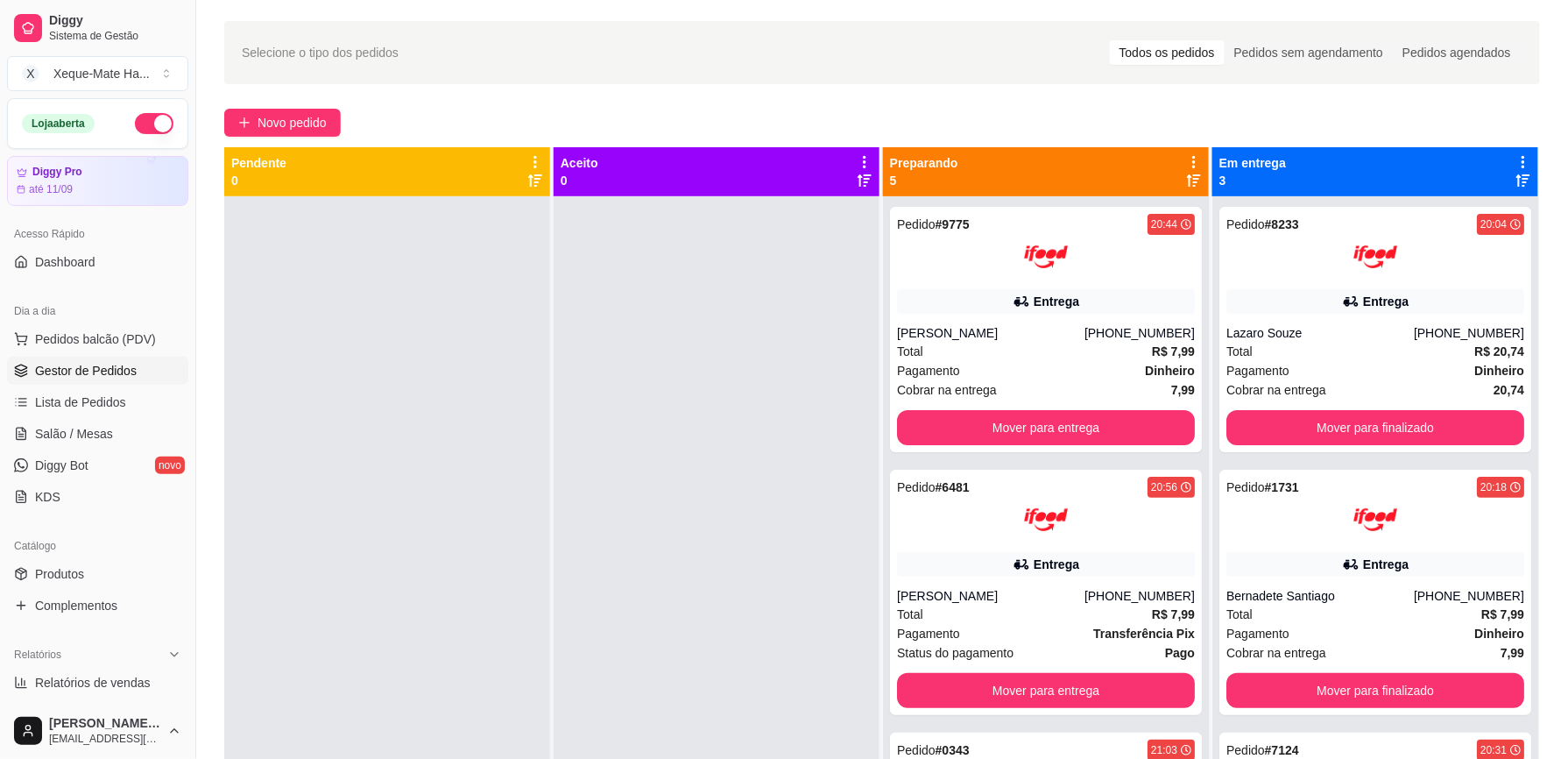
drag, startPoint x: 1196, startPoint y: 527, endPoint x: 1195, endPoint y: 540, distance: 13.0
click at [1195, 540] on div "Preparando 5 Pedido # 9775 20:44 Entrega [PERSON_NAME] [PHONE_NUMBER] Total R$ …" at bounding box center [1047, 551] width 328 height 807
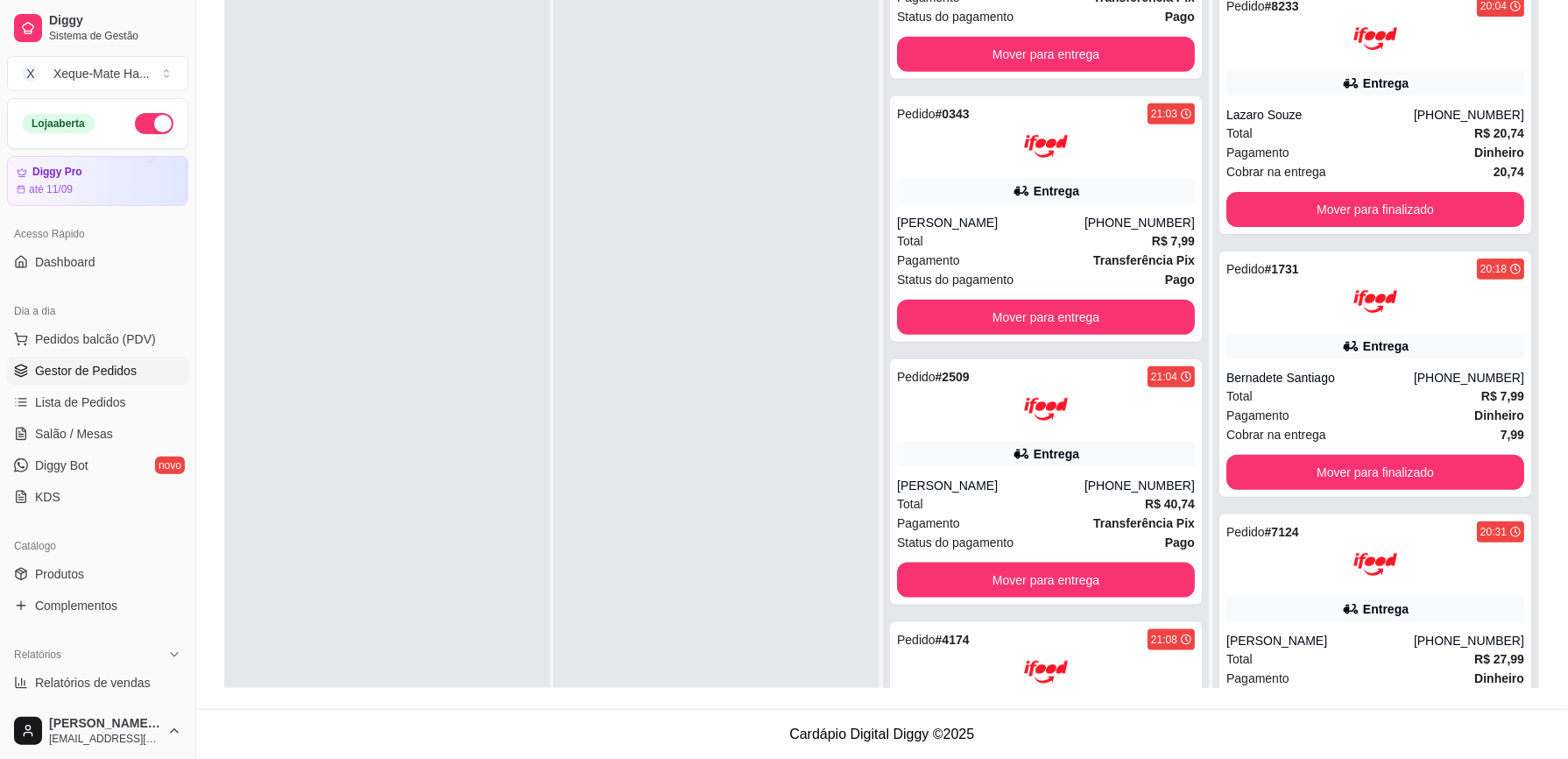
scroll to position [576, 0]
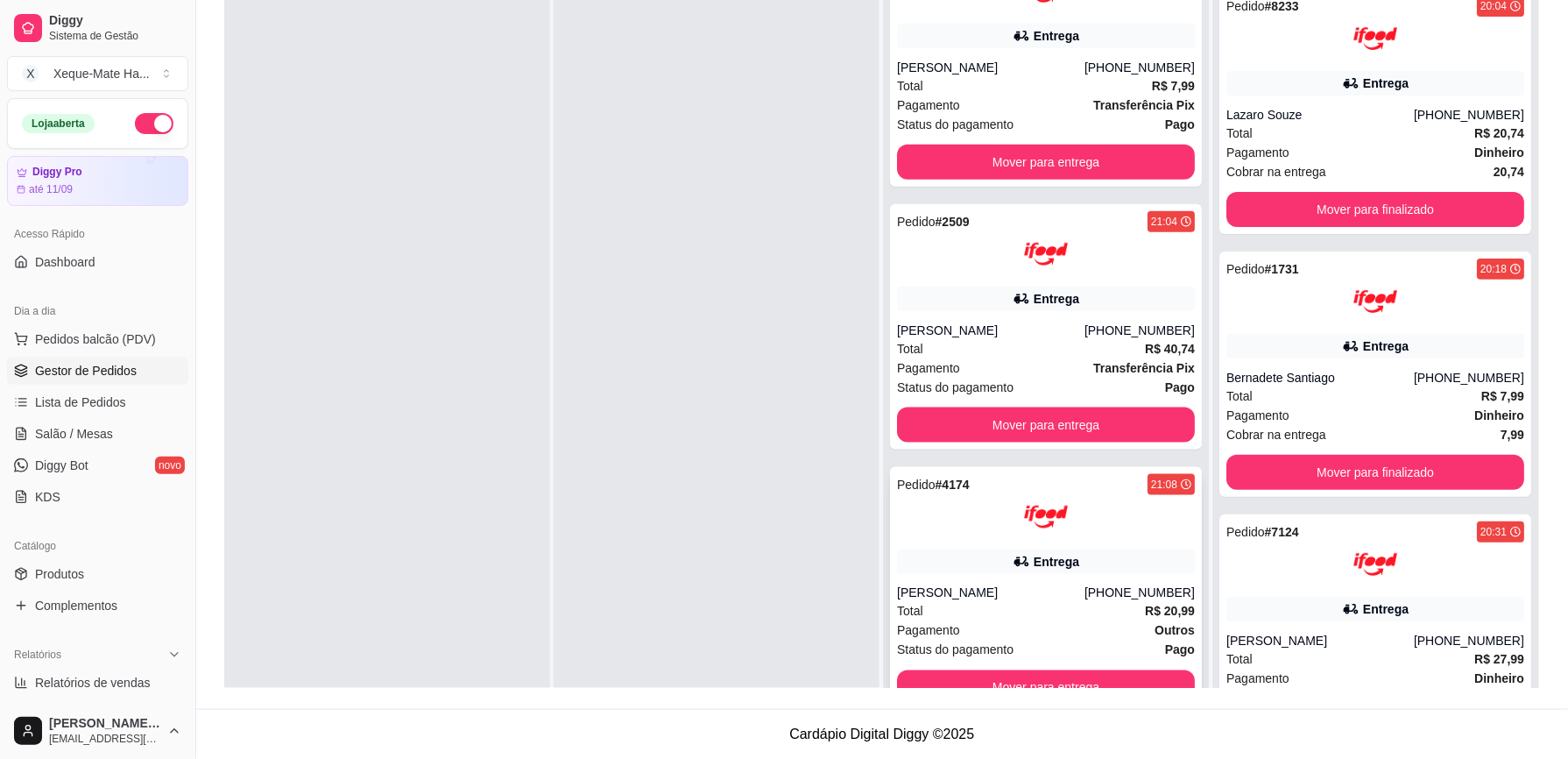
click at [1042, 580] on div "Pedido # 4174 21:08 Entrega [PERSON_NAME] [PHONE_NUMBER] Total R$ 20,99 Pagamen…" at bounding box center [1046, 589] width 312 height 245
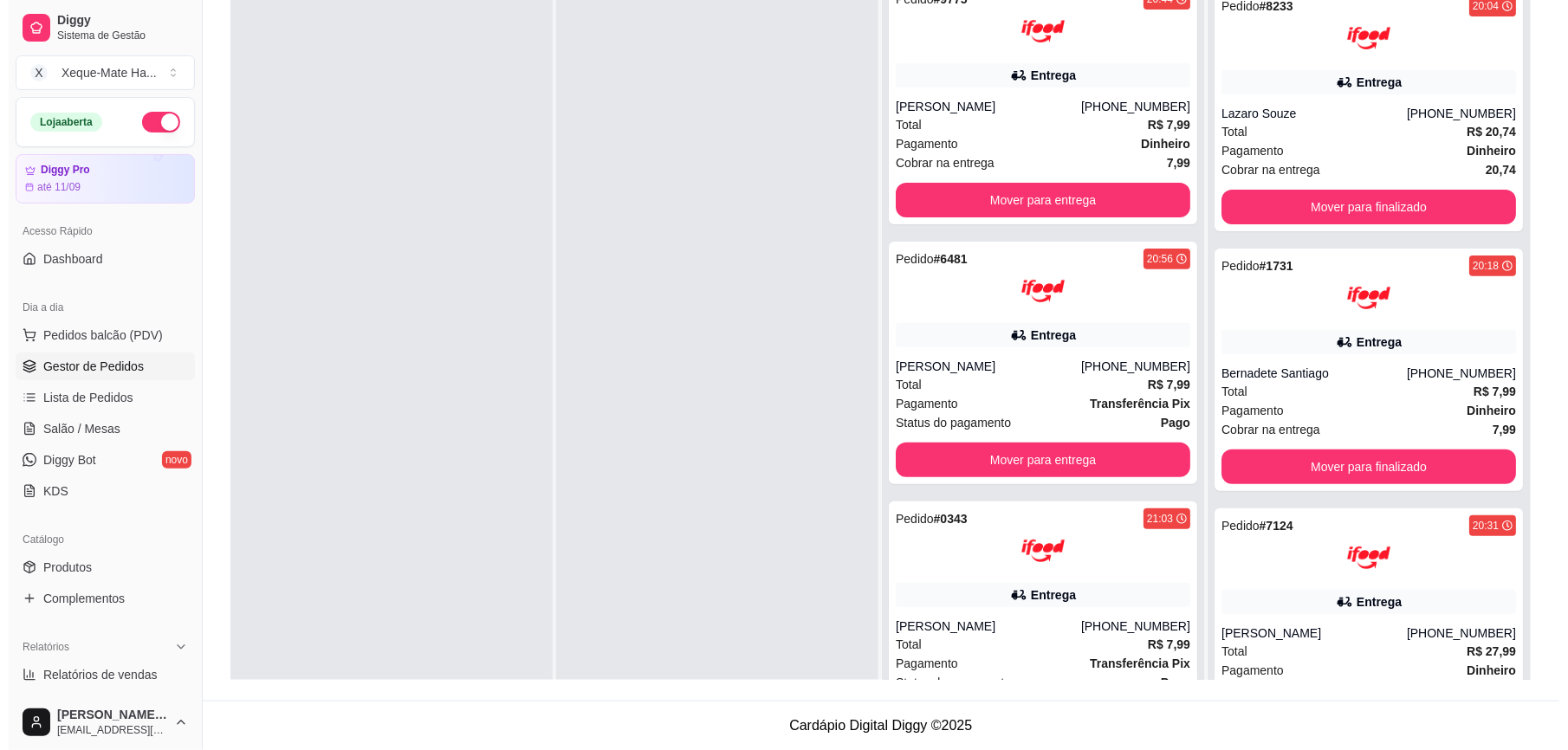
scroll to position [0, 0]
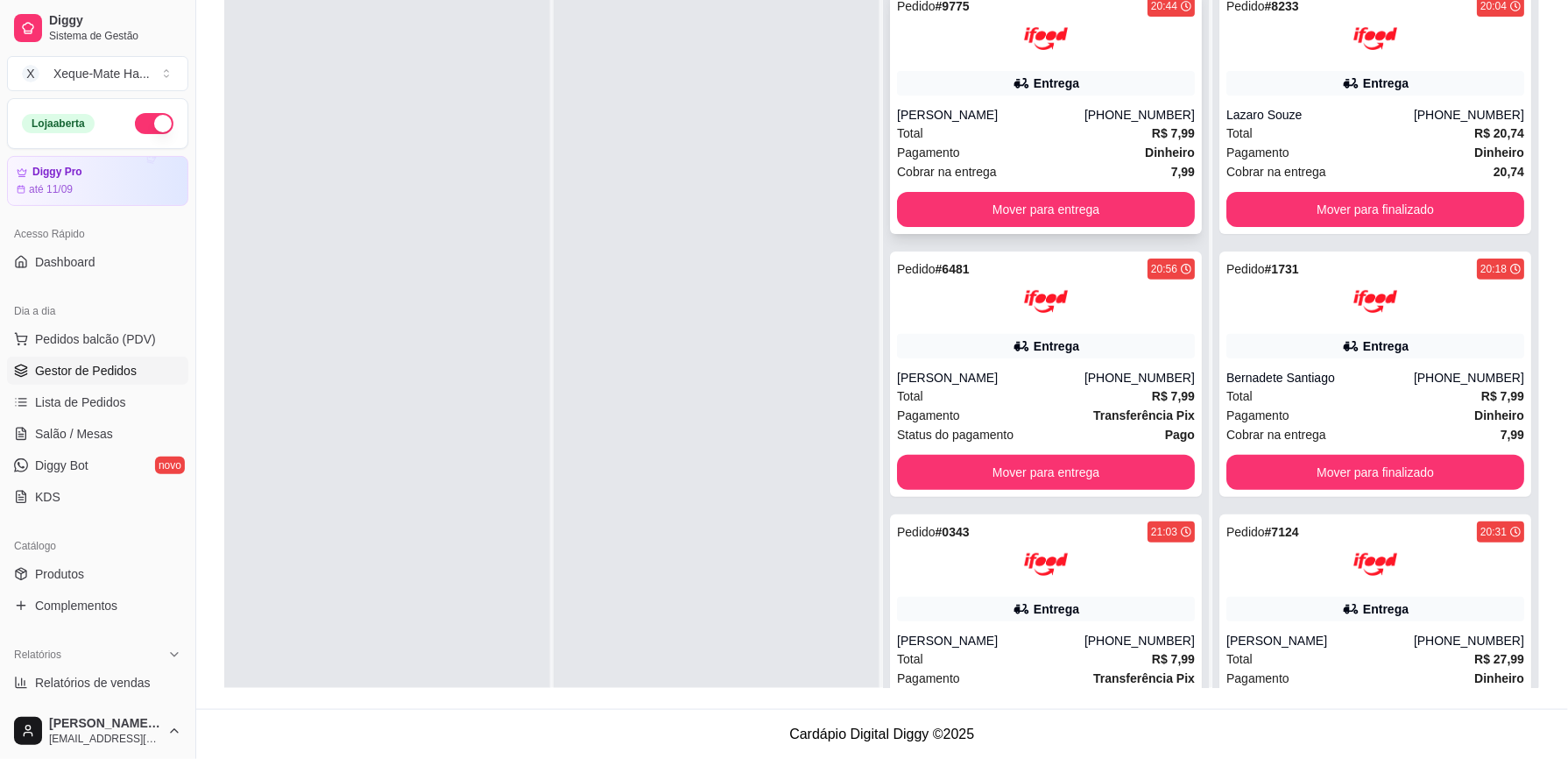
click at [1069, 139] on div "Total R$ 7,99" at bounding box center [1045, 133] width 298 height 19
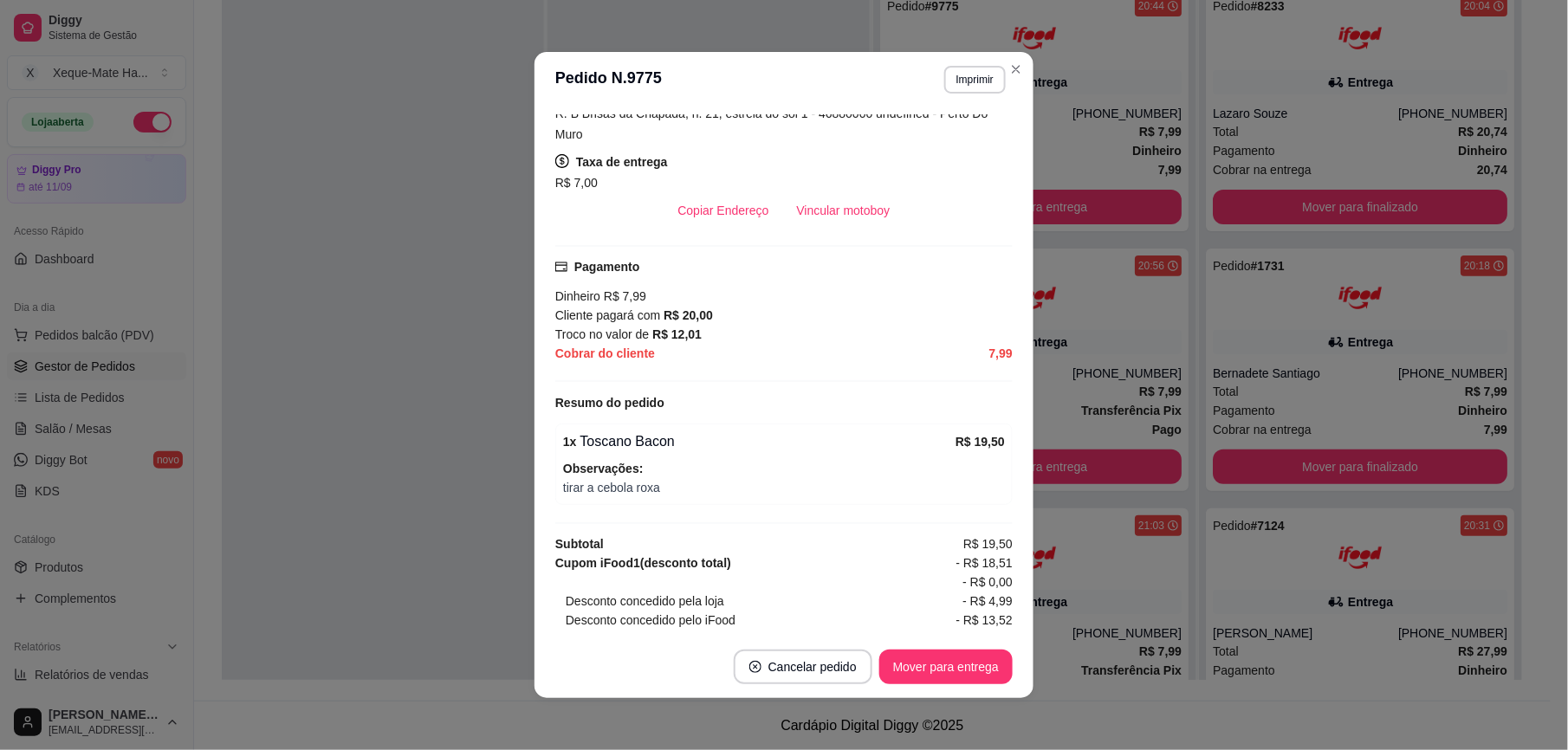
scroll to position [450, 0]
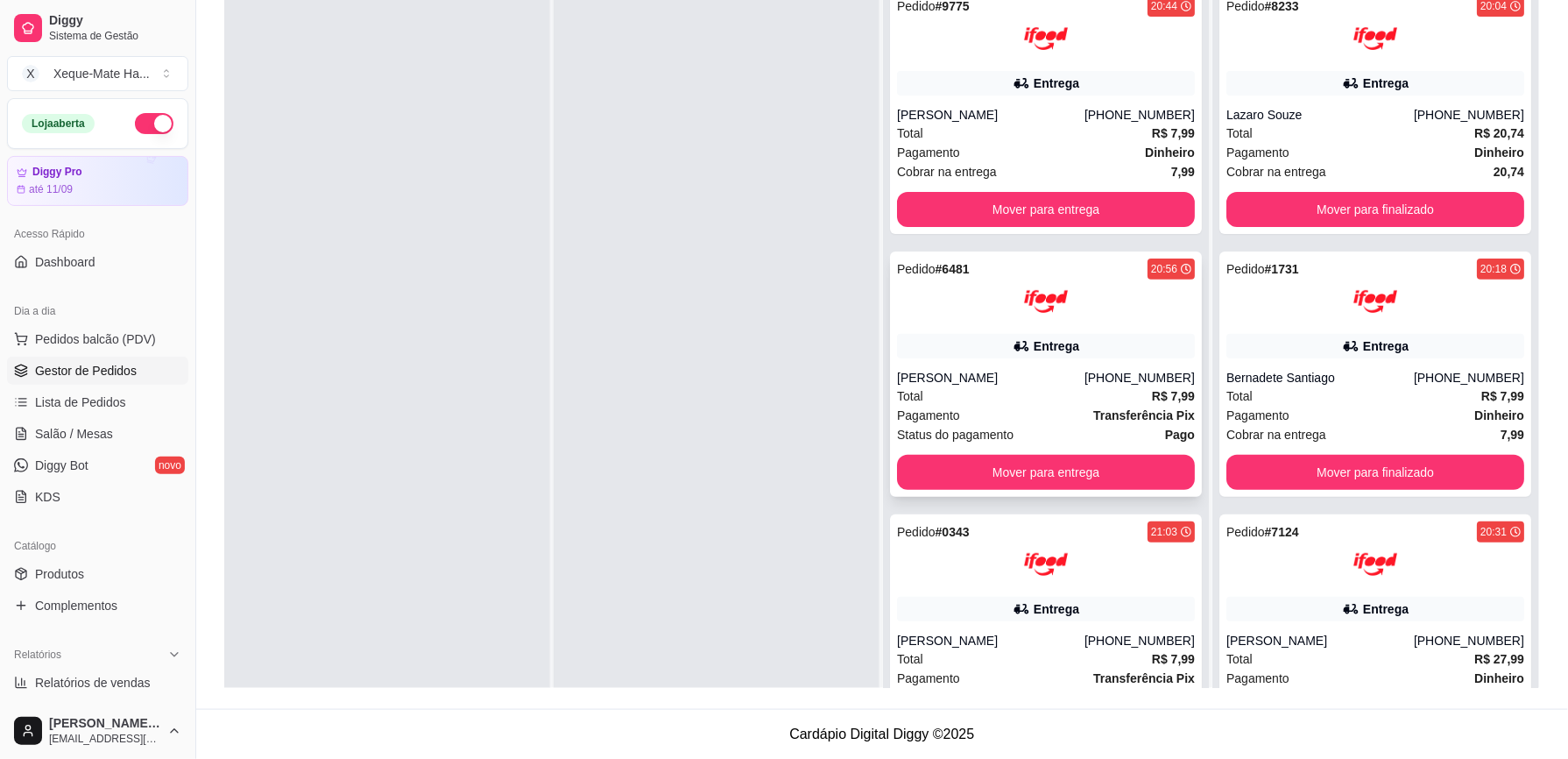
click at [1089, 348] on div "Entrega" at bounding box center [1045, 345] width 298 height 24
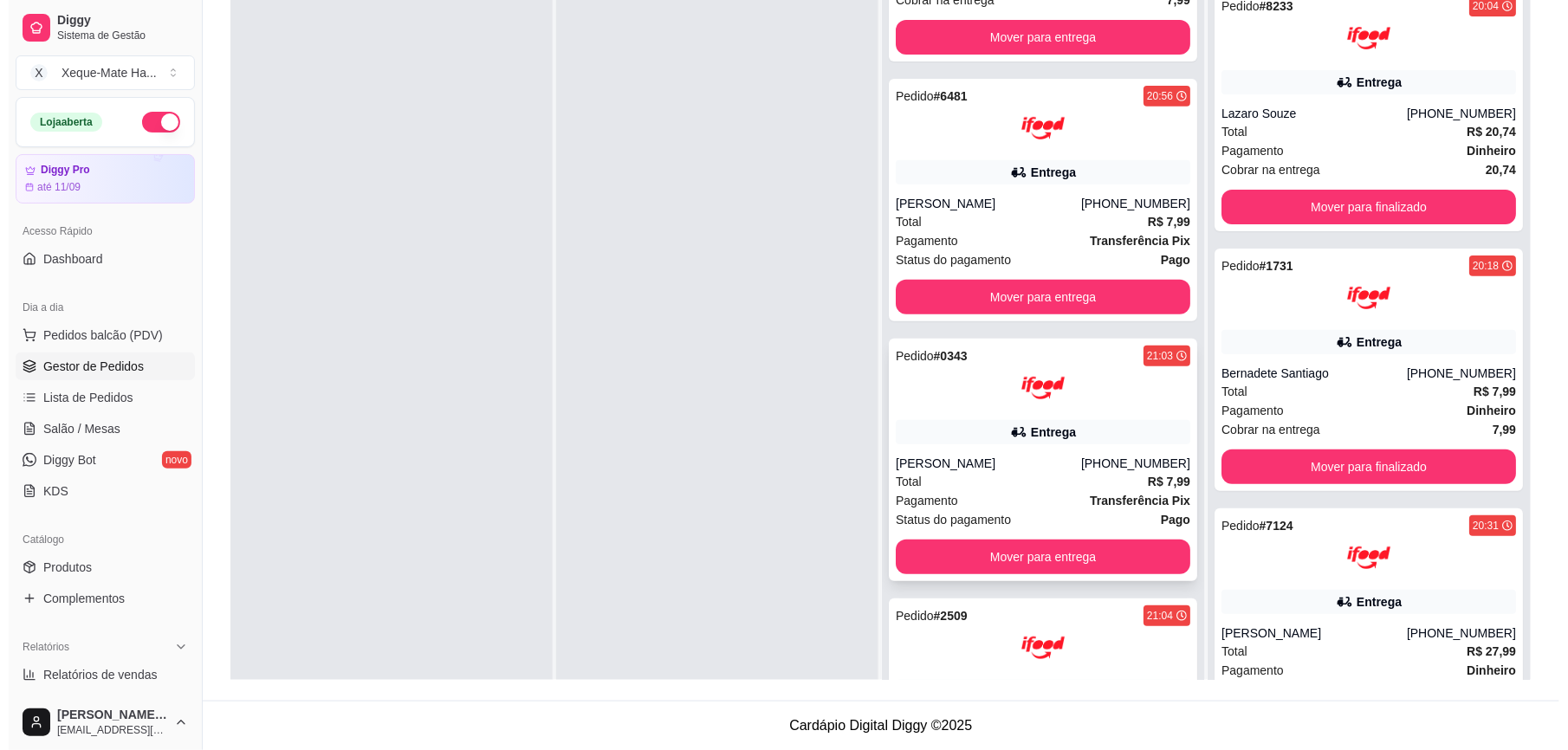
scroll to position [176, 0]
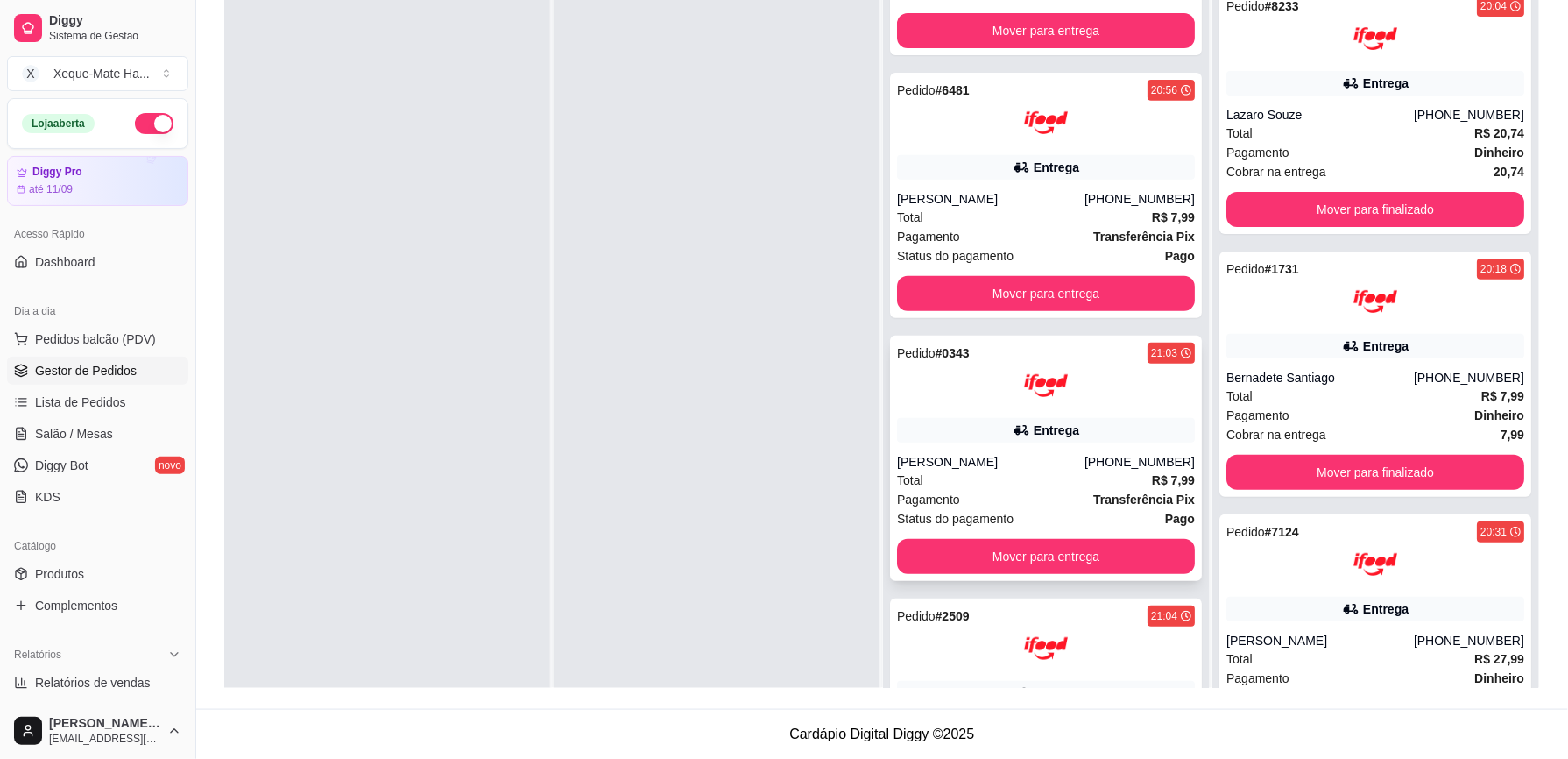
click at [1114, 478] on div "Total R$ 7,99" at bounding box center [1045, 480] width 298 height 19
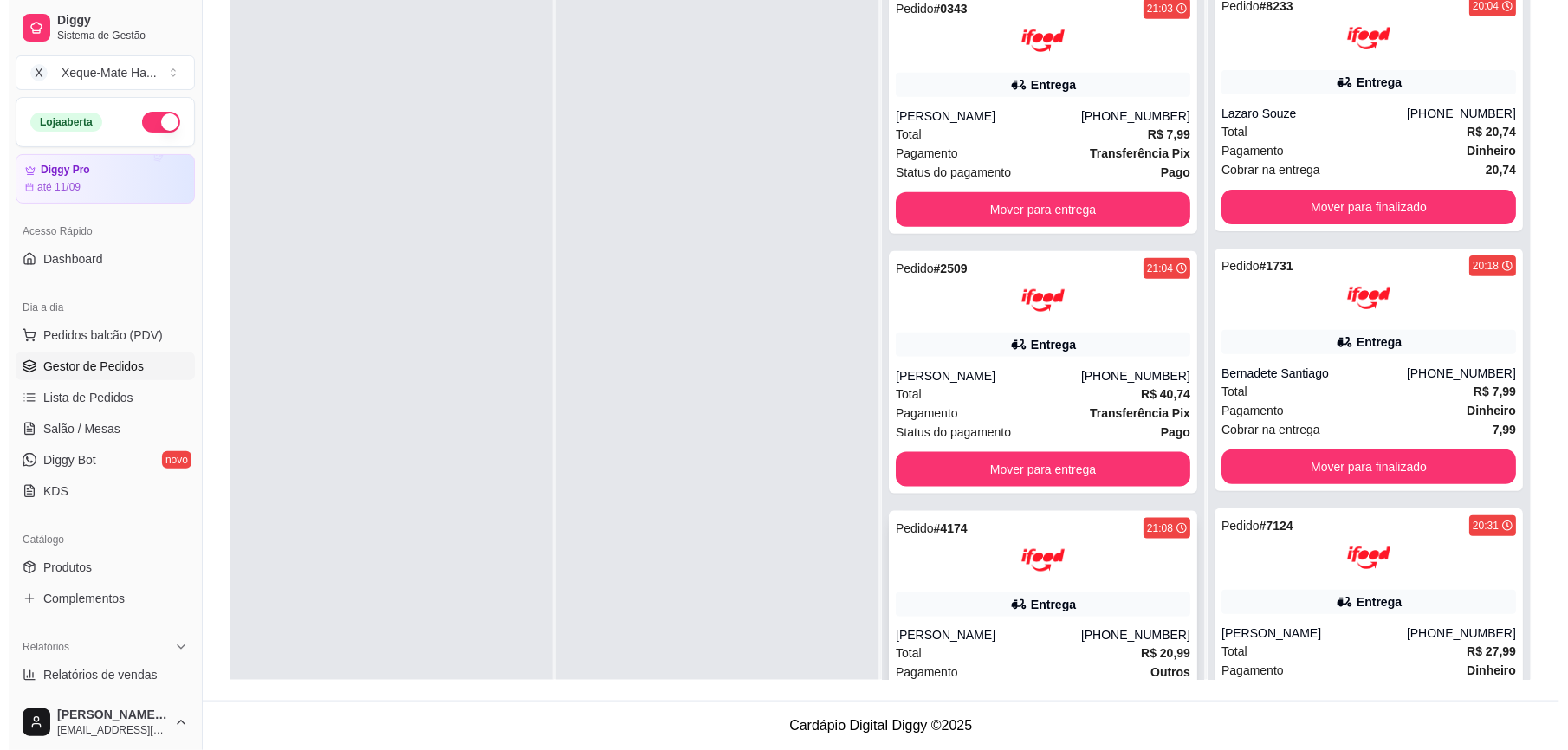
scroll to position [517, 0]
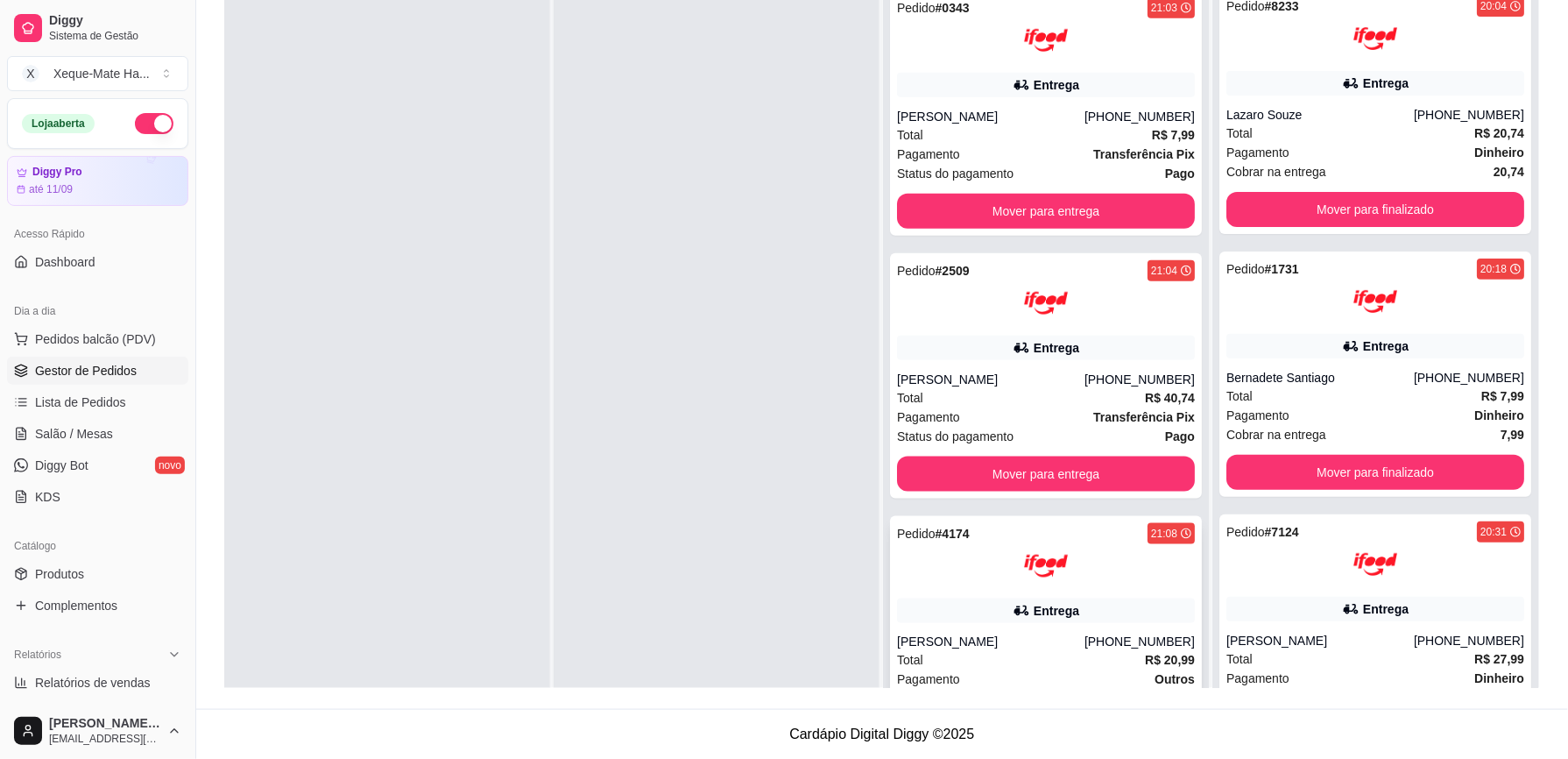
click at [1126, 558] on div at bounding box center [1045, 565] width 298 height 44
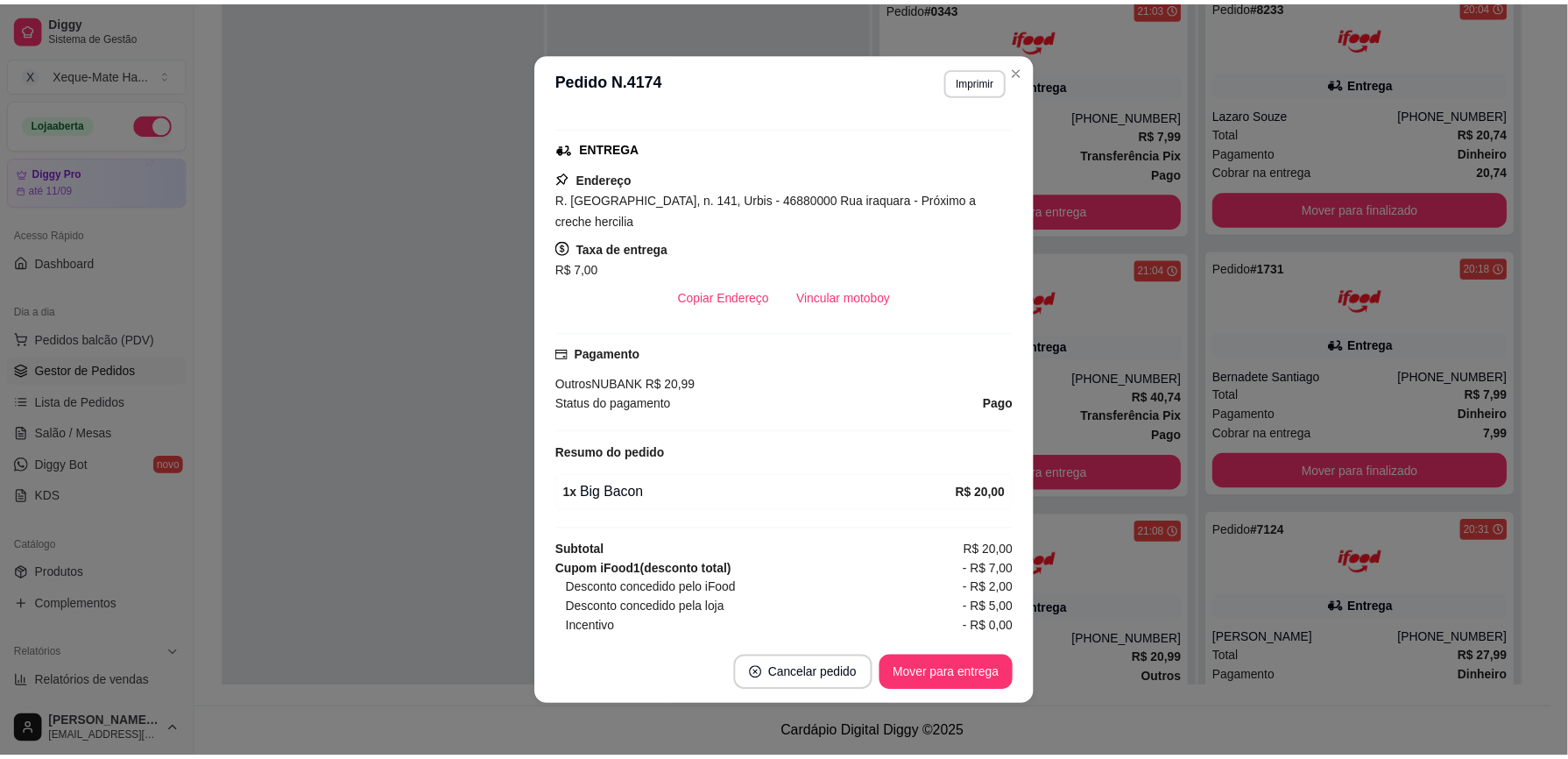
scroll to position [349, 0]
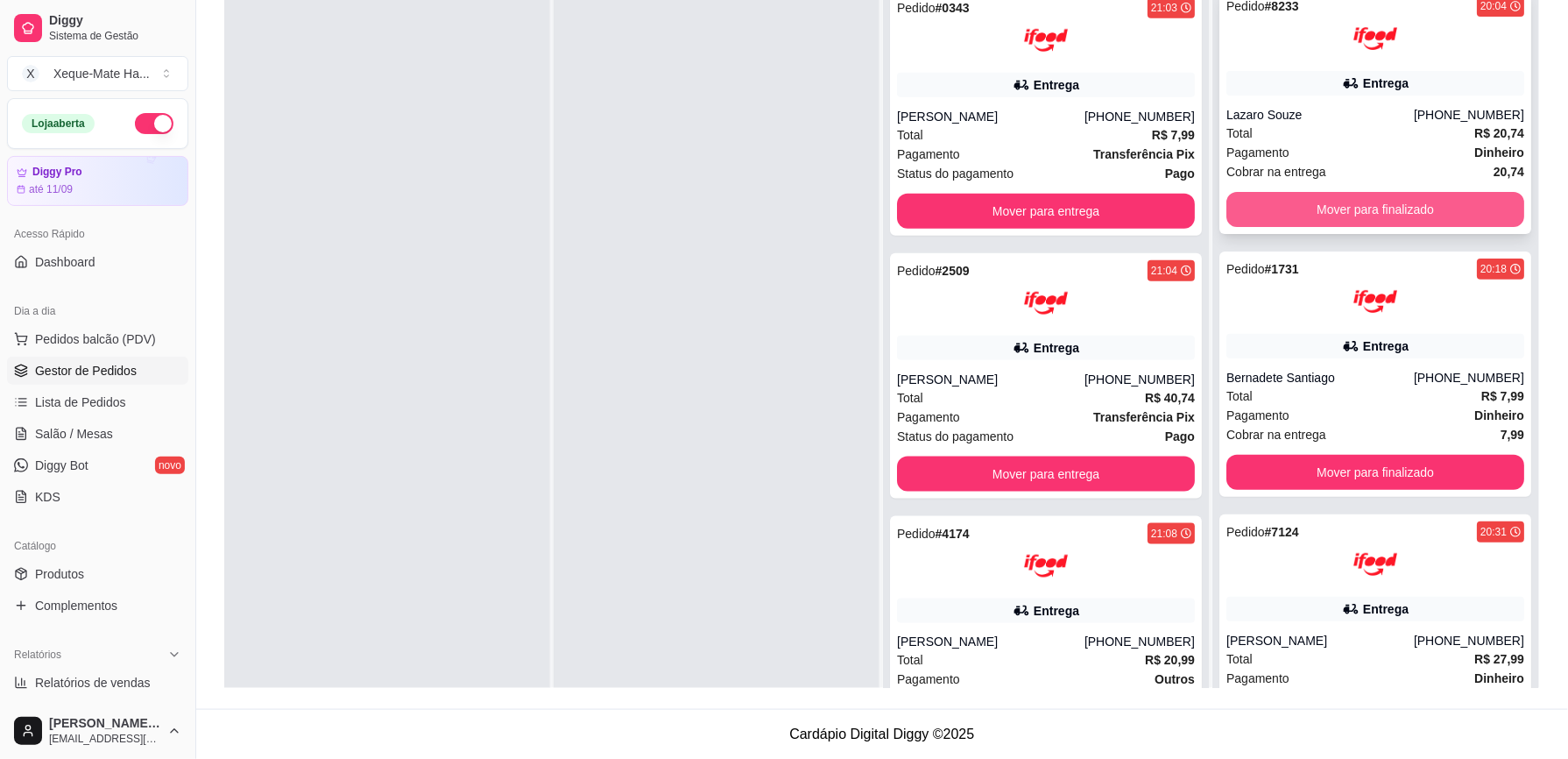
click at [1297, 205] on button "Mover para finalizado" at bounding box center [1374, 209] width 298 height 35
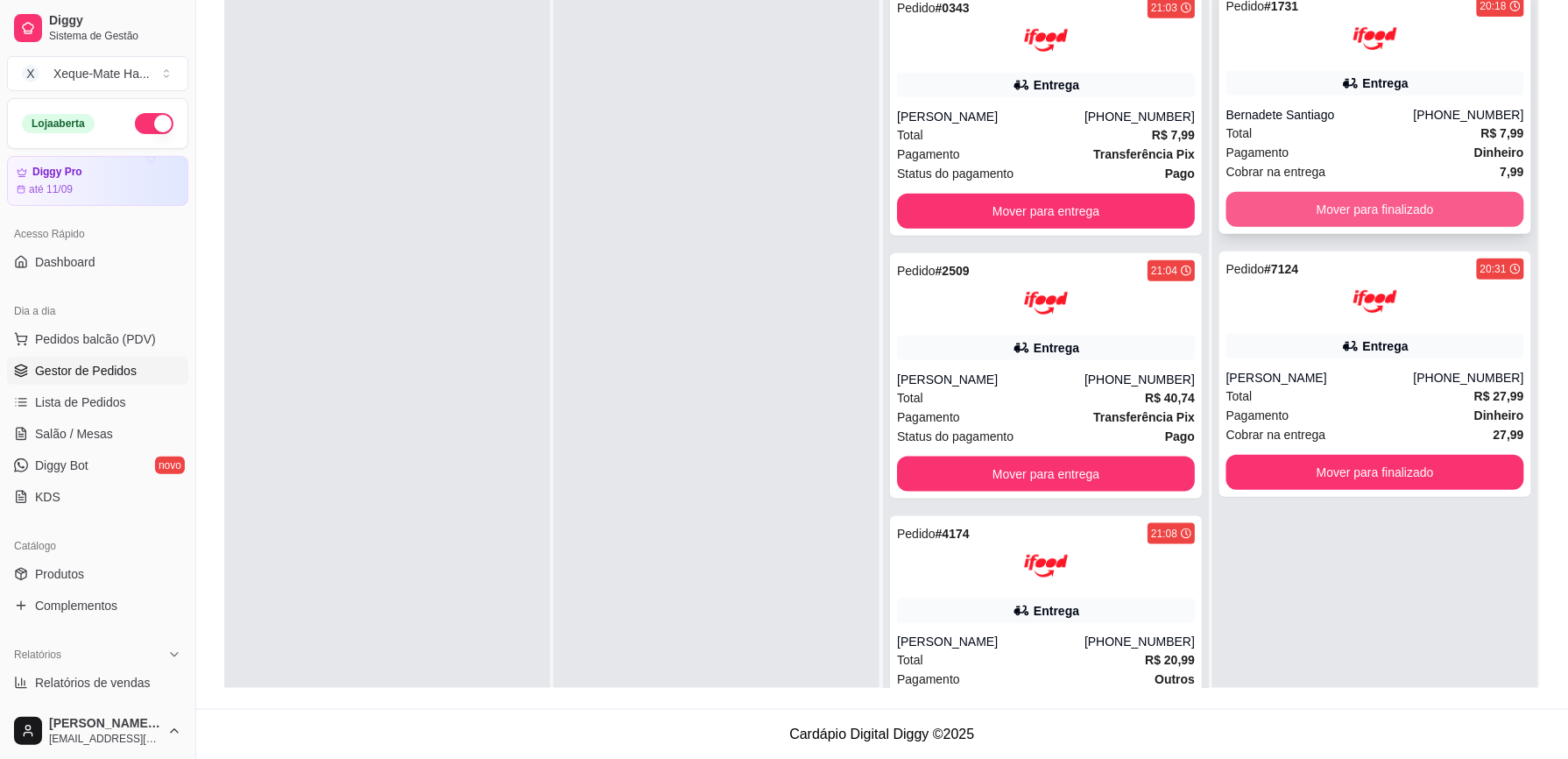
click at [1300, 206] on button "Mover para finalizado" at bounding box center [1374, 209] width 298 height 35
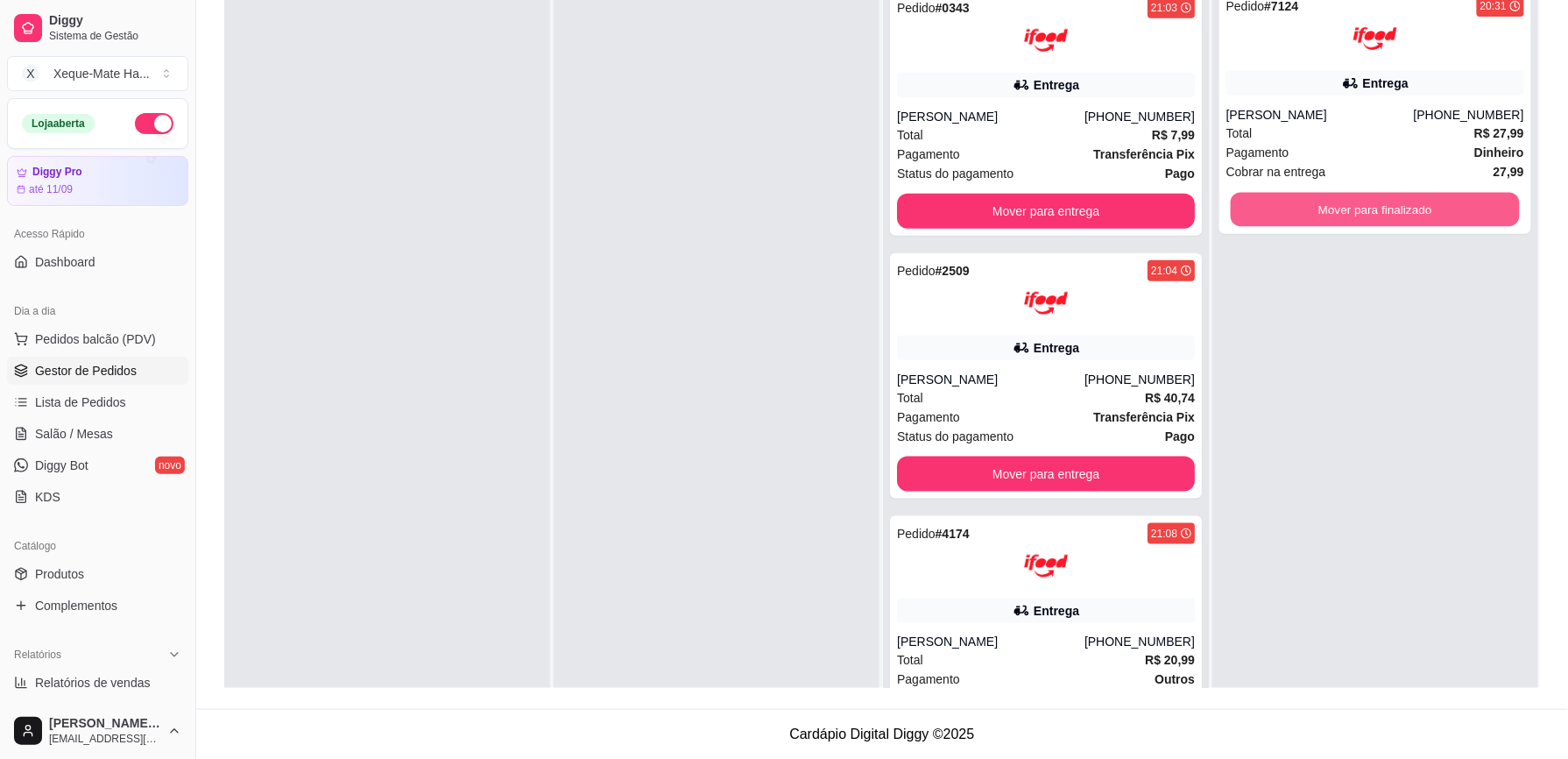
click at [1300, 205] on button "Mover para finalizado" at bounding box center [1375, 209] width 289 height 34
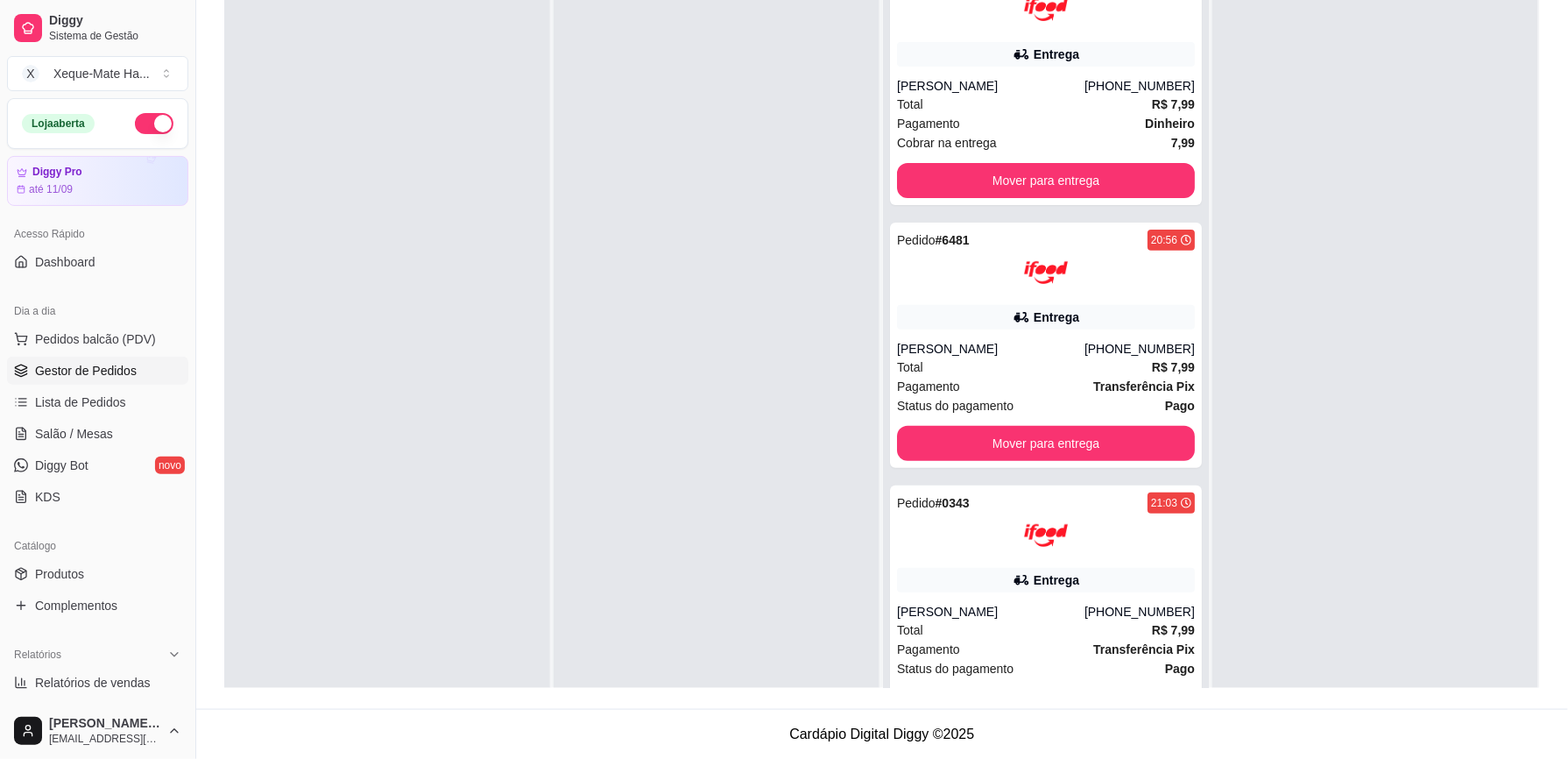
scroll to position [0, 0]
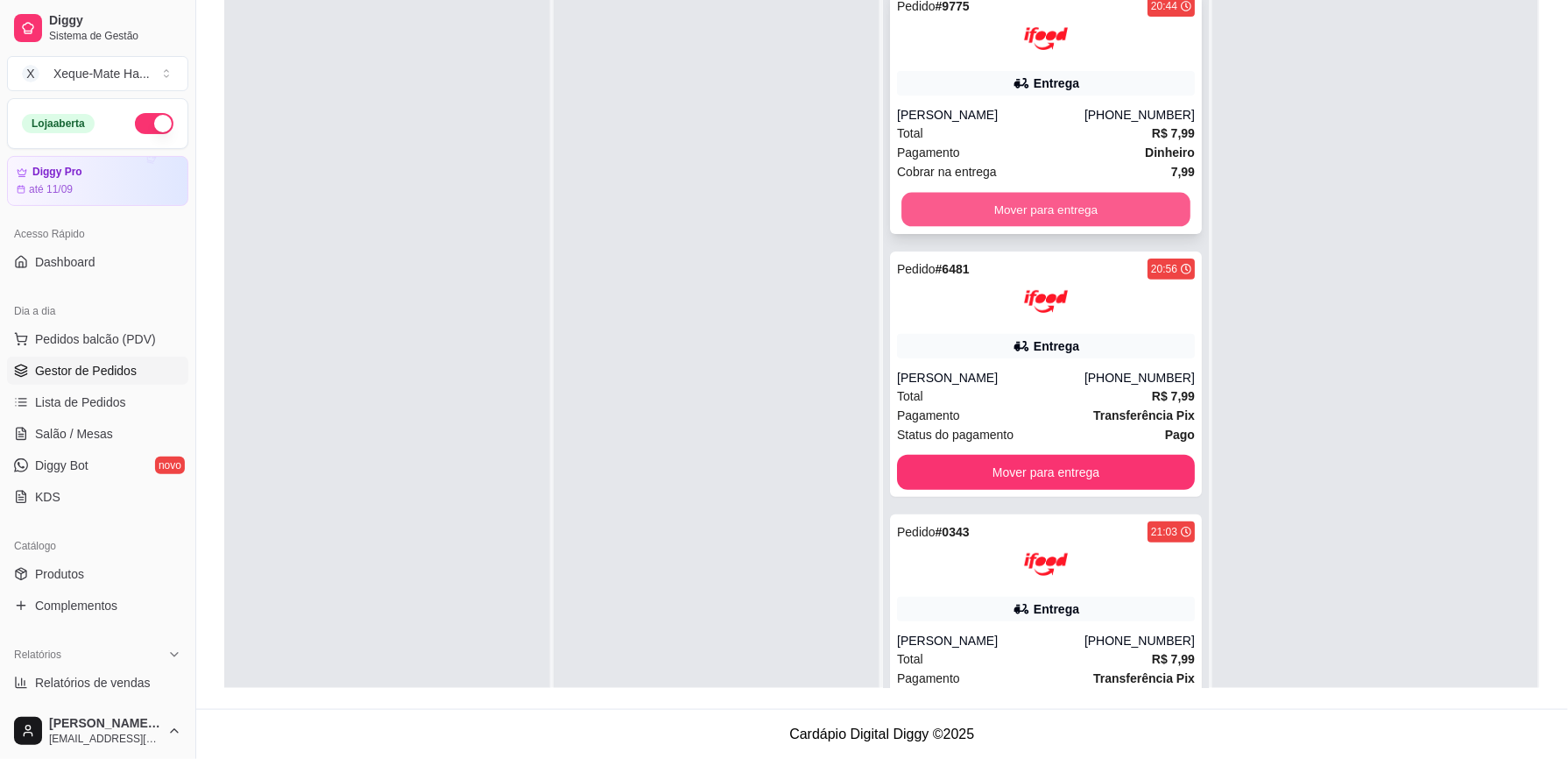
click at [1100, 205] on button "Mover para entrega" at bounding box center [1046, 209] width 289 height 34
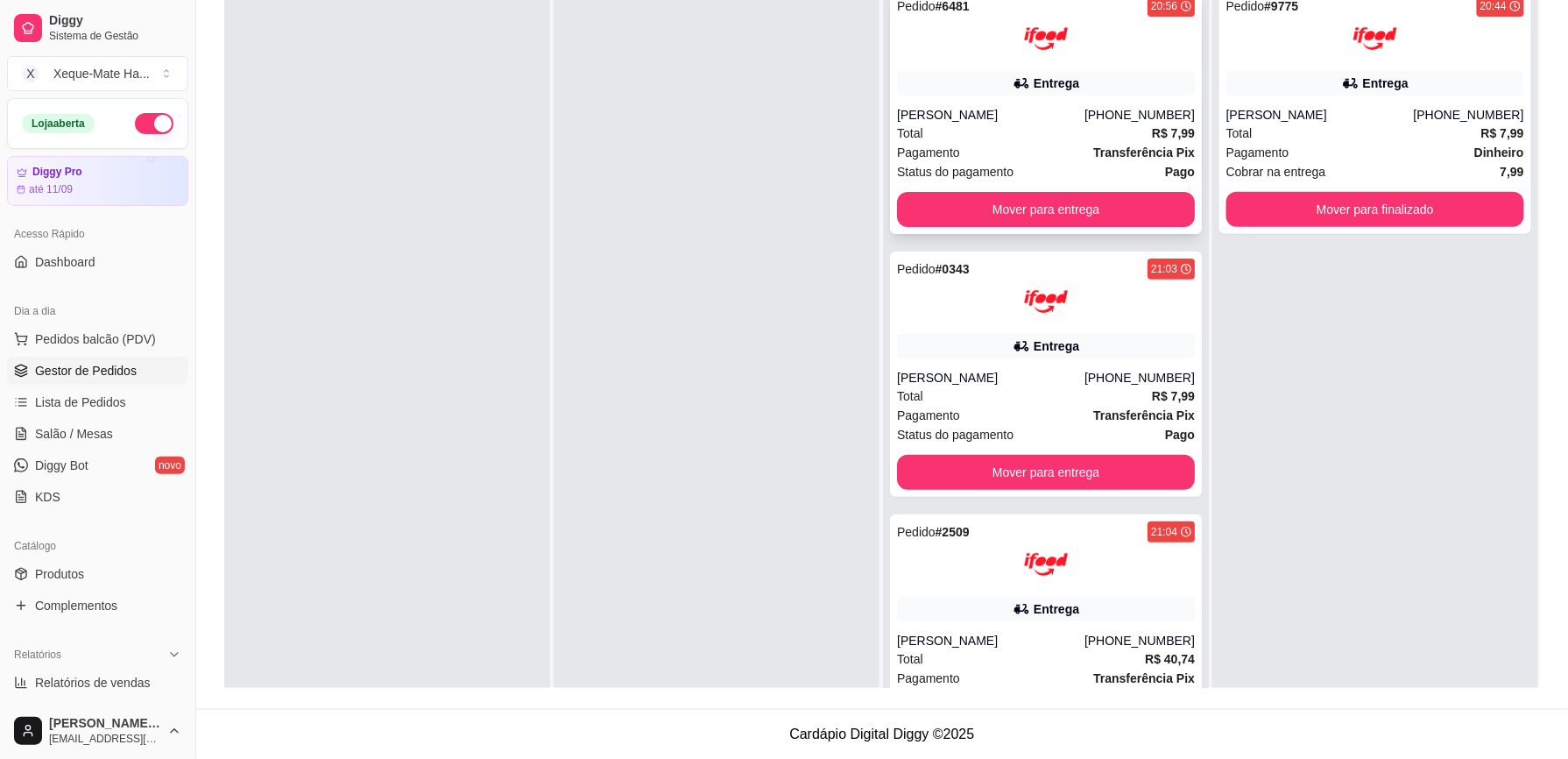
click at [1080, 80] on div "Entrega" at bounding box center [1045, 82] width 298 height 24
click at [1104, 206] on button "Mover para entrega" at bounding box center [1045, 209] width 298 height 35
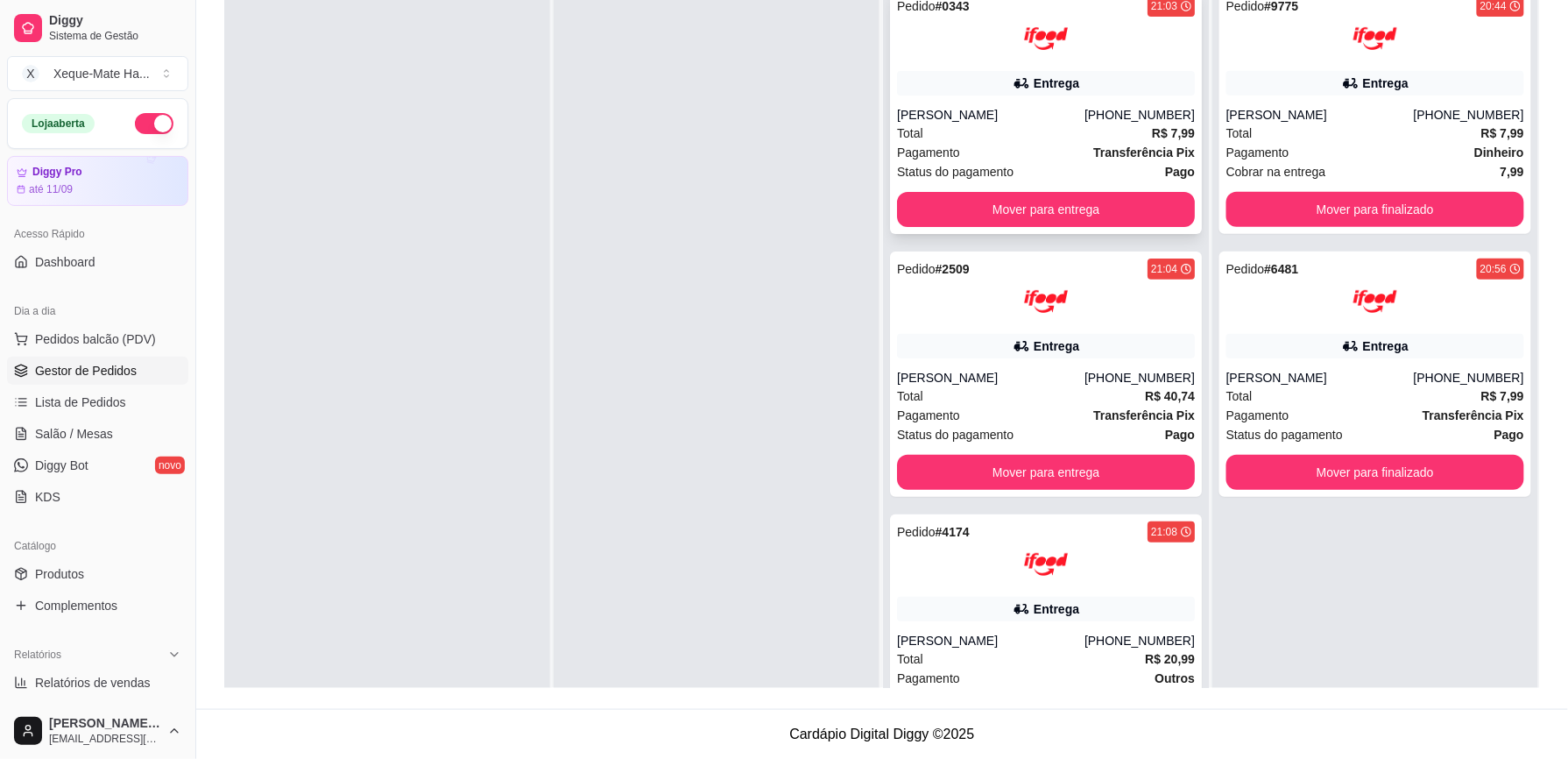
click at [1090, 110] on div "[PHONE_NUMBER]" at bounding box center [1140, 114] width 110 height 17
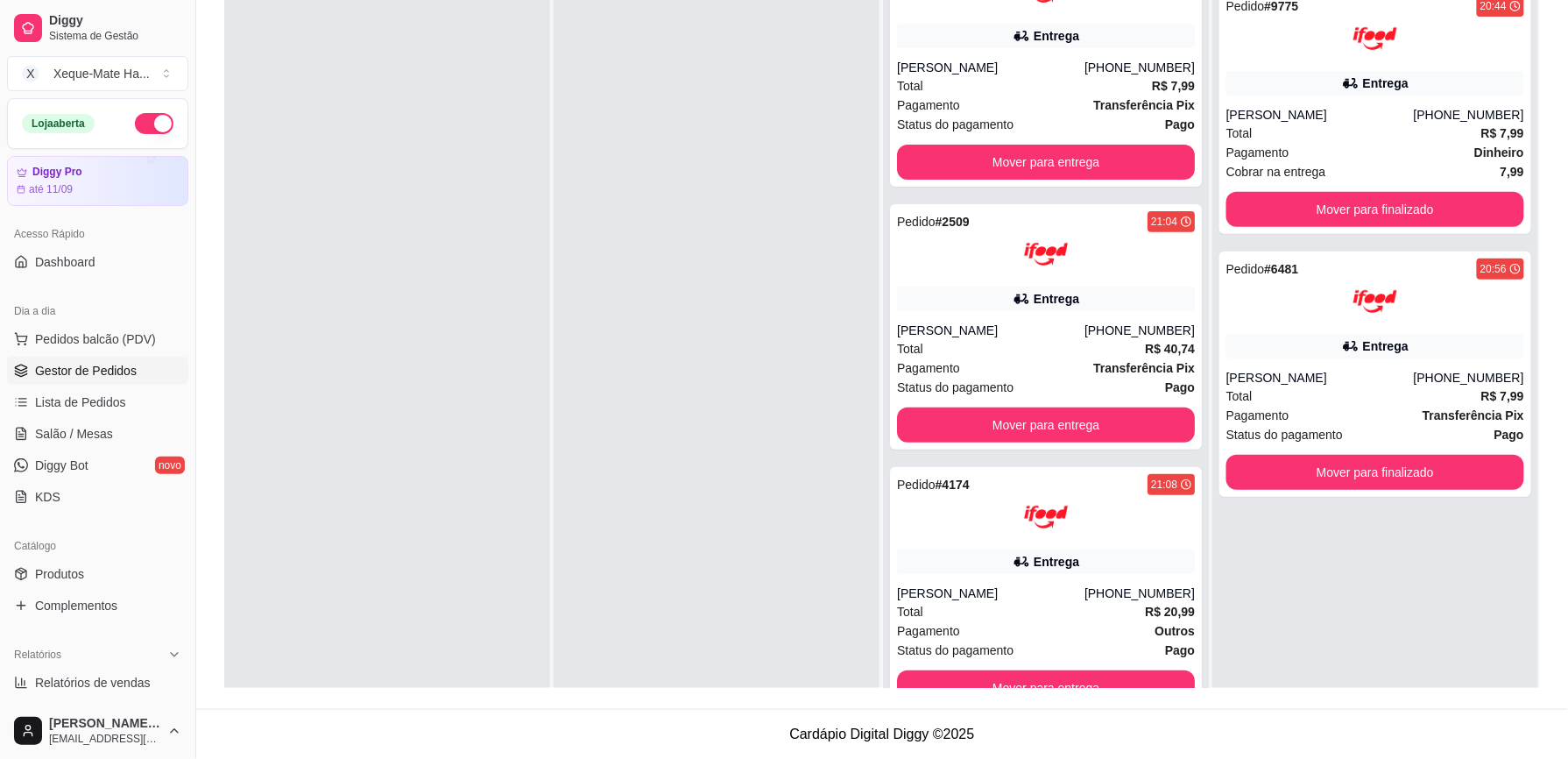
scroll to position [36, 0]
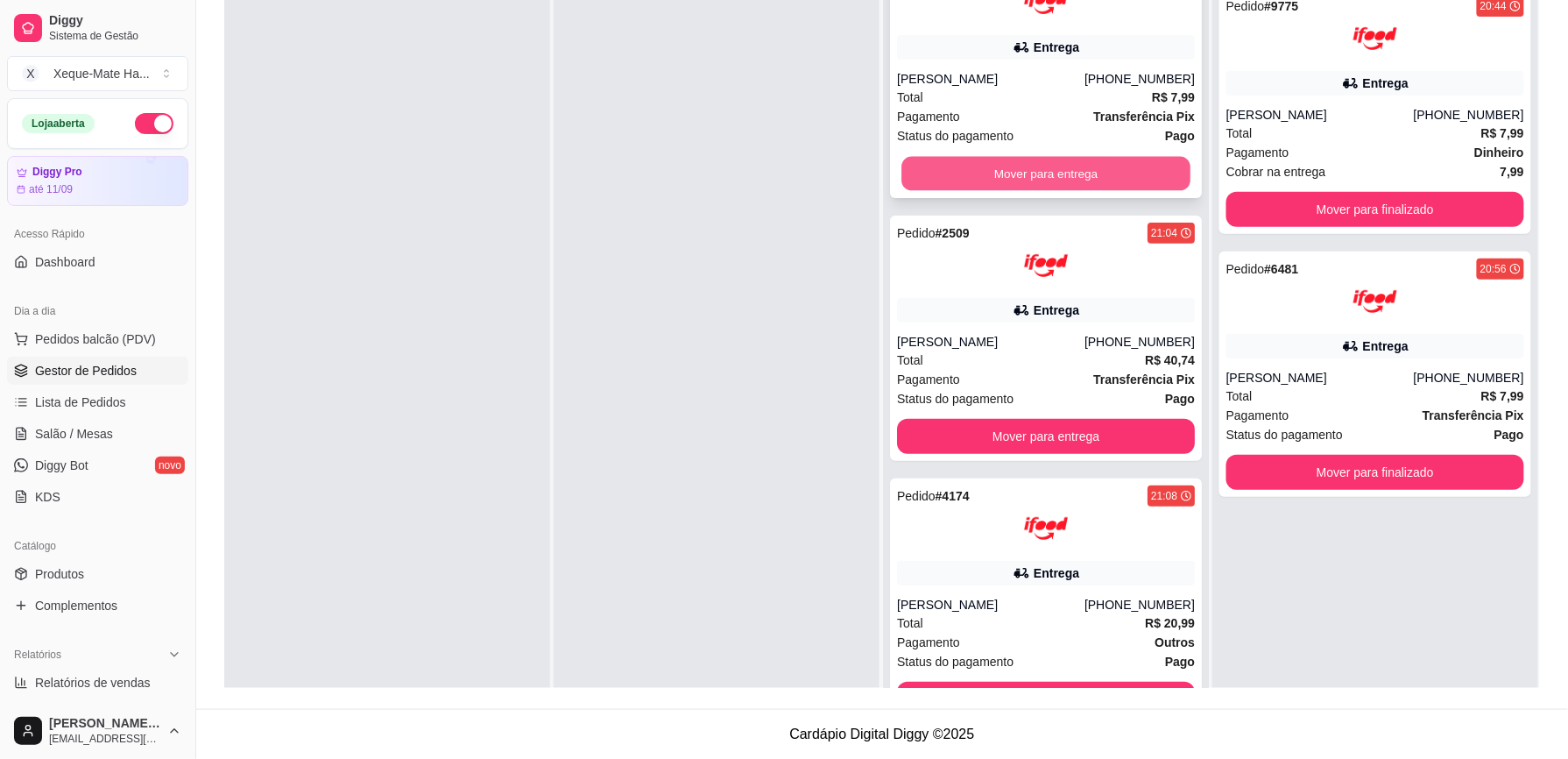
click at [1094, 169] on button "Mover para entrega" at bounding box center [1046, 174] width 289 height 34
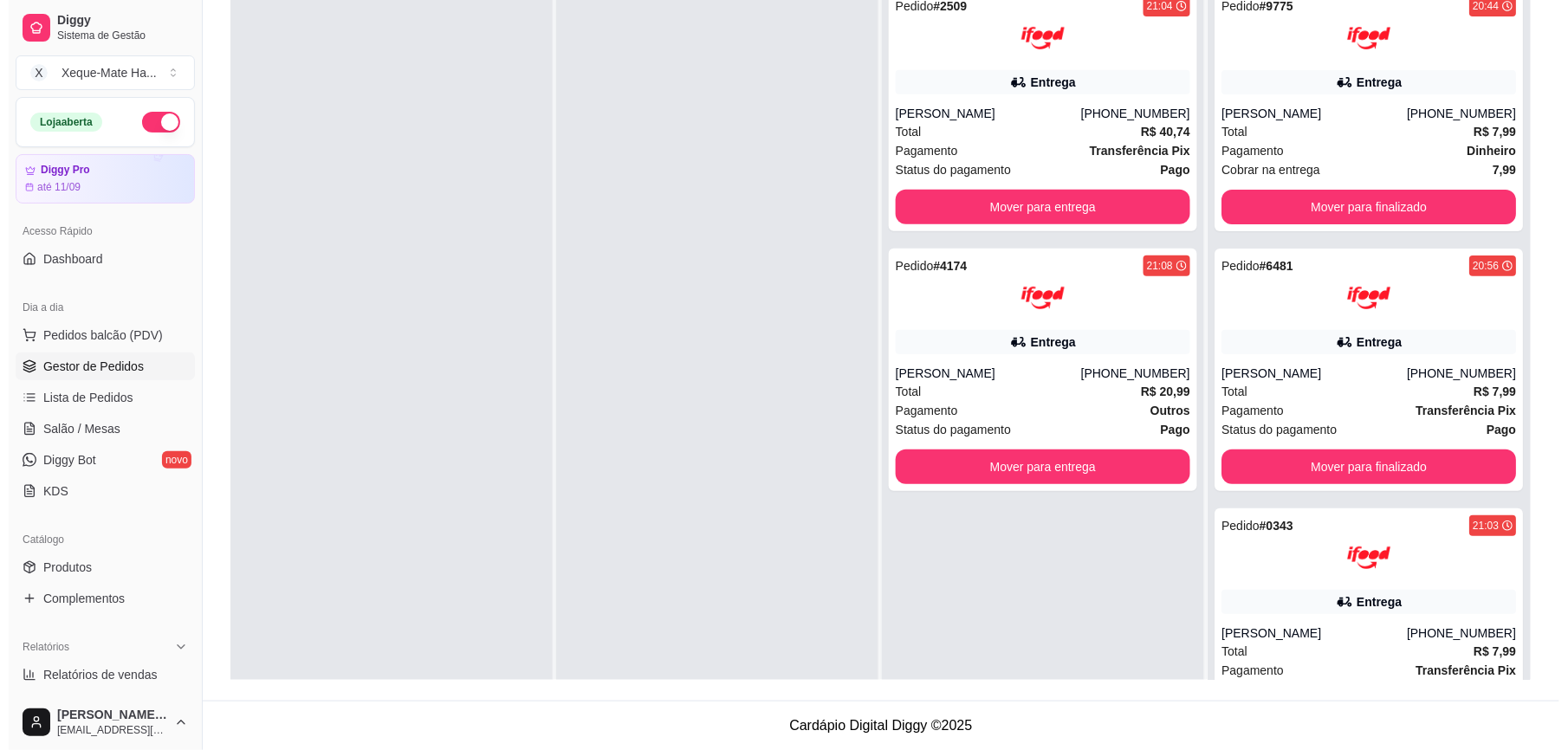
scroll to position [0, 0]
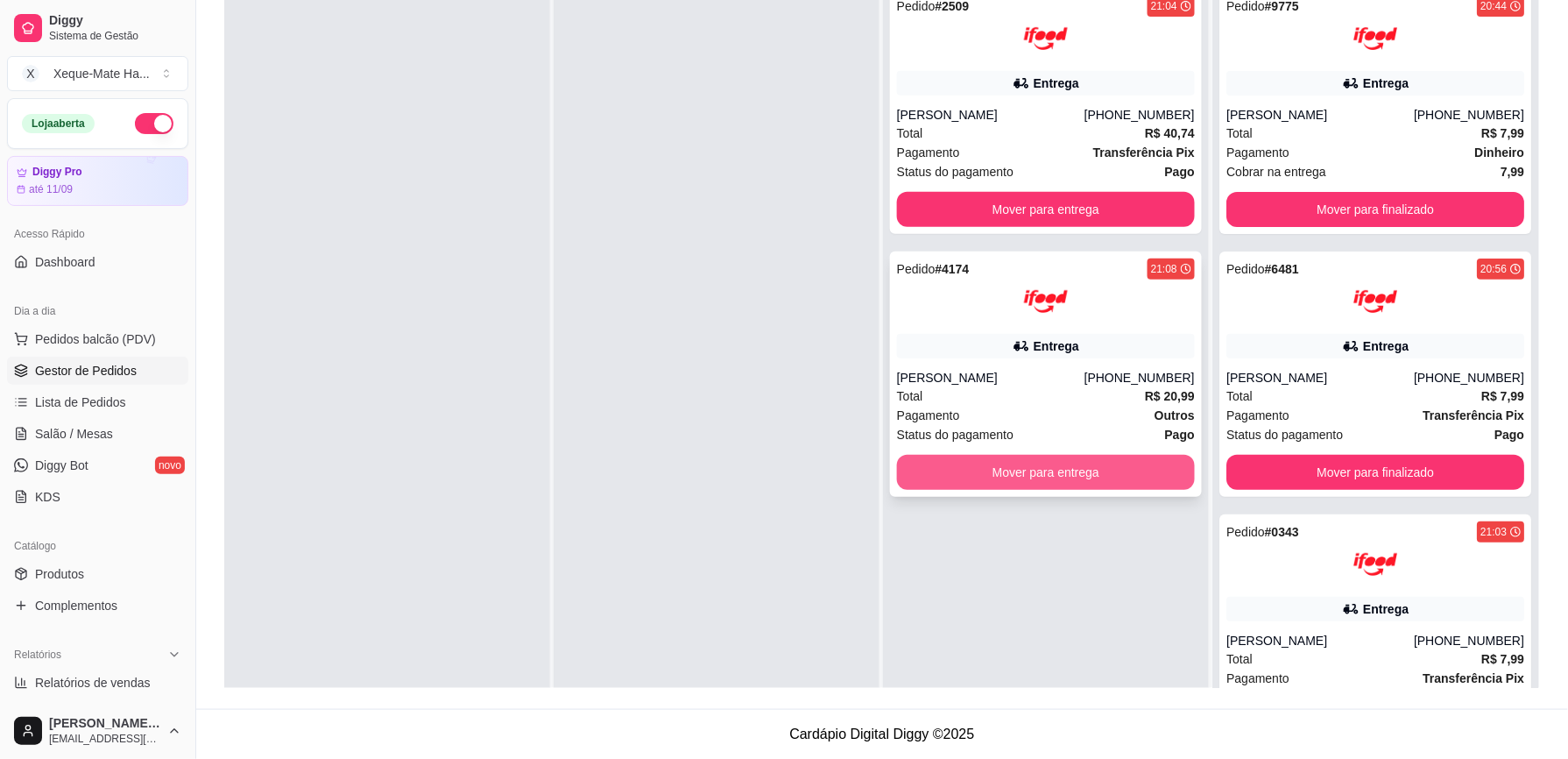
click at [1070, 481] on button "Mover para entrega" at bounding box center [1045, 472] width 298 height 35
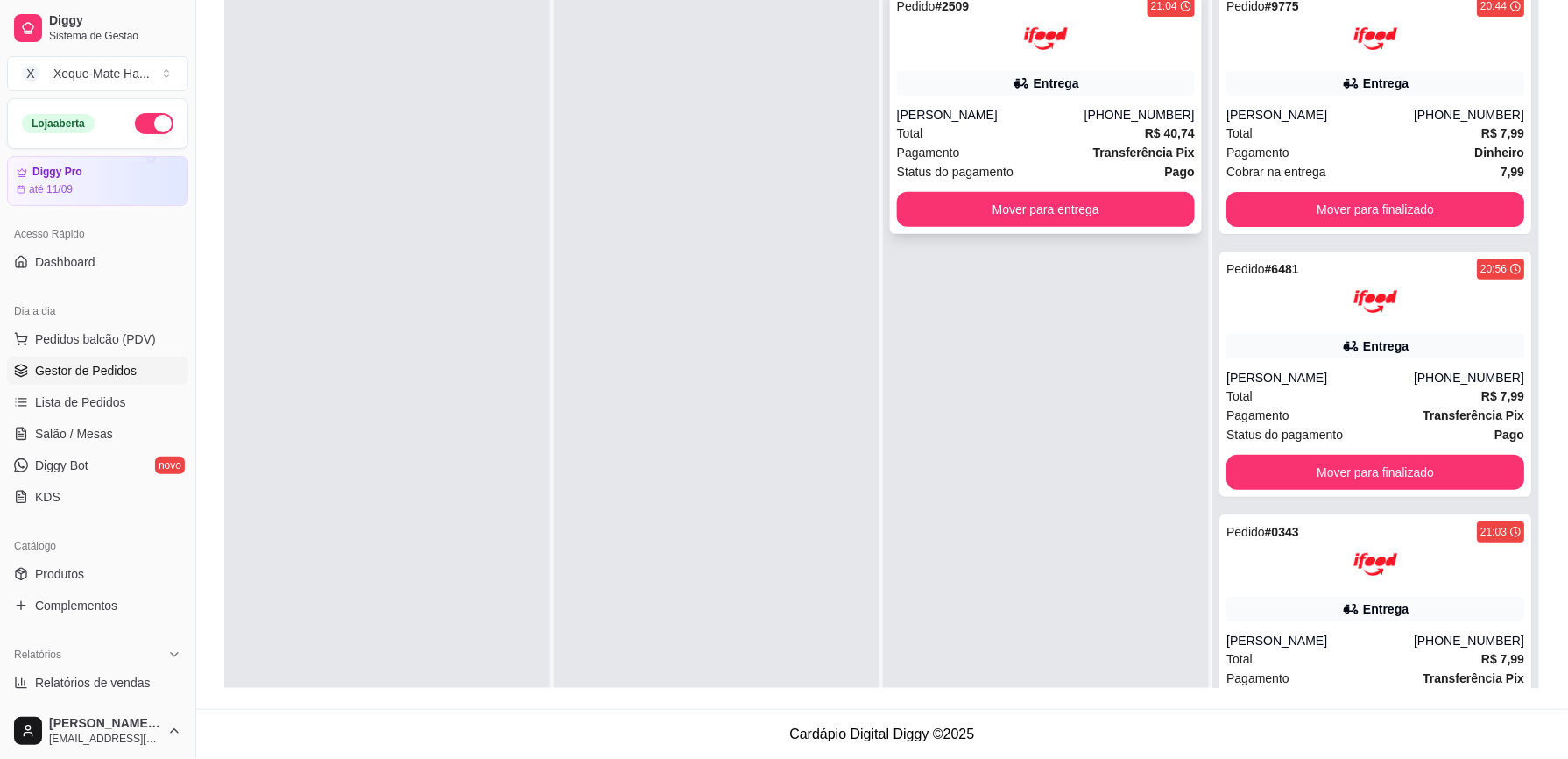
click at [992, 109] on div "[PERSON_NAME]" at bounding box center [989, 114] width 187 height 17
click at [116, 337] on span "Pedidos balcão (PDV)" at bounding box center [95, 339] width 121 height 17
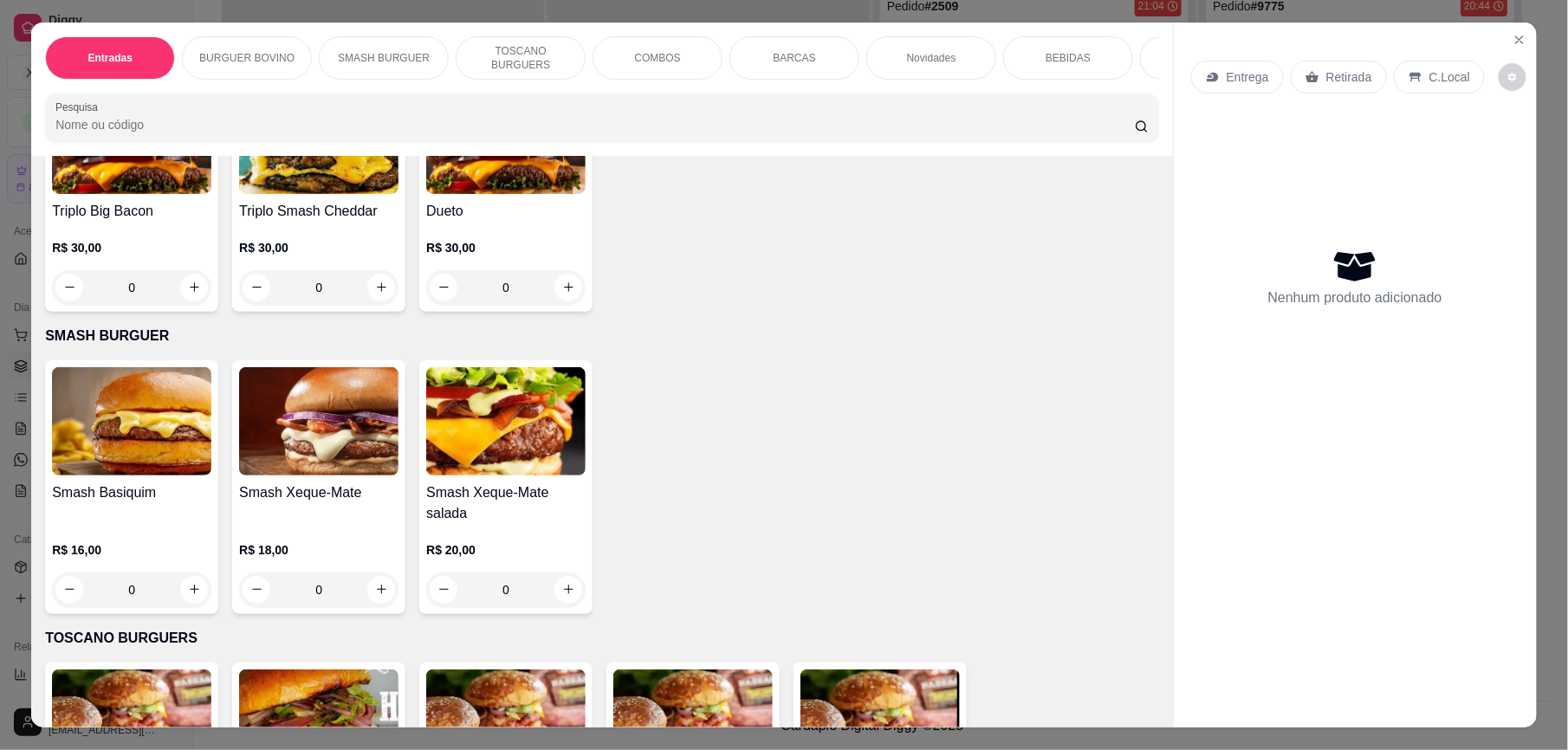
scroll to position [646, 0]
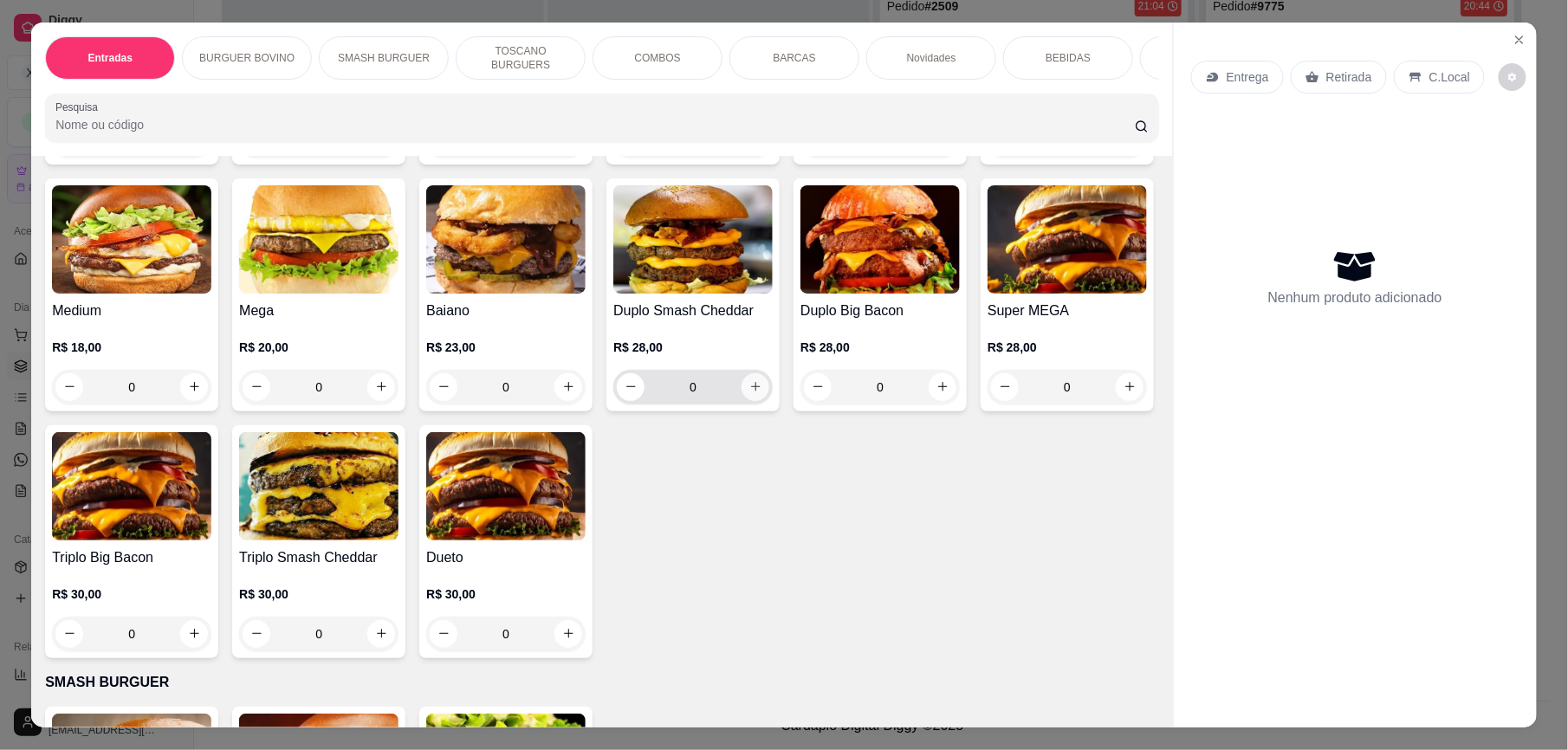
click at [762, 393] on icon "increase-product-quantity" at bounding box center [756, 387] width 13 height 13
type input "1"
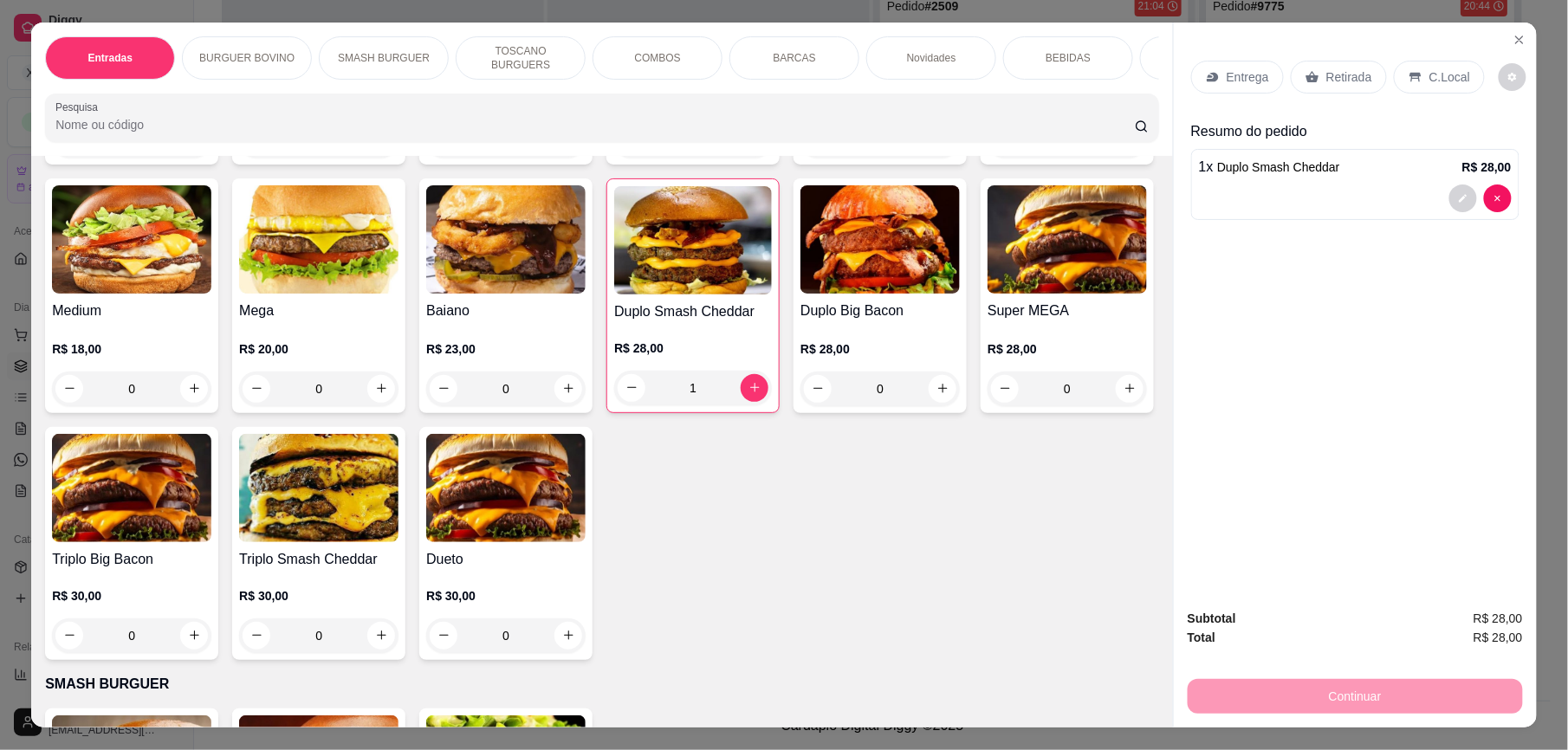
click at [1234, 77] on p "Entrega" at bounding box center [1248, 77] width 42 height 17
click at [1326, 77] on p "Retirada" at bounding box center [1349, 77] width 46 height 17
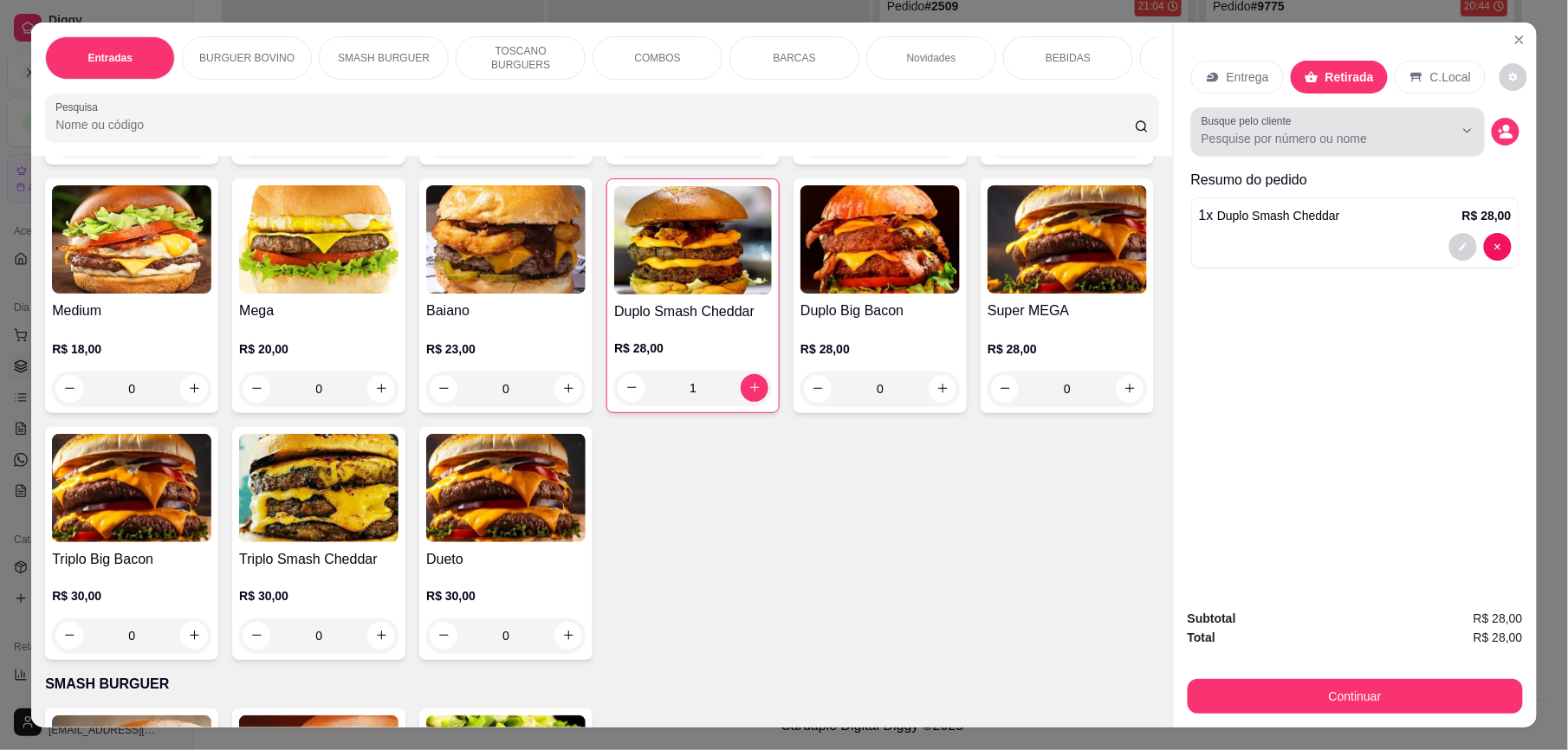
click at [1306, 150] on div "Entrega Retirada C.Local Busque pelo cliente Resumo do pedido 1 x Duplo Smash C…" at bounding box center [1355, 161] width 329 height 229
drag, startPoint x: 1309, startPoint y: 147, endPoint x: 1294, endPoint y: 139, distance: 17.0
click at [1303, 139] on input "Busque pelo cliente" at bounding box center [1313, 139] width 224 height 17
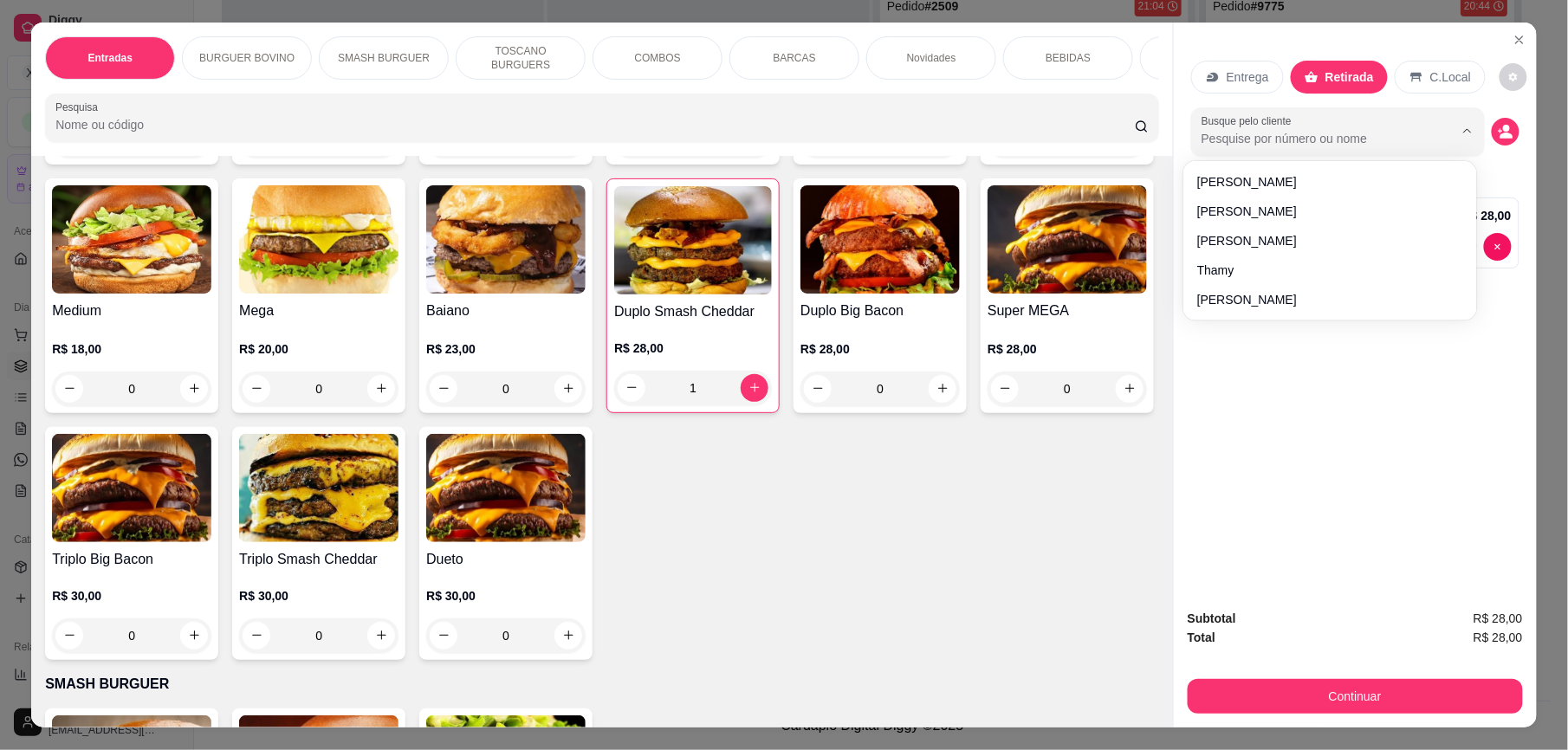
click at [1294, 139] on input "Busque pelo cliente" at bounding box center [1313, 139] width 224 height 17
type input "juan"
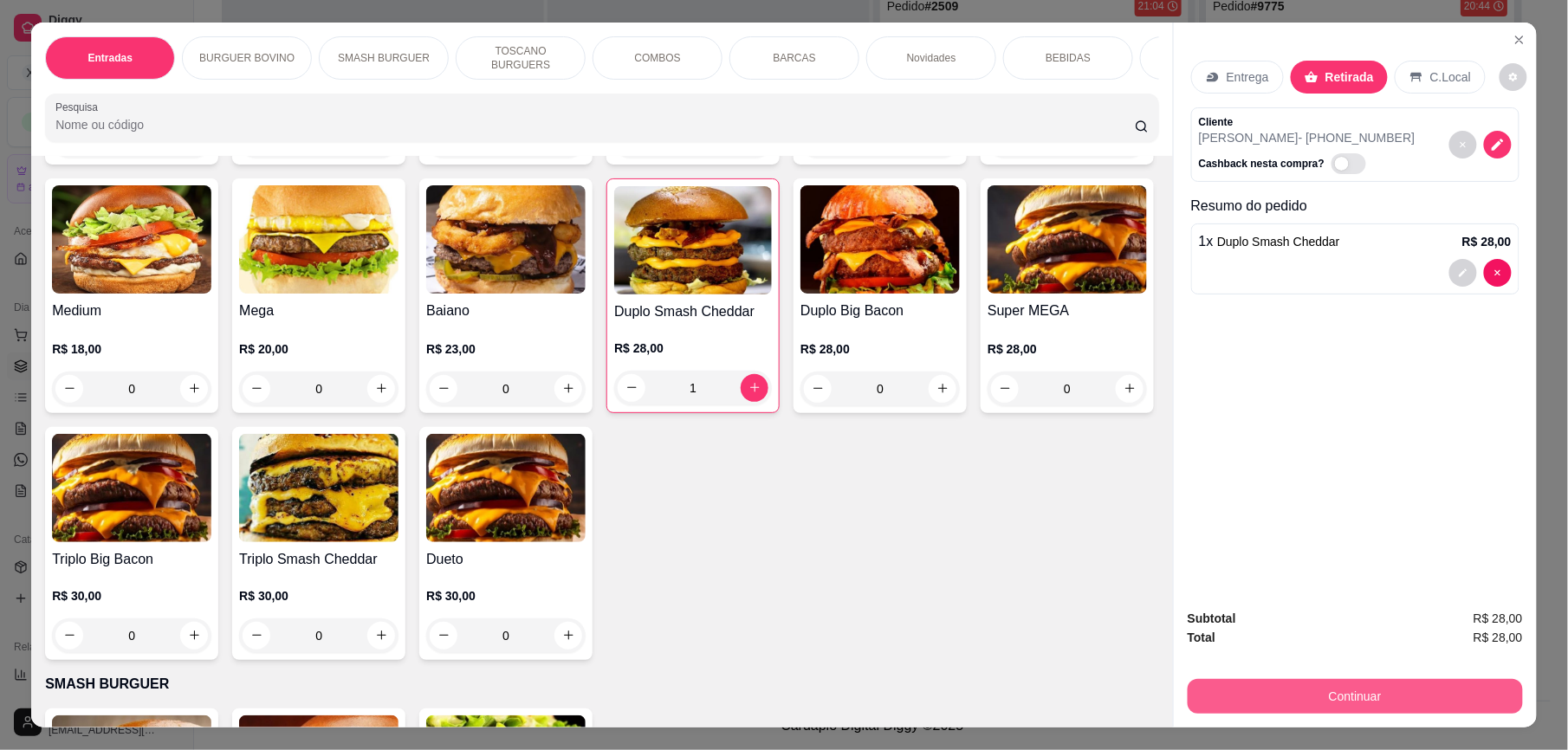
click at [1317, 699] on button "Continuar" at bounding box center [1355, 696] width 335 height 34
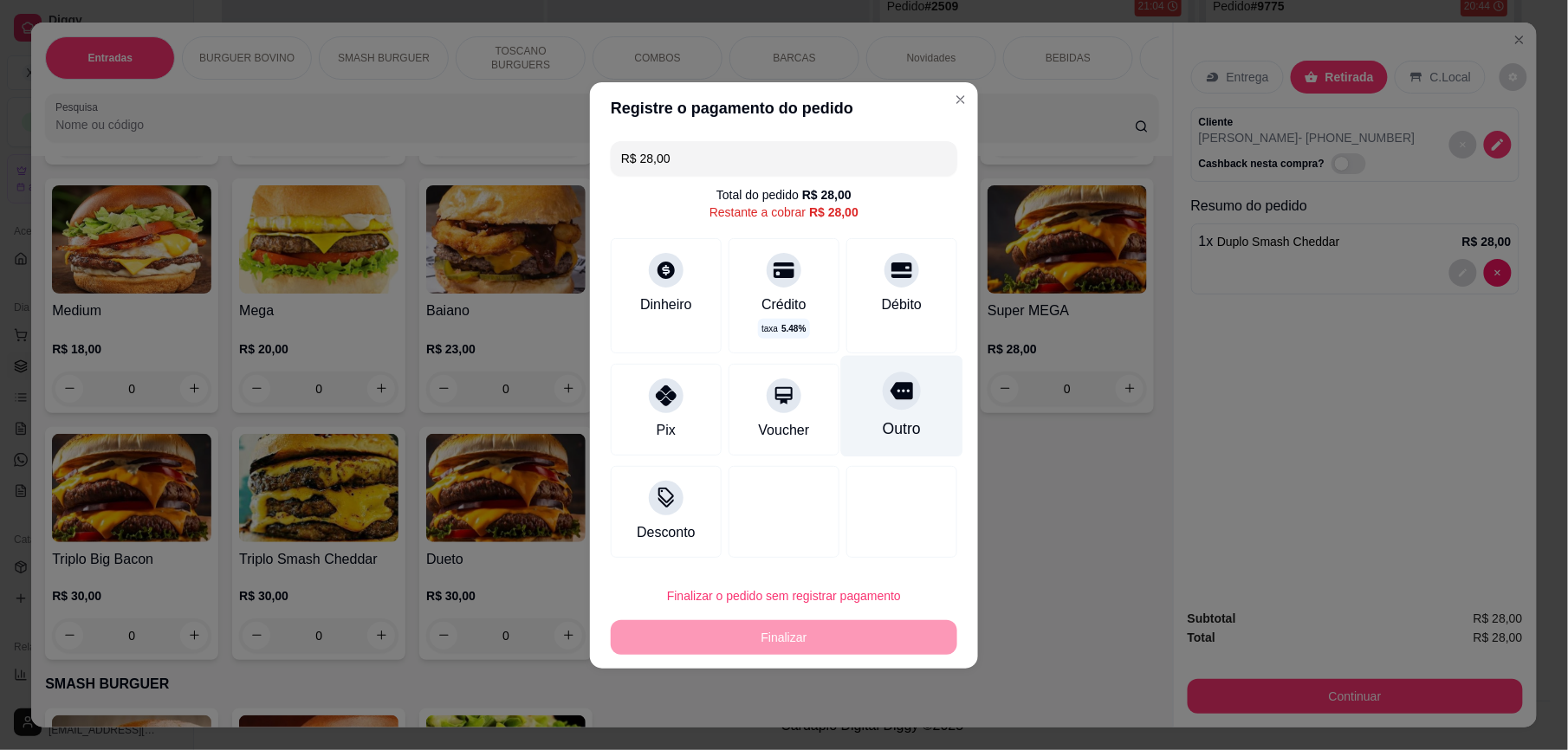
click at [883, 407] on div at bounding box center [902, 391] width 38 height 38
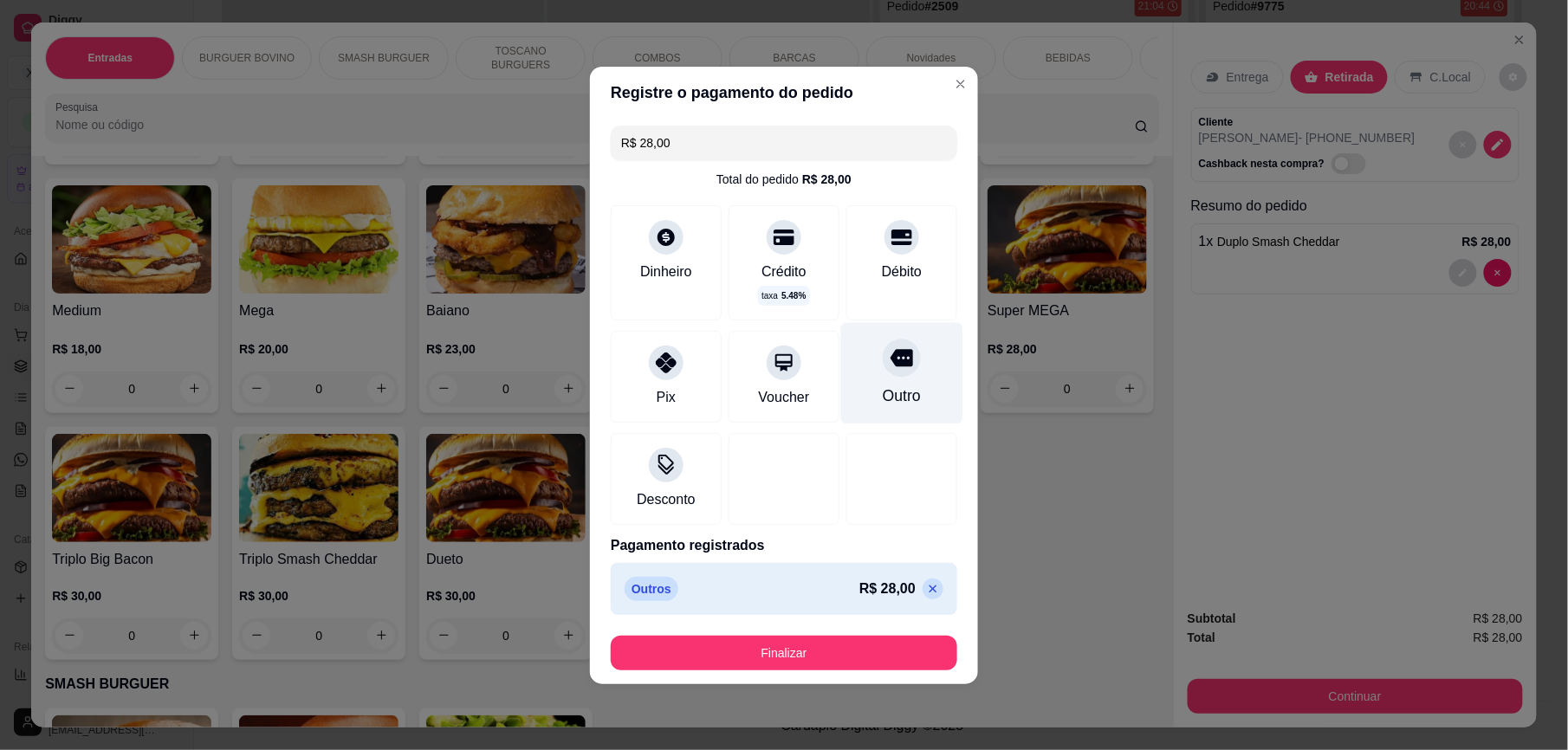
type input "R$ 0,00"
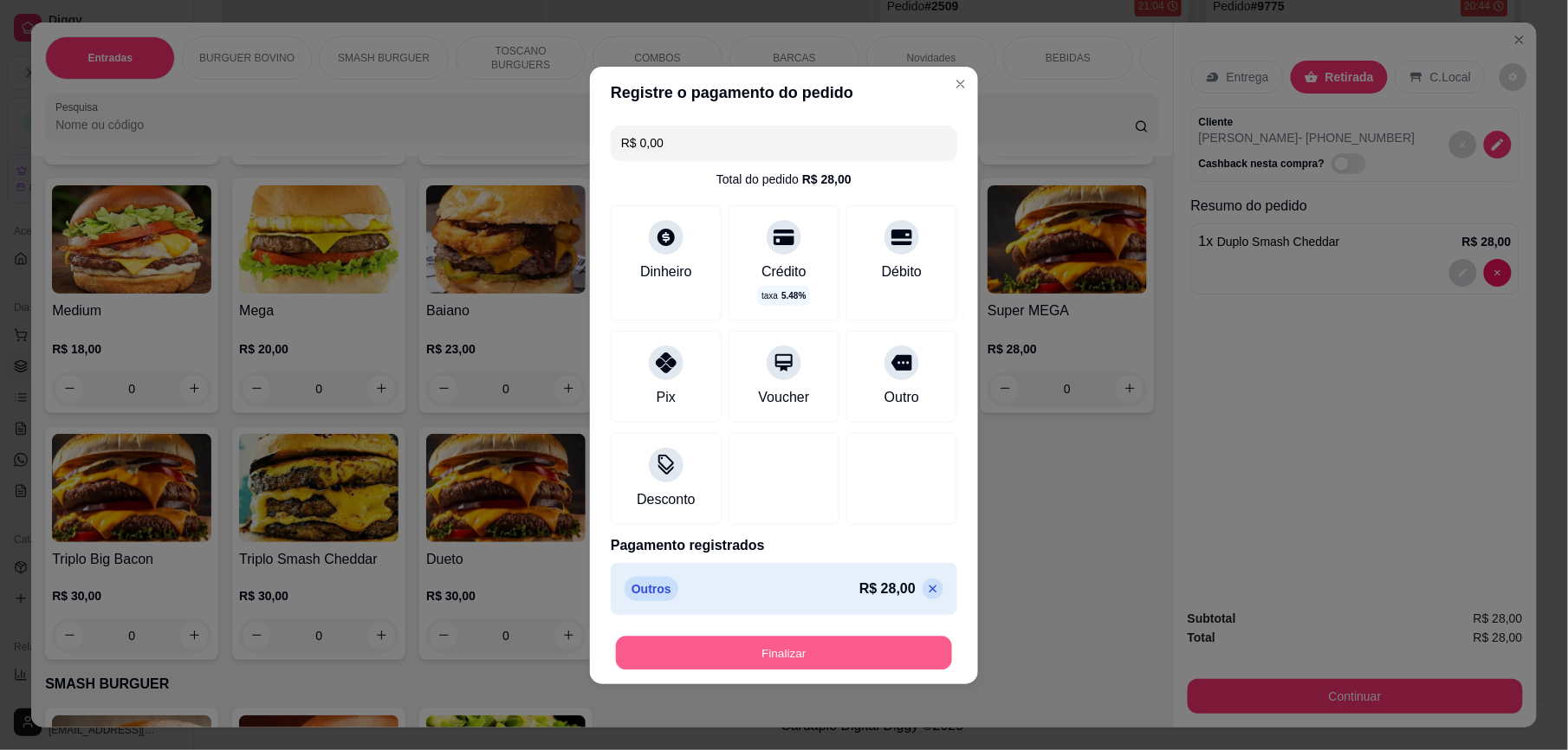
click at [835, 658] on button "Finalizar" at bounding box center [784, 651] width 336 height 34
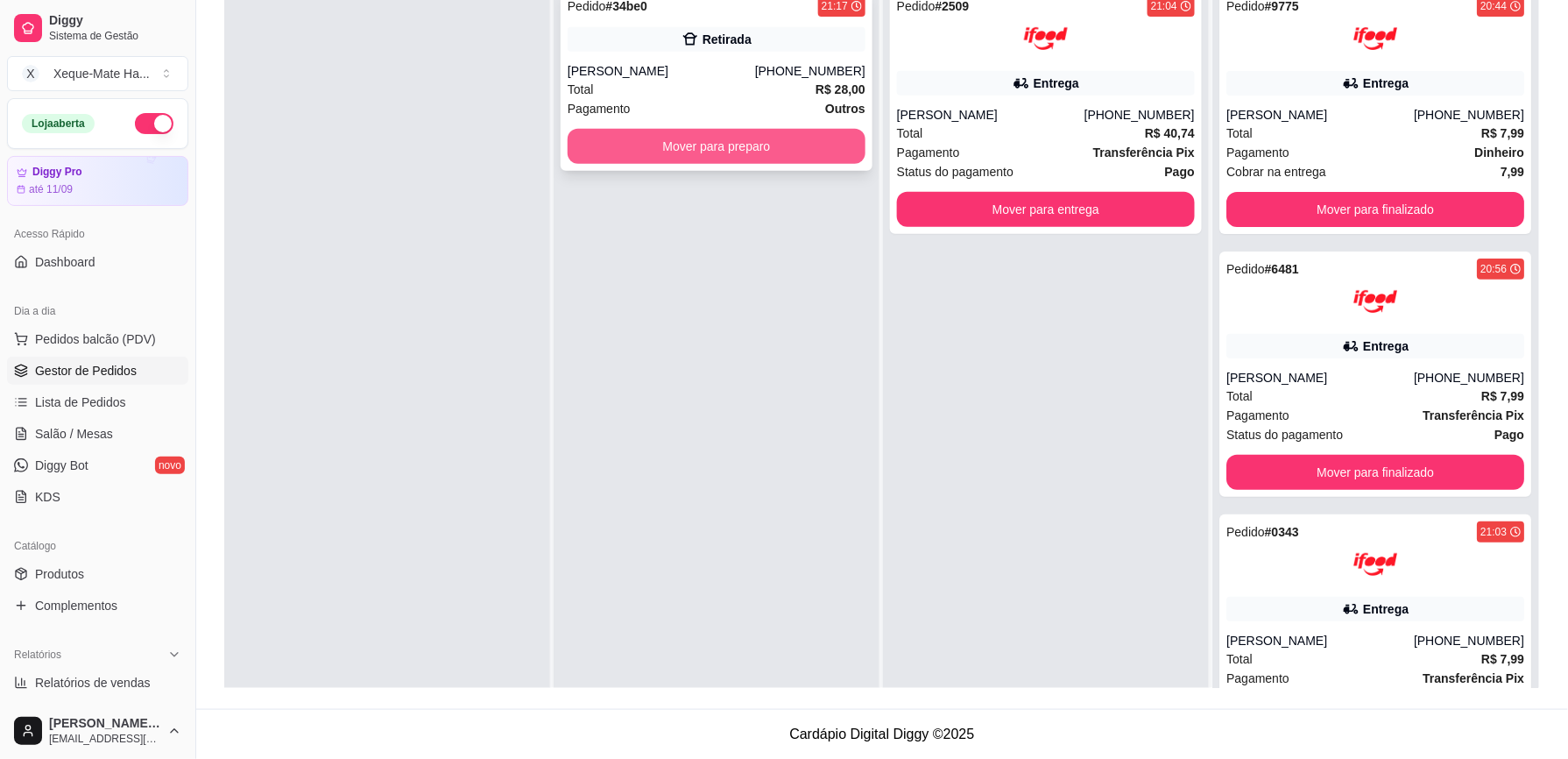
click at [706, 149] on button "Mover para preparo" at bounding box center [716, 146] width 298 height 35
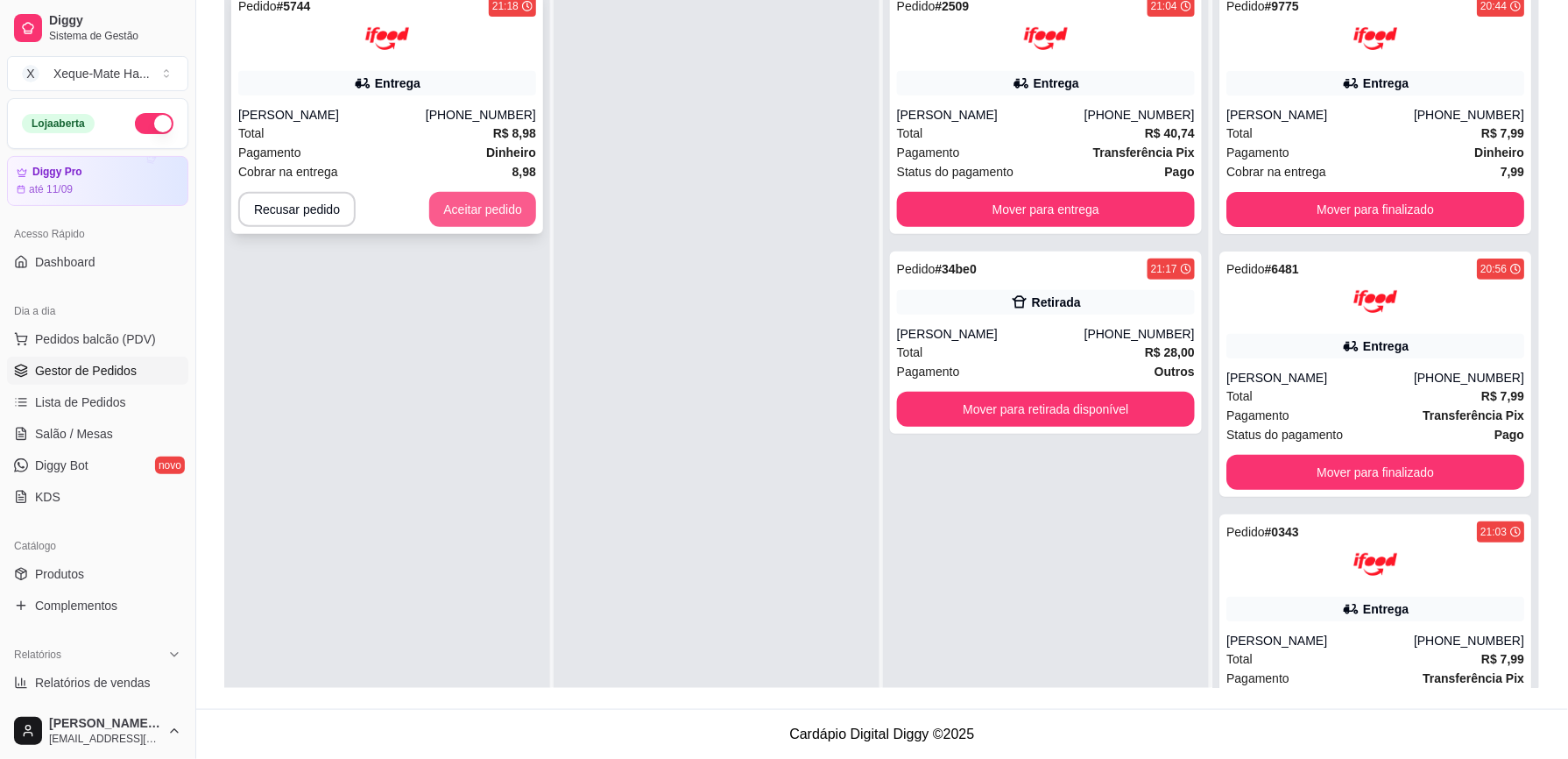
click at [486, 214] on button "Aceitar pedido" at bounding box center [483, 209] width 107 height 35
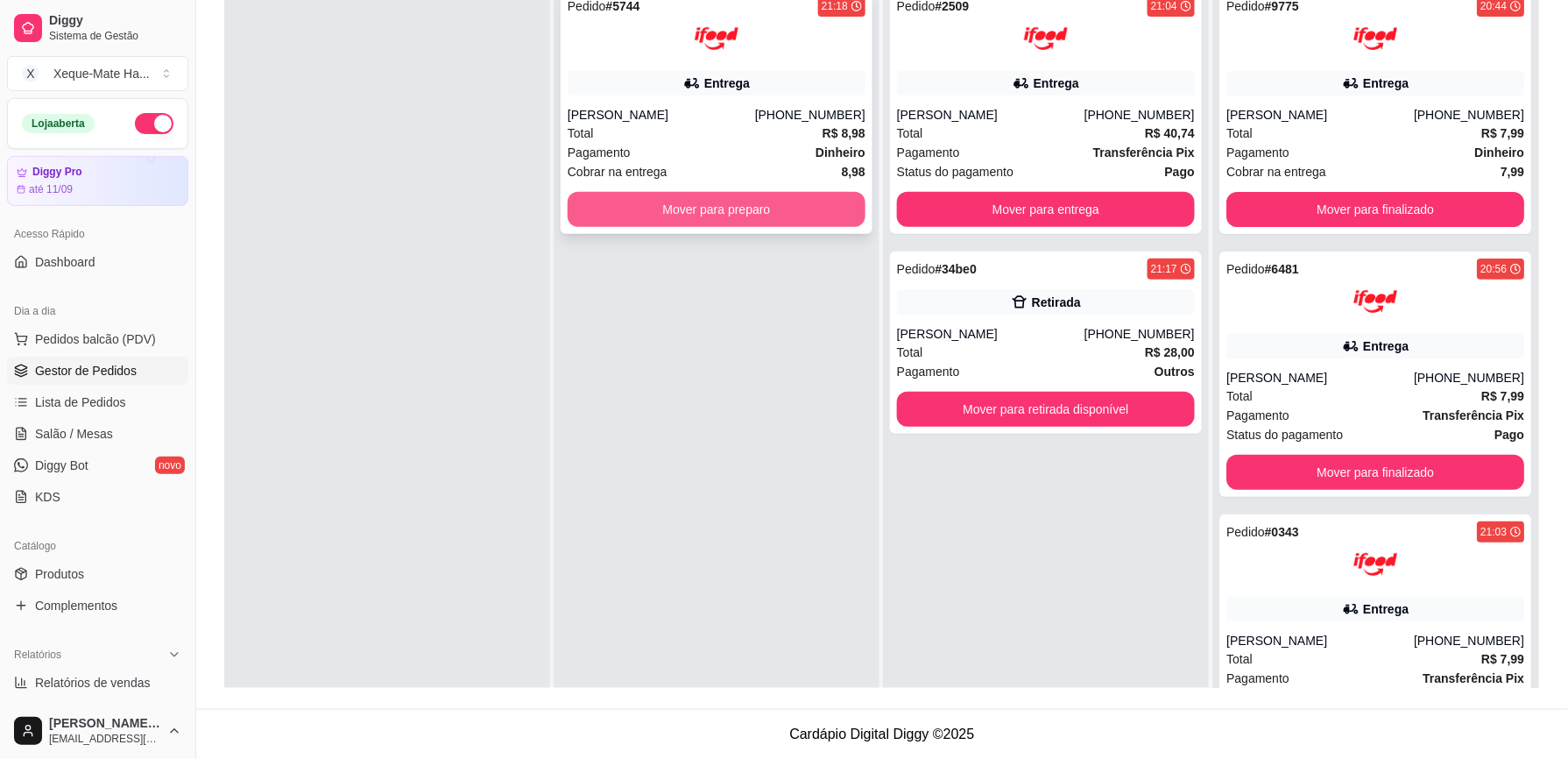
click at [640, 205] on button "Mover para preparo" at bounding box center [716, 209] width 298 height 35
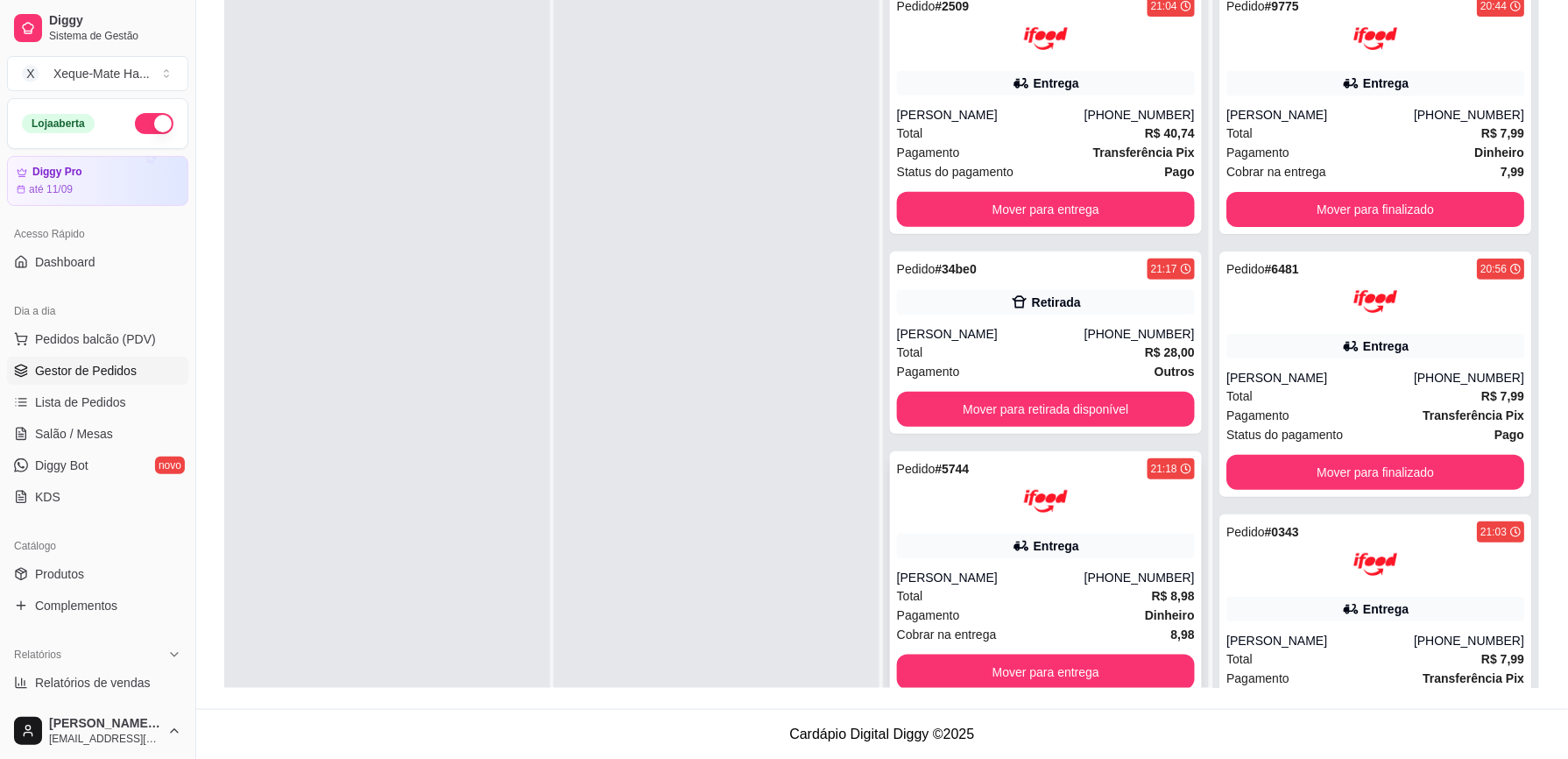
click at [1044, 533] on div "Pedido # 5744 21:18 Entrega Ilana Vitória [PHONE_NUMBER] Total R$ 8,98 Pagament…" at bounding box center [1046, 573] width 312 height 245
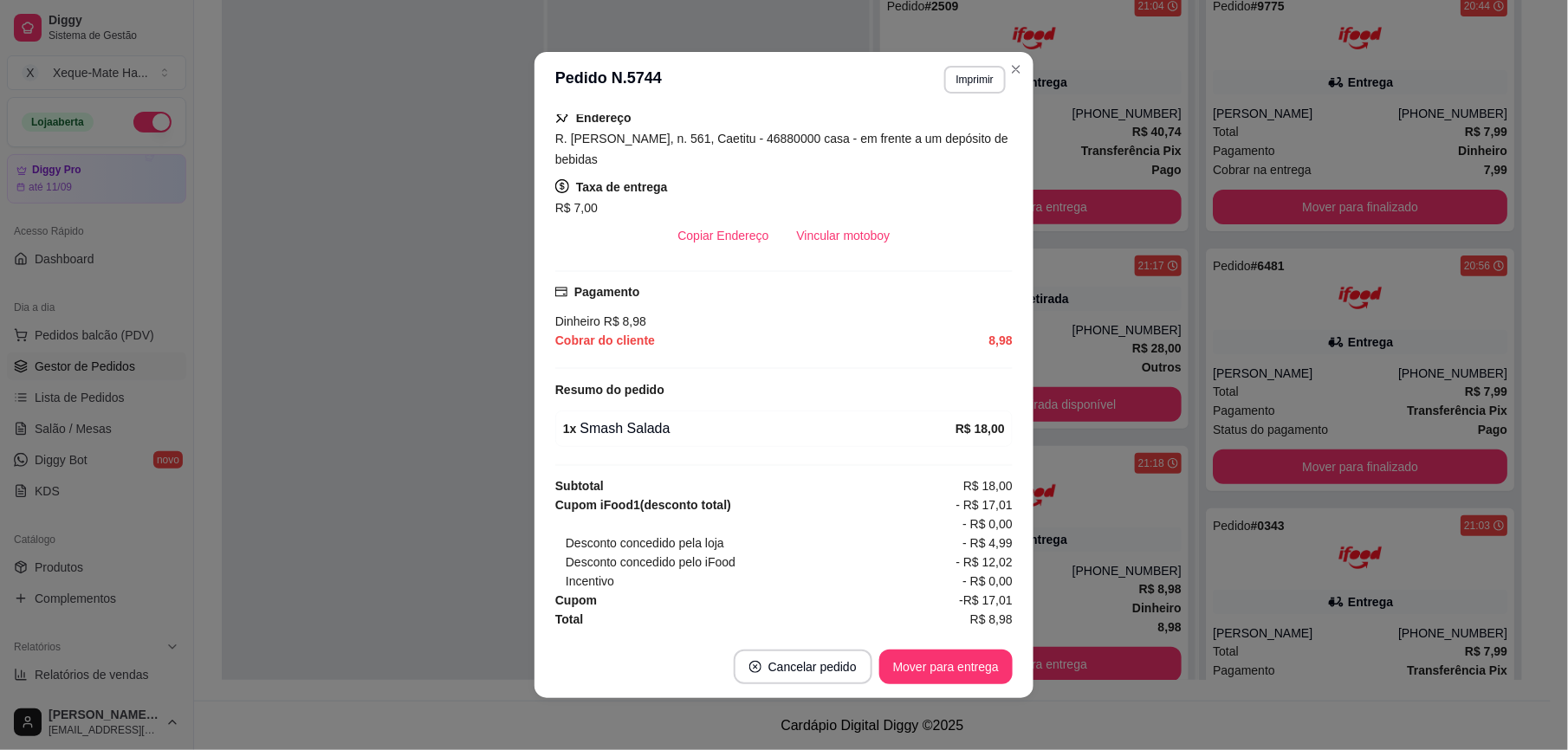
scroll to position [364, 0]
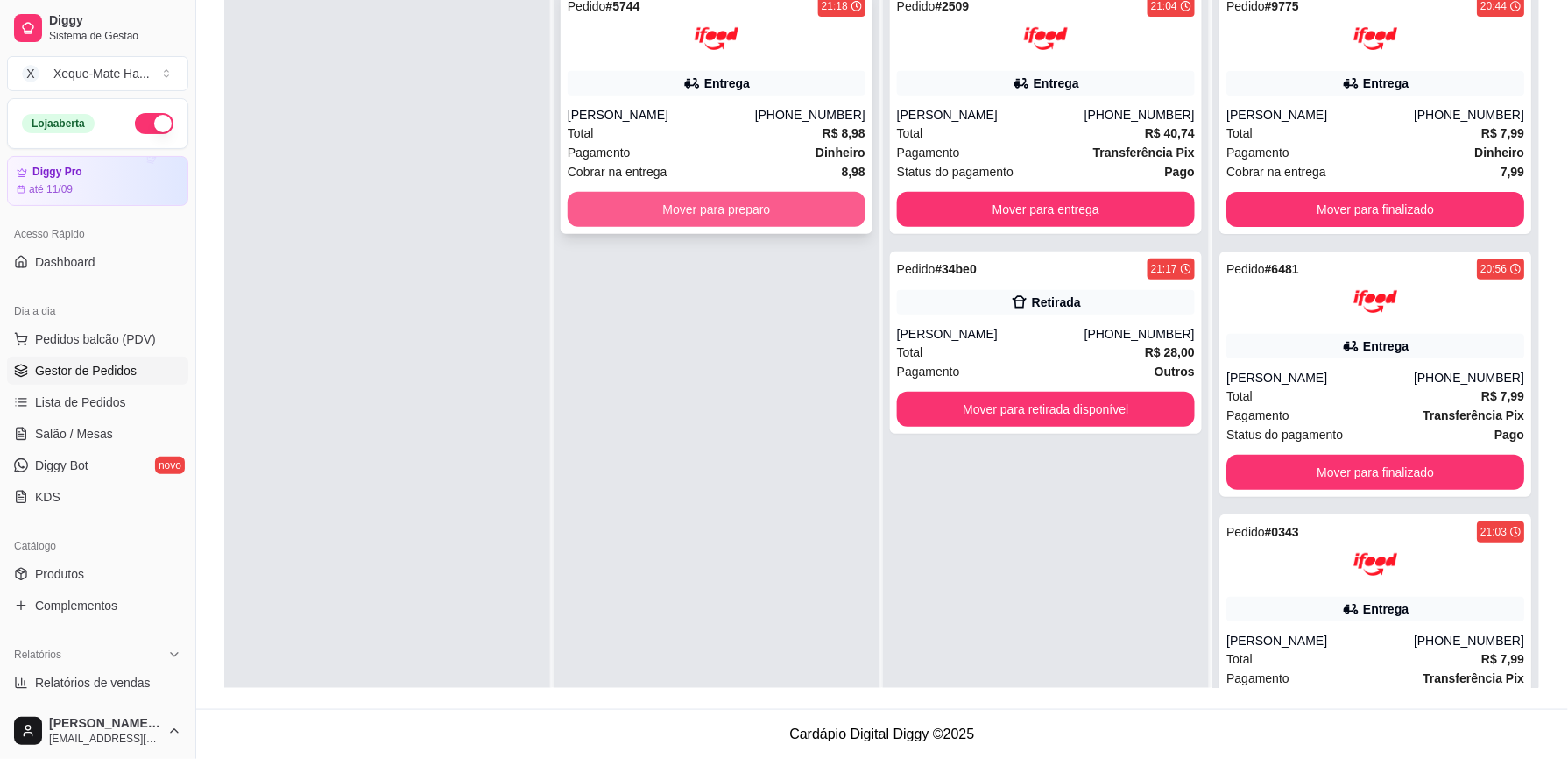
click at [768, 198] on button "Mover para preparo" at bounding box center [716, 209] width 298 height 35
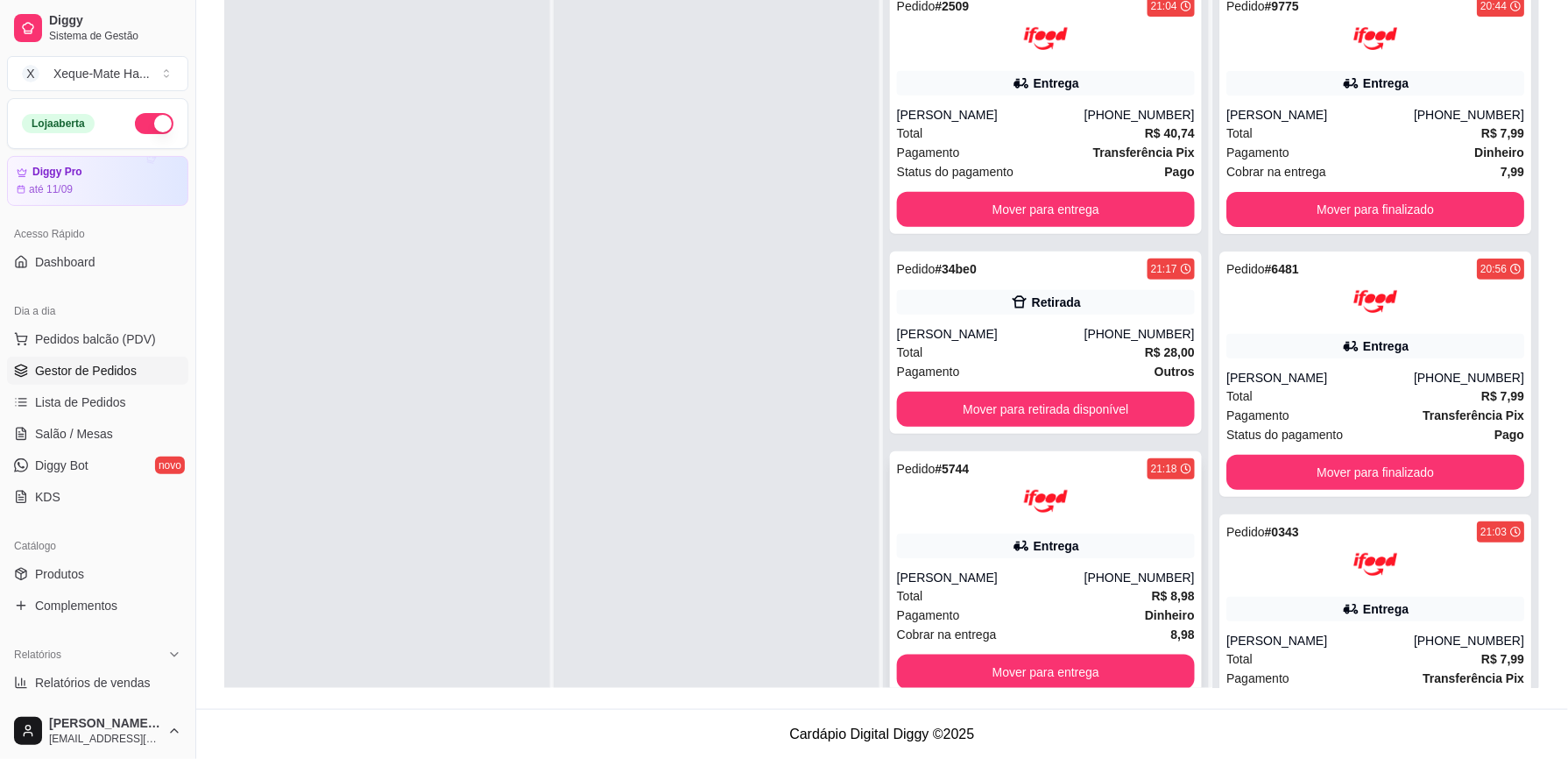
click at [1000, 526] on div "Pedido # 5744 21:18 Entrega Ilana Vitória [PHONE_NUMBER] Total R$ 8,98 Pagament…" at bounding box center [1046, 573] width 312 height 245
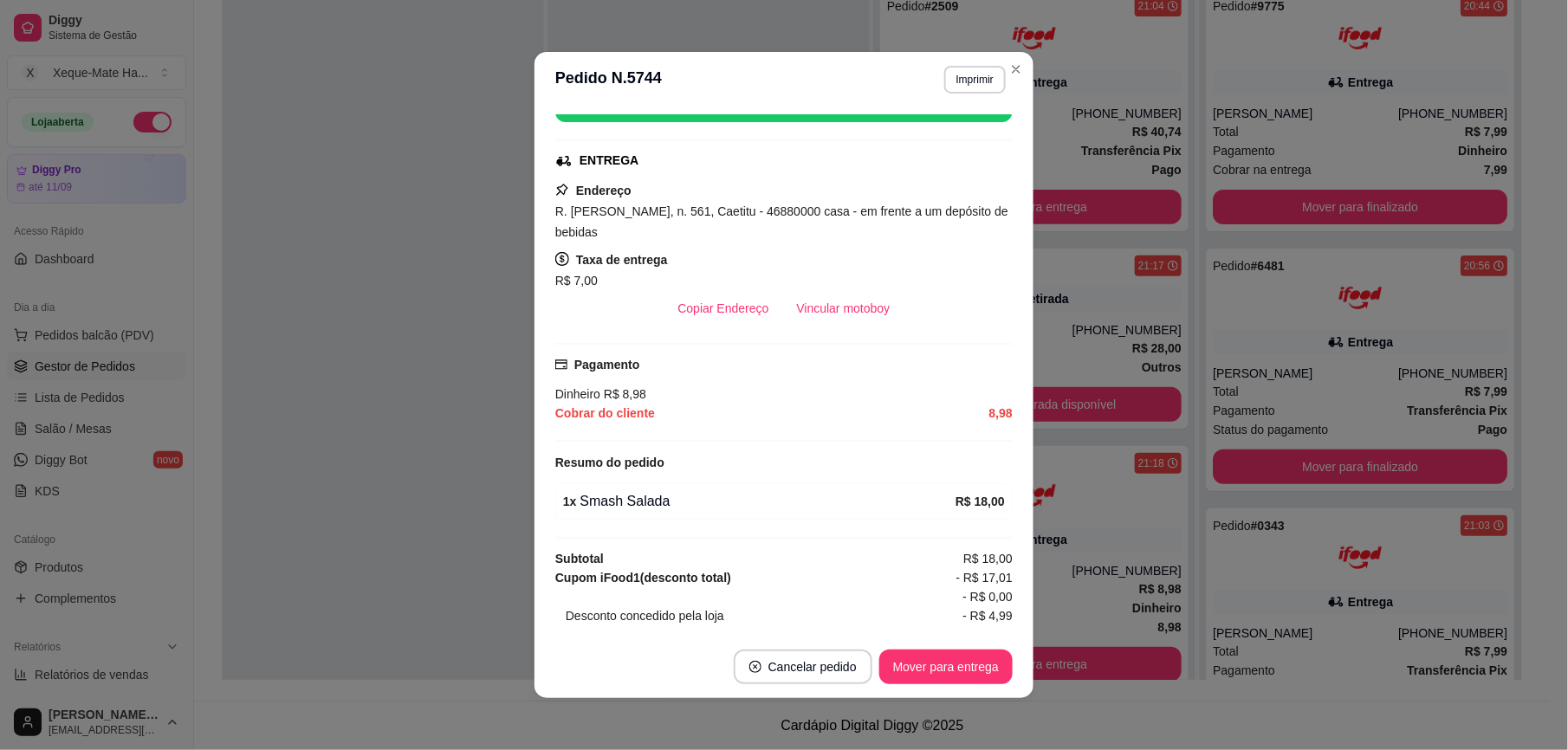
scroll to position [287, 0]
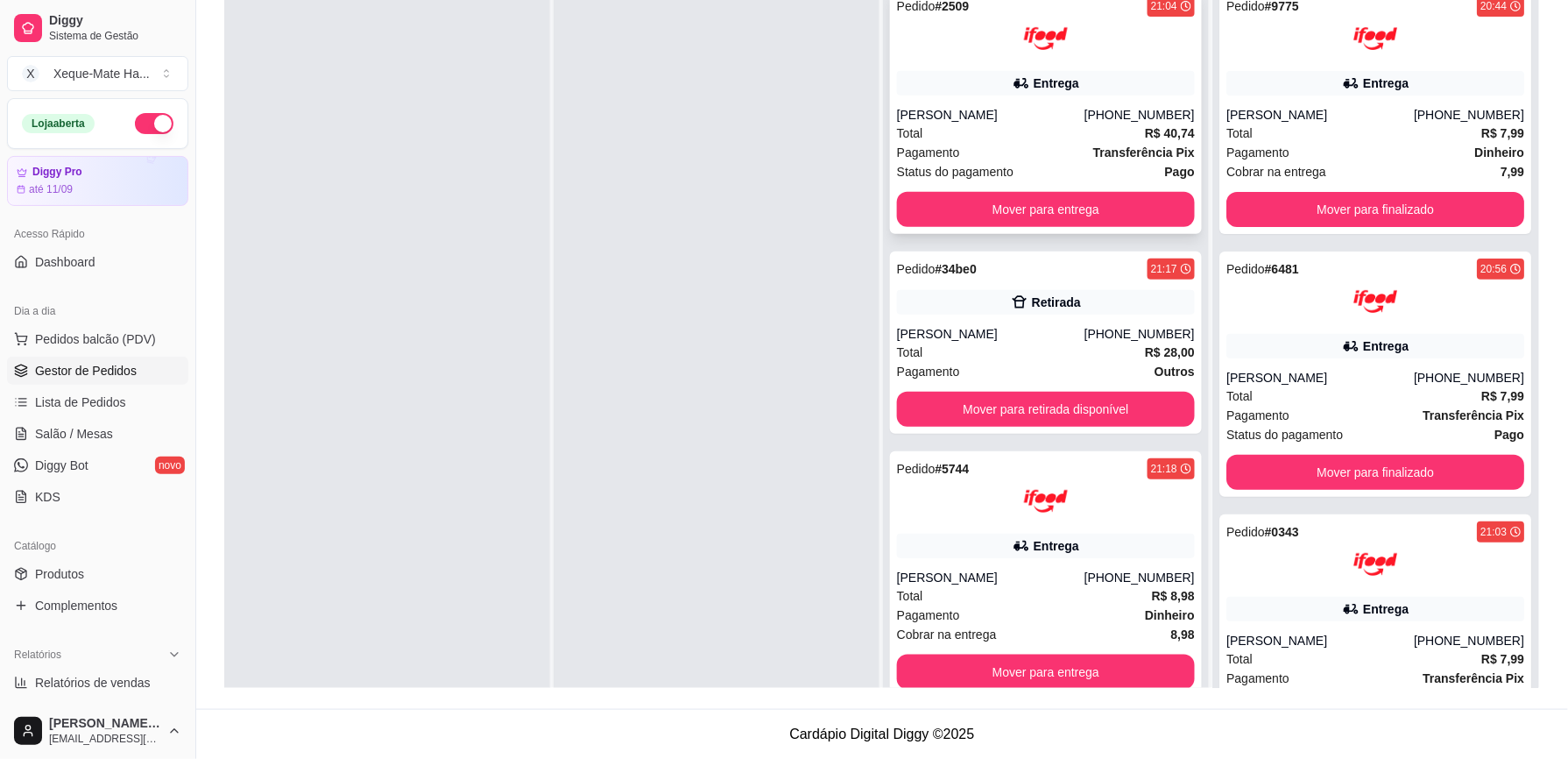
click at [1061, 91] on div "Entrega" at bounding box center [1055, 83] width 46 height 17
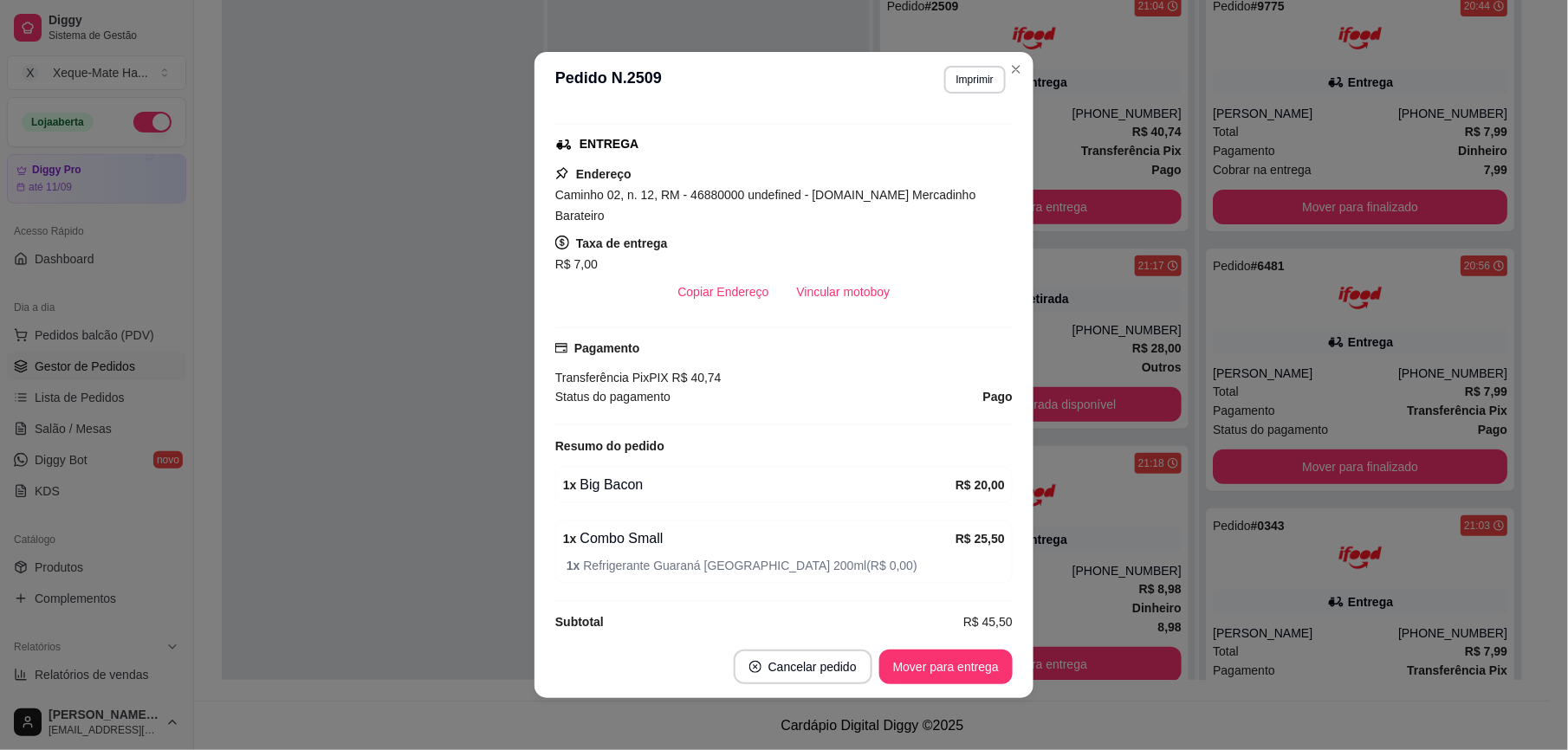
scroll to position [303, 0]
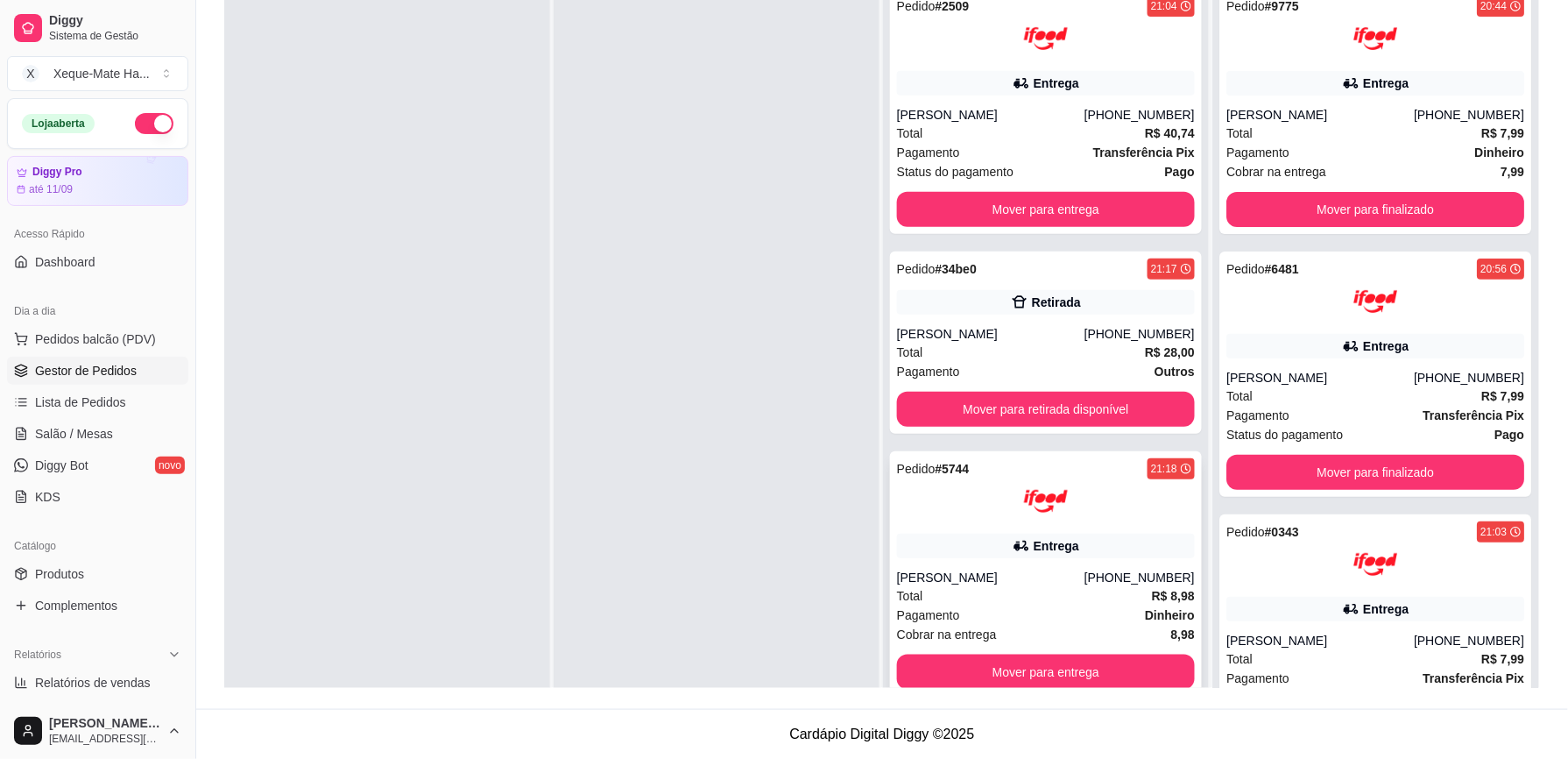
click at [1023, 522] on img at bounding box center [1045, 500] width 44 height 44
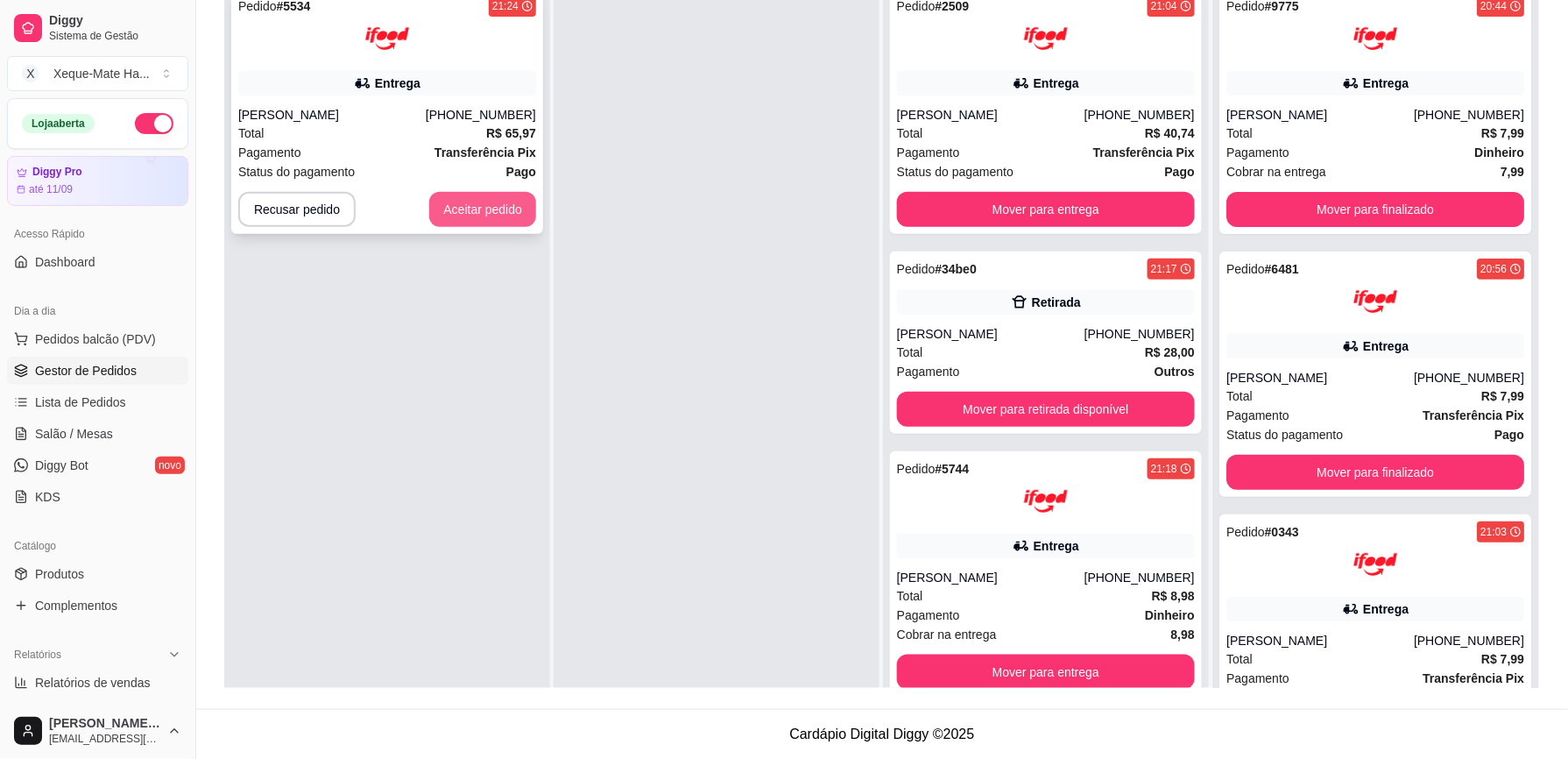
click at [466, 214] on button "Aceitar pedido" at bounding box center [483, 209] width 107 height 35
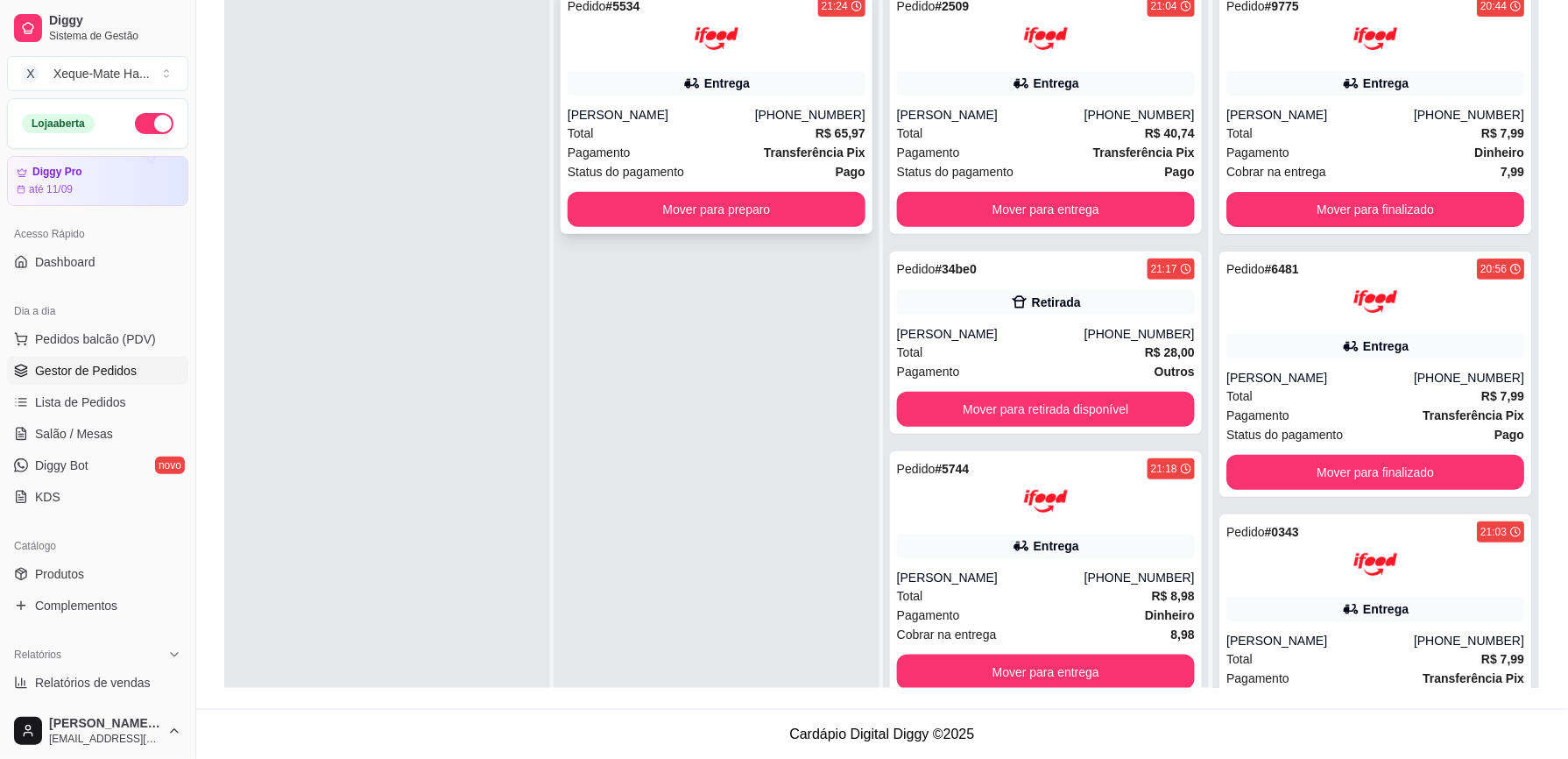
click at [663, 47] on div at bounding box center [716, 38] width 298 height 44
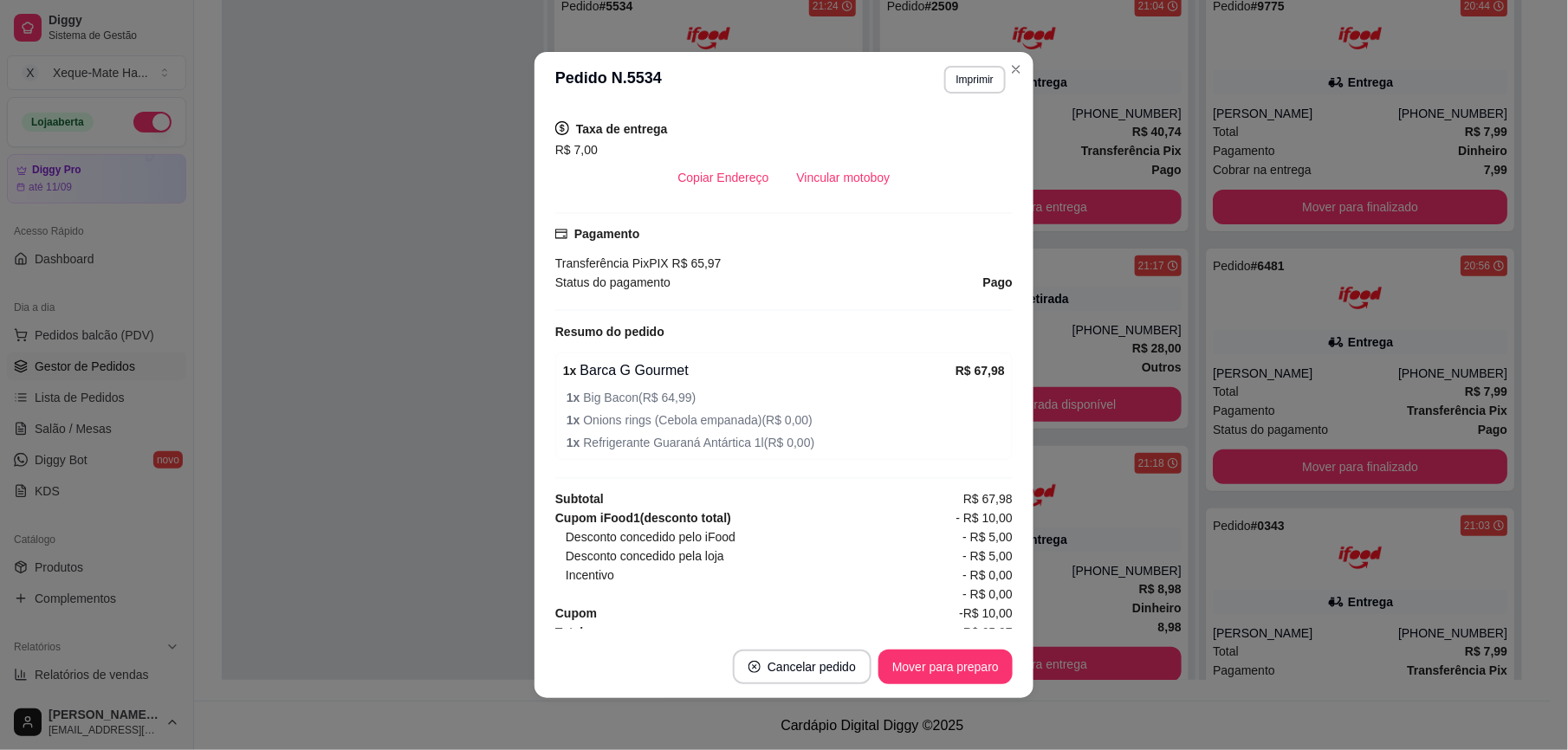
scroll to position [423, 0]
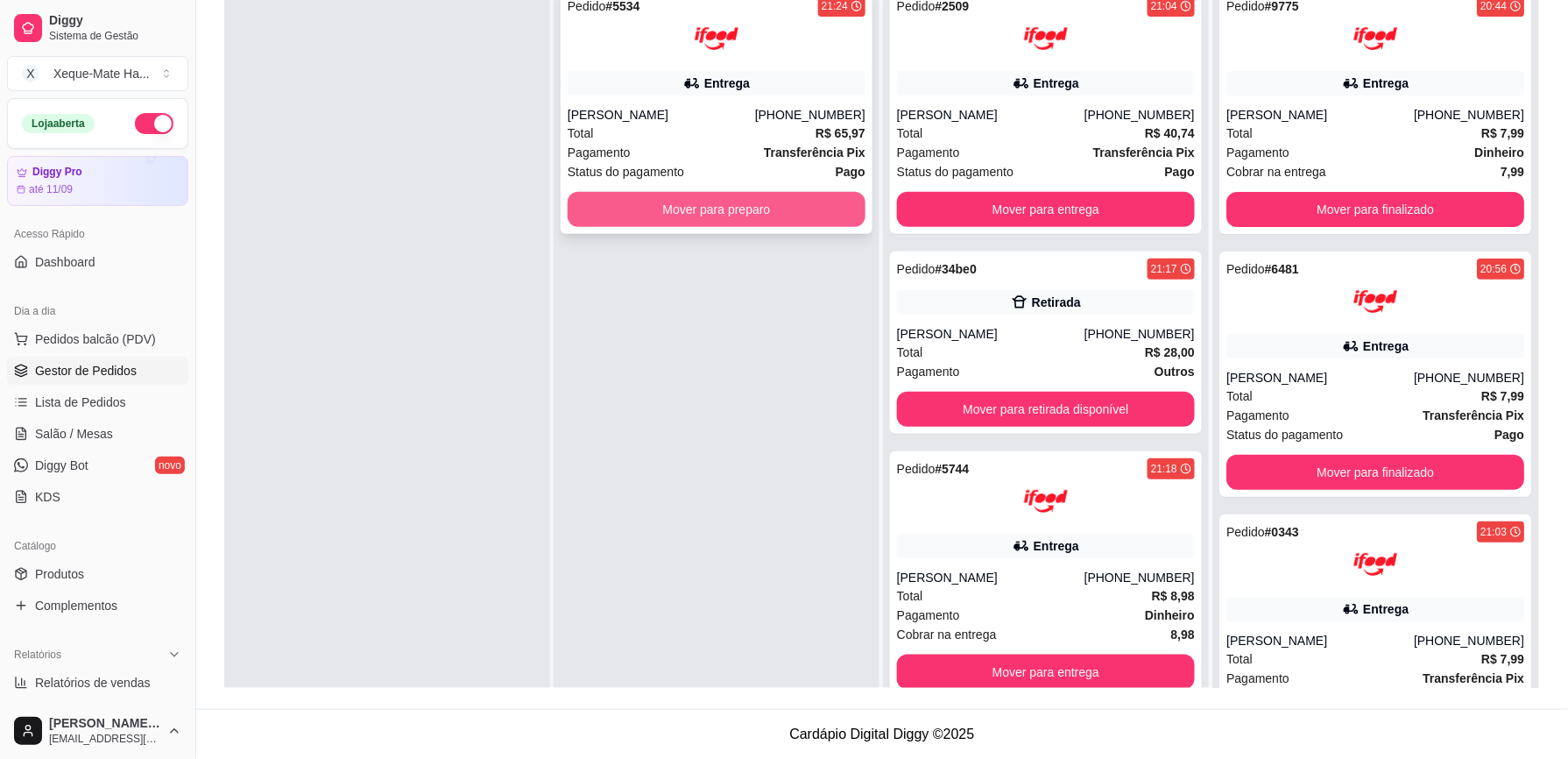
click at [699, 218] on button "Mover para preparo" at bounding box center [716, 209] width 298 height 35
click at [699, 214] on button "Mover para preparo" at bounding box center [716, 209] width 298 height 35
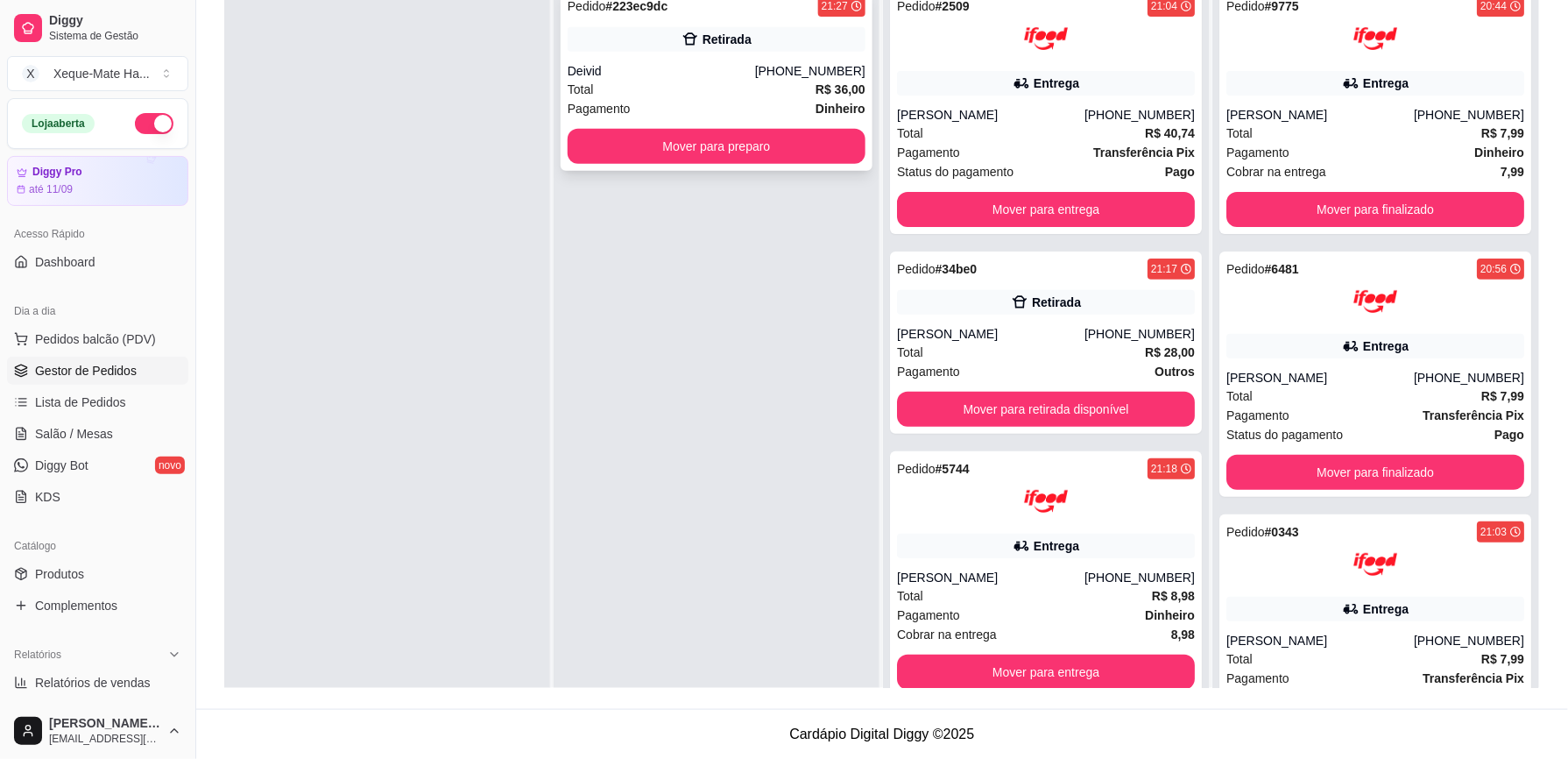
click at [703, 79] on div "Deivid" at bounding box center [661, 71] width 187 height 17
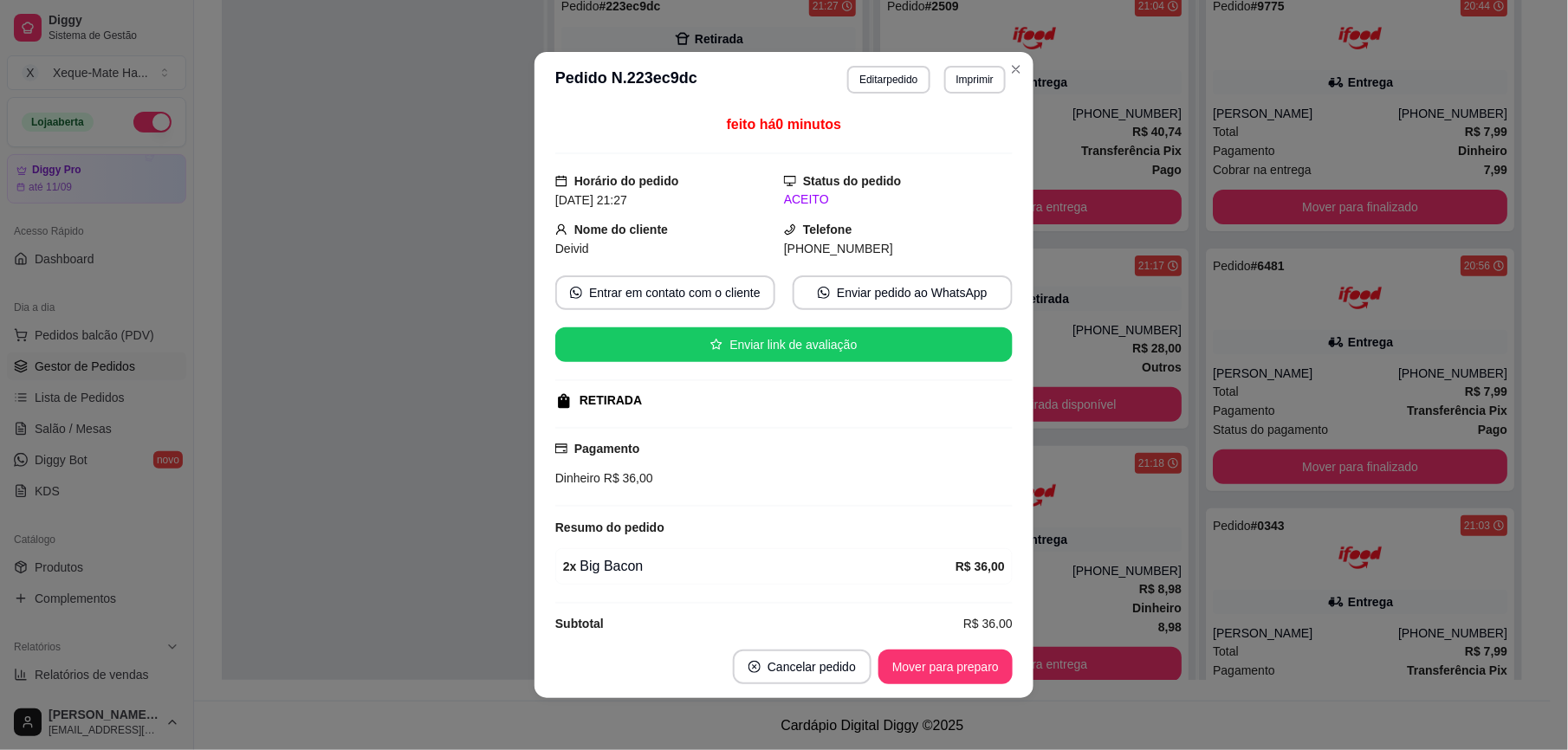
scroll to position [29, 0]
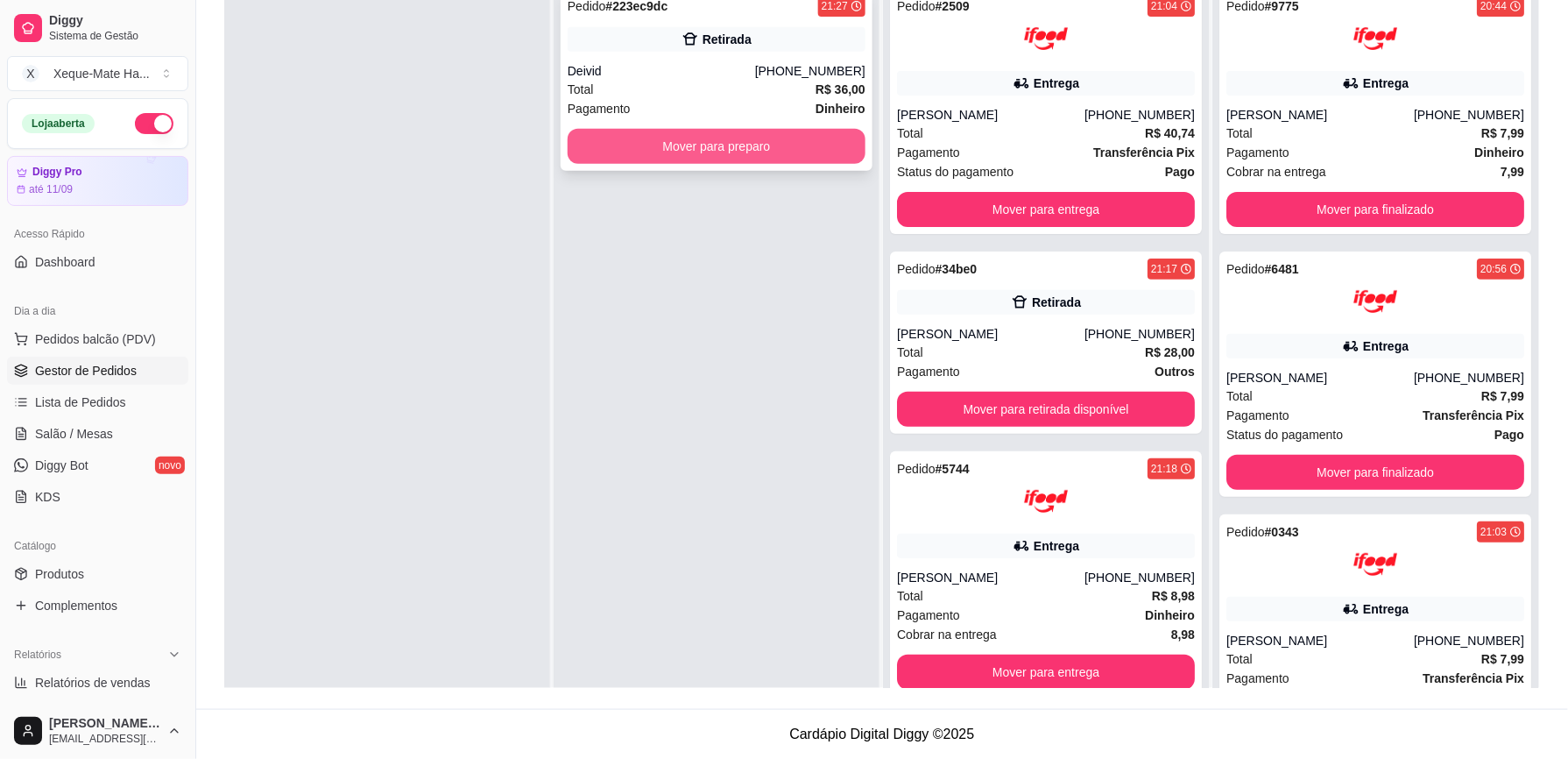
click at [608, 142] on button "Mover para preparo" at bounding box center [716, 146] width 298 height 35
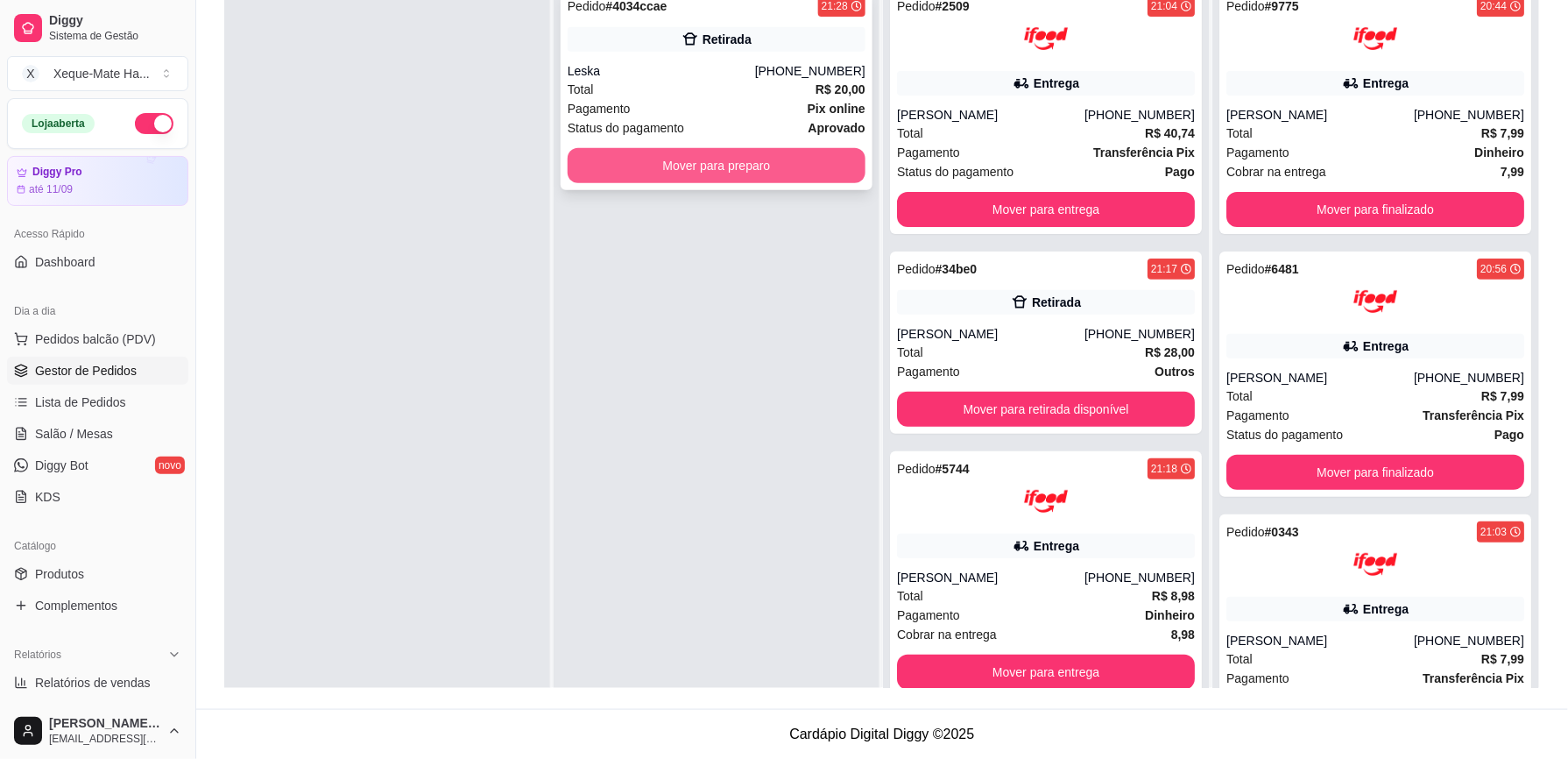
click at [612, 166] on button "Mover para preparo" at bounding box center [716, 166] width 298 height 35
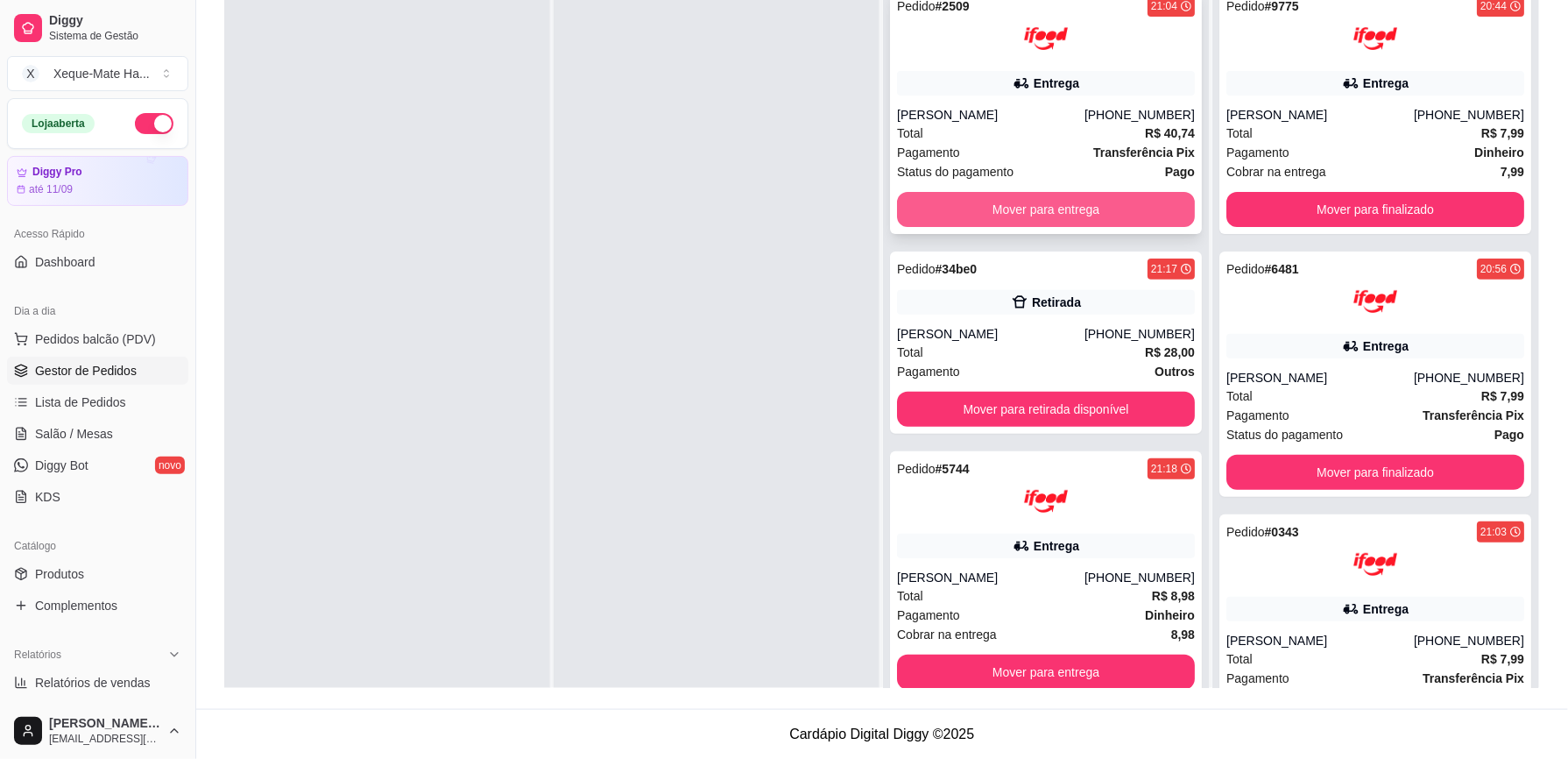
click at [1054, 206] on button "Mover para entrega" at bounding box center [1045, 209] width 298 height 35
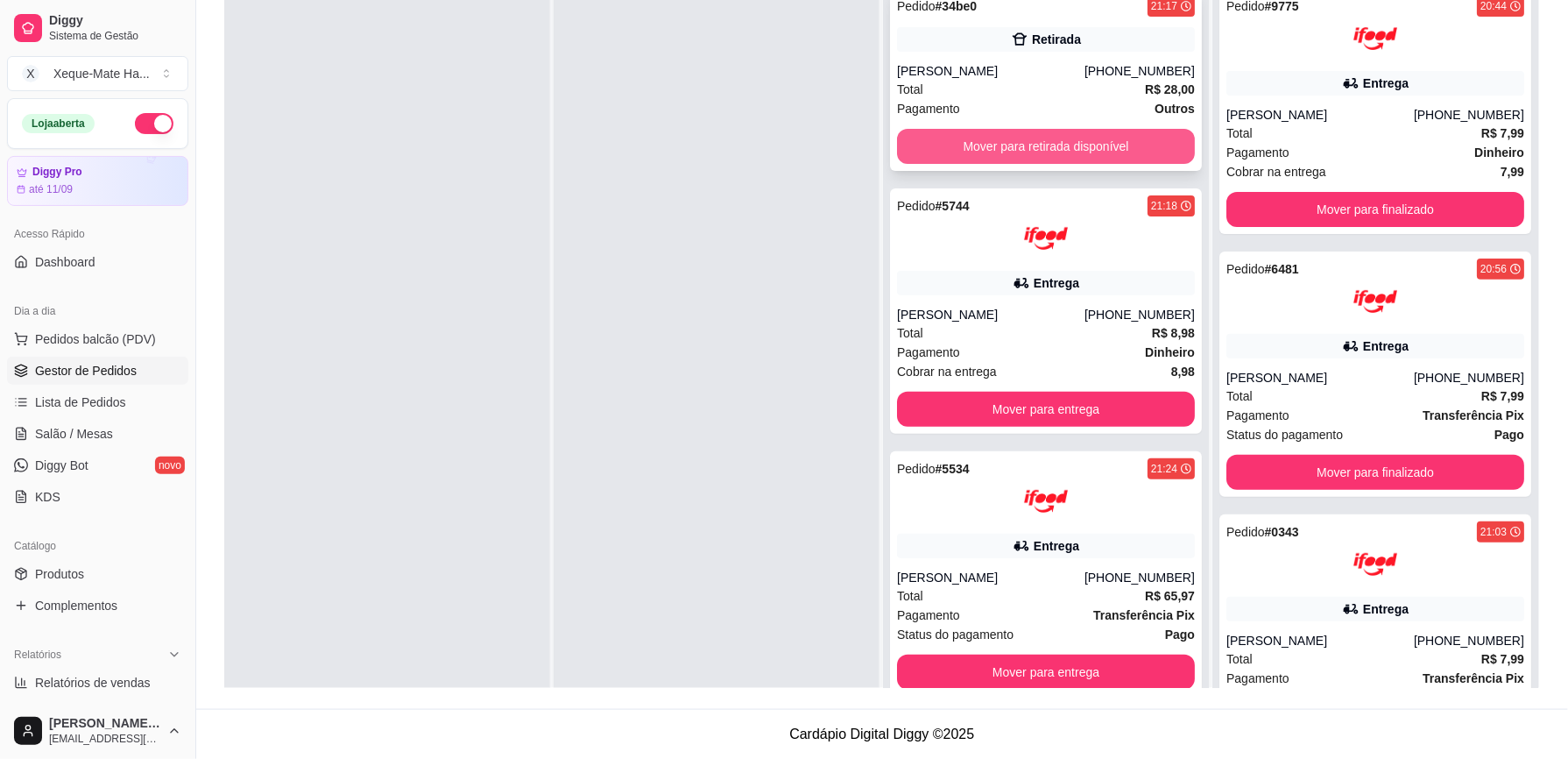
click at [1055, 138] on button "Mover para retirada disponível" at bounding box center [1045, 146] width 298 height 35
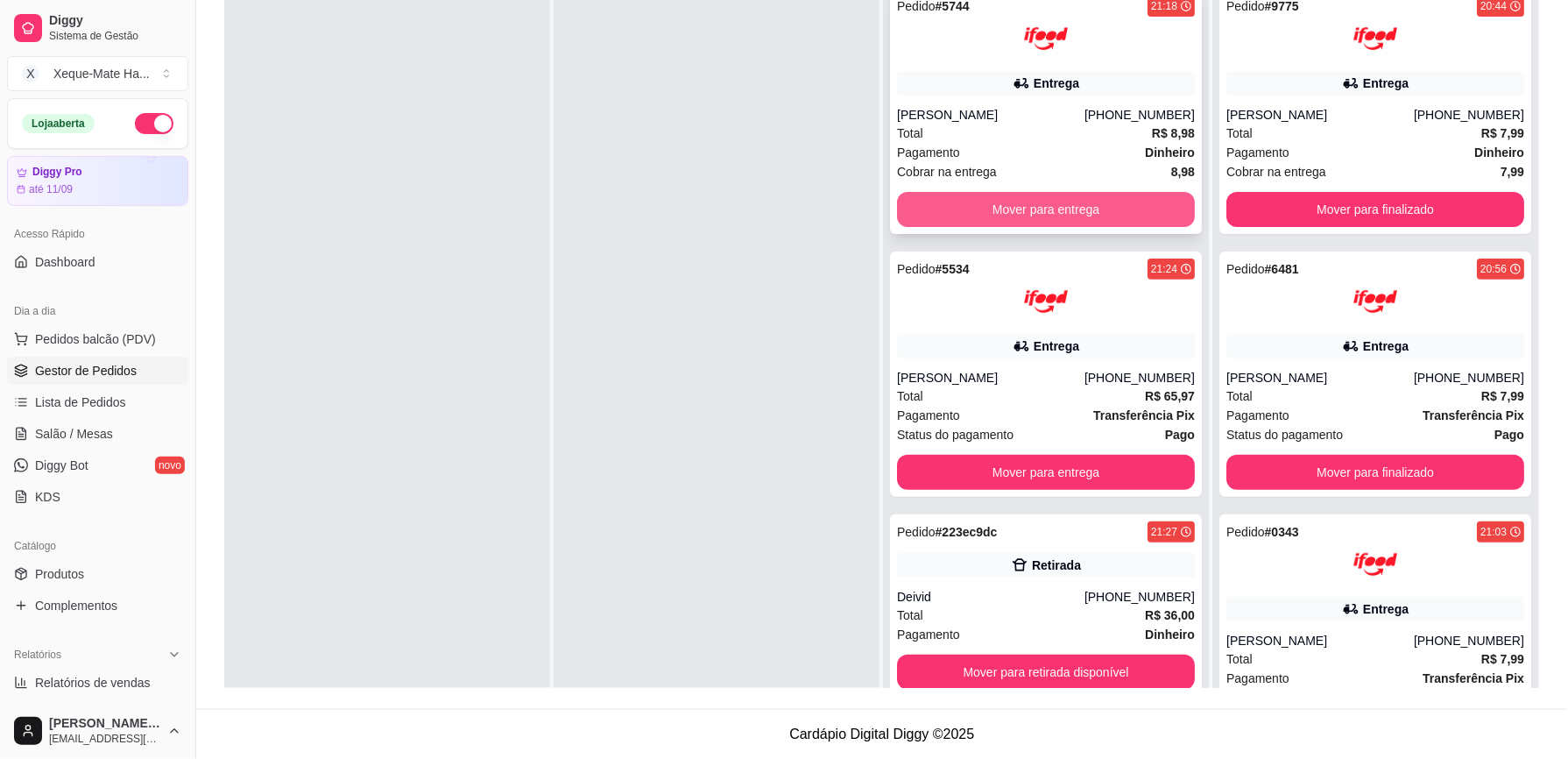
click at [1067, 201] on button "Mover para entrega" at bounding box center [1045, 209] width 298 height 35
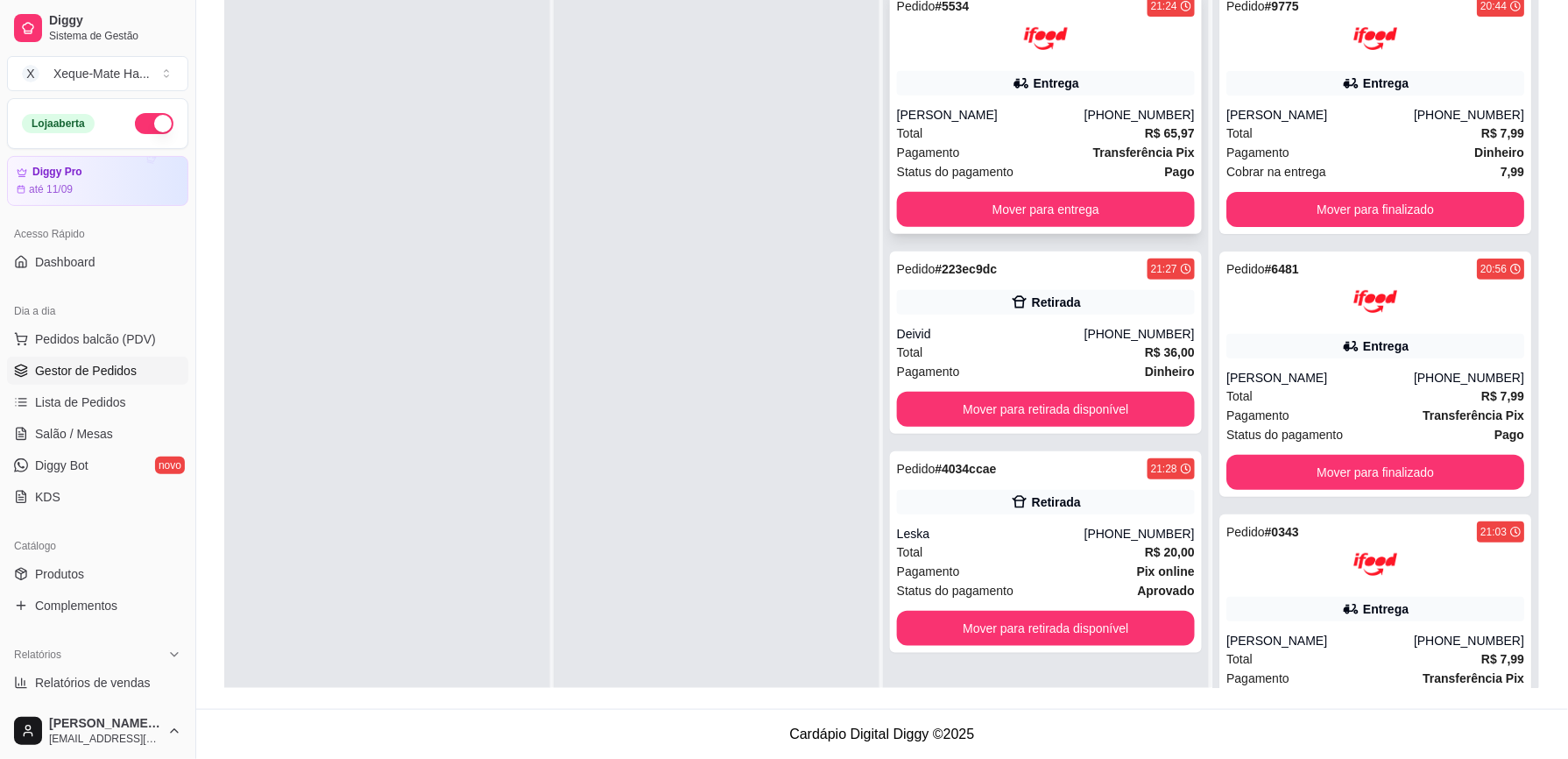
click at [1041, 54] on img at bounding box center [1045, 38] width 44 height 44
click at [1044, 338] on div "Deivid" at bounding box center [989, 333] width 187 height 17
click at [1054, 549] on div "Total R$ 20,00" at bounding box center [1045, 552] width 298 height 19
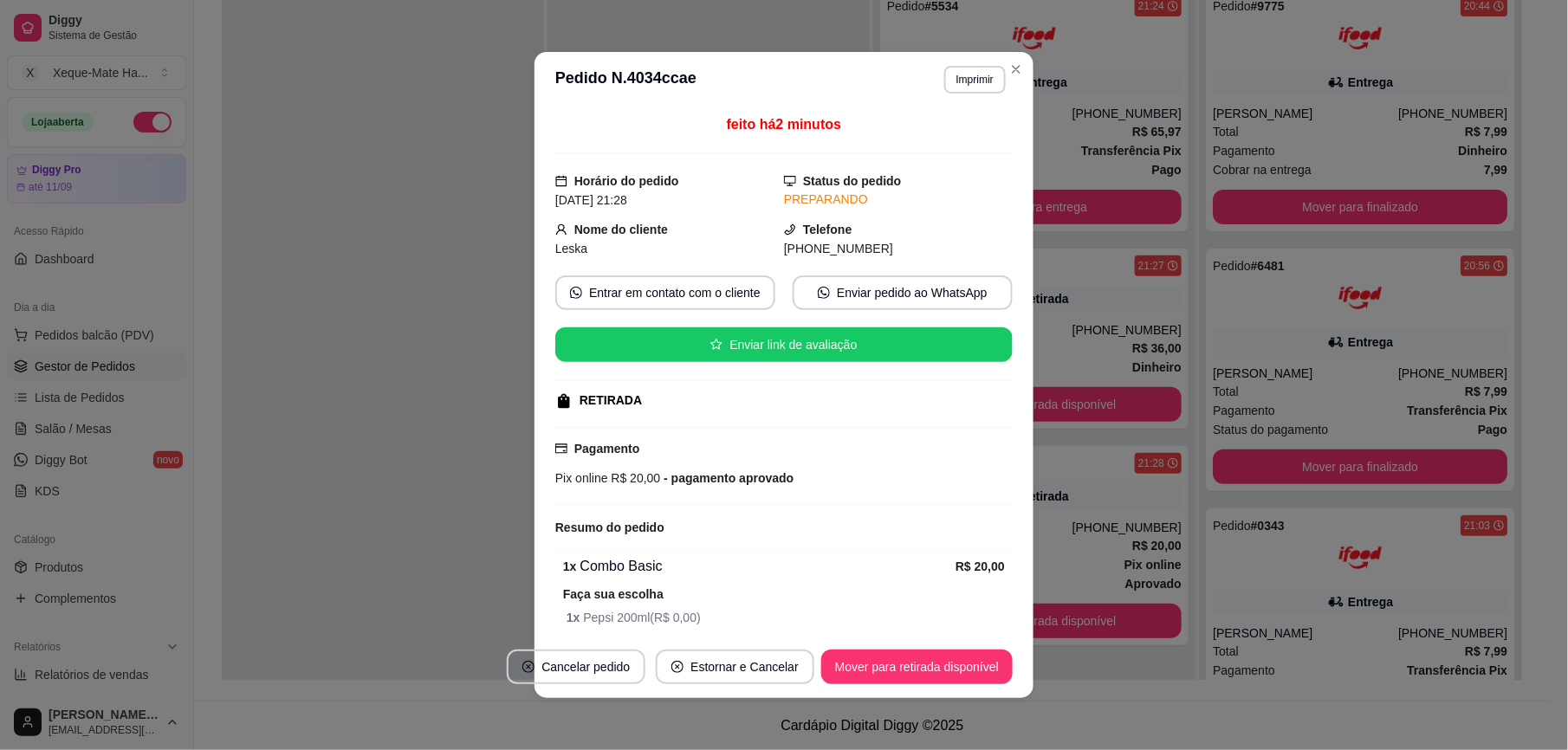
scroll to position [80, 0]
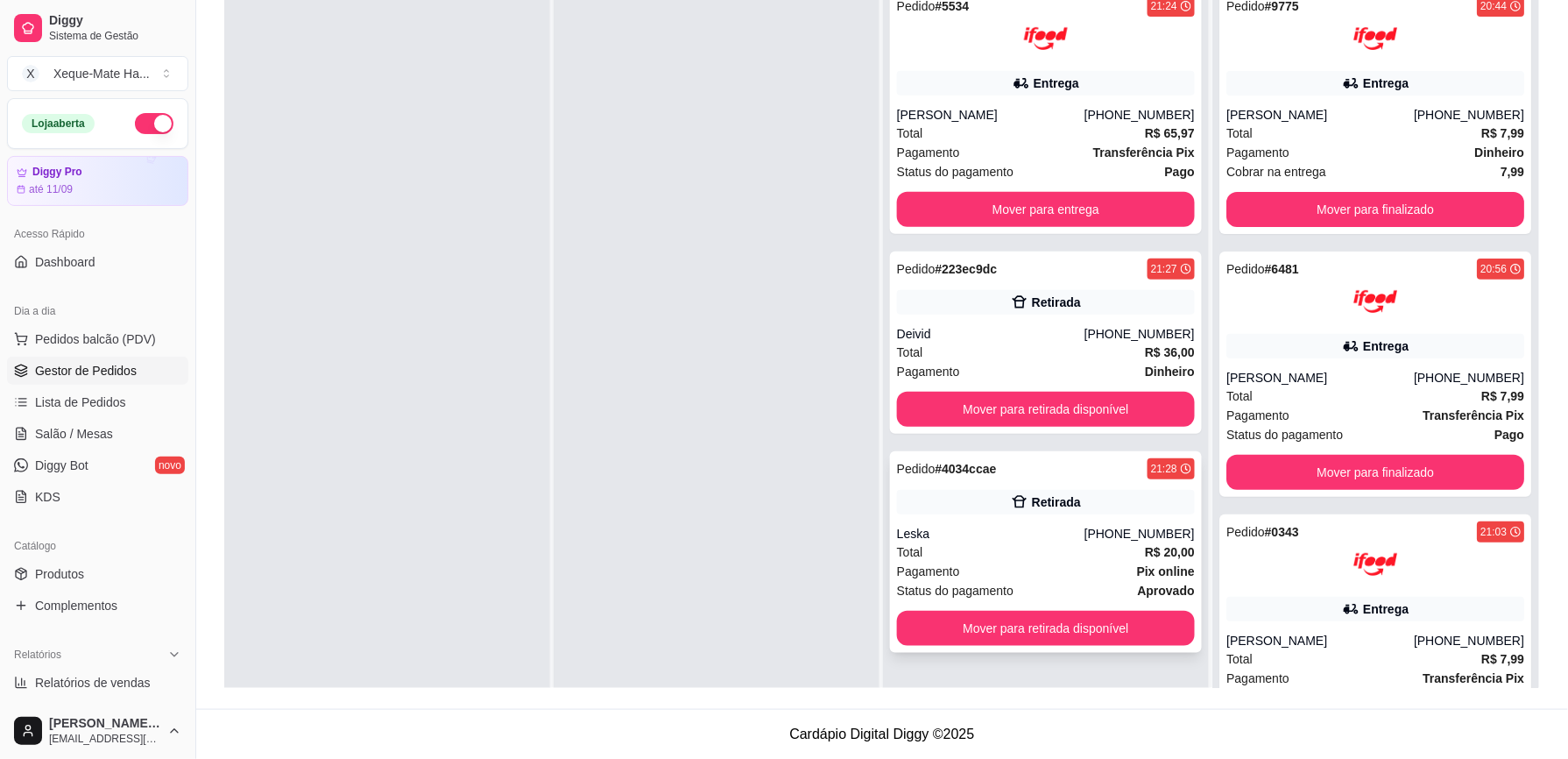
click at [1082, 527] on div "Leska" at bounding box center [989, 533] width 187 height 17
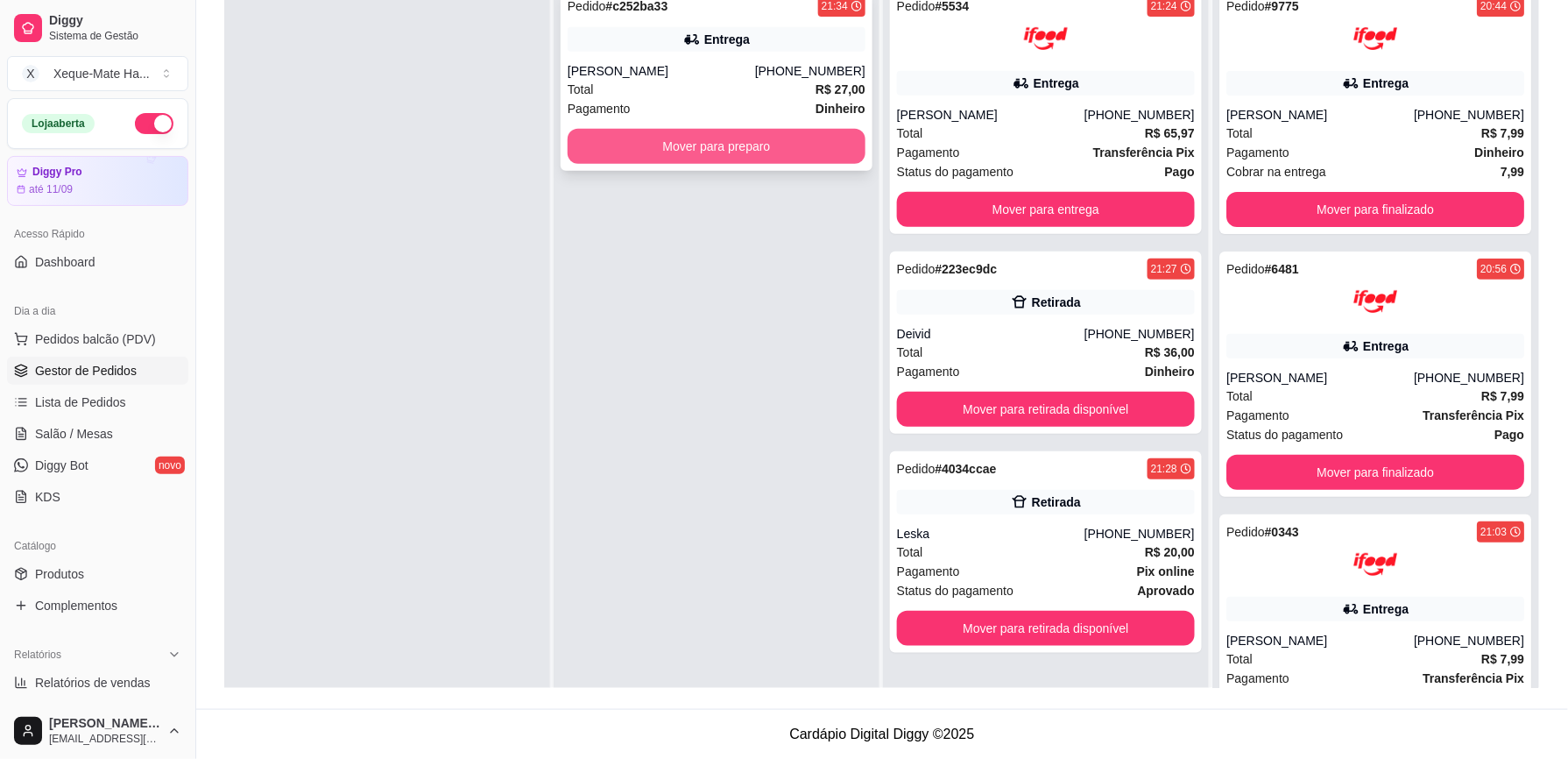
click at [676, 145] on button "Mover para preparo" at bounding box center [716, 146] width 298 height 35
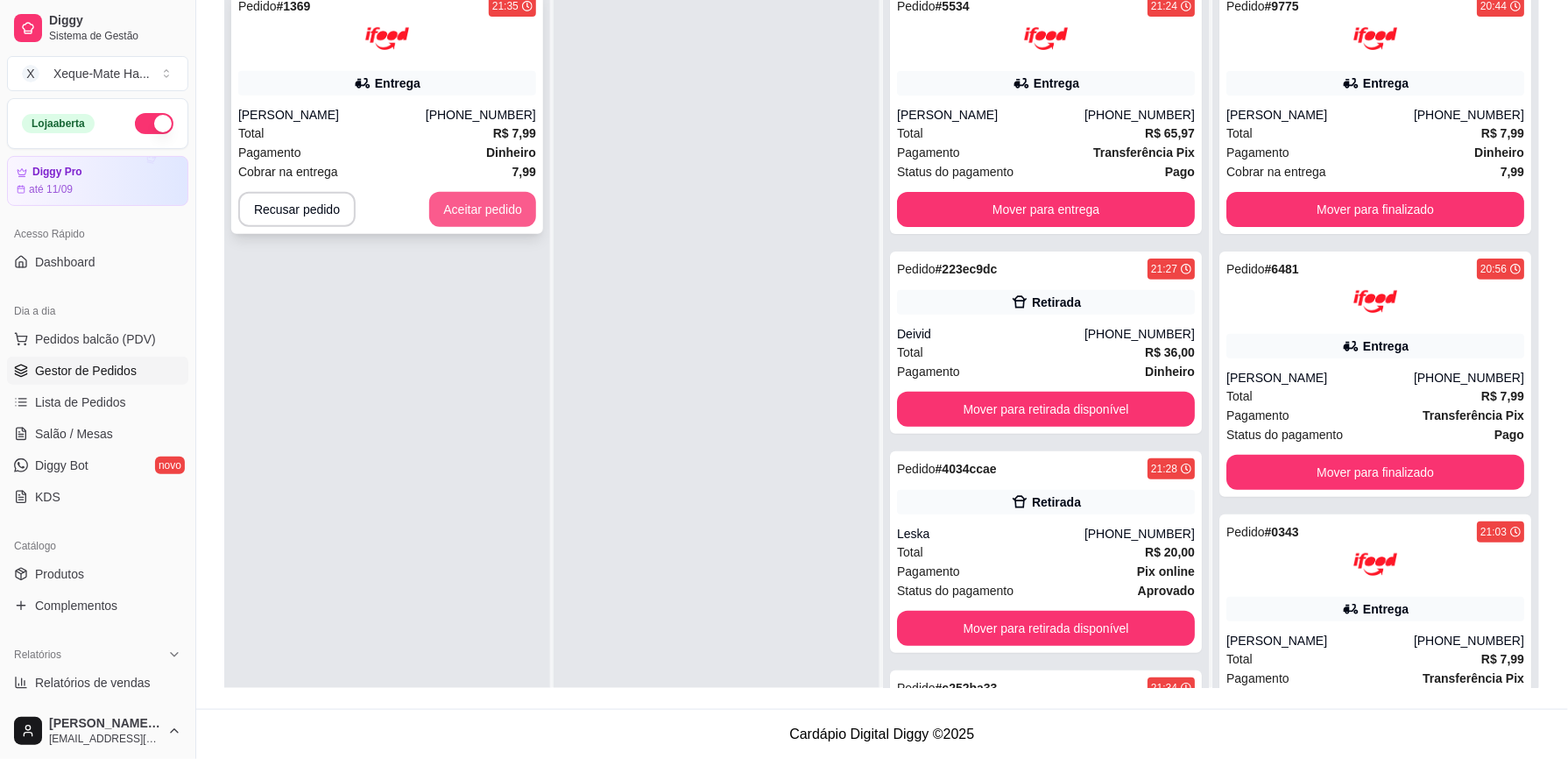
click at [497, 207] on button "Aceitar pedido" at bounding box center [483, 209] width 107 height 35
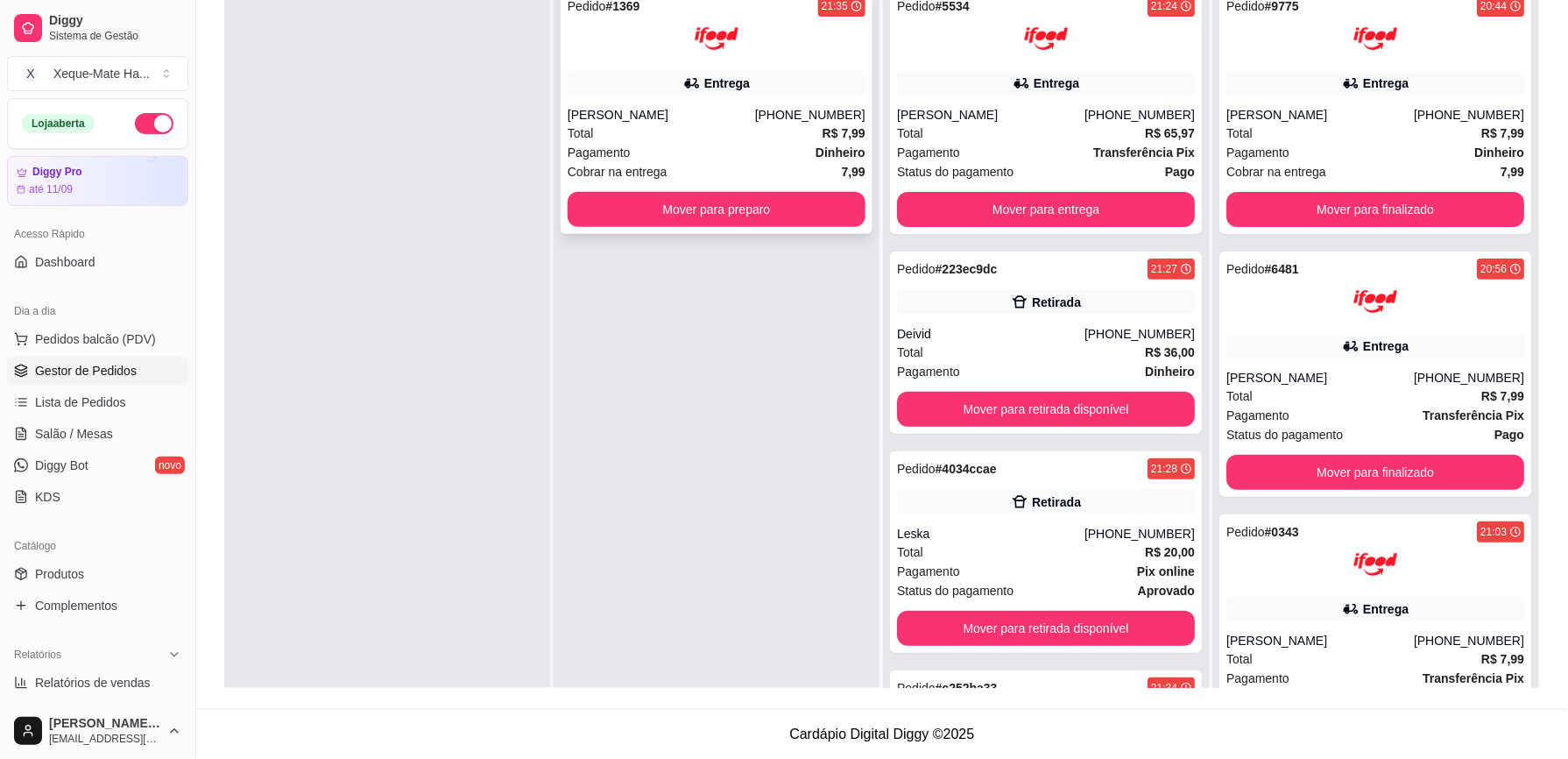
click at [652, 80] on div "Entrega" at bounding box center [716, 82] width 298 height 24
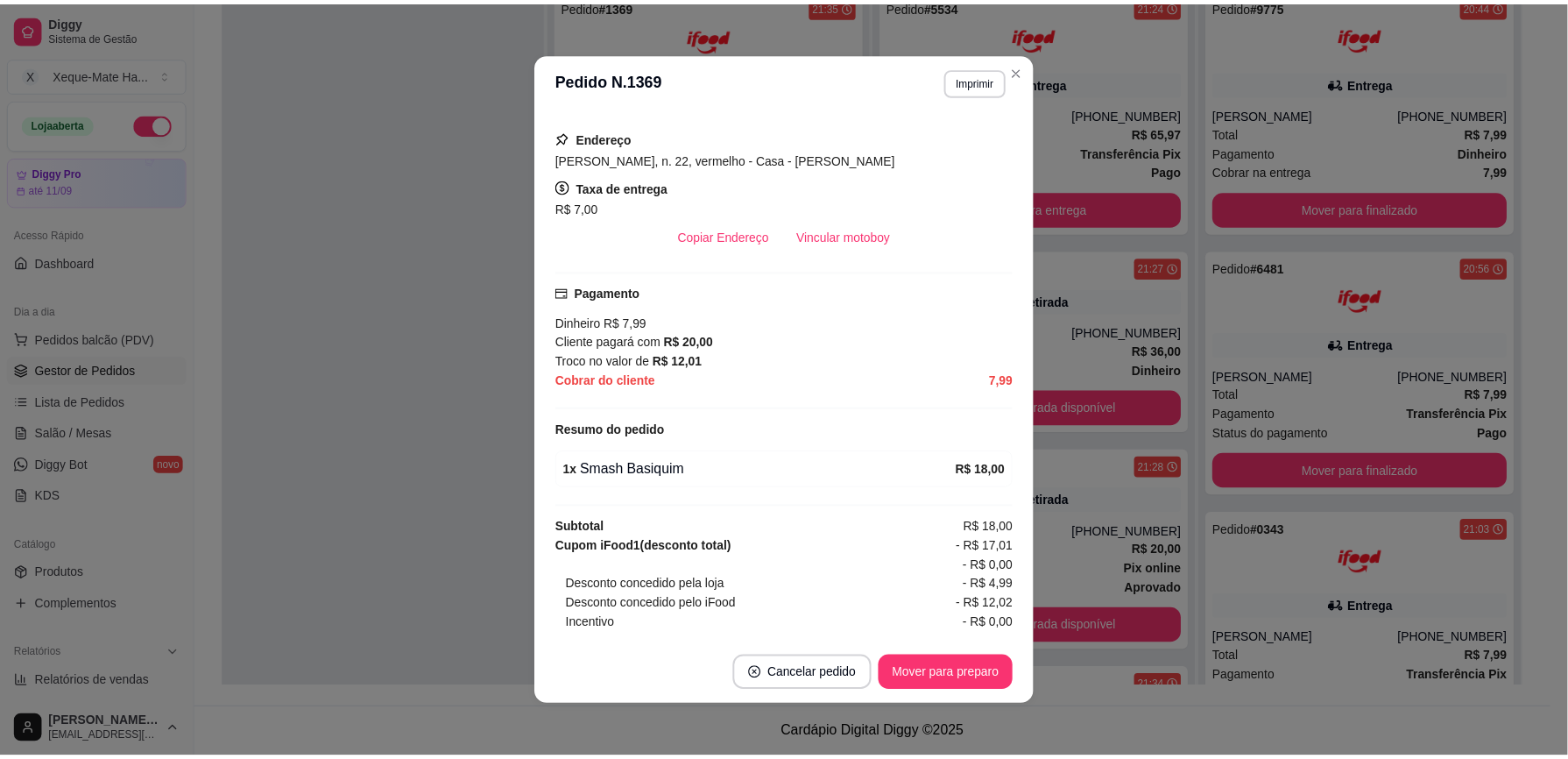
scroll to position [389, 0]
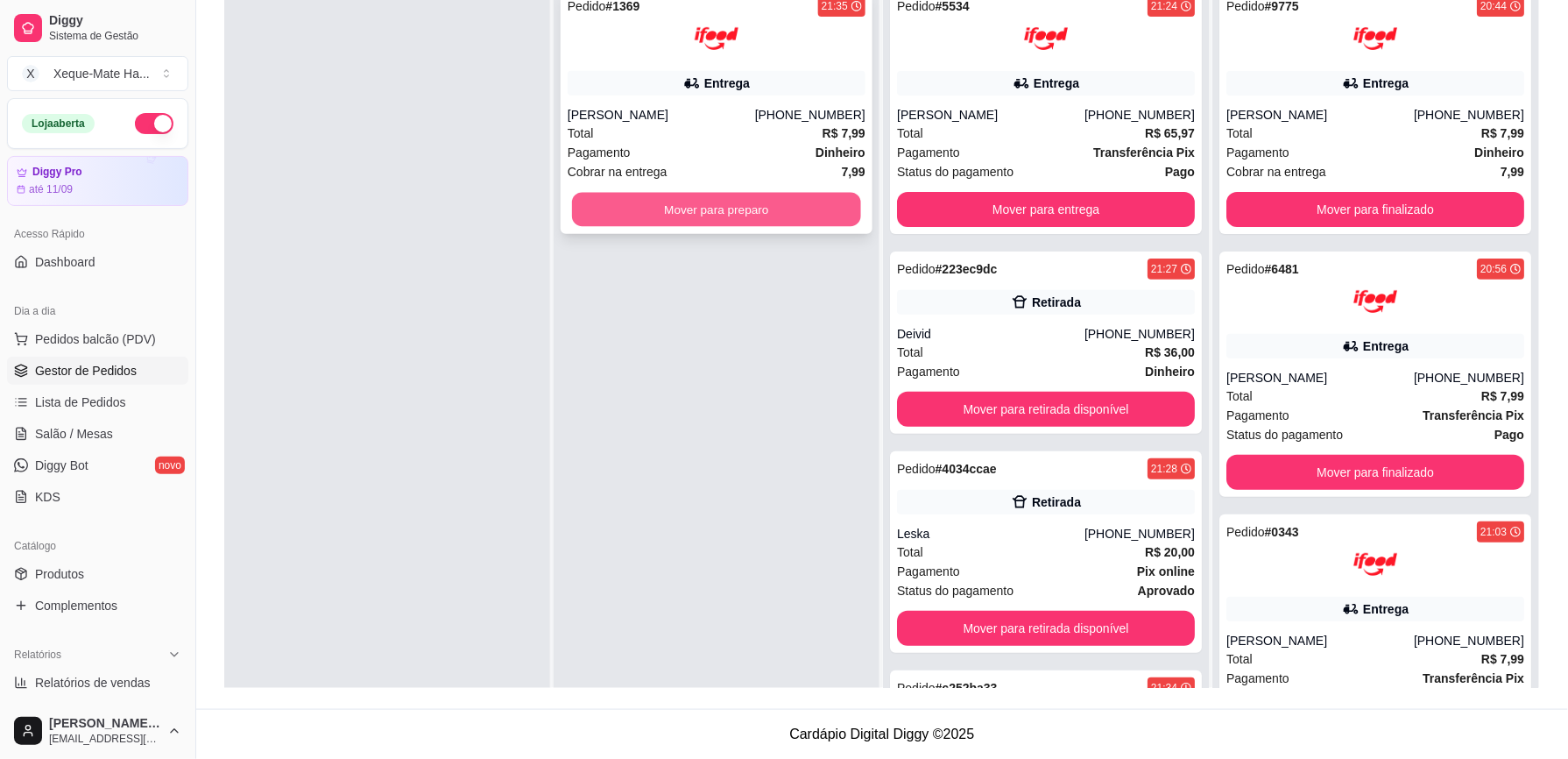
click at [629, 210] on button "Mover para preparo" at bounding box center [716, 209] width 289 height 34
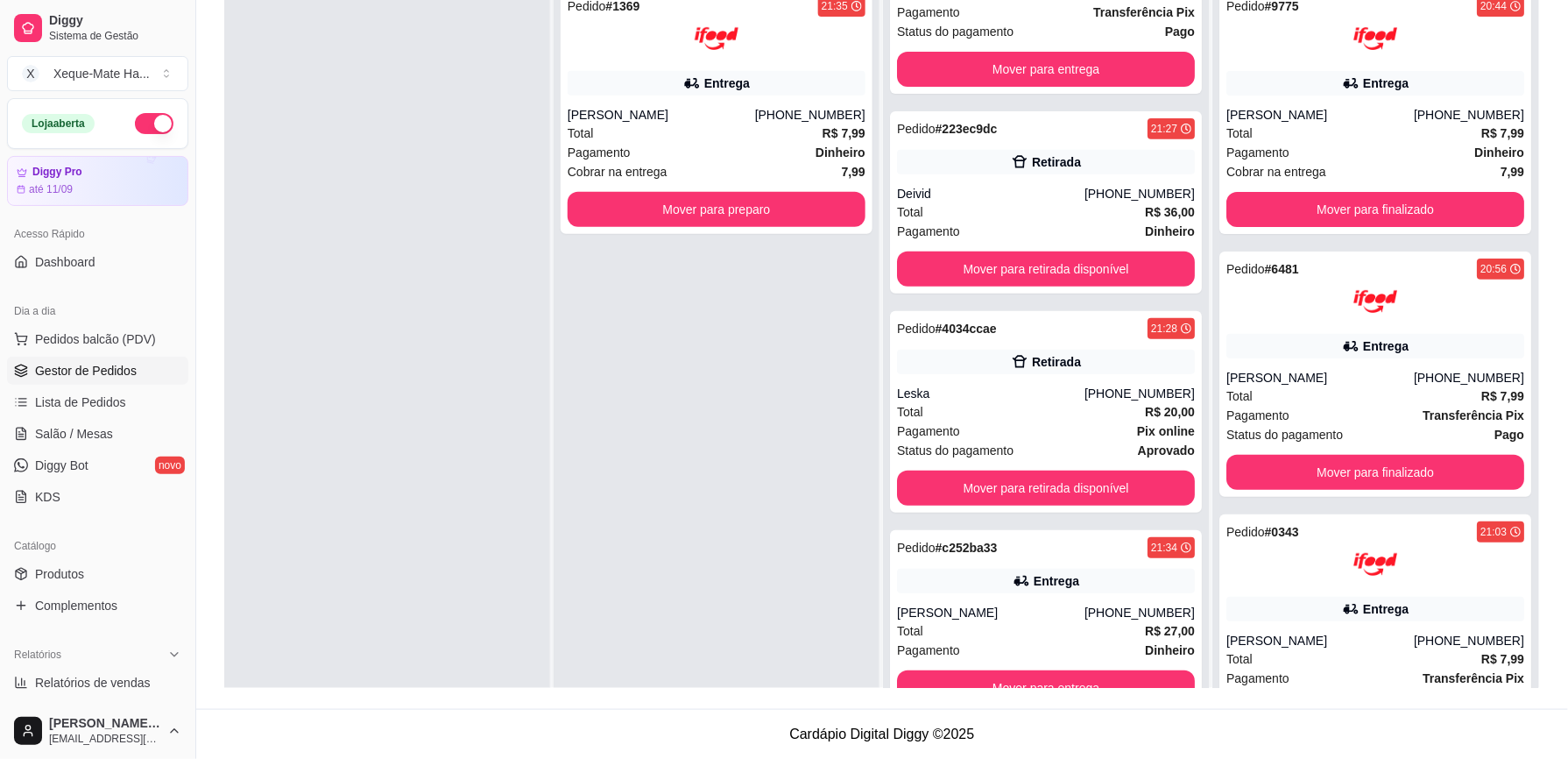
scroll to position [142, 0]
click at [667, 210] on button "Mover para preparo" at bounding box center [716, 209] width 298 height 35
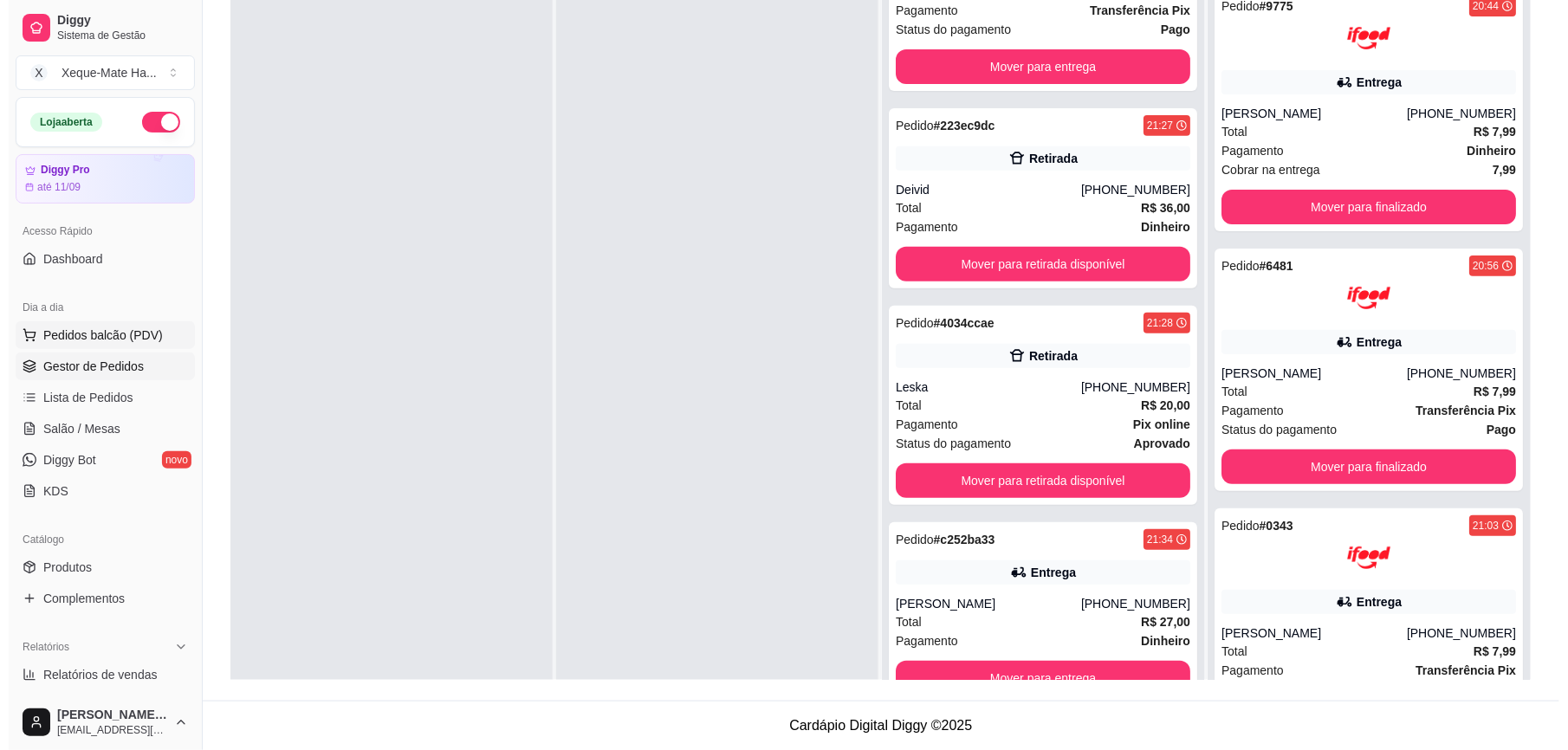
scroll to position [400, 0]
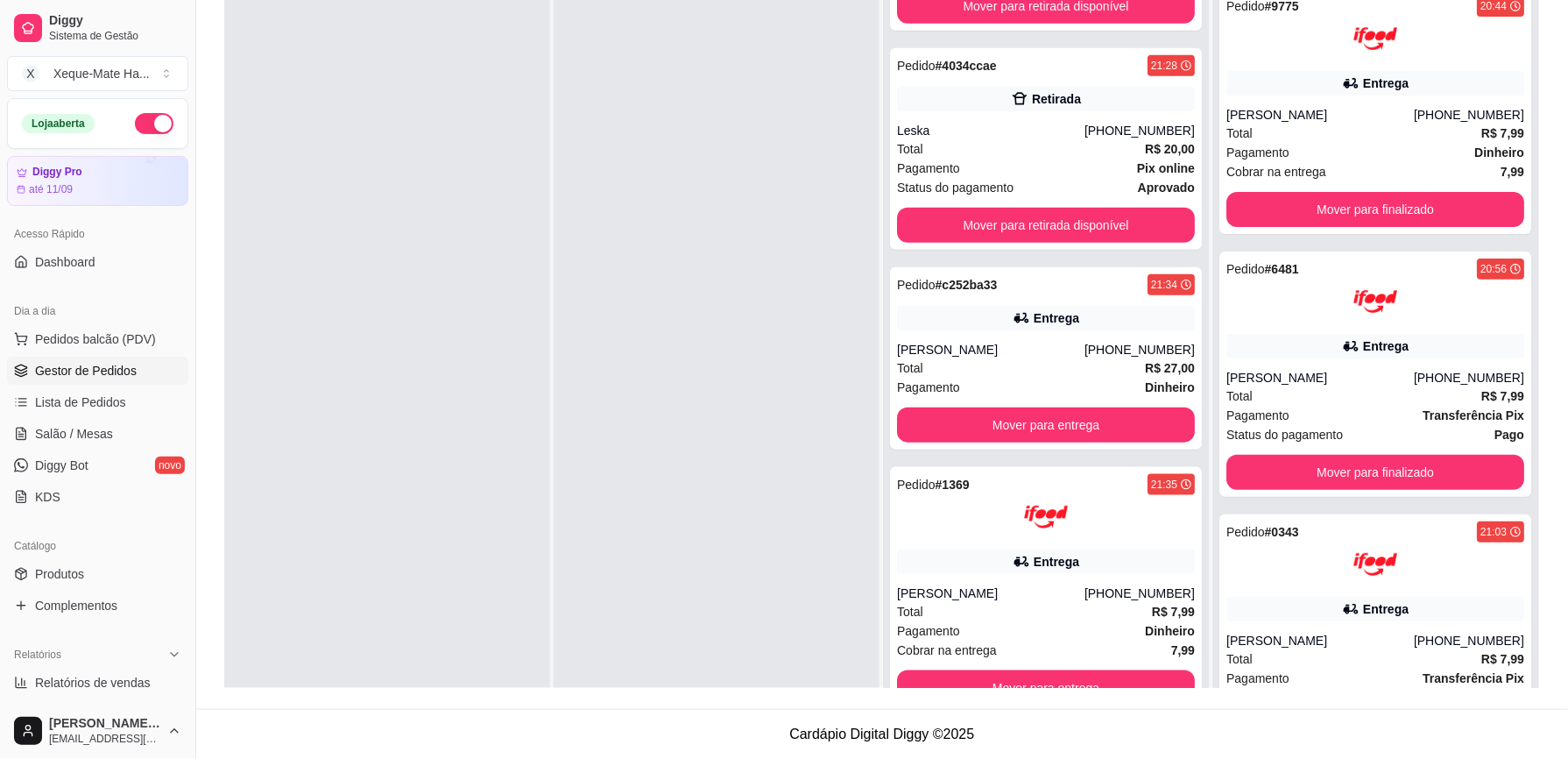
drag, startPoint x: 0, startPoint y: 354, endPoint x: 742, endPoint y: 324, distance: 742.6
click at [742, 324] on div at bounding box center [716, 357] width 326 height 759
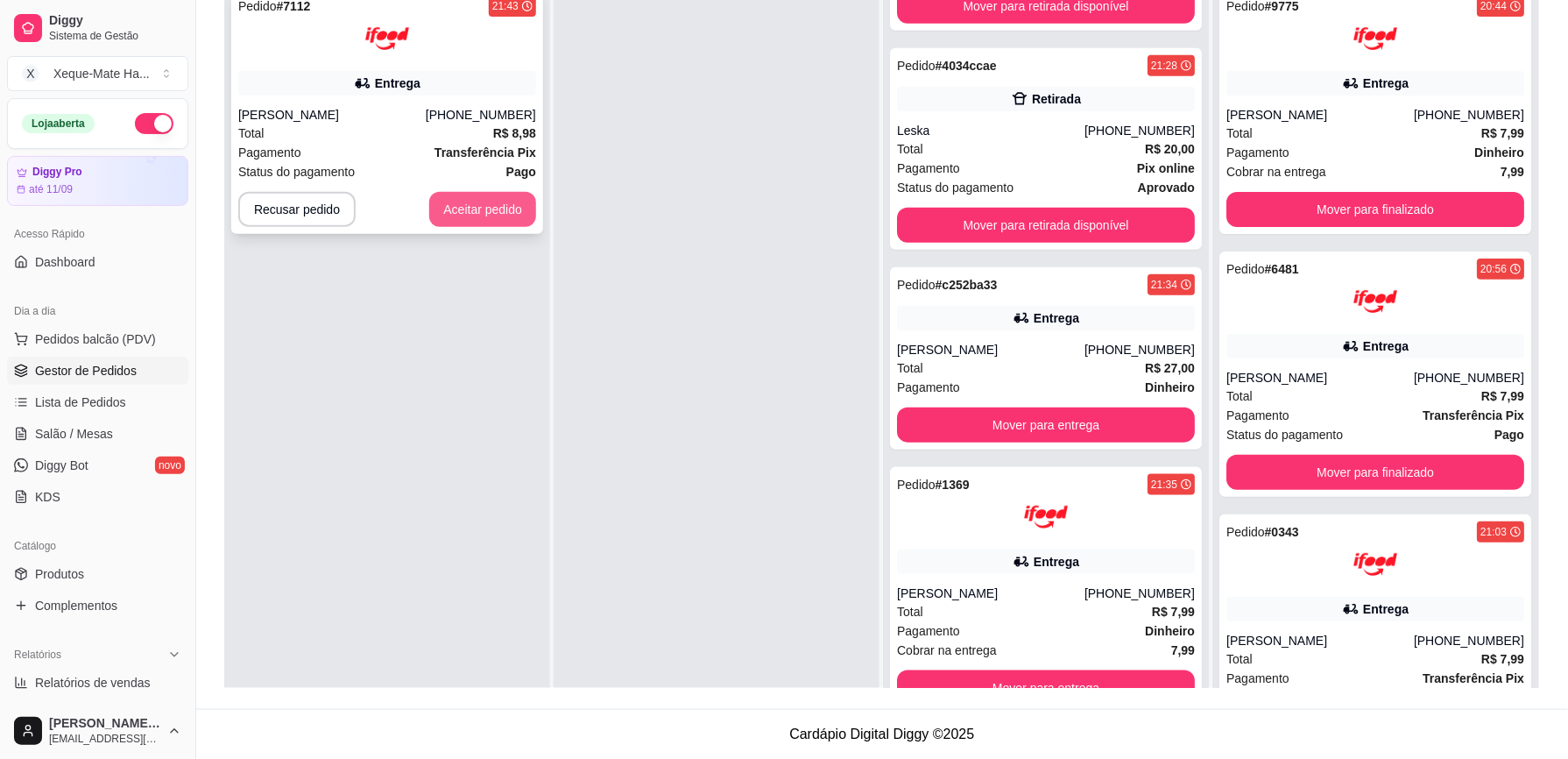
click at [477, 198] on button "Aceitar pedido" at bounding box center [483, 209] width 107 height 35
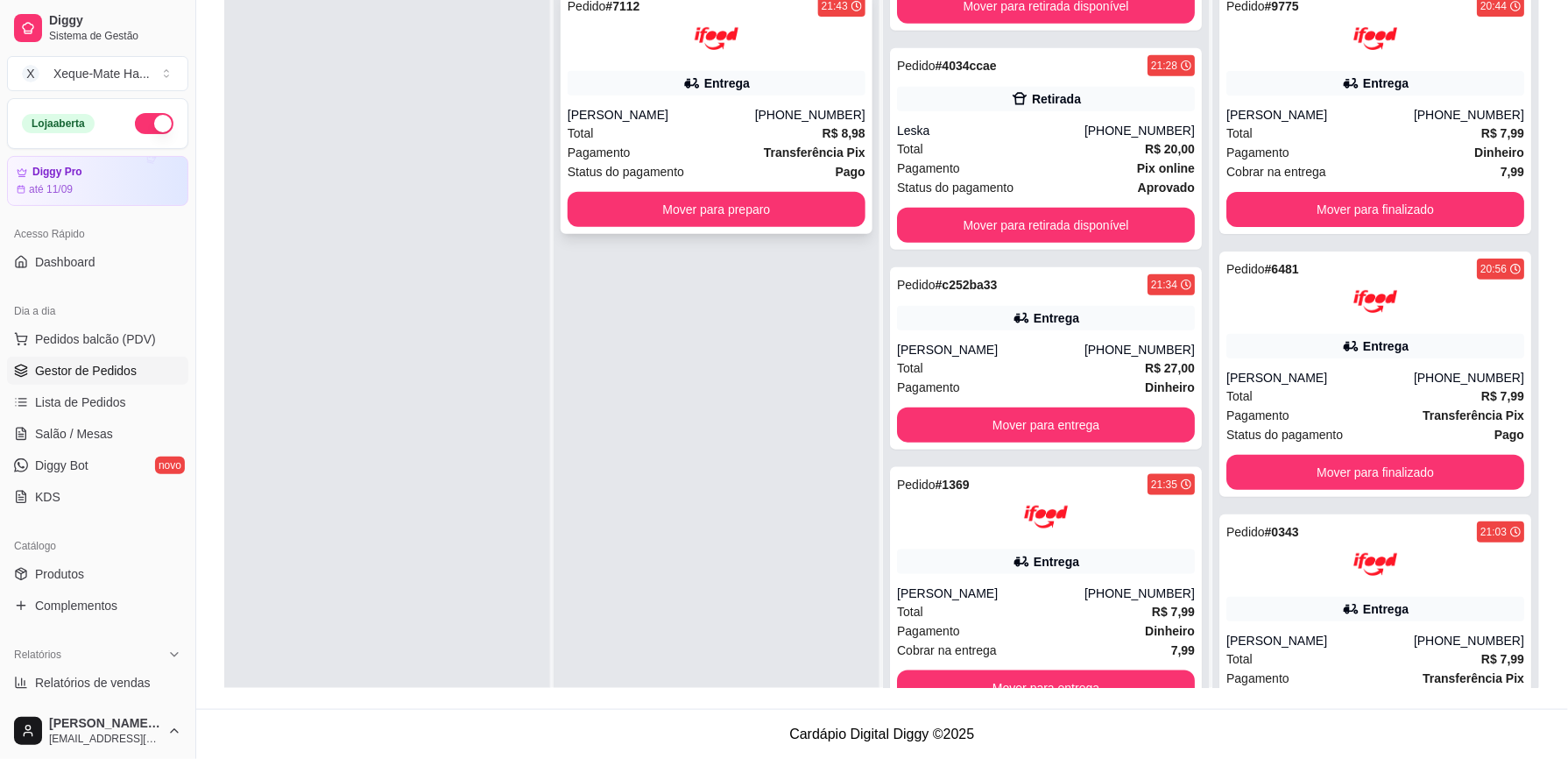
click at [711, 91] on div "Entrega" at bounding box center [727, 83] width 46 height 17
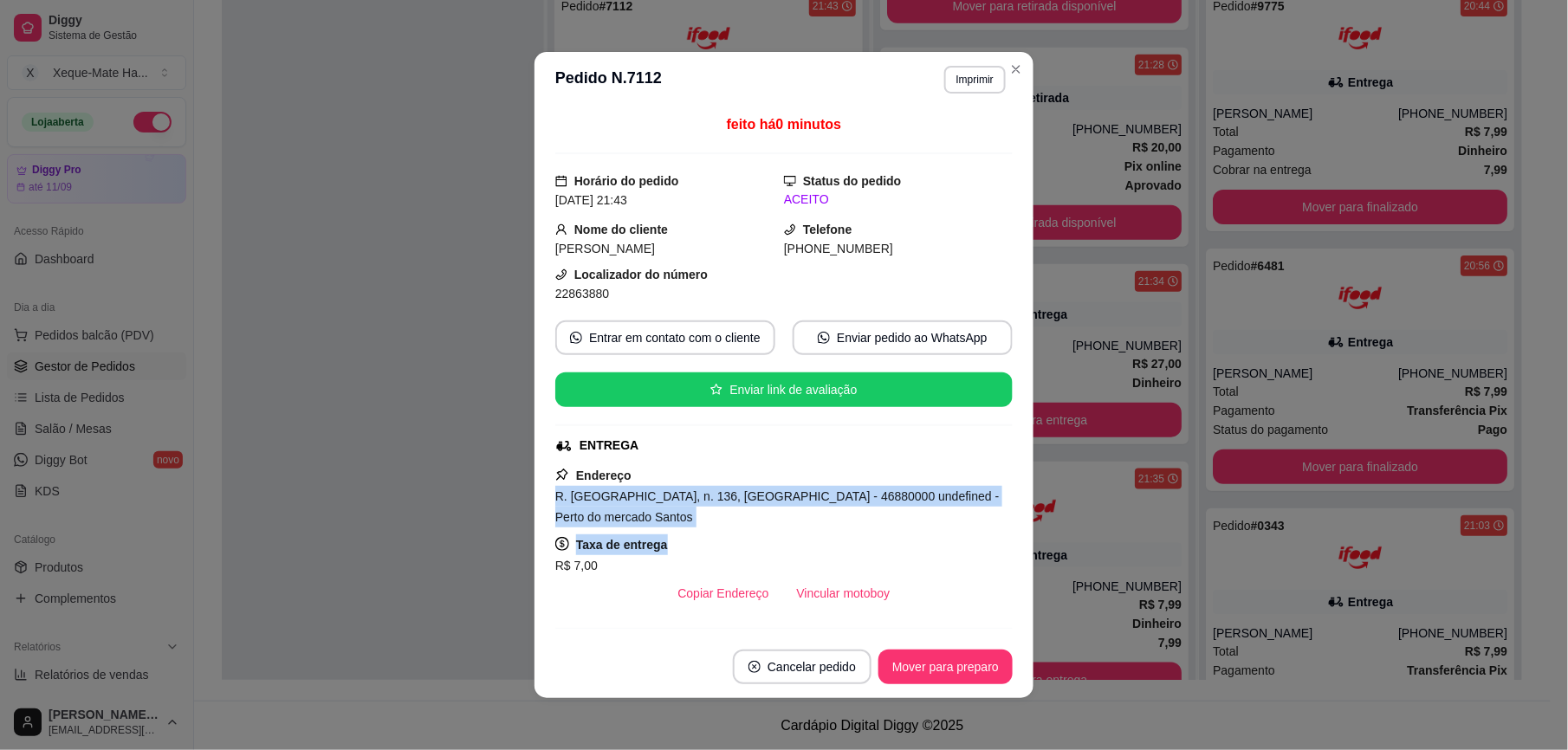
drag, startPoint x: 548, startPoint y: 497, endPoint x: 948, endPoint y: 512, distance: 400.3
click at [948, 512] on div "feito há 0 minutos Horário do pedido [DATE] 21:43 Status do pedido ACEITO Nome …" at bounding box center [784, 371] width 499 height 528
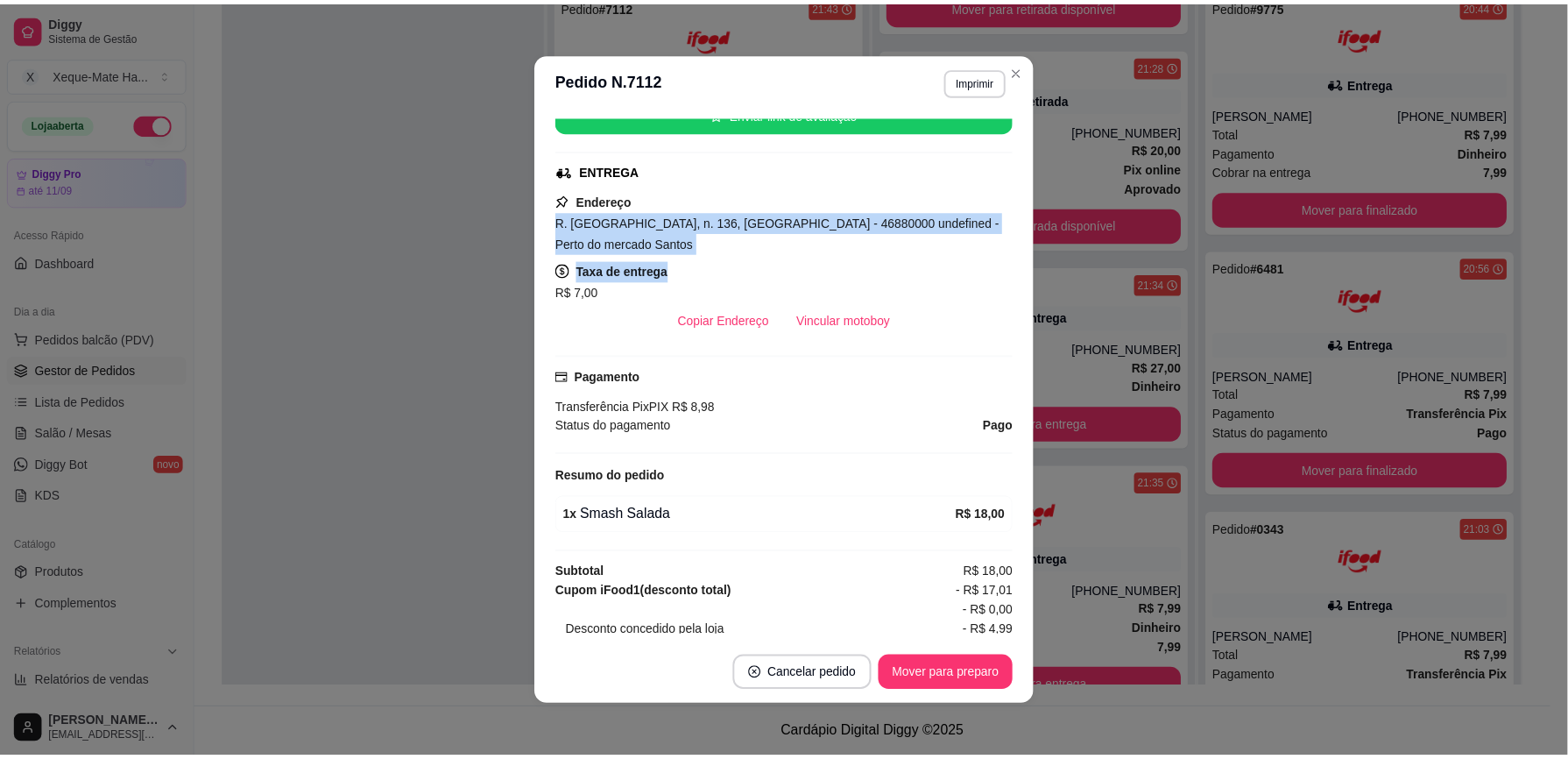
scroll to position [349, 0]
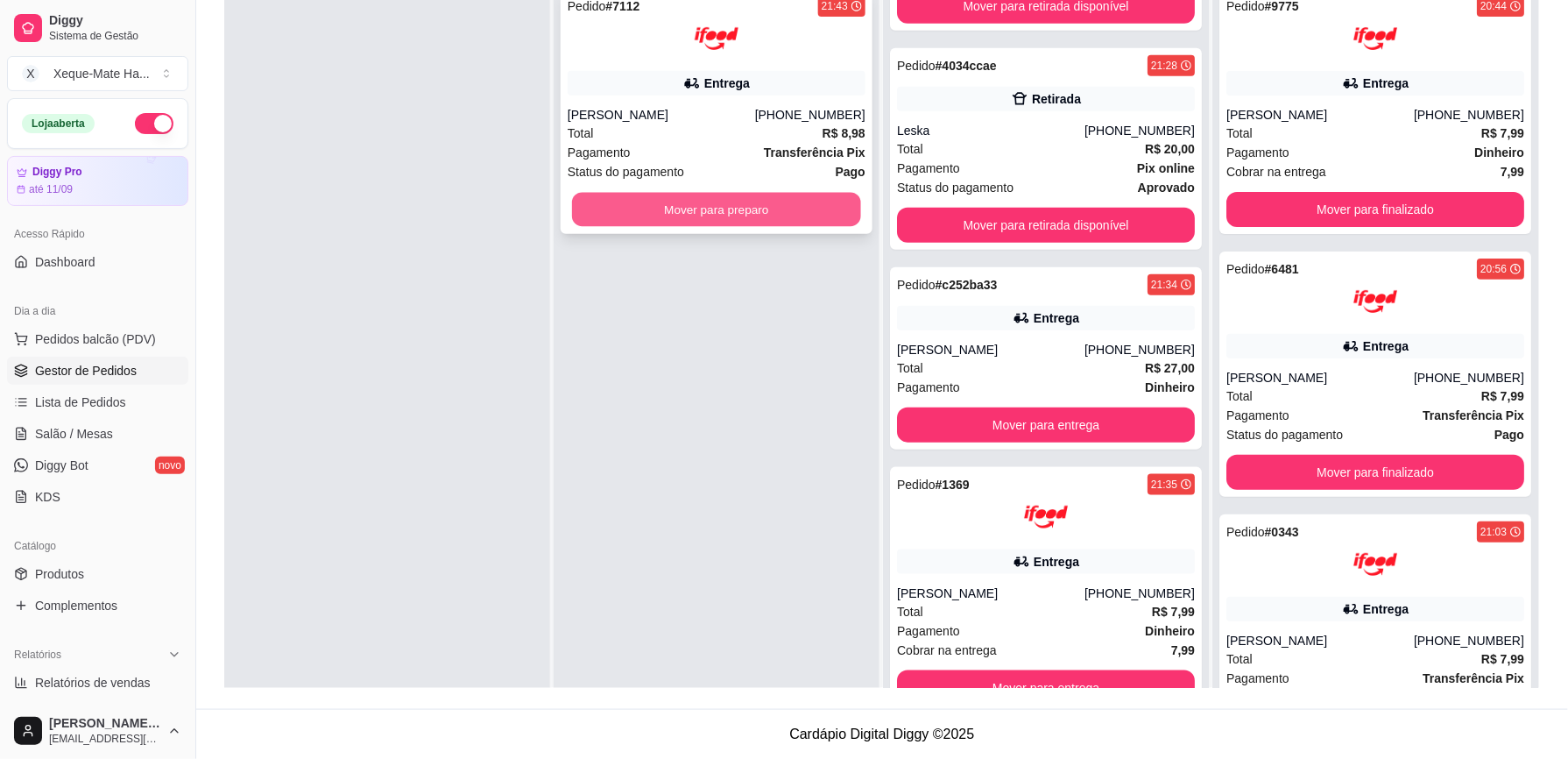
click at [662, 208] on button "Mover para preparo" at bounding box center [716, 209] width 289 height 34
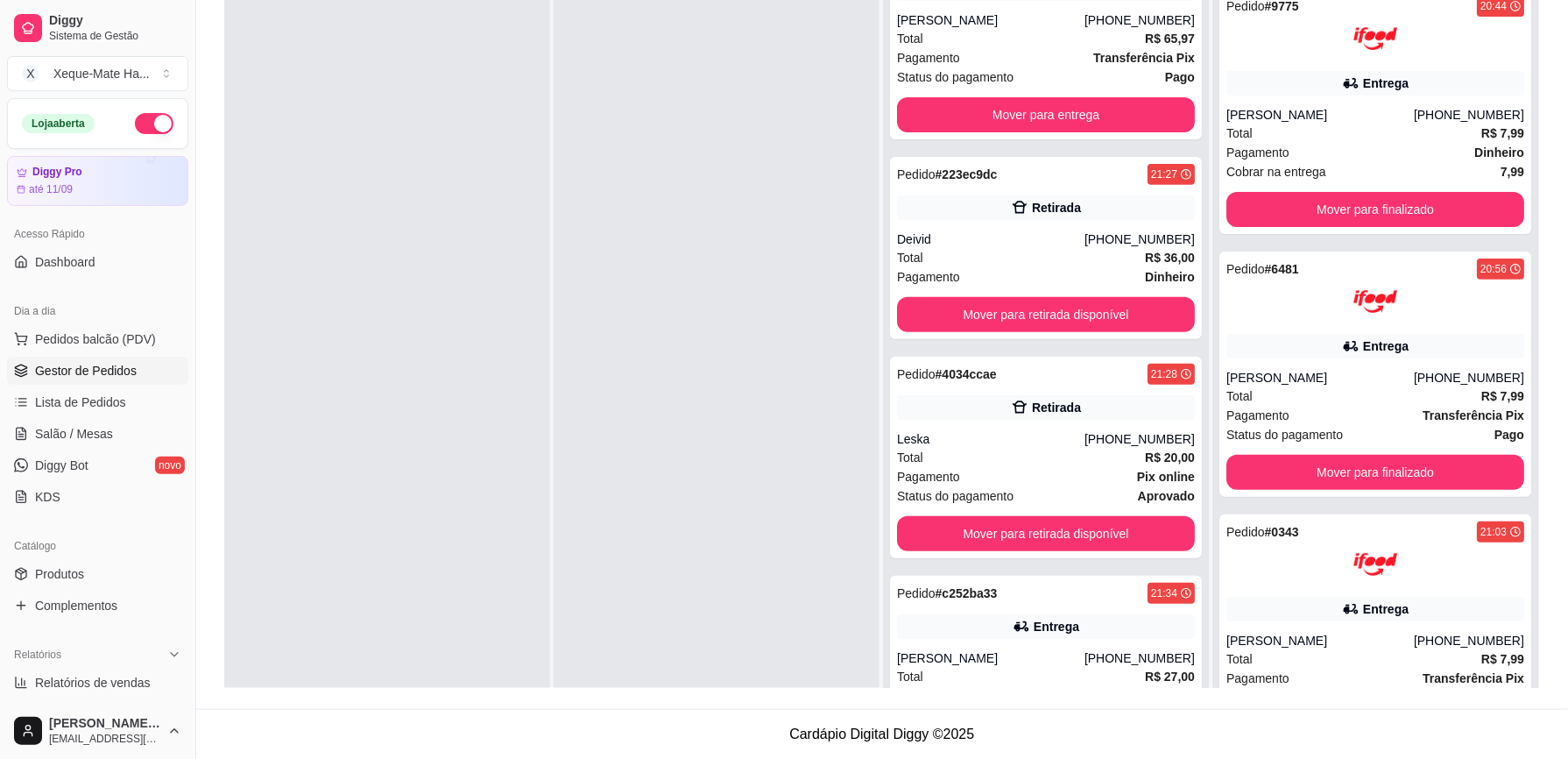
scroll to position [0, 0]
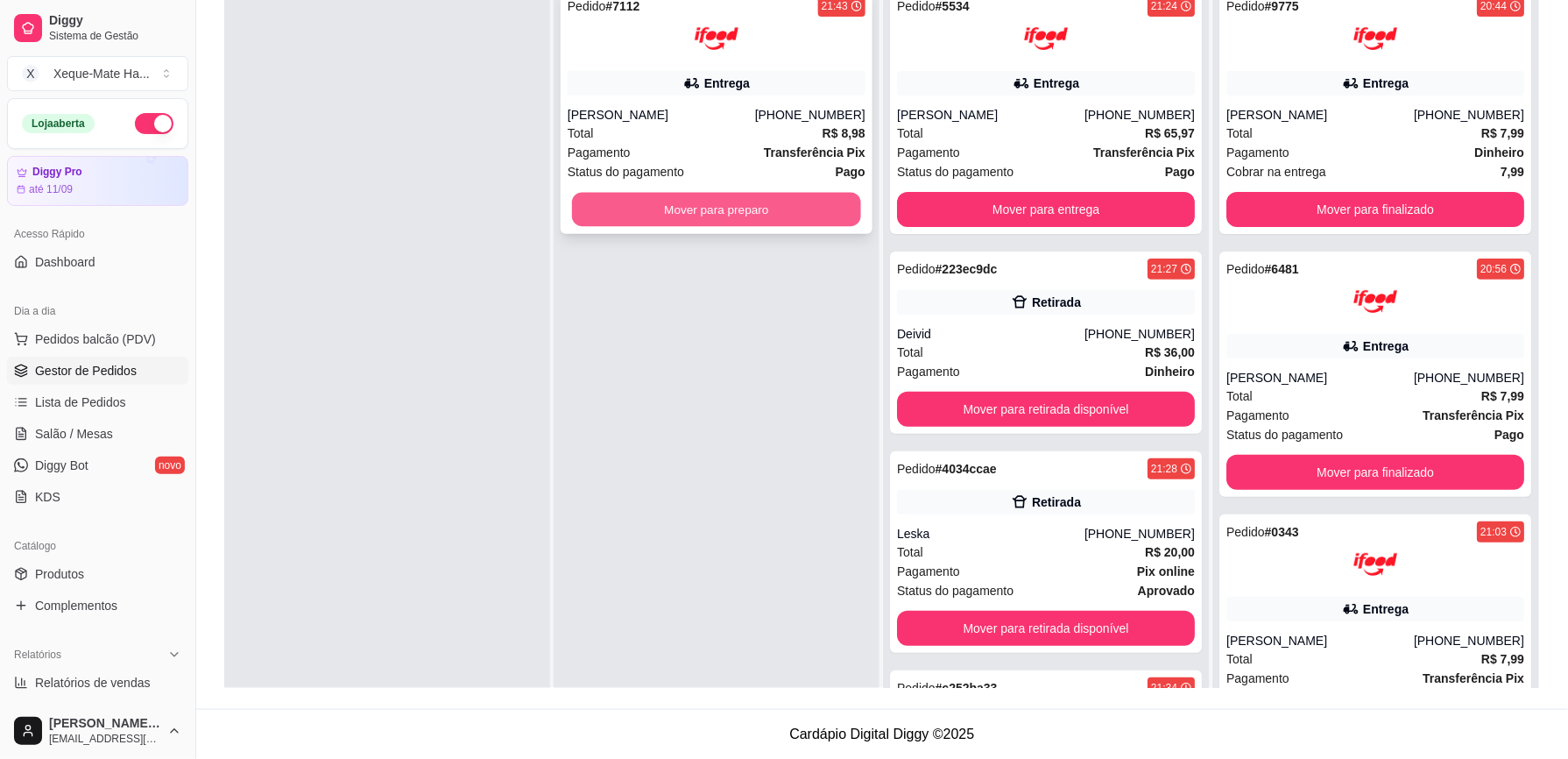
click at [627, 215] on button "Mover para preparo" at bounding box center [716, 209] width 289 height 34
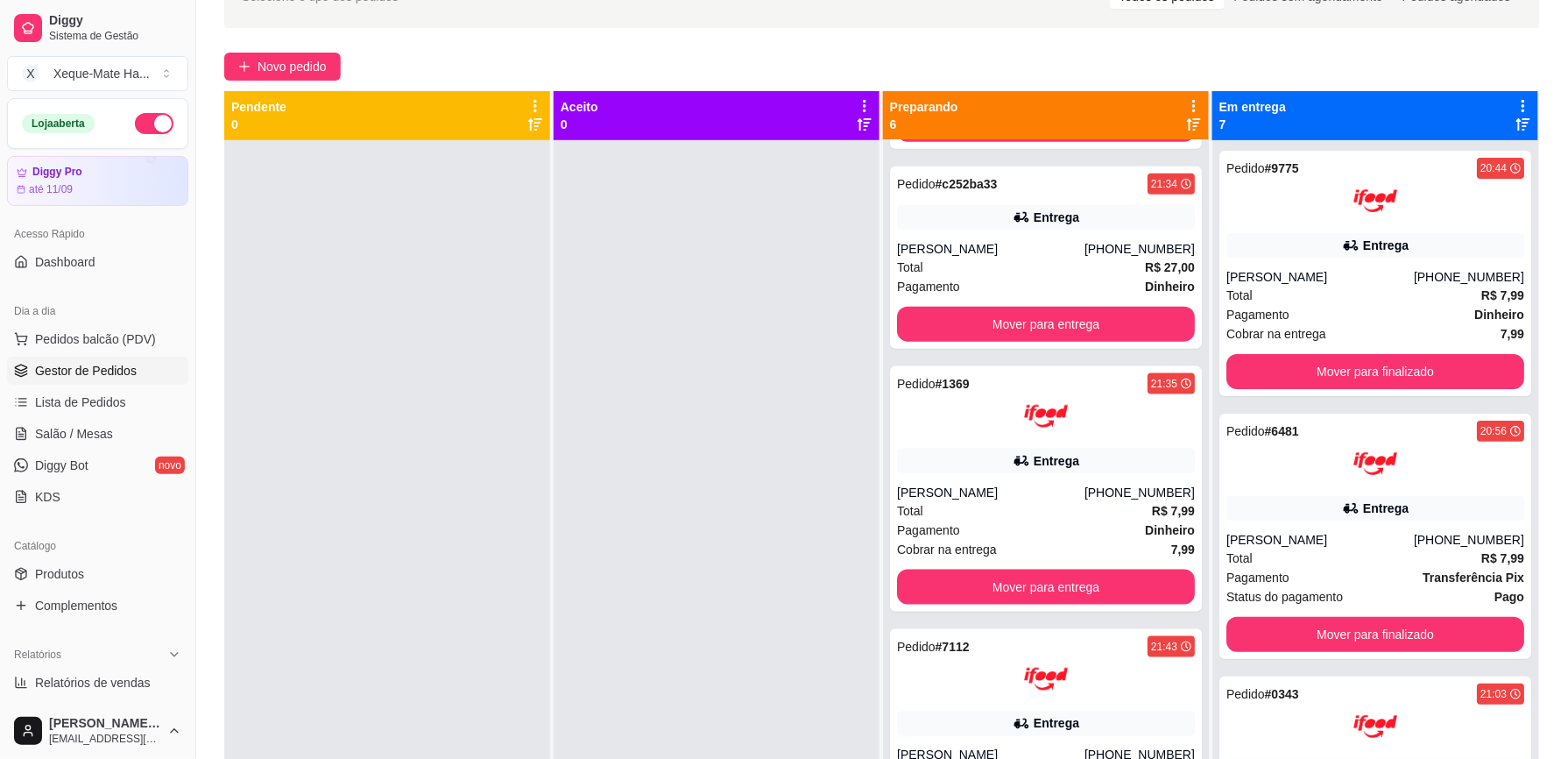
scroll to position [268, 0]
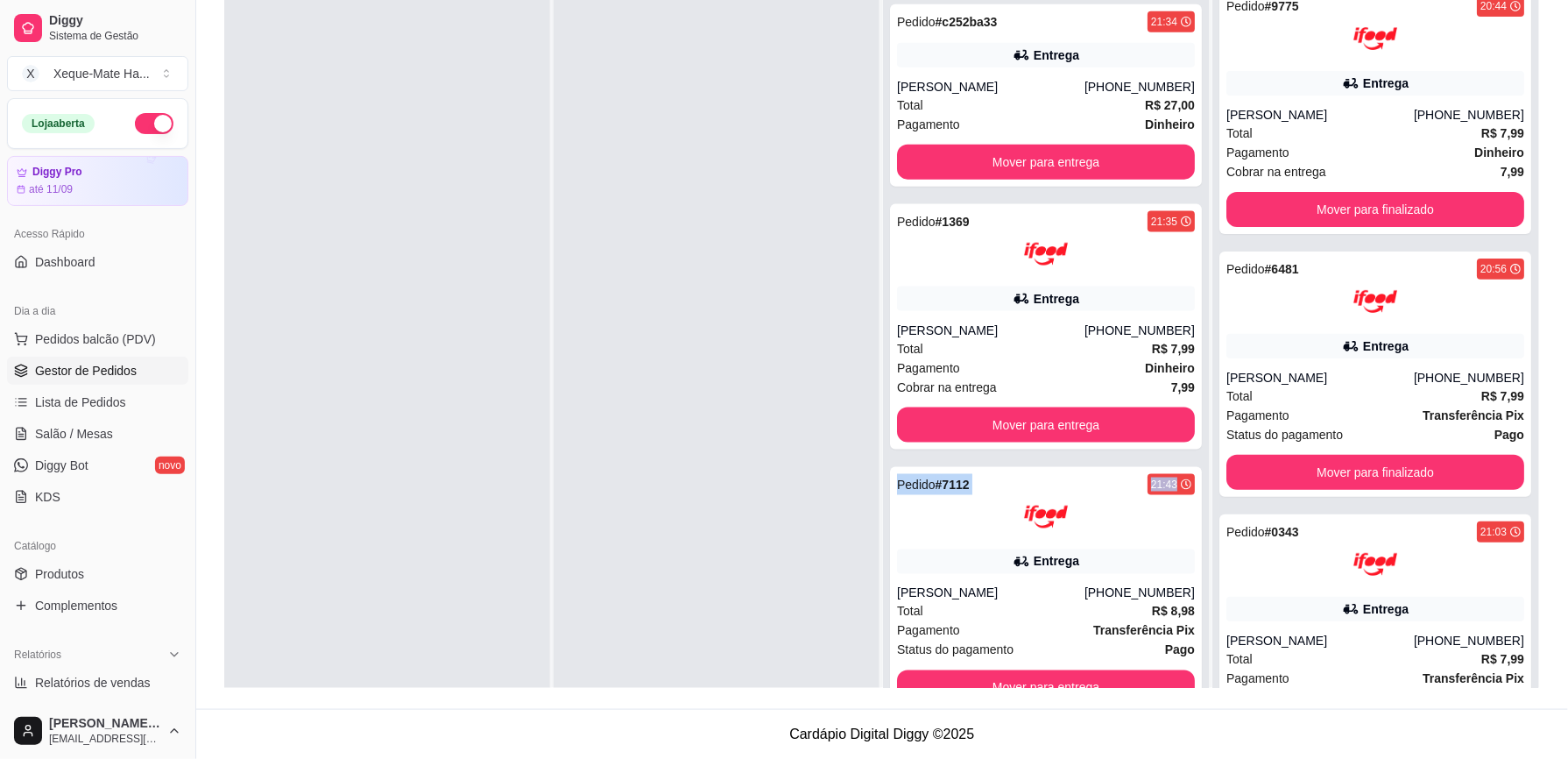
drag, startPoint x: 1174, startPoint y: 429, endPoint x: 1174, endPoint y: 482, distance: 53.0
click at [1174, 482] on div "Pedido # 5534 21:24 Entrega [PERSON_NAME] [PHONE_NUMBER] Total R$ 65,97 Pagamen…" at bounding box center [1046, 357] width 326 height 759
click at [827, 497] on div at bounding box center [716, 357] width 326 height 759
click at [1032, 312] on div "Pedido # 1369 21:35 Entrega [PERSON_NAME] [PHONE_NUMBER] Total R$ 7,99 Pagament…" at bounding box center [1046, 327] width 312 height 245
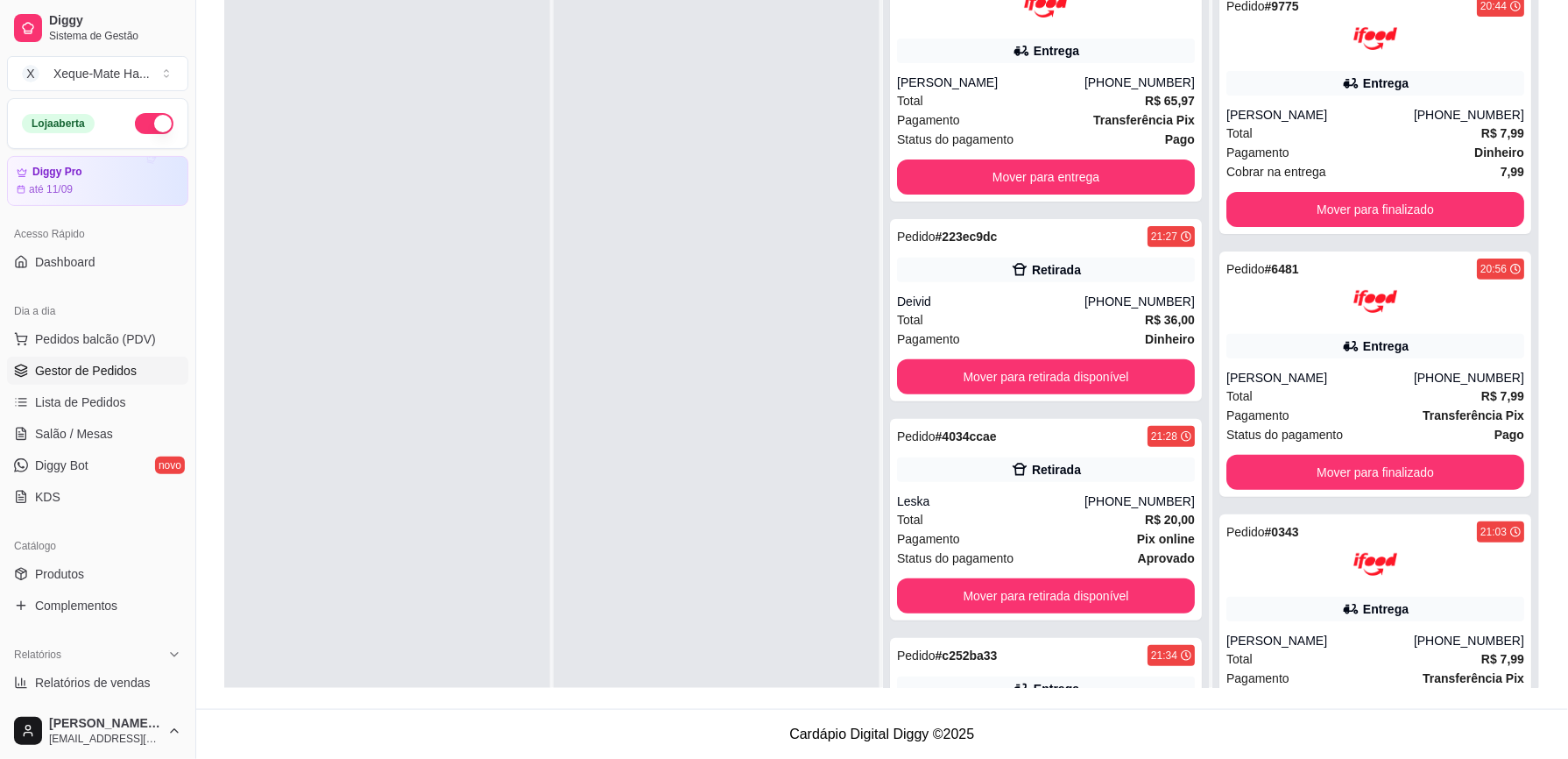
scroll to position [0, 0]
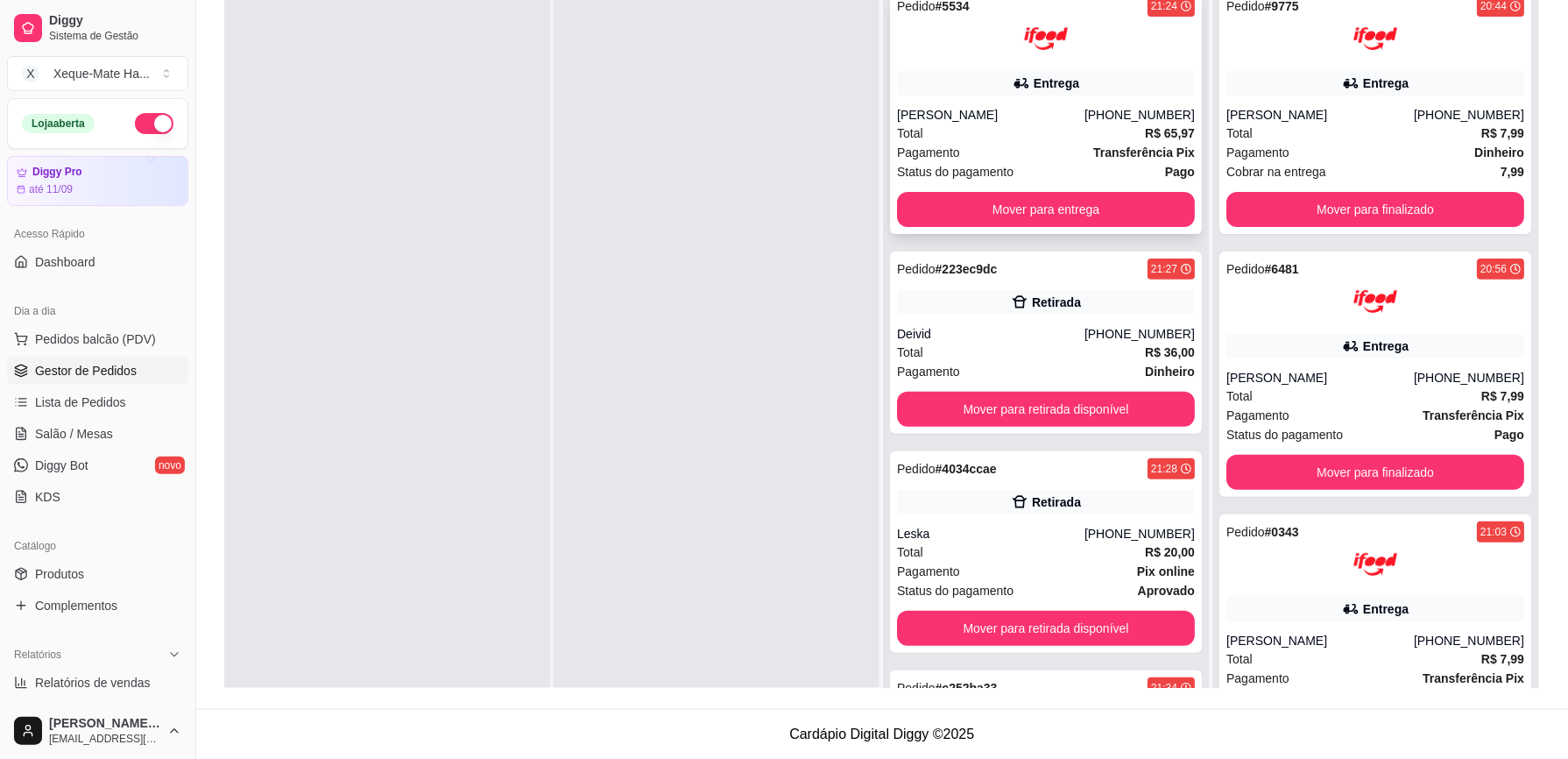
click at [1093, 72] on div "Entrega" at bounding box center [1045, 82] width 298 height 24
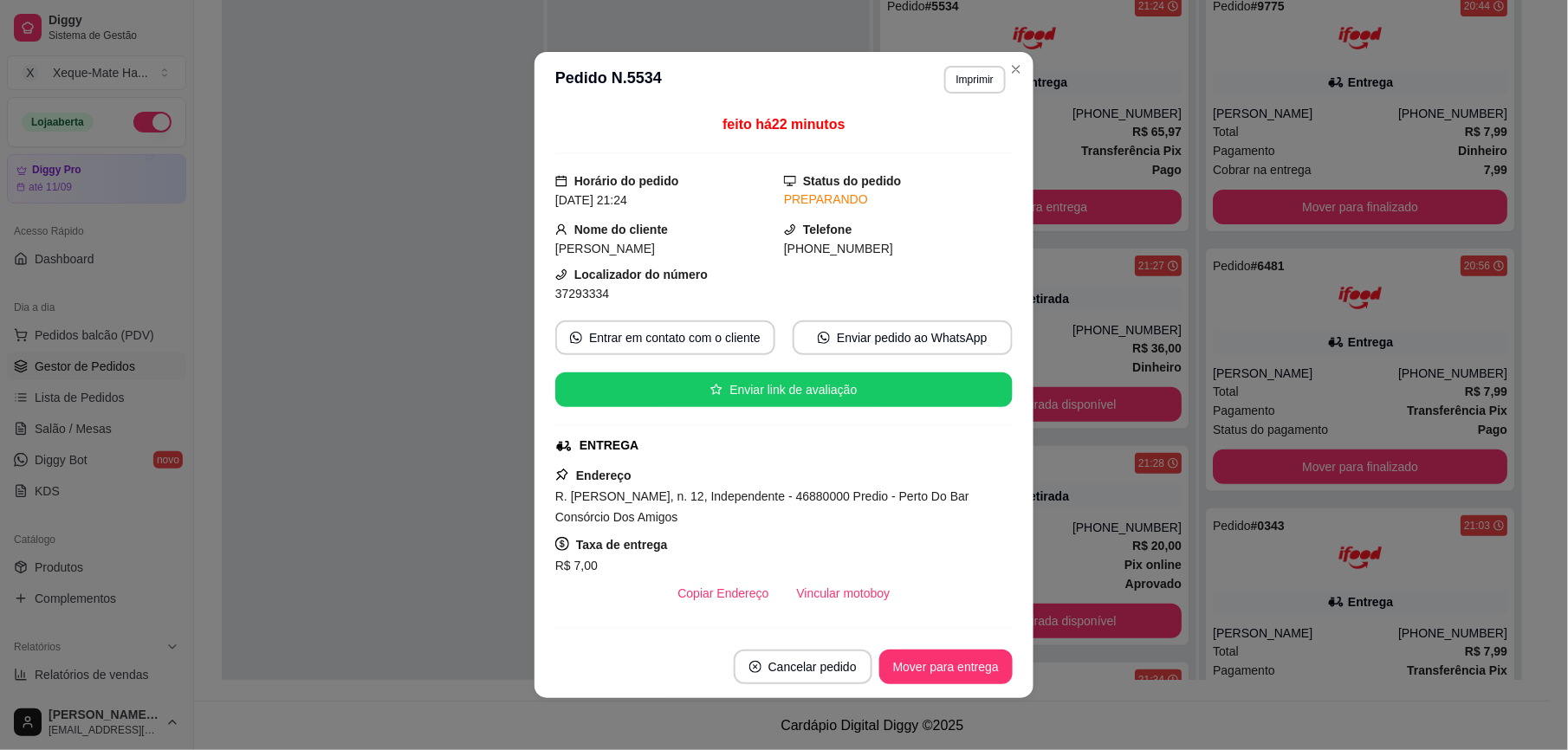
drag, startPoint x: 660, startPoint y: 504, endPoint x: 667, endPoint y: 530, distance: 26.9
click at [667, 524] on span "R. [PERSON_NAME], n. 12, Independente - 46880000 Predio - Perto Do Bar Consórci…" at bounding box center [762, 507] width 414 height 34
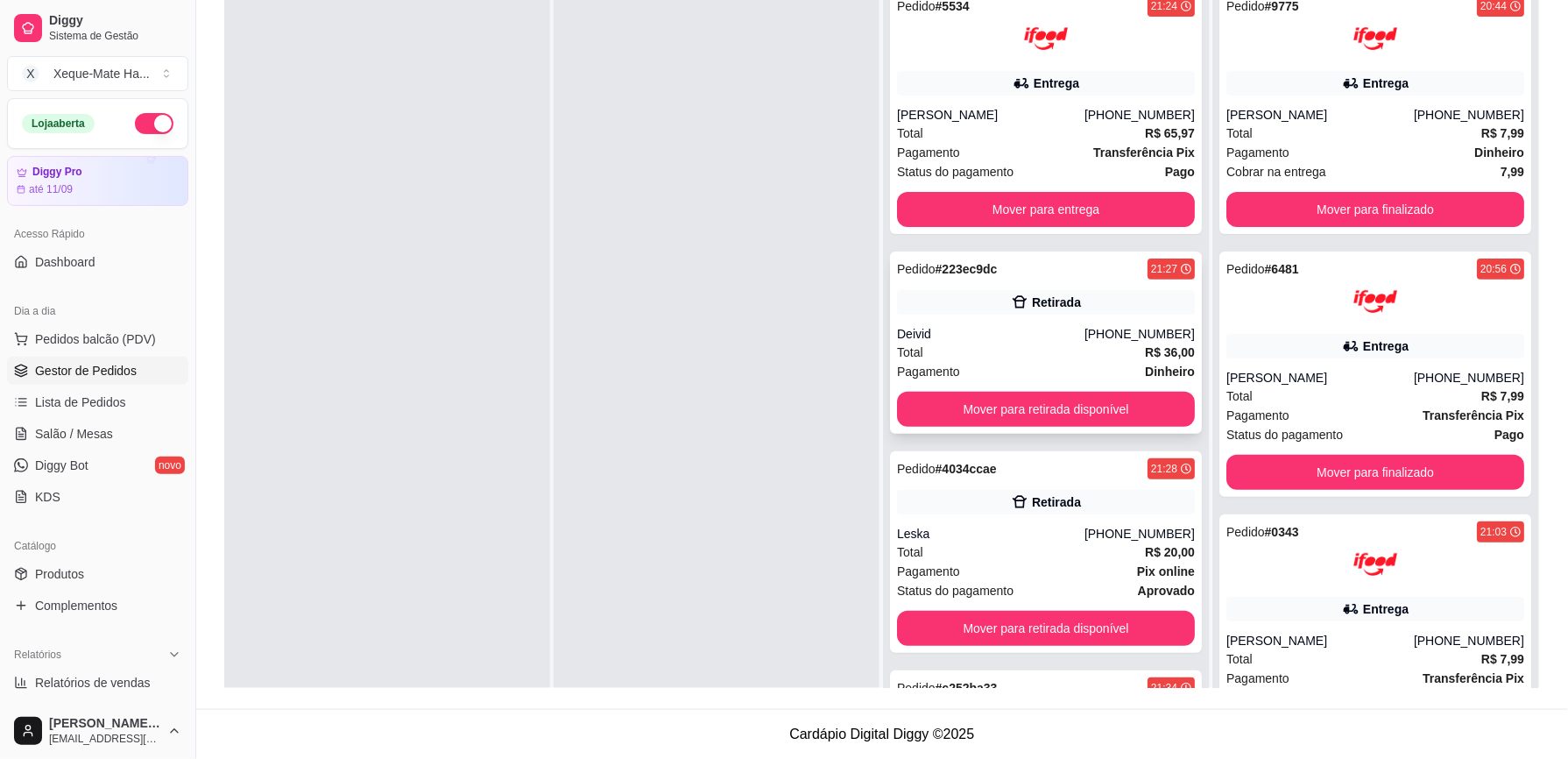
click at [1121, 319] on div "Pedido # 223ec9dc 21:27 Retirada Deivid [PHONE_NUMBER] Total R$ 36,00 Pagamento…" at bounding box center [1046, 342] width 312 height 182
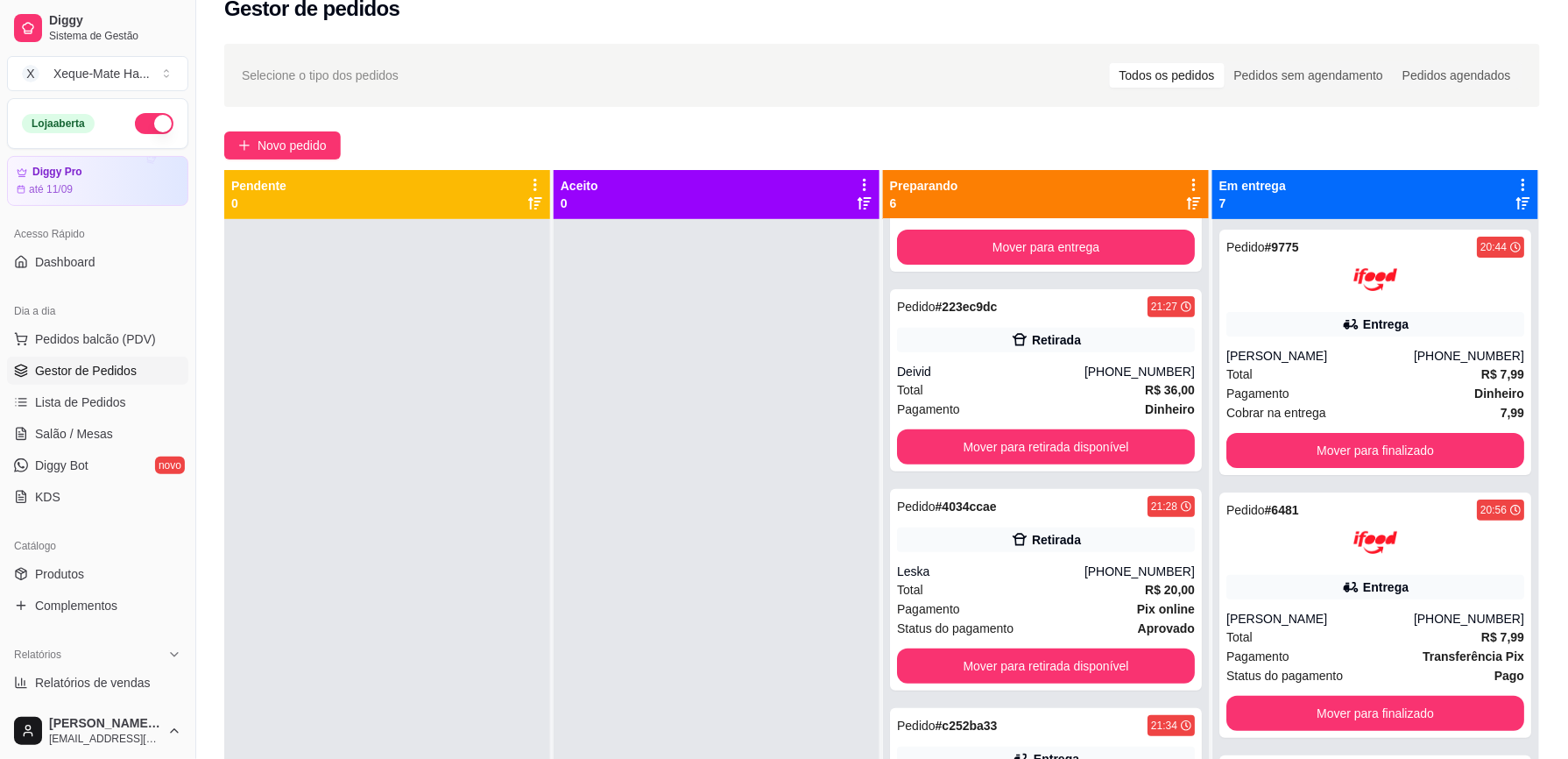
scroll to position [256, 0]
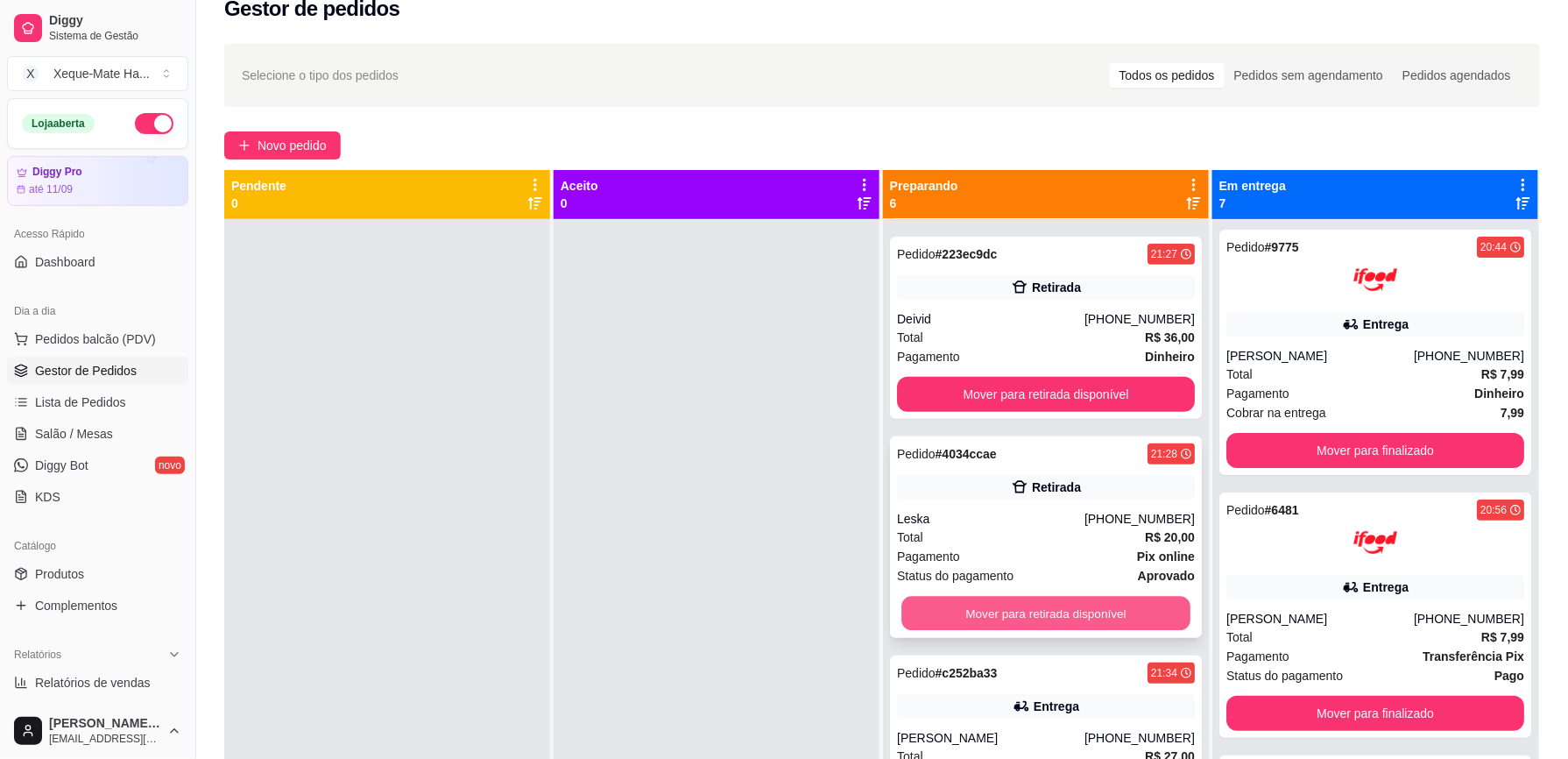
click at [1056, 614] on button "Mover para retirada disponível" at bounding box center [1046, 613] width 289 height 34
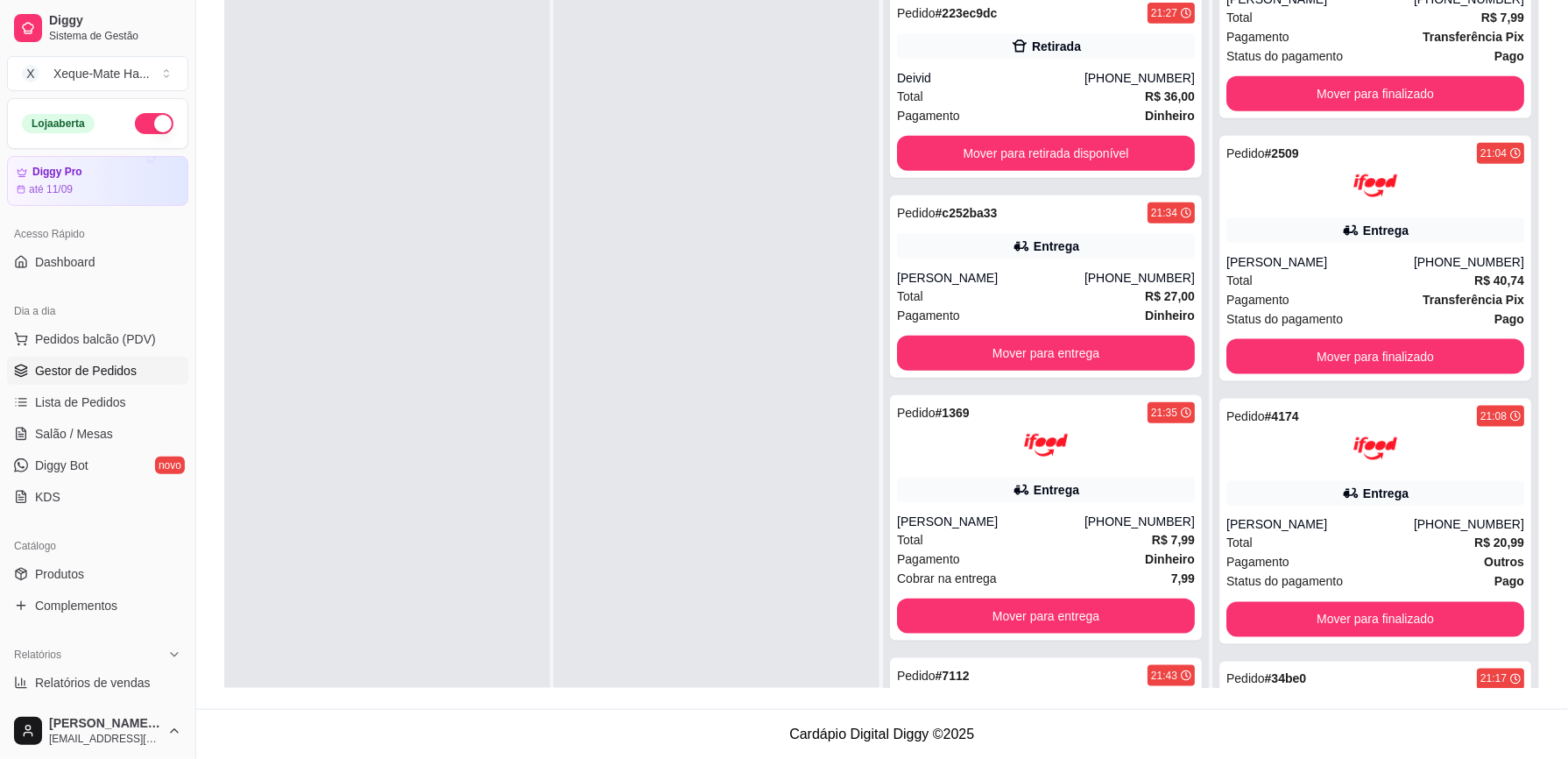
scroll to position [1259, 0]
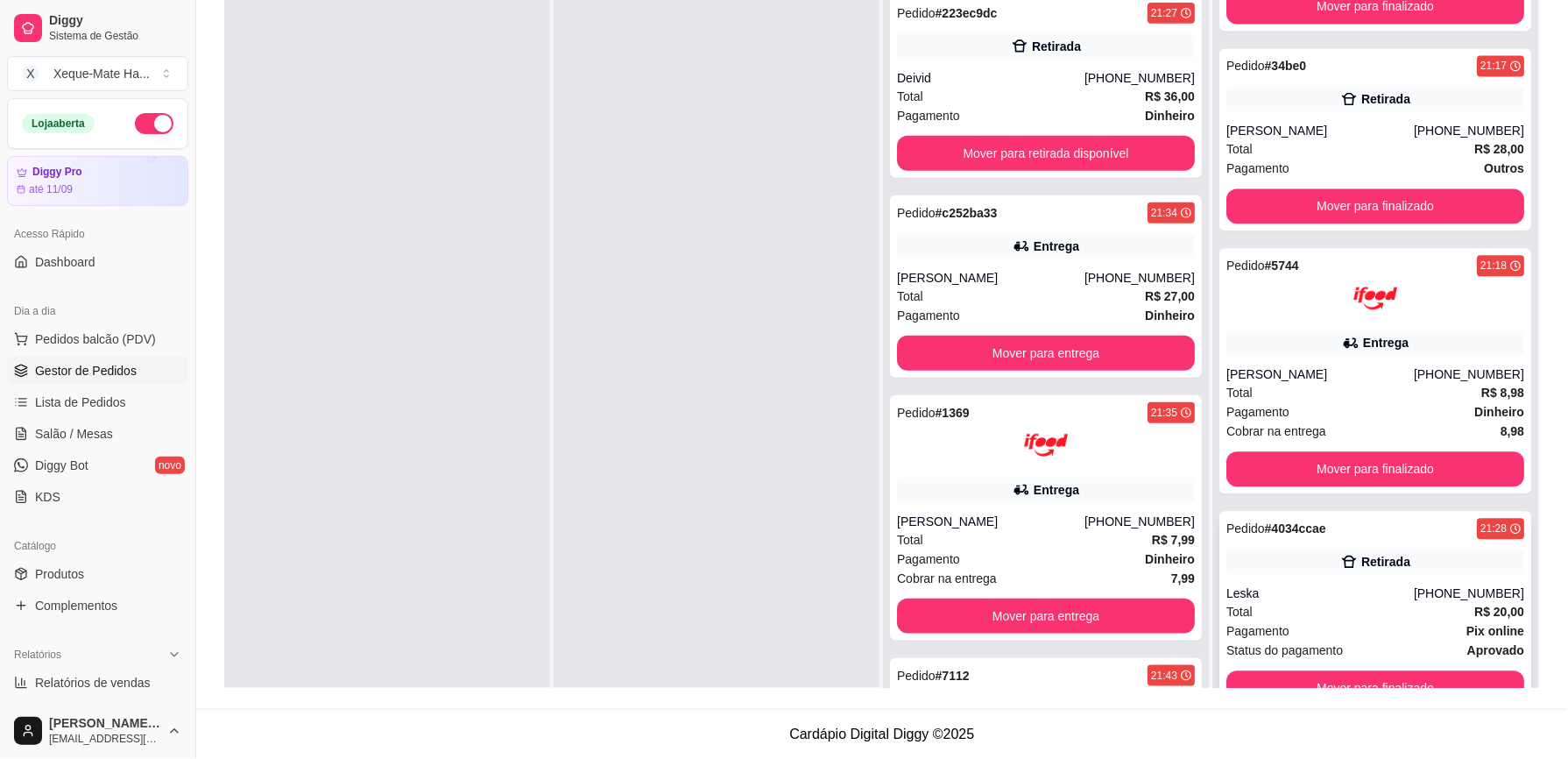
click at [1326, 612] on div "Total R$ 20,00" at bounding box center [1374, 612] width 298 height 19
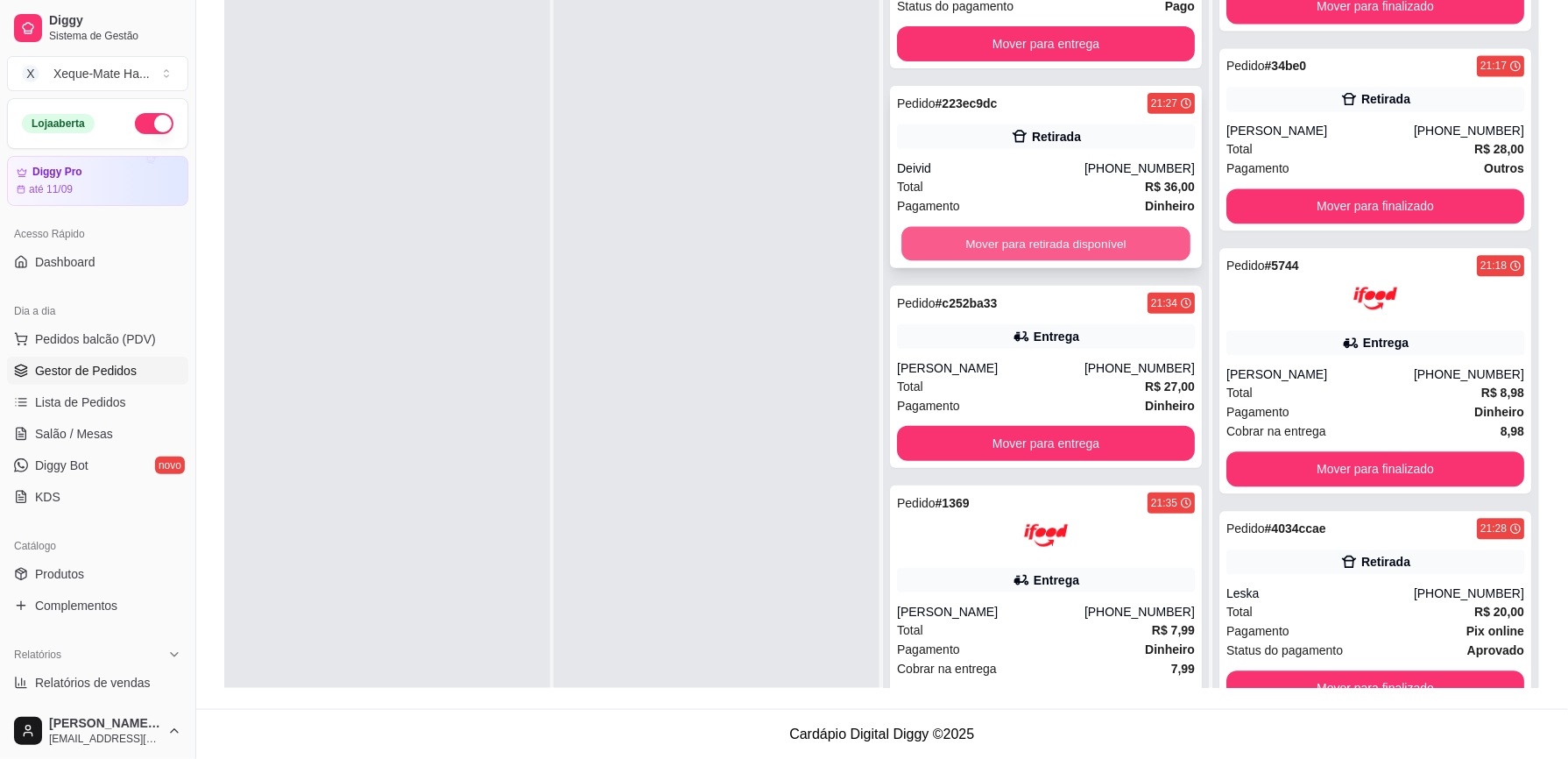
click at [1141, 240] on button "Mover para retirada disponível" at bounding box center [1046, 243] width 289 height 34
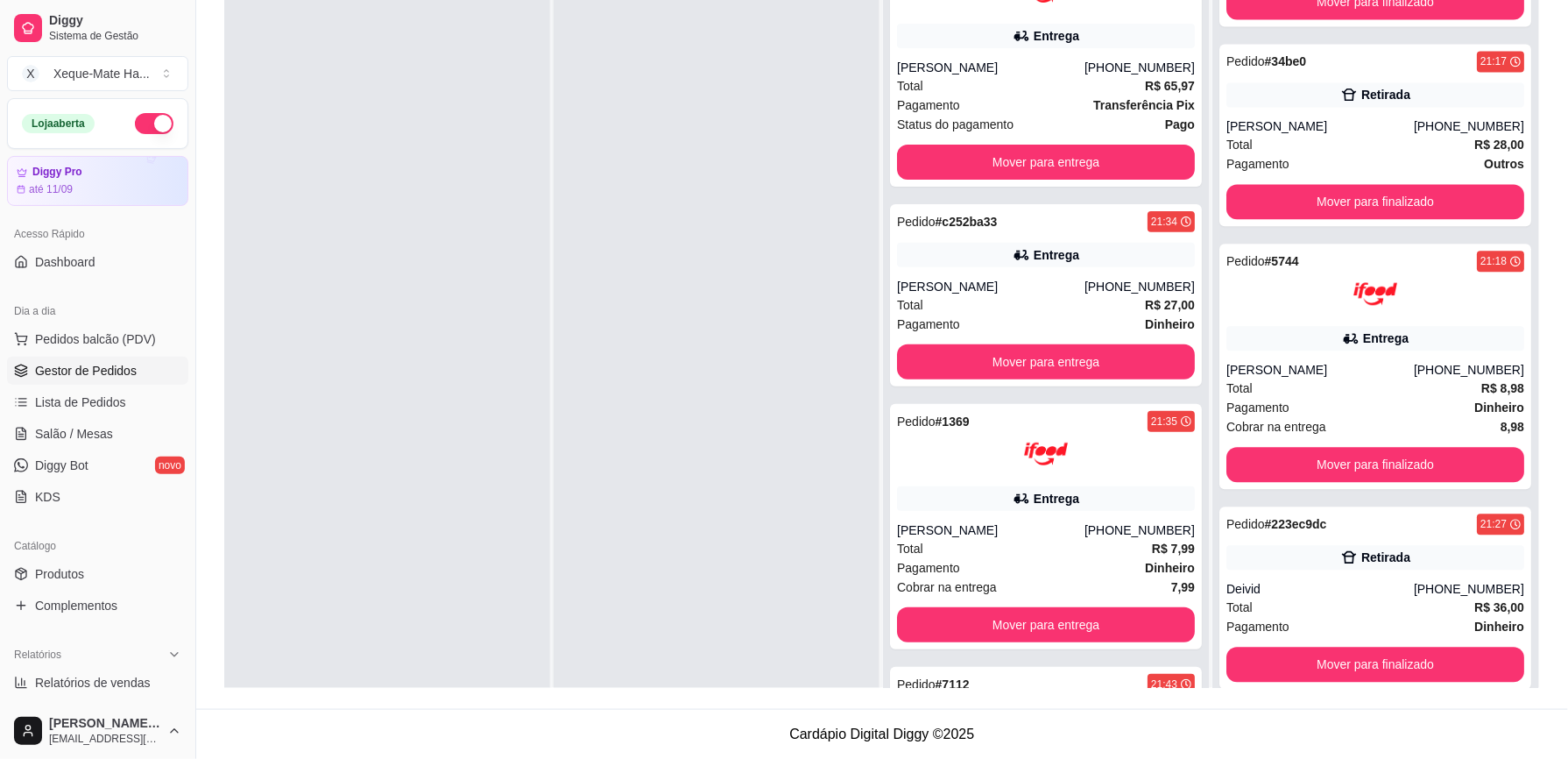
scroll to position [0, 0]
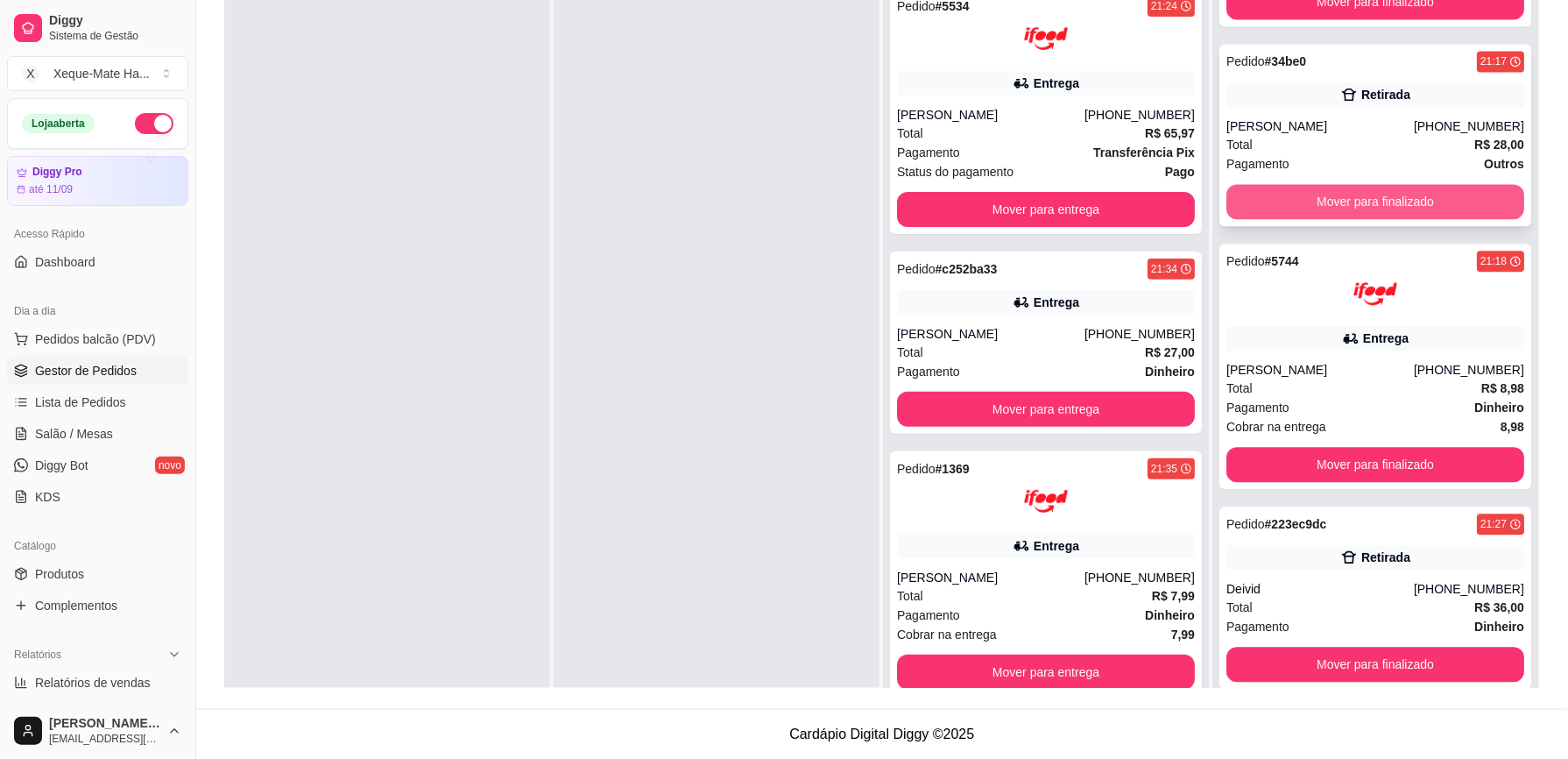
click at [1252, 200] on button "Mover para finalizado" at bounding box center [1374, 202] width 298 height 35
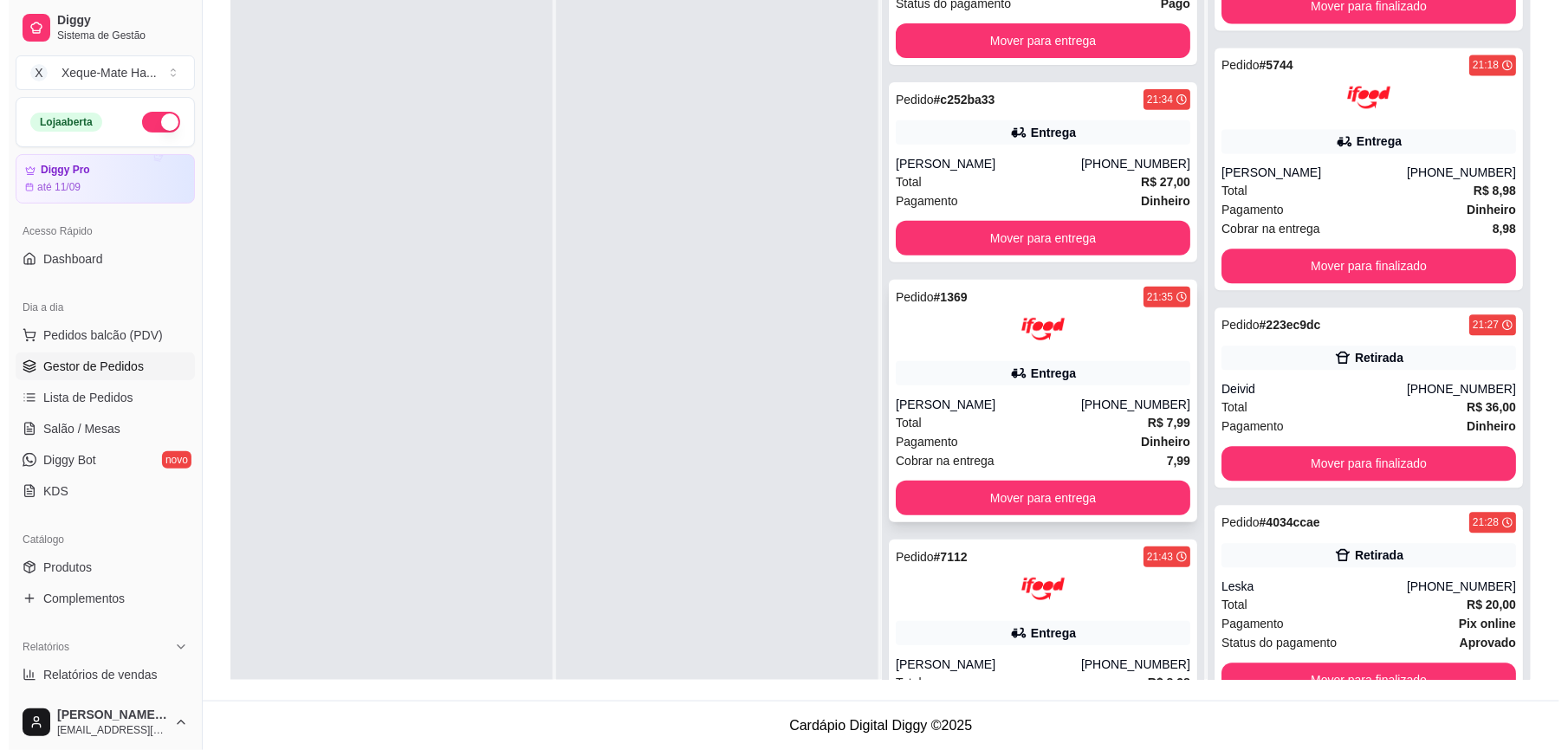
scroll to position [171, 0]
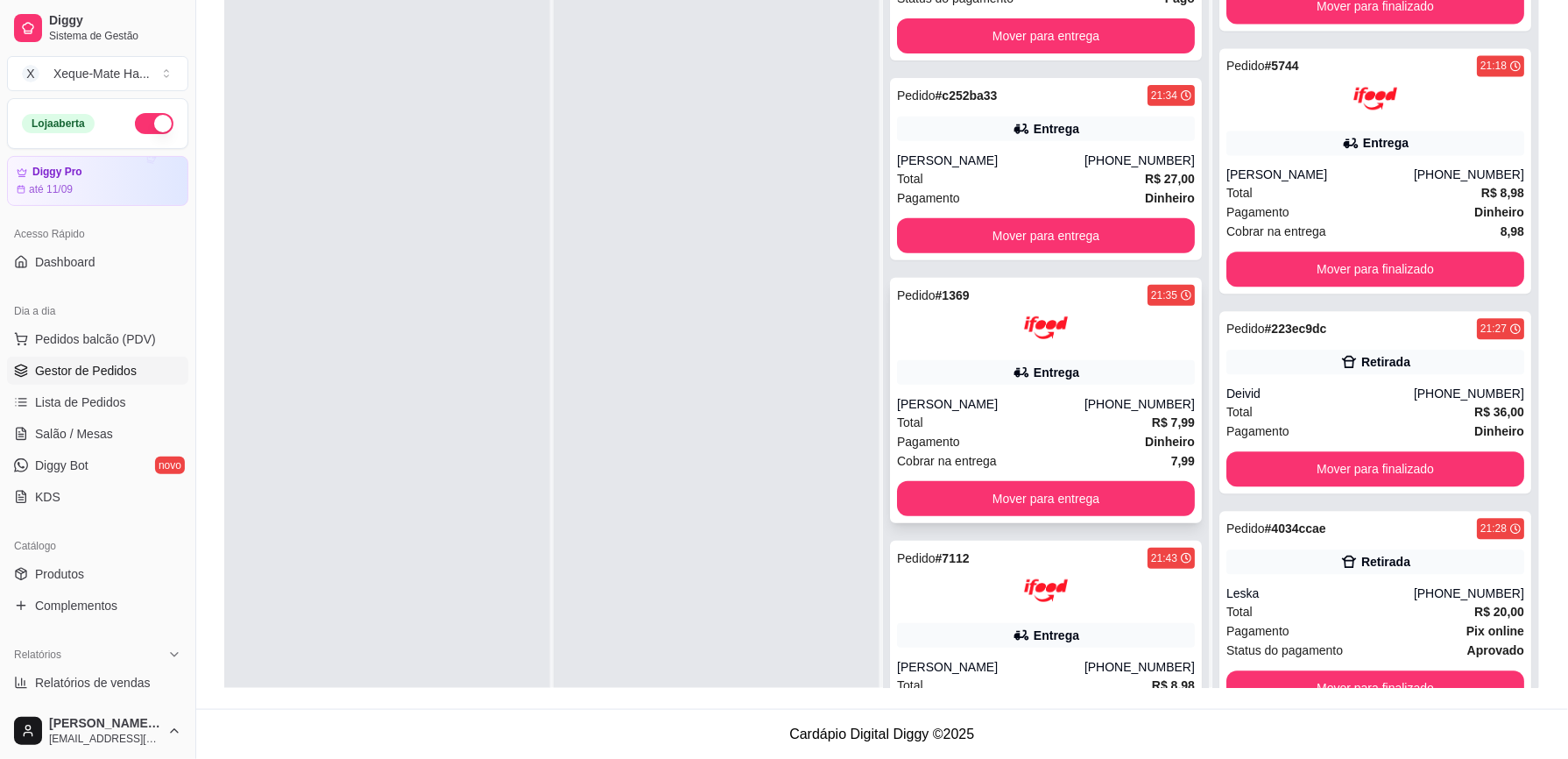
click at [1063, 417] on div "Total R$ 7,99" at bounding box center [1045, 423] width 298 height 19
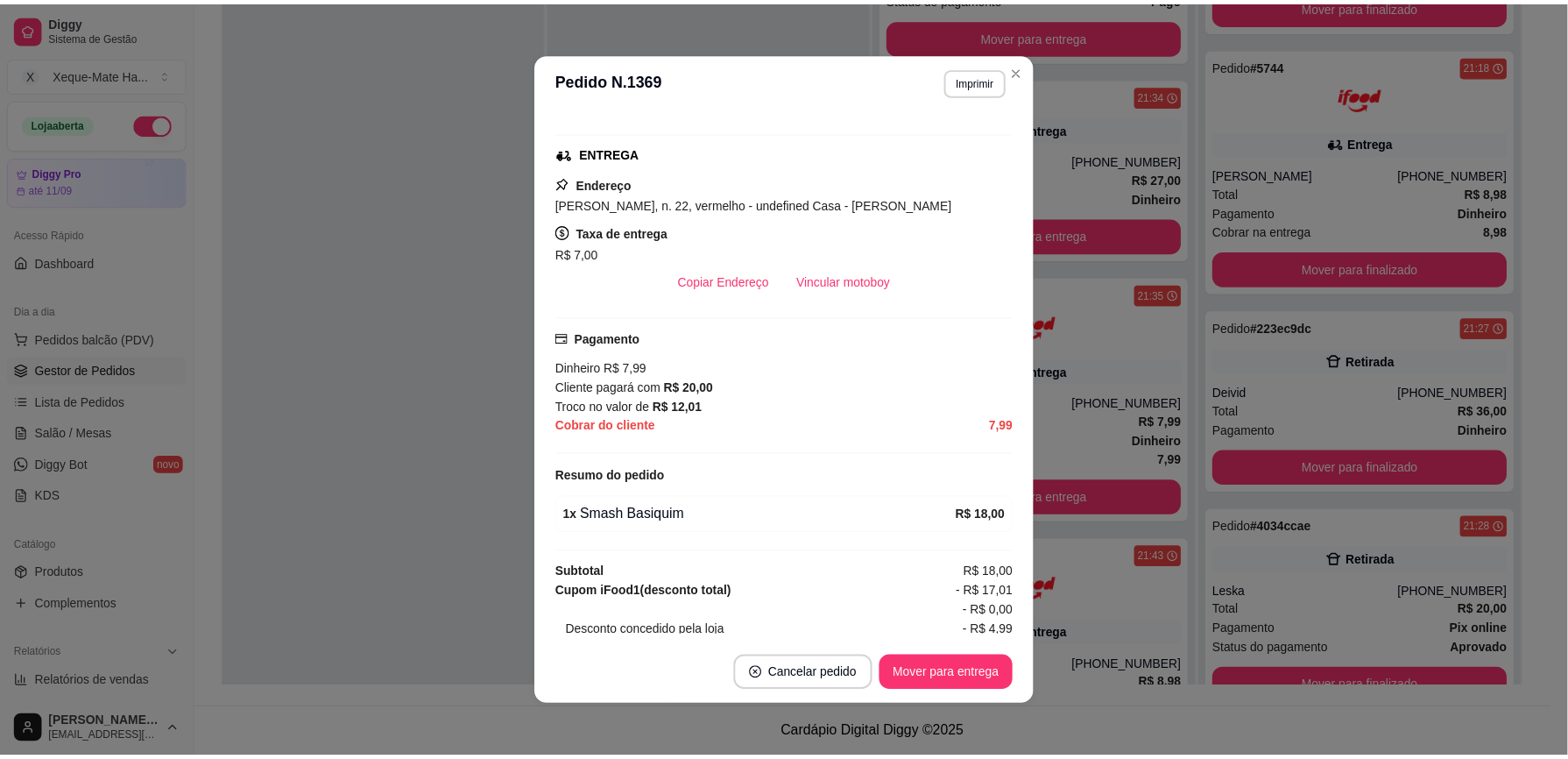
scroll to position [306, 0]
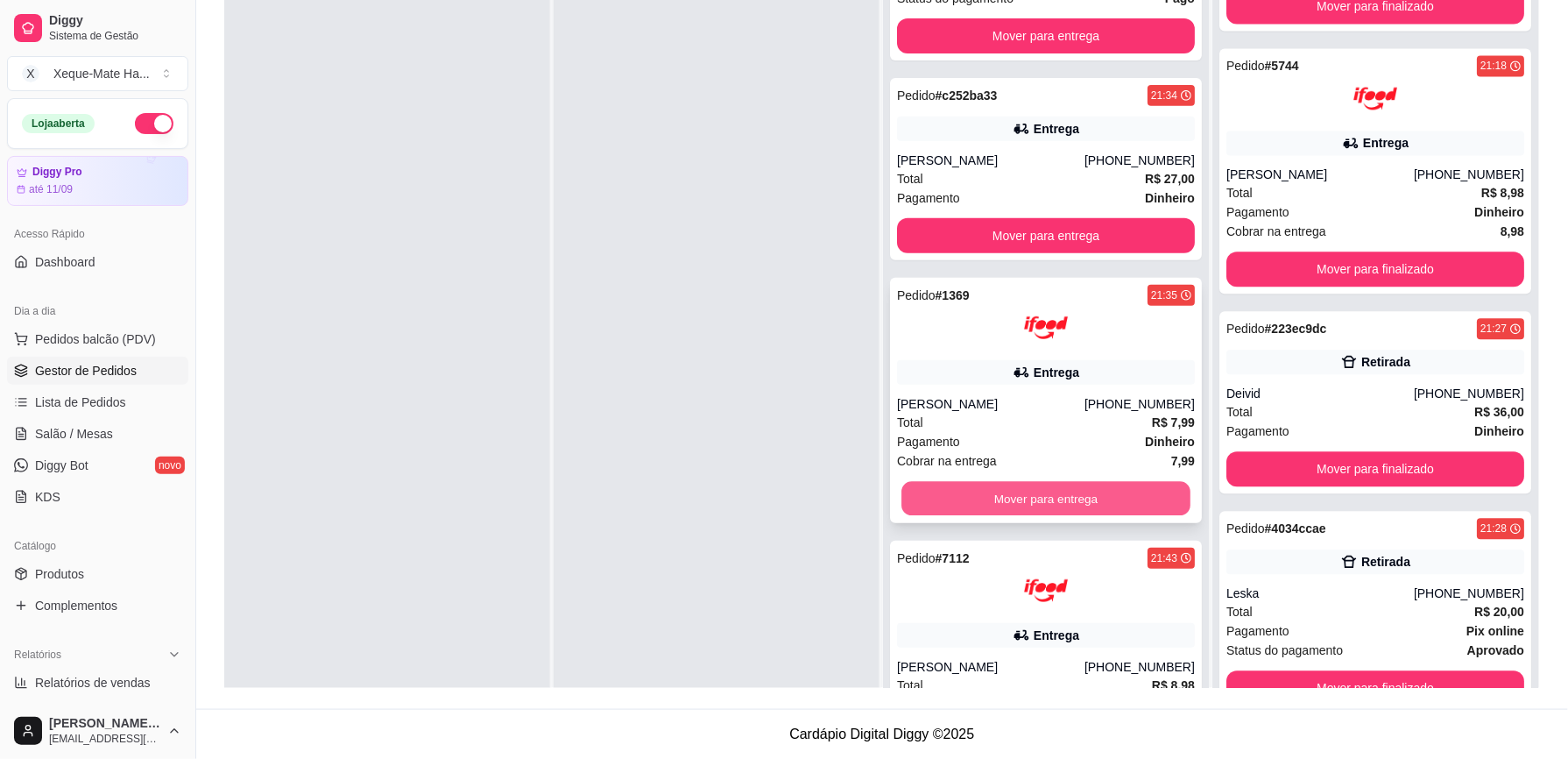
click at [1098, 485] on button "Mover para entrega" at bounding box center [1046, 498] width 289 height 34
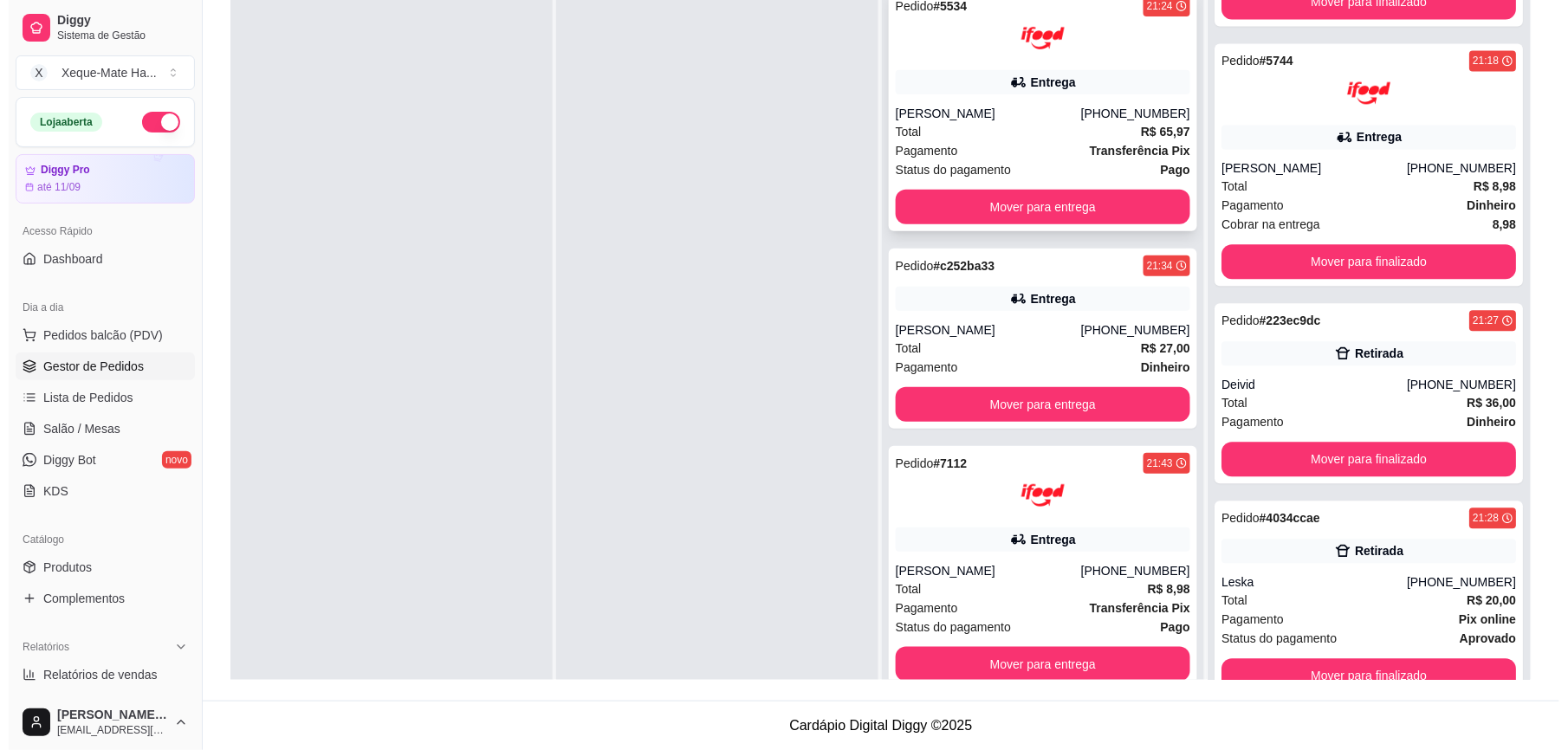
scroll to position [0, 0]
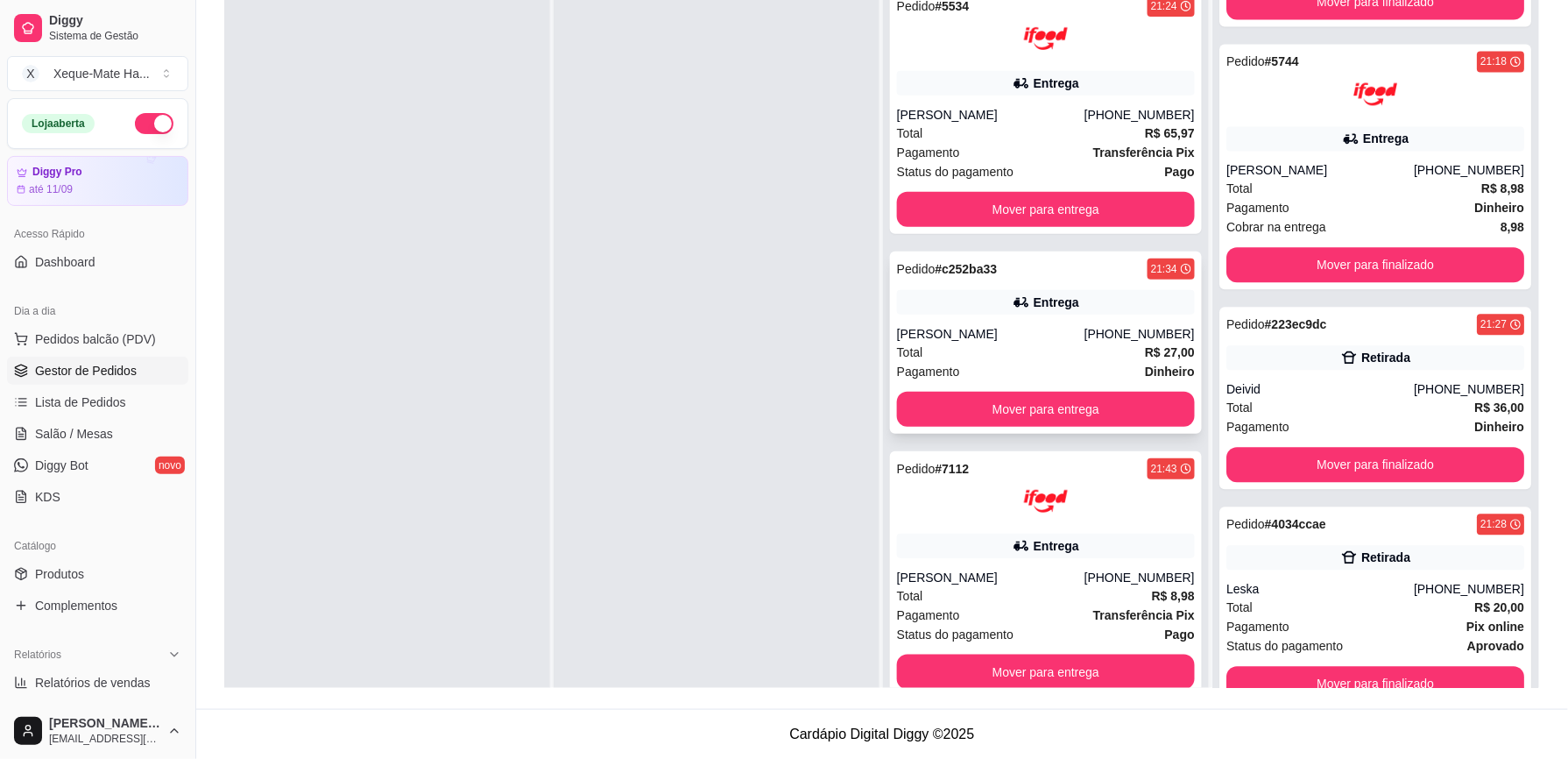
click at [987, 332] on div "[PERSON_NAME]" at bounding box center [989, 333] width 187 height 17
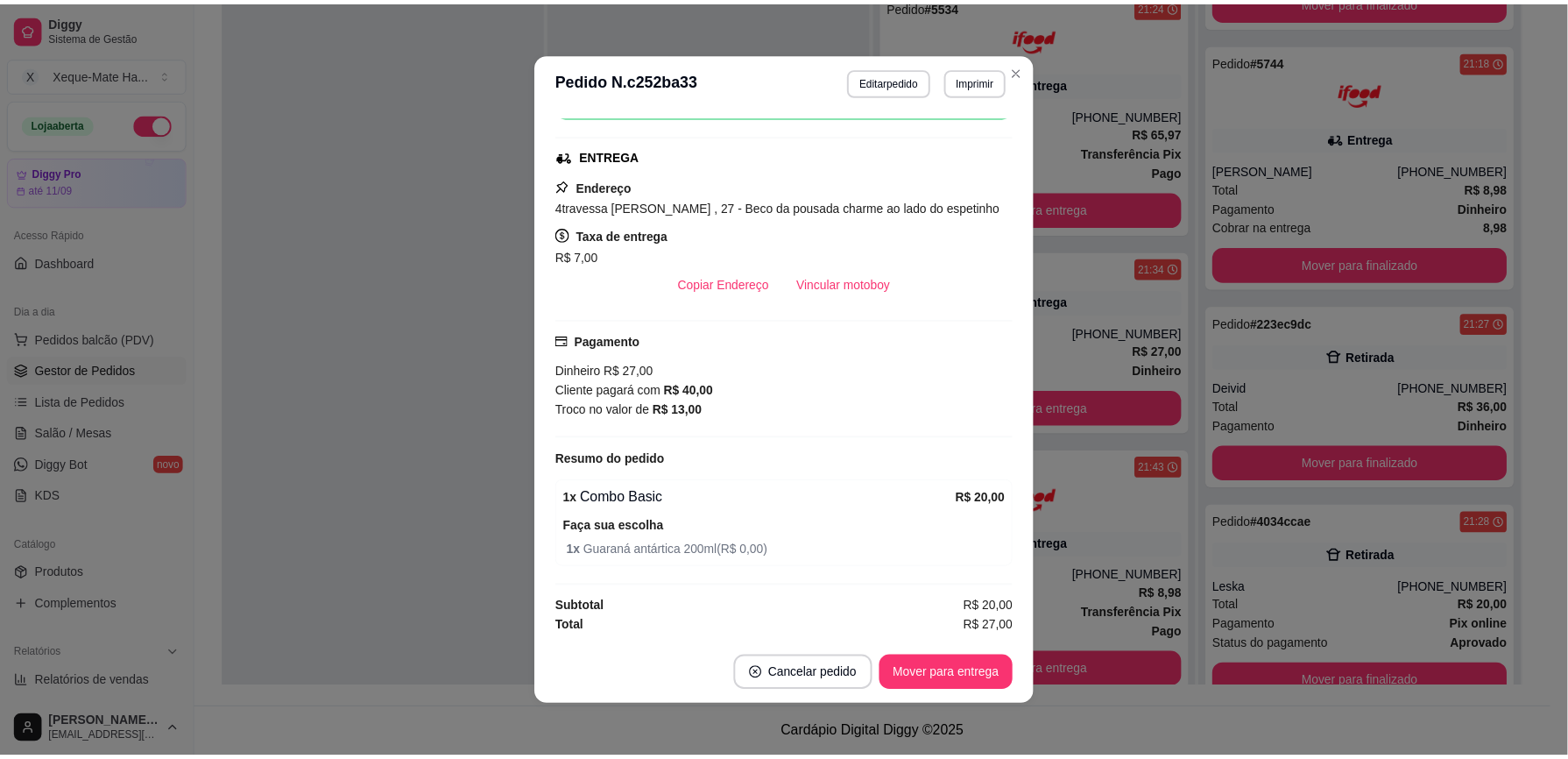
scroll to position [280, 0]
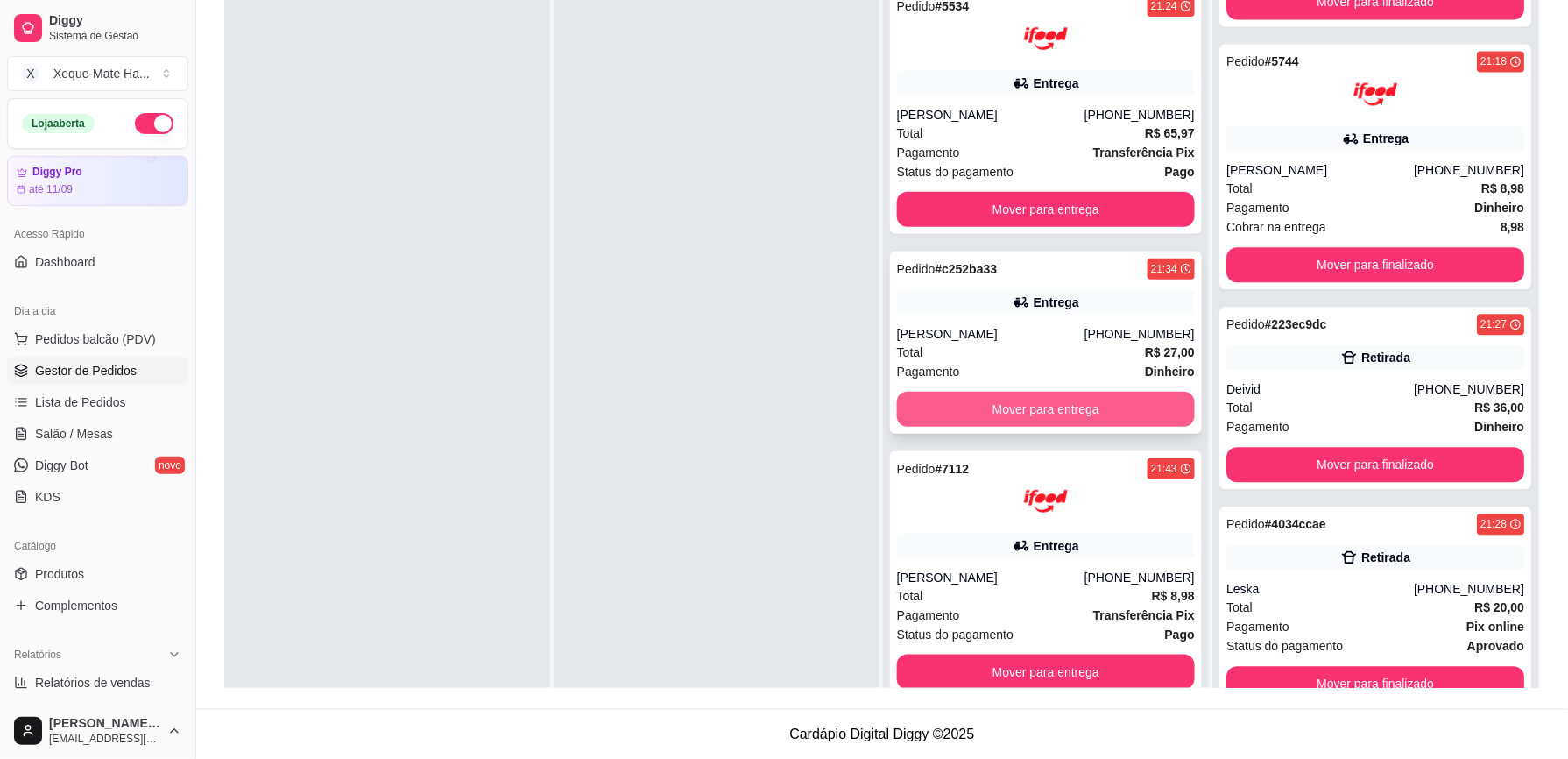
click at [1046, 412] on button "Mover para entrega" at bounding box center [1045, 409] width 298 height 35
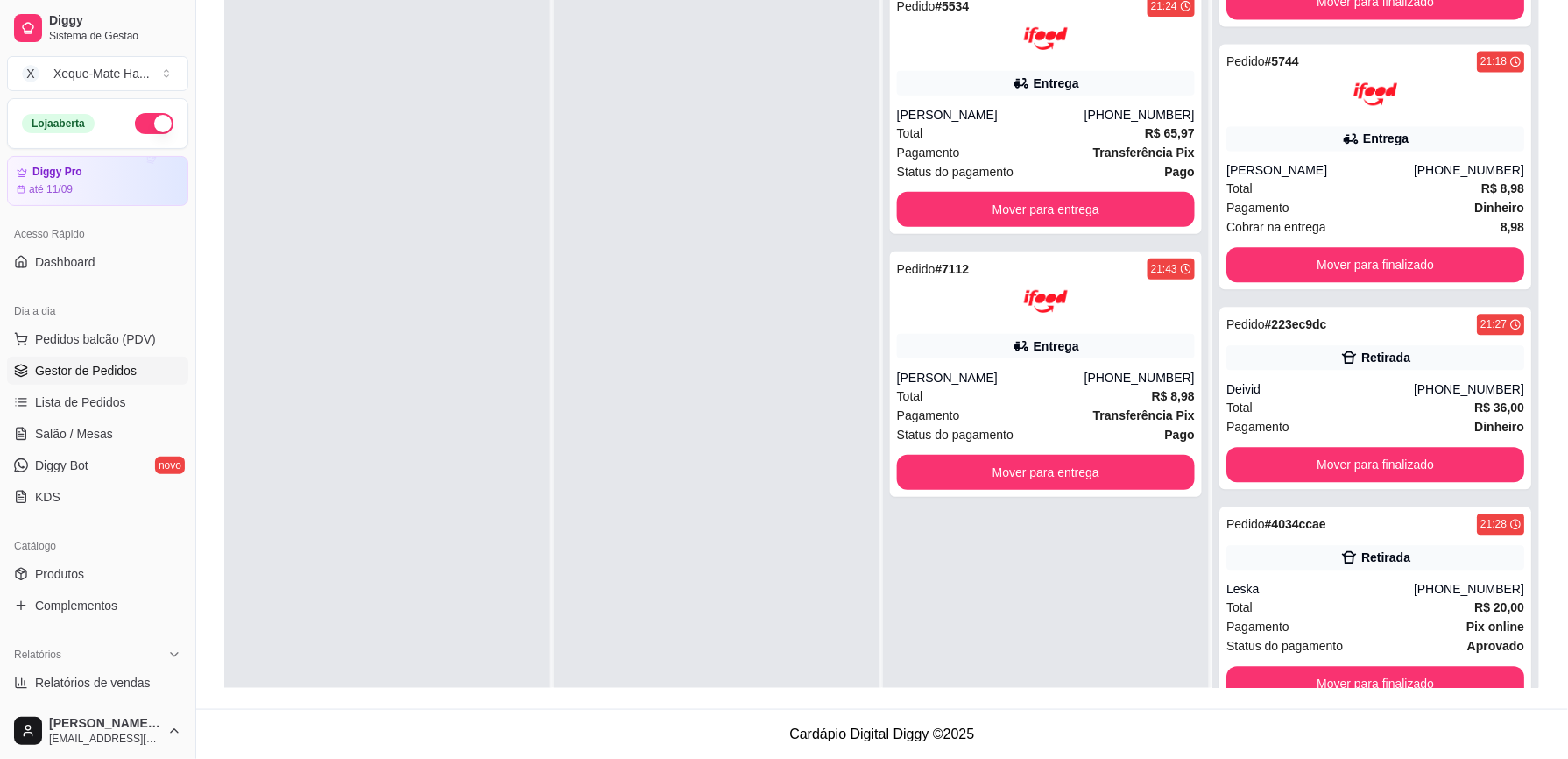
scroll to position [1455, 0]
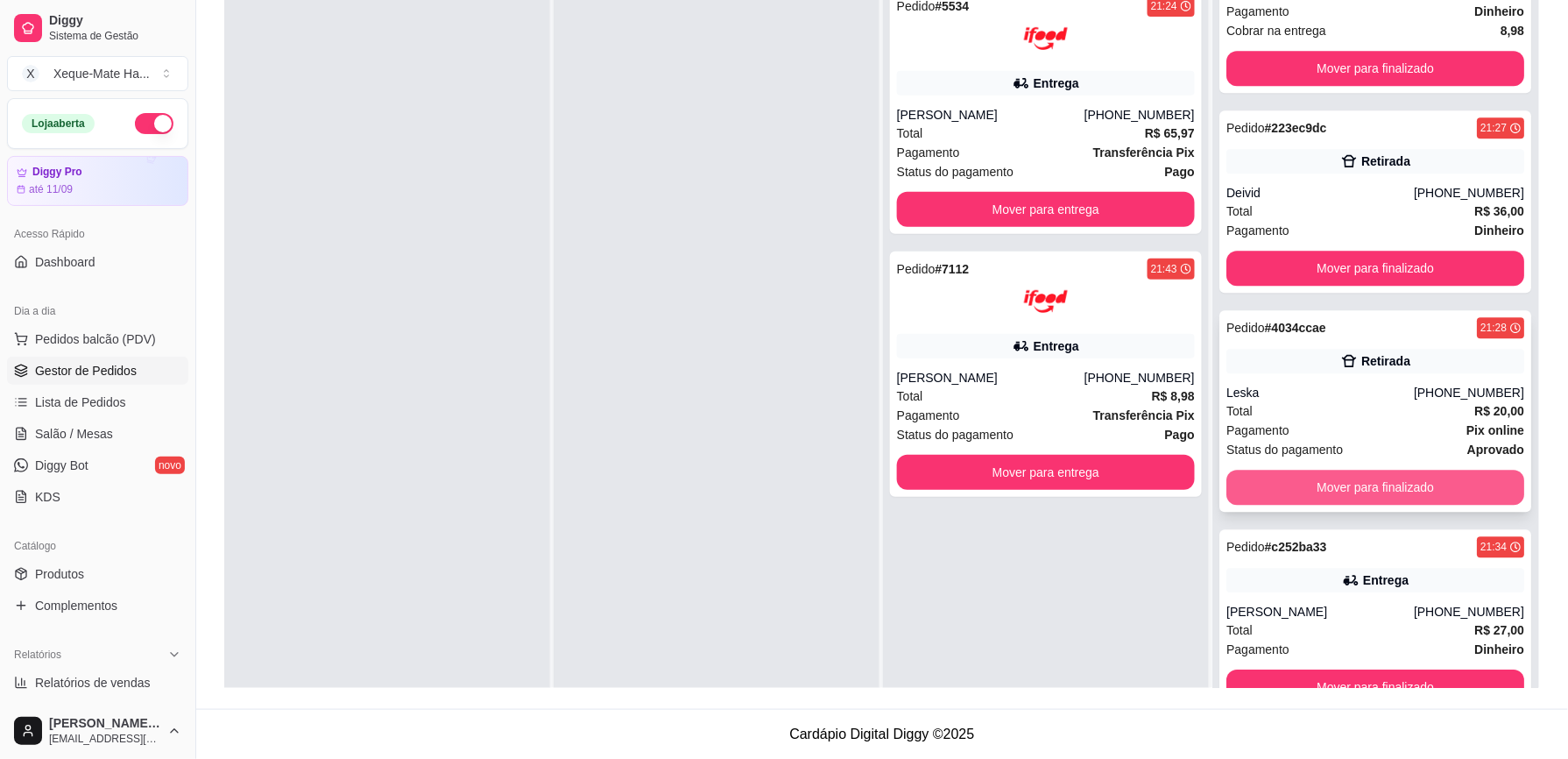
click at [1431, 484] on button "Mover para finalizado" at bounding box center [1374, 487] width 298 height 35
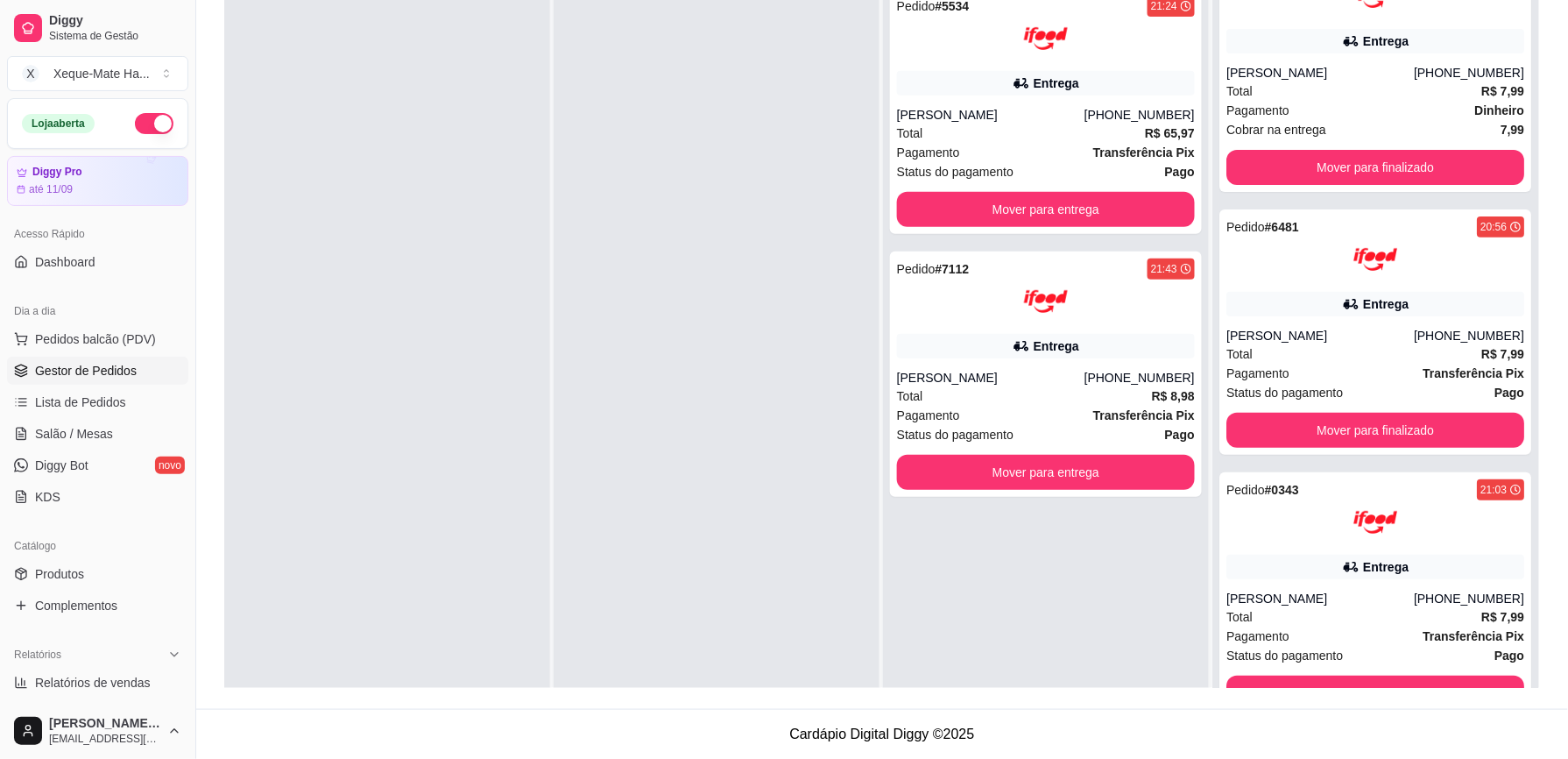
scroll to position [0, 0]
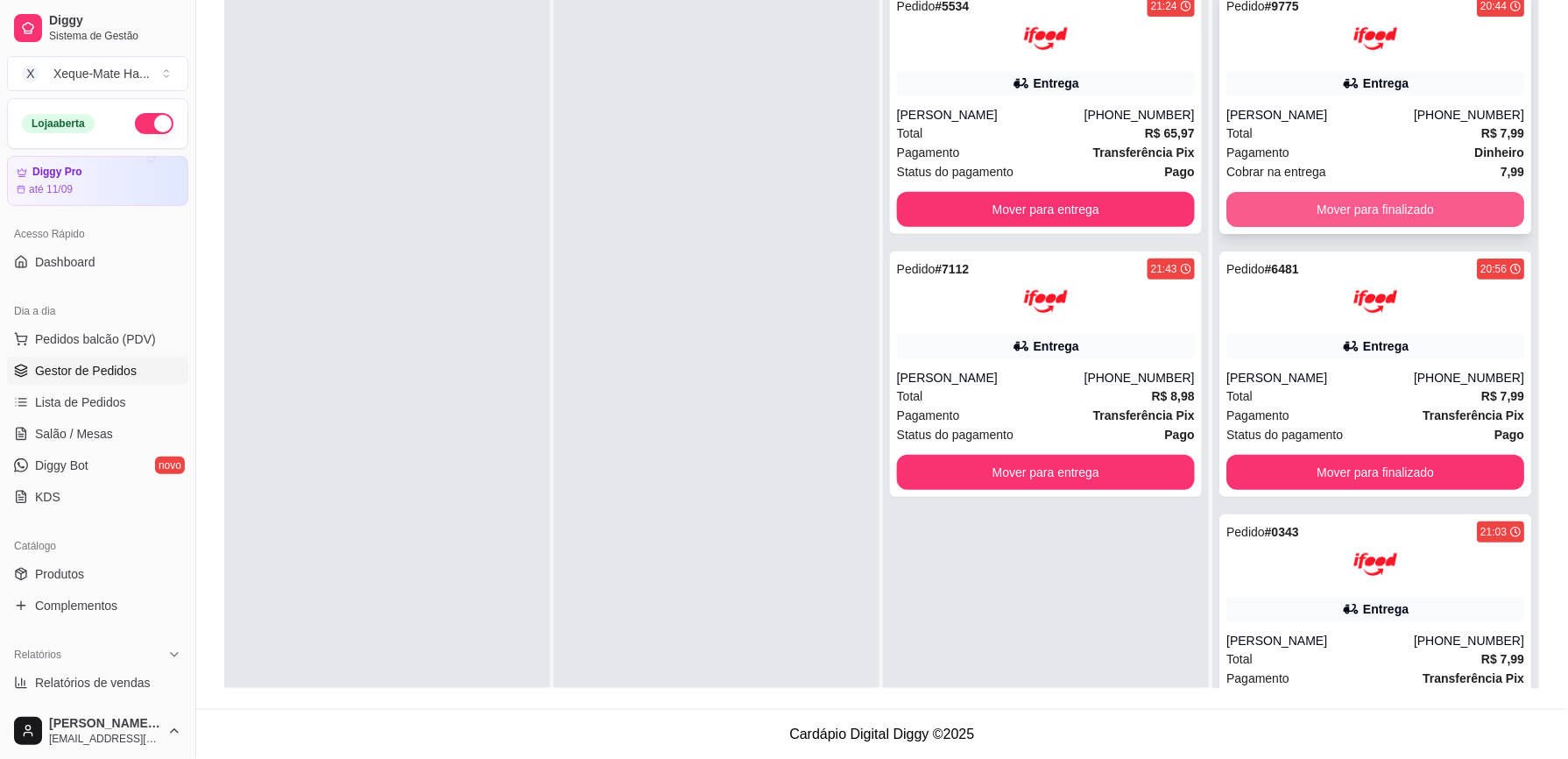
click at [1401, 211] on button "Mover para finalizado" at bounding box center [1374, 209] width 298 height 35
click at [1363, 204] on button "Mover para finalizado" at bounding box center [1375, 209] width 289 height 34
click at [1354, 205] on button "Mover para finalizado" at bounding box center [1374, 209] width 298 height 35
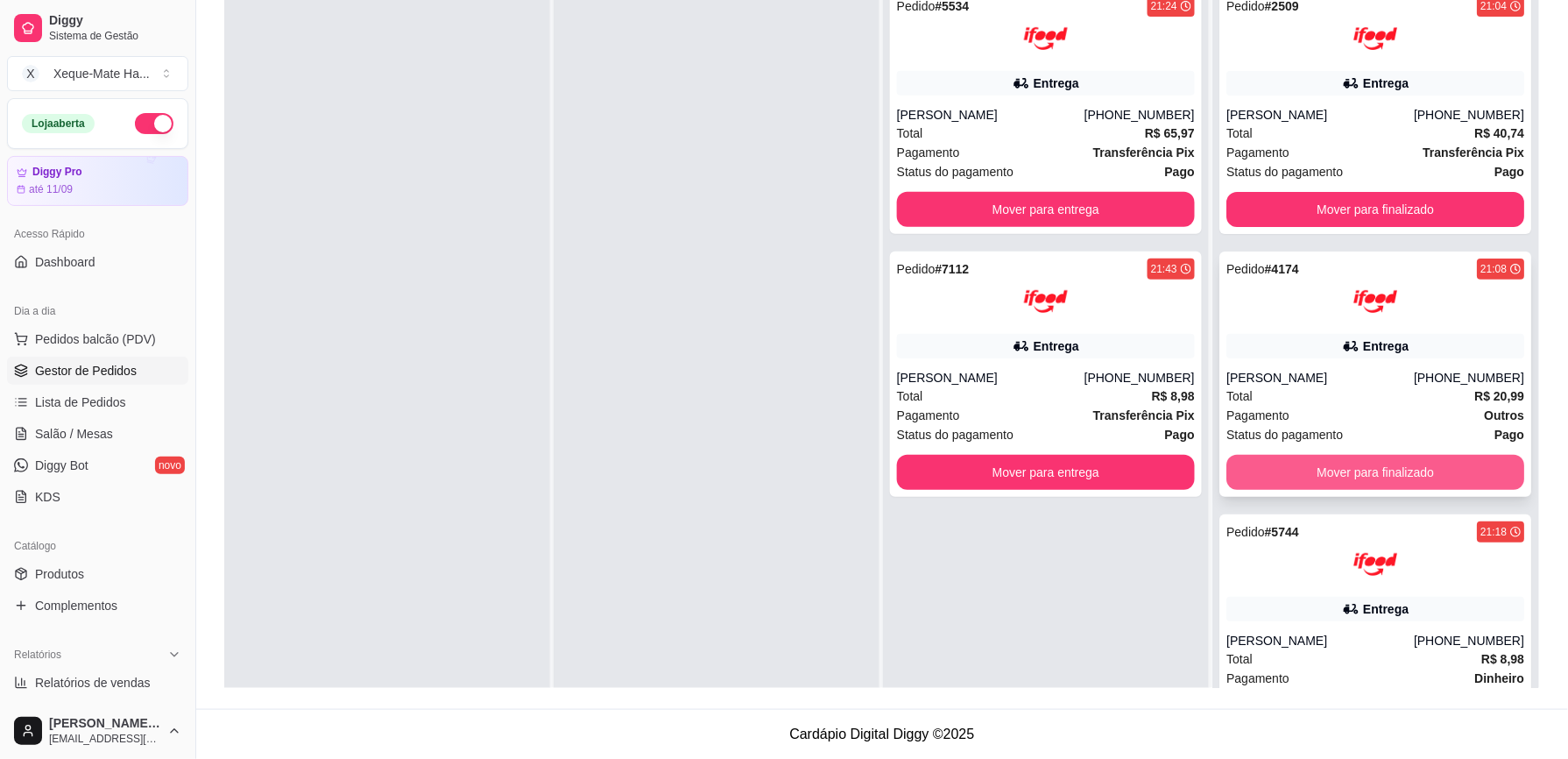
click at [1318, 474] on button "Mover para finalizado" at bounding box center [1374, 472] width 298 height 35
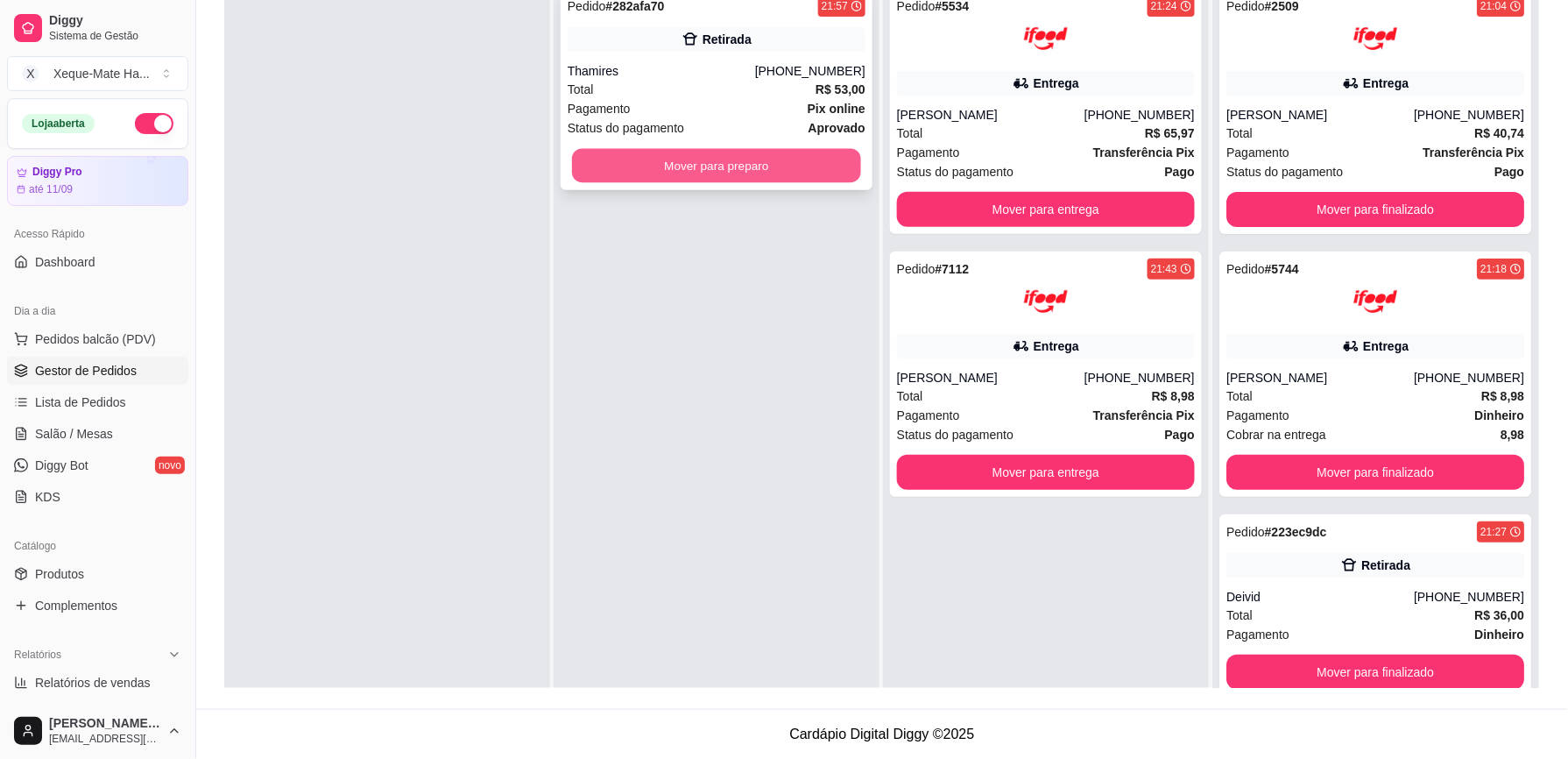
click at [697, 169] on button "Mover para preparo" at bounding box center [716, 166] width 289 height 34
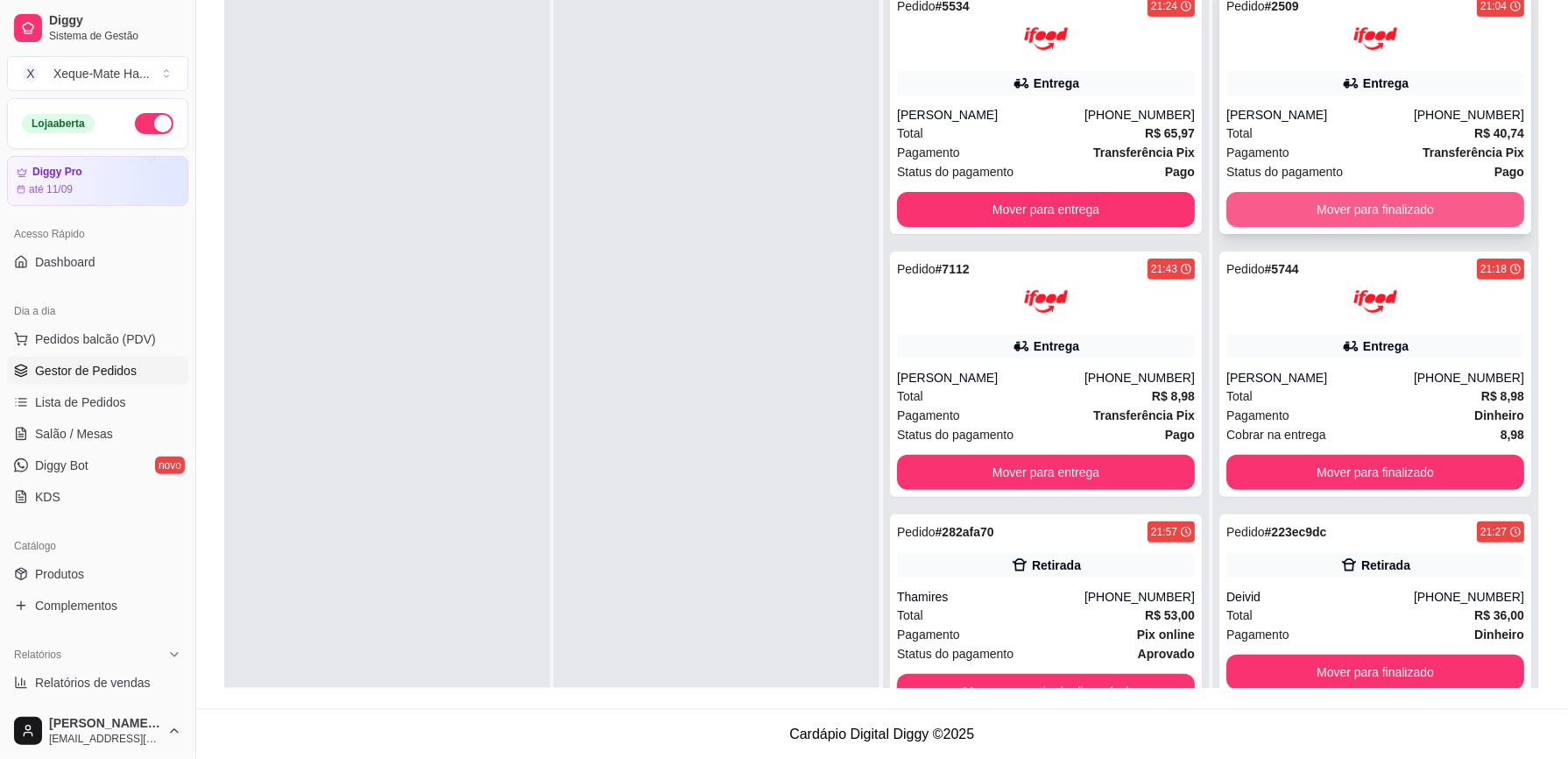
click at [1368, 211] on button "Mover para finalizado" at bounding box center [1374, 209] width 298 height 35
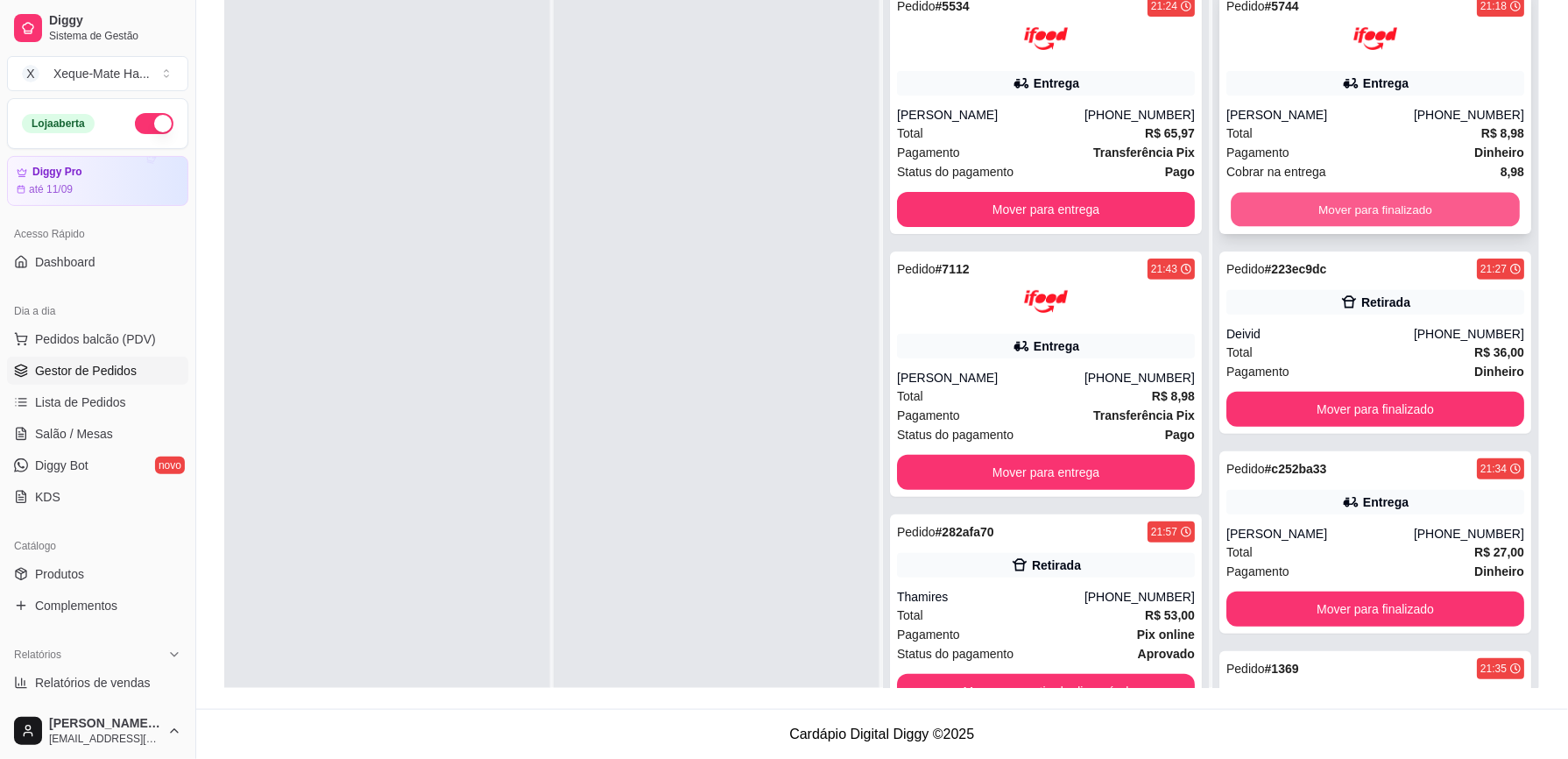
click at [1343, 205] on button "Mover para finalizado" at bounding box center [1375, 209] width 289 height 34
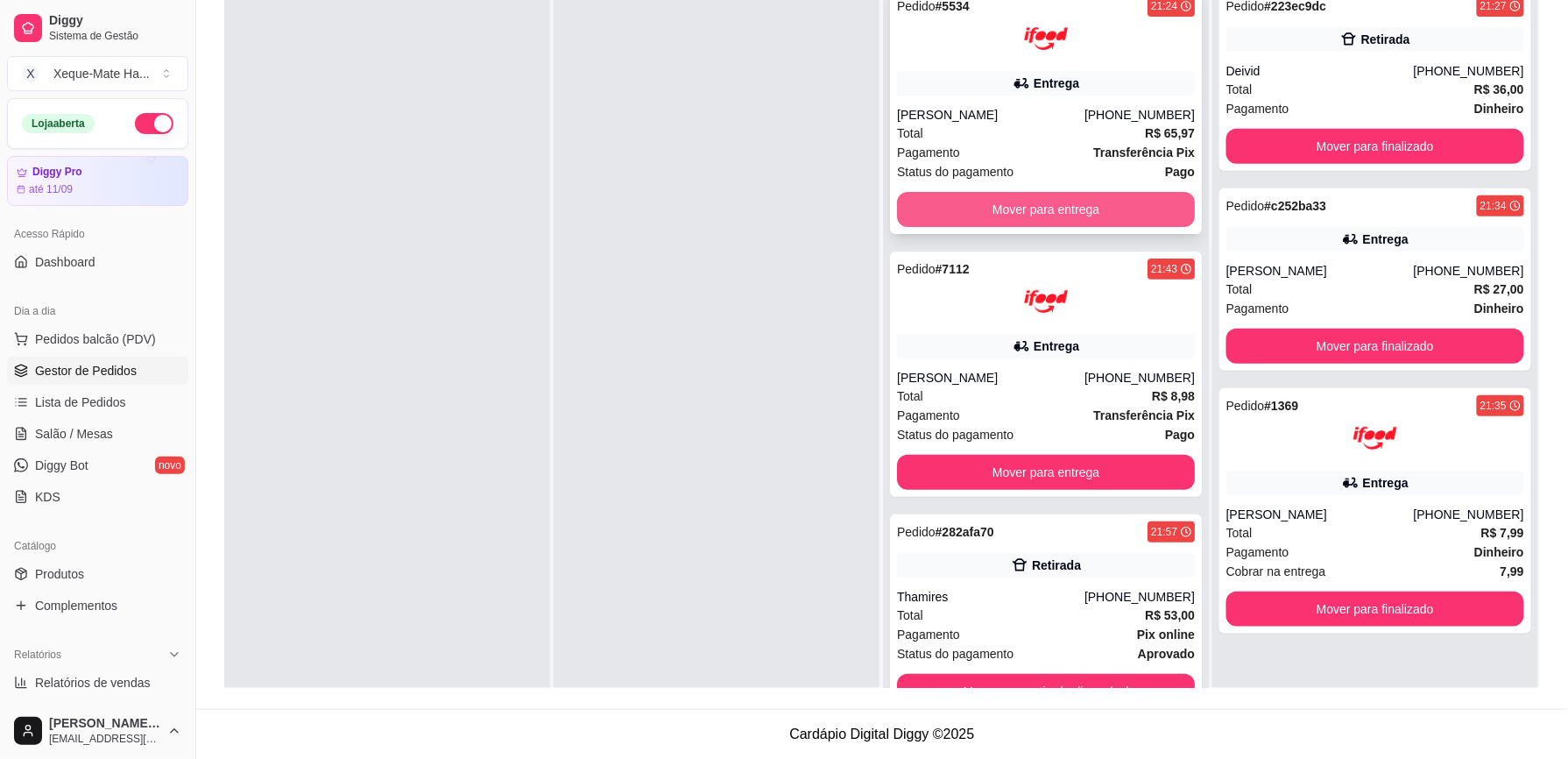
click at [1133, 205] on button "Mover para entrega" at bounding box center [1045, 209] width 298 height 35
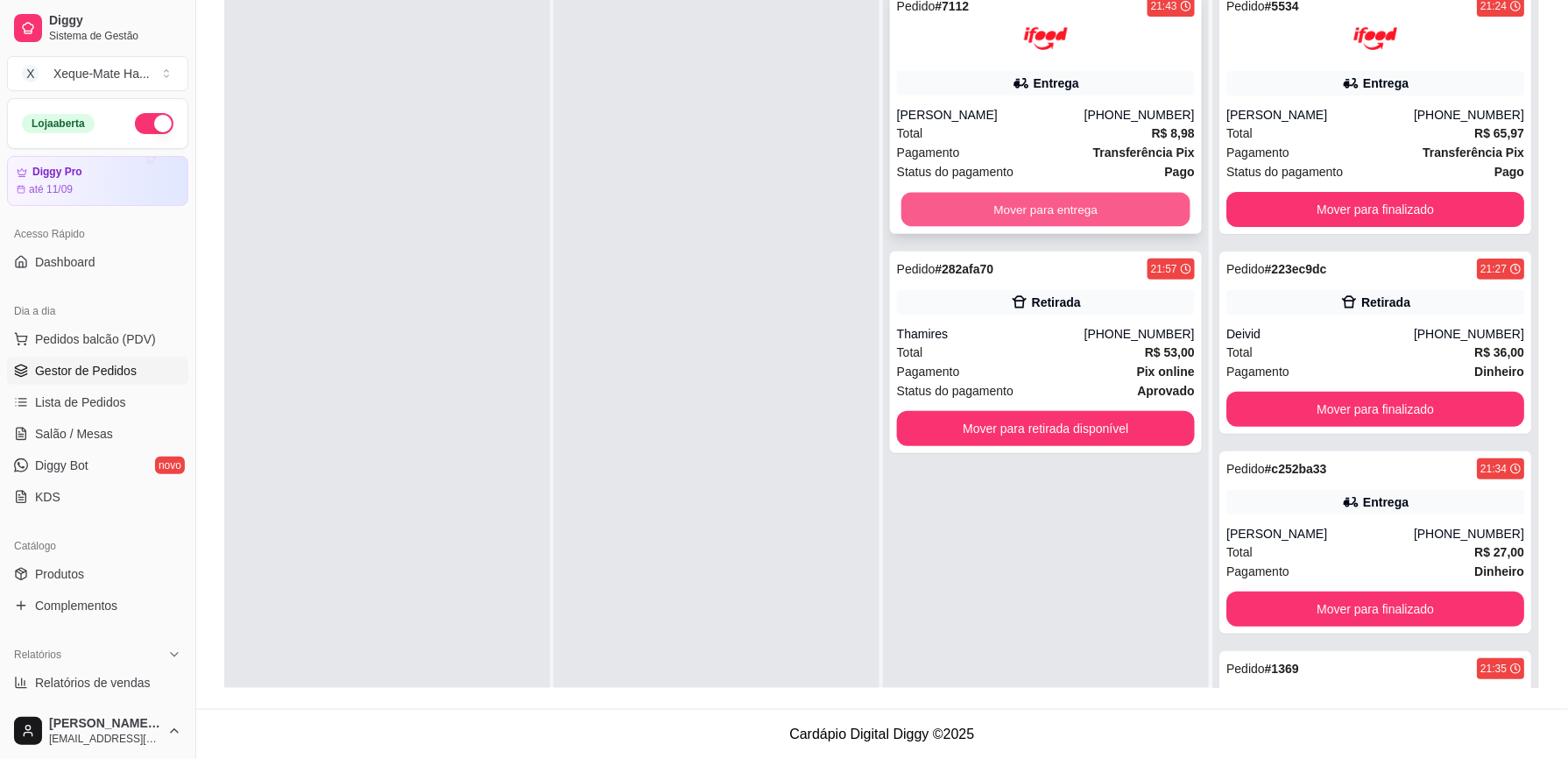
click at [1059, 208] on button "Mover para entrega" at bounding box center [1046, 209] width 289 height 34
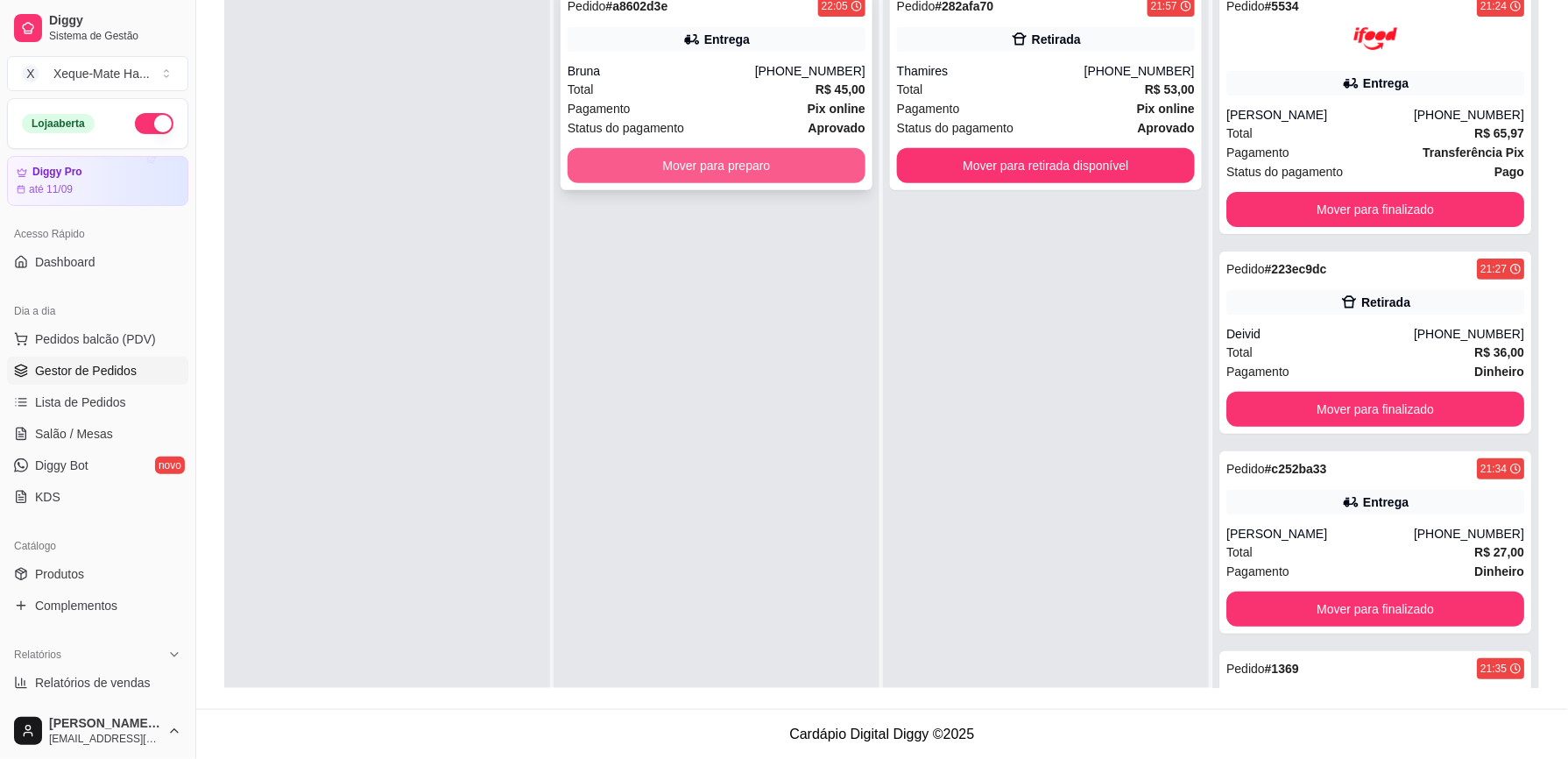
click at [687, 169] on button "Mover para preparo" at bounding box center [716, 166] width 298 height 35
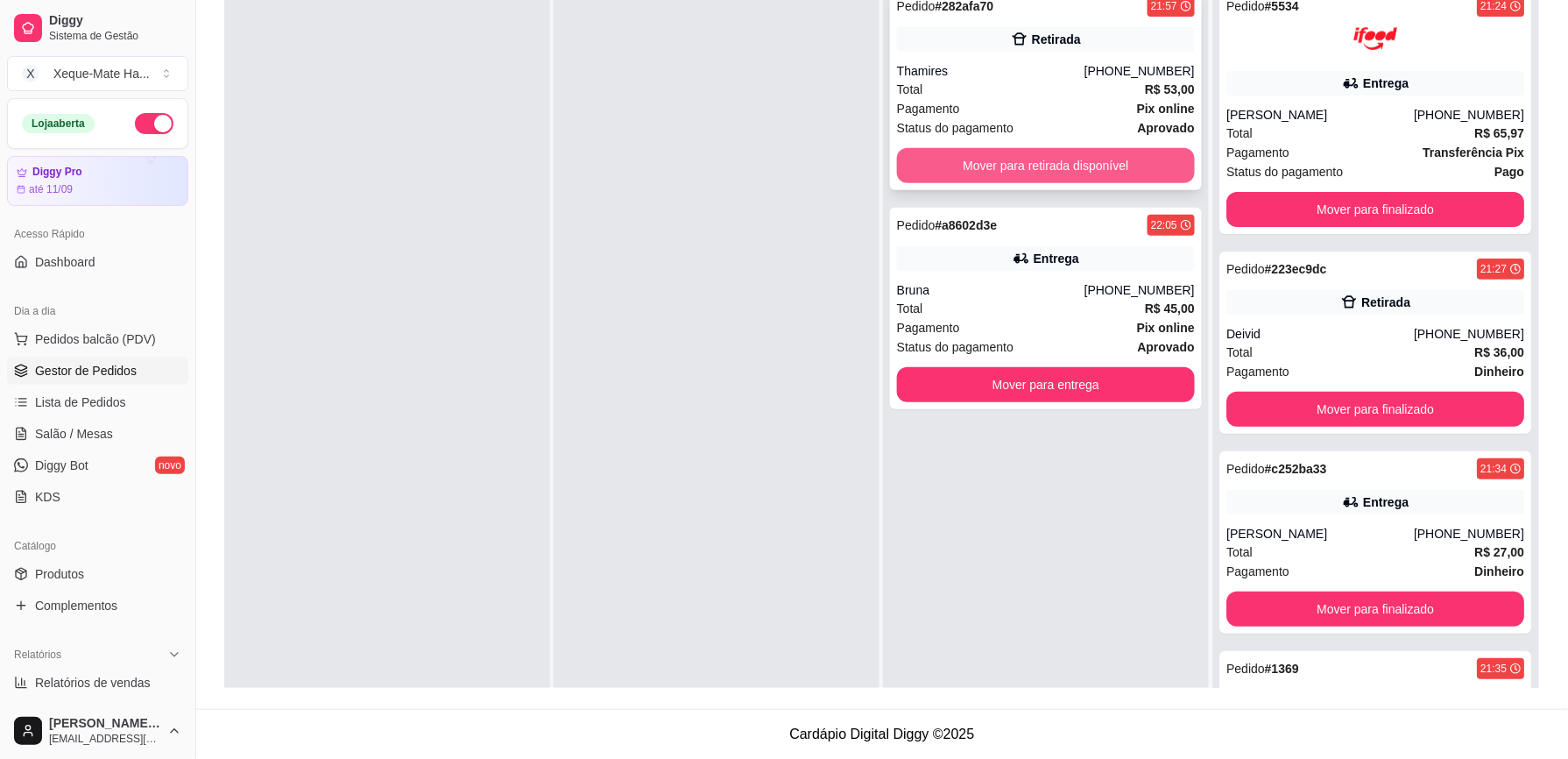
click at [1018, 167] on button "Mover para retirada disponível" at bounding box center [1045, 166] width 298 height 35
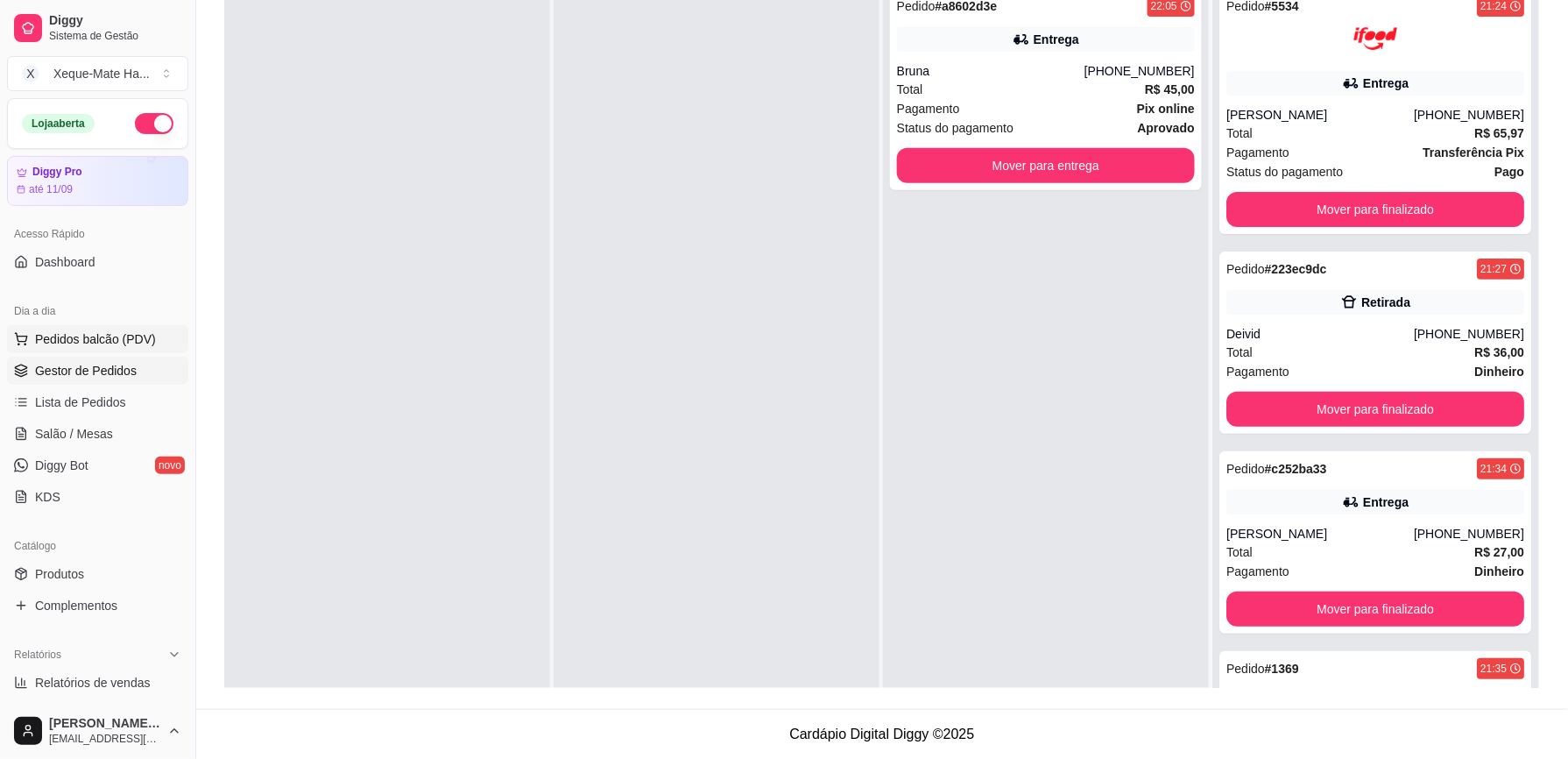
click at [92, 336] on span "Pedidos balcão (PDV)" at bounding box center [95, 339] width 121 height 17
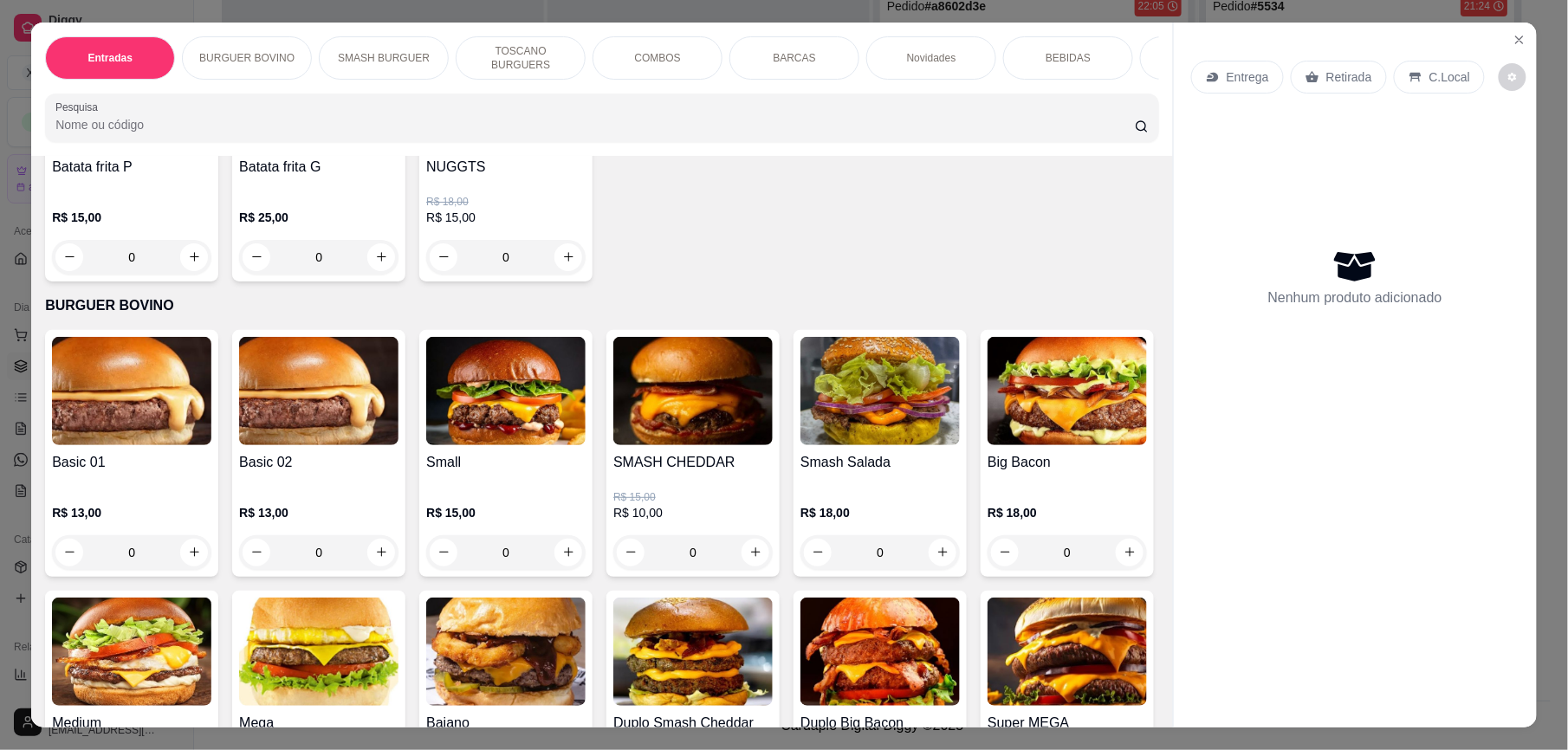
scroll to position [311, 0]
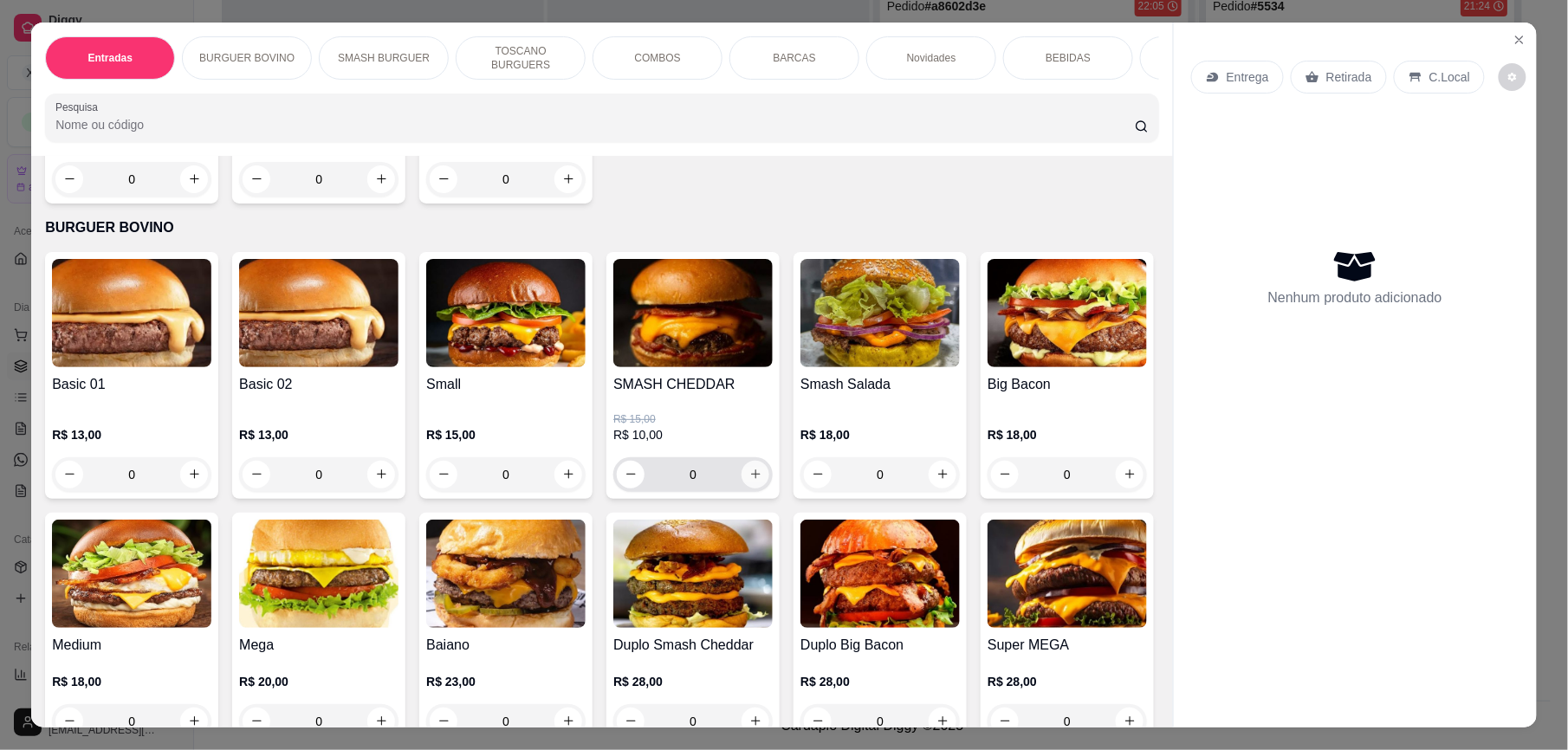
click at [746, 485] on button "increase-product-quantity" at bounding box center [755, 474] width 28 height 28
click at [749, 485] on button "increase-product-quantity" at bounding box center [755, 474] width 28 height 28
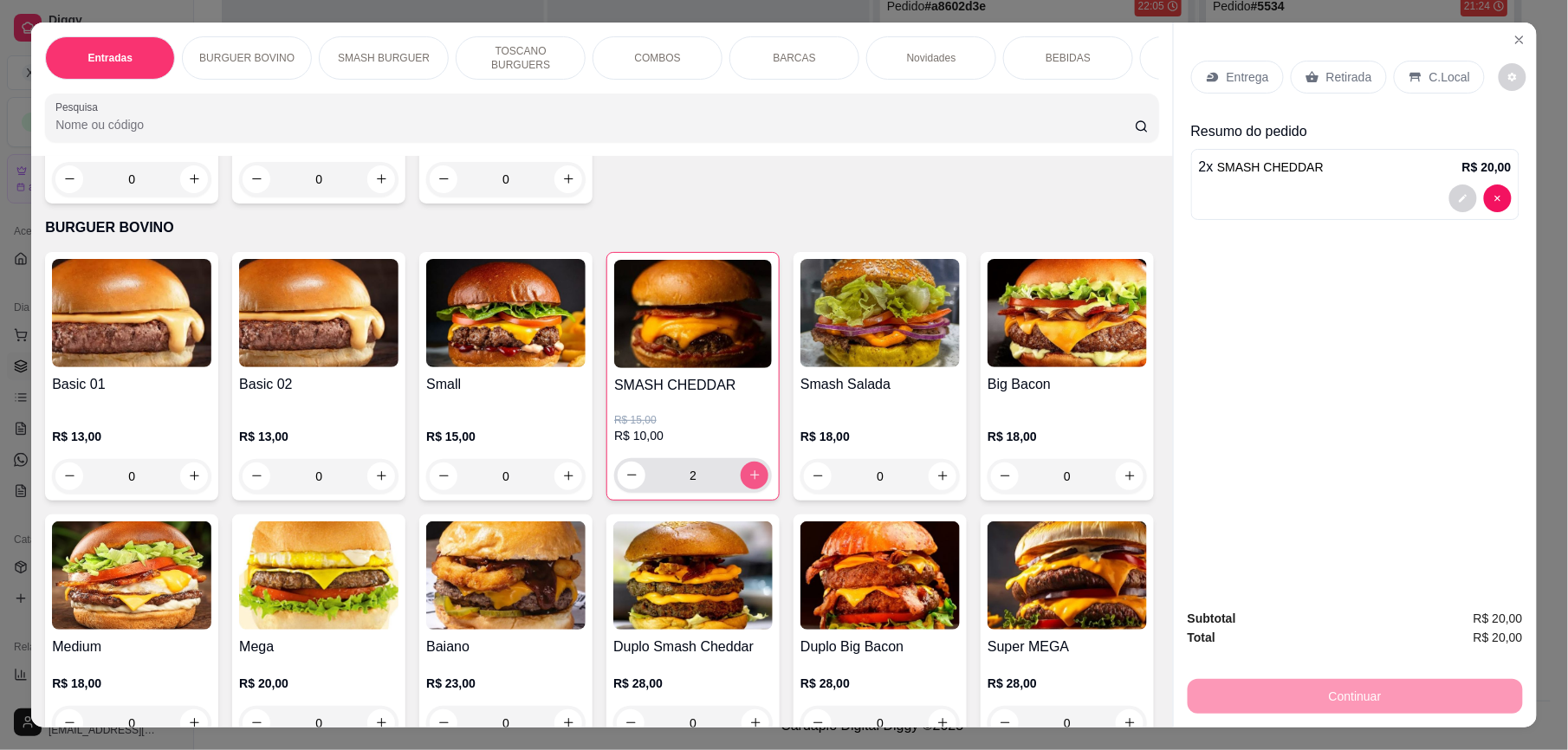
click at [750, 481] on icon "increase-product-quantity" at bounding box center [755, 475] width 13 height 13
click at [625, 481] on icon "decrease-product-quantity" at bounding box center [632, 475] width 13 height 13
type input "3"
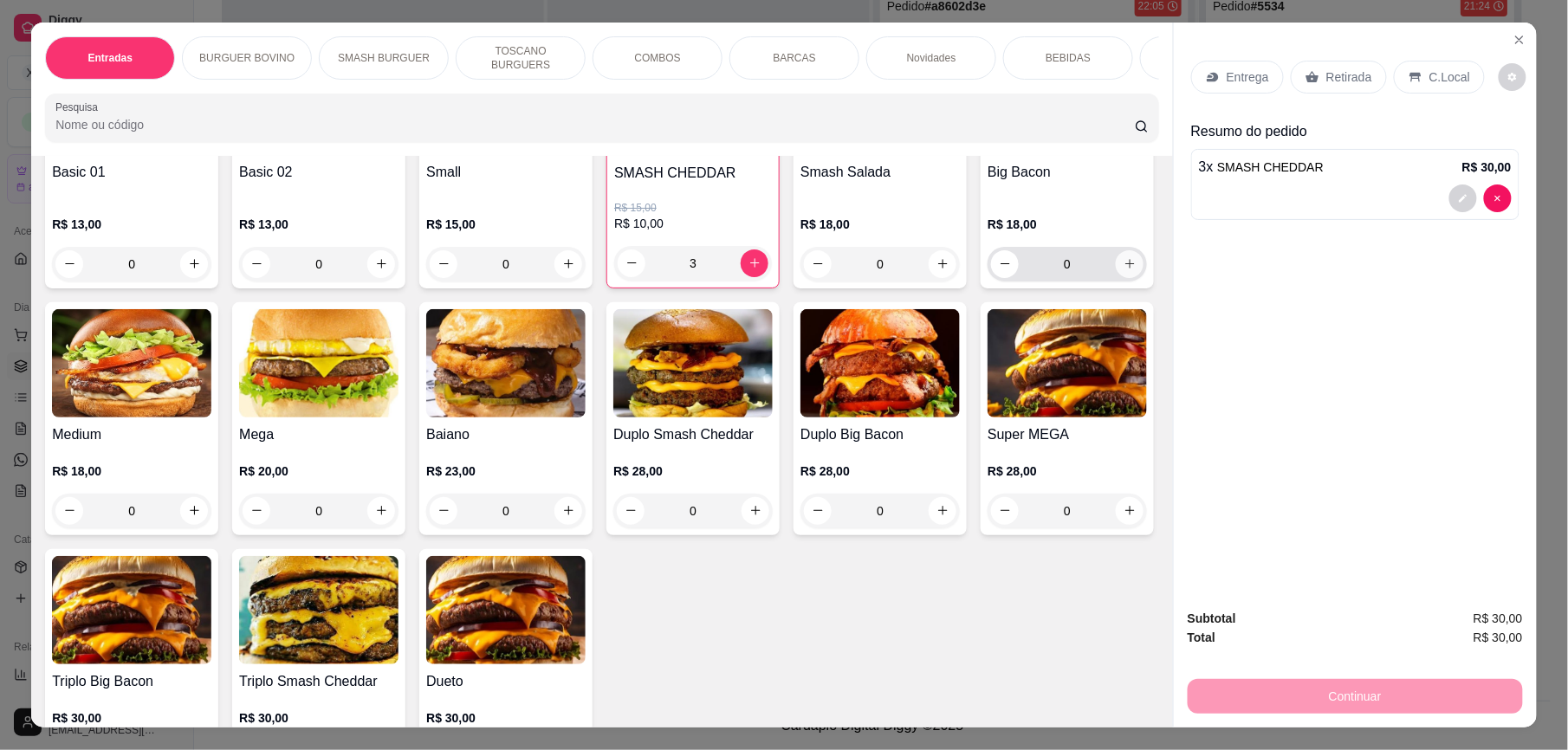
click at [1116, 278] on button "increase-product-quantity" at bounding box center [1129, 263] width 28 height 28
type input "1"
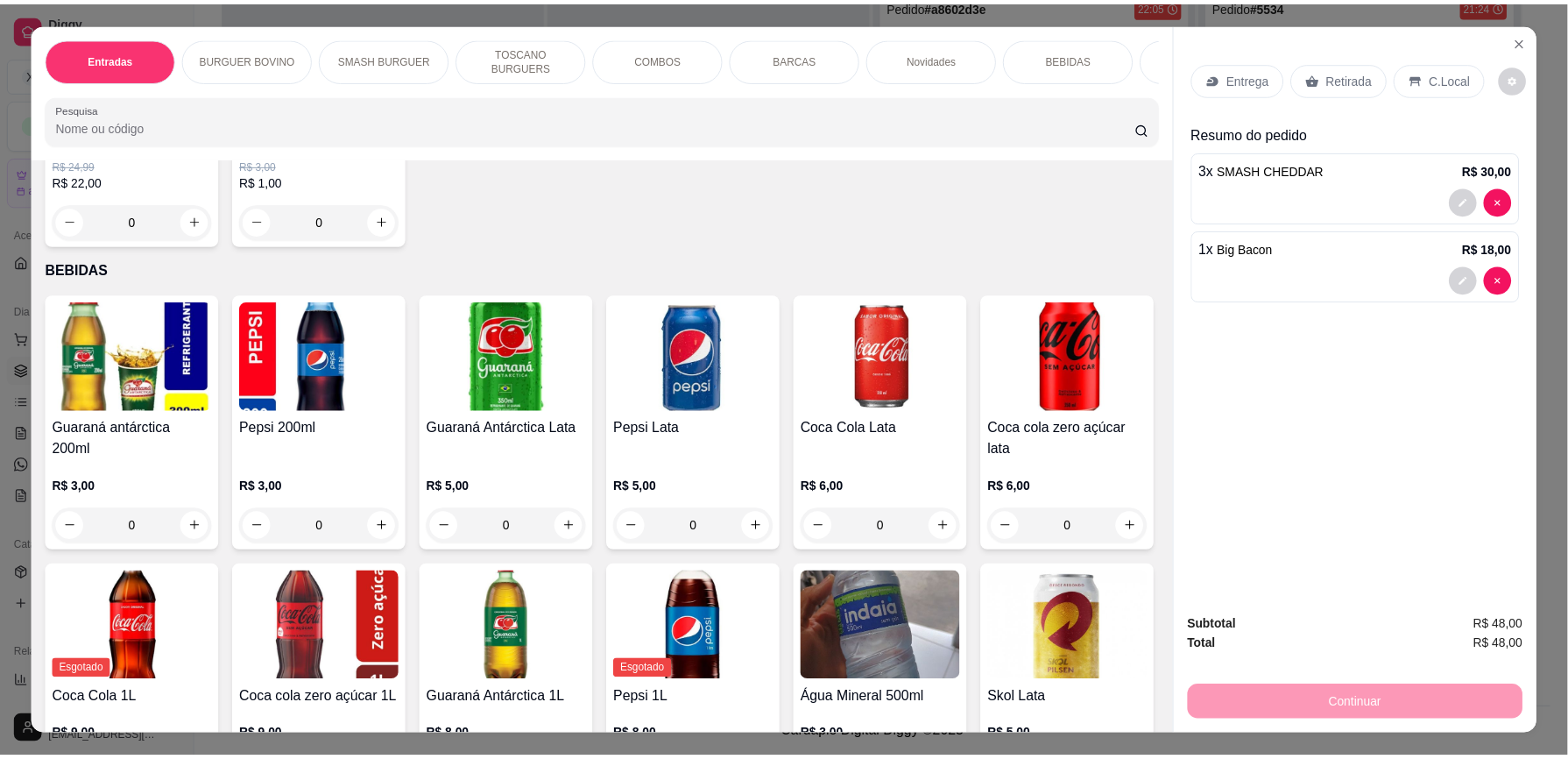
scroll to position [2947, 0]
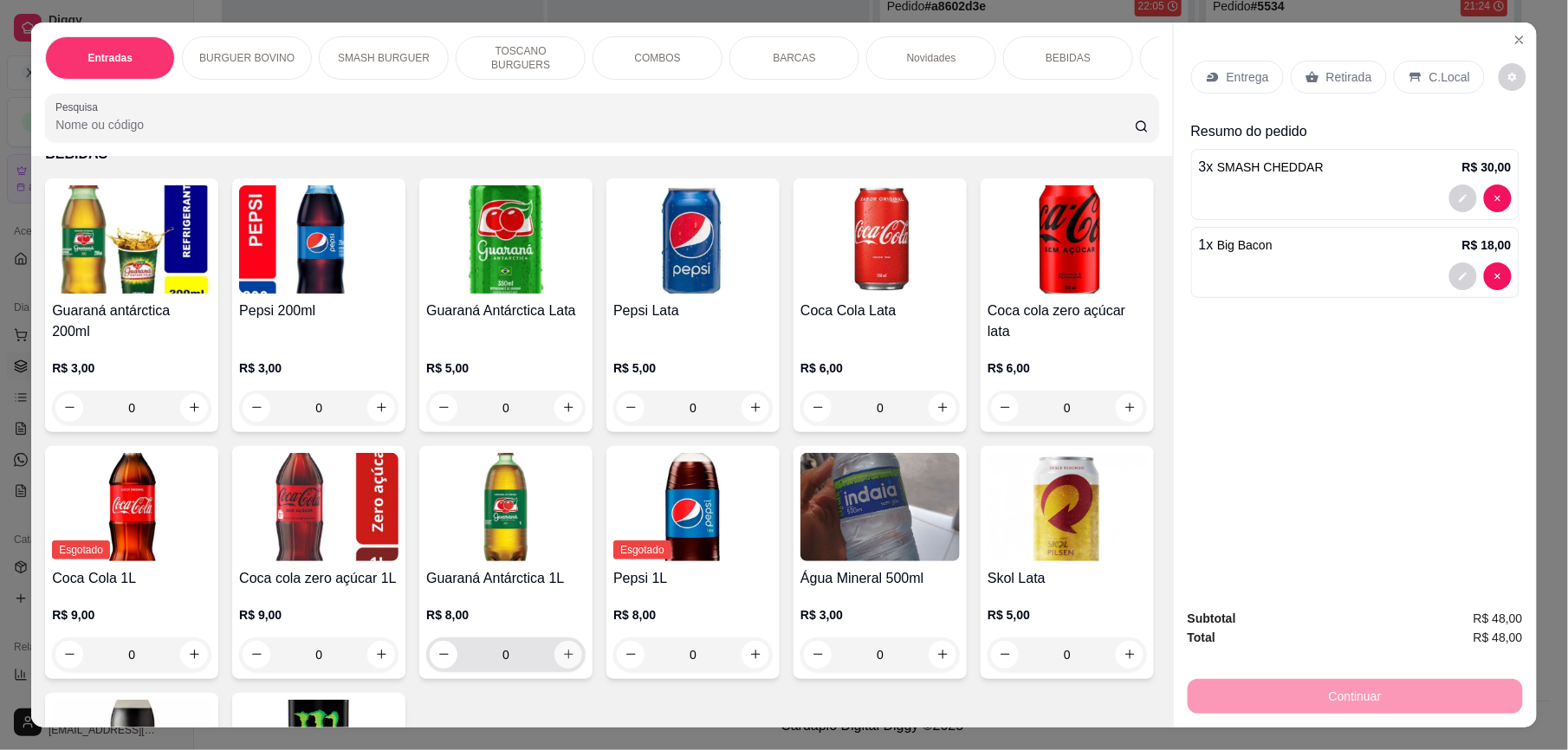
click at [575, 648] on icon "increase-product-quantity" at bounding box center [569, 654] width 13 height 13
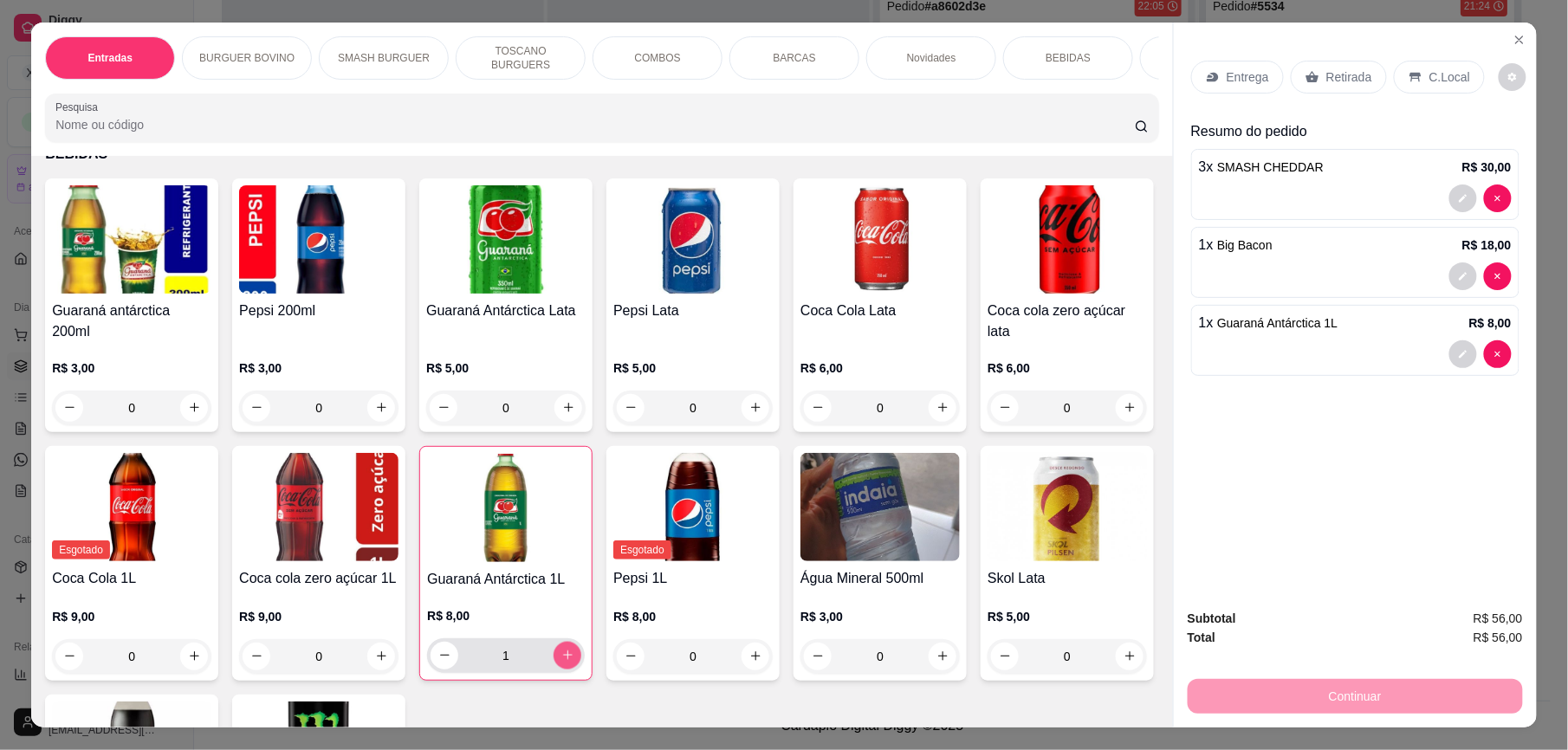
type input "1"
click at [1429, 78] on p "C.Local" at bounding box center [1449, 77] width 40 height 17
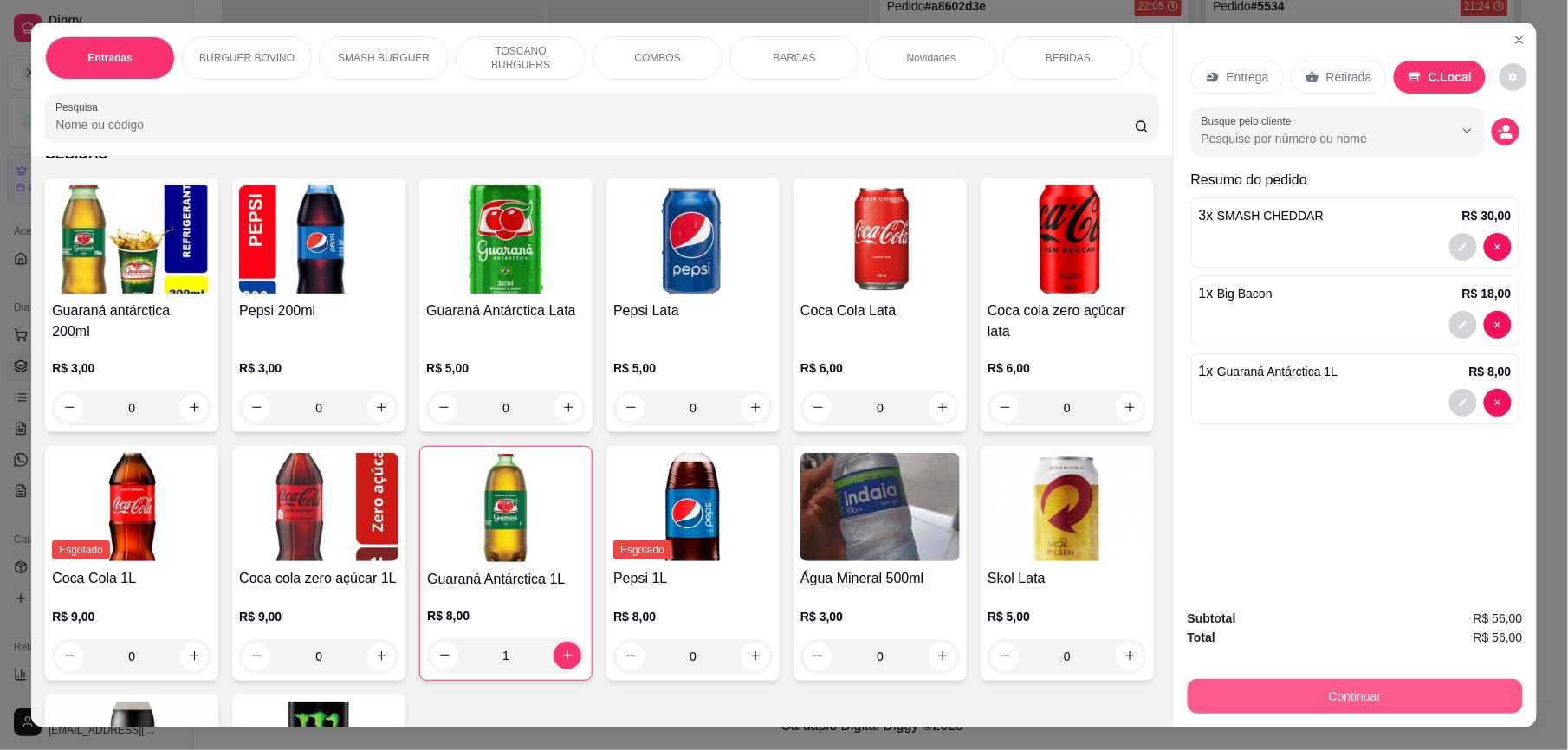
click at [1318, 684] on button "Continuar" at bounding box center [1355, 696] width 335 height 34
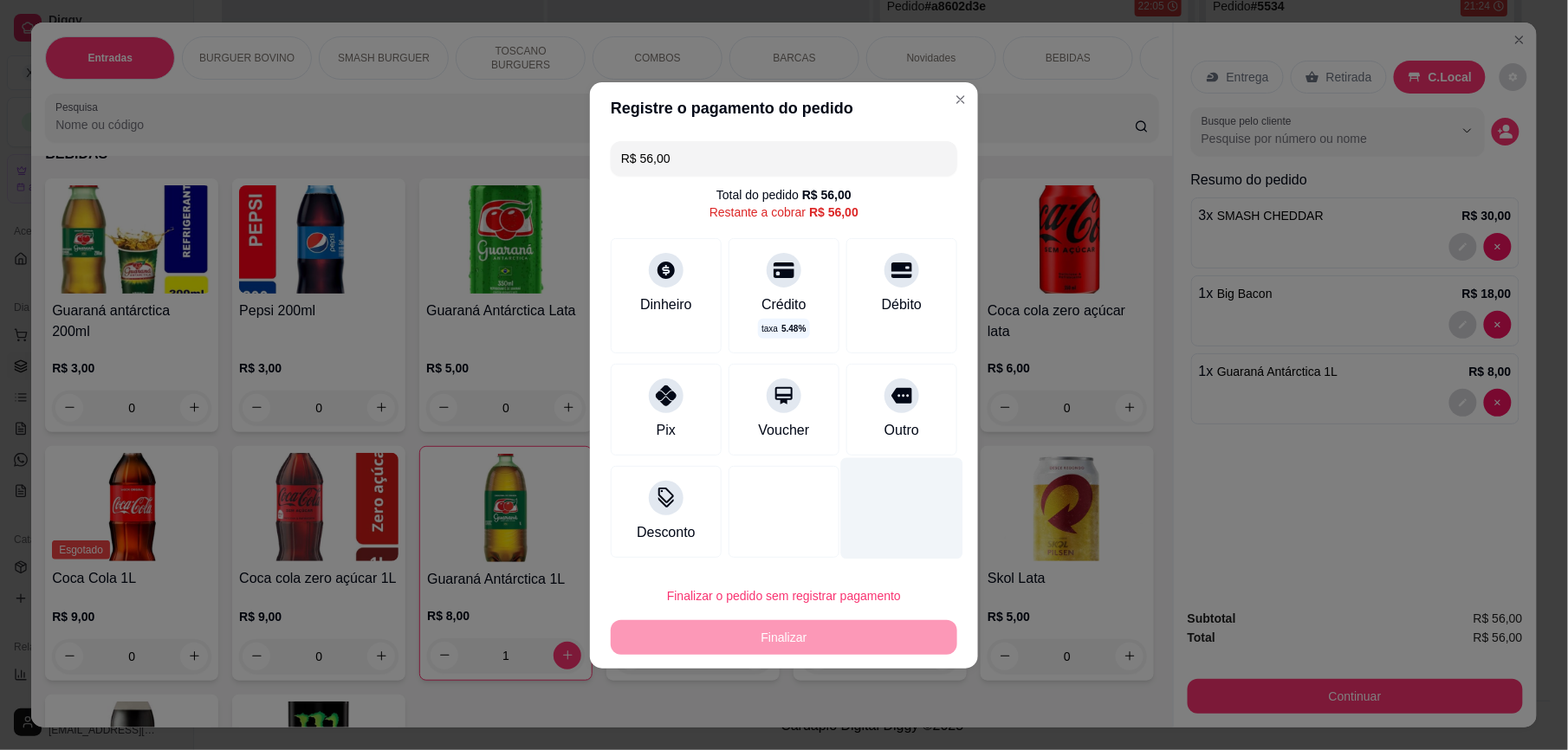
drag, startPoint x: 890, startPoint y: 412, endPoint x: 890, endPoint y: 436, distance: 24.0
click at [891, 412] on div "Outro" at bounding box center [902, 410] width 111 height 92
type input "R$ 0,00"
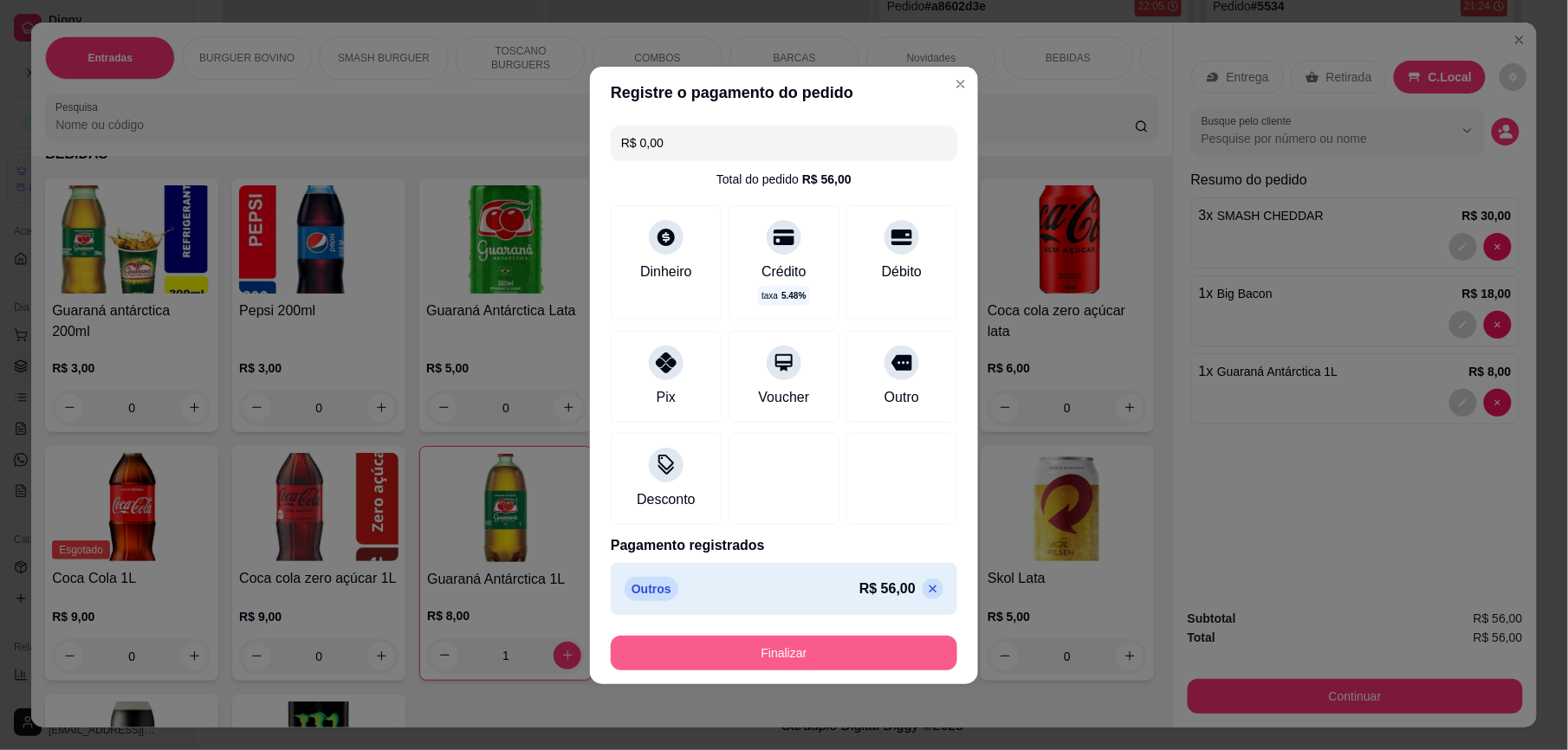
click at [860, 652] on button "Finalizar" at bounding box center [783, 652] width 346 height 34
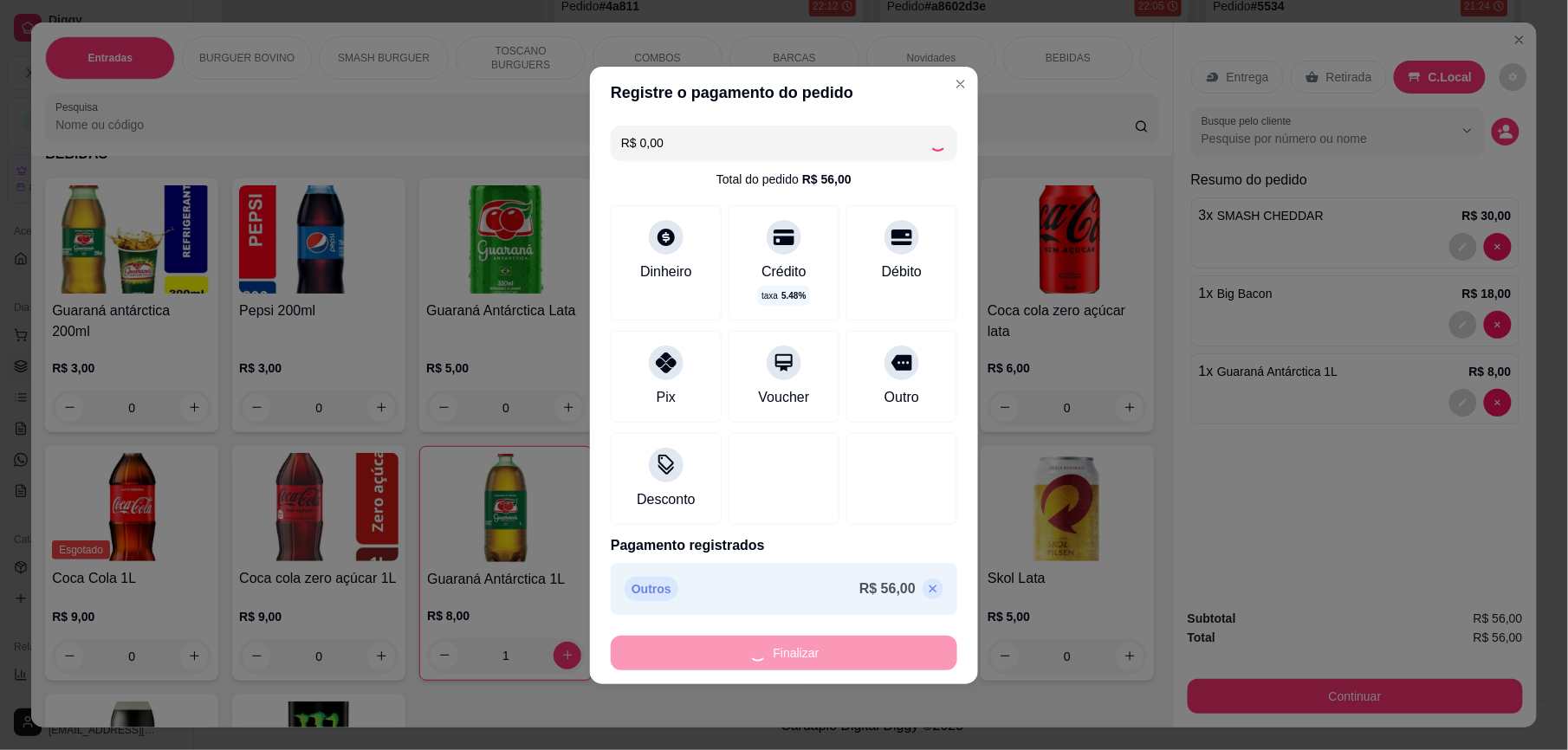
type input "0"
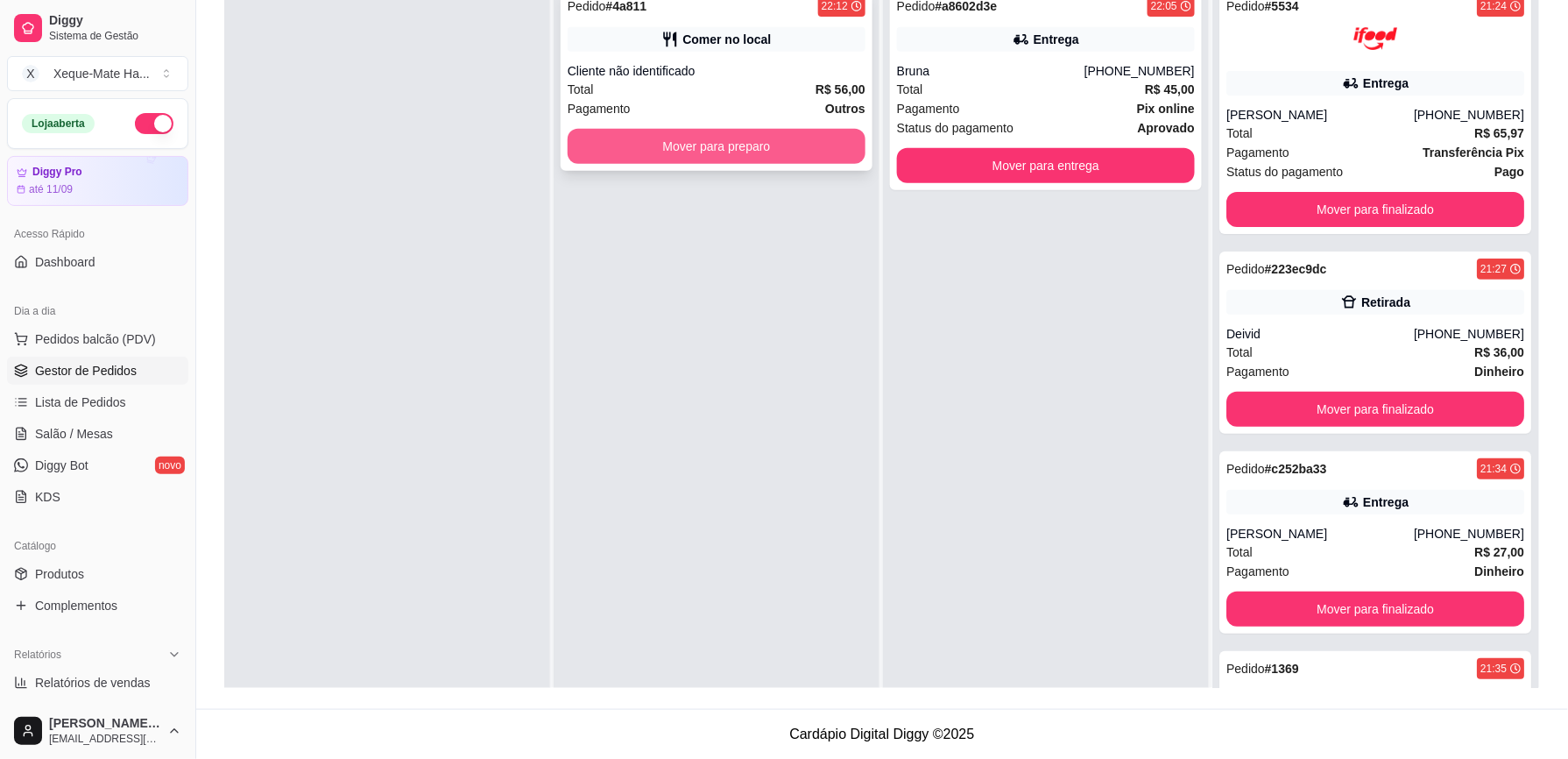
click at [768, 148] on button "Mover para preparo" at bounding box center [716, 146] width 298 height 35
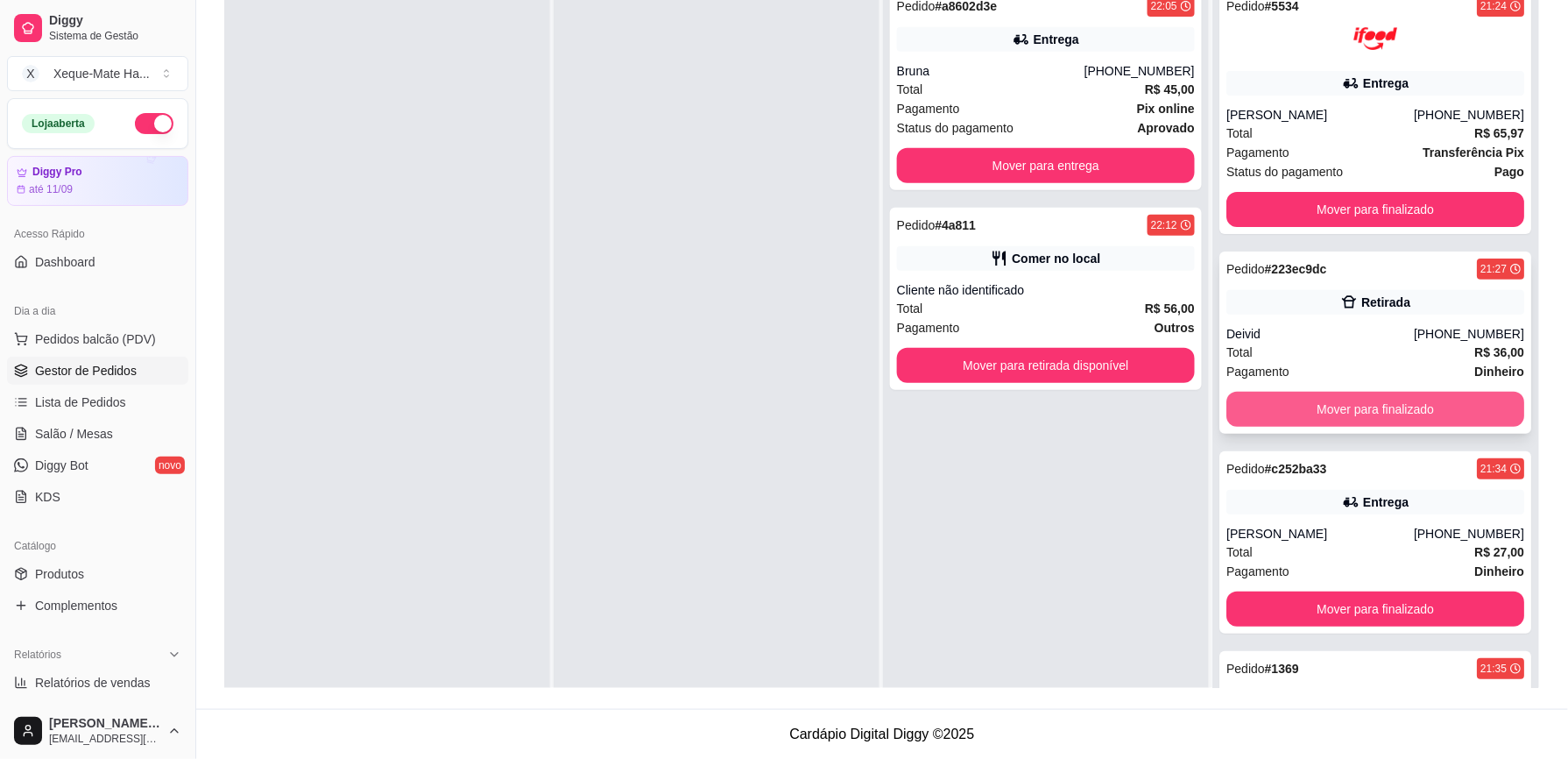
click at [1415, 397] on button "Mover para finalizado" at bounding box center [1374, 409] width 298 height 35
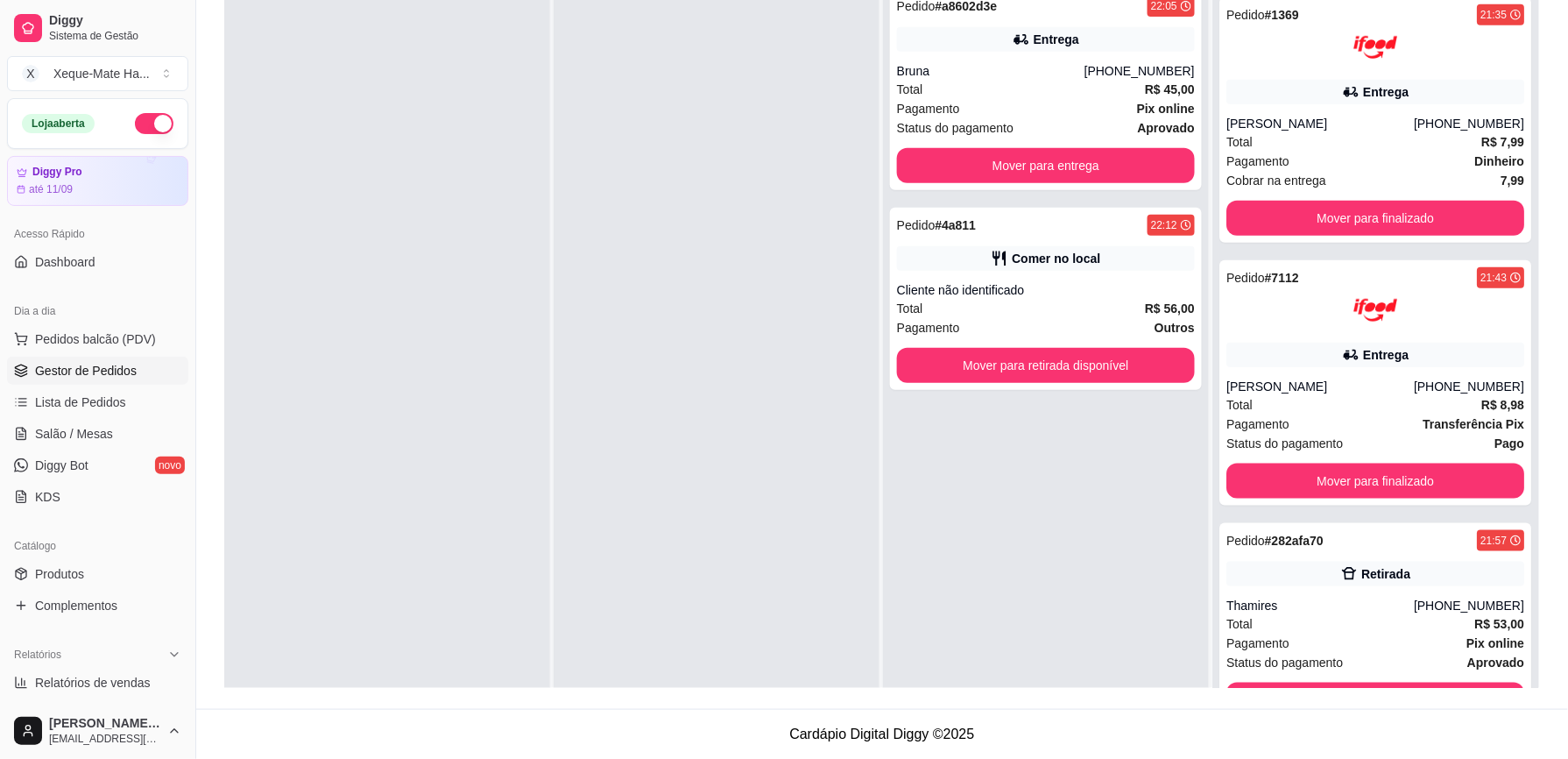
scroll to position [468, 0]
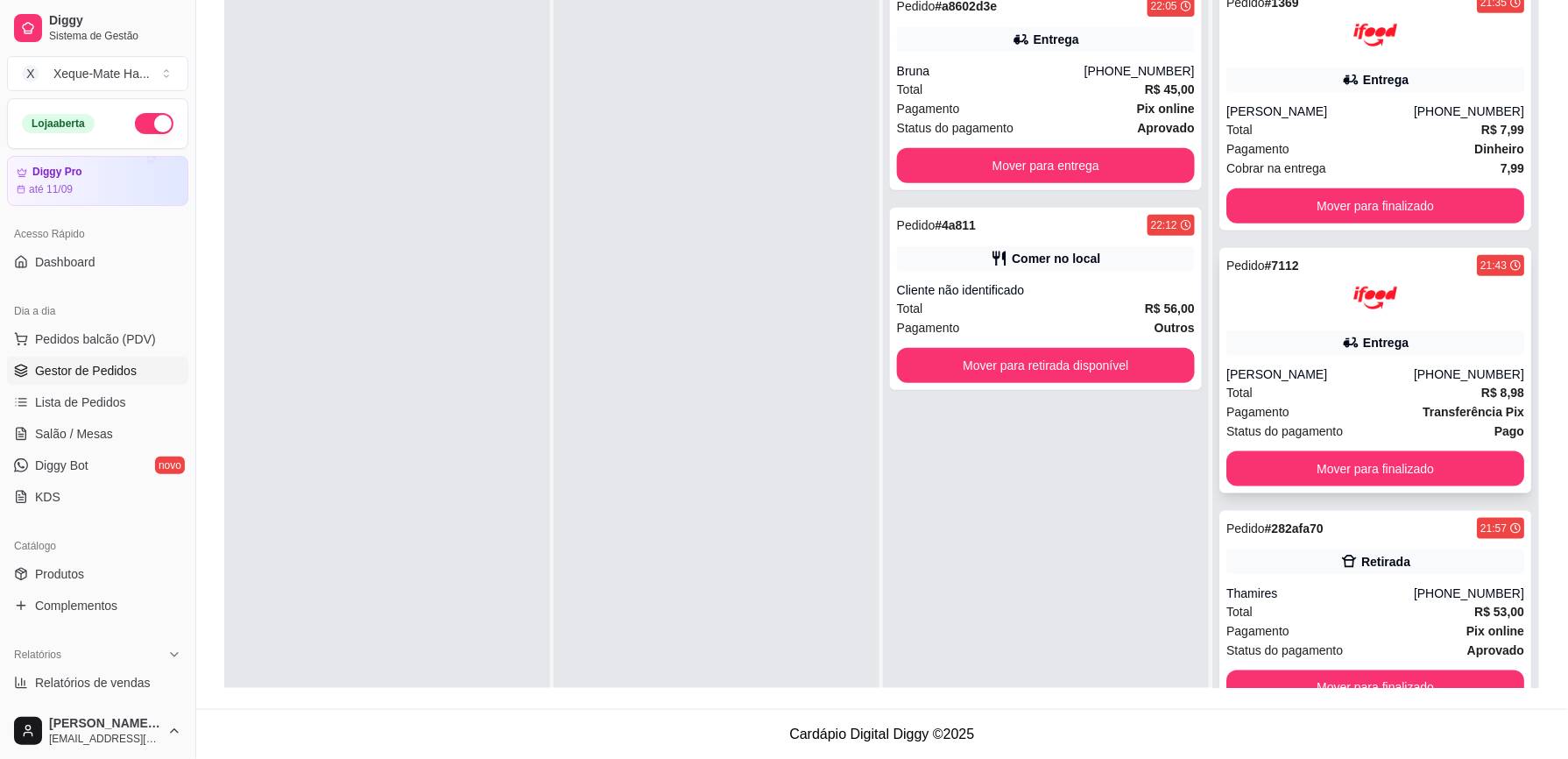
click at [1360, 321] on div "Pedido # 7112 21:43 Entrega [PERSON_NAME] [PHONE_NUMBER] Total R$ 8,98 Pagament…" at bounding box center [1375, 370] width 312 height 245
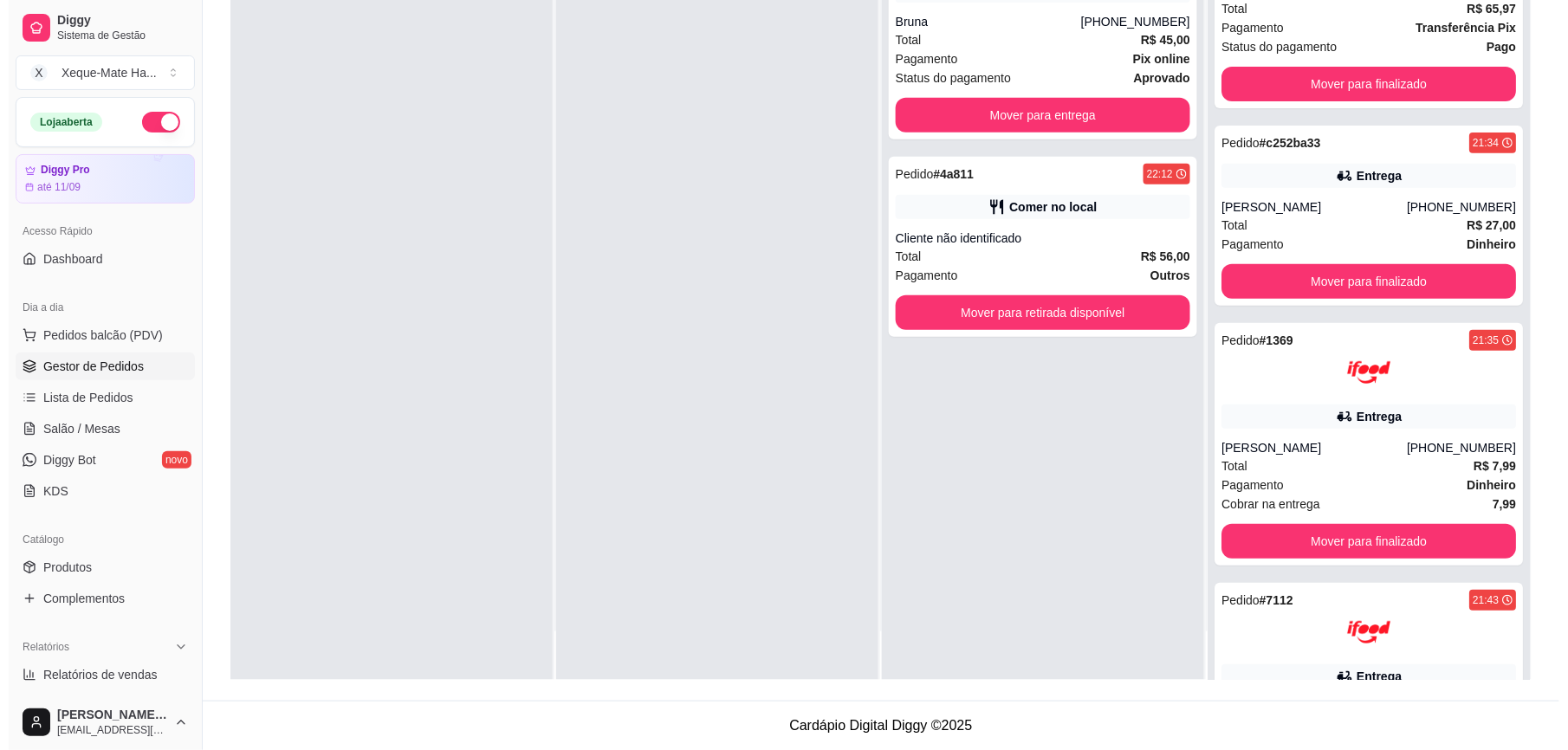
scroll to position [40, 0]
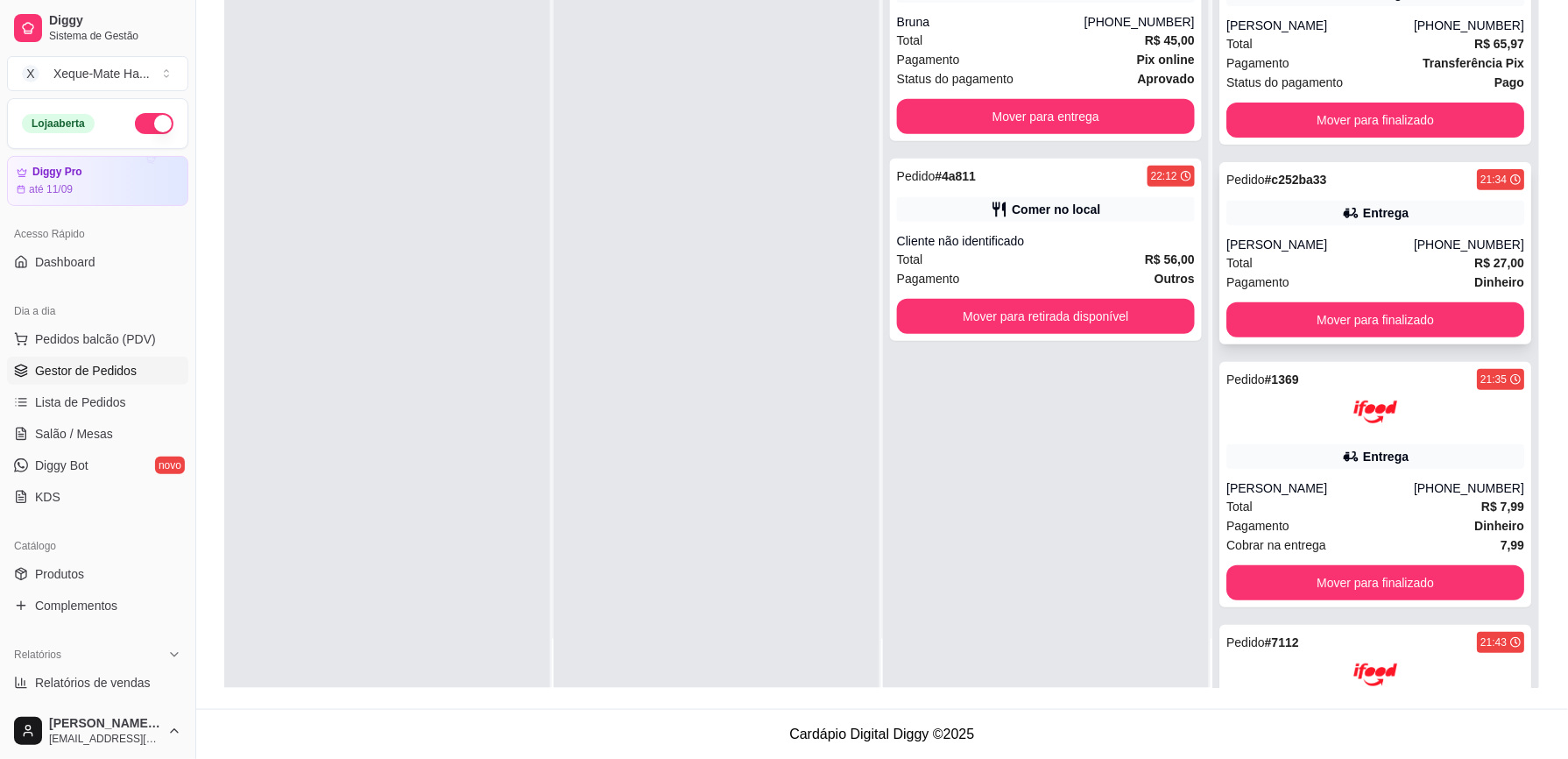
click at [1363, 232] on div "Pedido # c252ba33 21:34 Entrega Brenda [PHONE_NUMBER] Total R$ 27,00 Pagamento …" at bounding box center [1375, 253] width 312 height 182
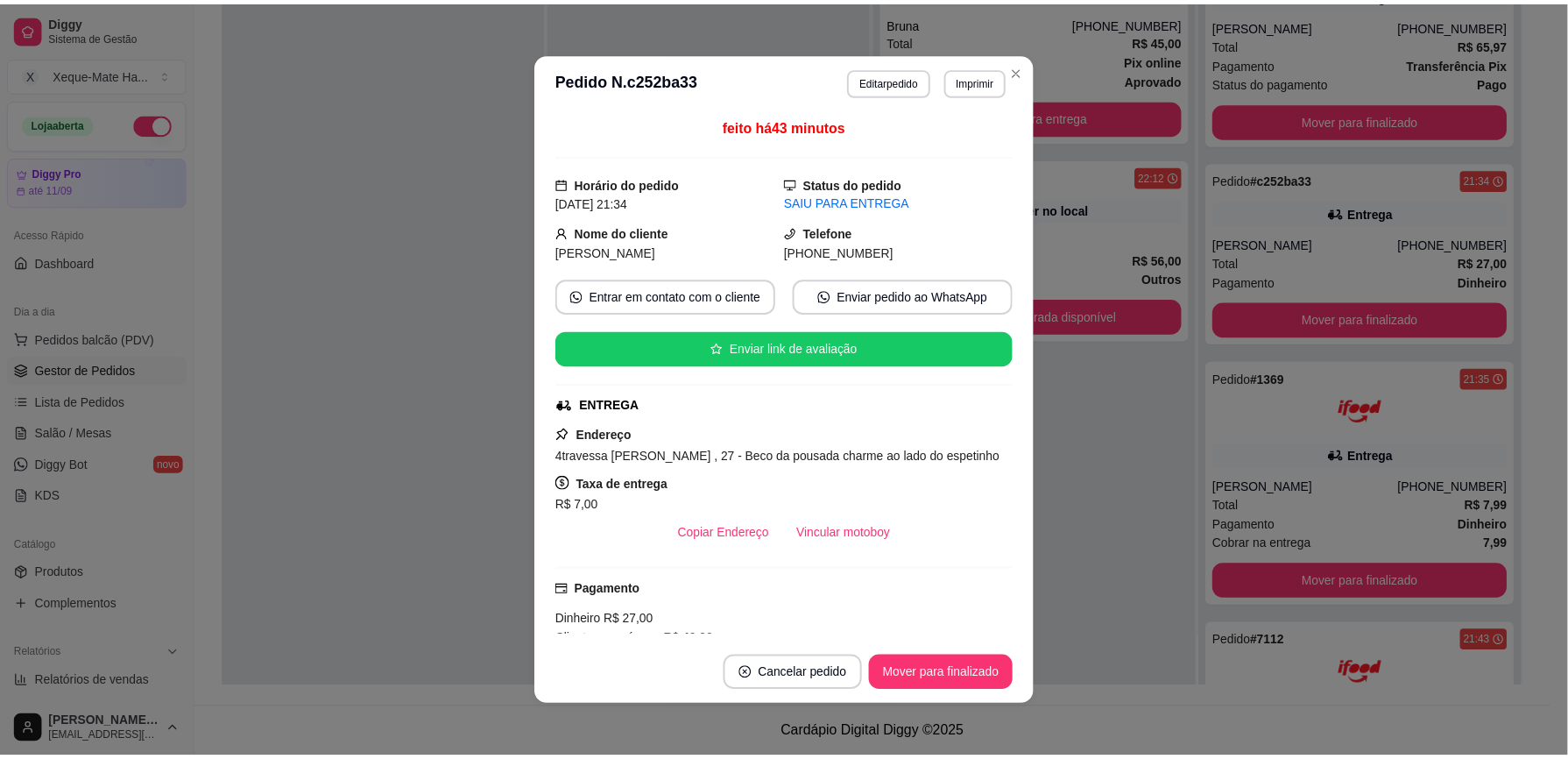
scroll to position [280, 0]
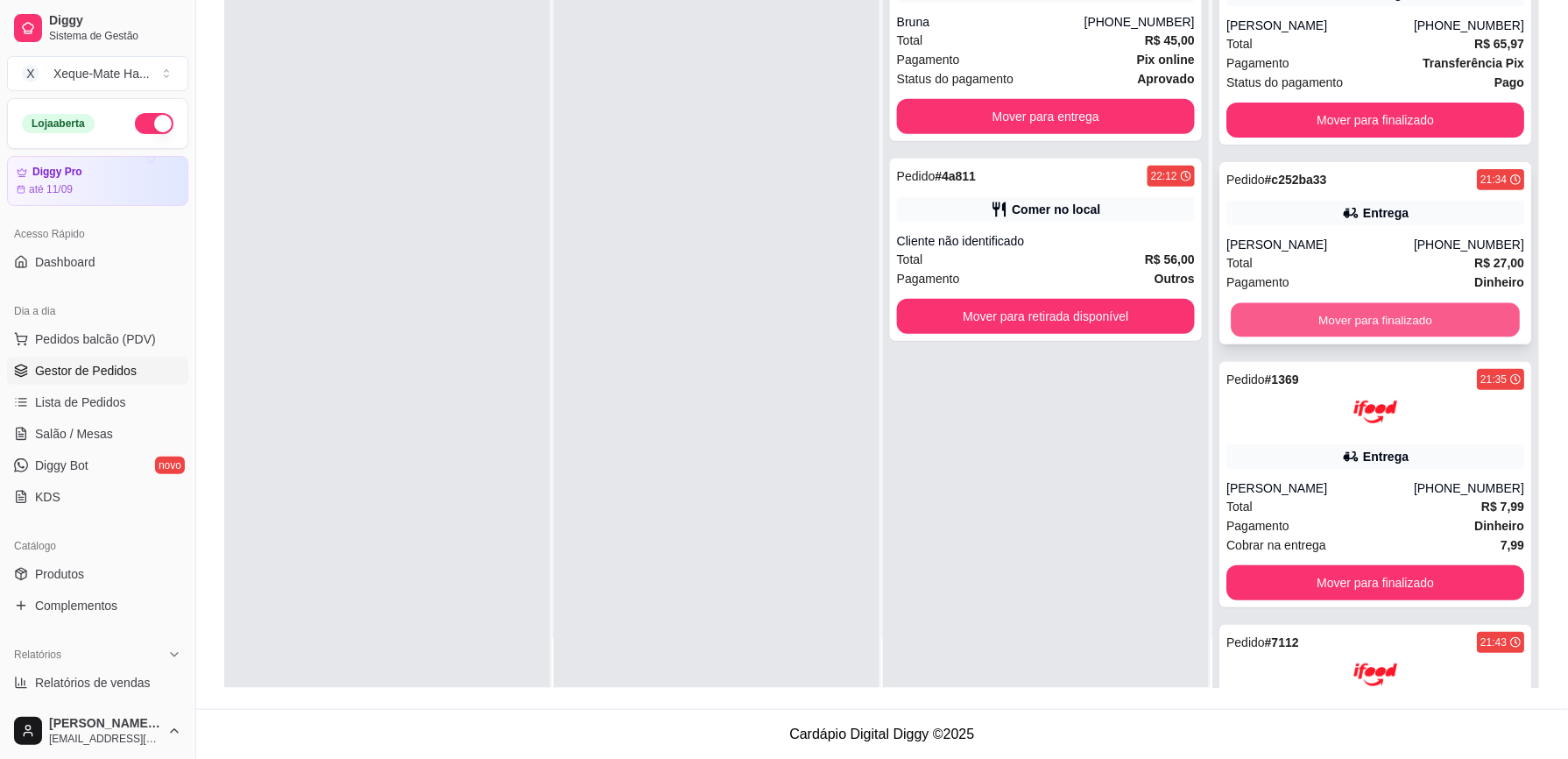
click at [1361, 309] on button "Mover para finalizado" at bounding box center [1375, 320] width 289 height 34
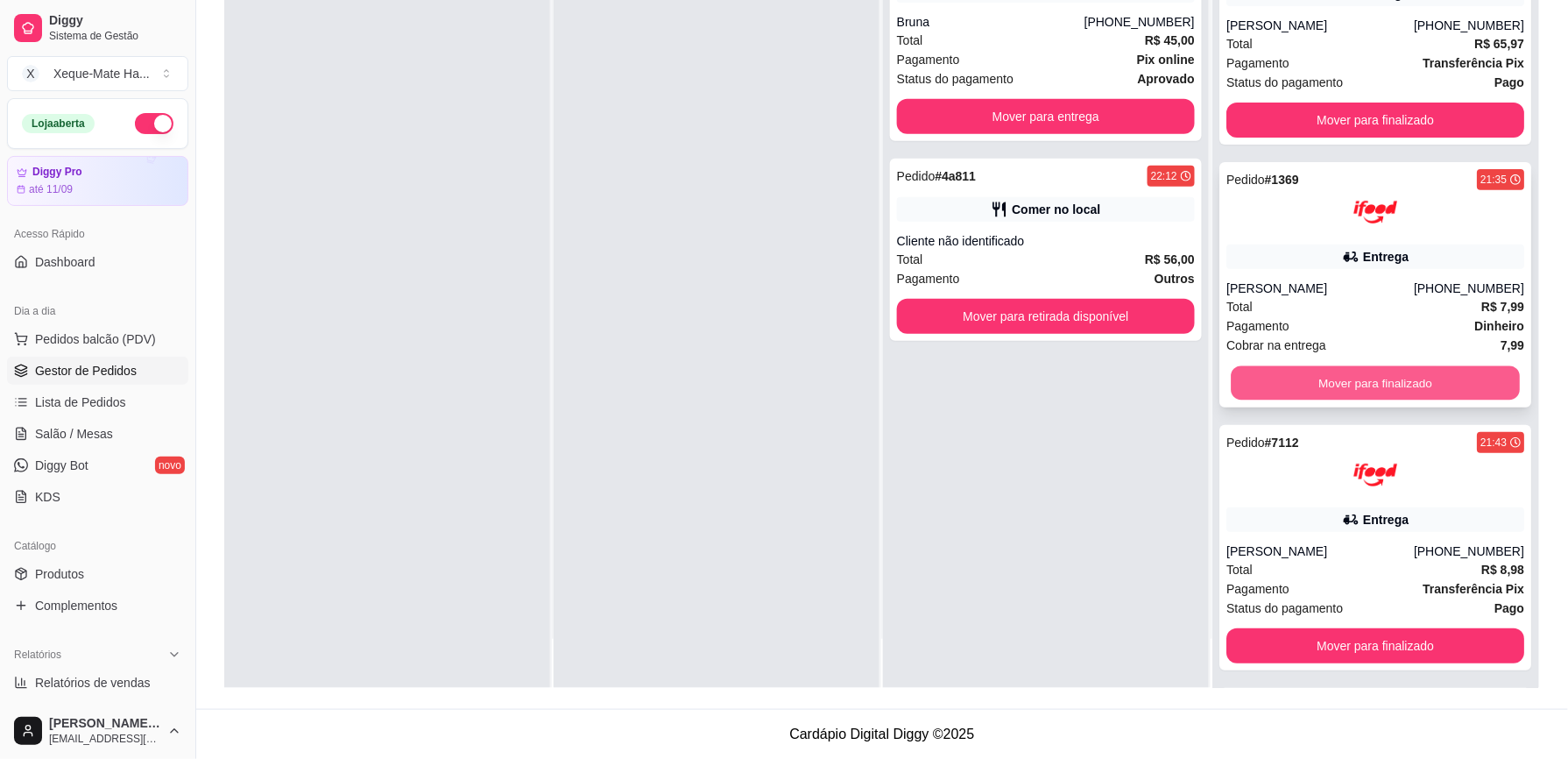
click at [1380, 379] on button "Mover para finalizado" at bounding box center [1375, 383] width 289 height 34
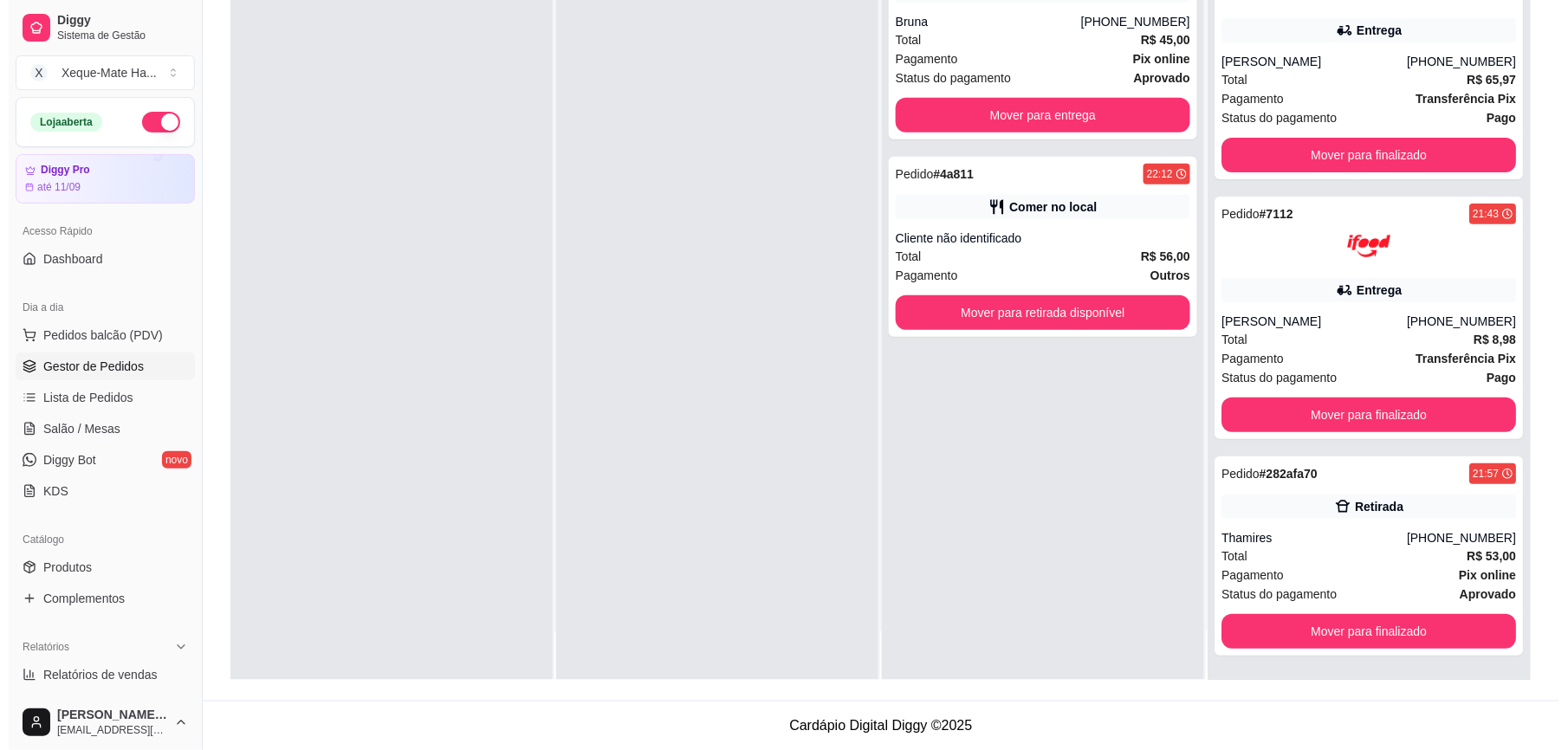
scroll to position [0, 0]
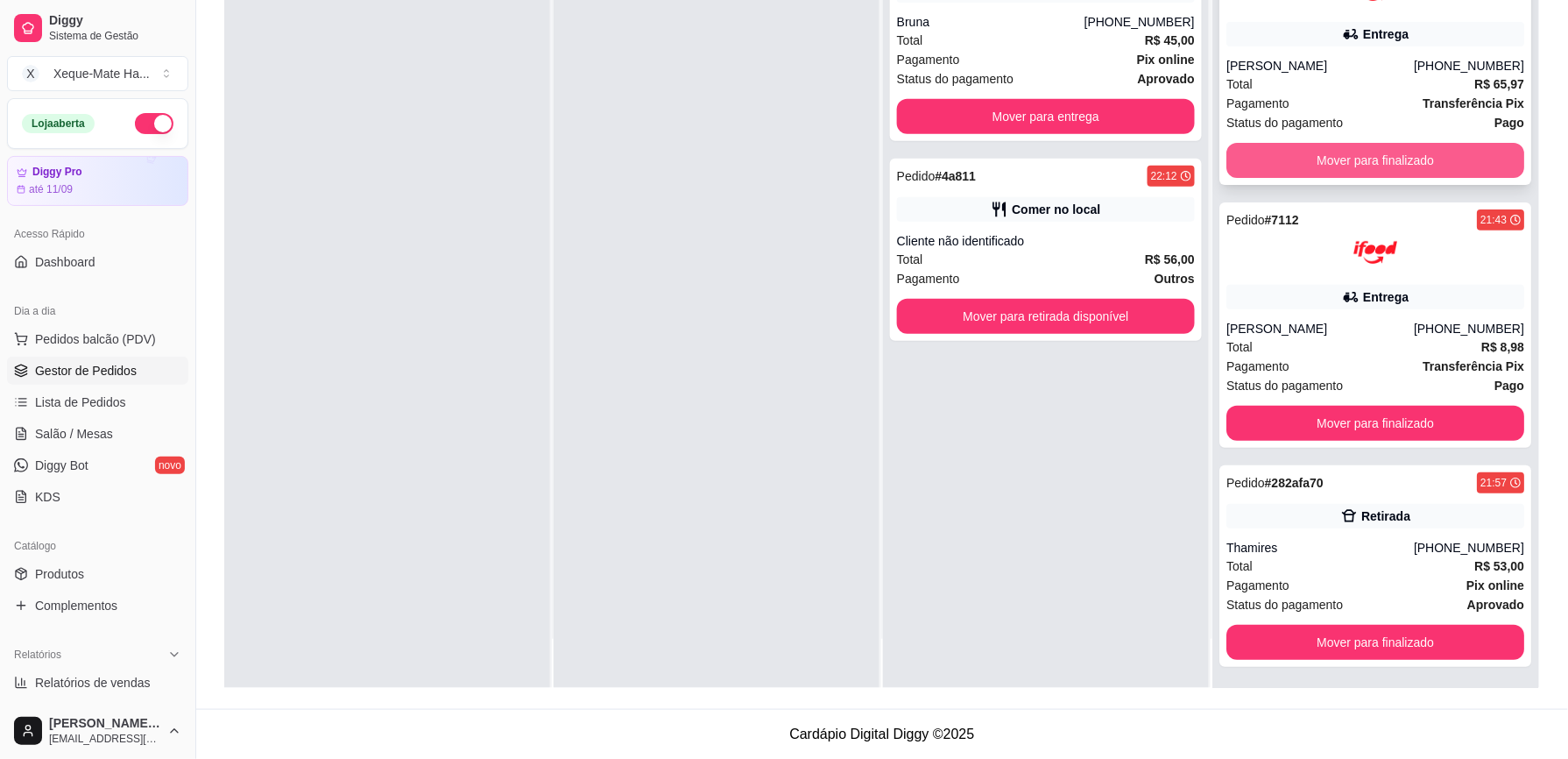
click at [1378, 147] on button "Mover para finalizado" at bounding box center [1374, 160] width 298 height 35
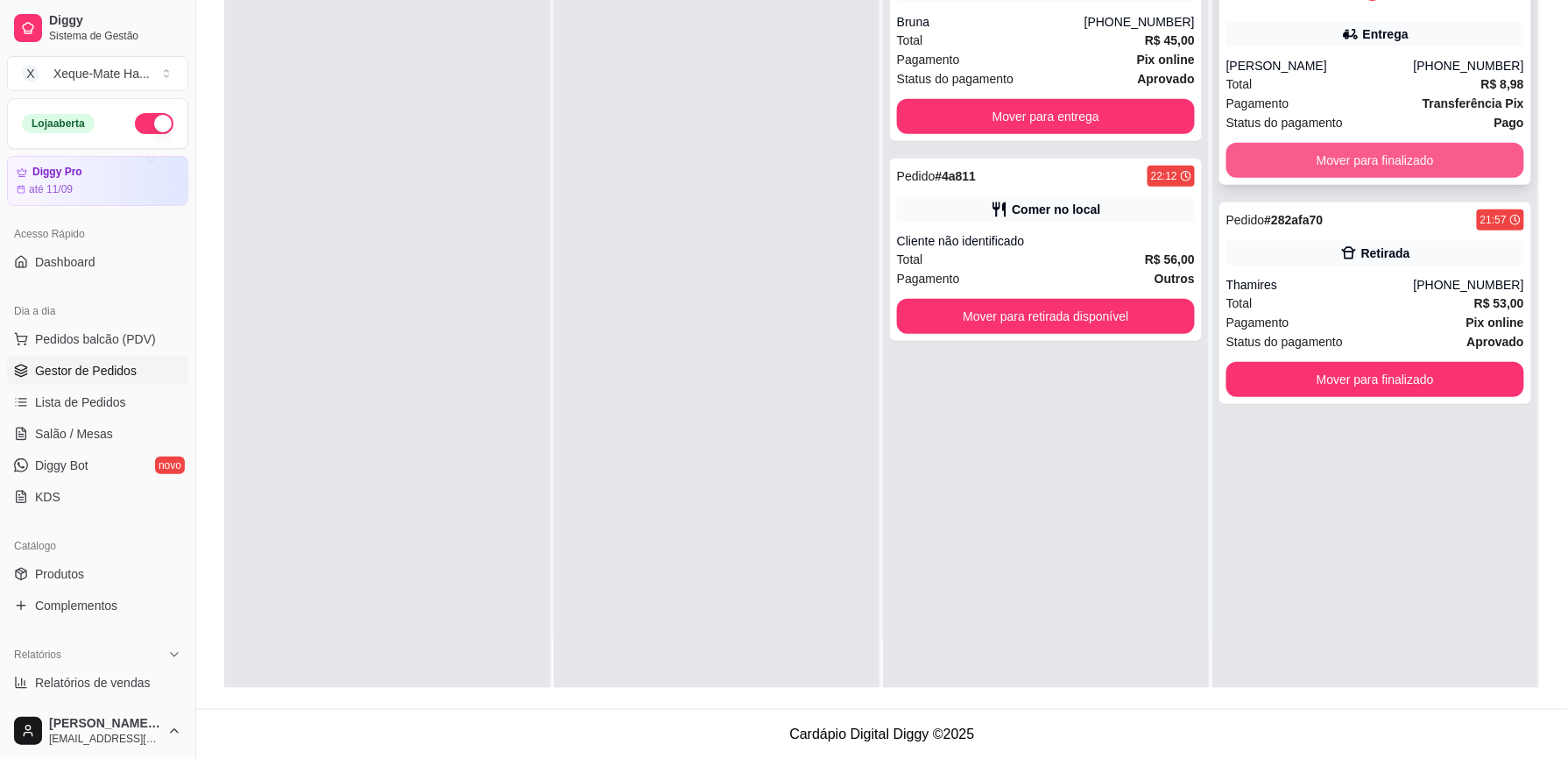
click at [1403, 159] on button "Mover para finalizado" at bounding box center [1374, 160] width 298 height 35
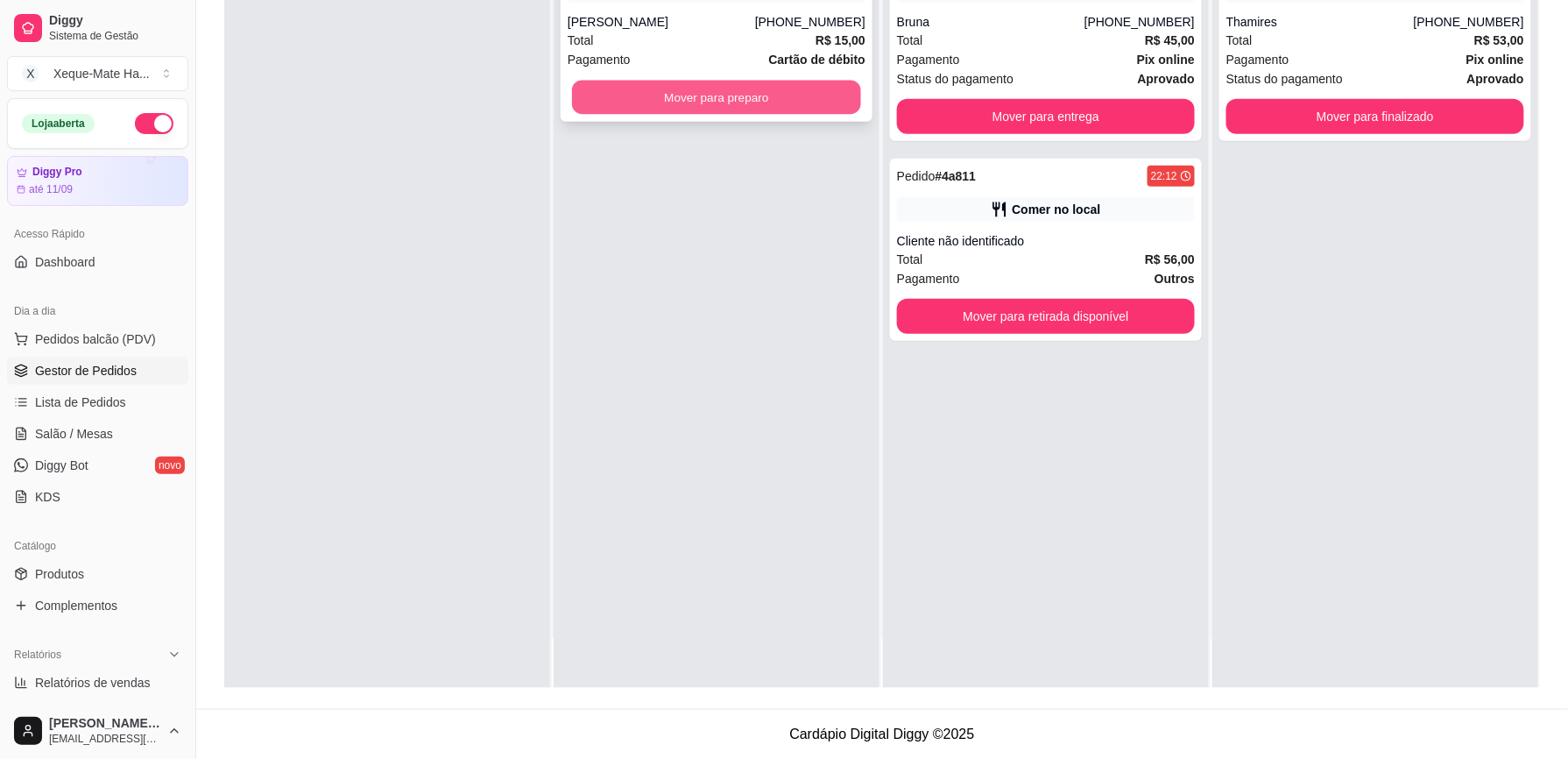
click at [698, 96] on button "Mover para preparo" at bounding box center [716, 97] width 289 height 34
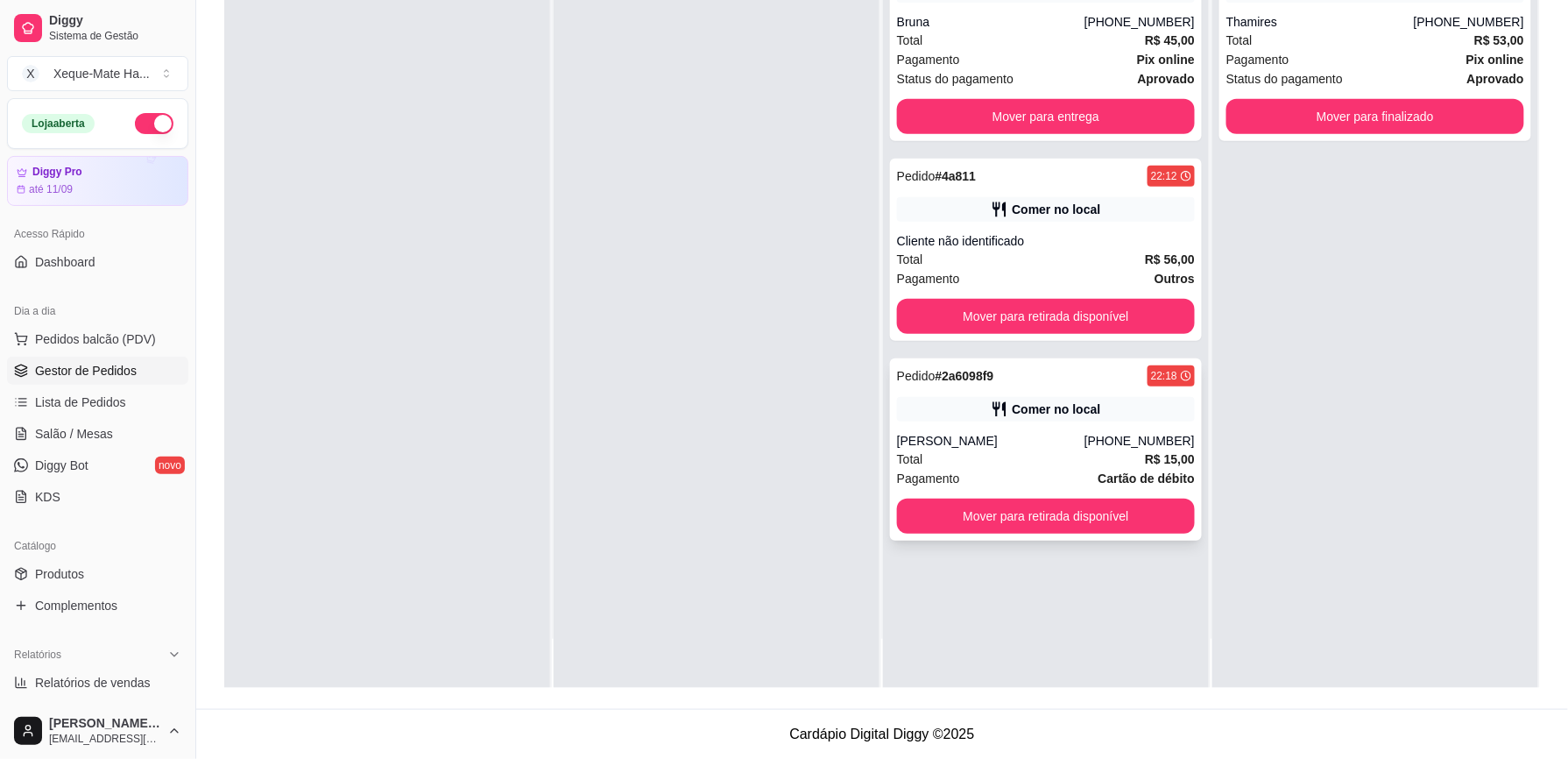
click at [998, 415] on icon at bounding box center [999, 409] width 17 height 17
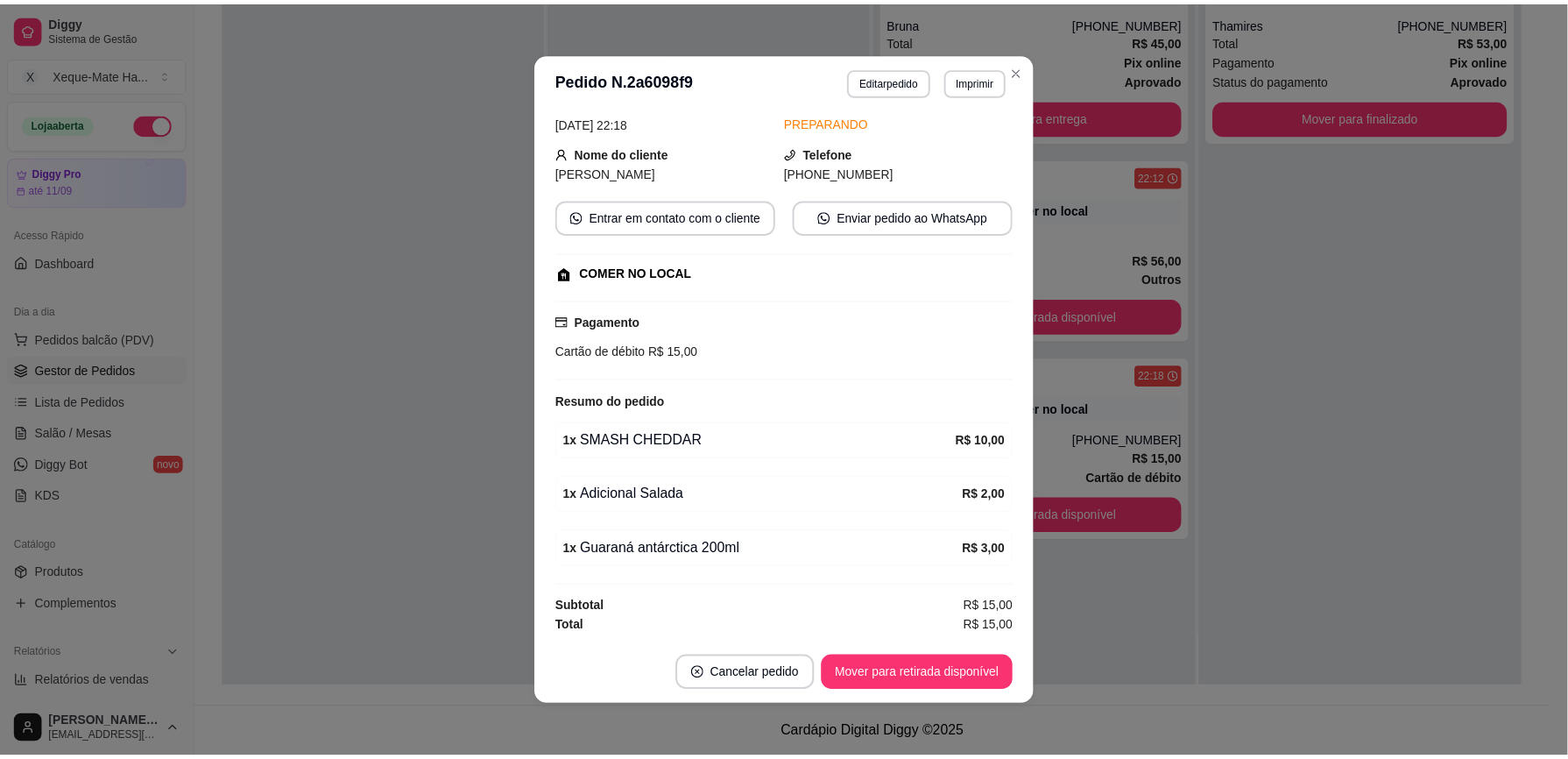
scroll to position [87, 0]
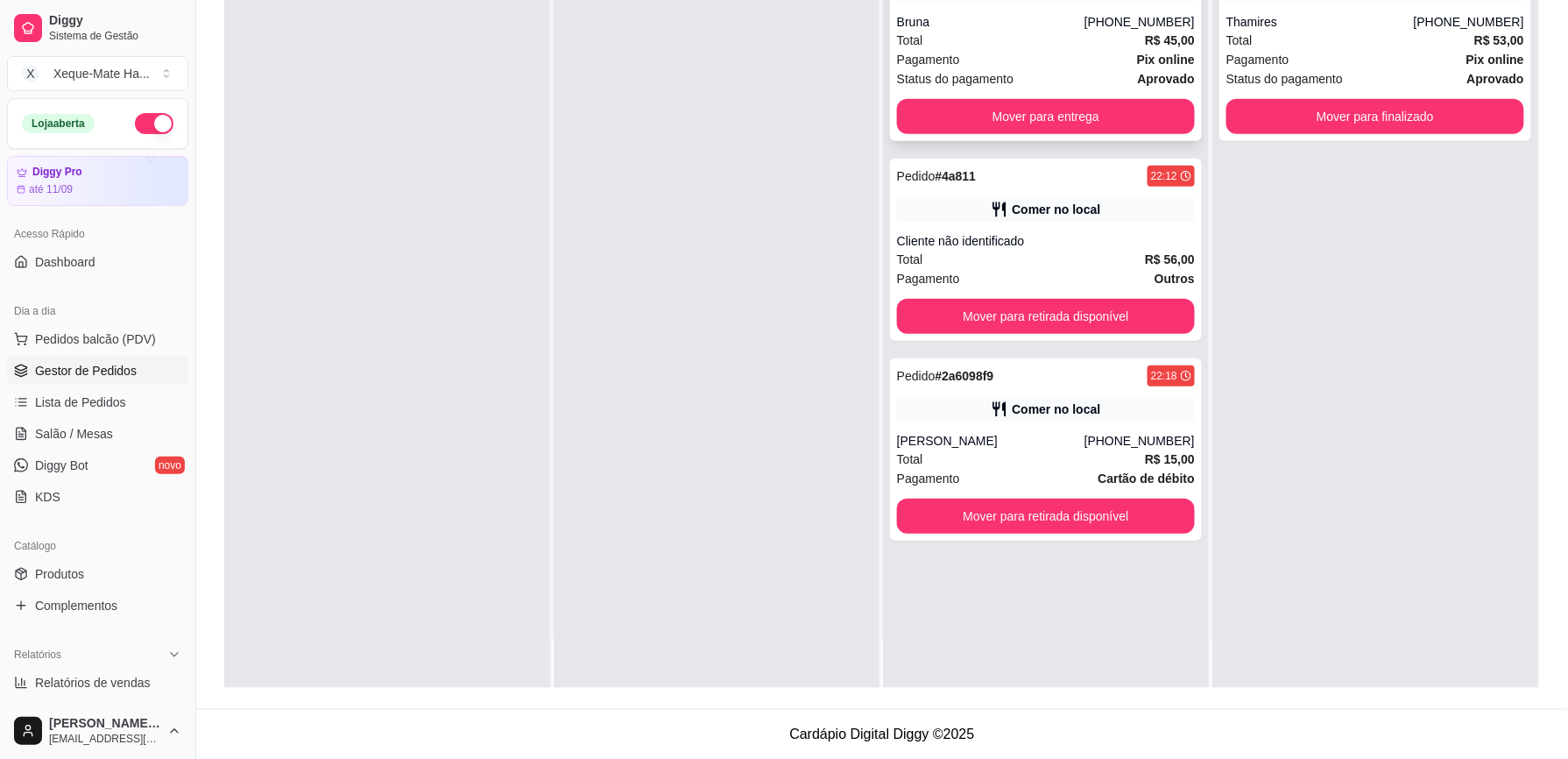
click at [959, 102] on button "Mover para entrega" at bounding box center [1045, 116] width 298 height 35
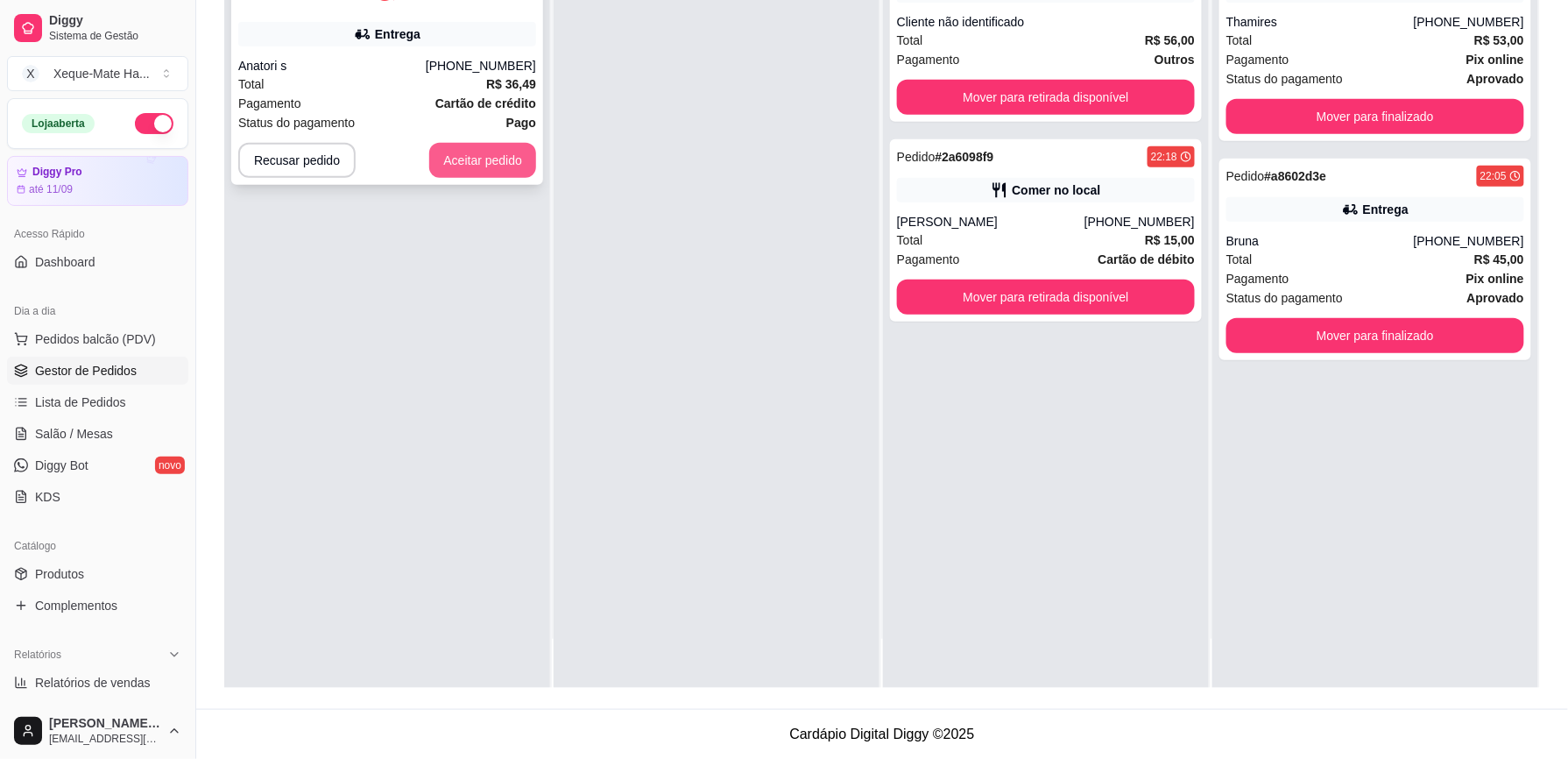
click at [474, 169] on button "Aceitar pedido" at bounding box center [483, 160] width 107 height 35
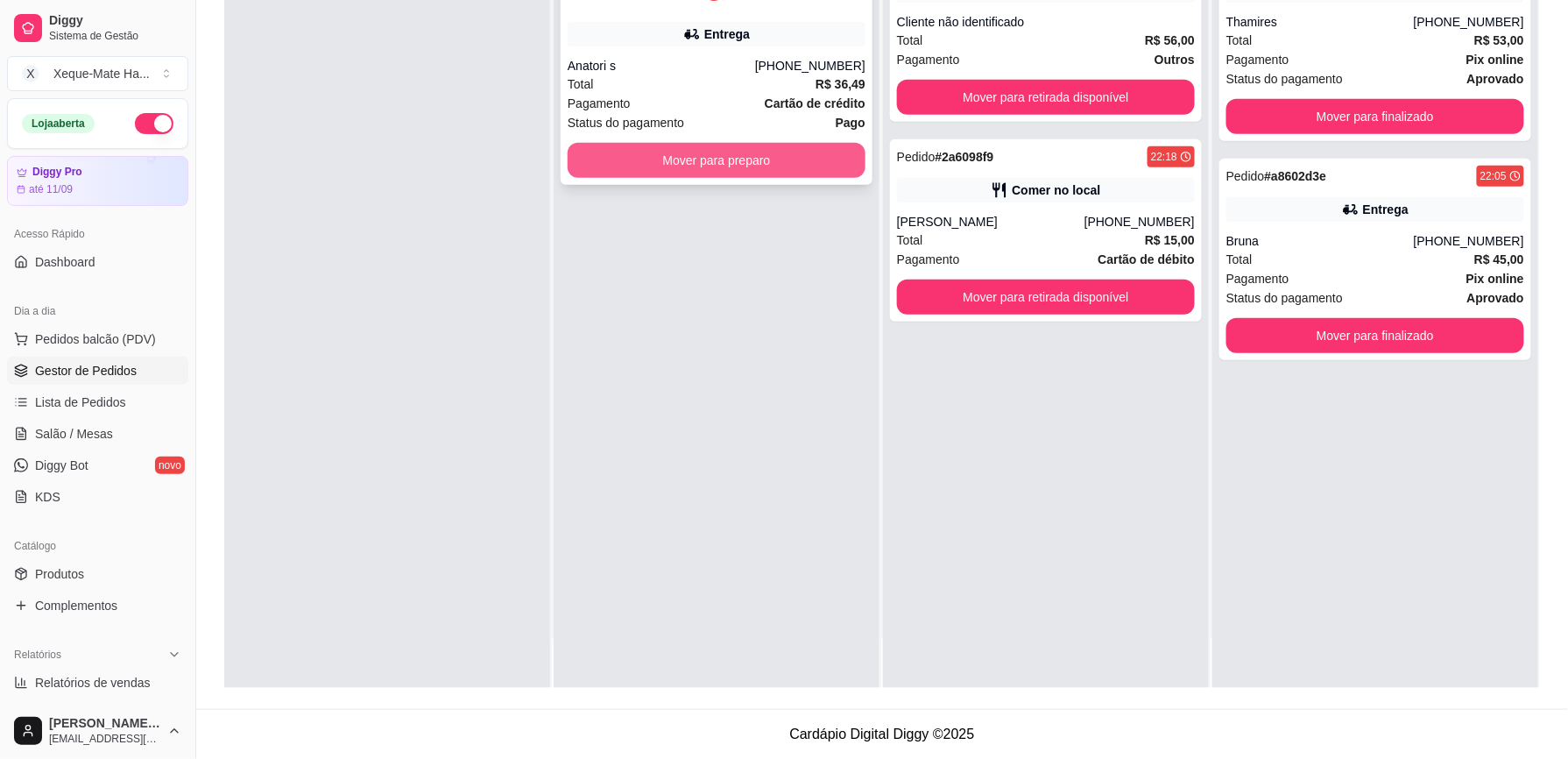
click at [698, 165] on button "Mover para preparo" at bounding box center [716, 160] width 298 height 35
click at [744, 165] on button "Mover para preparo" at bounding box center [716, 160] width 298 height 35
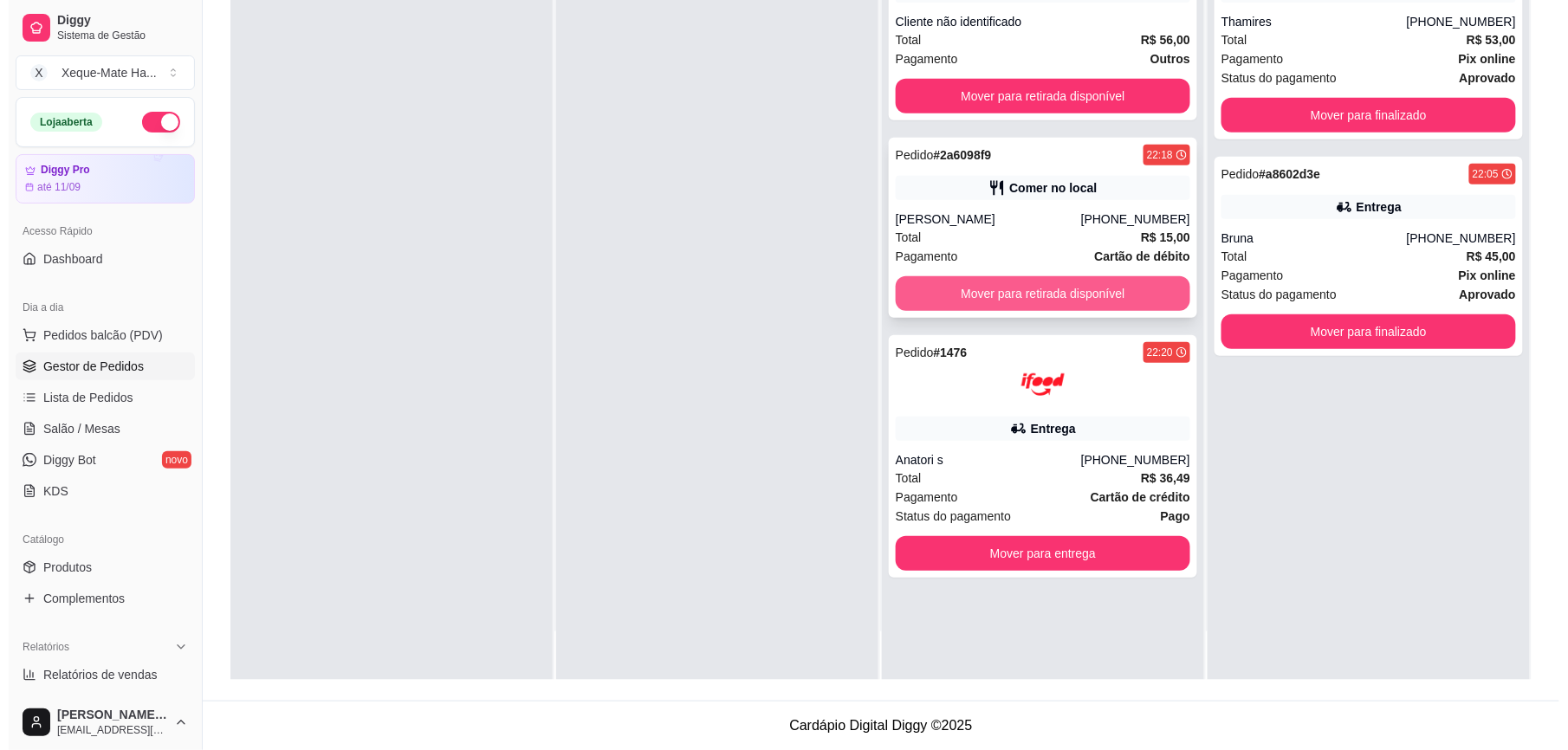
scroll to position [0, 0]
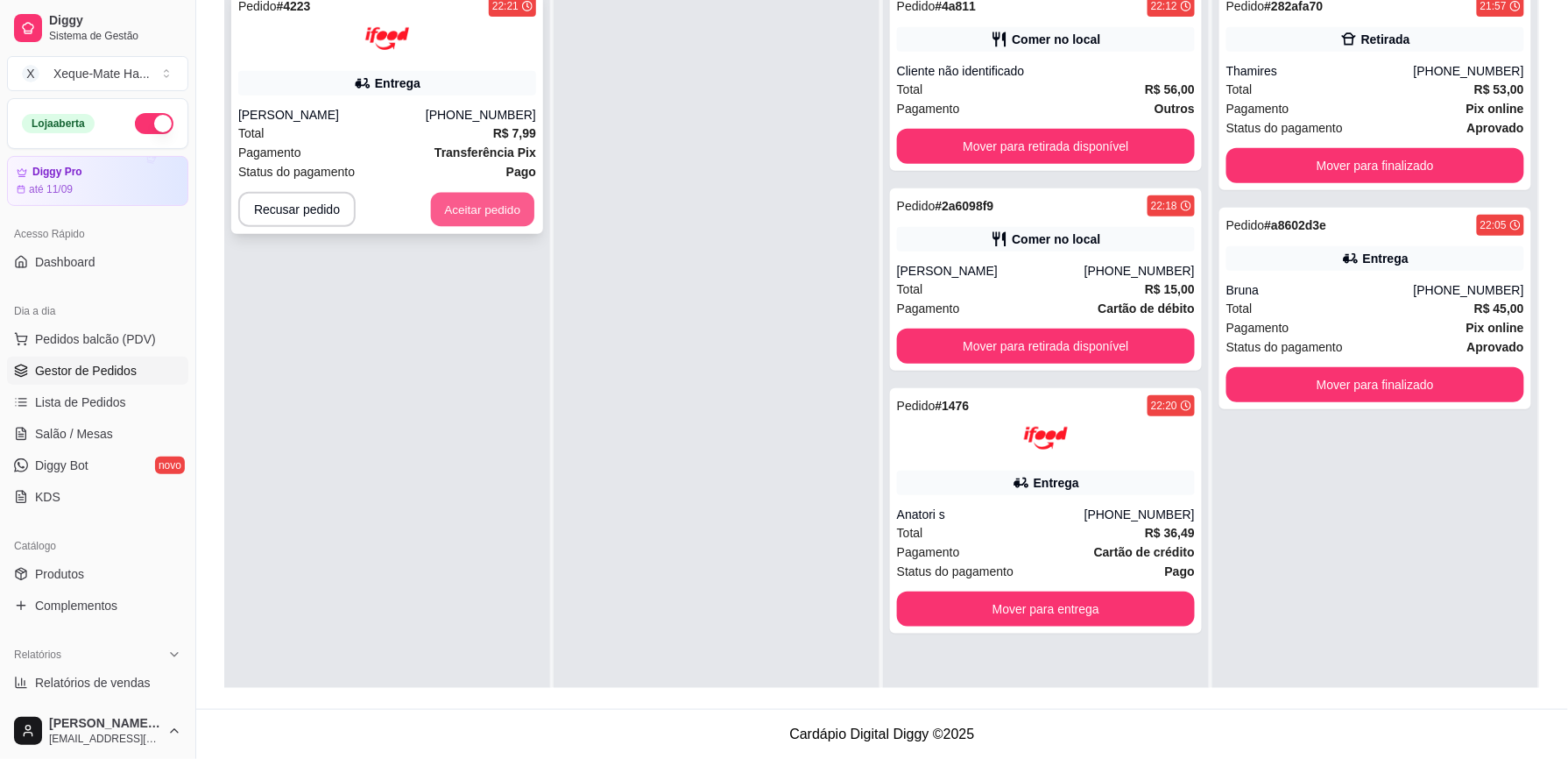
click at [491, 210] on button "Aceitar pedido" at bounding box center [483, 209] width 104 height 34
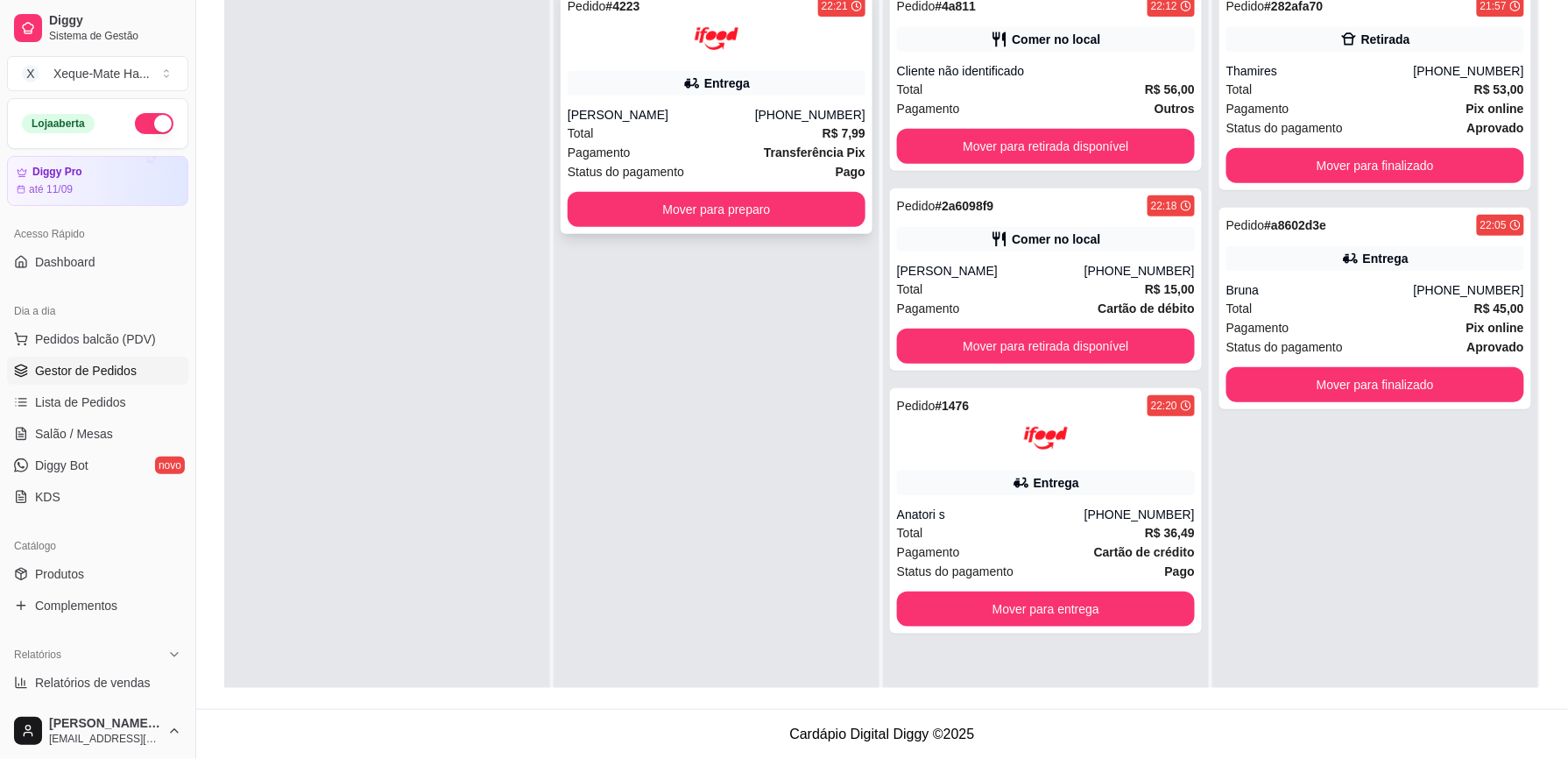
click at [666, 109] on div "[PERSON_NAME]" at bounding box center [661, 114] width 187 height 17
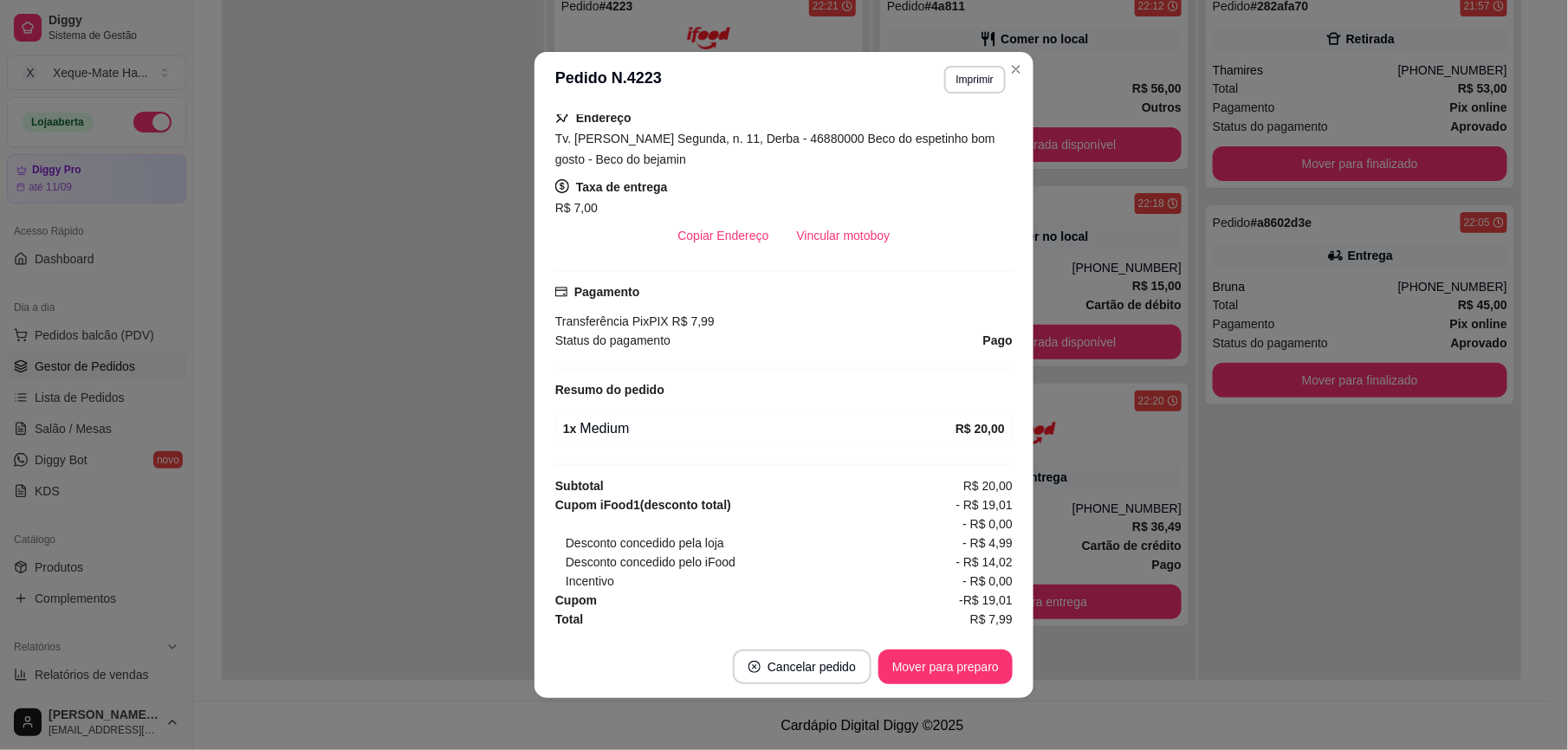
scroll to position [367, 0]
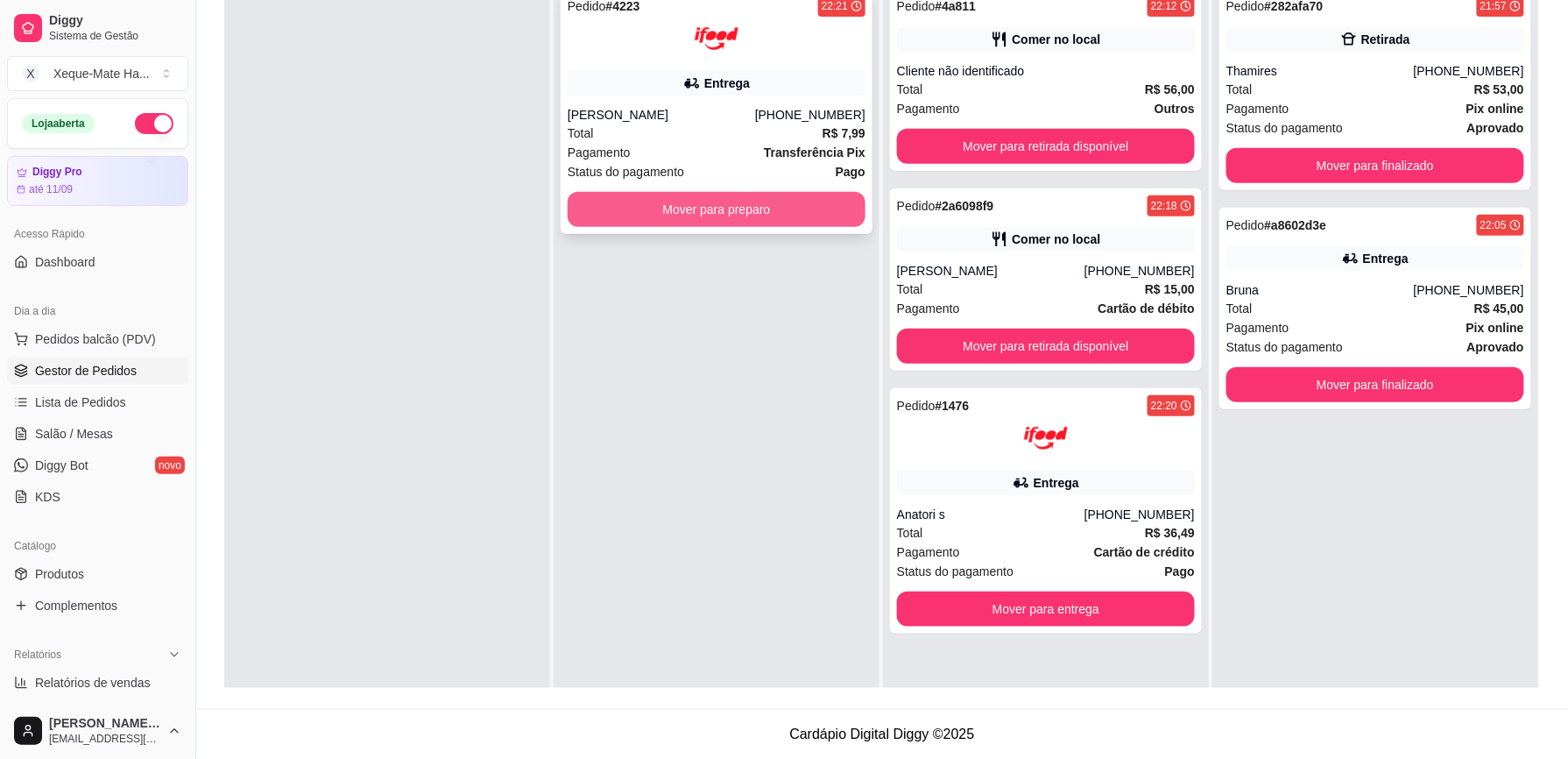
click at [685, 204] on button "Mover para preparo" at bounding box center [716, 209] width 298 height 35
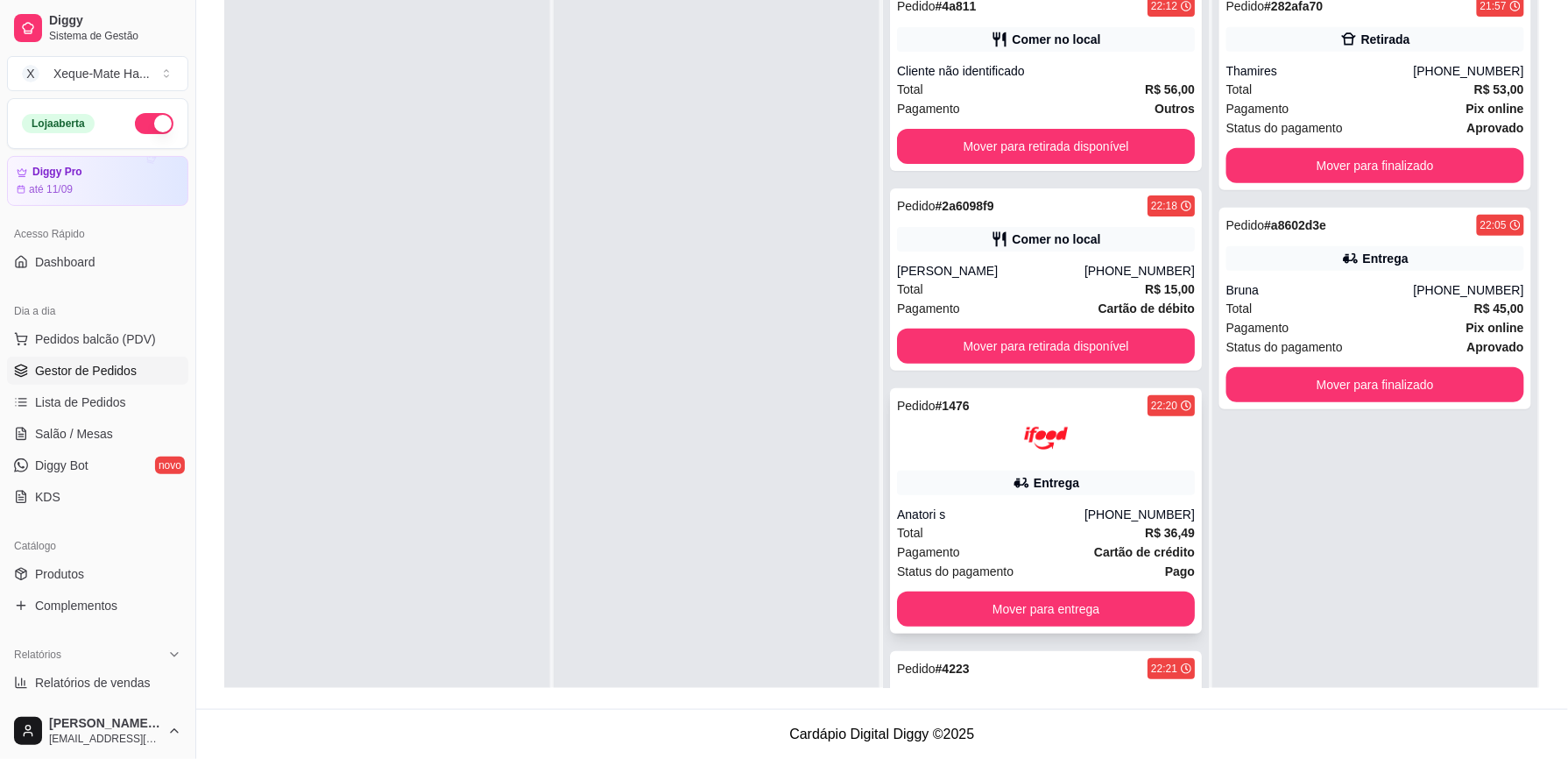
click at [1069, 494] on div "Entrega" at bounding box center [1045, 482] width 298 height 24
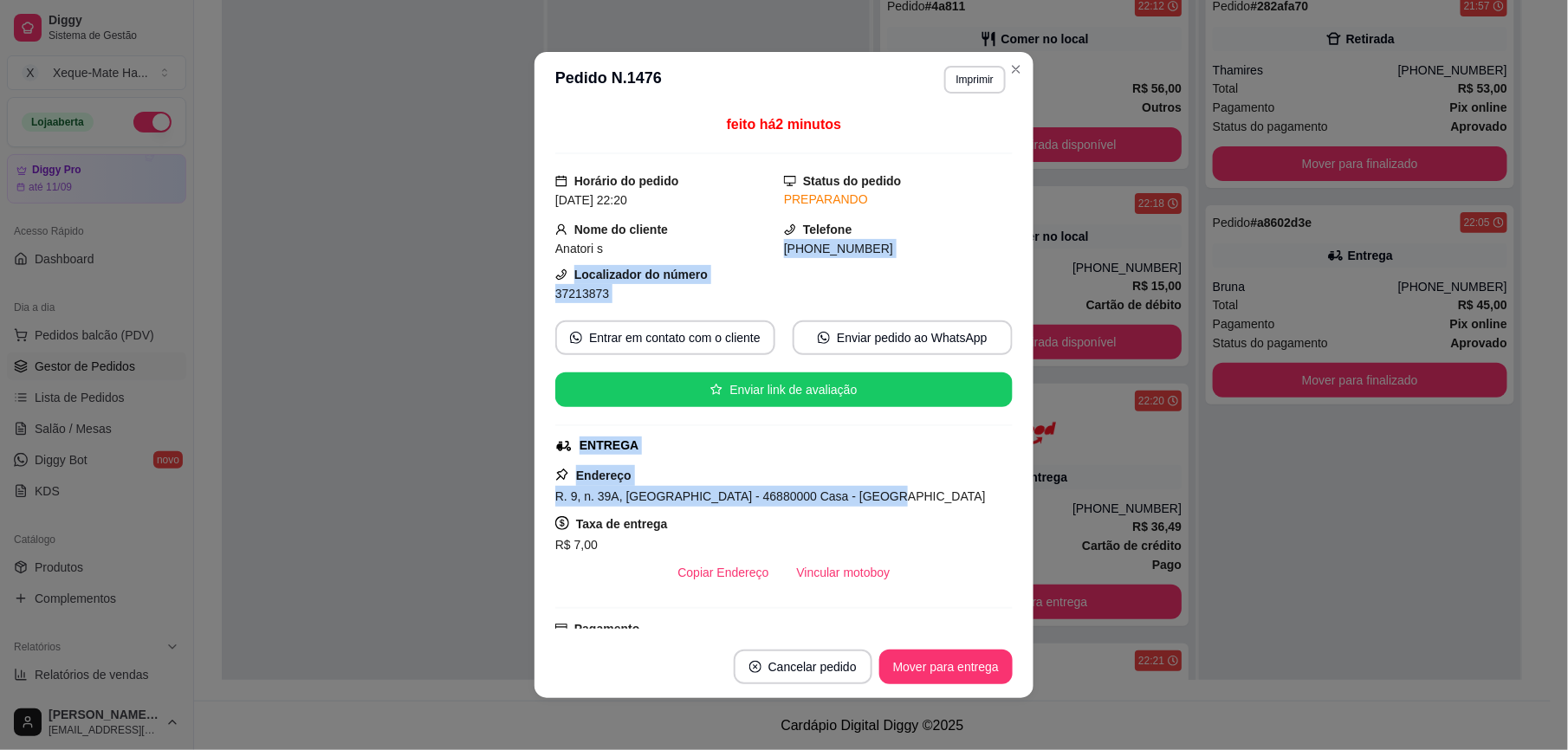
drag, startPoint x: 985, startPoint y: 239, endPoint x: 987, endPoint y: 509, distance: 270.0
click at [987, 509] on div "feito há 2 minutos Horário do pedido [DATE] 22:20 Status do pedido PREPARANDO N…" at bounding box center [783, 371] width 457 height 514
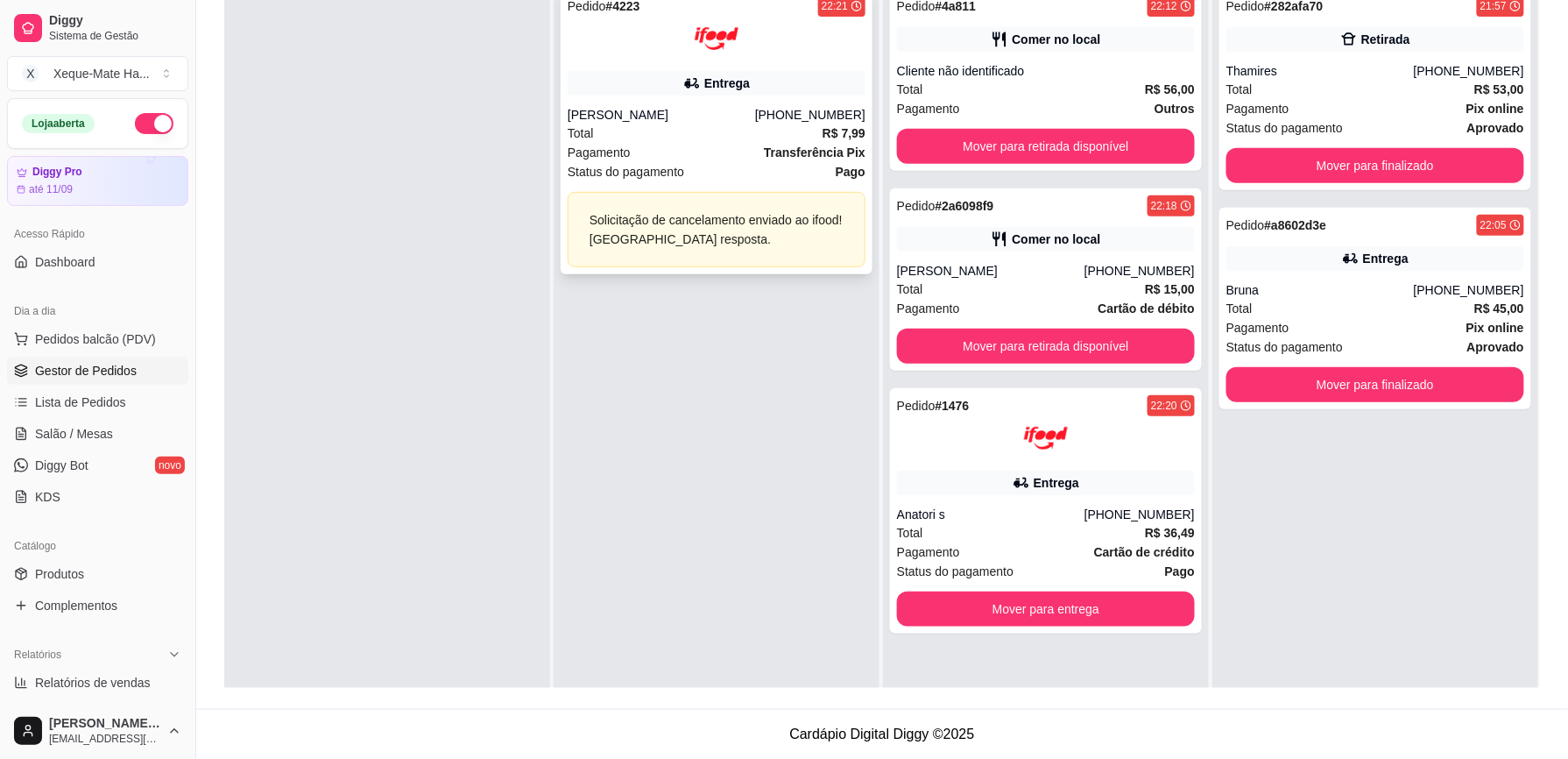
click at [720, 121] on div "[PERSON_NAME]" at bounding box center [661, 114] width 187 height 17
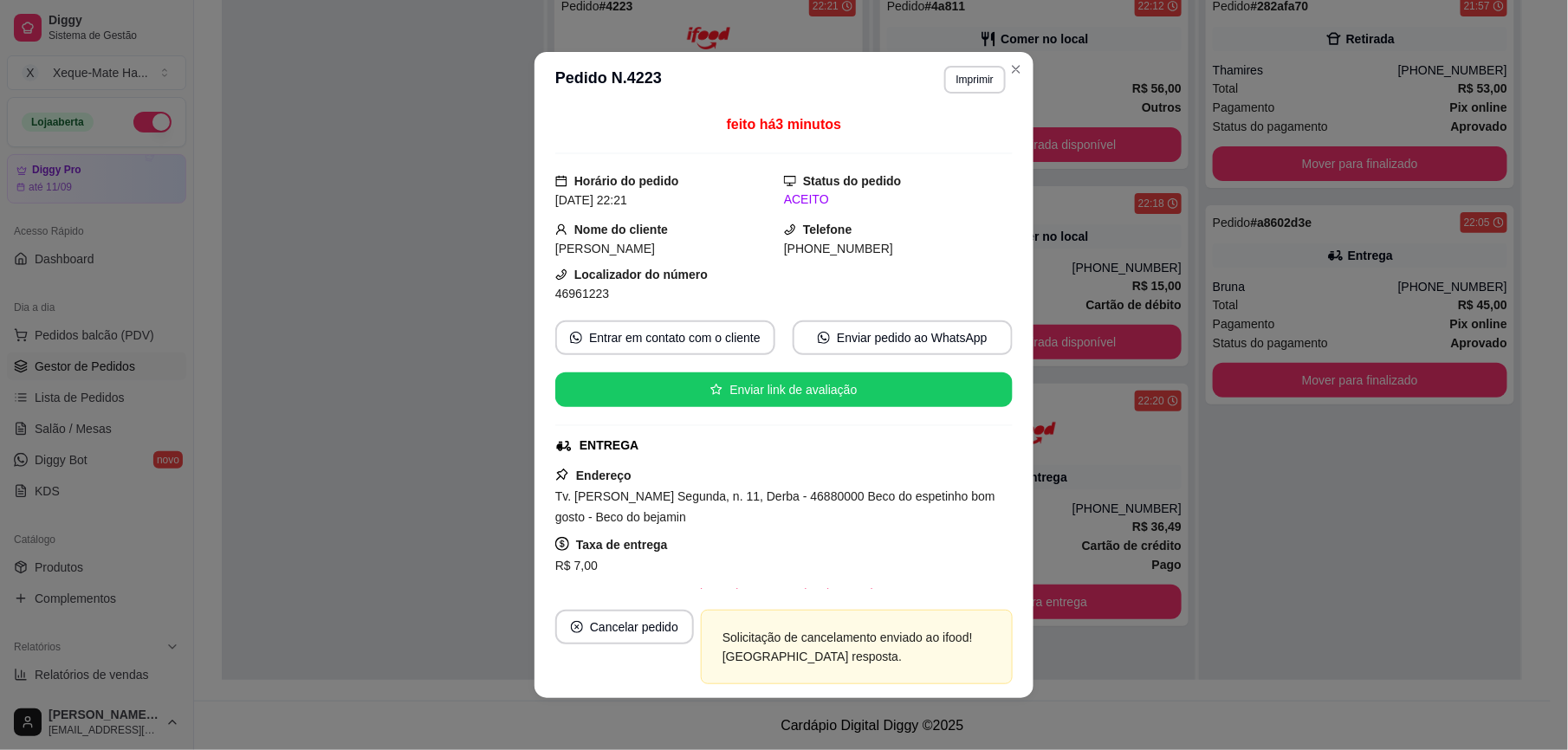
scroll to position [199, 0]
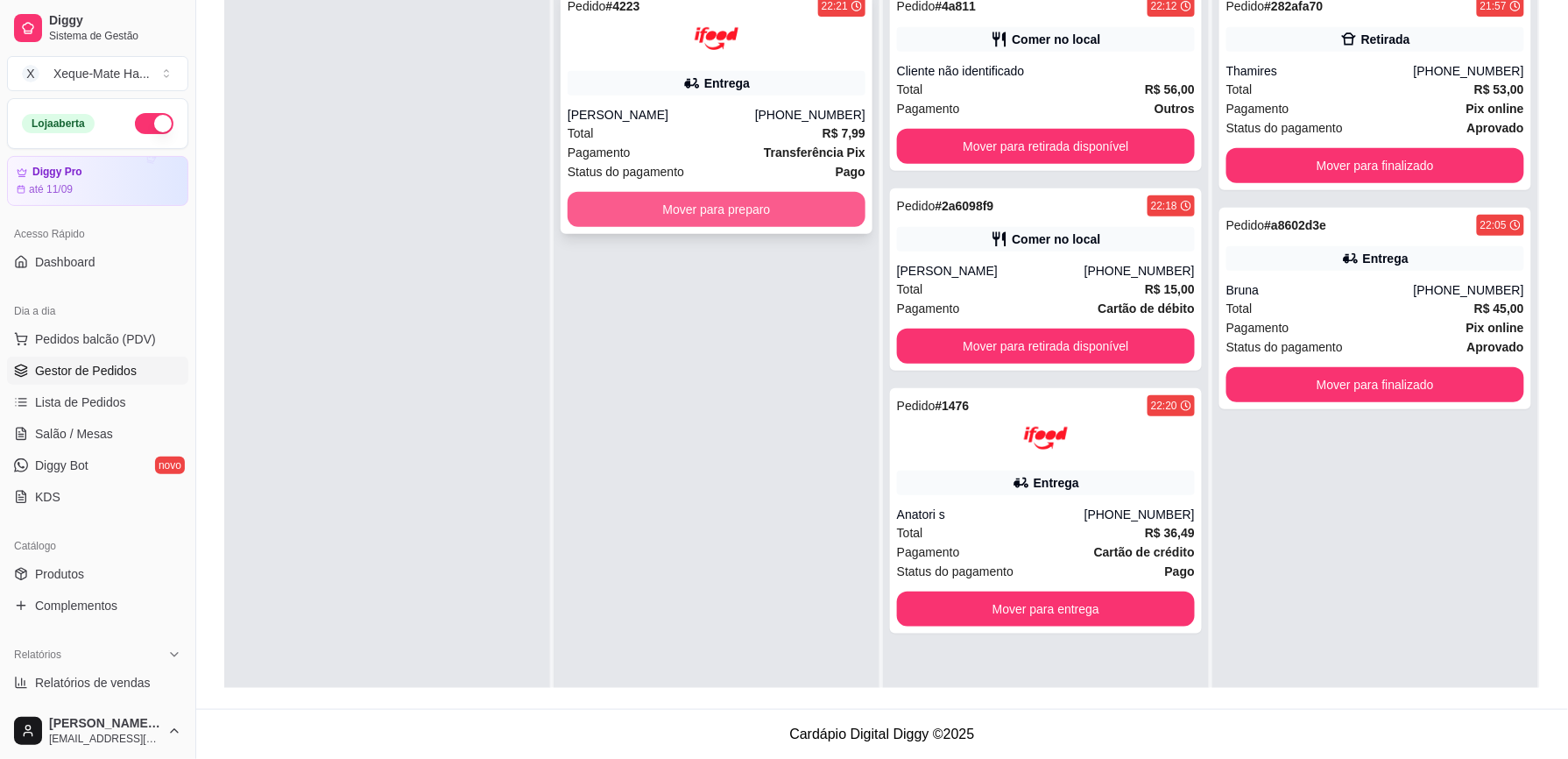
click at [803, 223] on button "Mover para preparo" at bounding box center [716, 209] width 298 height 35
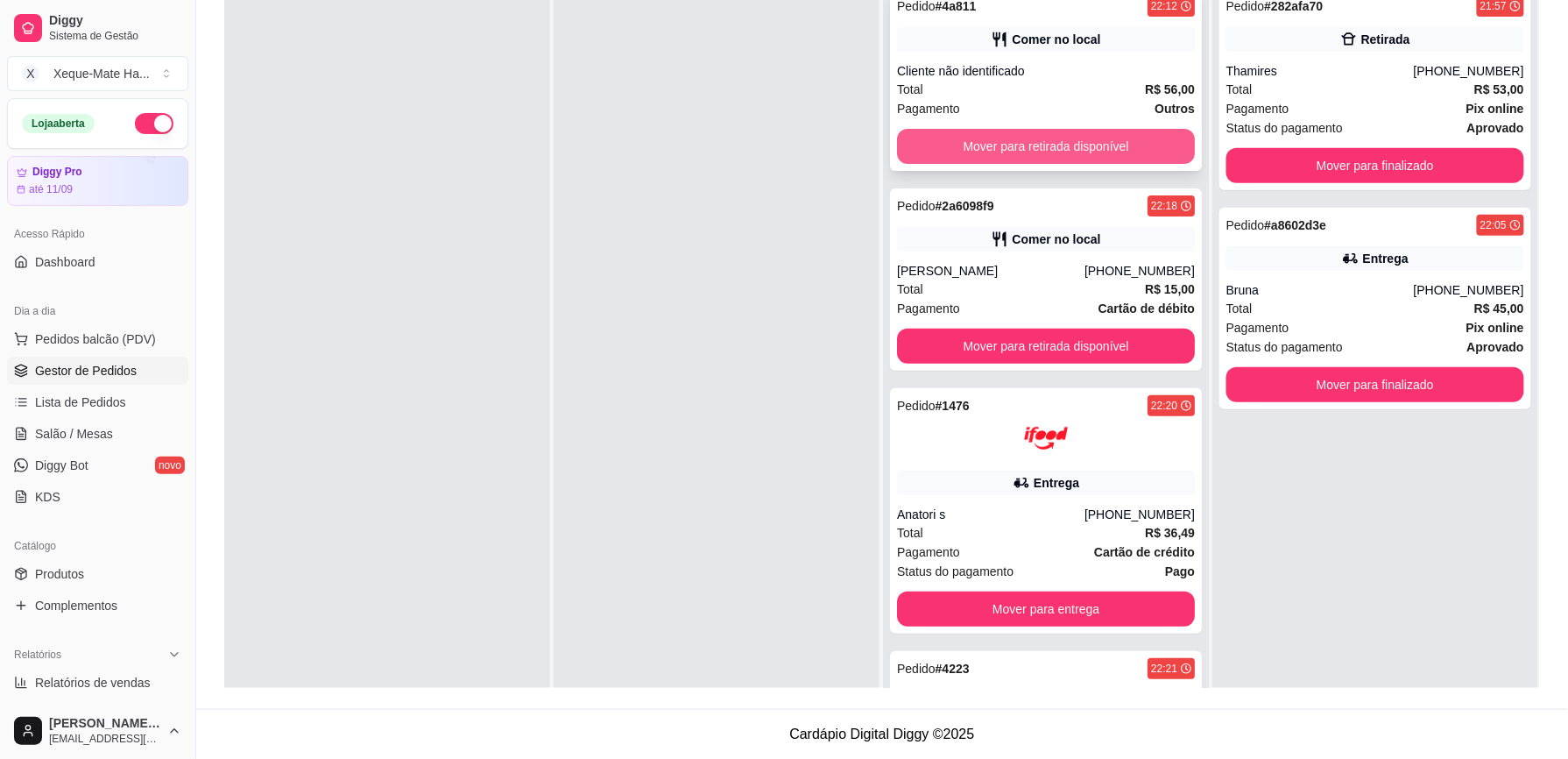
click at [961, 142] on button "Mover para retirada disponível" at bounding box center [1045, 146] width 298 height 35
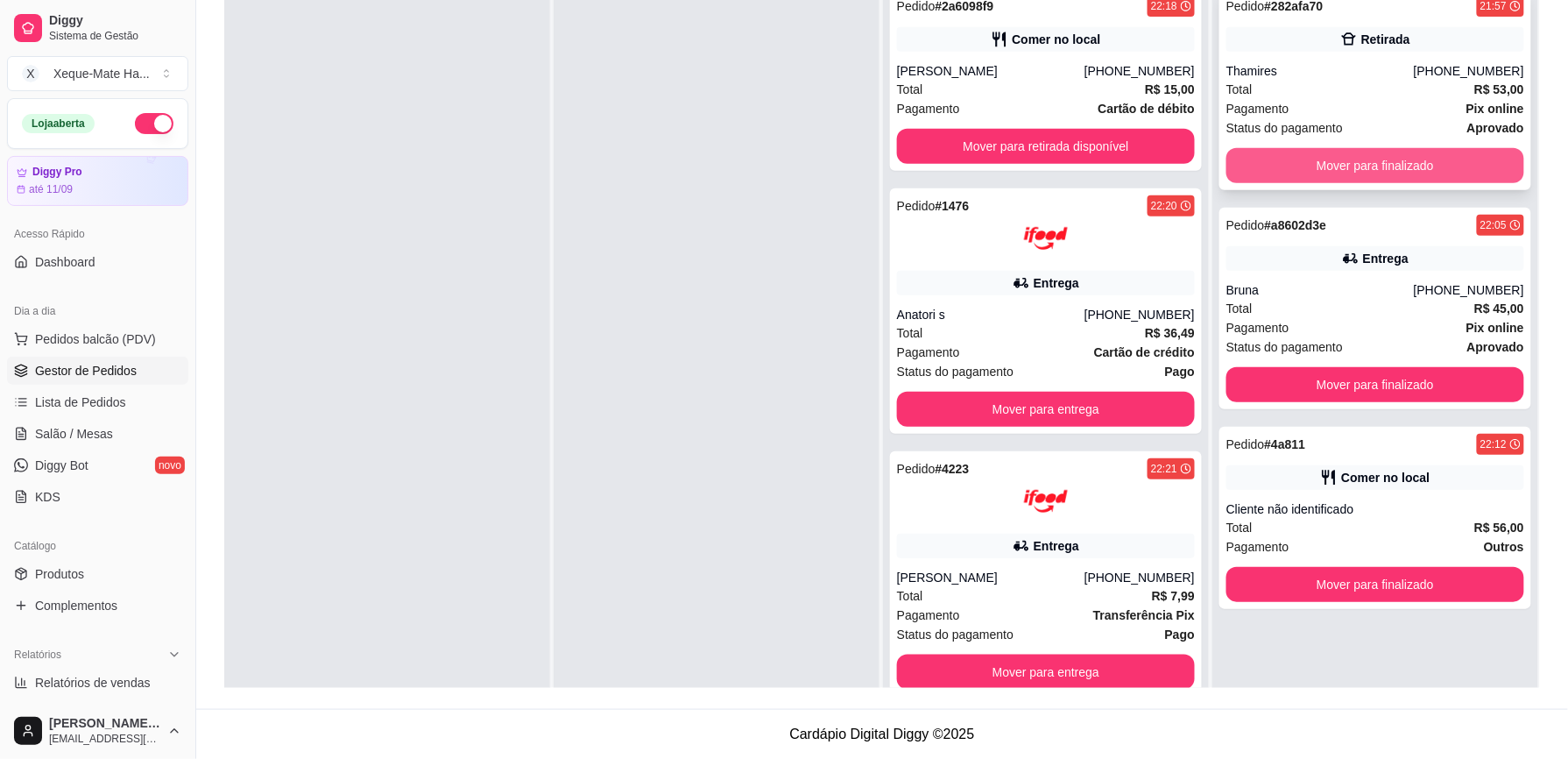
click at [1420, 158] on button "Mover para finalizado" at bounding box center [1374, 166] width 298 height 35
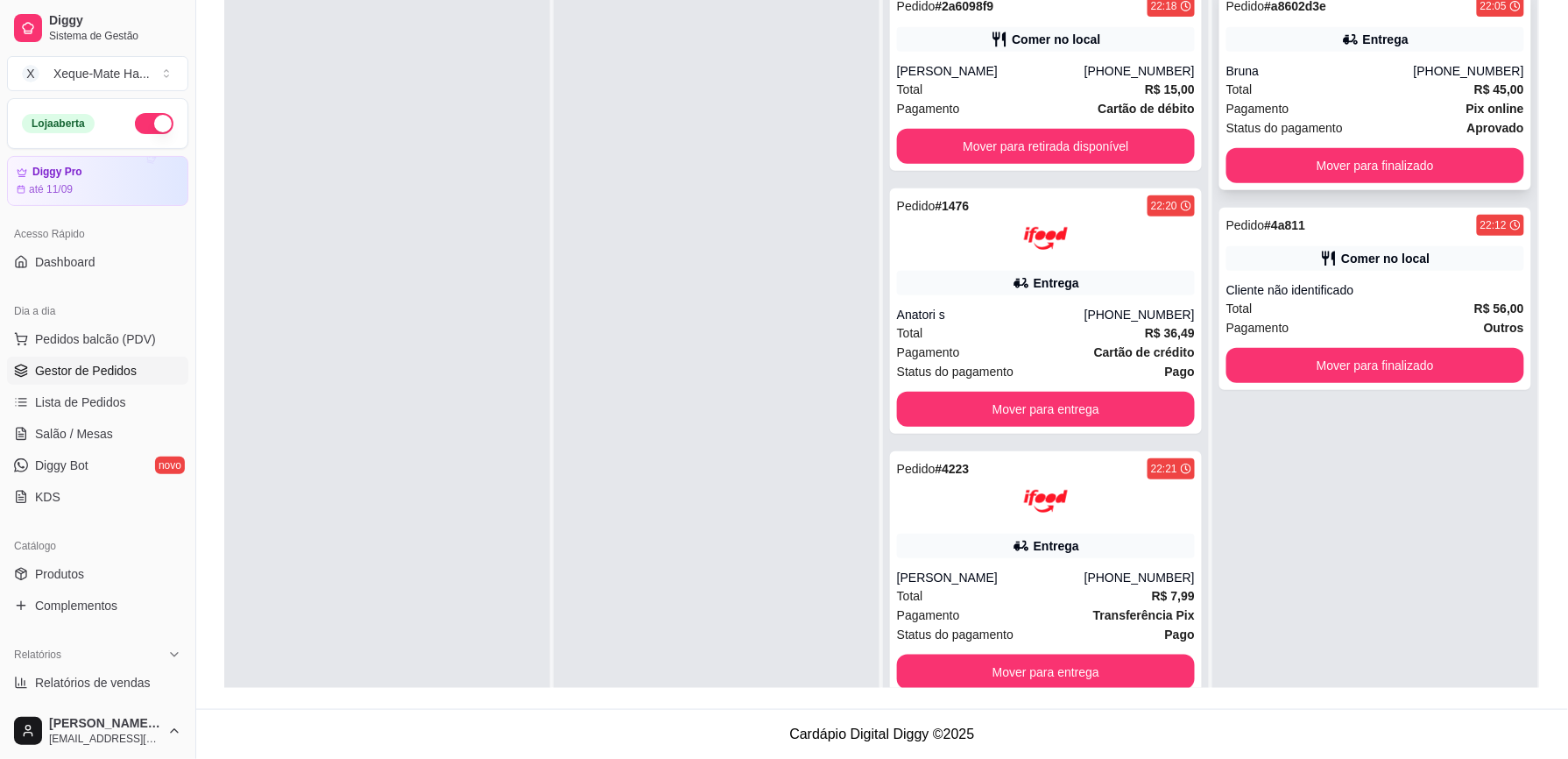
click at [1314, 58] on div "Pedido # a8602d3e 22:05 Entrega Bruna [PHONE_NUMBER] Total R$ 45,00 Pagamento P…" at bounding box center [1375, 89] width 312 height 202
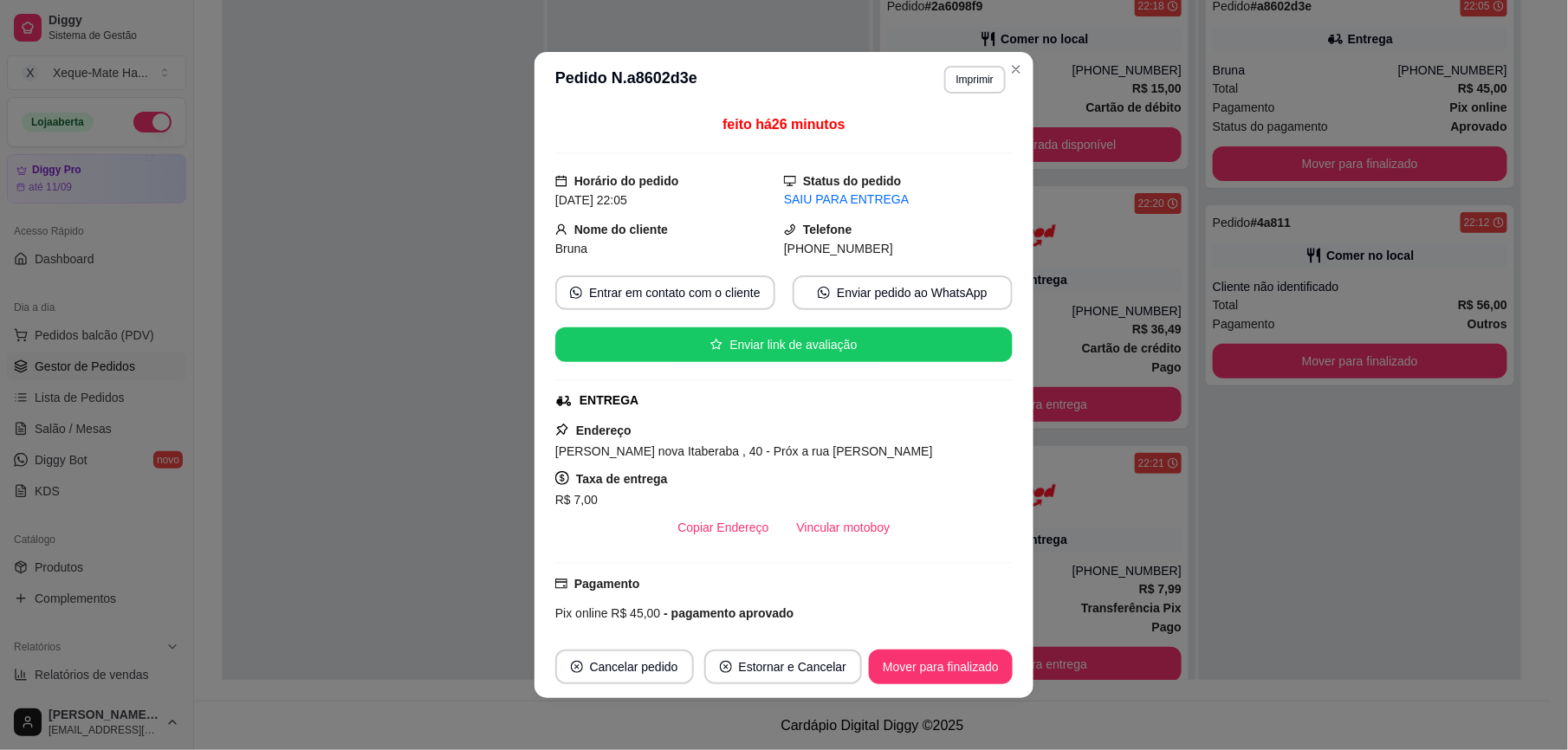
scroll to position [275, 0]
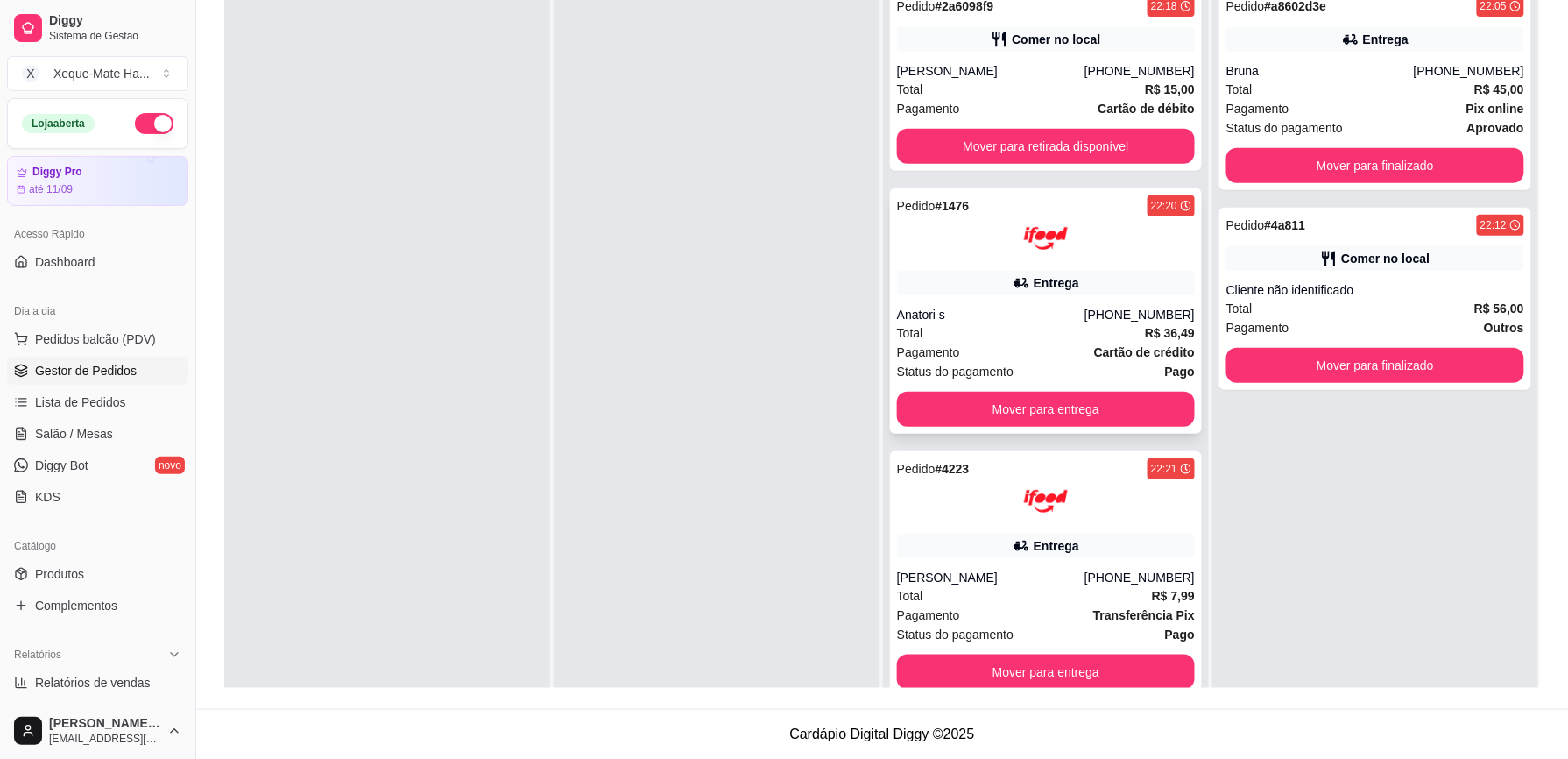
click at [951, 268] on div "Pedido # 1476 22:20 Entrega Anatori s [PHONE_NUMBER] Total R$ 36,49 Pagamento C…" at bounding box center [1046, 310] width 312 height 245
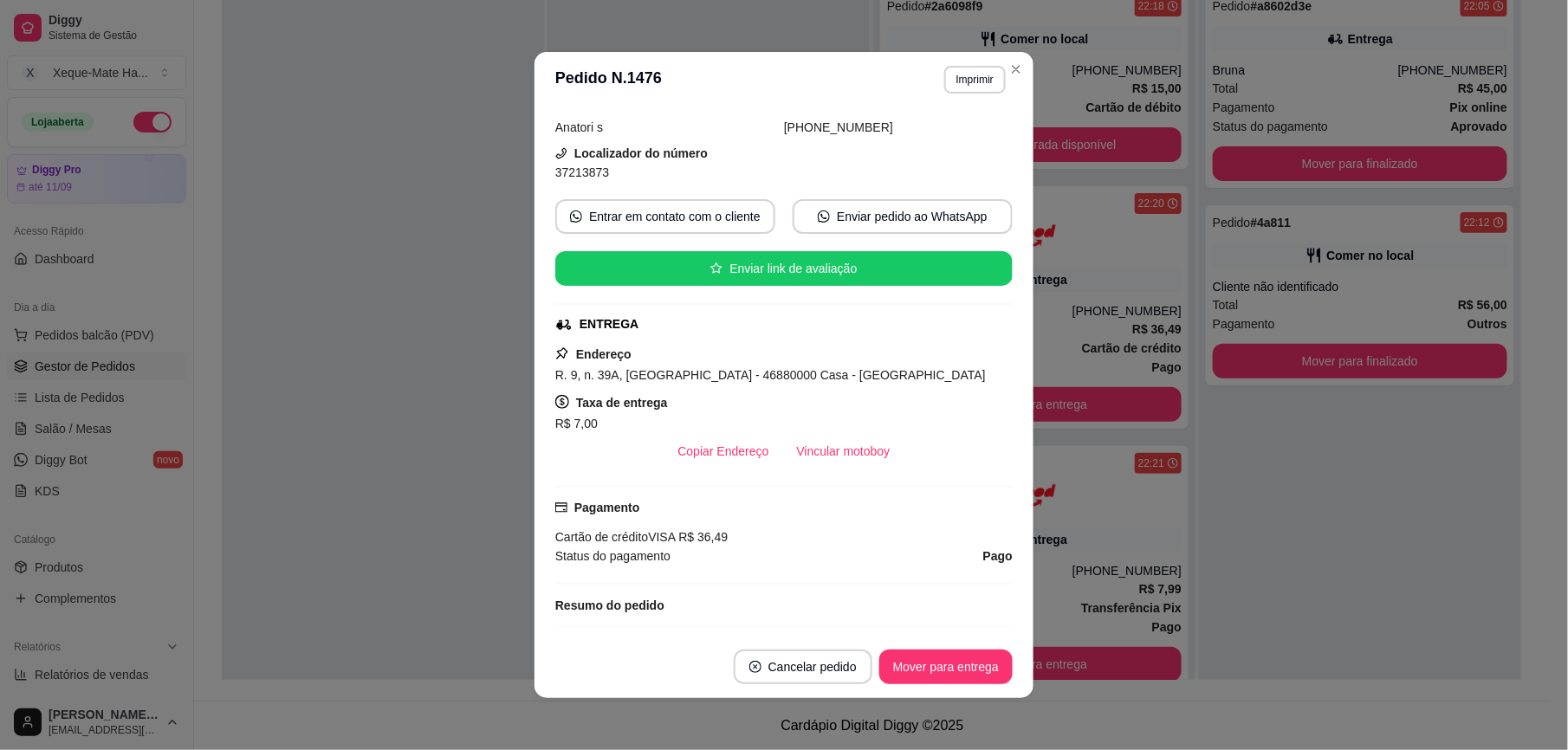
scroll to position [400, 0]
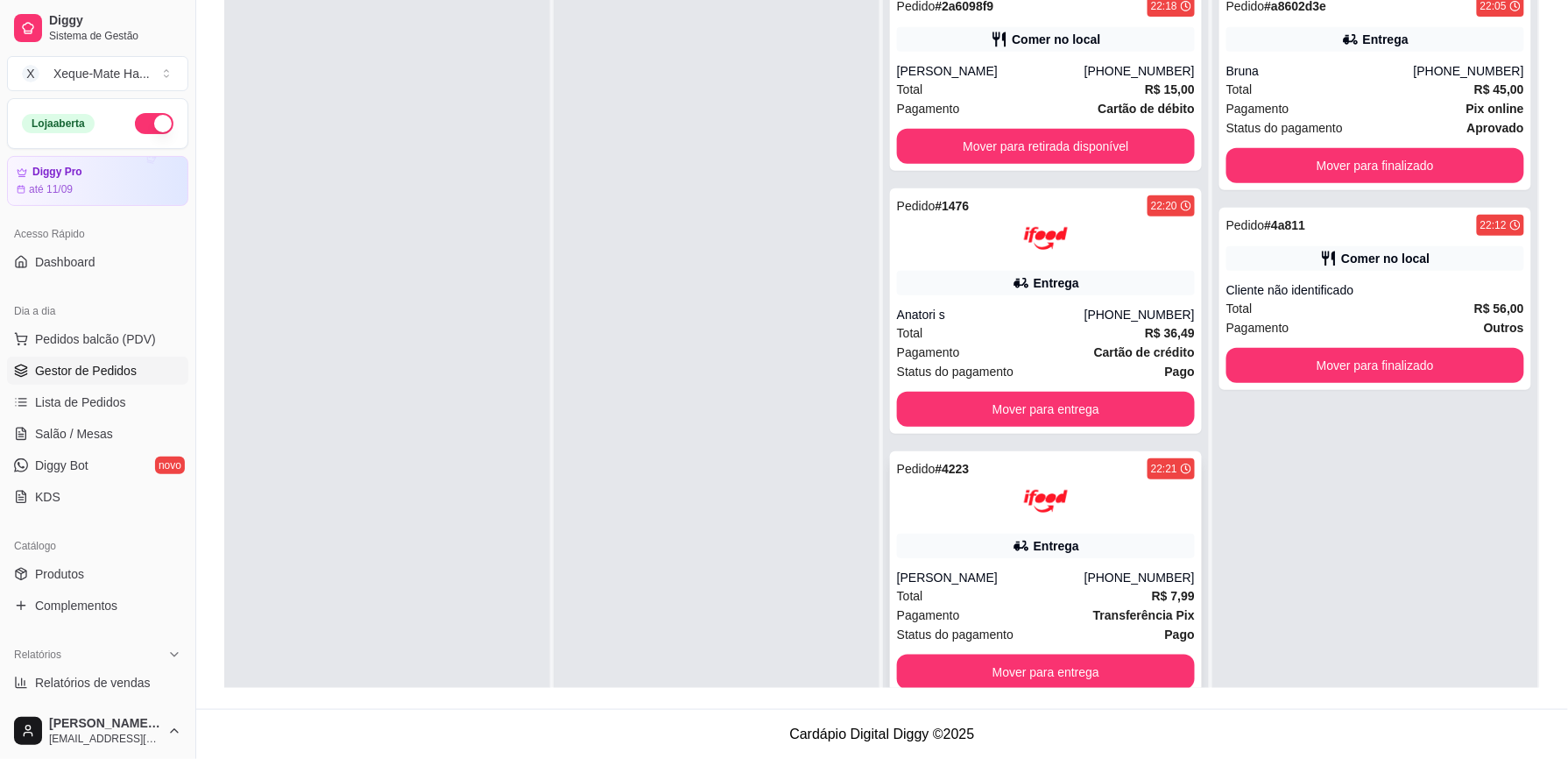
click at [1172, 565] on div "Pedido # 4223 22:21 Entrega [PERSON_NAME] [PHONE_NUMBER] Total R$ 7,99 Pagament…" at bounding box center [1046, 573] width 312 height 245
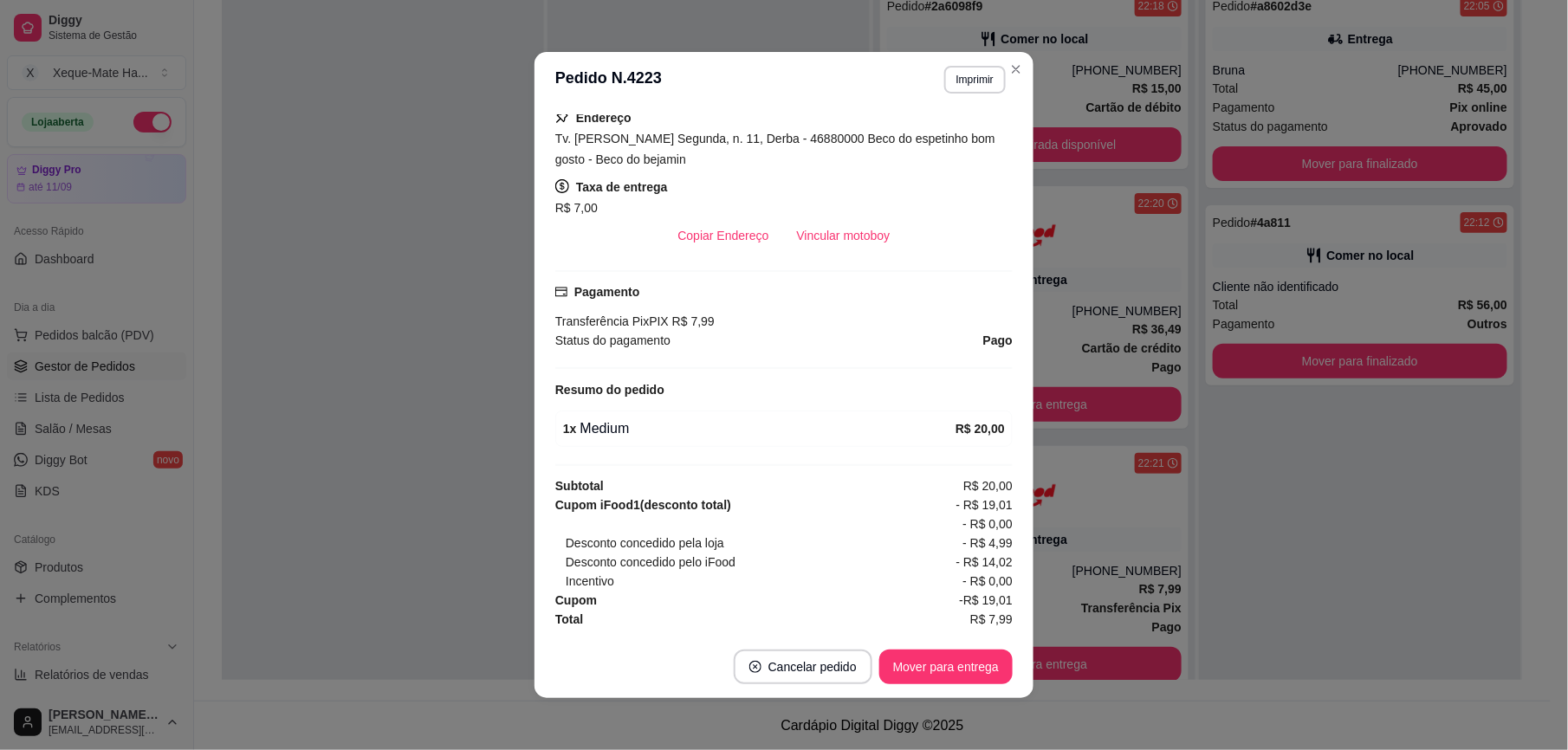
scroll to position [367, 0]
drag, startPoint x: 955, startPoint y: 536, endPoint x: 909, endPoint y: 510, distance: 52.8
click at [934, 526] on div "Cupom iFood 1 (desconto total) - R$ 19,01 - R$ 0,00 Desconto concedido pela loj…" at bounding box center [783, 542] width 457 height 95
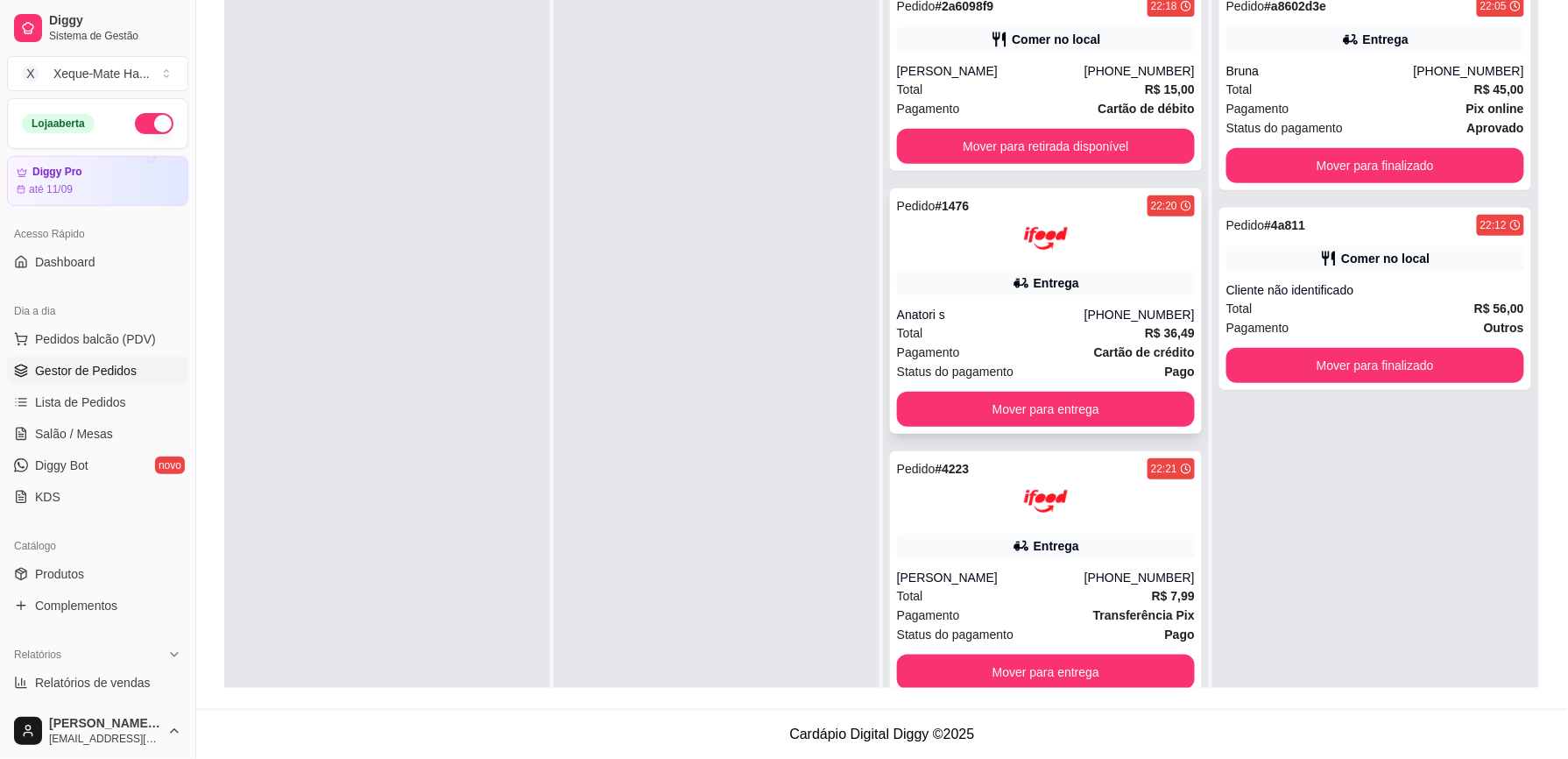
click at [1069, 250] on div at bounding box center [1045, 237] width 298 height 44
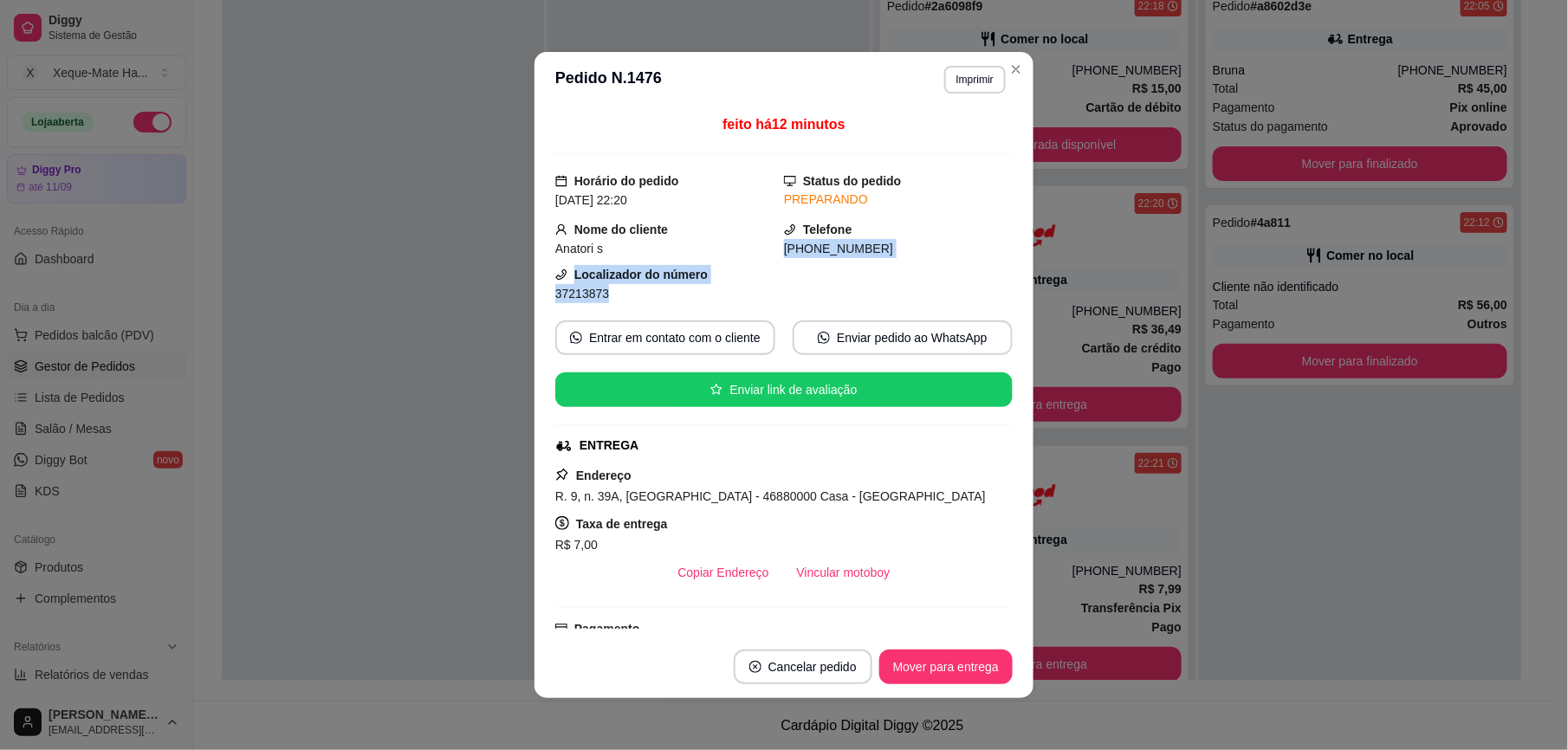
drag, startPoint x: 984, startPoint y: 229, endPoint x: 989, endPoint y: 292, distance: 63.2
click at [989, 292] on div "feito há 12 minutos Horário do pedido [DATE] 22:20 Status do pedido PREPARANDO …" at bounding box center [783, 371] width 457 height 514
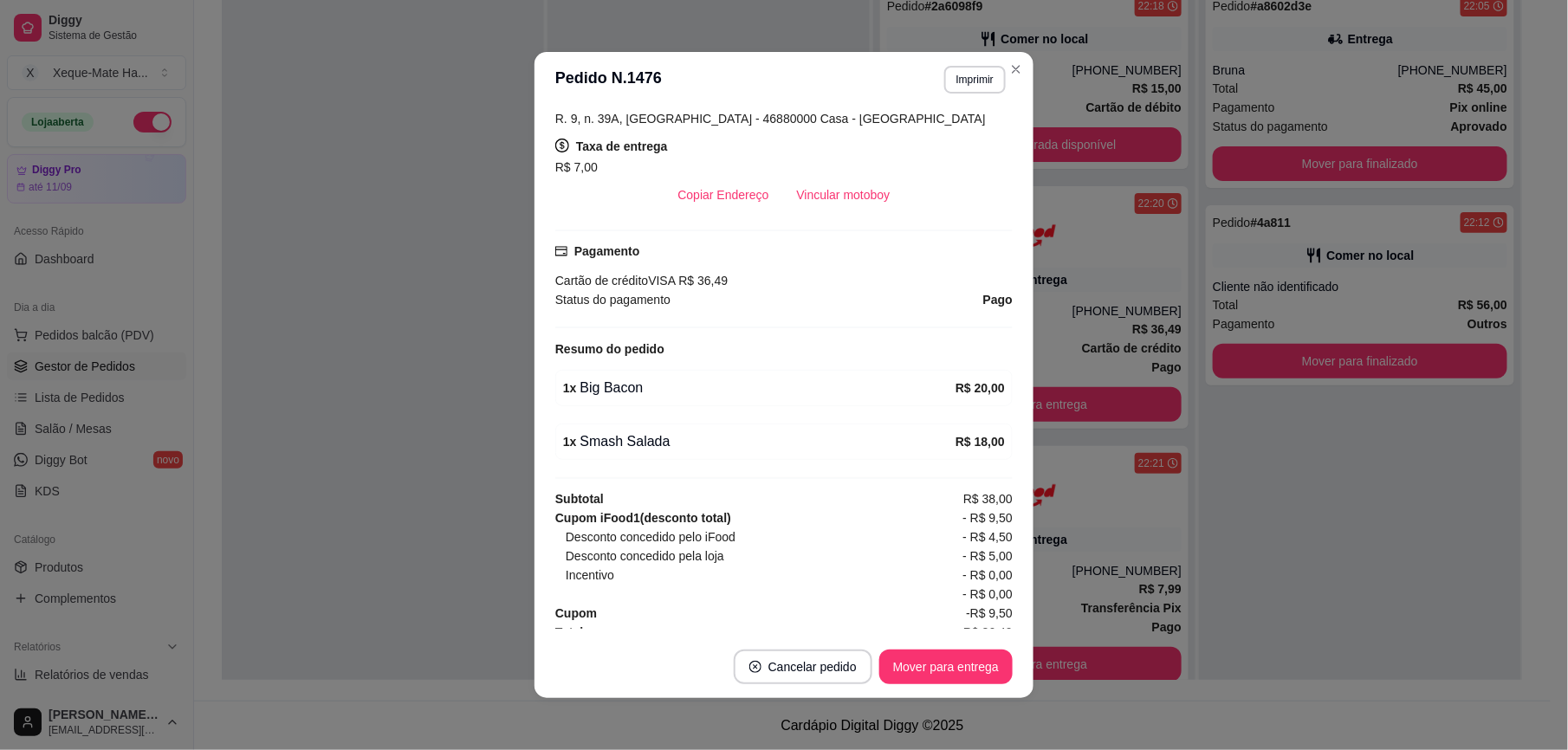
scroll to position [400, 0]
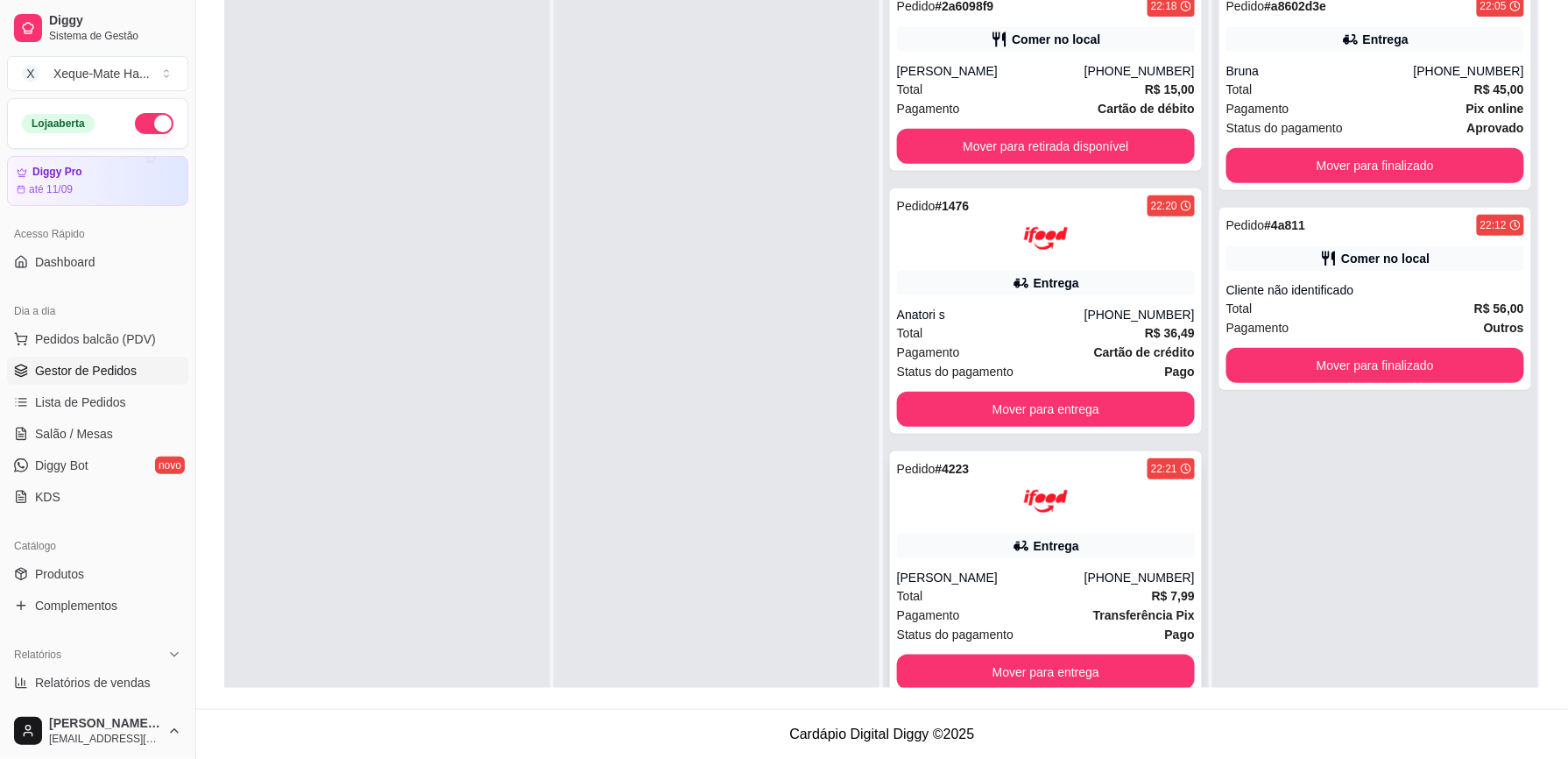
click at [1158, 522] on div at bounding box center [1045, 500] width 298 height 44
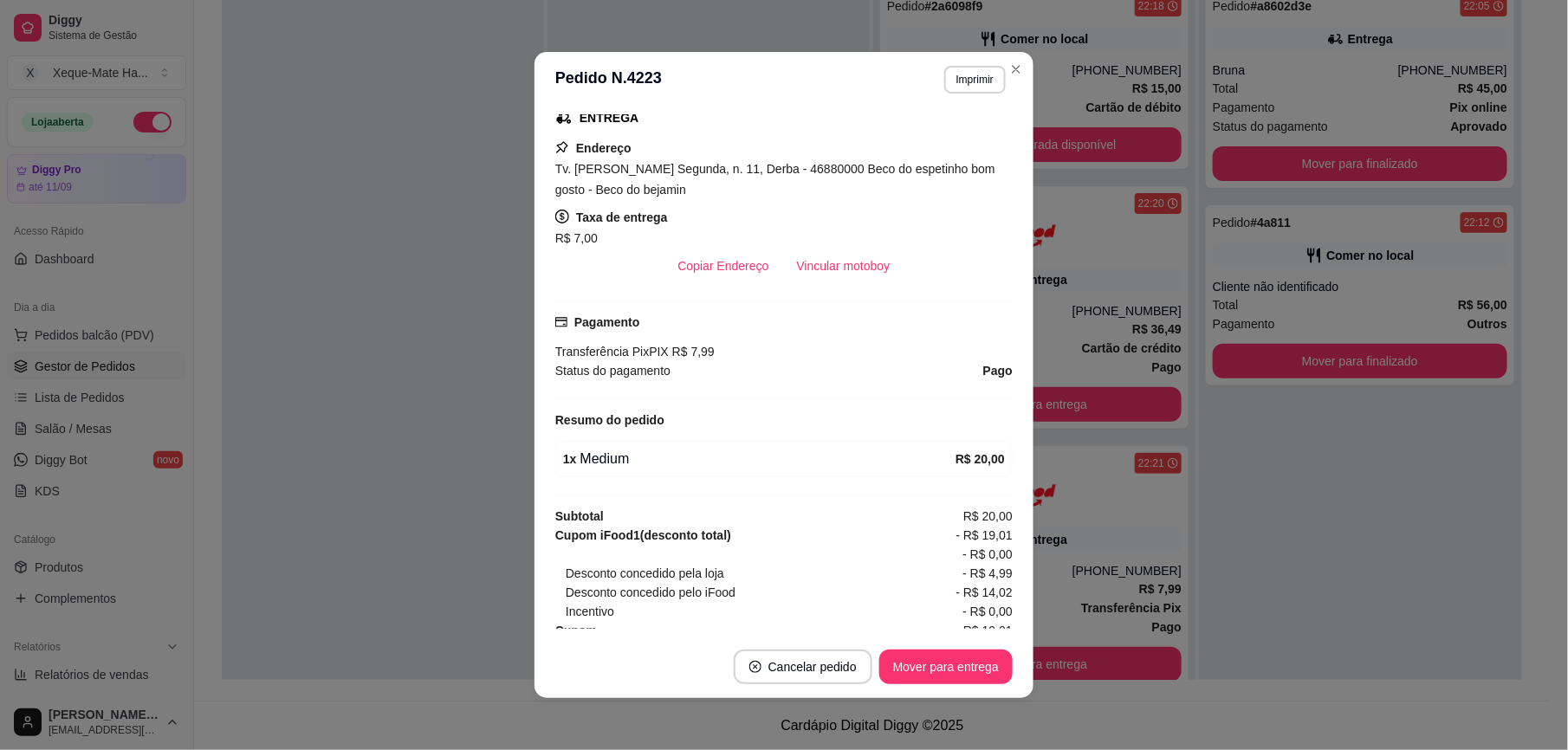
scroll to position [367, 0]
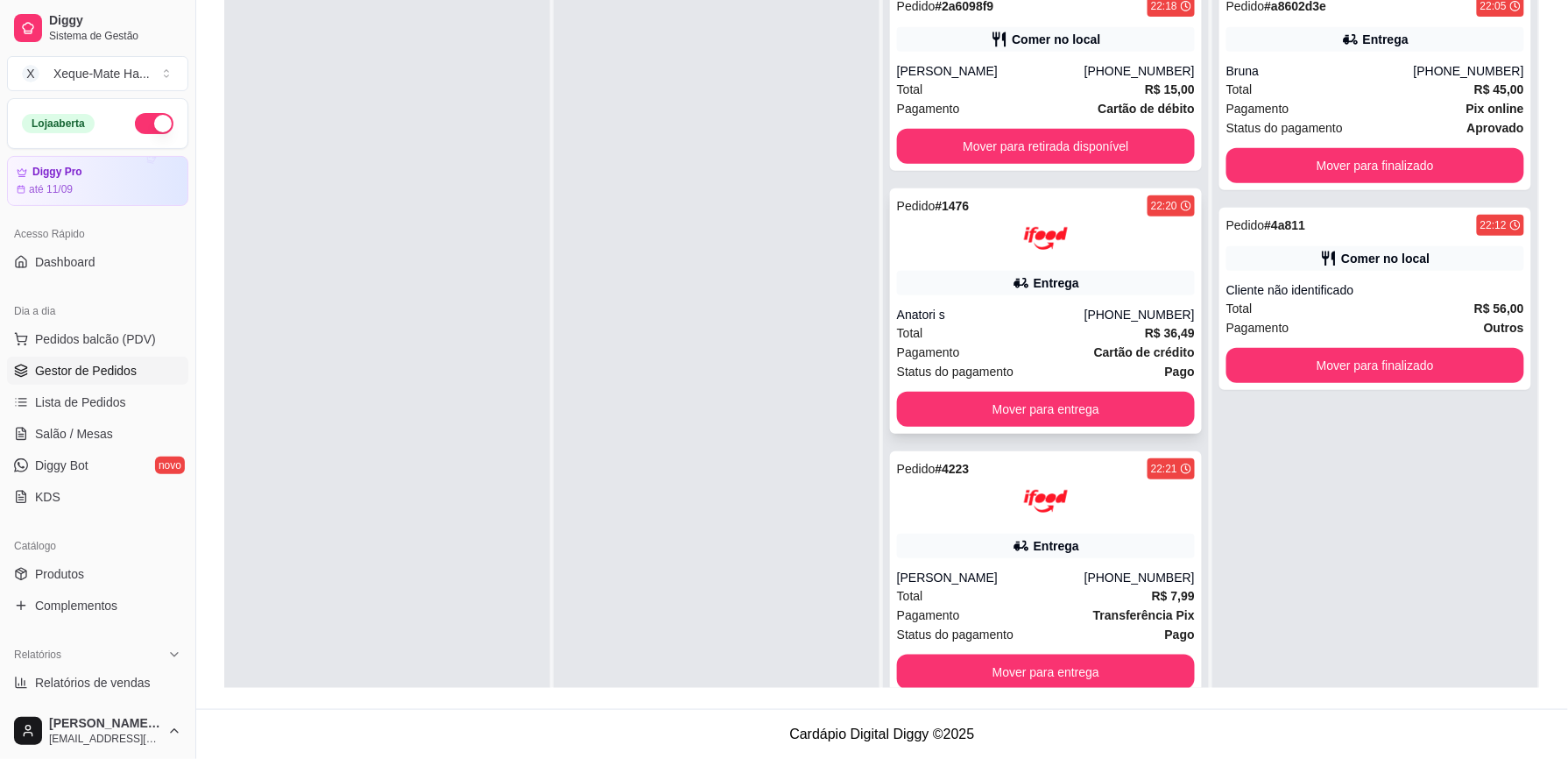
click at [1096, 323] on div "[PHONE_NUMBER]" at bounding box center [1140, 314] width 110 height 17
click at [1109, 530] on div "Pedido # 4223 22:21 Entrega [PERSON_NAME] [PHONE_NUMBER] Total R$ 7,99 Pagament…" at bounding box center [1046, 573] width 312 height 245
click at [1396, 169] on button "Mover para finalizado" at bounding box center [1374, 166] width 298 height 35
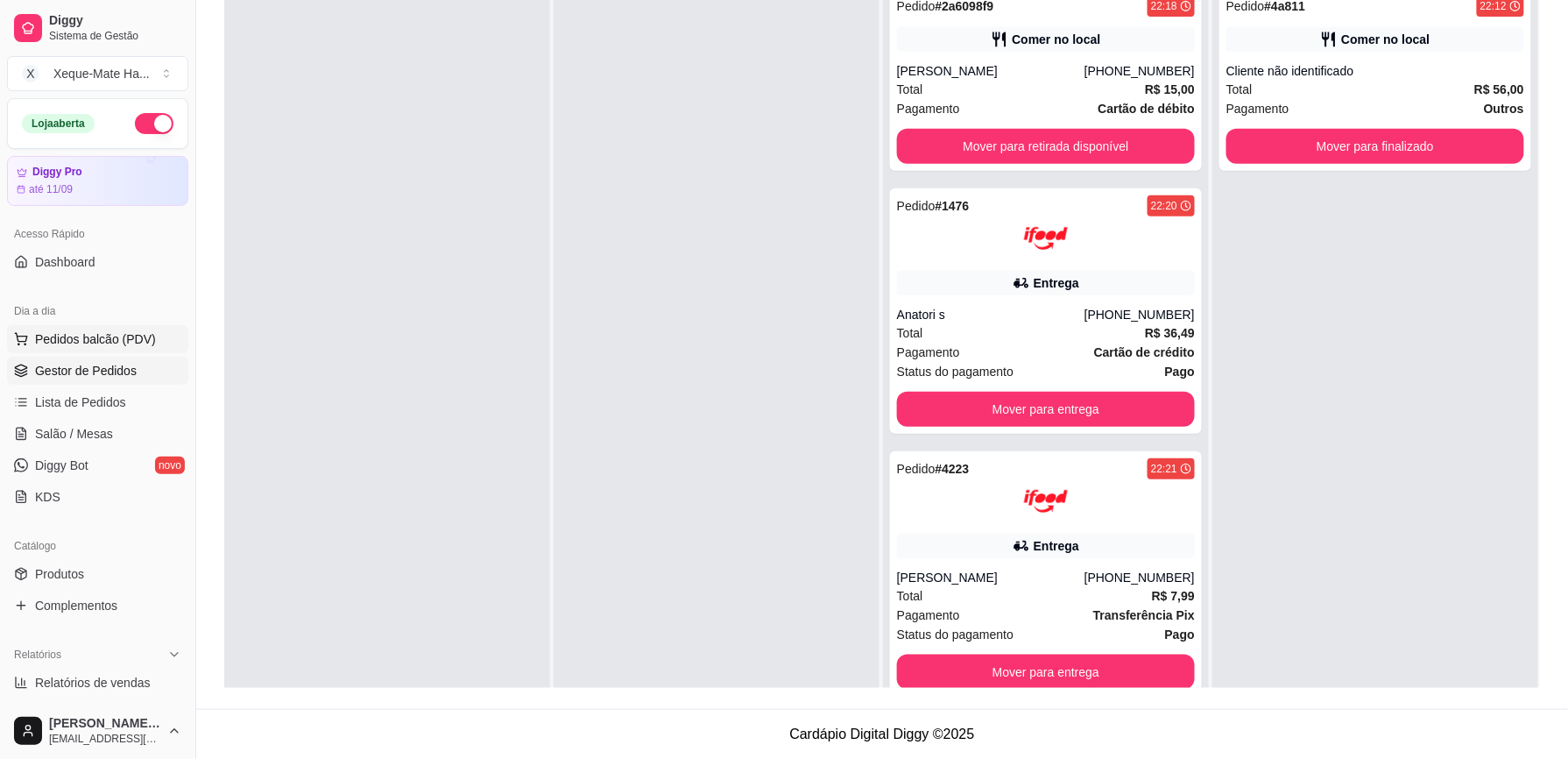
click at [63, 336] on span "Pedidos balcão (PDV)" at bounding box center [95, 339] width 121 height 17
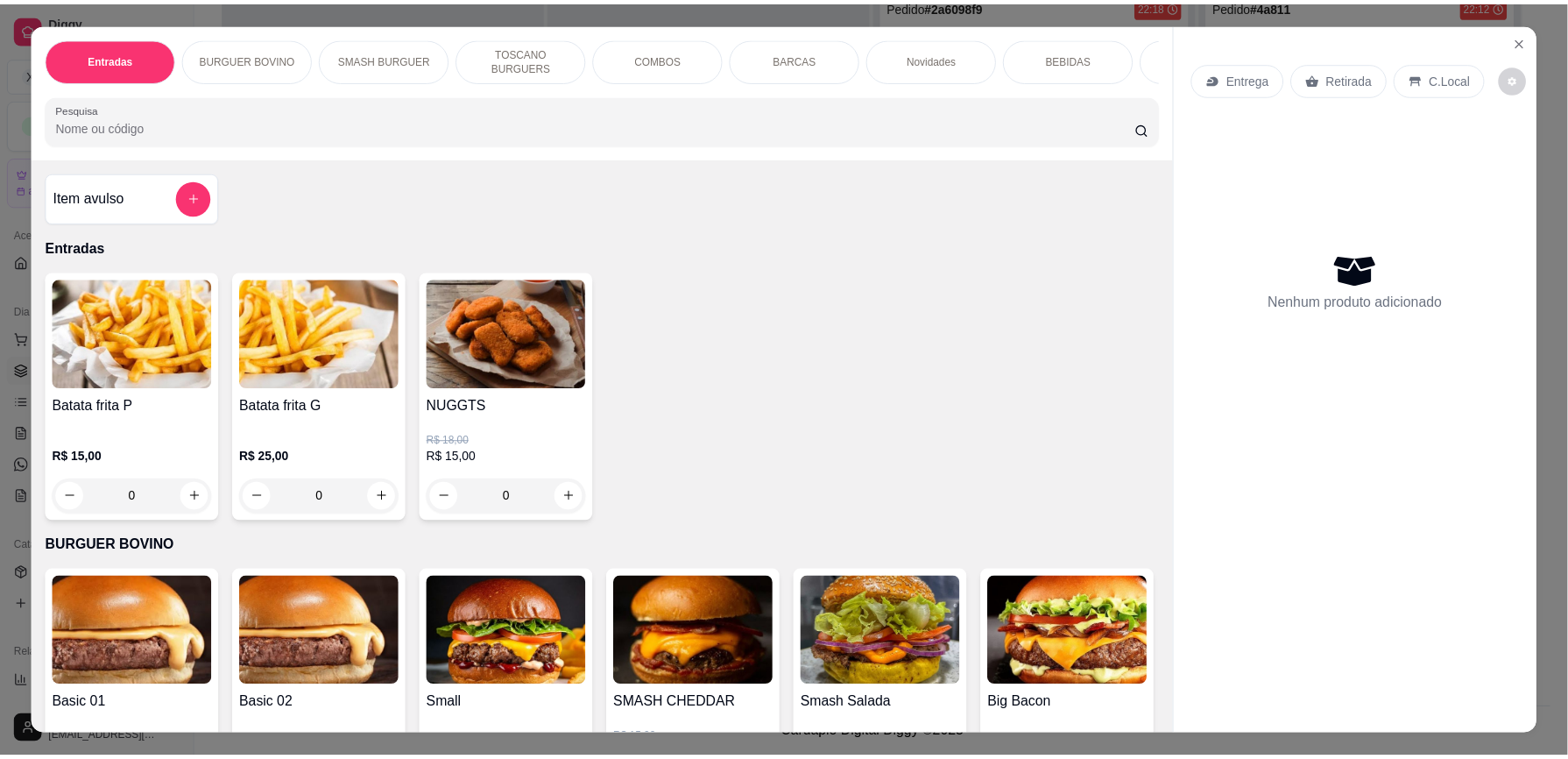
scroll to position [338, 0]
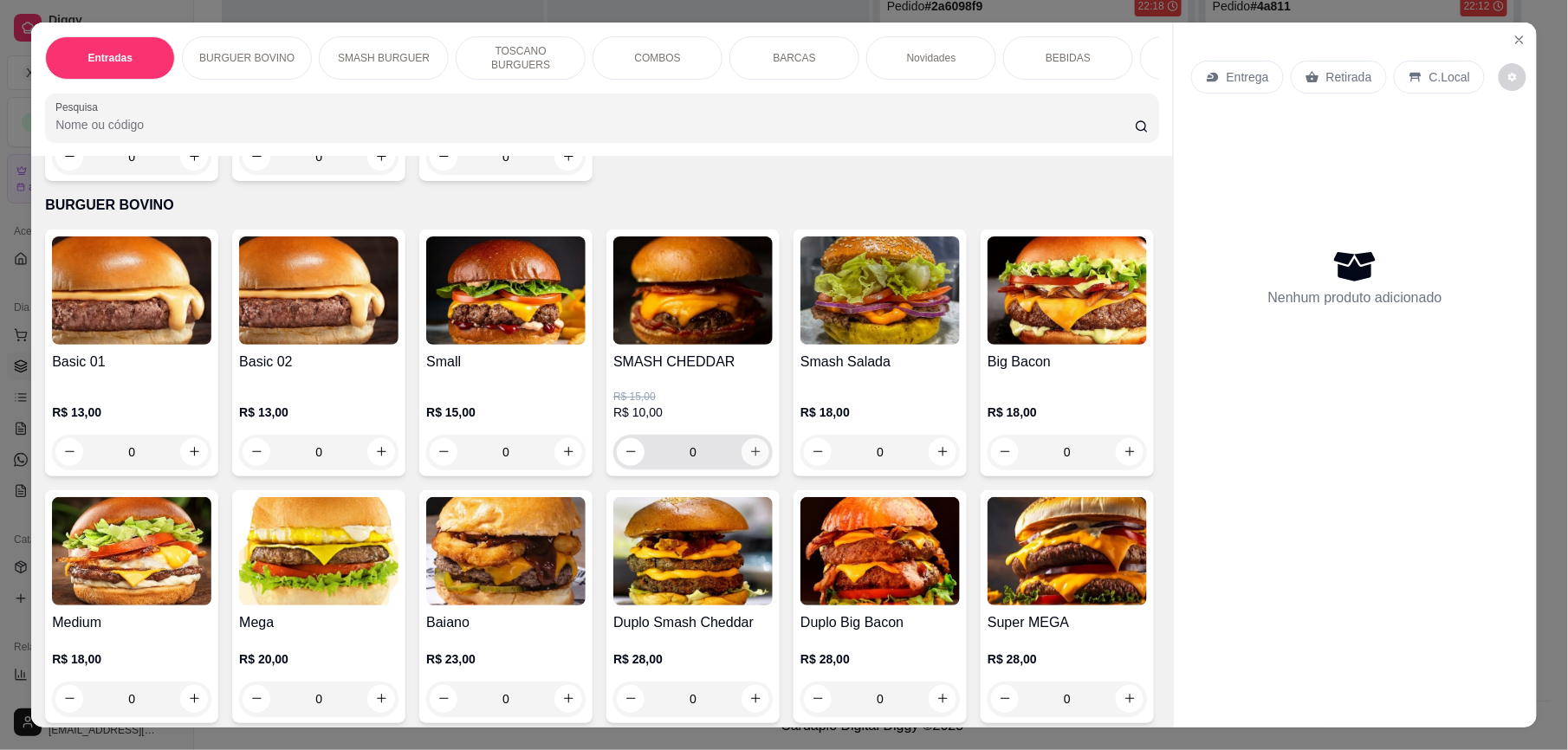
click at [749, 458] on icon "increase-product-quantity" at bounding box center [756, 452] width 13 height 13
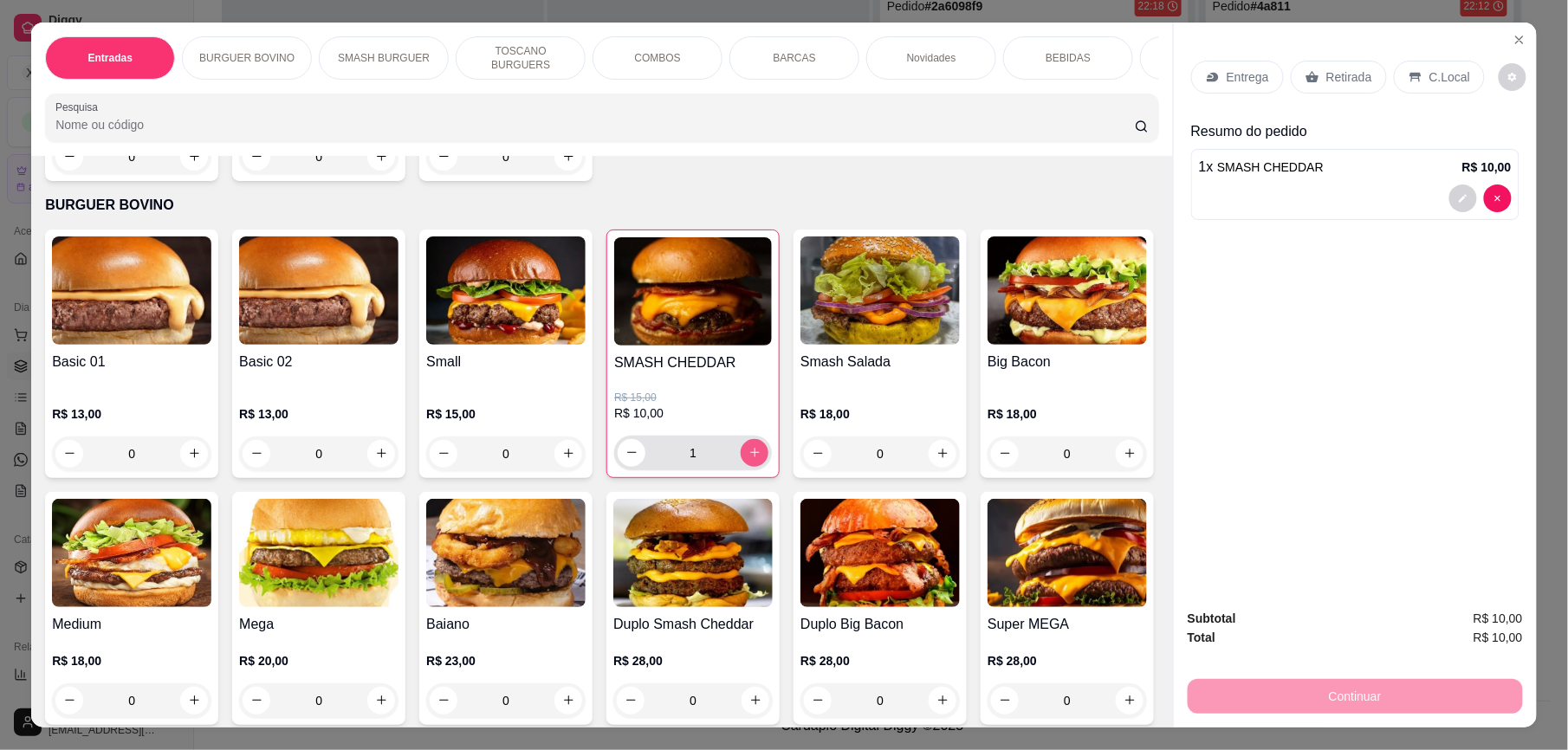
type input "1"
click at [1338, 81] on p "Retirada" at bounding box center [1349, 77] width 46 height 17
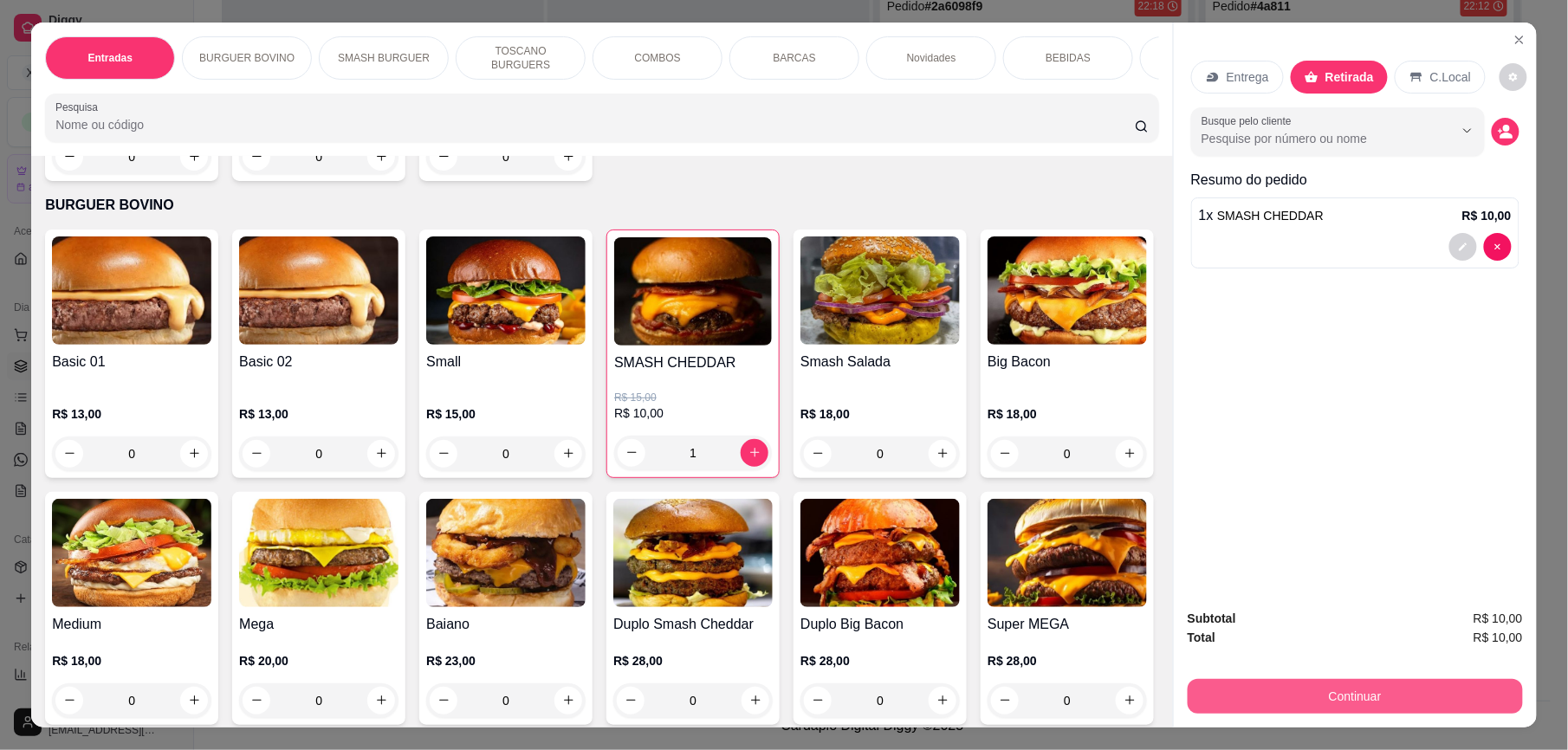
click at [1387, 683] on button "Continuar" at bounding box center [1355, 696] width 335 height 34
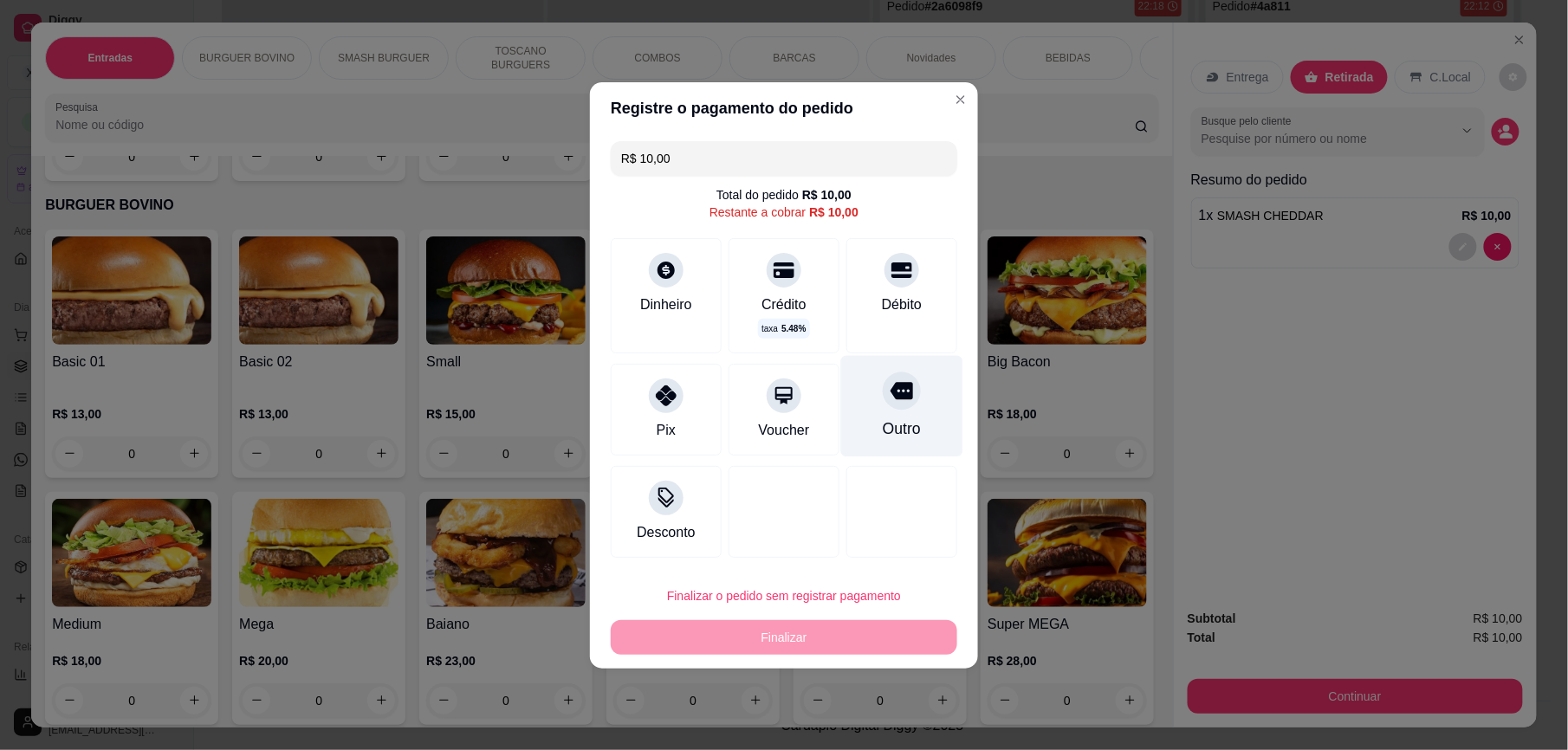
click at [898, 399] on icon at bounding box center [901, 390] width 22 height 22
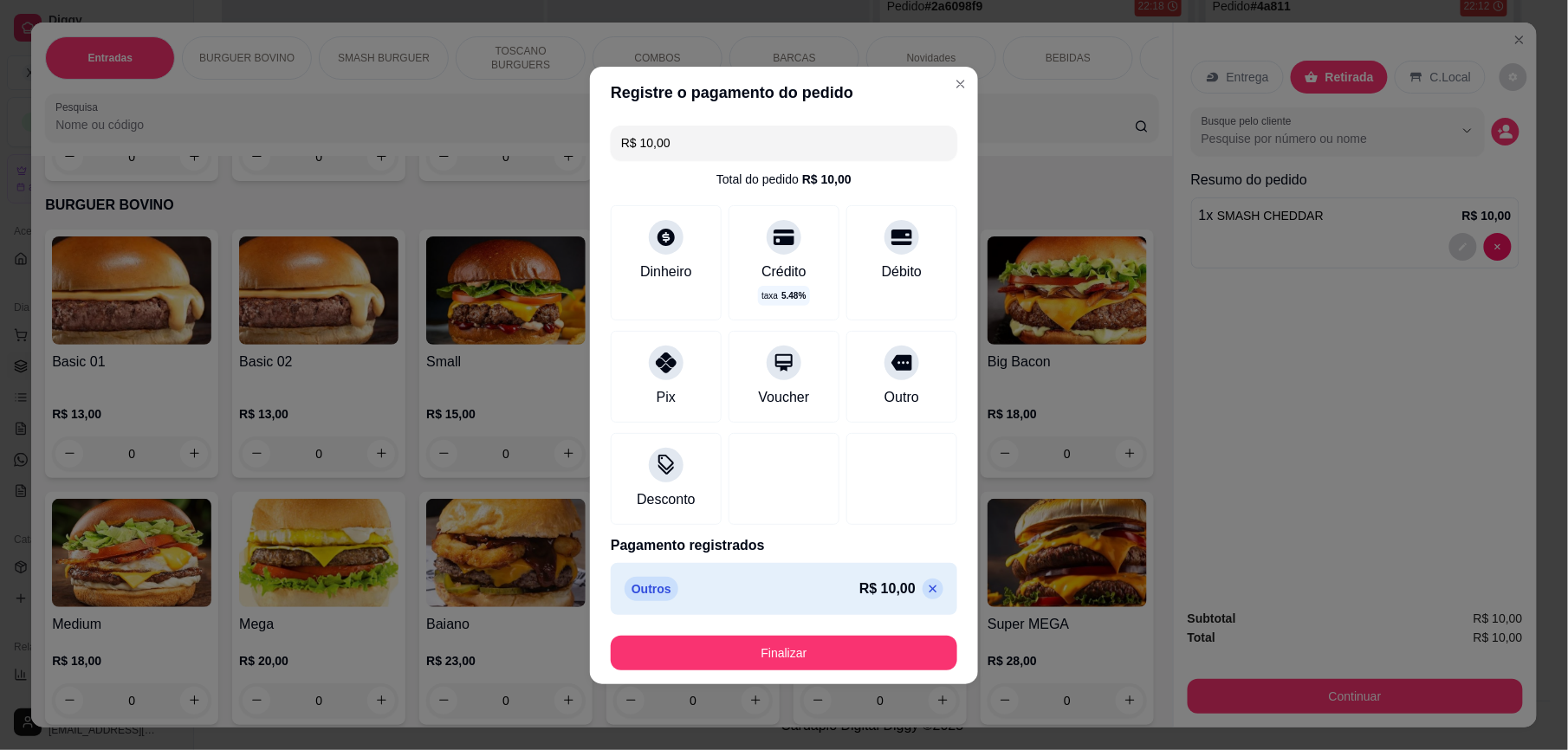
type input "R$ 0,00"
click at [874, 648] on button "Finalizar" at bounding box center [783, 652] width 346 height 34
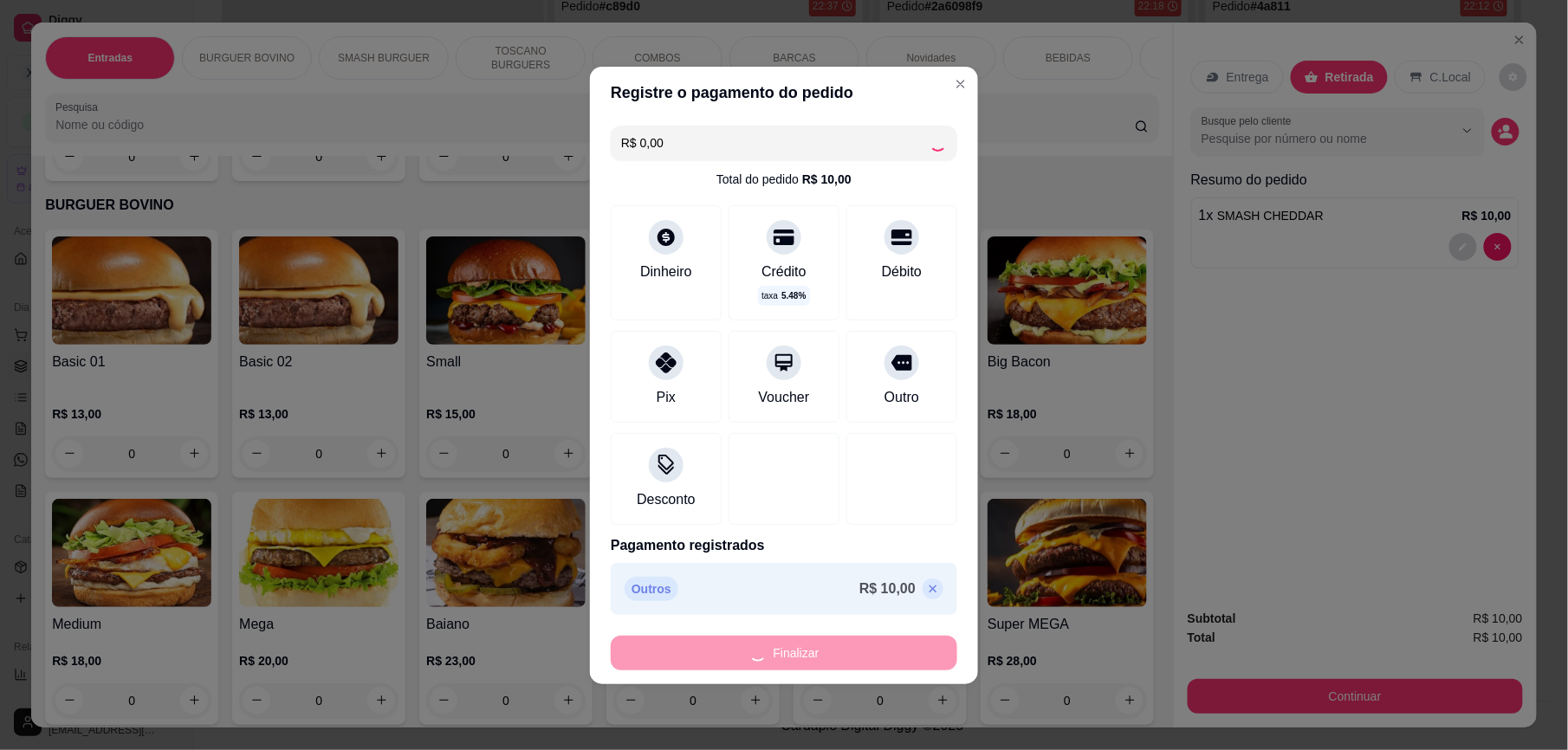
type input "0"
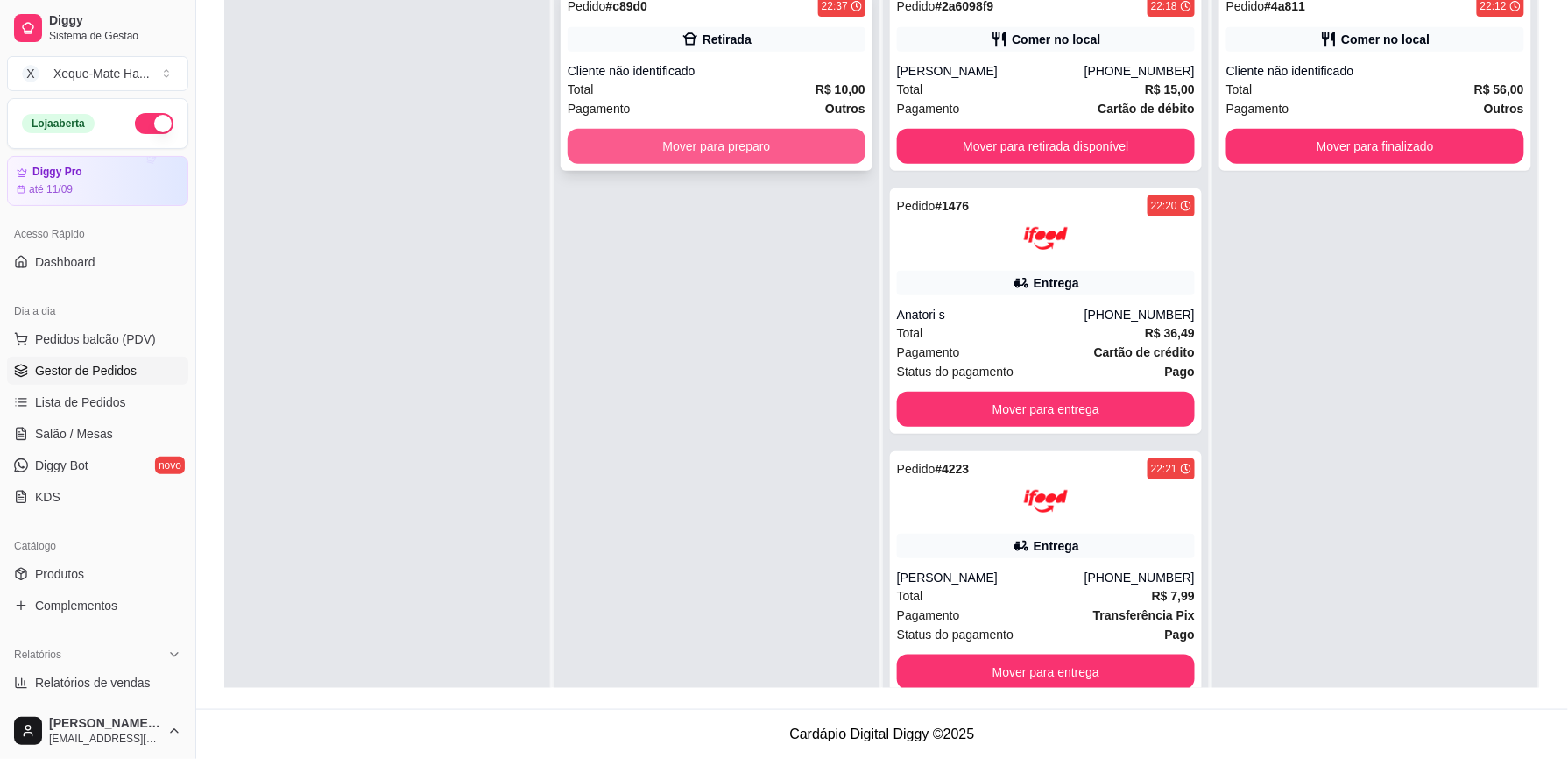
click at [655, 148] on button "Mover para preparo" at bounding box center [716, 146] width 298 height 35
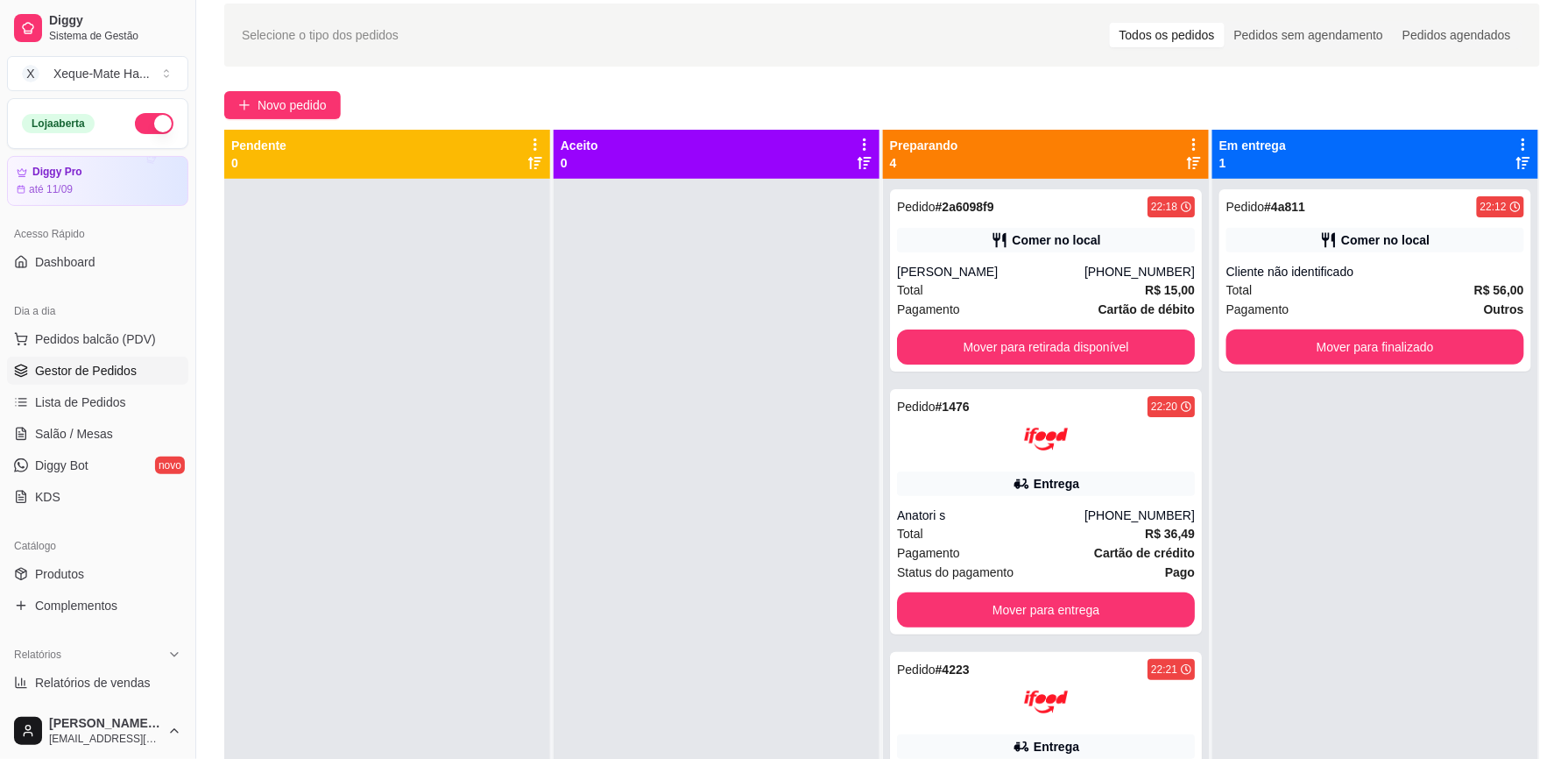
scroll to position [56, 0]
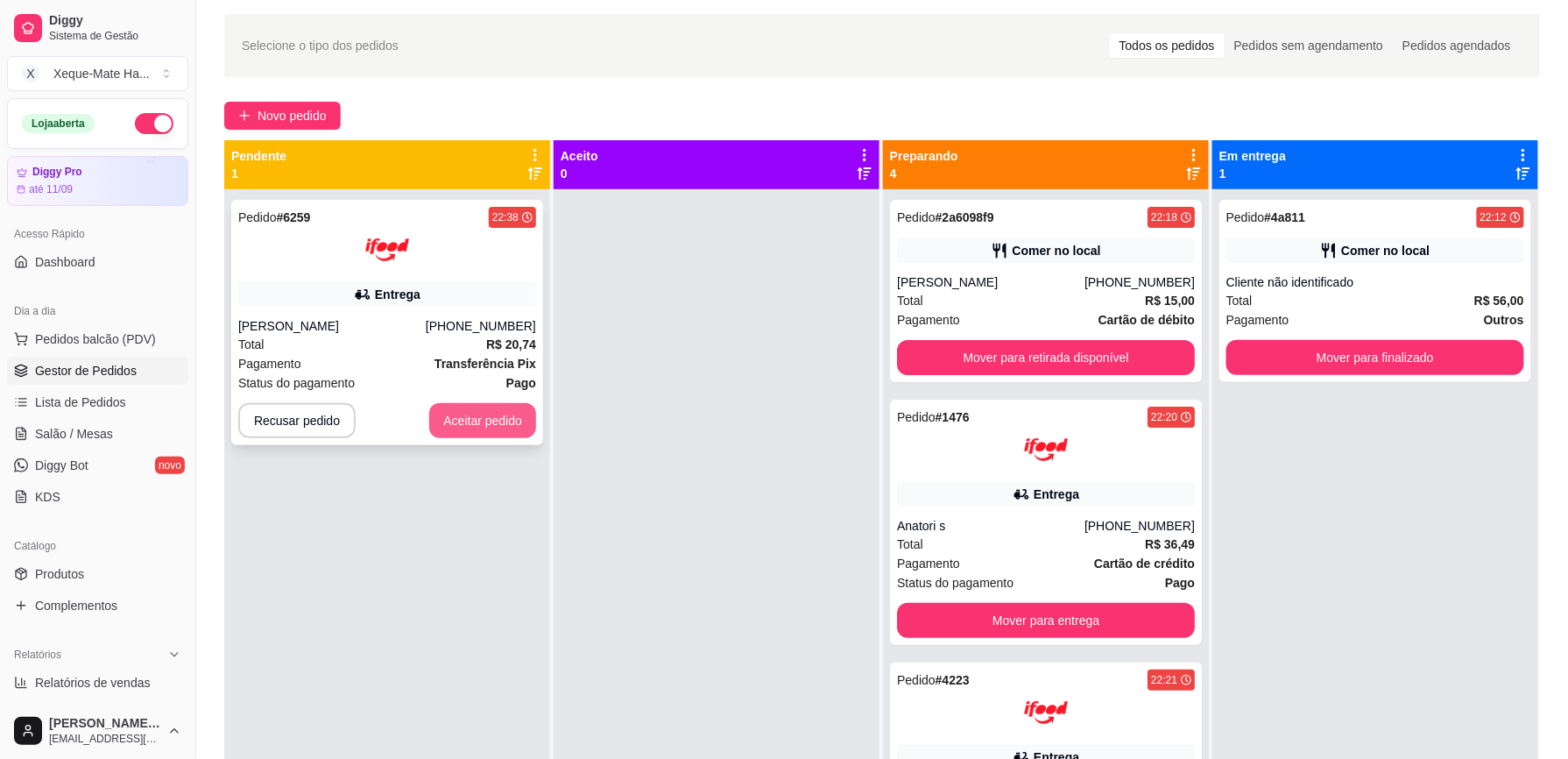
click at [451, 423] on button "Aceitar pedido" at bounding box center [483, 421] width 107 height 35
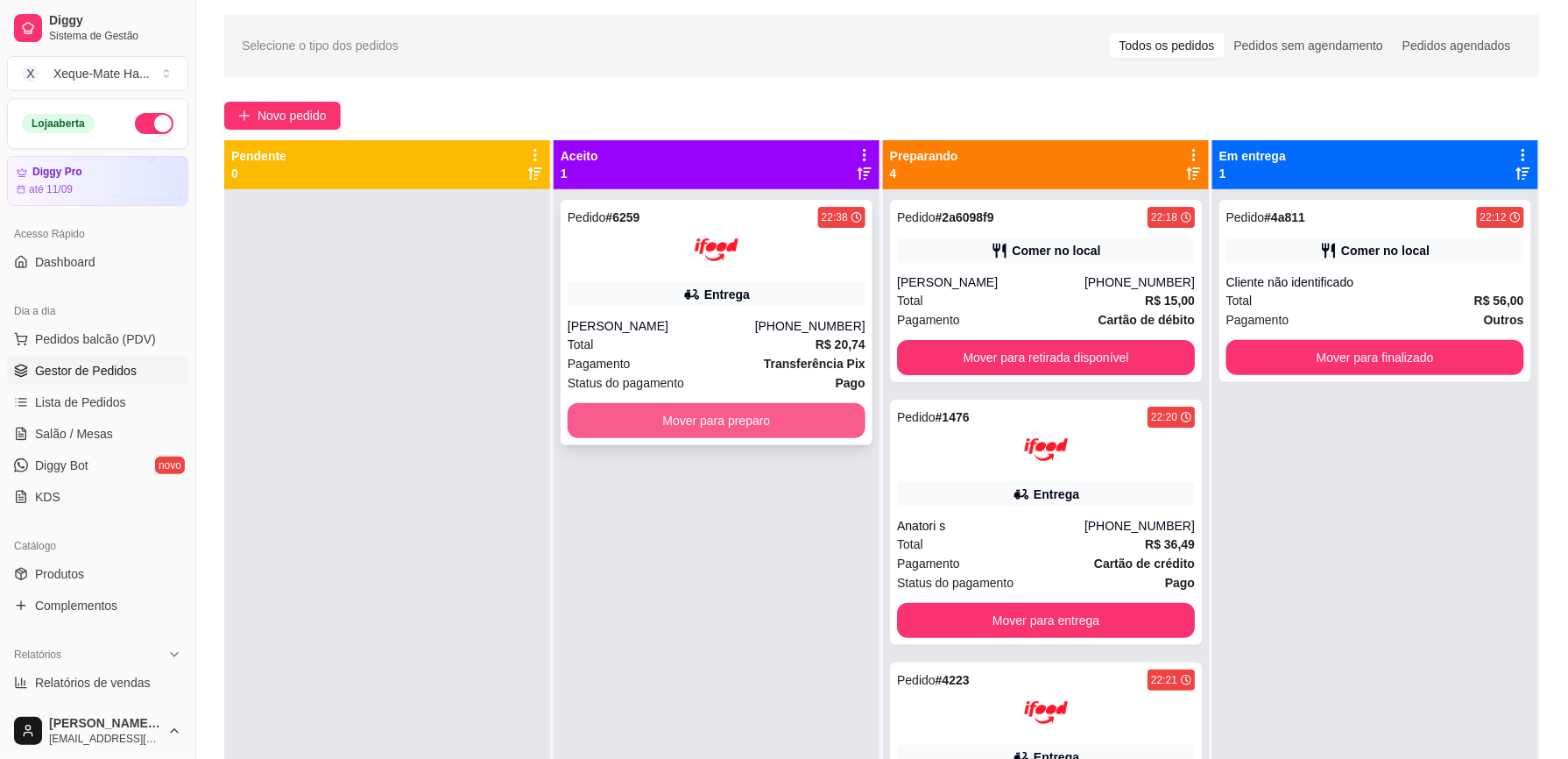
click at [789, 421] on button "Mover para preparo" at bounding box center [716, 421] width 298 height 35
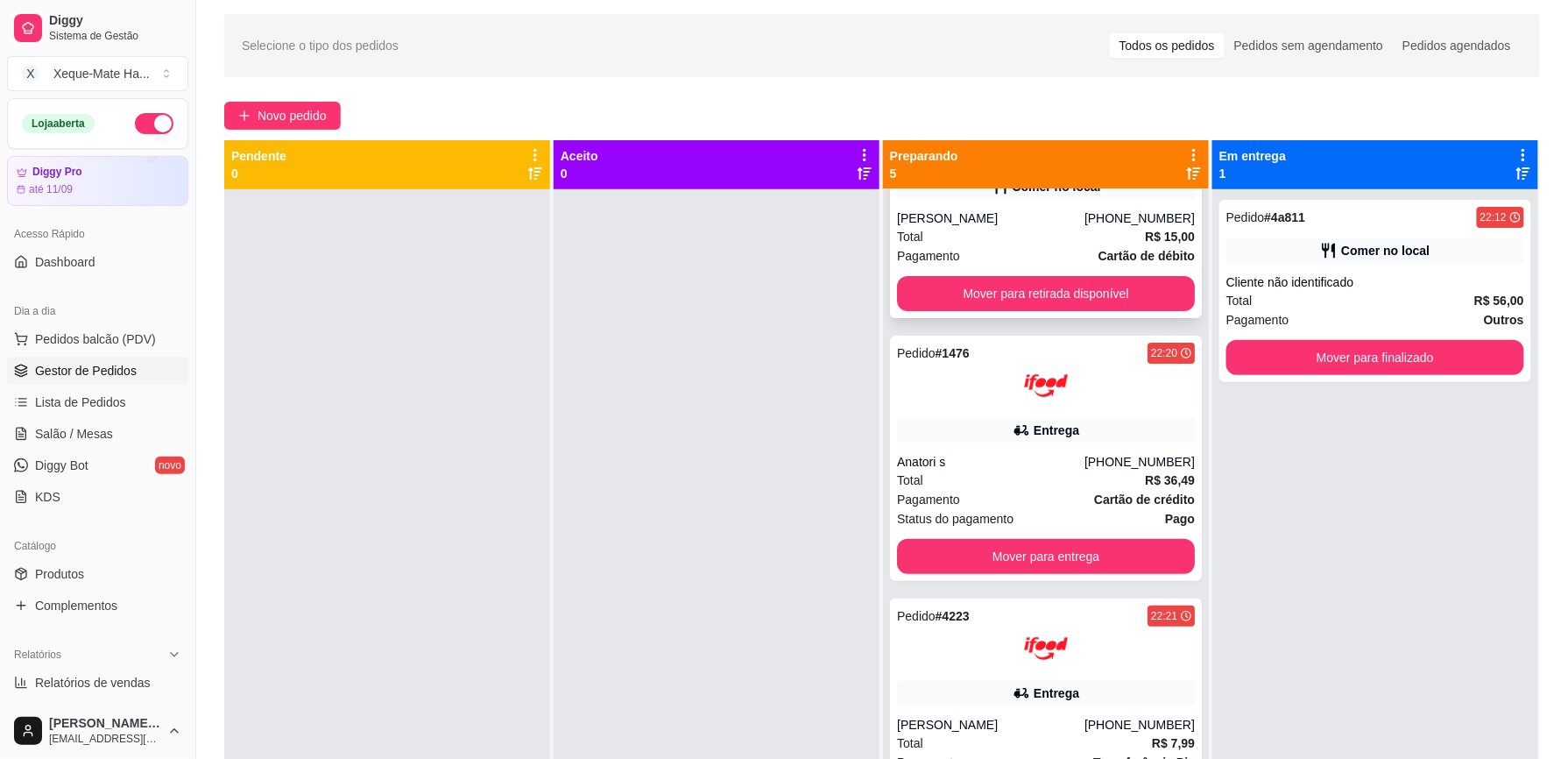
scroll to position [42, 0]
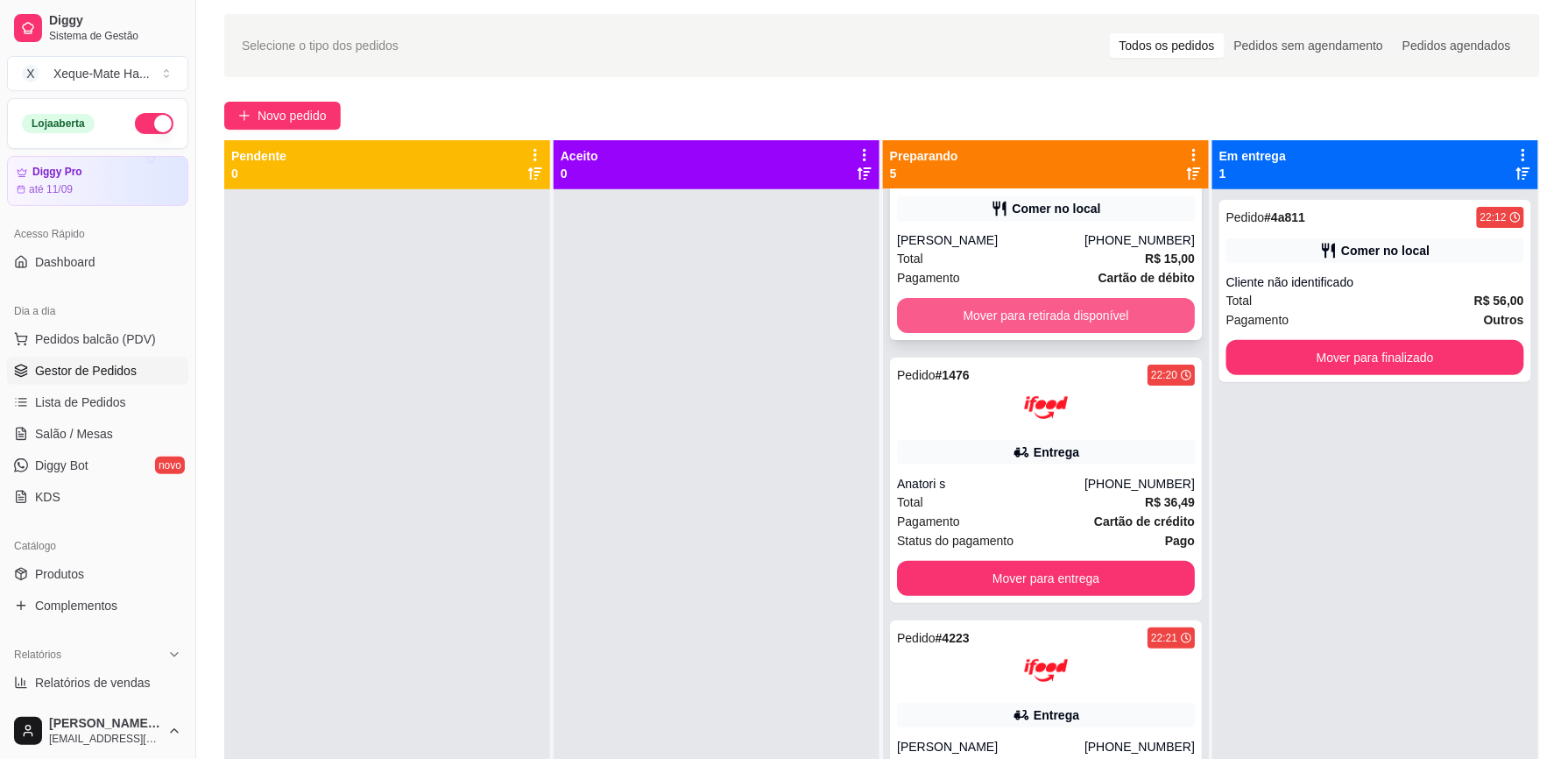
click at [1112, 312] on button "Mover para retirada disponível" at bounding box center [1045, 315] width 298 height 35
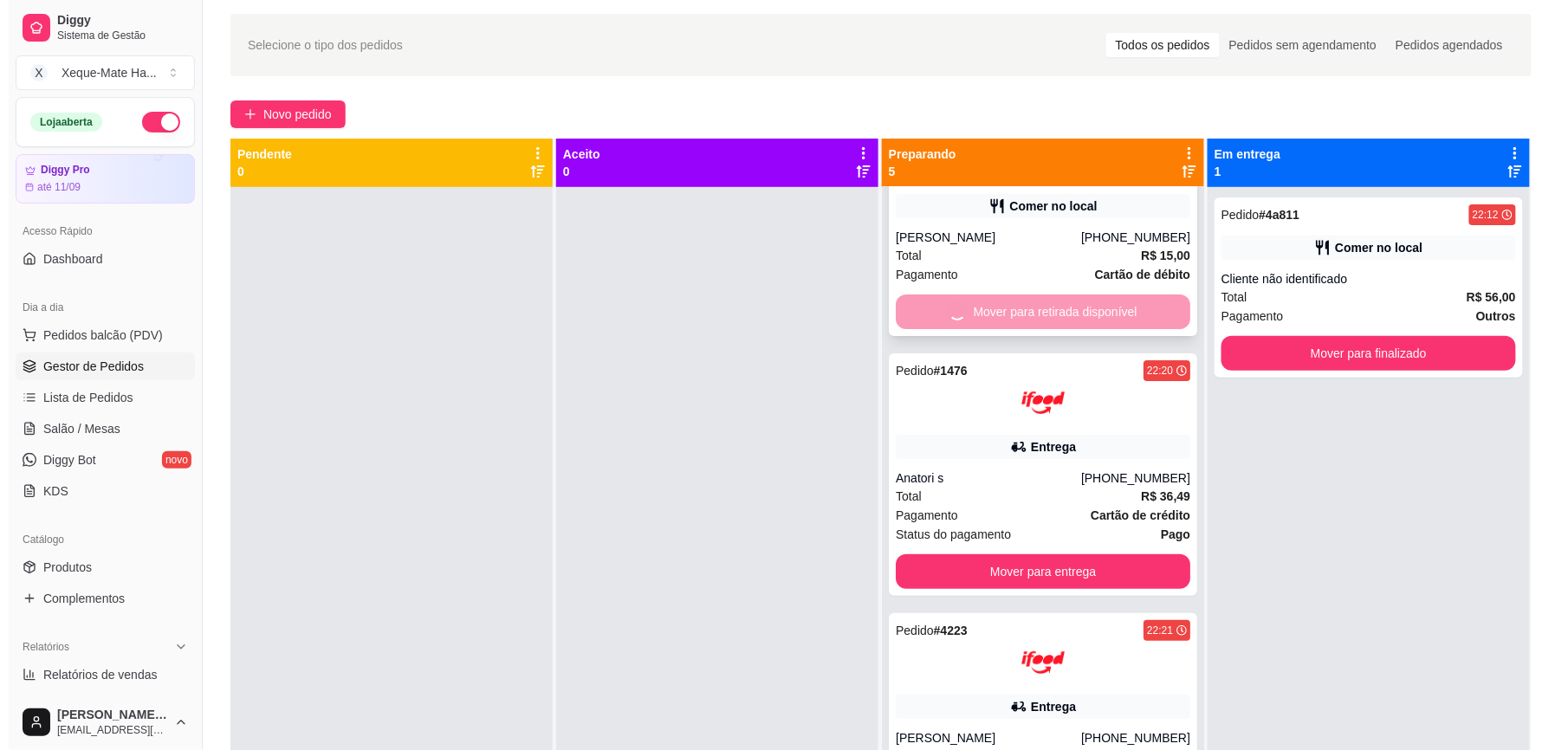
scroll to position [0, 0]
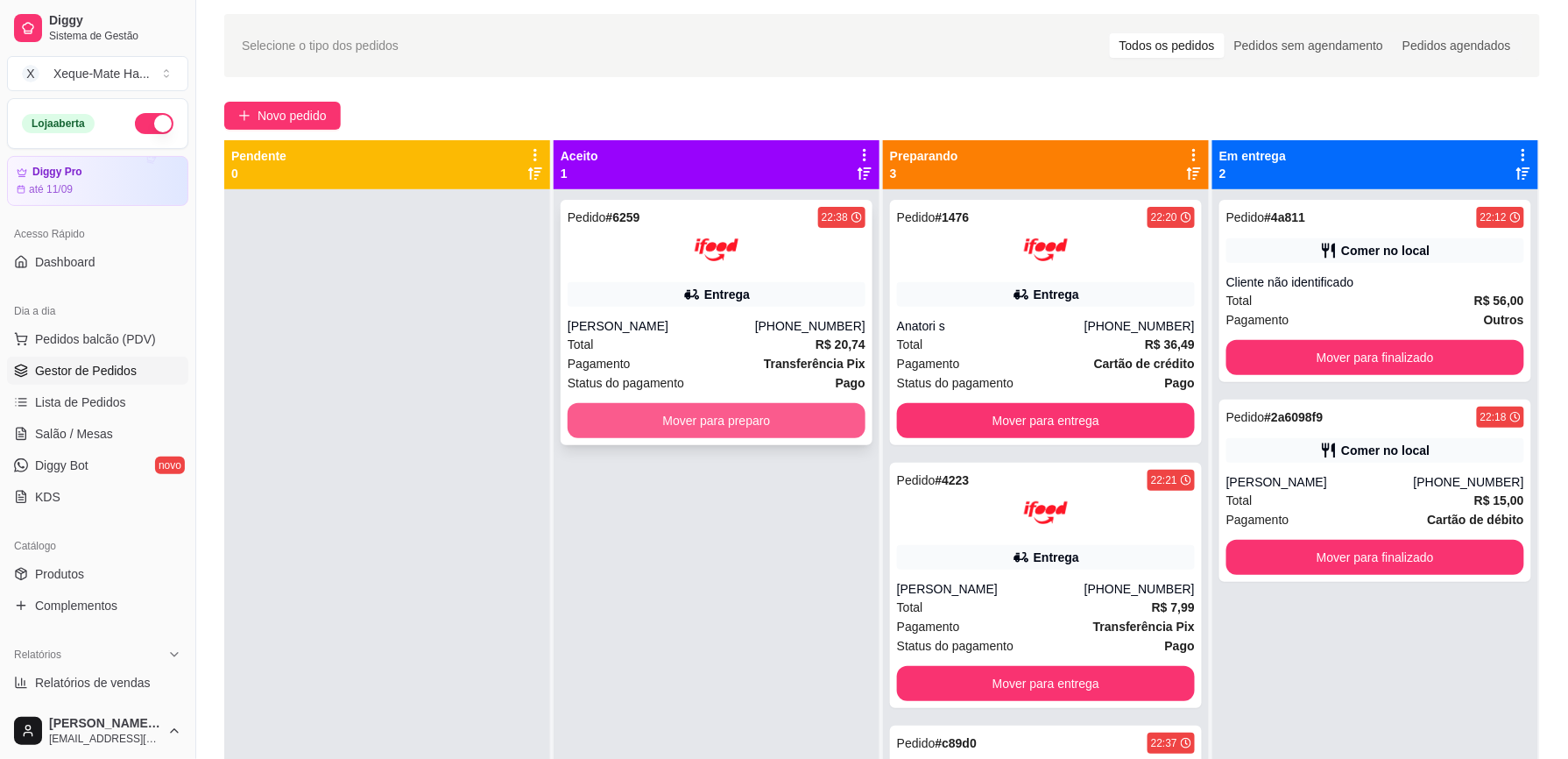
click at [715, 425] on button "Mover para preparo" at bounding box center [716, 421] width 298 height 35
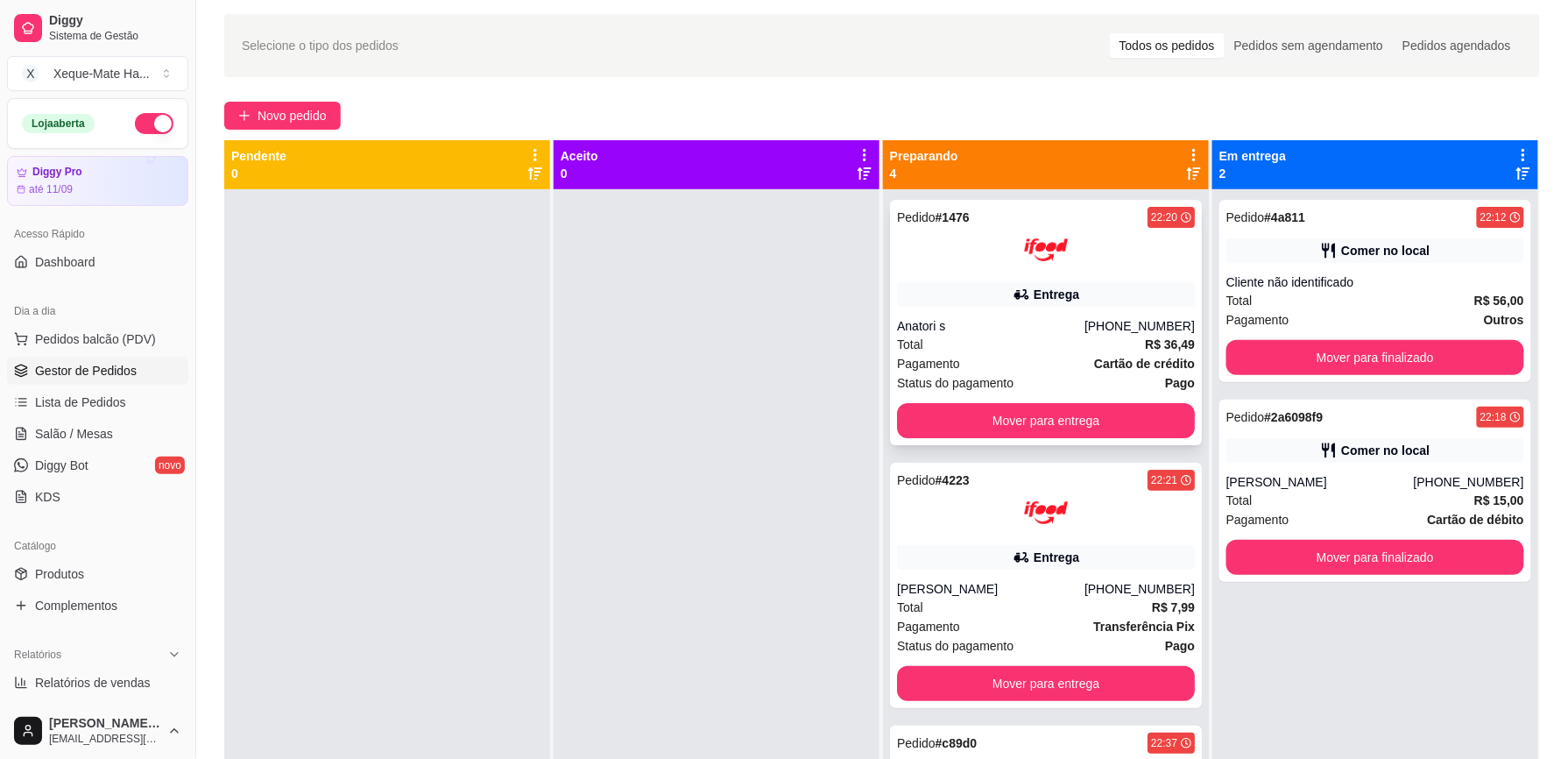
click at [1013, 293] on icon at bounding box center [1021, 295] width 17 height 17
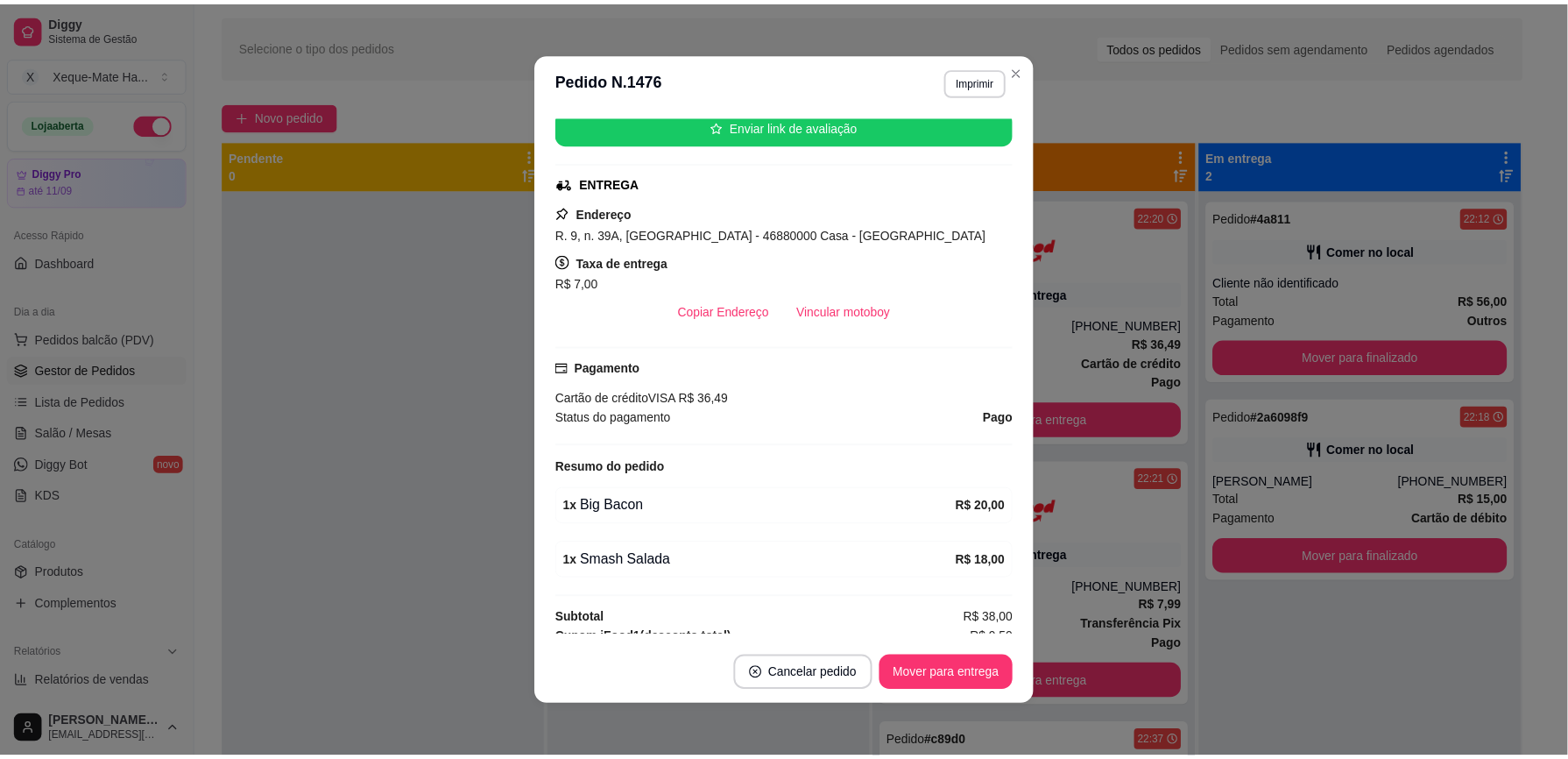
scroll to position [305, 0]
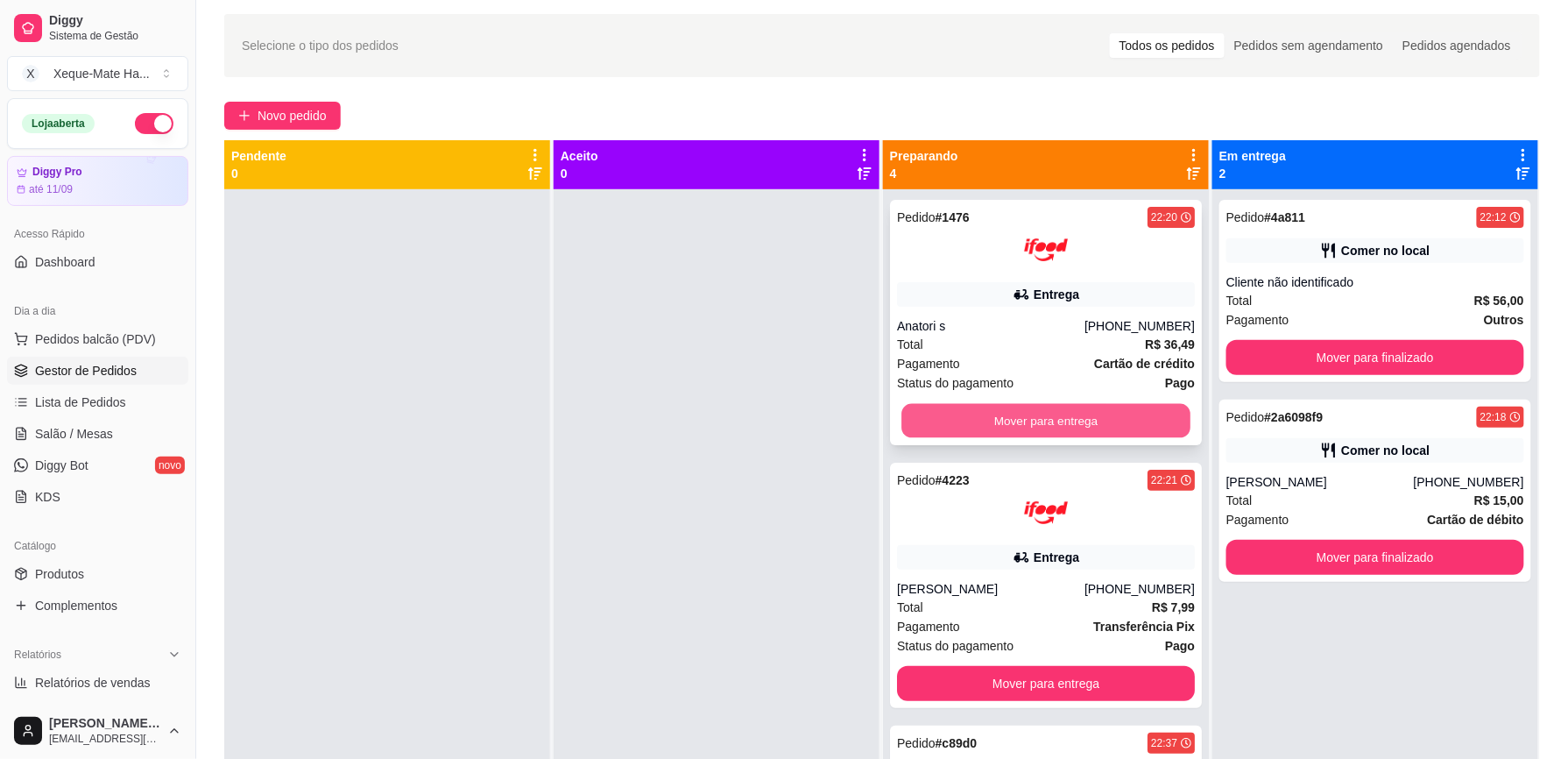
click at [1090, 411] on button "Mover para entrega" at bounding box center [1046, 421] width 289 height 34
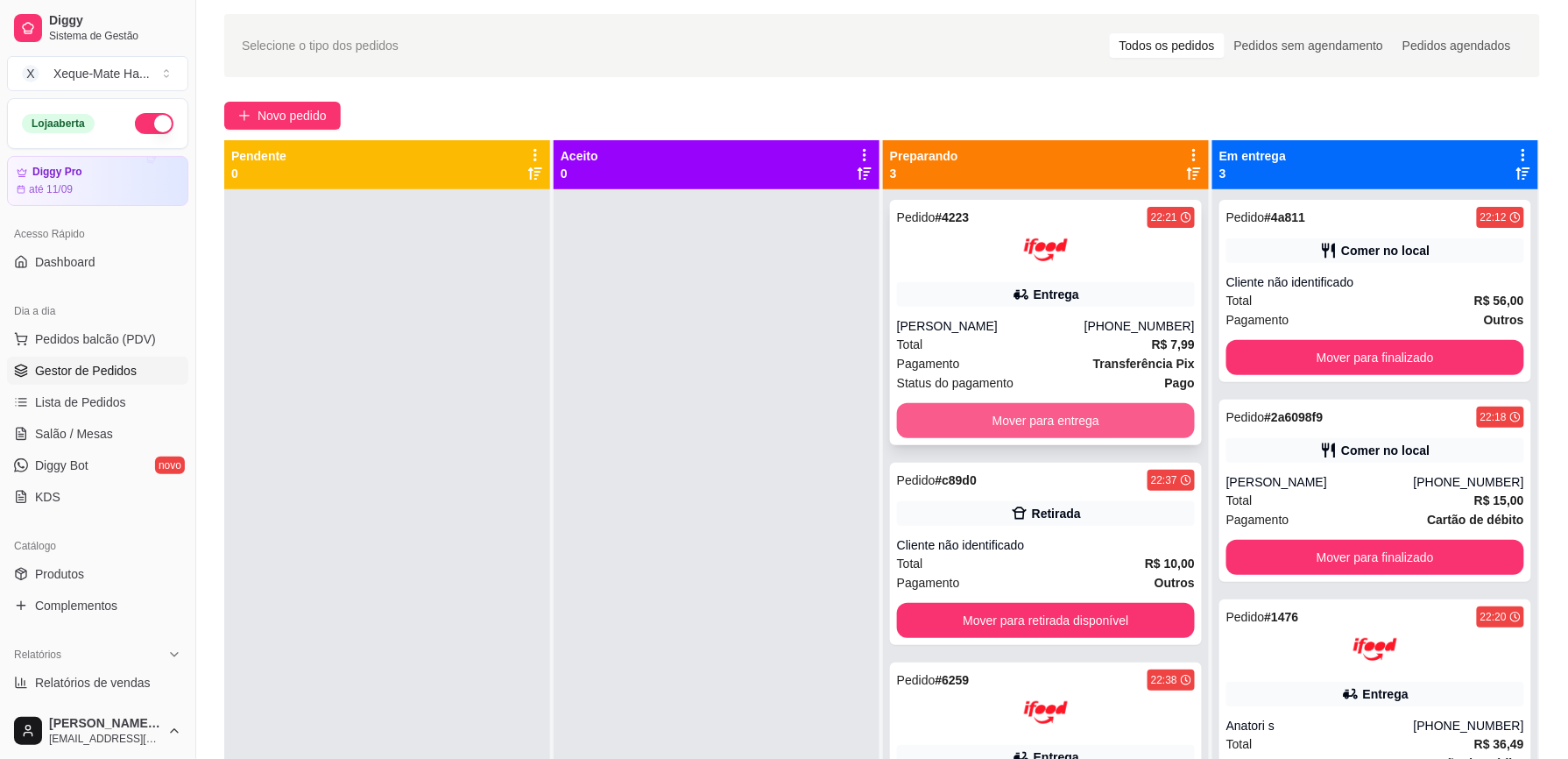
click at [1026, 414] on button "Mover para entrega" at bounding box center [1045, 421] width 298 height 35
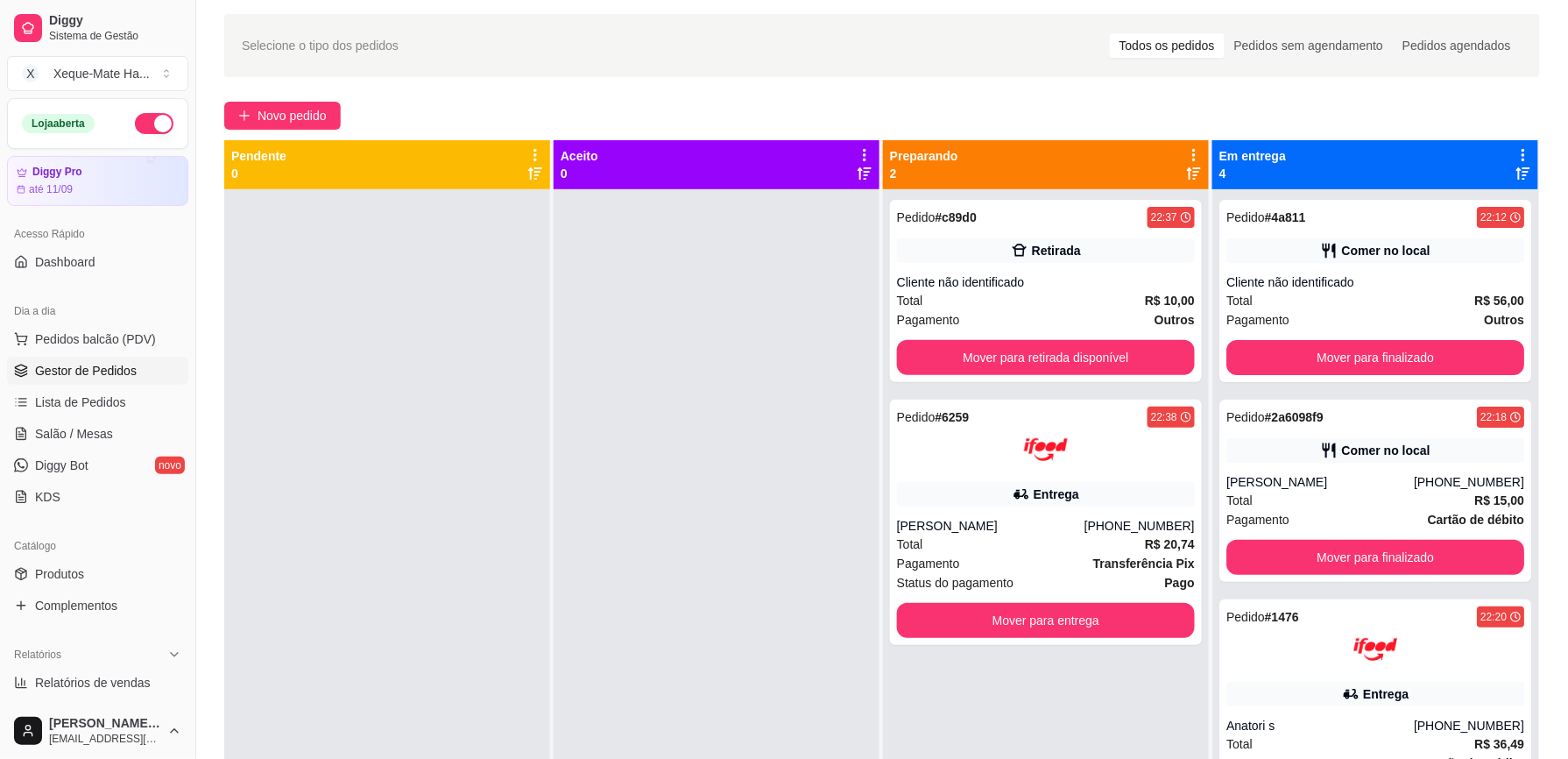
scroll to position [268, 0]
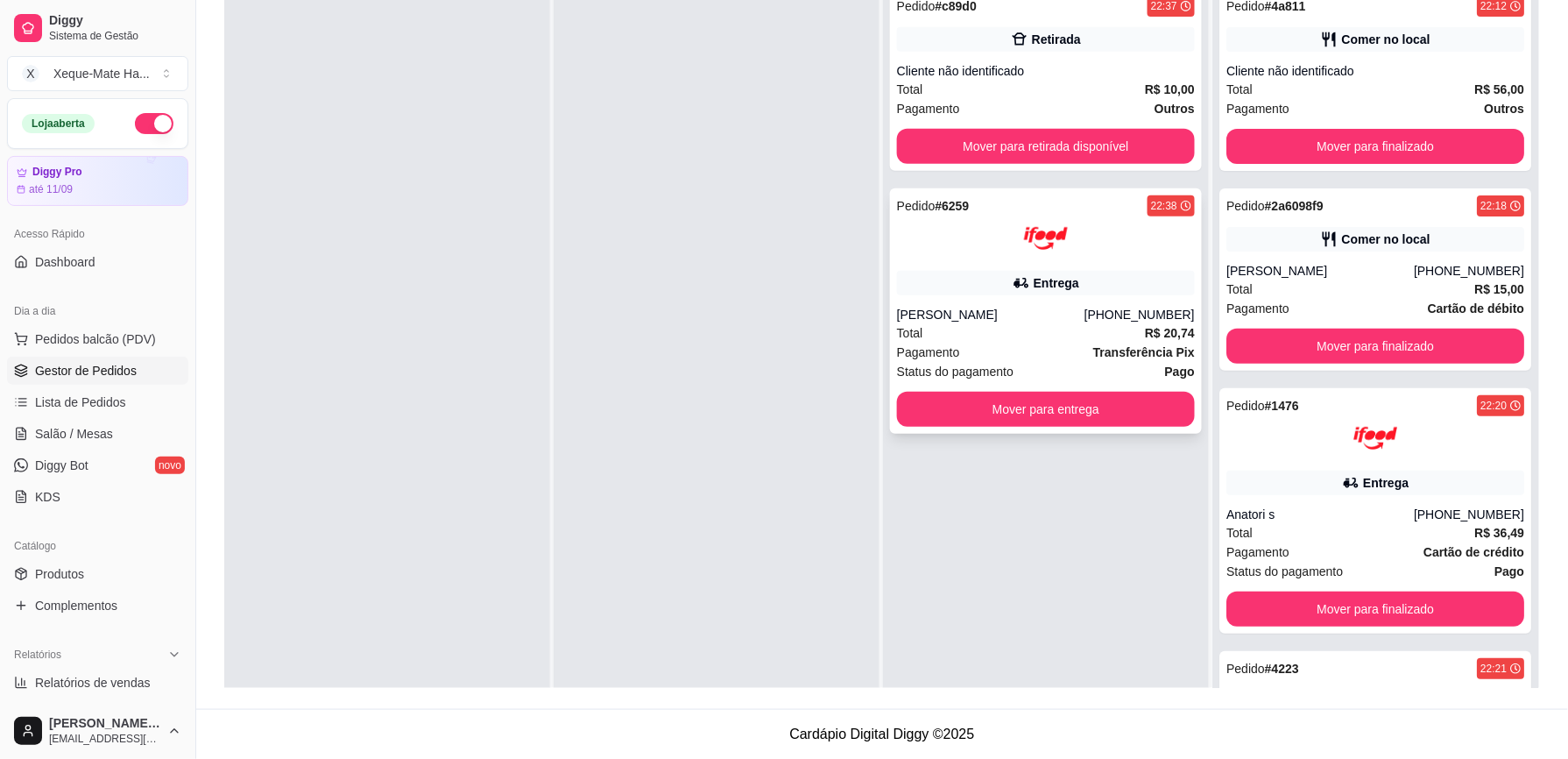
click at [1020, 261] on div "Pedido # 6259 22:38 Entrega [PERSON_NAME] [PHONE_NUMBER] Total R$ 20,74 Pagamen…" at bounding box center [1046, 310] width 312 height 245
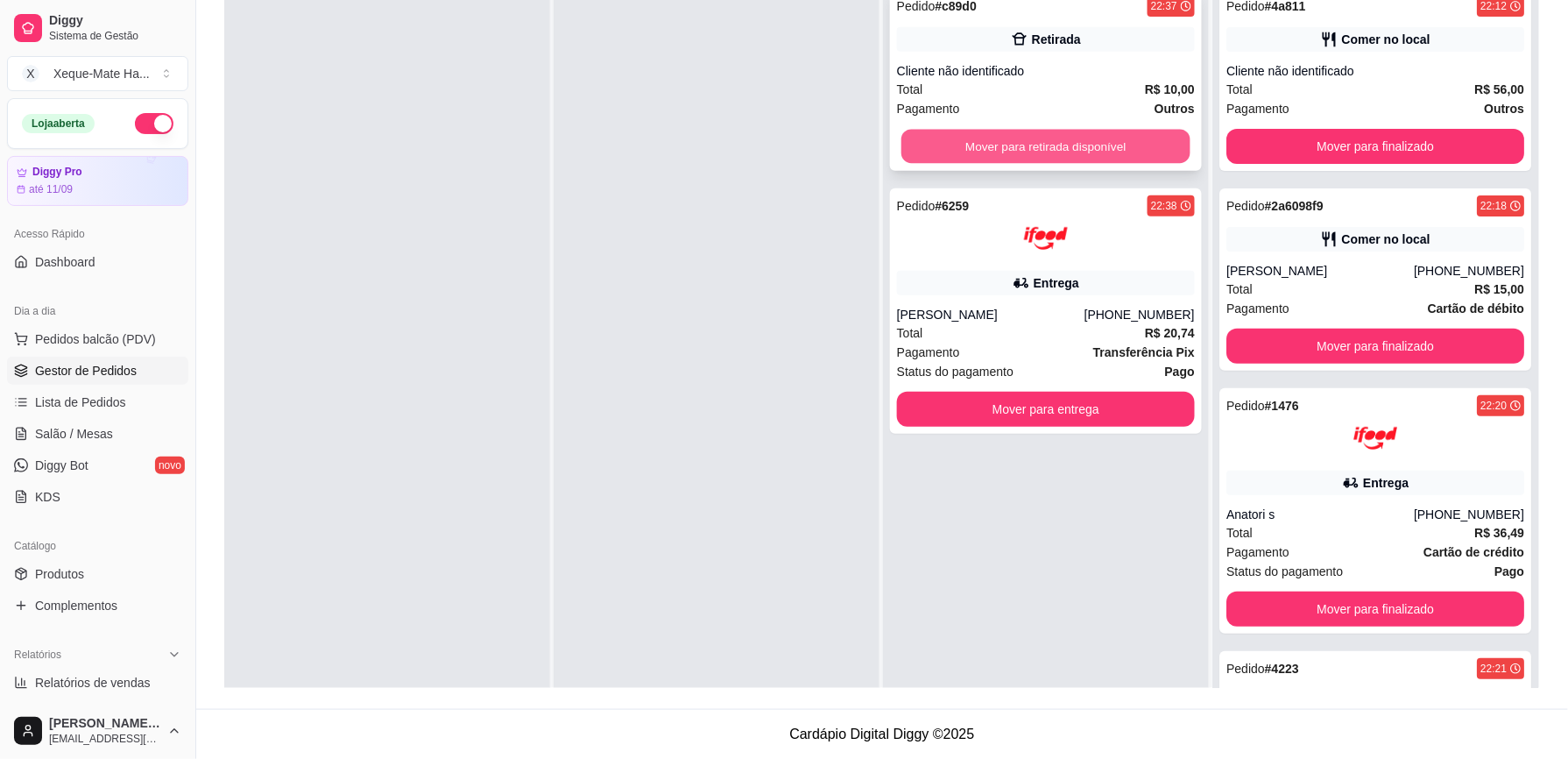
click at [1074, 138] on button "Mover para retirada disponível" at bounding box center [1046, 146] width 289 height 34
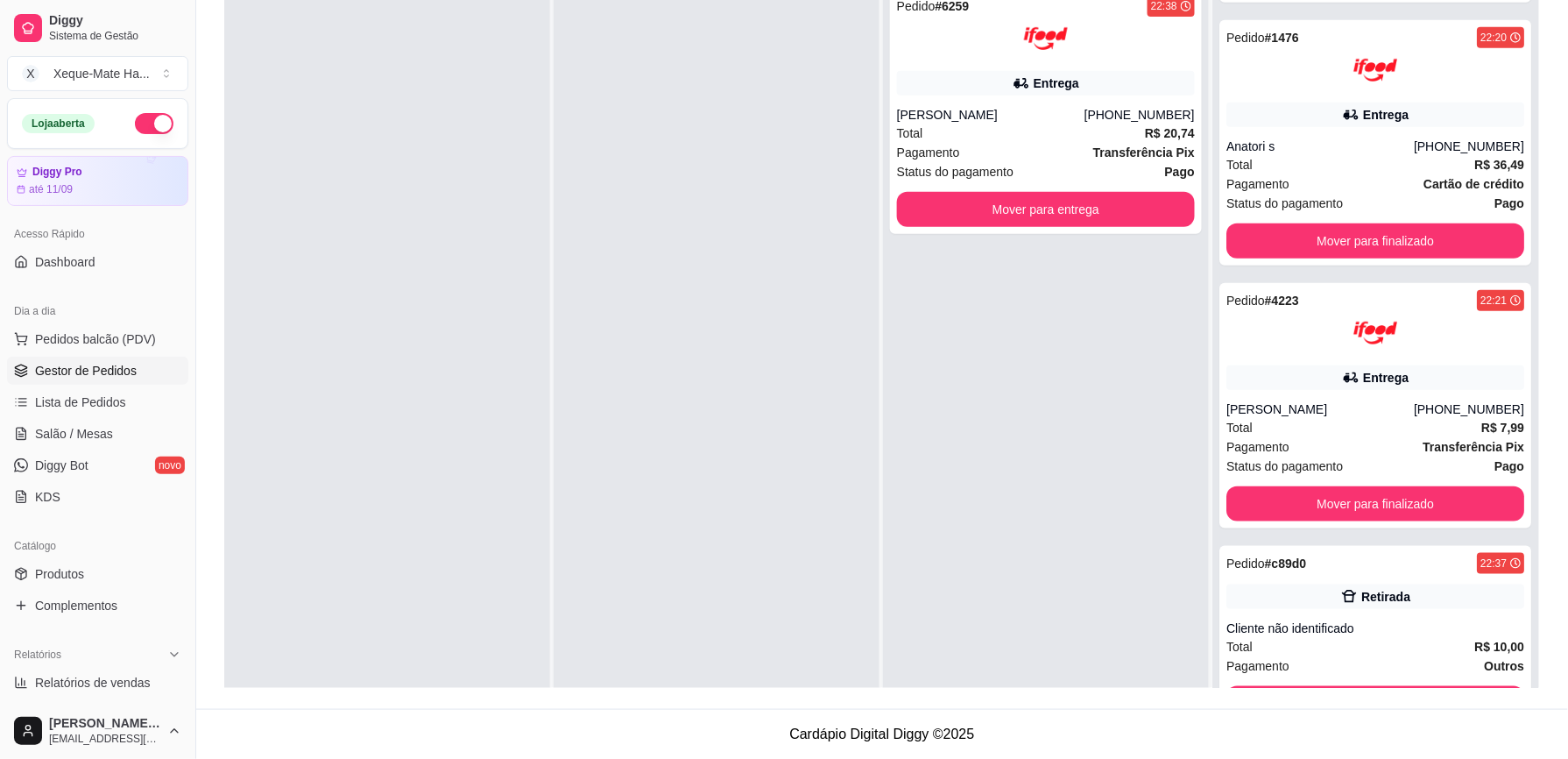
scroll to position [387, 0]
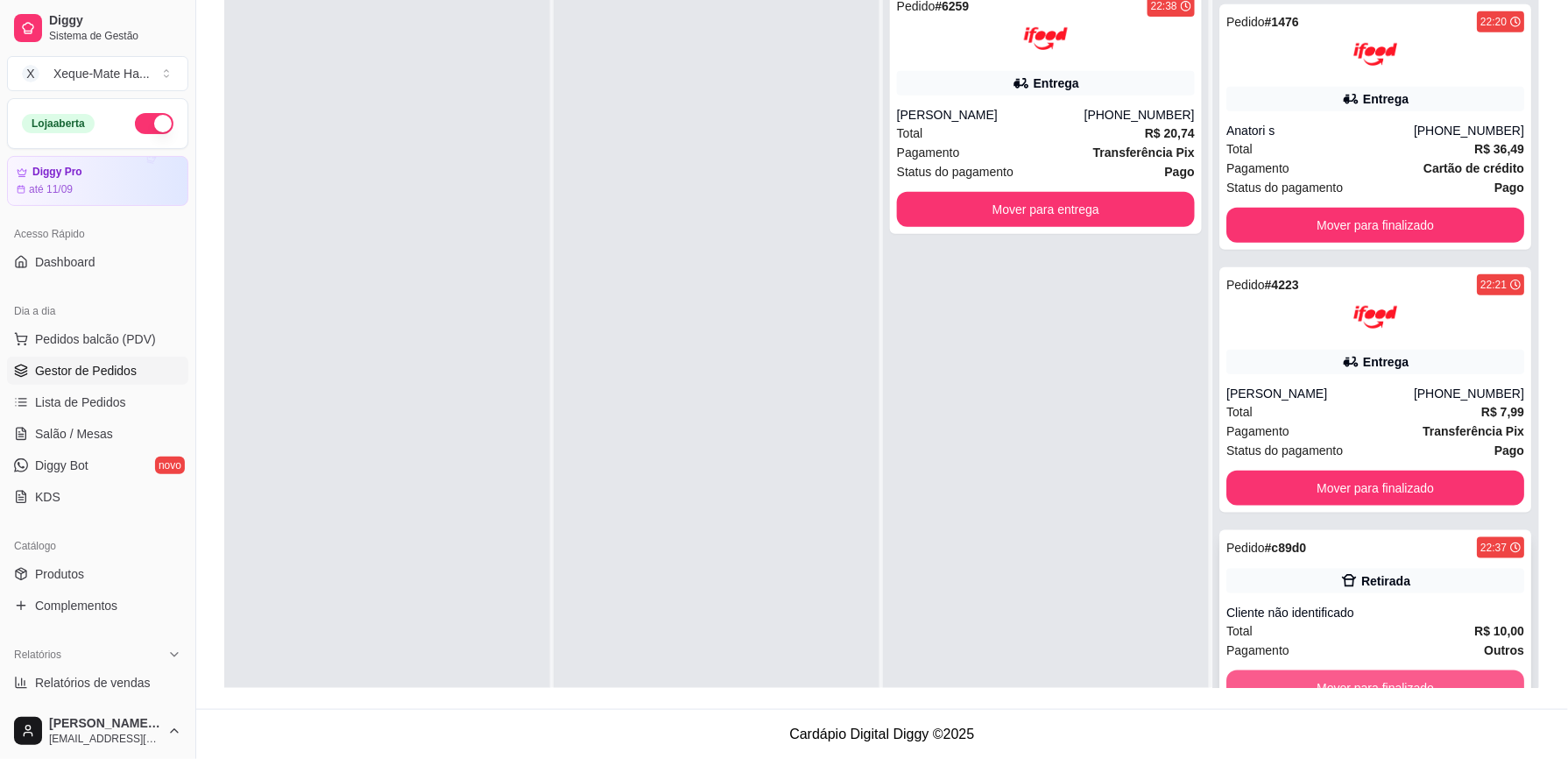
click at [1381, 683] on button "Mover para finalizado" at bounding box center [1374, 687] width 298 height 35
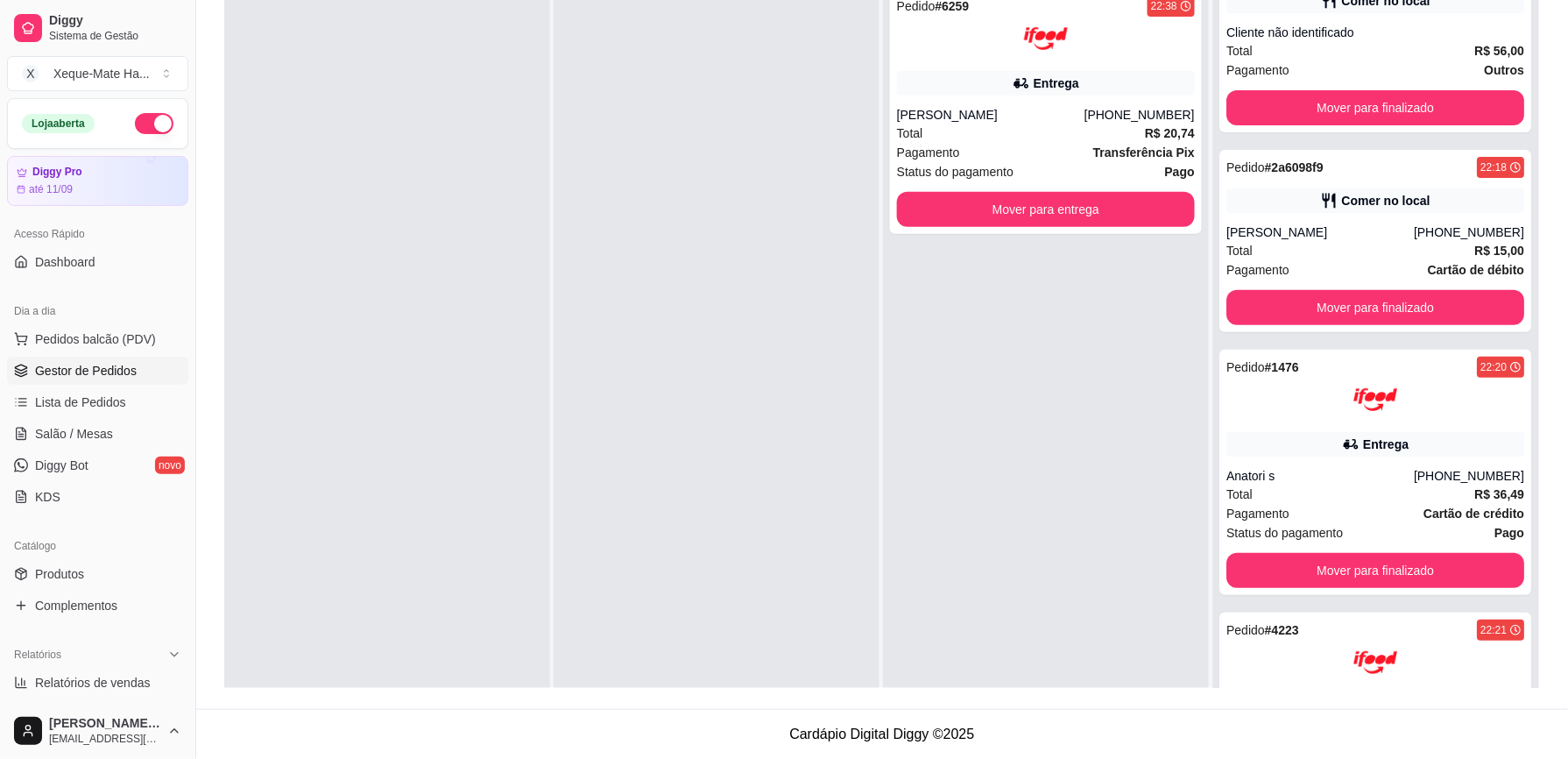
scroll to position [0, 0]
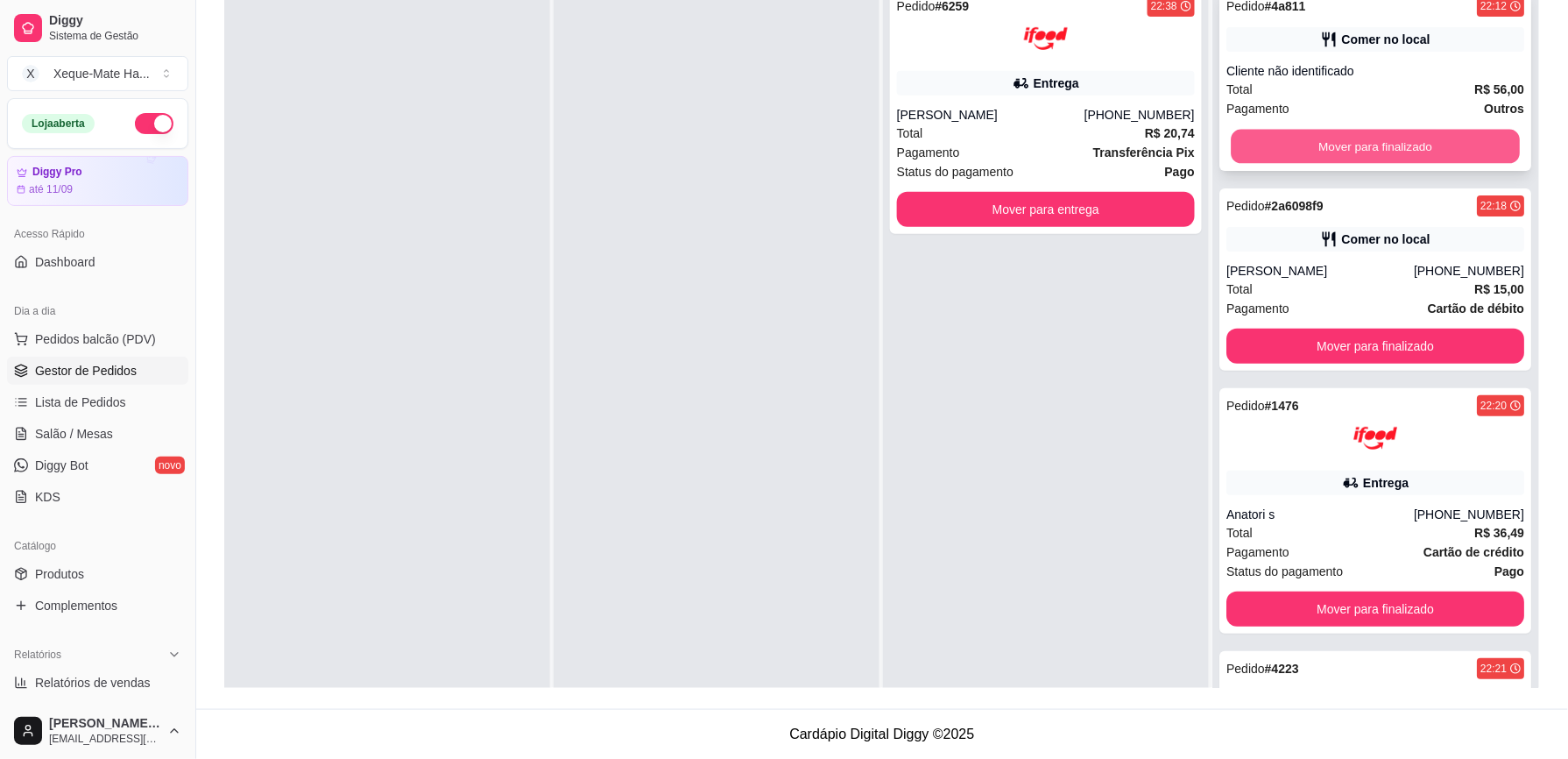
click at [1432, 141] on button "Mover para finalizado" at bounding box center [1375, 146] width 289 height 34
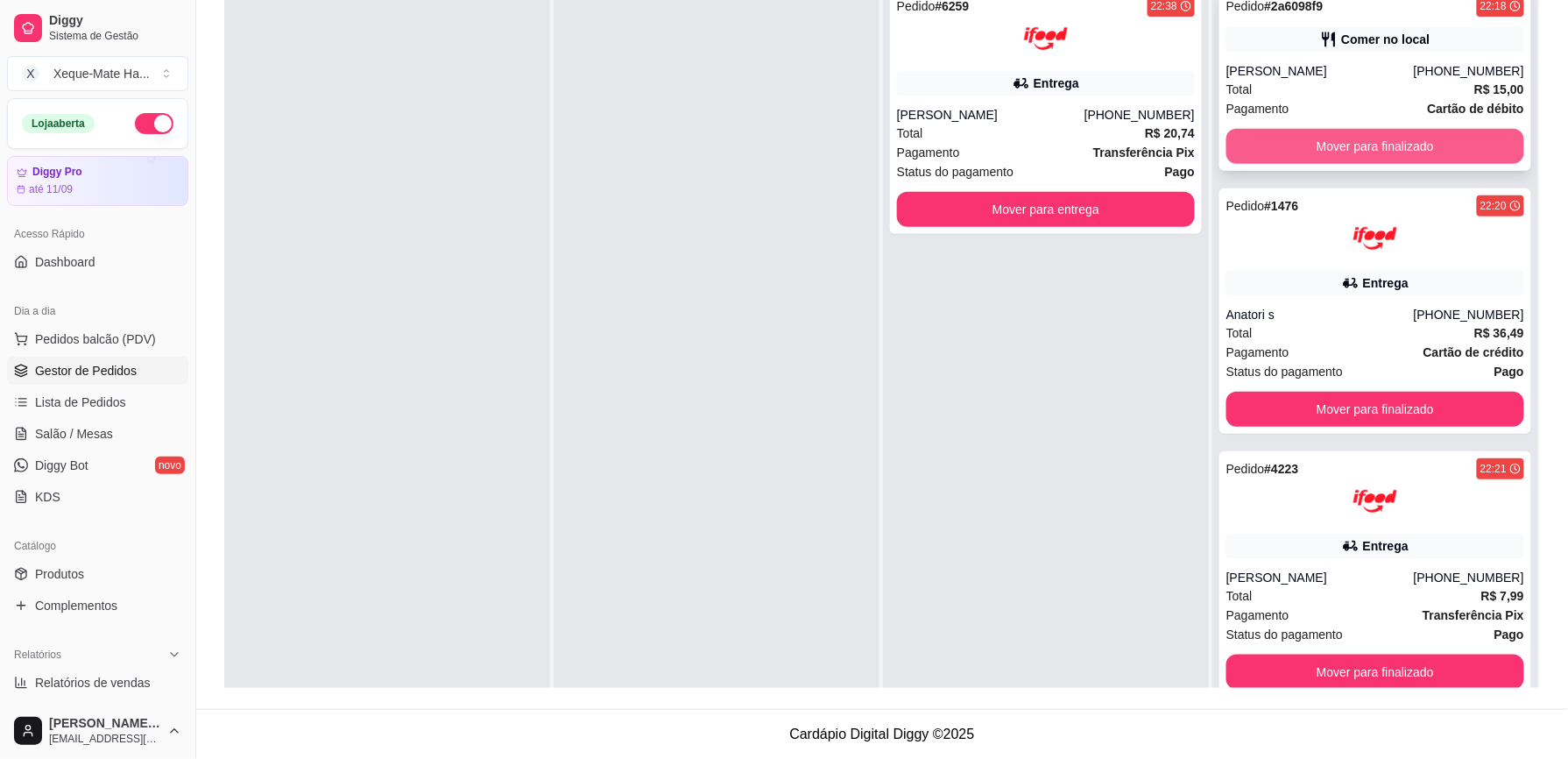
click at [1426, 141] on button "Mover para finalizado" at bounding box center [1374, 146] width 298 height 35
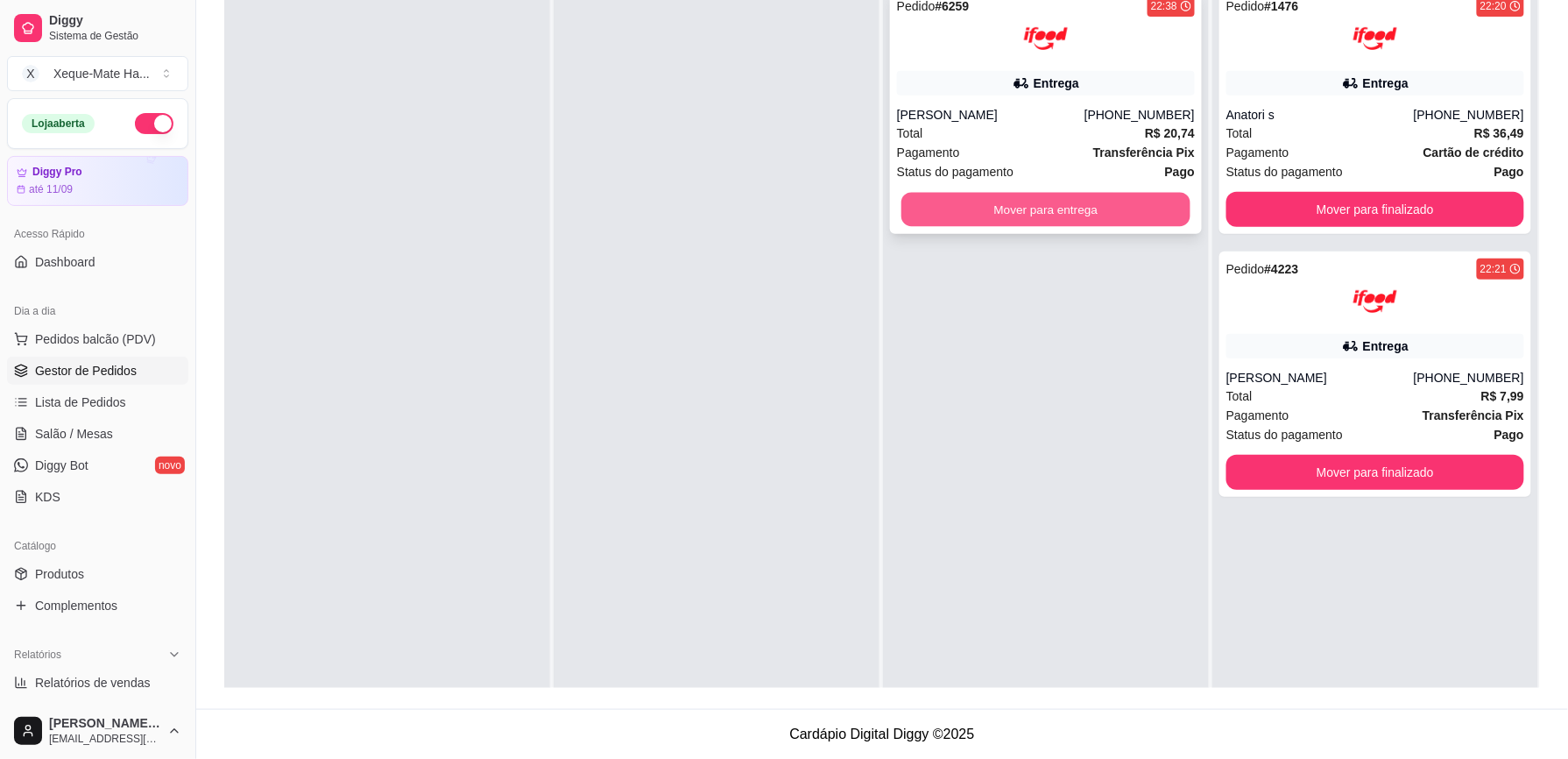
click at [1126, 198] on button "Mover para entrega" at bounding box center [1046, 209] width 289 height 34
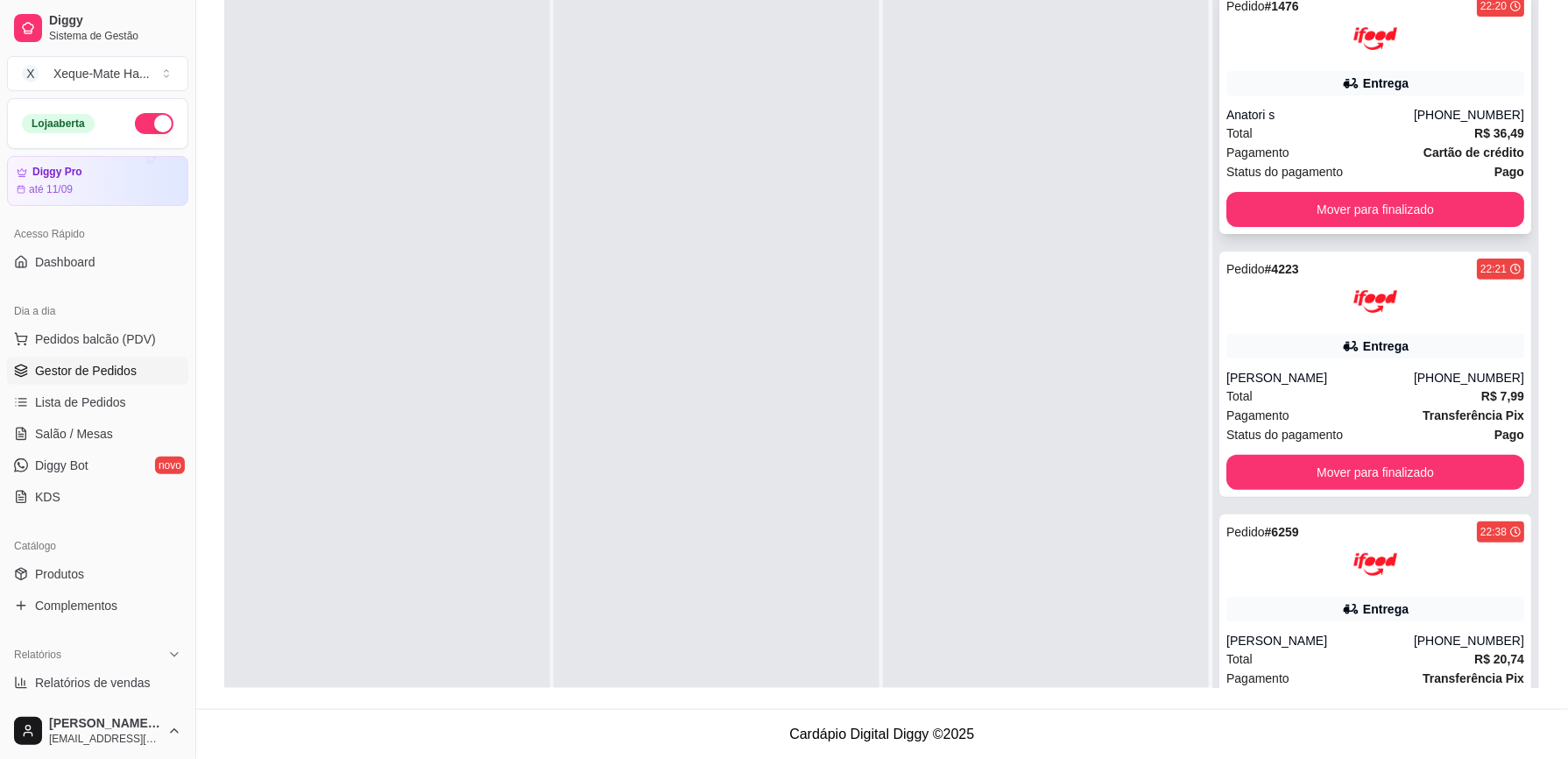
click at [1429, 183] on div "Pedido # 1476 22:20 Entrega Anatori s [PHONE_NUMBER] Total R$ 36,49 Pagamento C…" at bounding box center [1375, 111] width 312 height 245
click at [1449, 208] on button "Mover para finalizado" at bounding box center [1374, 209] width 298 height 35
click at [1451, 211] on div "Mover para finalizado" at bounding box center [1374, 209] width 298 height 35
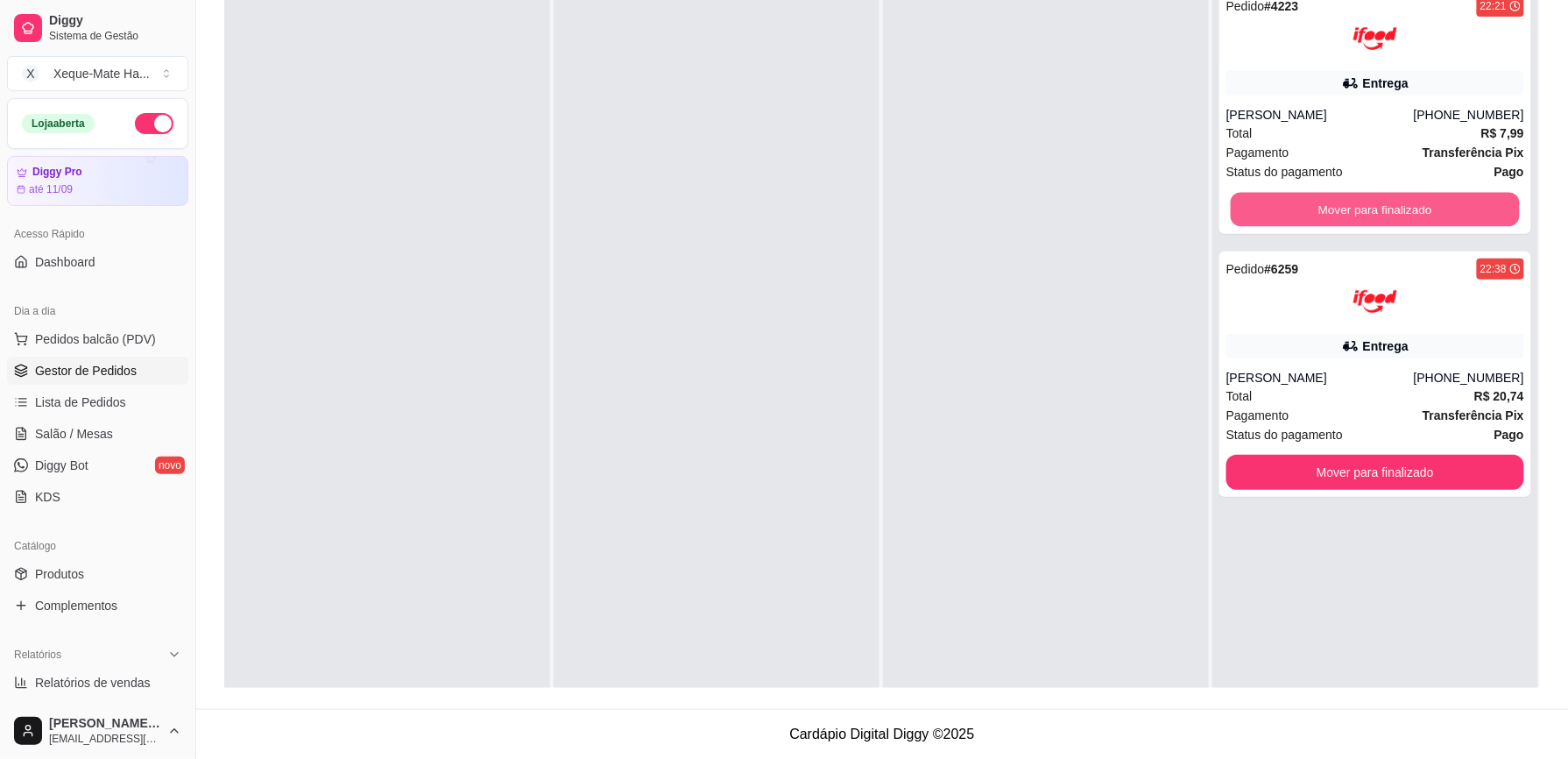
click at [1447, 205] on button "Mover para finalizado" at bounding box center [1375, 209] width 289 height 34
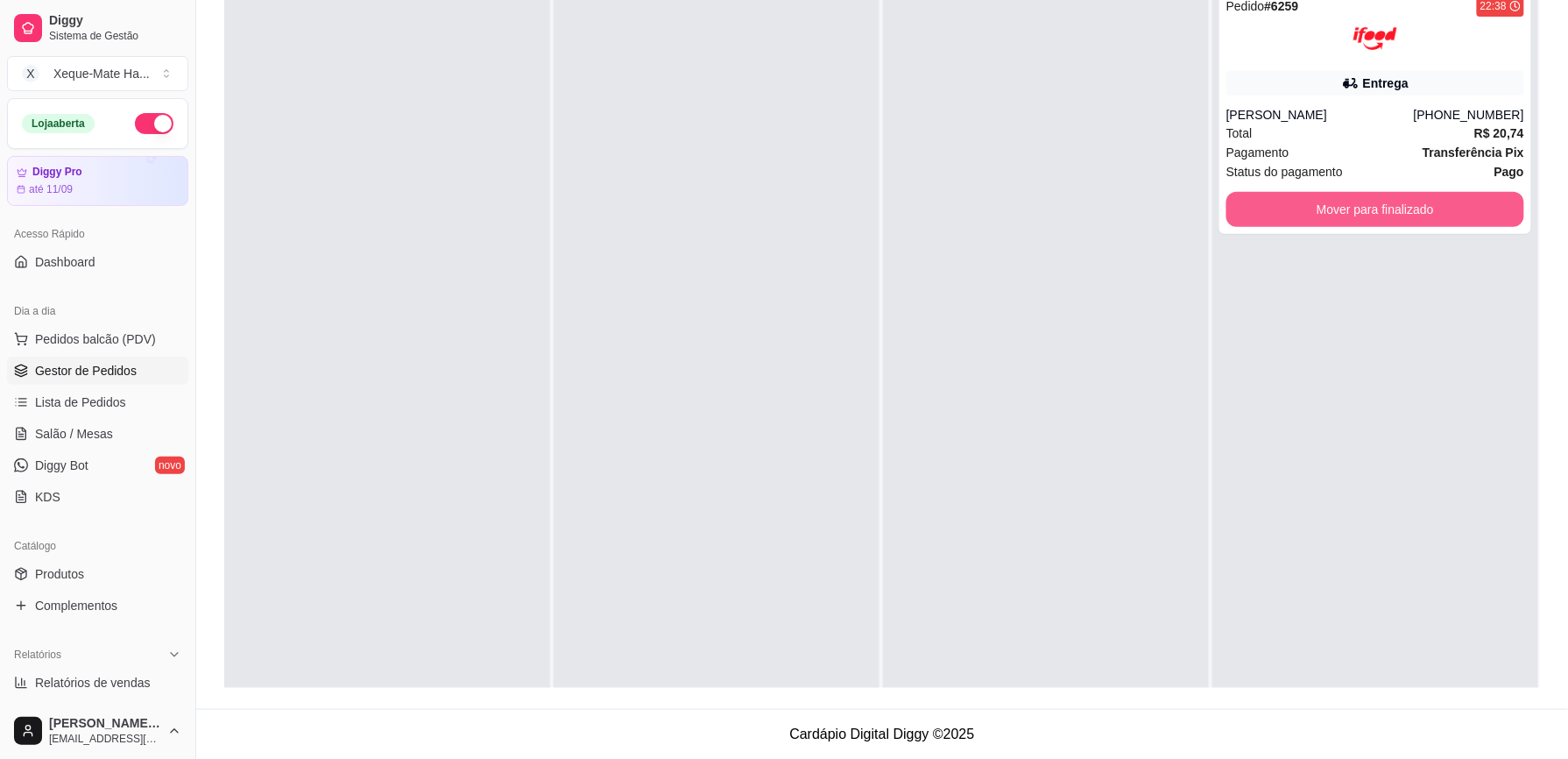
click at [1447, 205] on button "Mover para finalizado" at bounding box center [1374, 209] width 298 height 35
